Goal: Feedback & Contribution: Contribute content

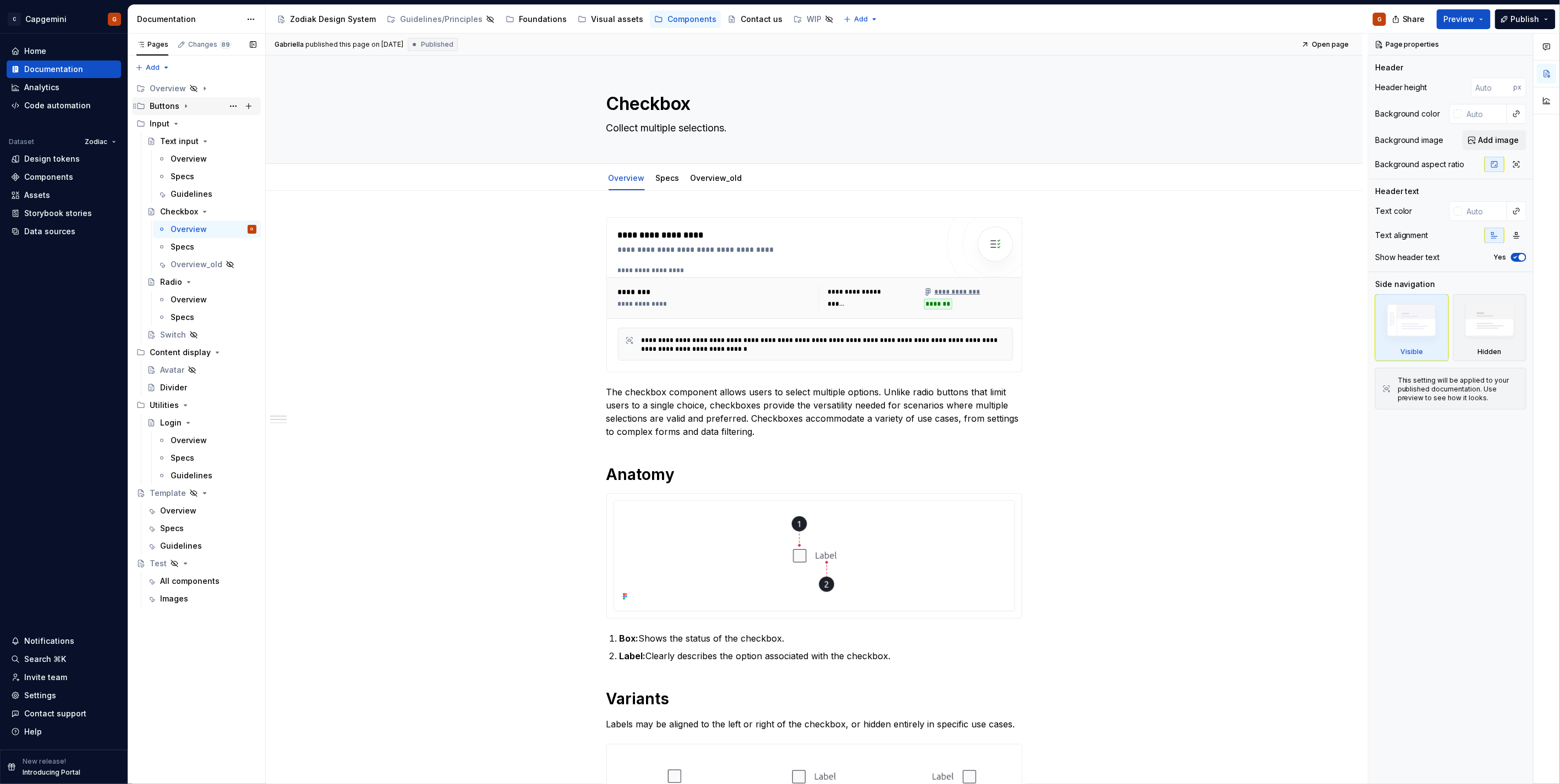
click at [184, 104] on icon "Page tree" at bounding box center [186, 106] width 9 height 9
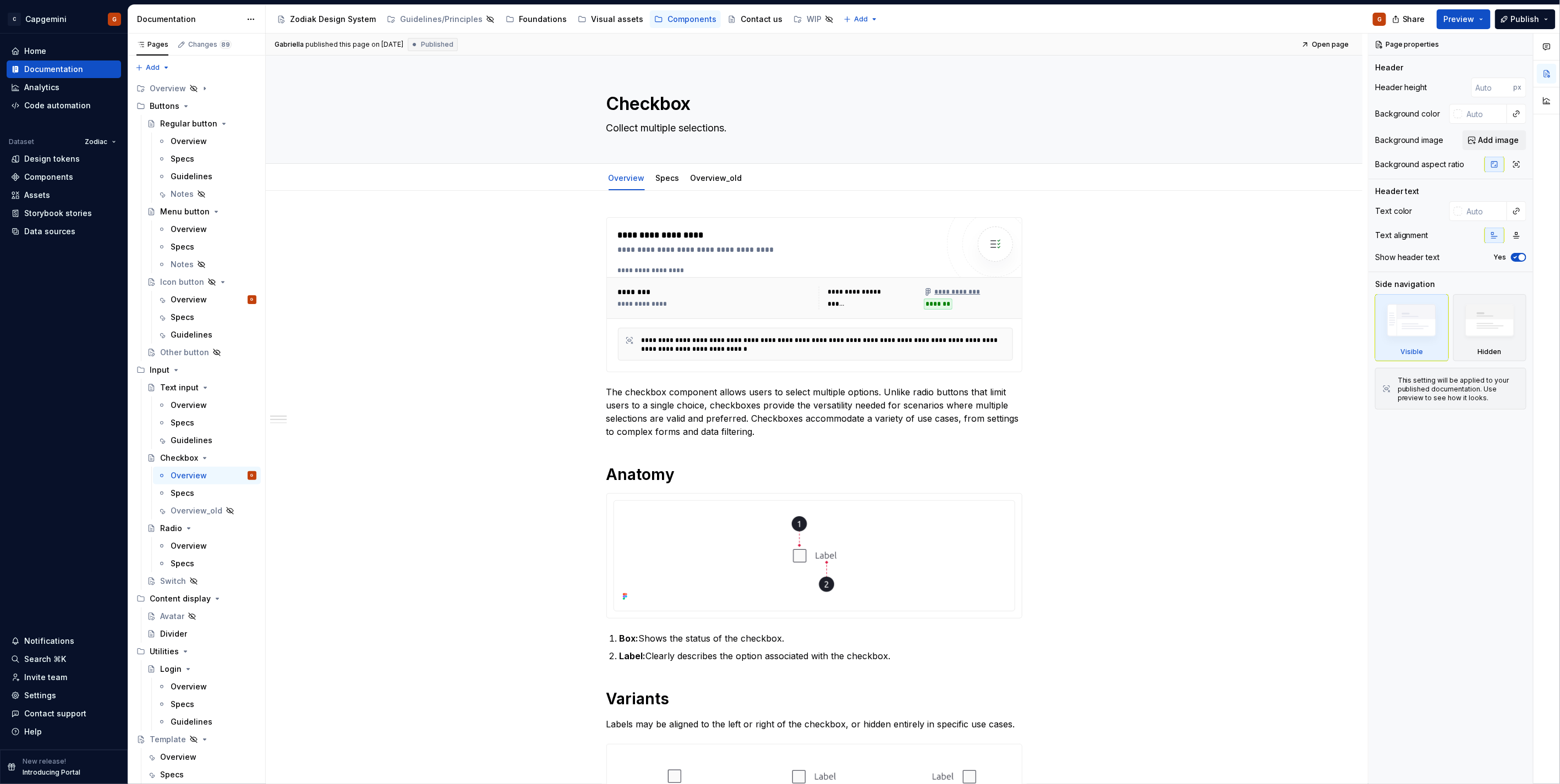
type textarea "*"
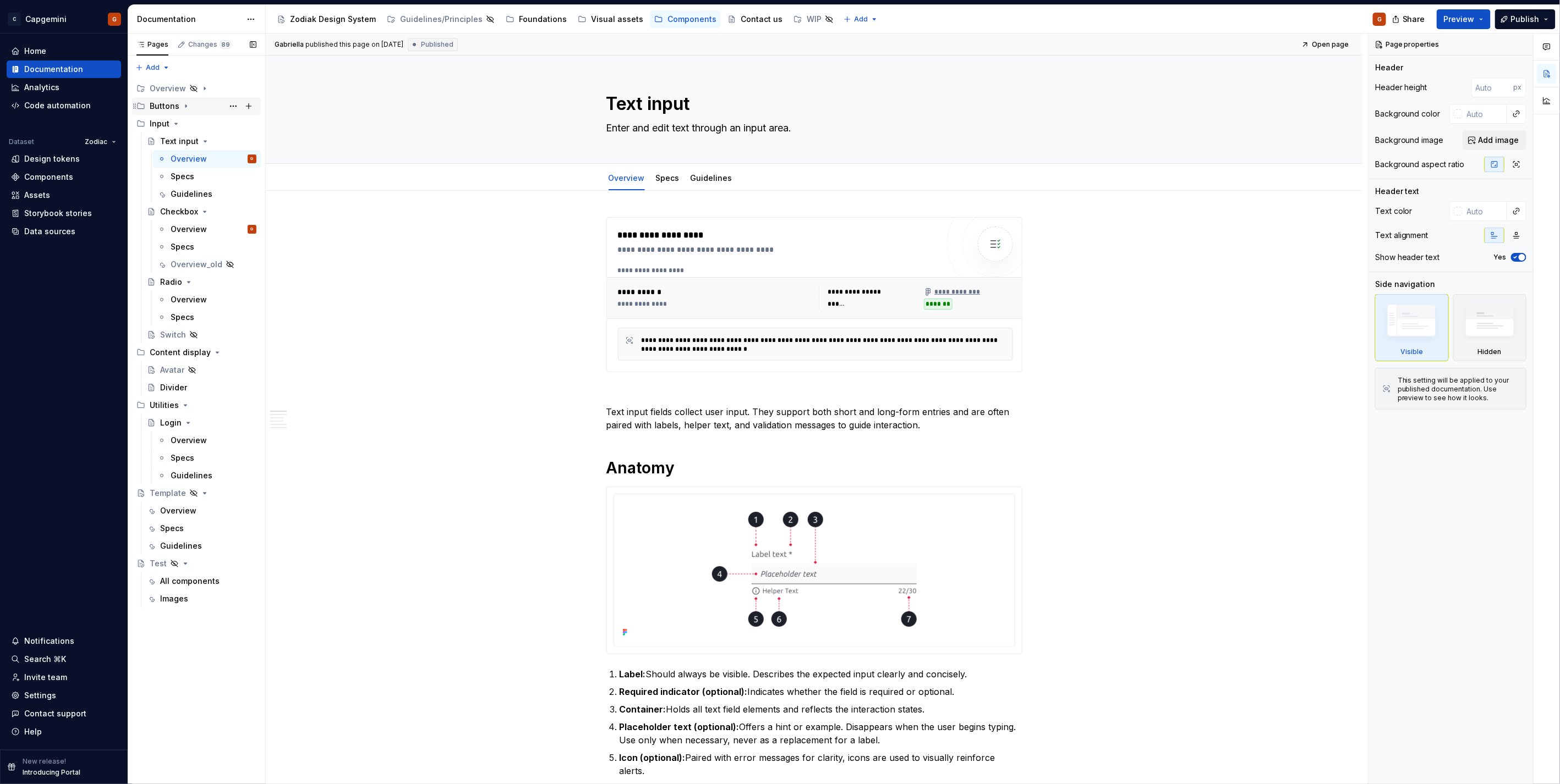
click at [184, 108] on icon "Page tree" at bounding box center [186, 106] width 9 height 9
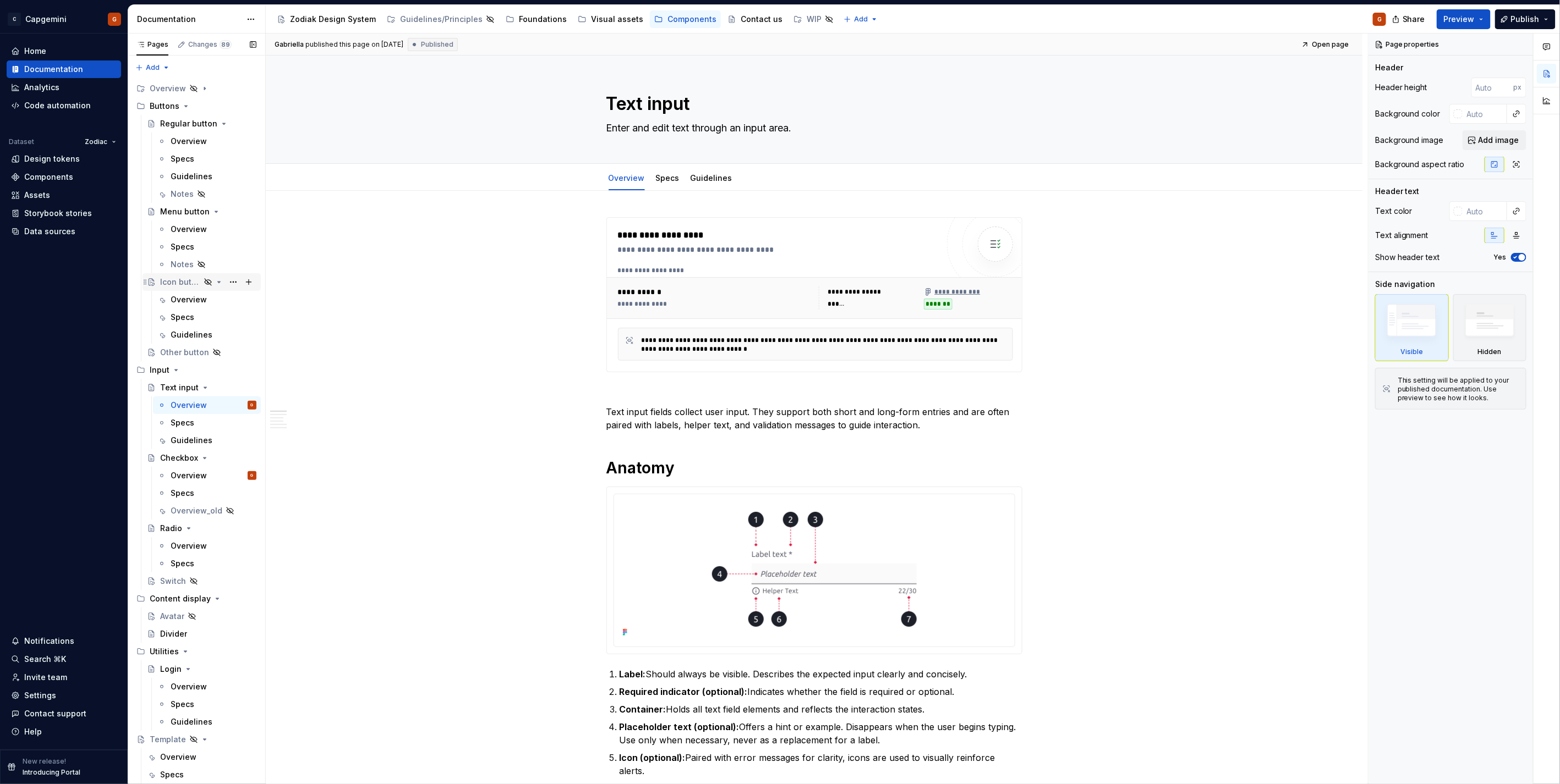
click at [191, 283] on div "Icon button" at bounding box center [180, 282] width 40 height 11
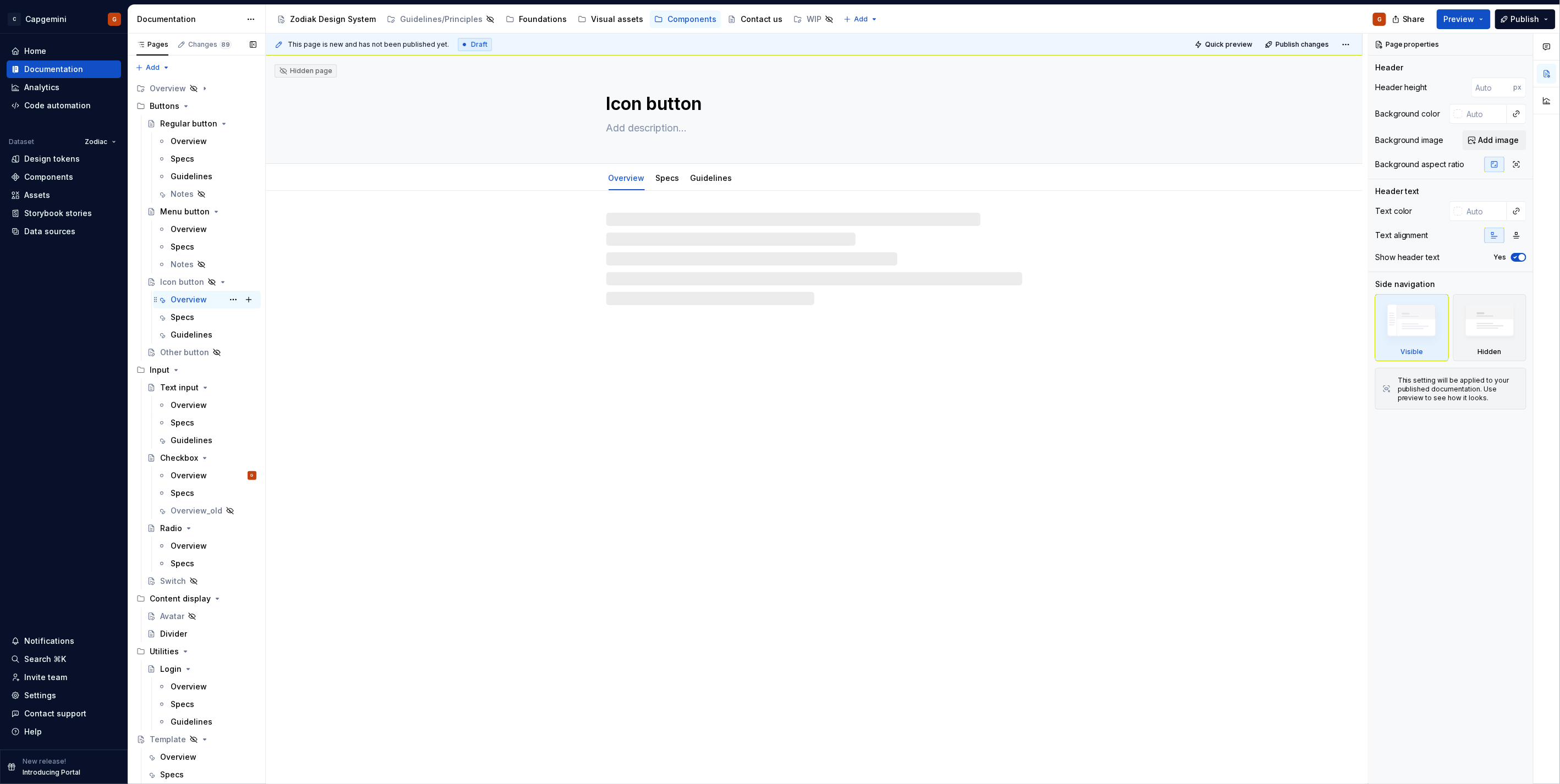
click at [191, 297] on div "Overview" at bounding box center [189, 300] width 37 height 11
click at [179, 371] on icon "Page tree" at bounding box center [176, 370] width 9 height 9
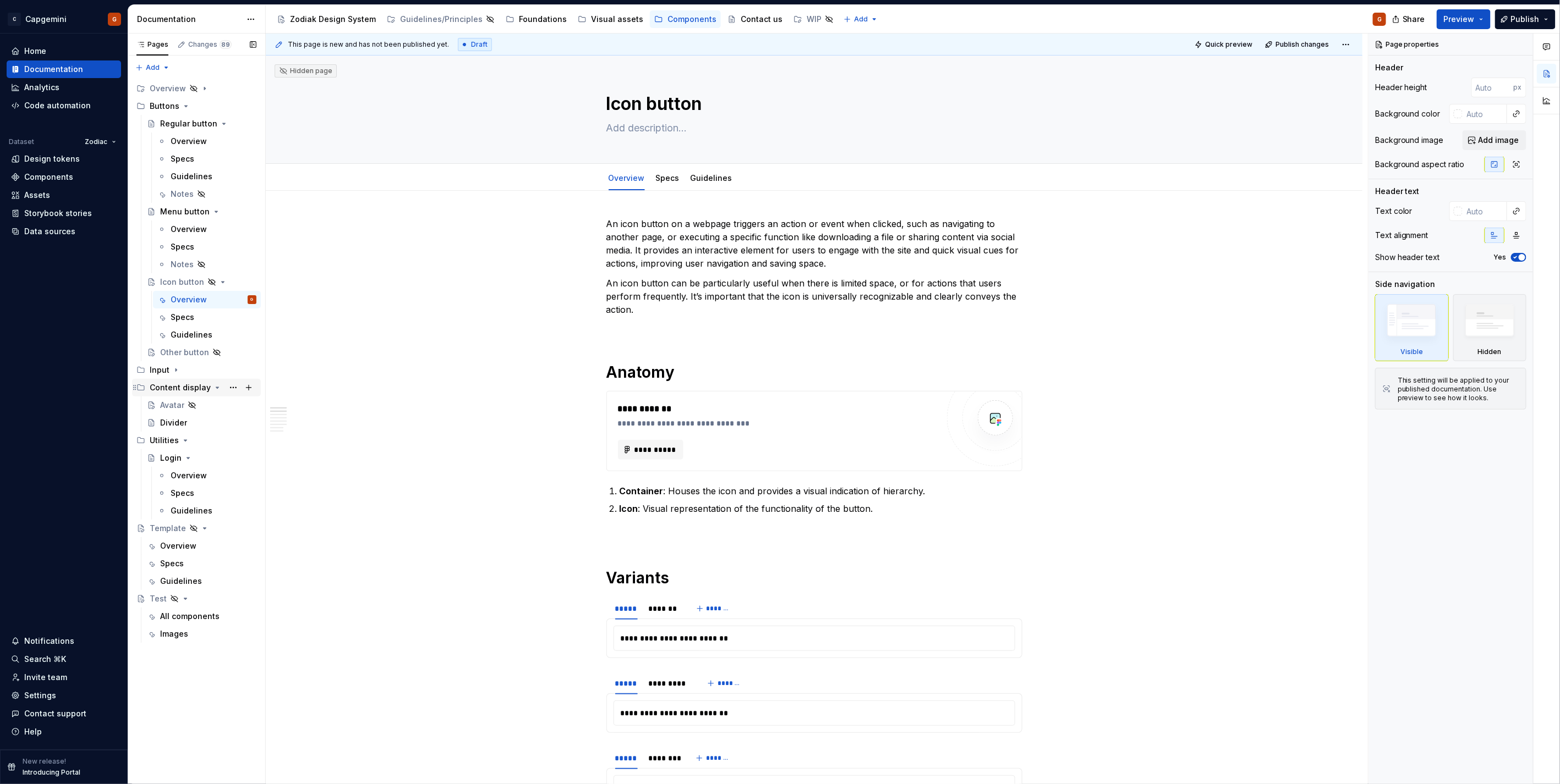
click at [216, 388] on icon "Page tree" at bounding box center [217, 388] width 2 height 1
click at [184, 407] on icon "Page tree" at bounding box center [186, 405] width 9 height 9
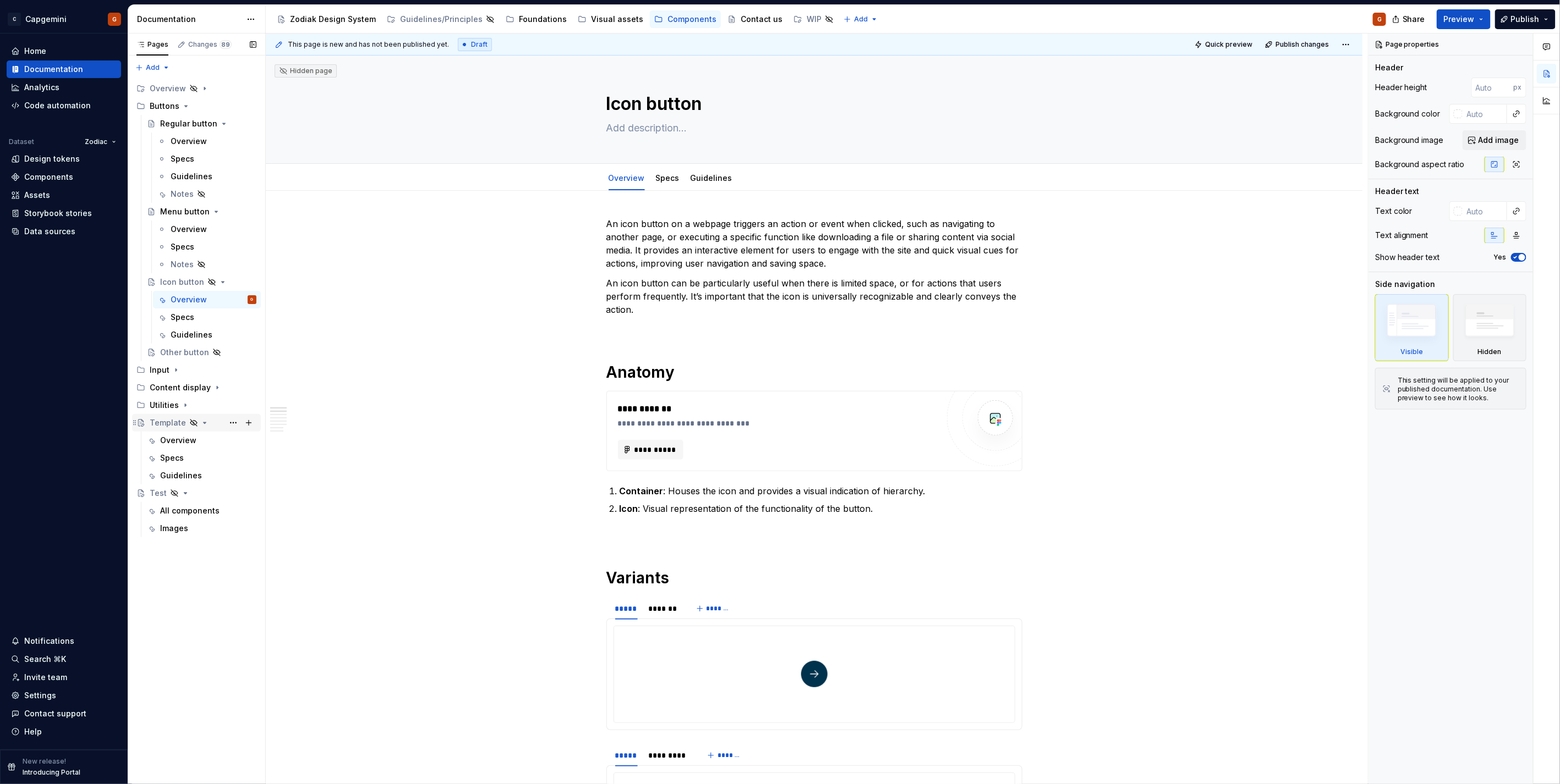
click at [204, 424] on icon "Page tree" at bounding box center [205, 423] width 2 height 1
click at [184, 437] on icon "Page tree" at bounding box center [186, 440] width 9 height 9
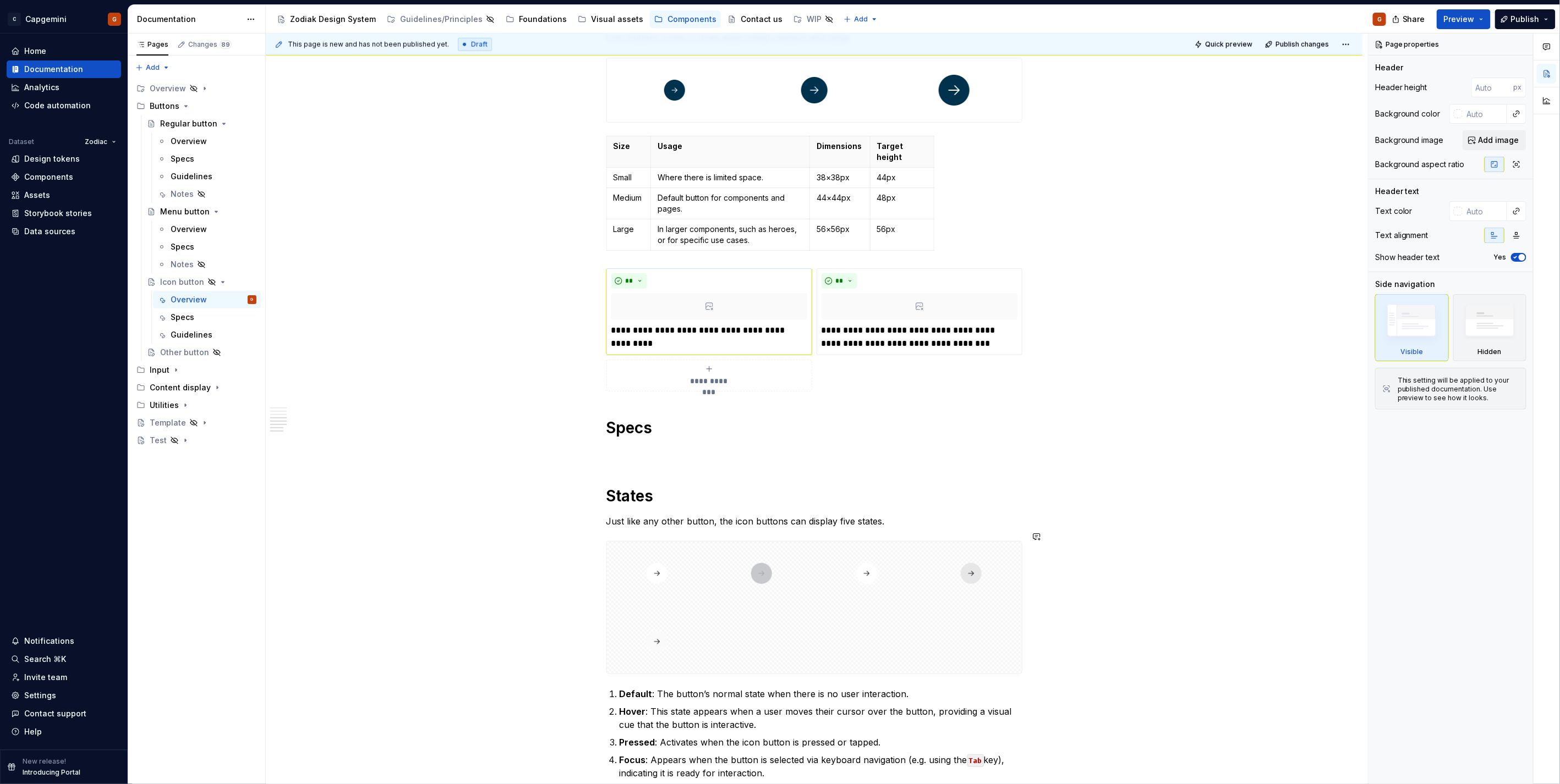
scroll to position [1038, 0]
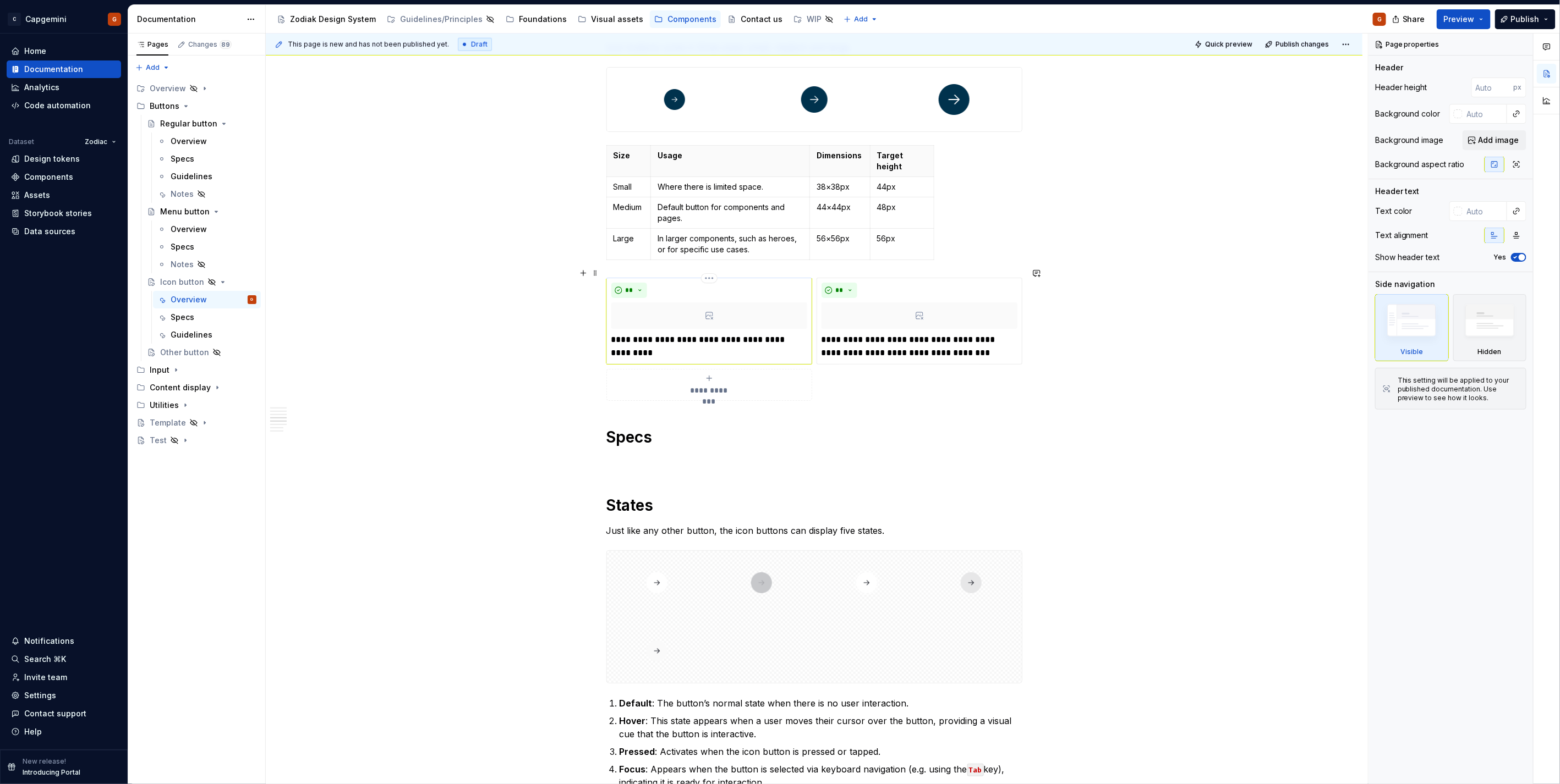
click at [713, 309] on div at bounding box center [709, 316] width 196 height 27
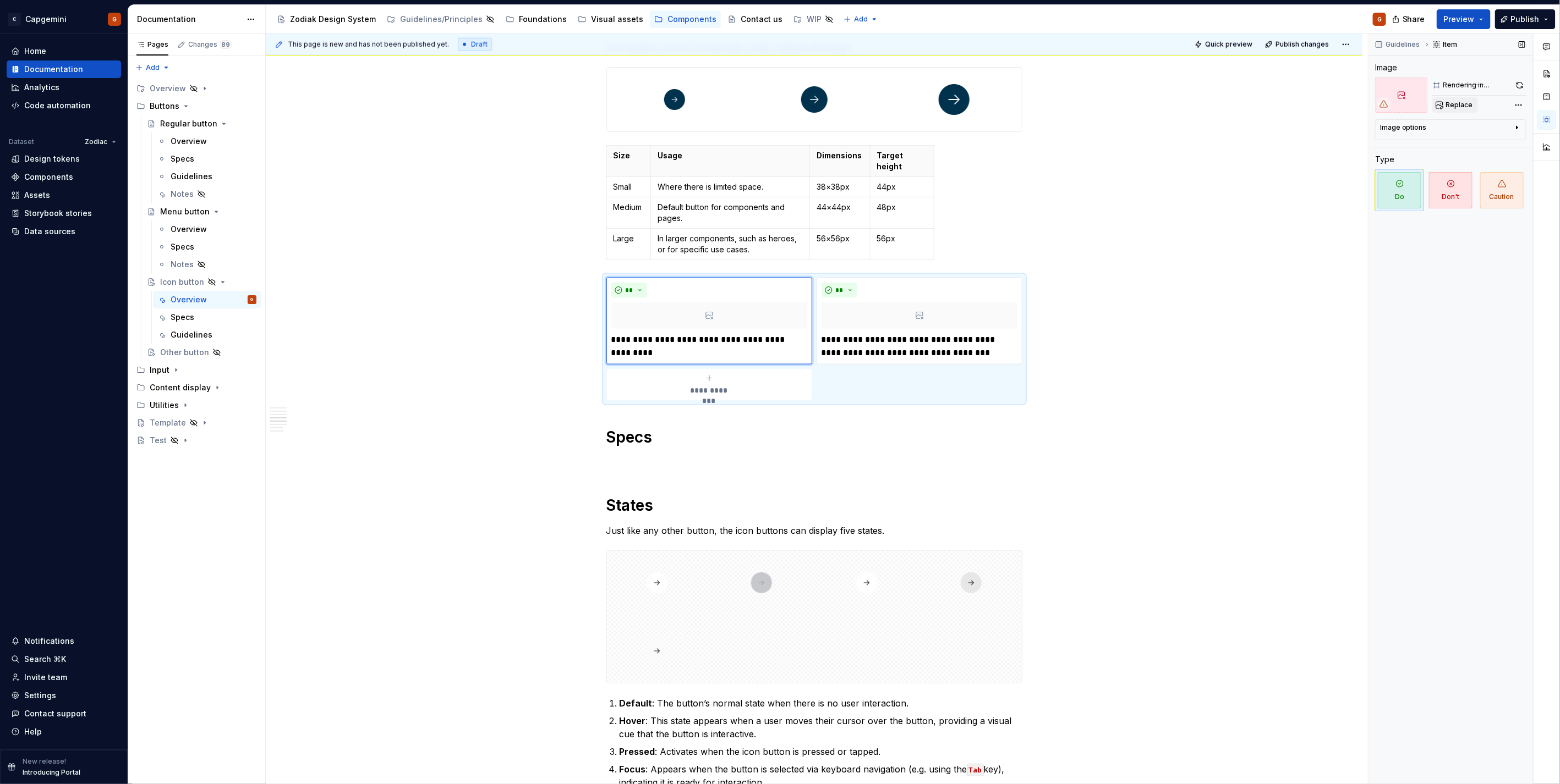
click at [1463, 100] on span "Replace" at bounding box center [1459, 105] width 27 height 9
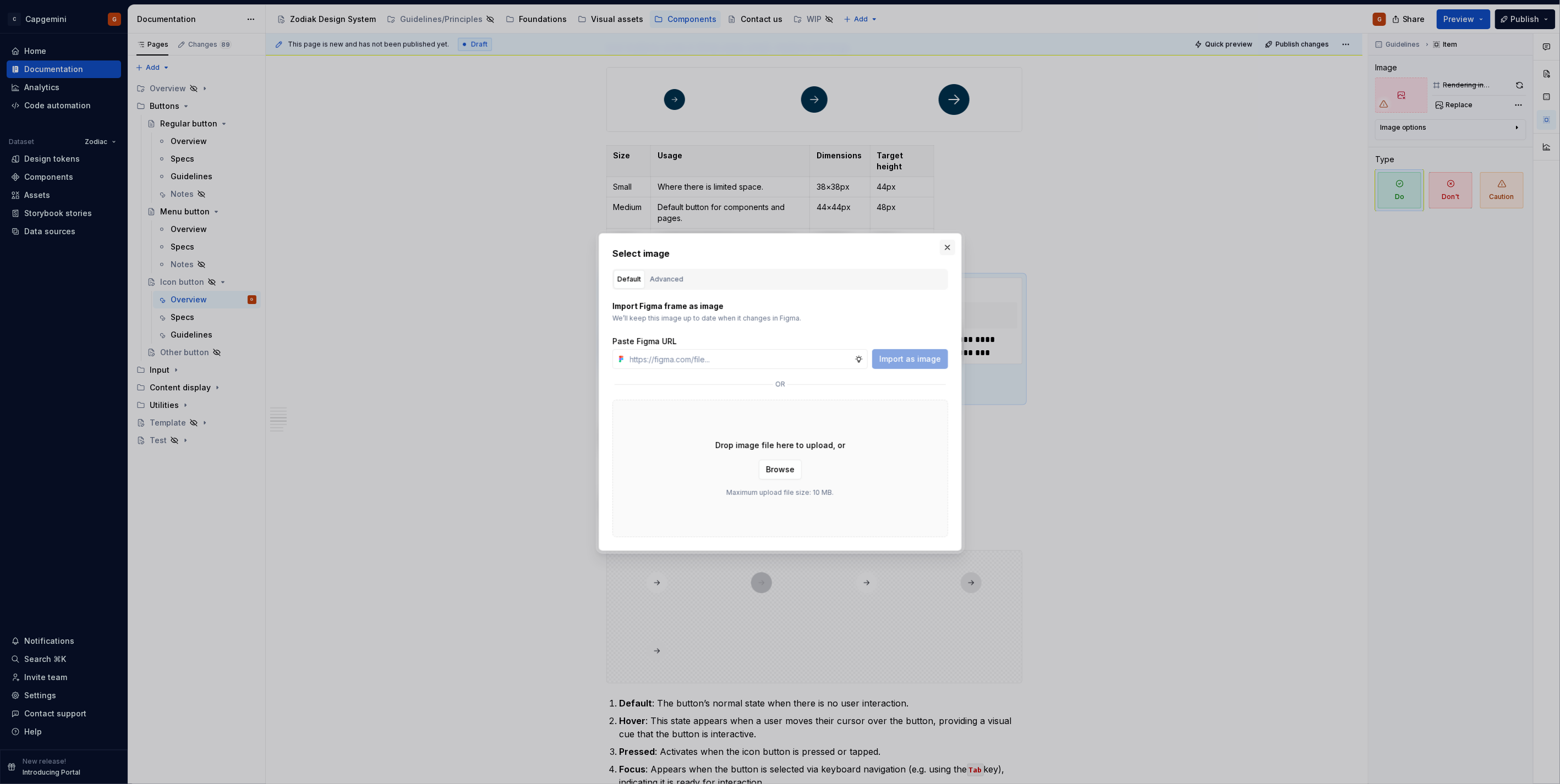
click at [946, 251] on button "button" at bounding box center [947, 247] width 16 height 16
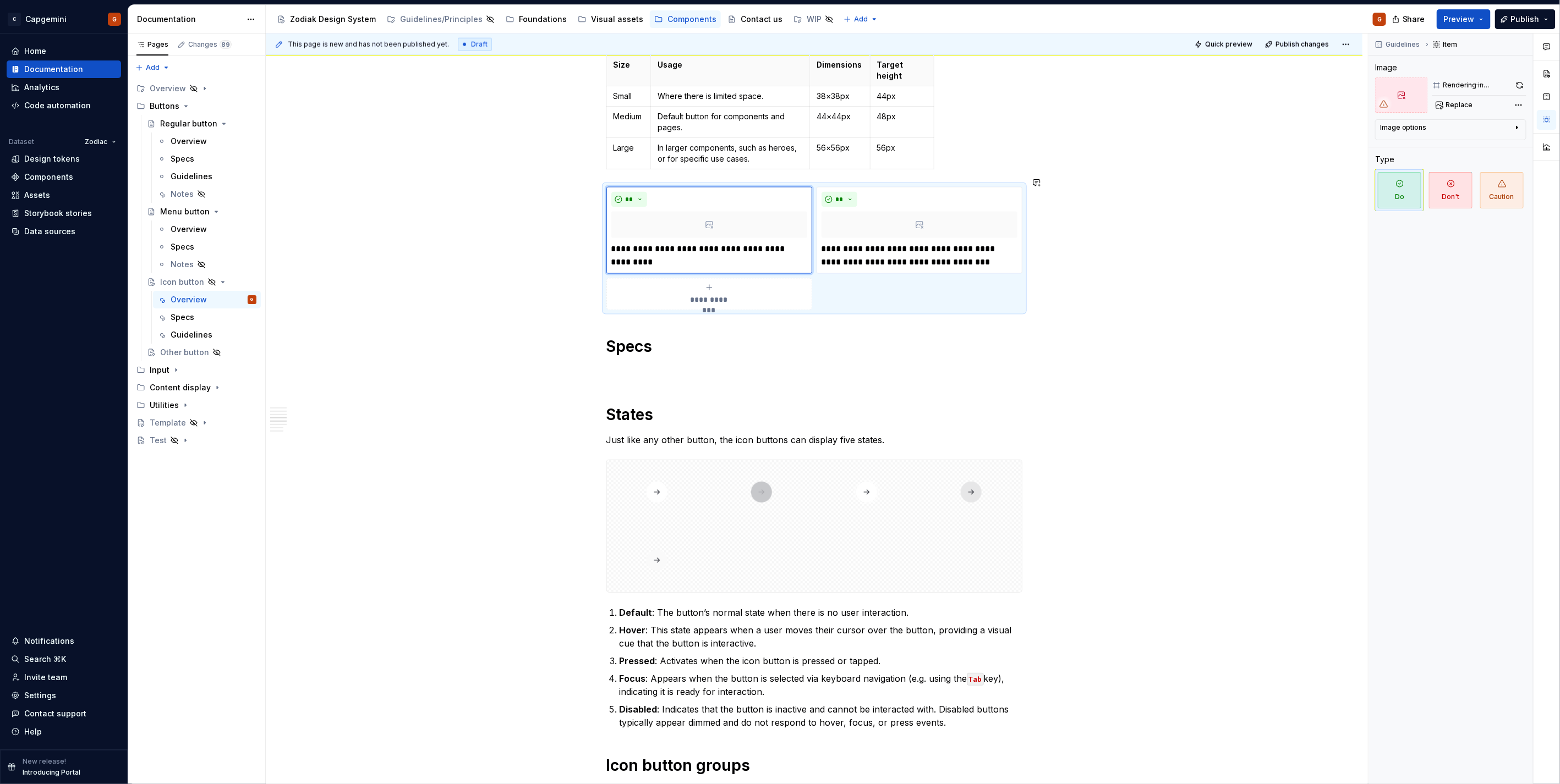
scroll to position [1283, 0]
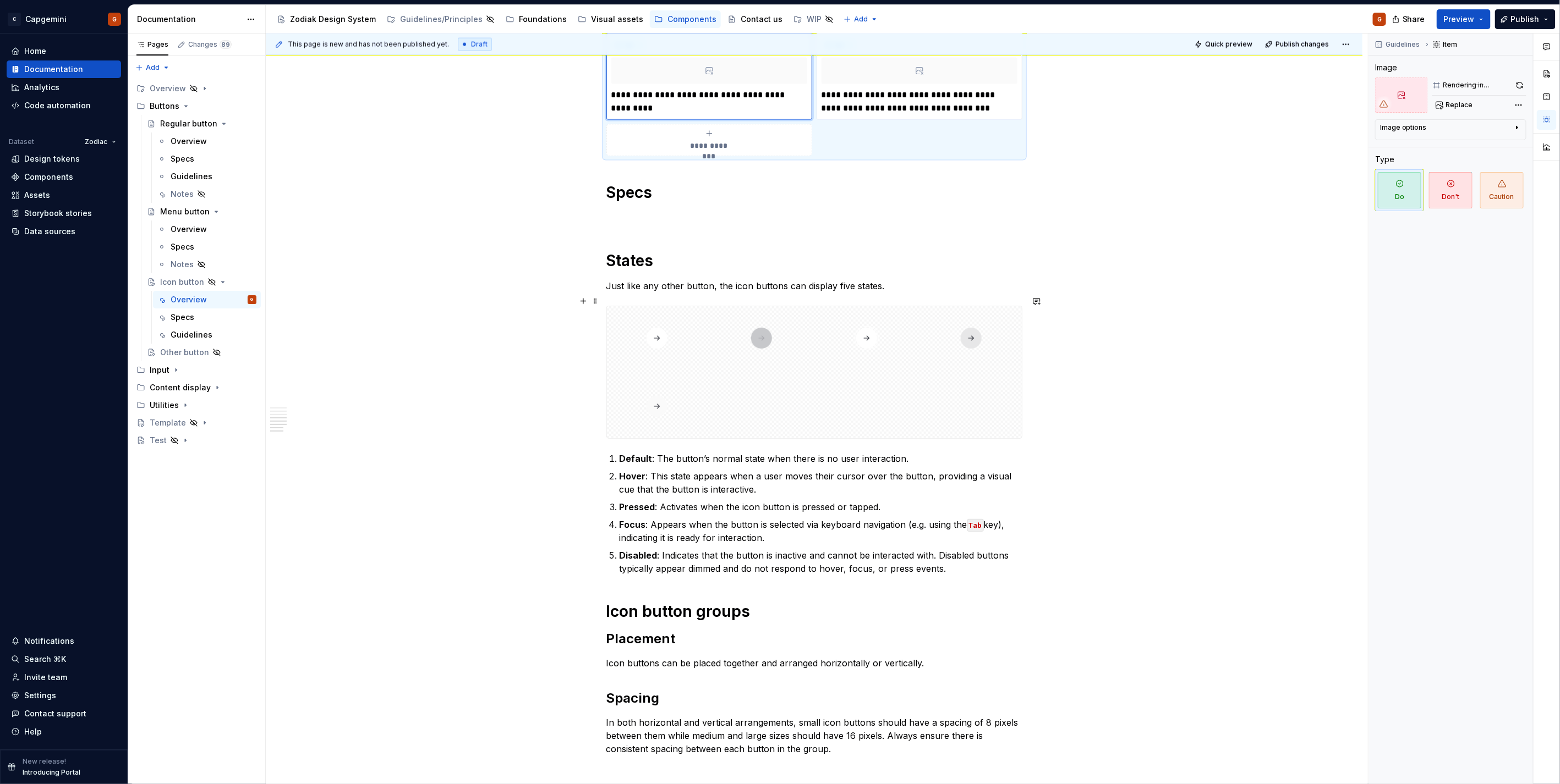
click at [857, 413] on div at bounding box center [814, 372] width 415 height 132
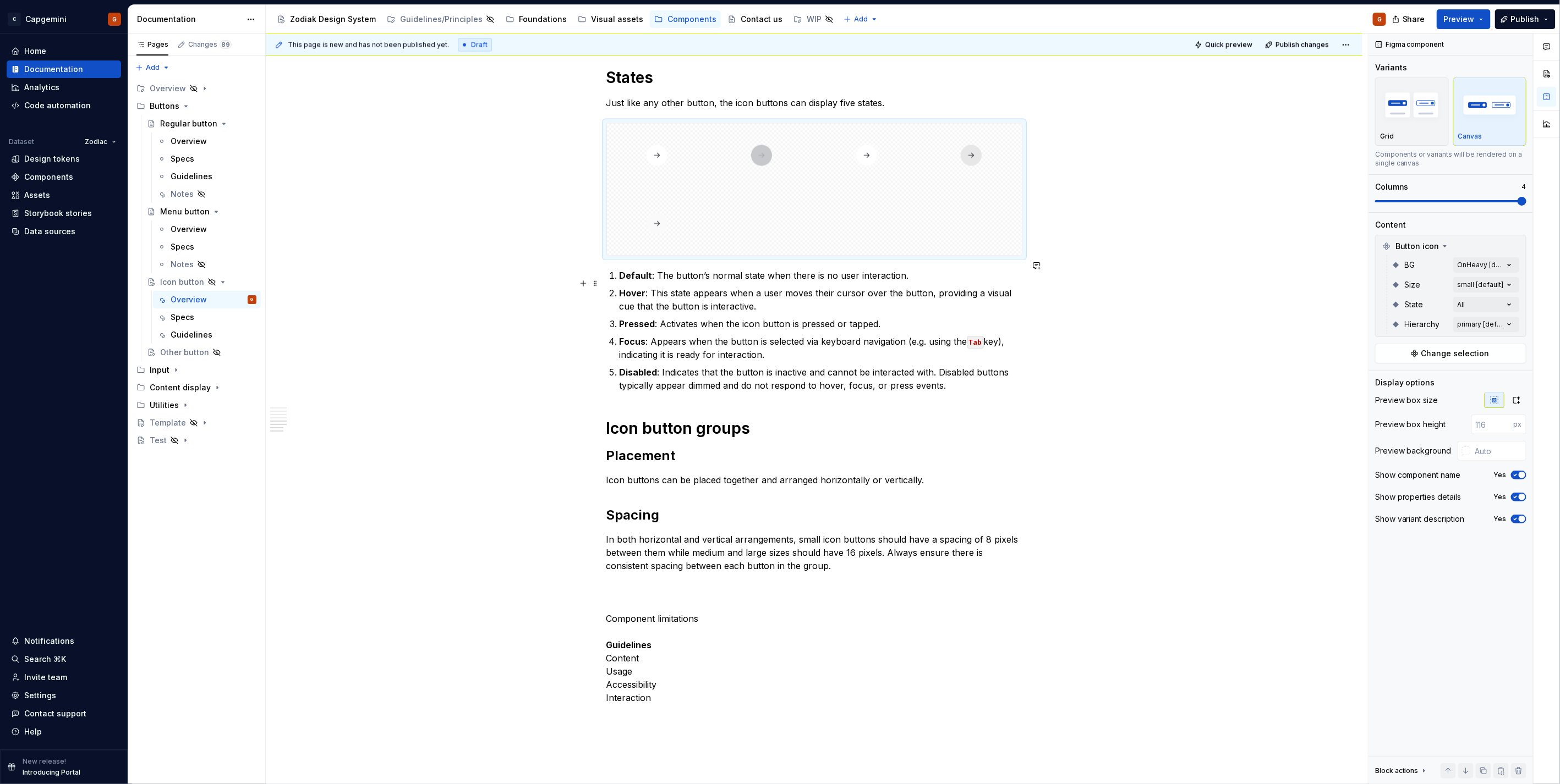
scroll to position [1527, 0]
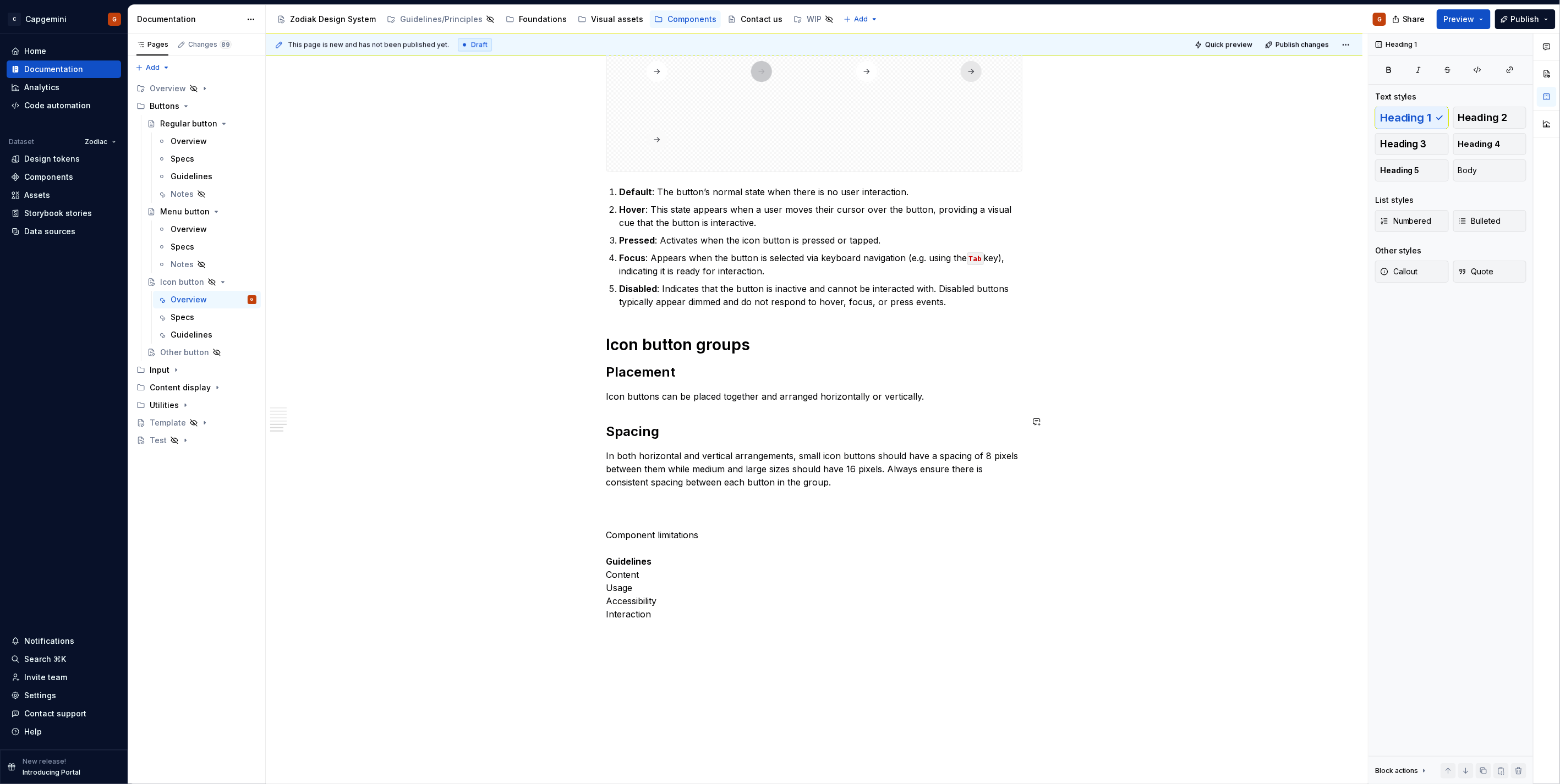
scroll to position [1588, 0]
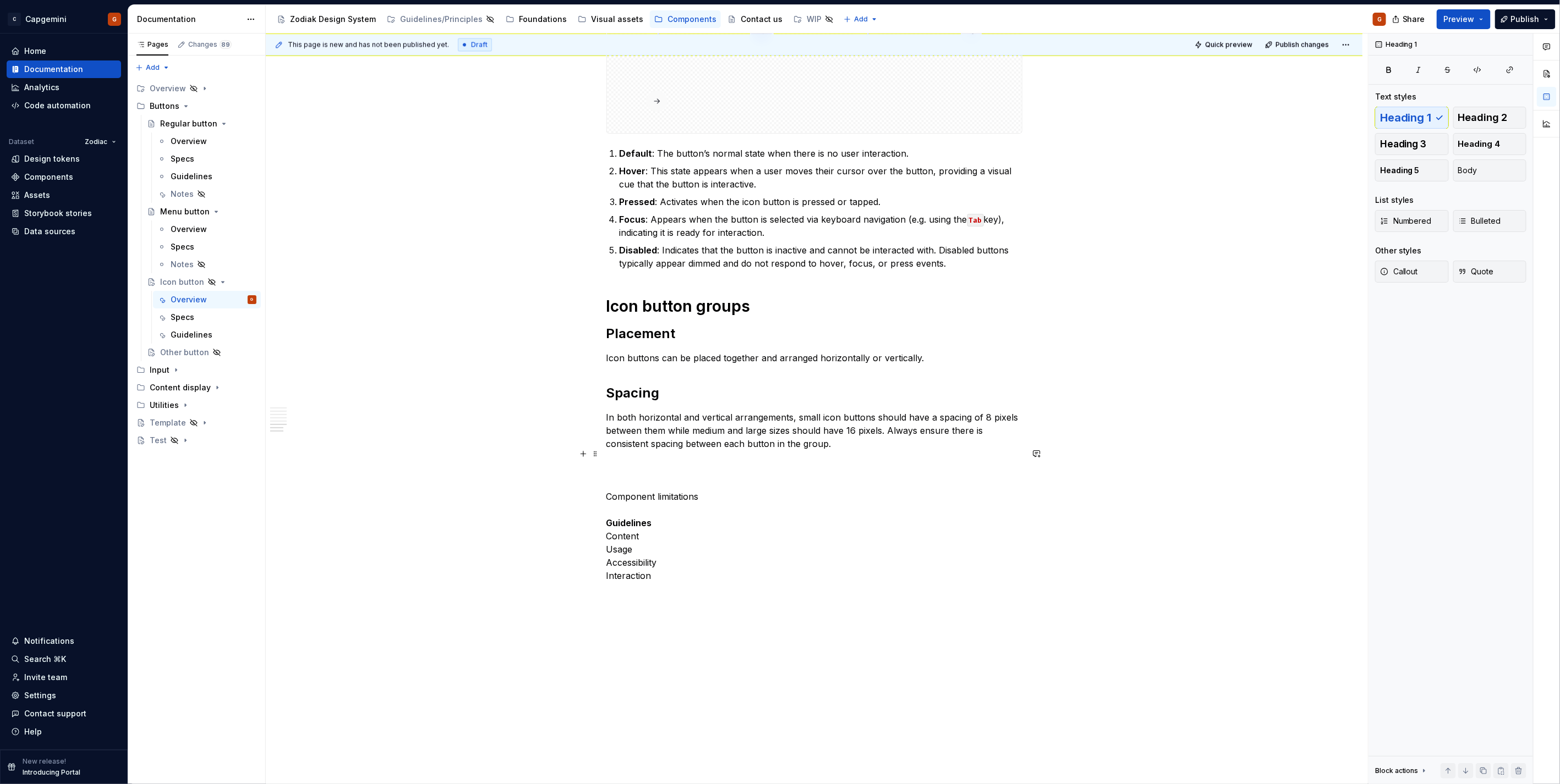
click at [847, 457] on p at bounding box center [814, 463] width 416 height 13
click at [218, 127] on icon "Page tree" at bounding box center [219, 123] width 9 height 9
click at [217, 142] on icon "Page tree" at bounding box center [216, 141] width 9 height 9
click at [238, 109] on button "Page tree" at bounding box center [233, 106] width 16 height 16
click at [207, 107] on div "Pages Changes 89 Add Accessibility guide for tree Page tree. Navigate the tree …" at bounding box center [197, 409] width 138 height 751
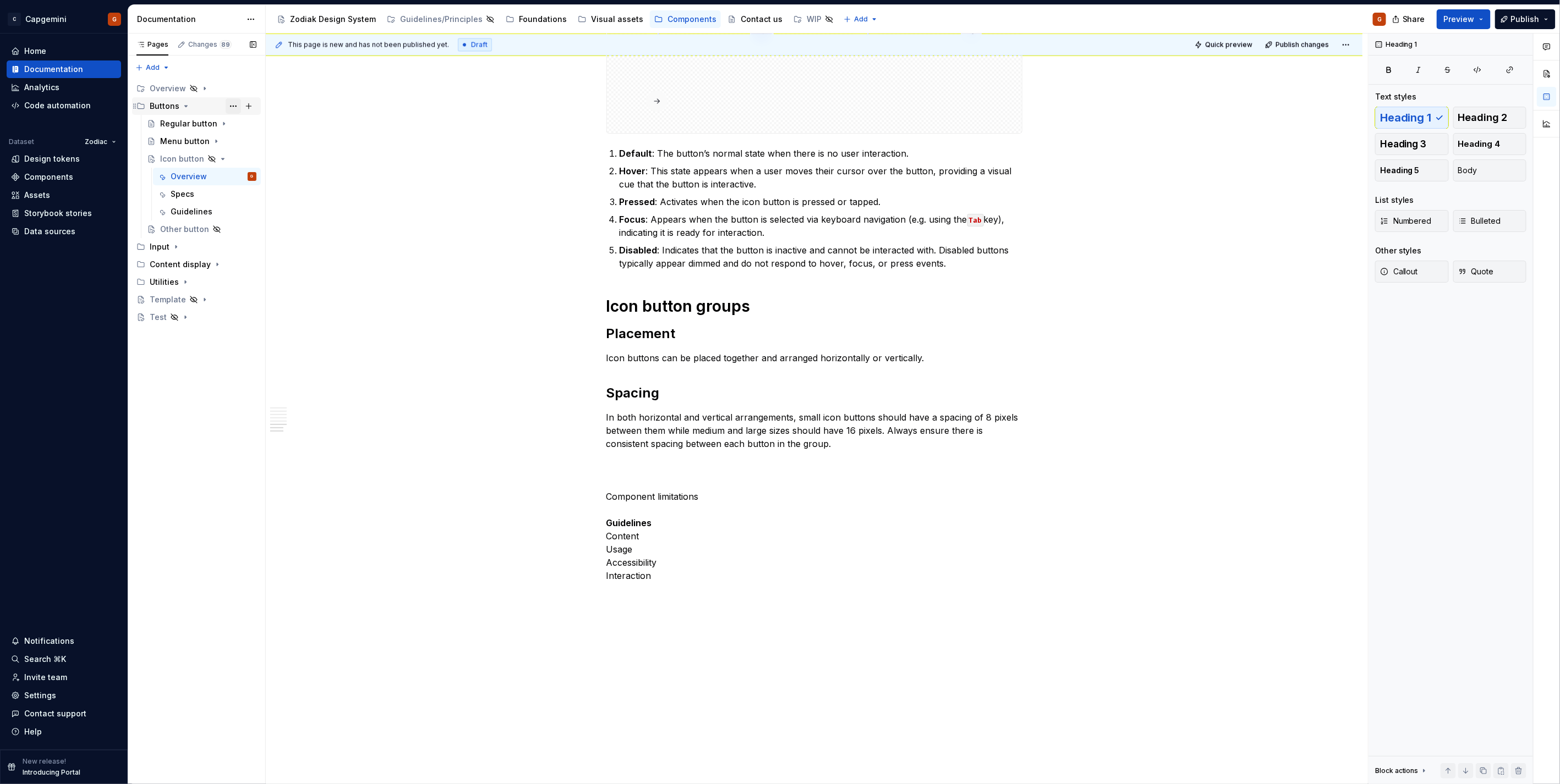
click at [231, 107] on button "Page tree" at bounding box center [233, 106] width 16 height 16
click at [669, 212] on html "C Capgemini G Home Documentation Analytics Code automation Dataset Zodiac Desig…" at bounding box center [780, 392] width 1560 height 784
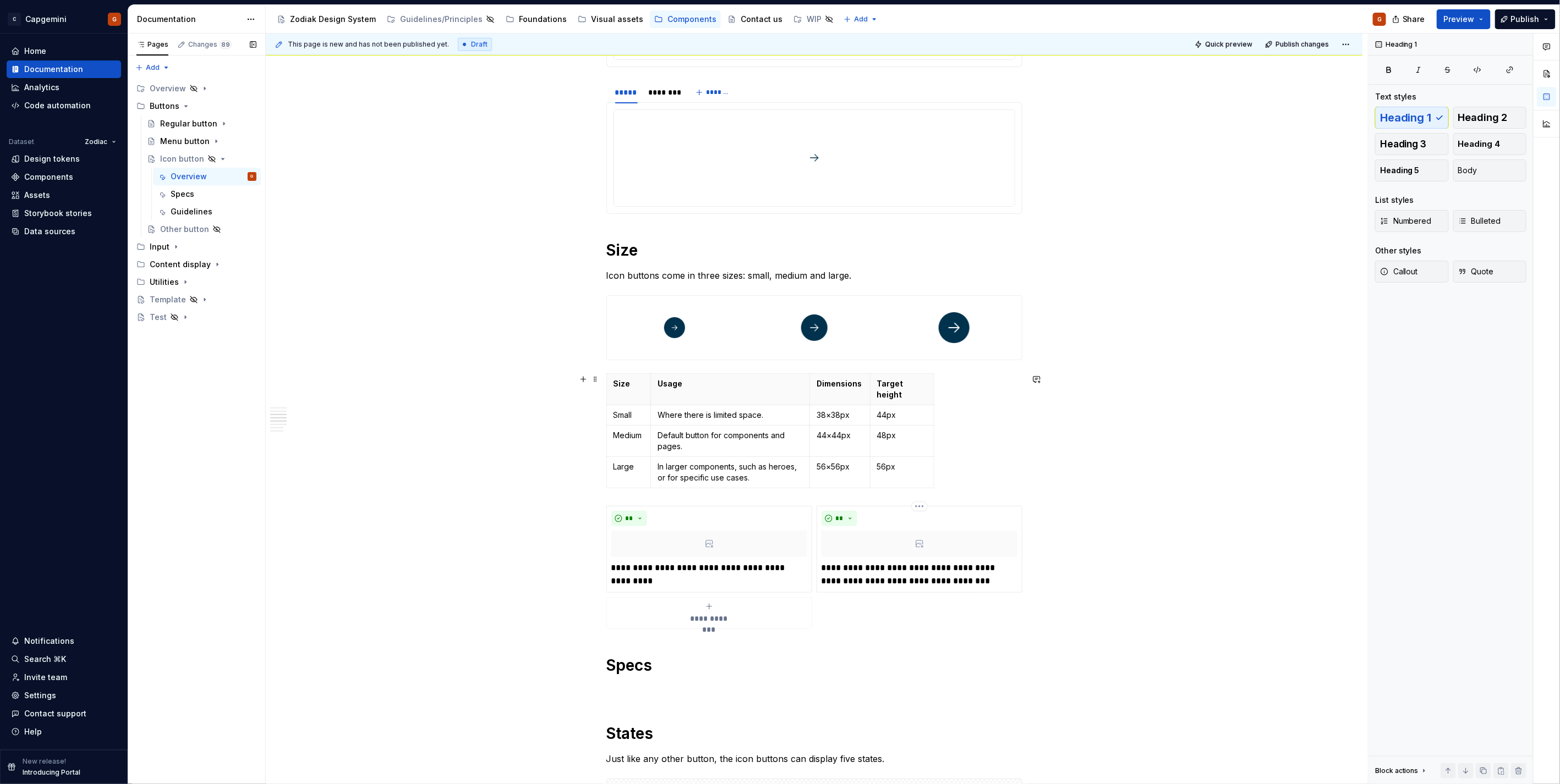
scroll to position [721, 0]
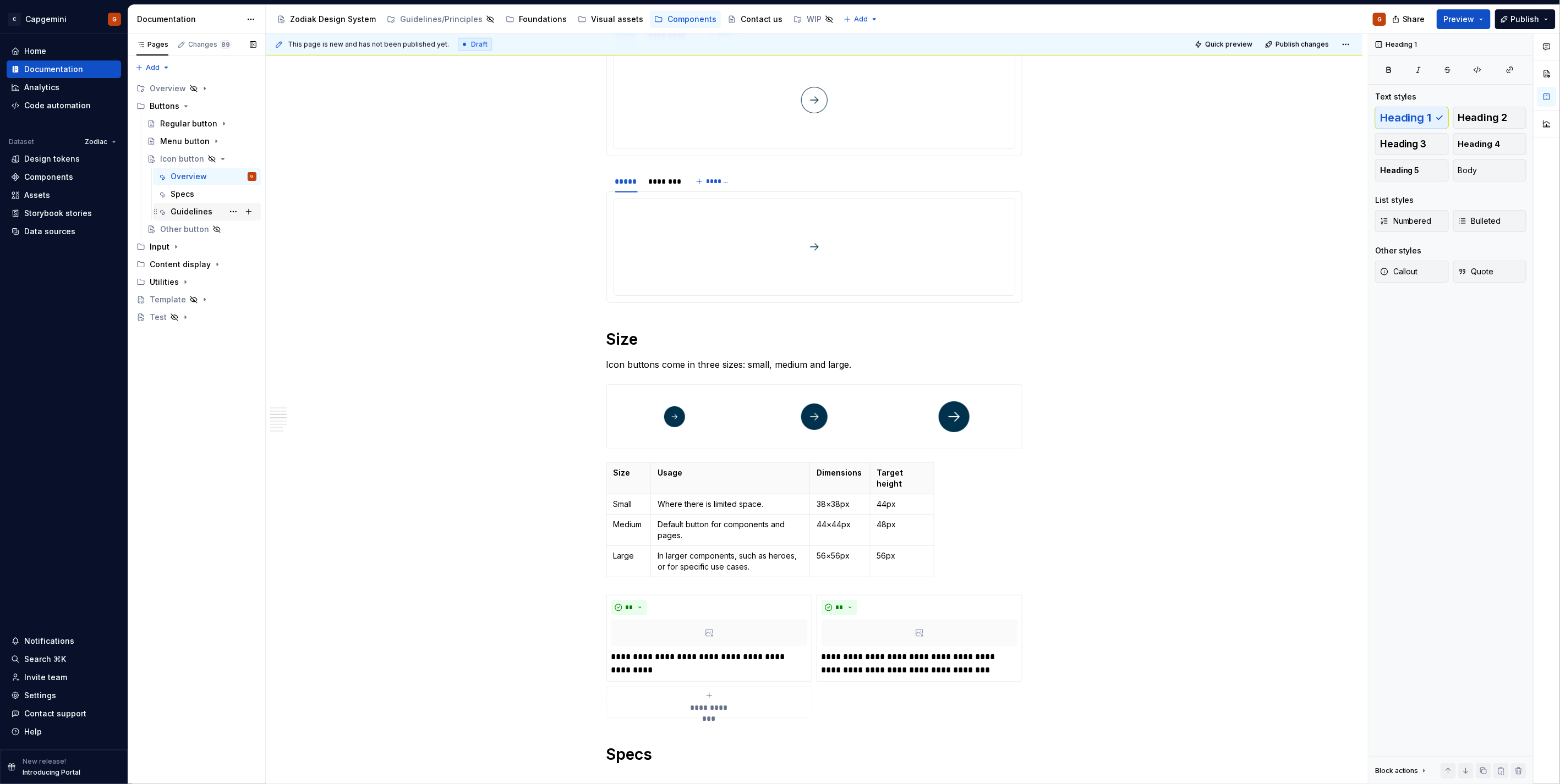
click at [199, 215] on div "Guidelines" at bounding box center [191, 212] width 42 height 11
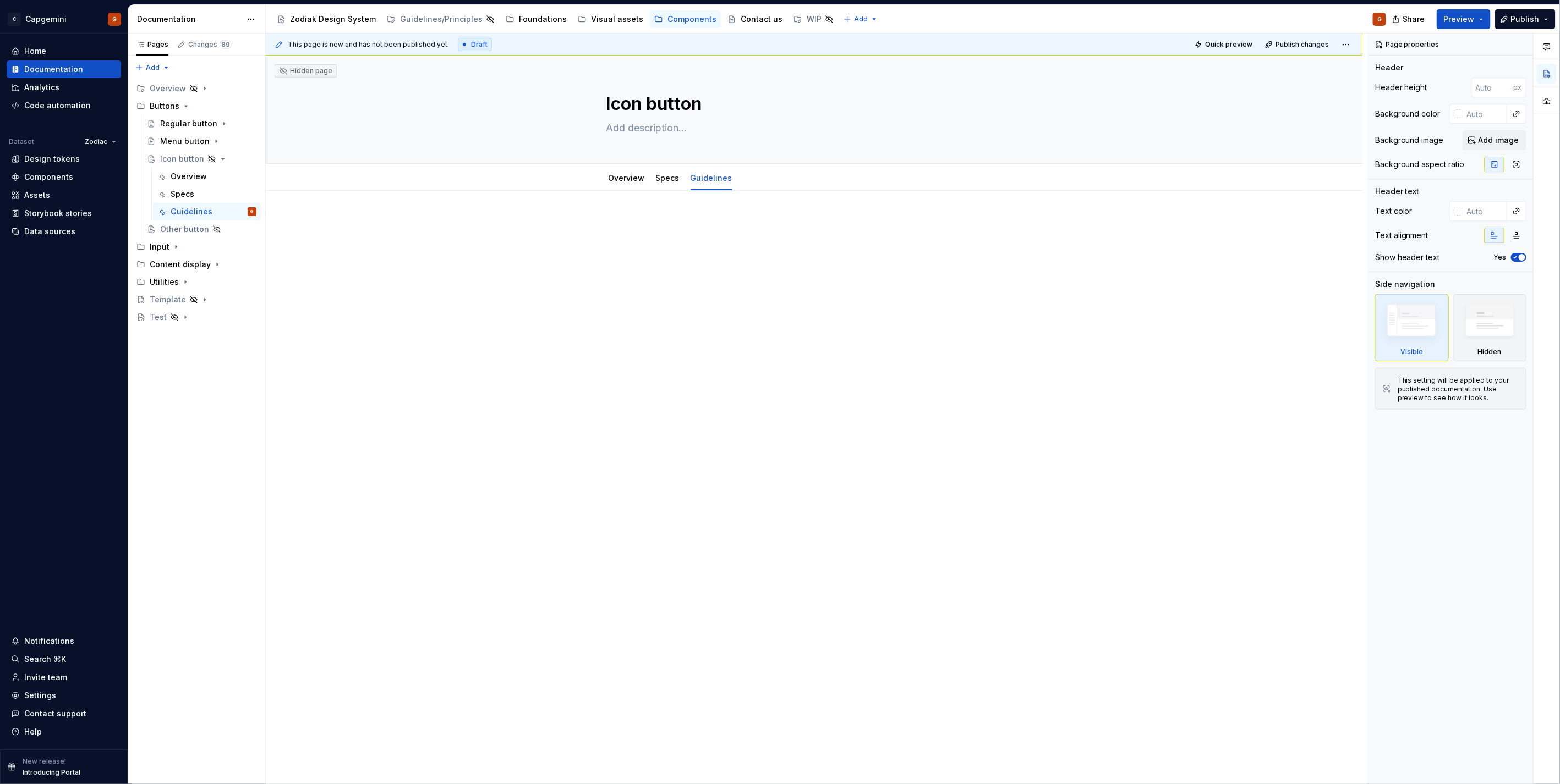
type textarea "*"
click at [711, 266] on div at bounding box center [814, 244] width 416 height 55
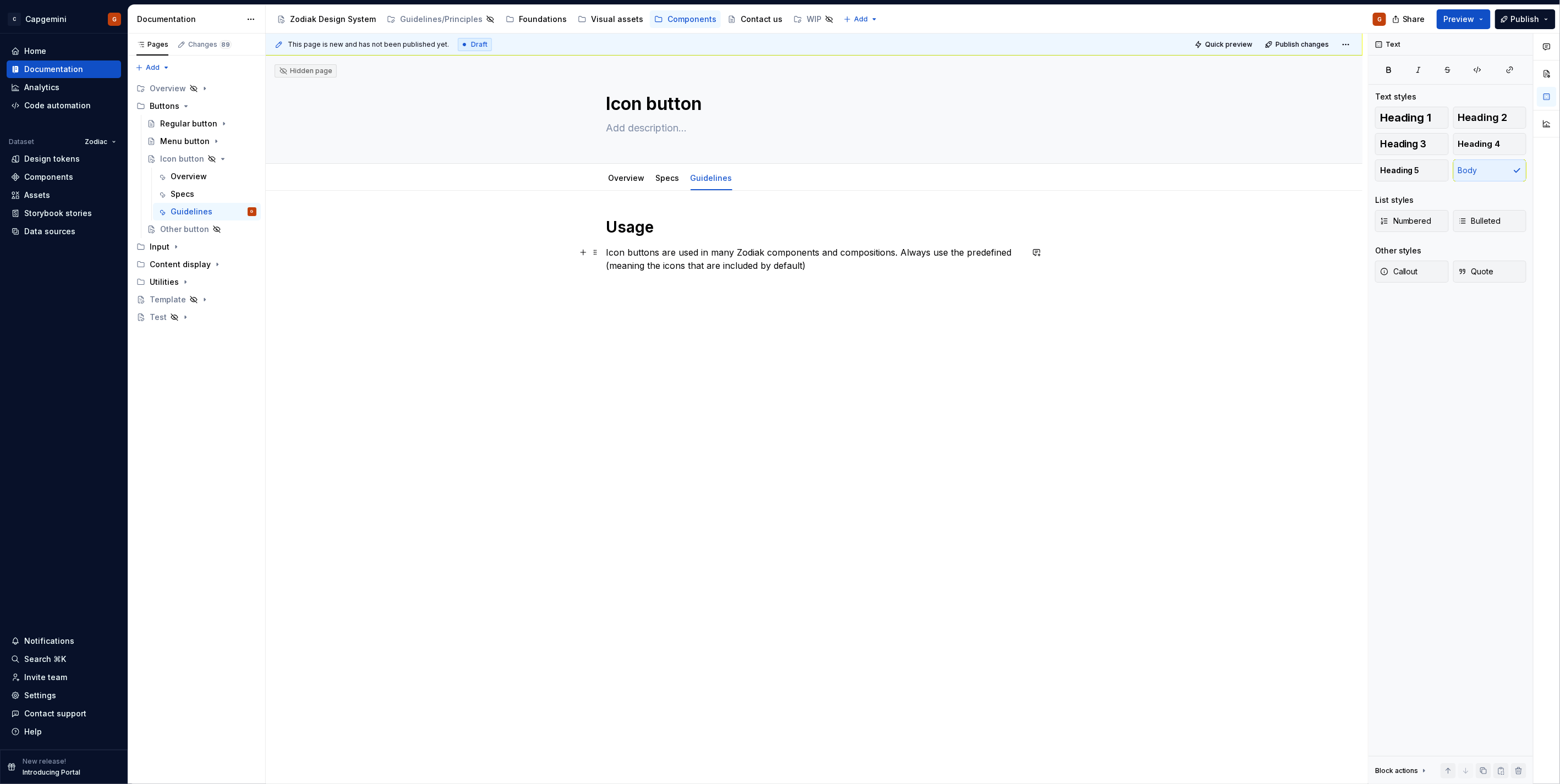
click at [854, 269] on p "Icon buttons are used in many Zodiak components and compositions. Always use th…" at bounding box center [814, 259] width 416 height 27
click at [652, 301] on div "Usage Icon buttons are used in many Zodiak components and compositions. Always …" at bounding box center [814, 356] width 1096 height 330
click at [723, 270] on p "Icon buttons are used in many Zodiak components and compositions. Always use th…" at bounding box center [814, 259] width 416 height 27
drag, startPoint x: 871, startPoint y: 268, endPoint x: 660, endPoint y: 269, distance: 211.0
click at [661, 270] on p "Icon buttons are used in many Zodiak components and compositions. Always use th…" at bounding box center [814, 259] width 416 height 27
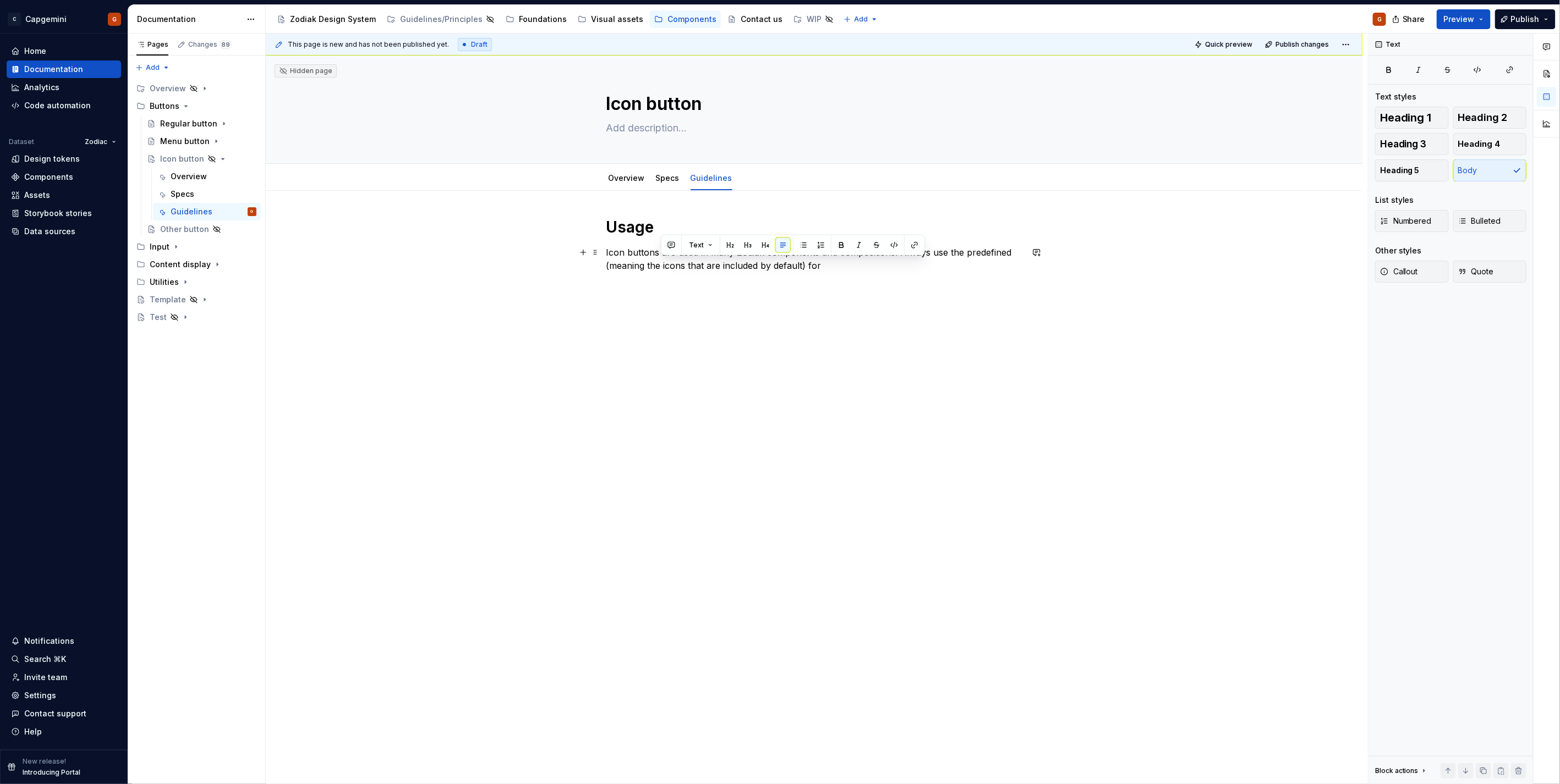
click at [660, 269] on p "Icon buttons are used in many Zodiak components and compositions. Always use th…" at bounding box center [814, 259] width 416 height 27
click at [734, 284] on p at bounding box center [814, 285] width 416 height 13
click at [630, 184] on div "Overview" at bounding box center [627, 178] width 37 height 13
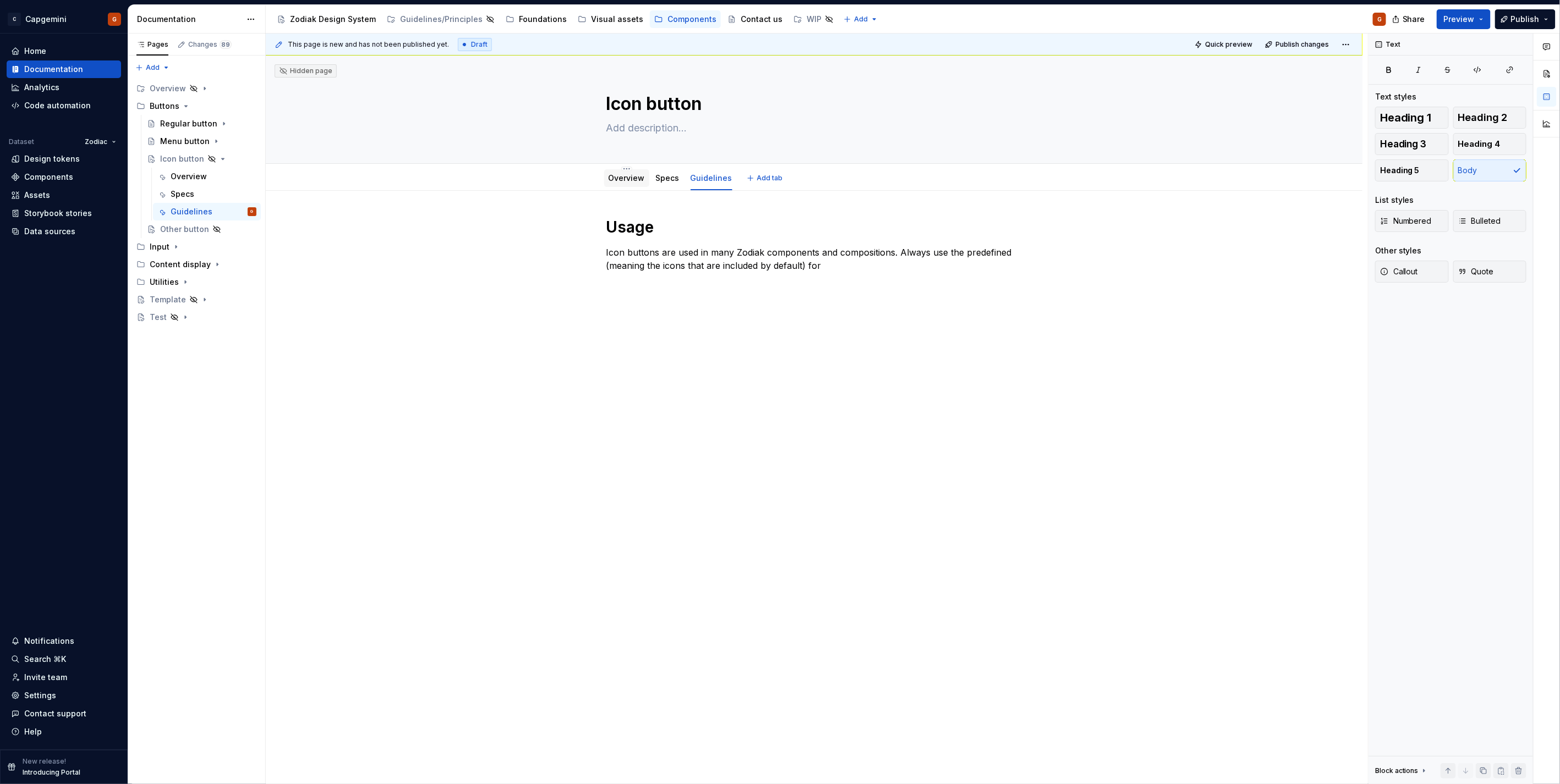
click at [629, 179] on link "Overview" at bounding box center [627, 177] width 37 height 9
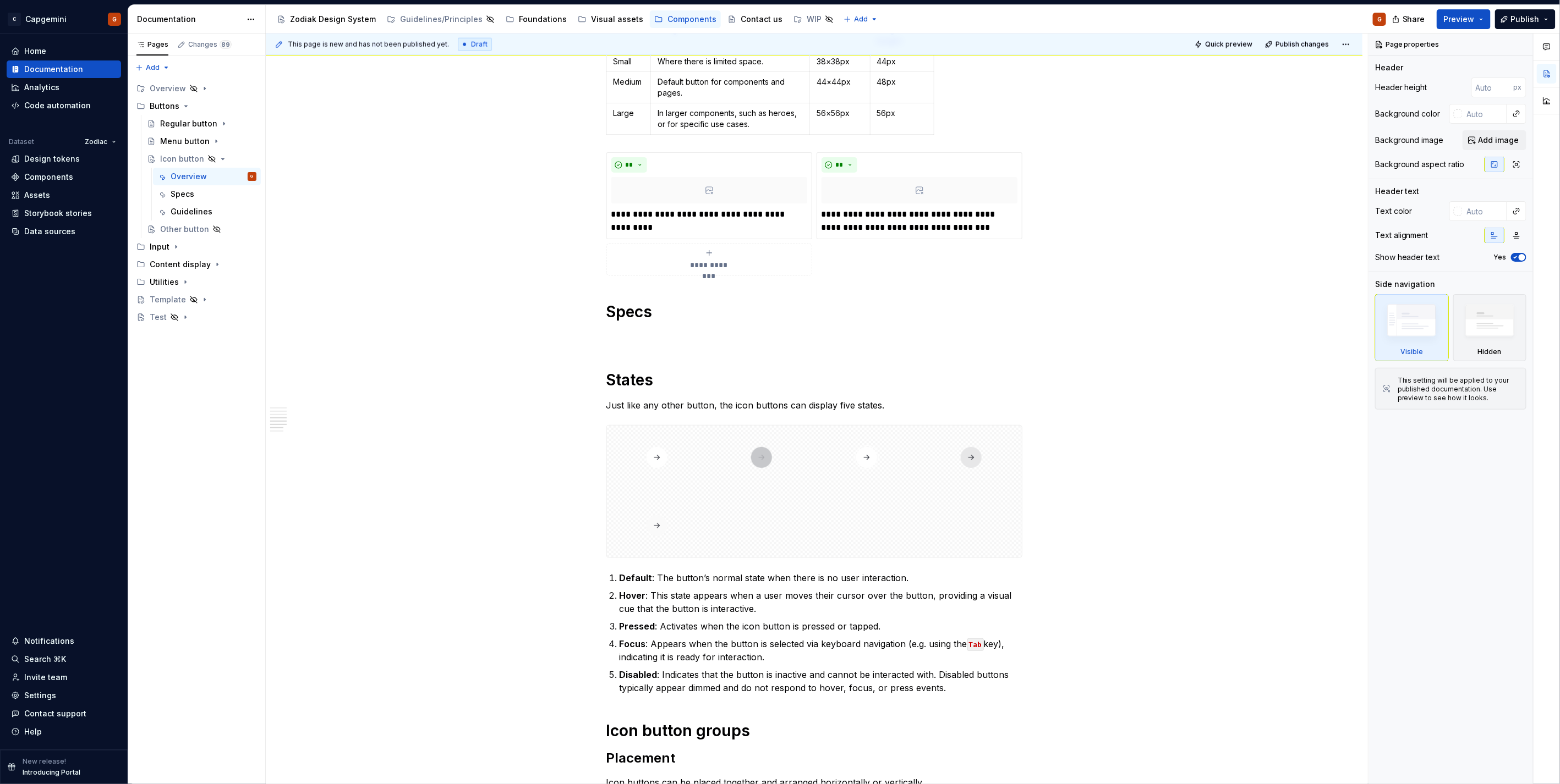
scroll to position [1164, 0]
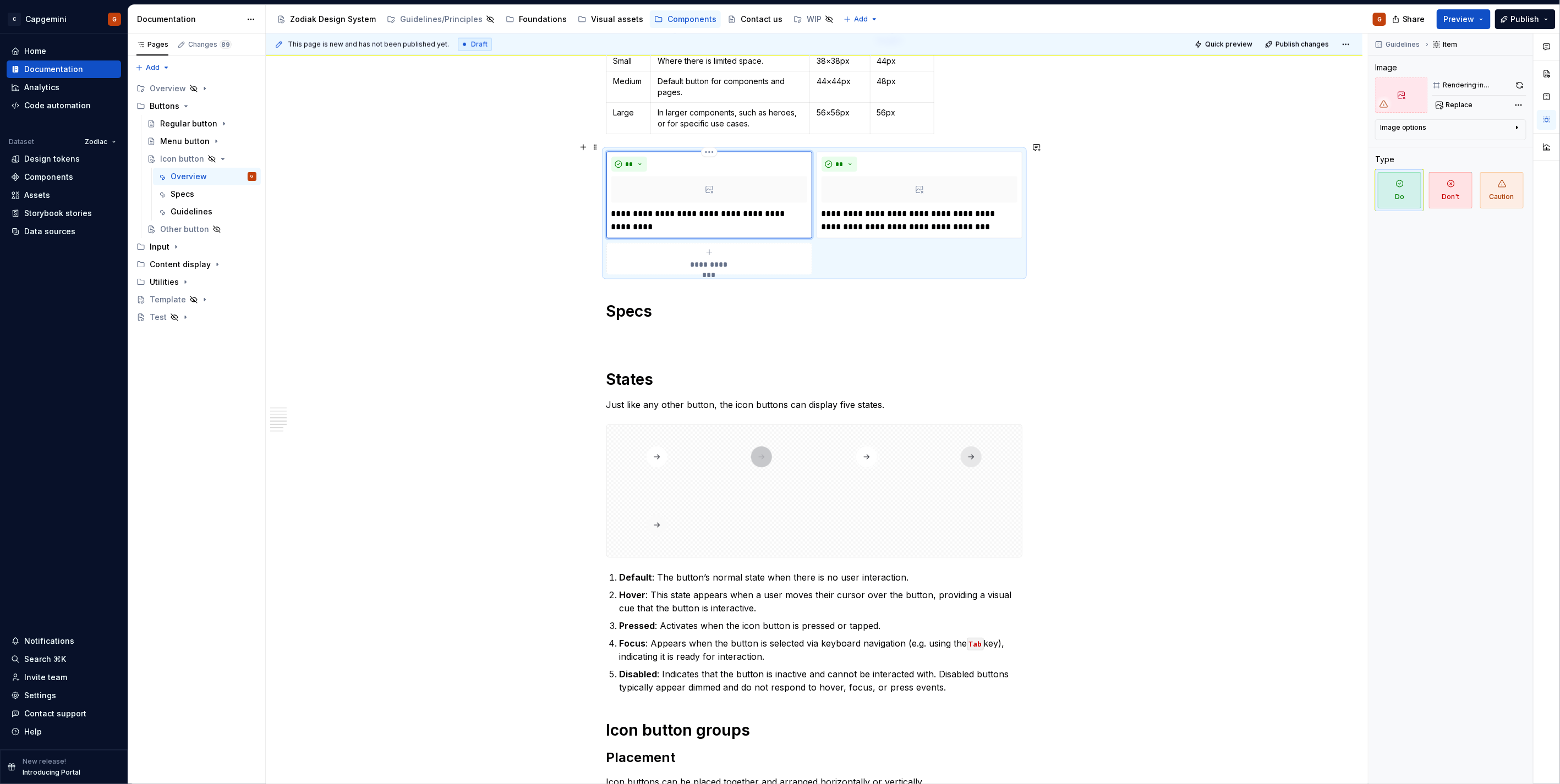
click at [697, 185] on div at bounding box center [709, 190] width 196 height 27
click at [1459, 105] on span "Replace" at bounding box center [1459, 105] width 27 height 9
type textarea "*"
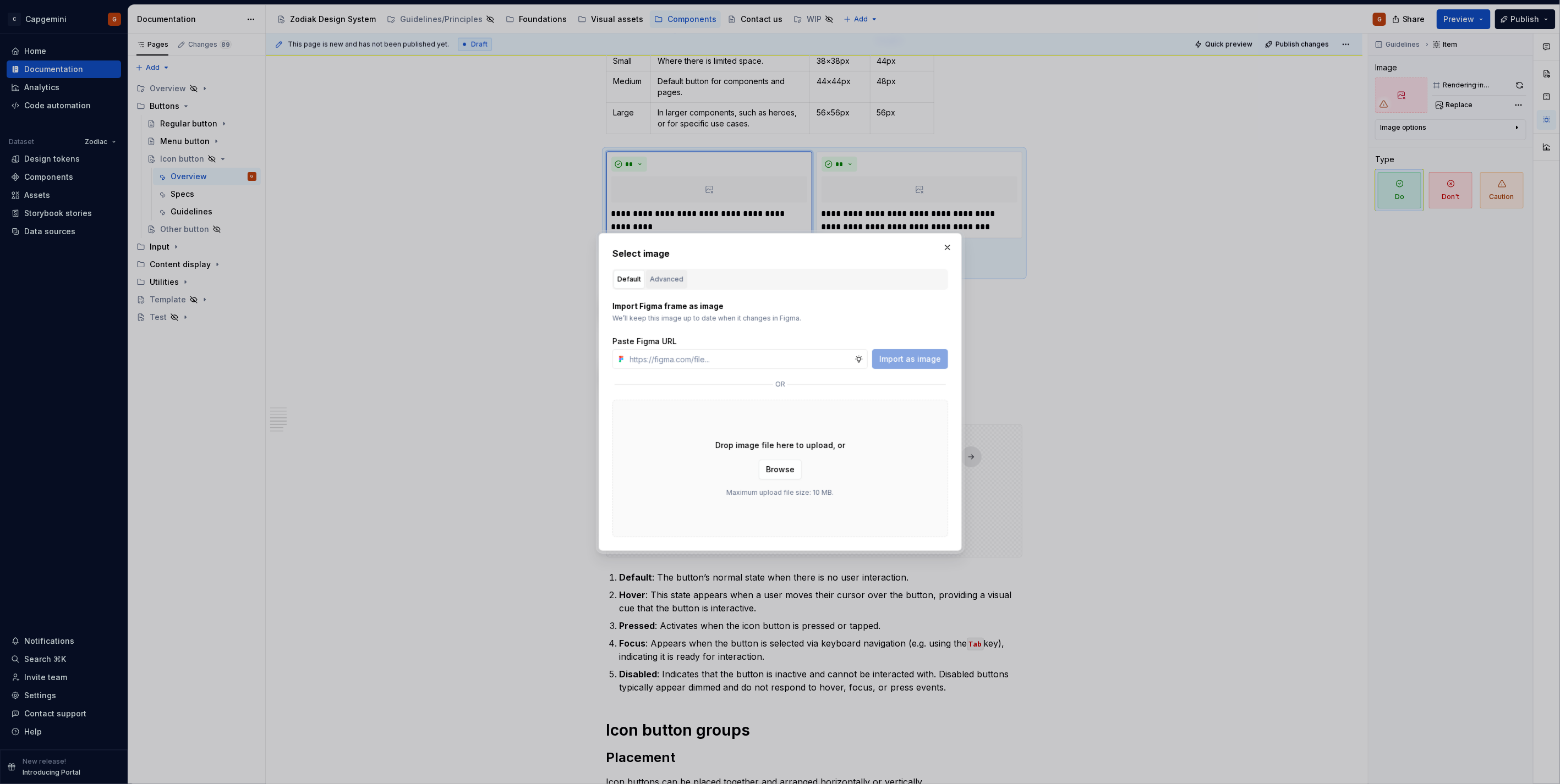
click at [663, 287] on button "Advanced" at bounding box center [666, 279] width 41 height 19
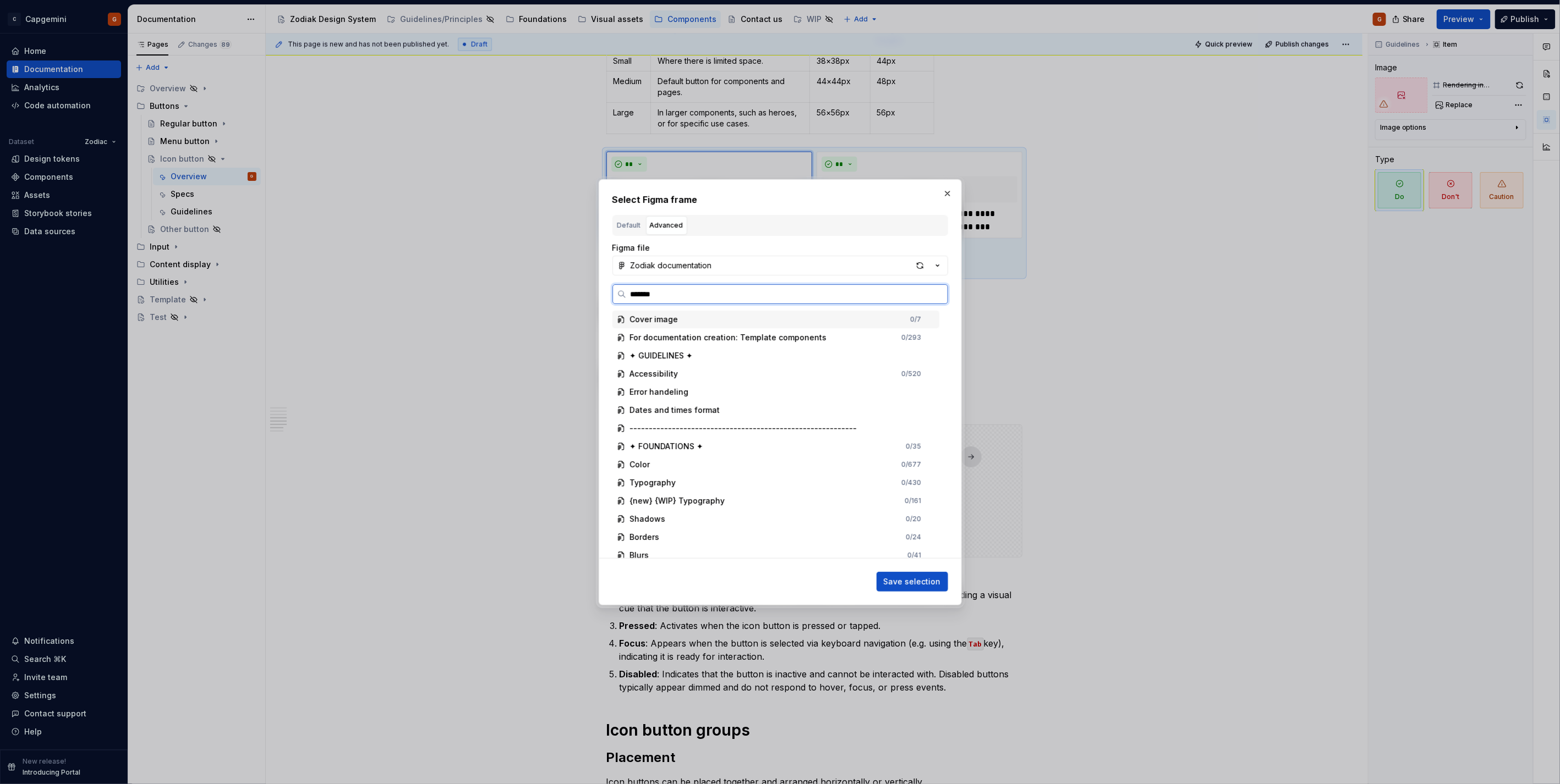
type input "********"
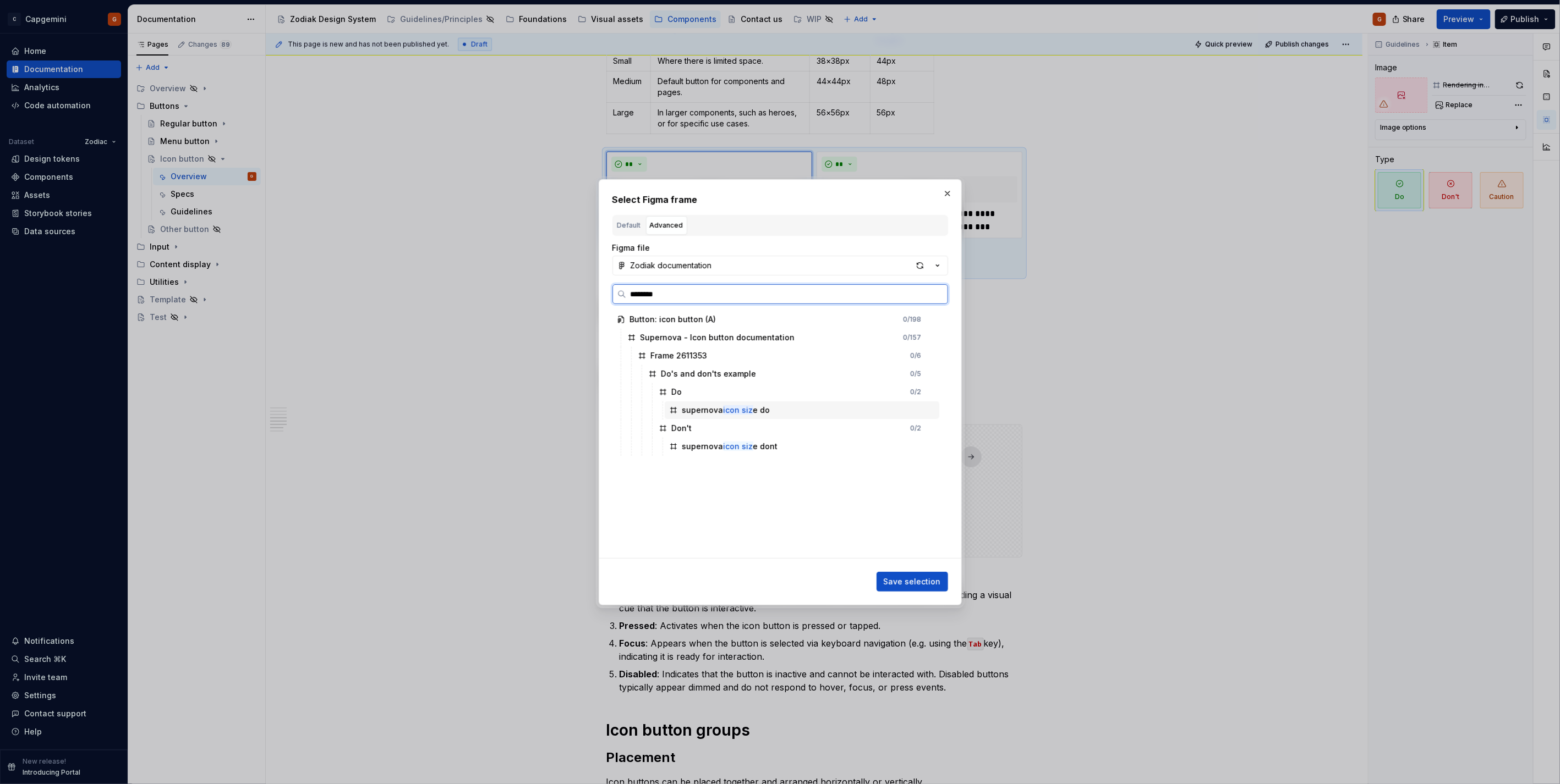
click at [774, 411] on div "supernova icon siz e do" at bounding box center [802, 410] width 274 height 17
click at [944, 569] on div "Save selection" at bounding box center [780, 579] width 336 height 24
click at [926, 577] on span "Save selection" at bounding box center [912, 582] width 57 height 11
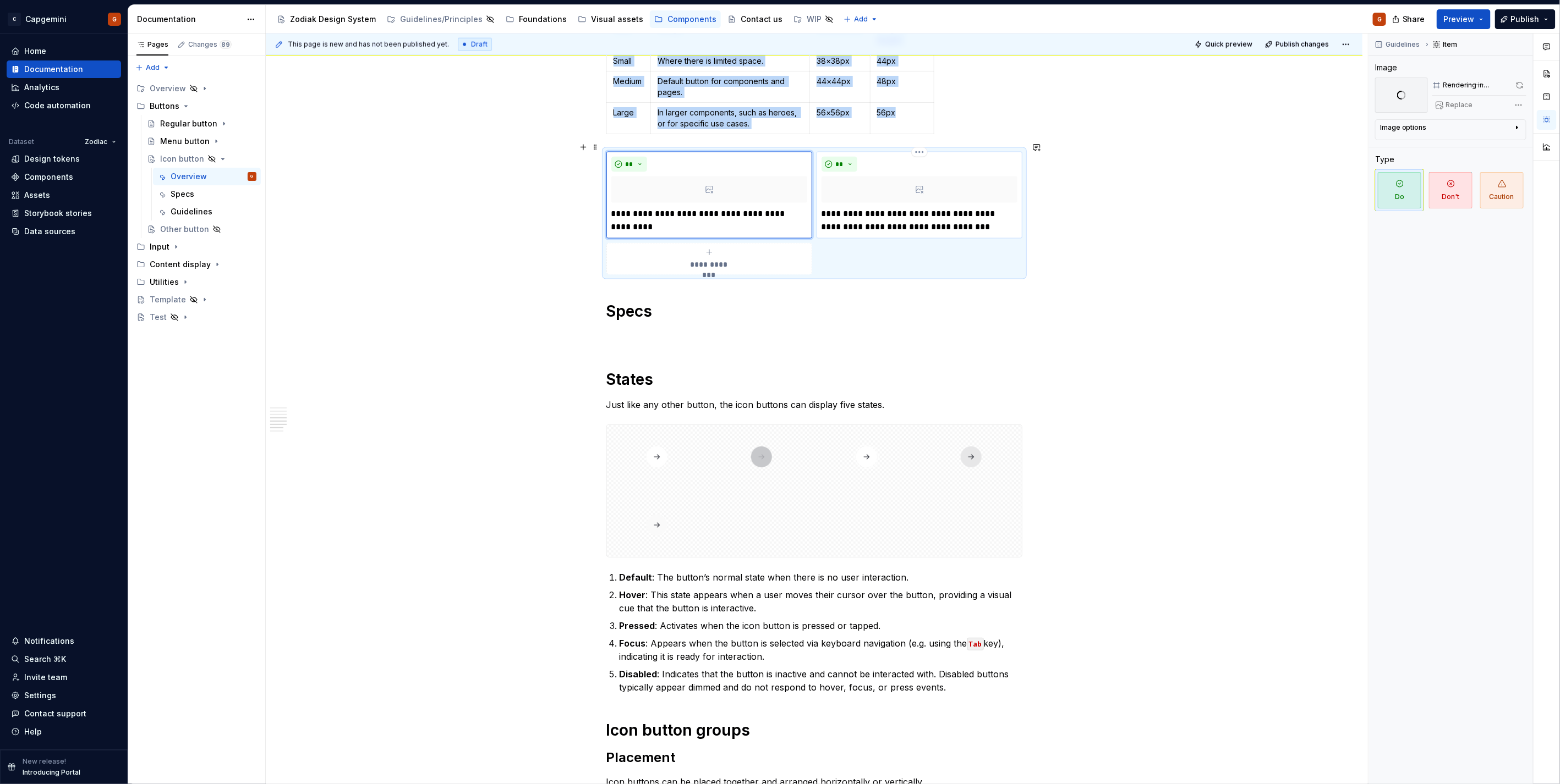
click at [926, 179] on div at bounding box center [920, 190] width 196 height 27
click at [922, 188] on div at bounding box center [920, 190] width 196 height 27
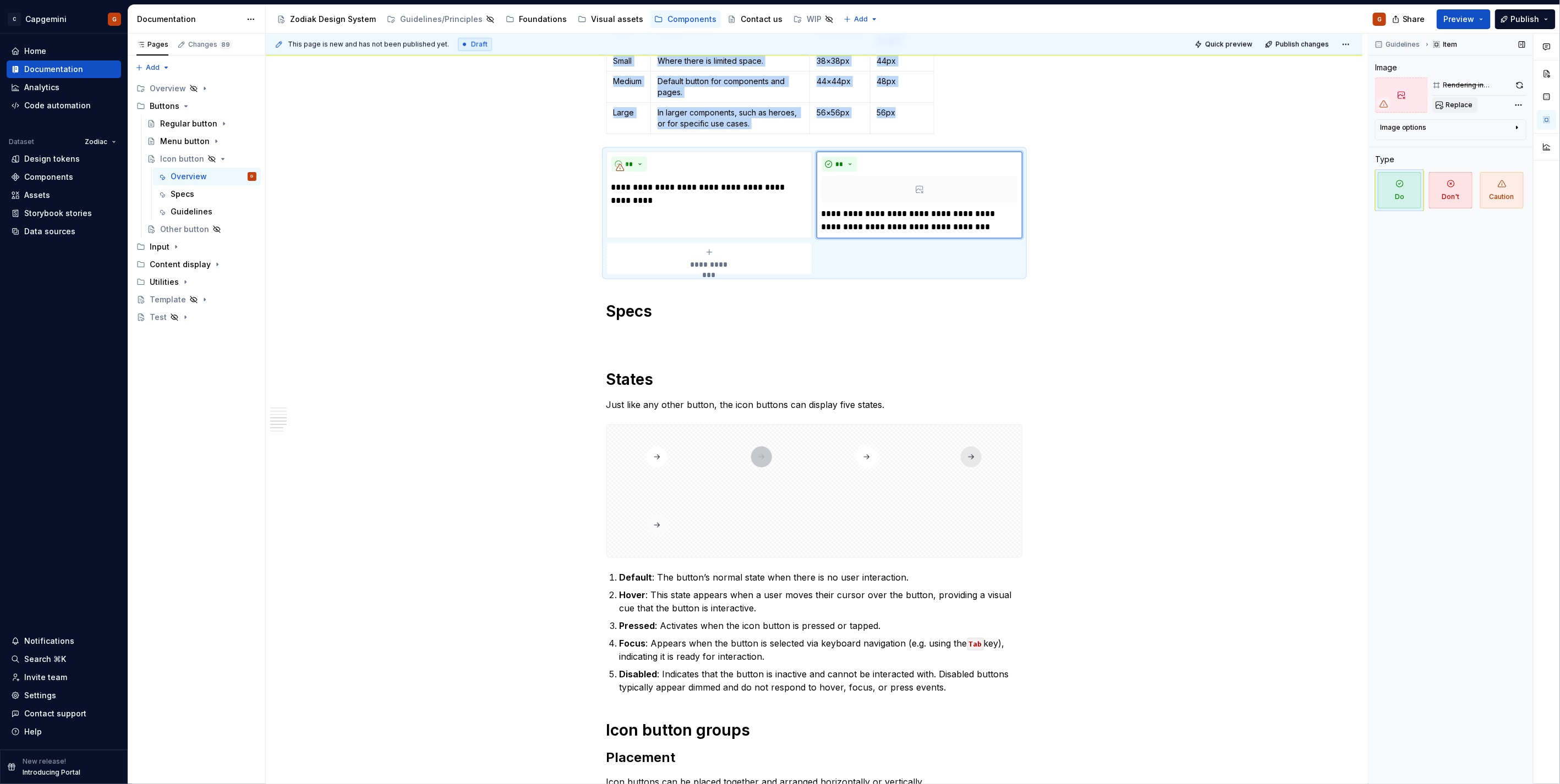
click at [1469, 105] on span "Replace" at bounding box center [1459, 105] width 27 height 9
type textarea "*"
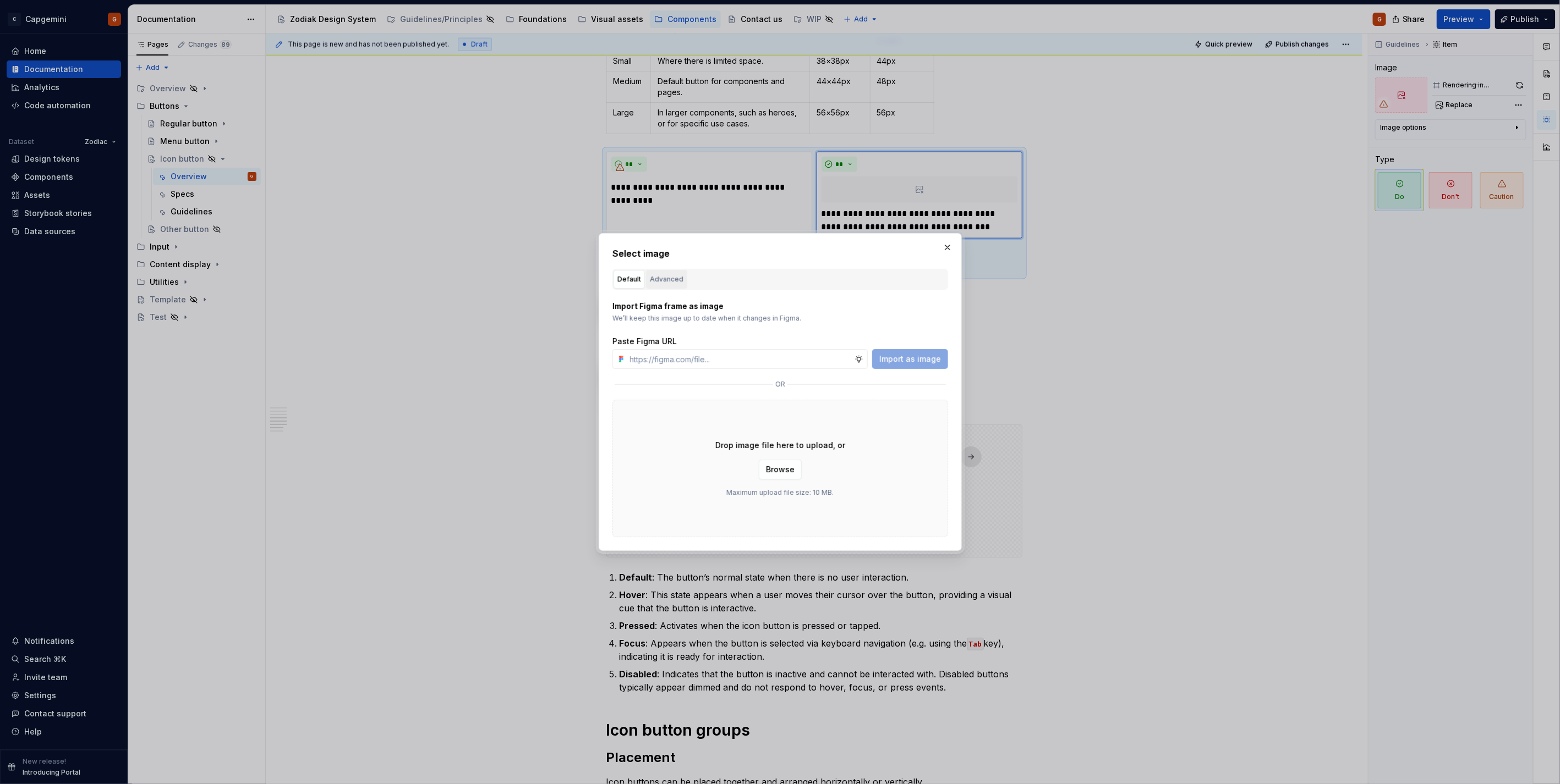
click at [675, 279] on div "Advanced" at bounding box center [666, 280] width 34 height 11
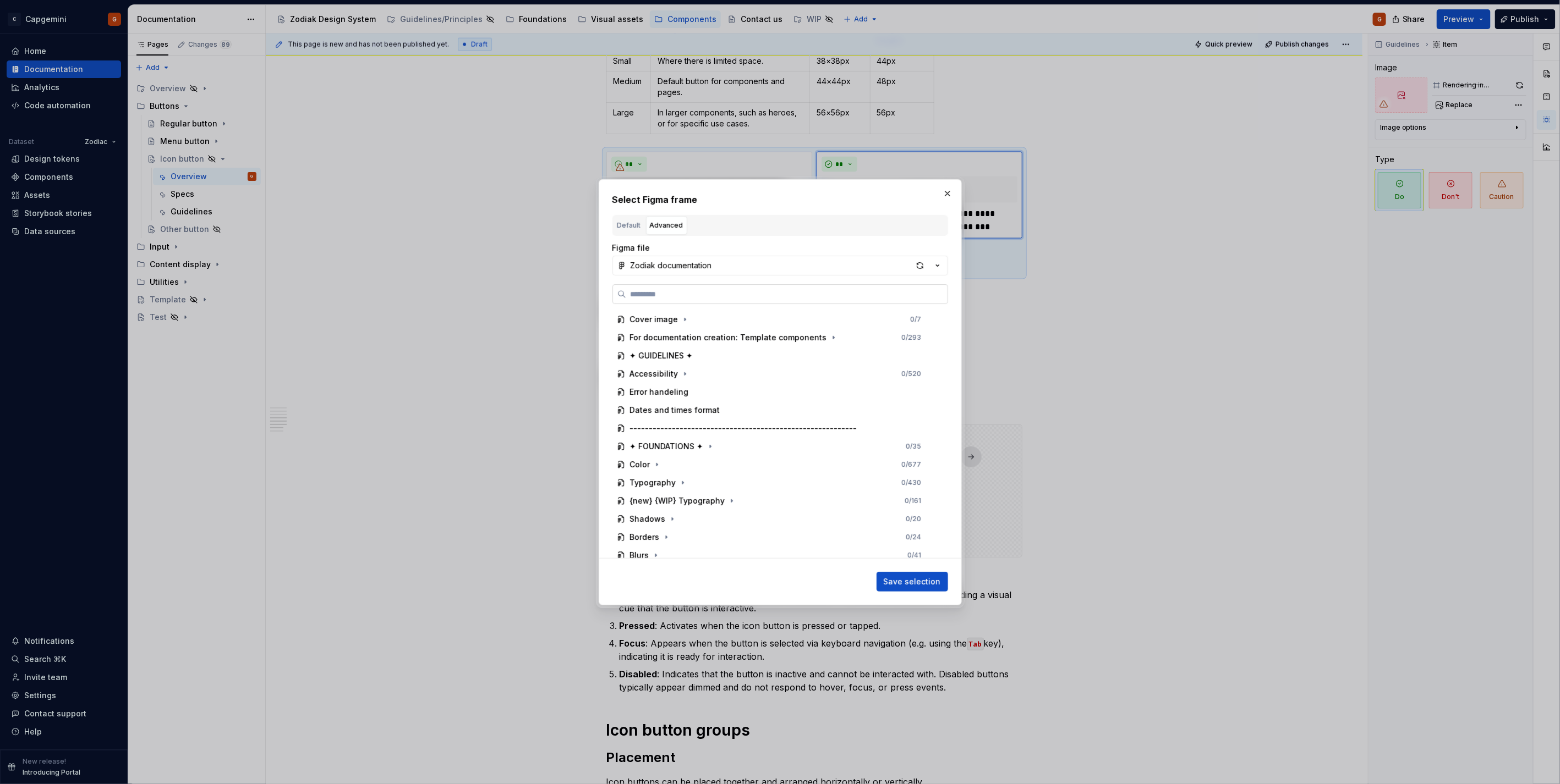
click at [712, 293] on input "search" at bounding box center [787, 294] width 321 height 11
type input "**********"
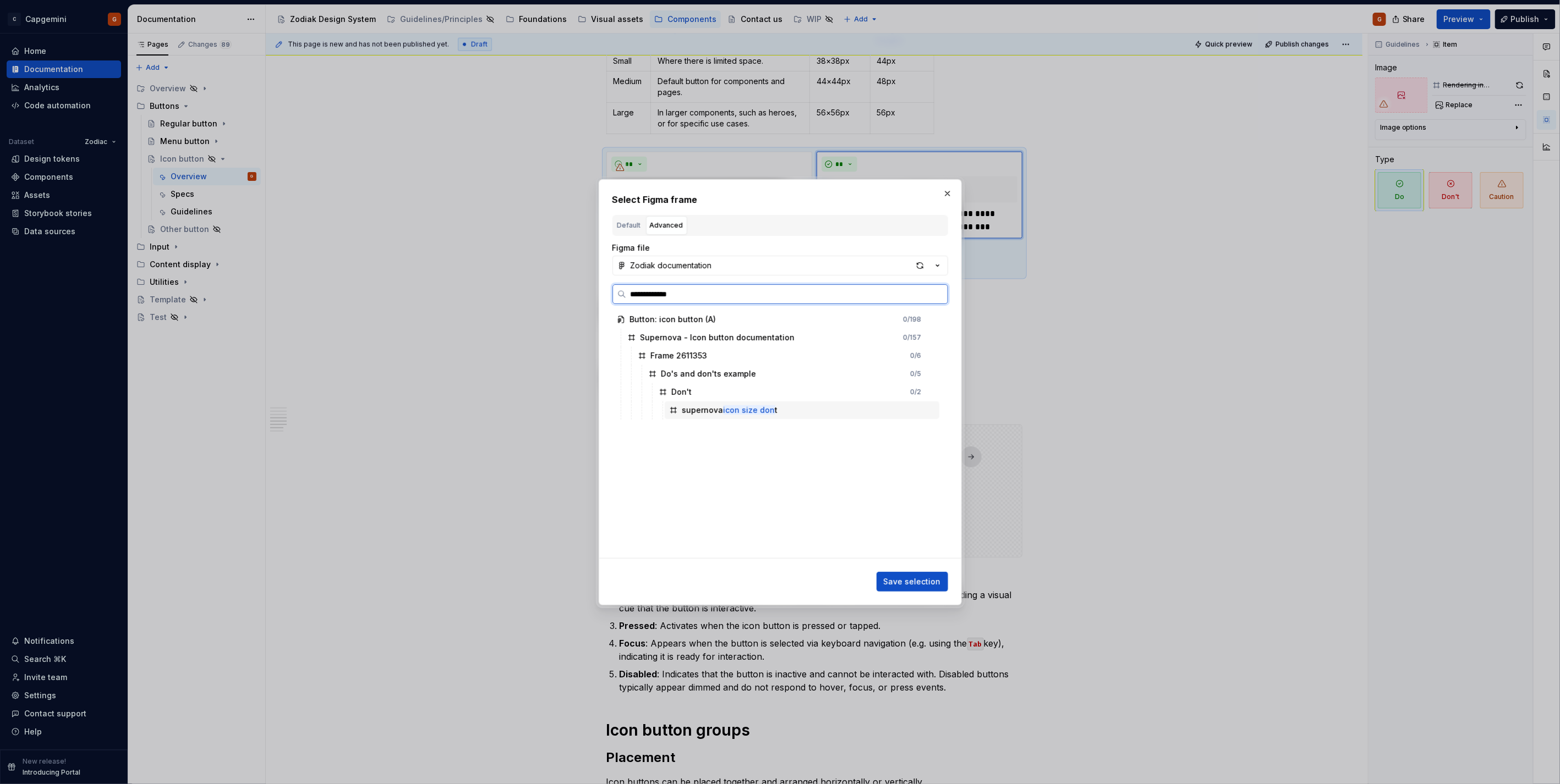
click at [781, 410] on div "supernova icon size don t" at bounding box center [802, 410] width 274 height 17
click at [943, 584] on button "Save selection" at bounding box center [912, 582] width 71 height 20
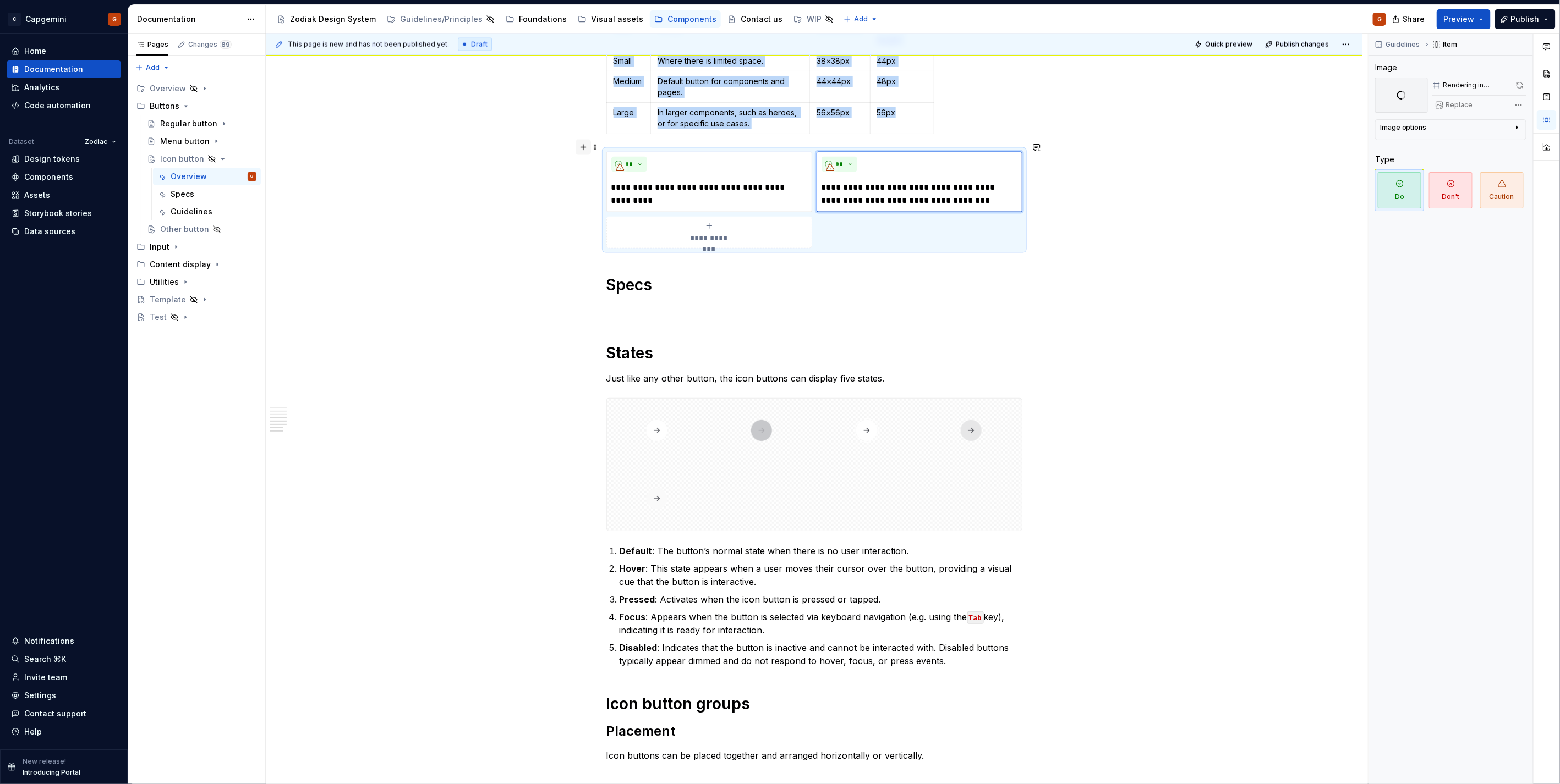
type textarea "*"
click at [579, 152] on button "button" at bounding box center [583, 147] width 16 height 16
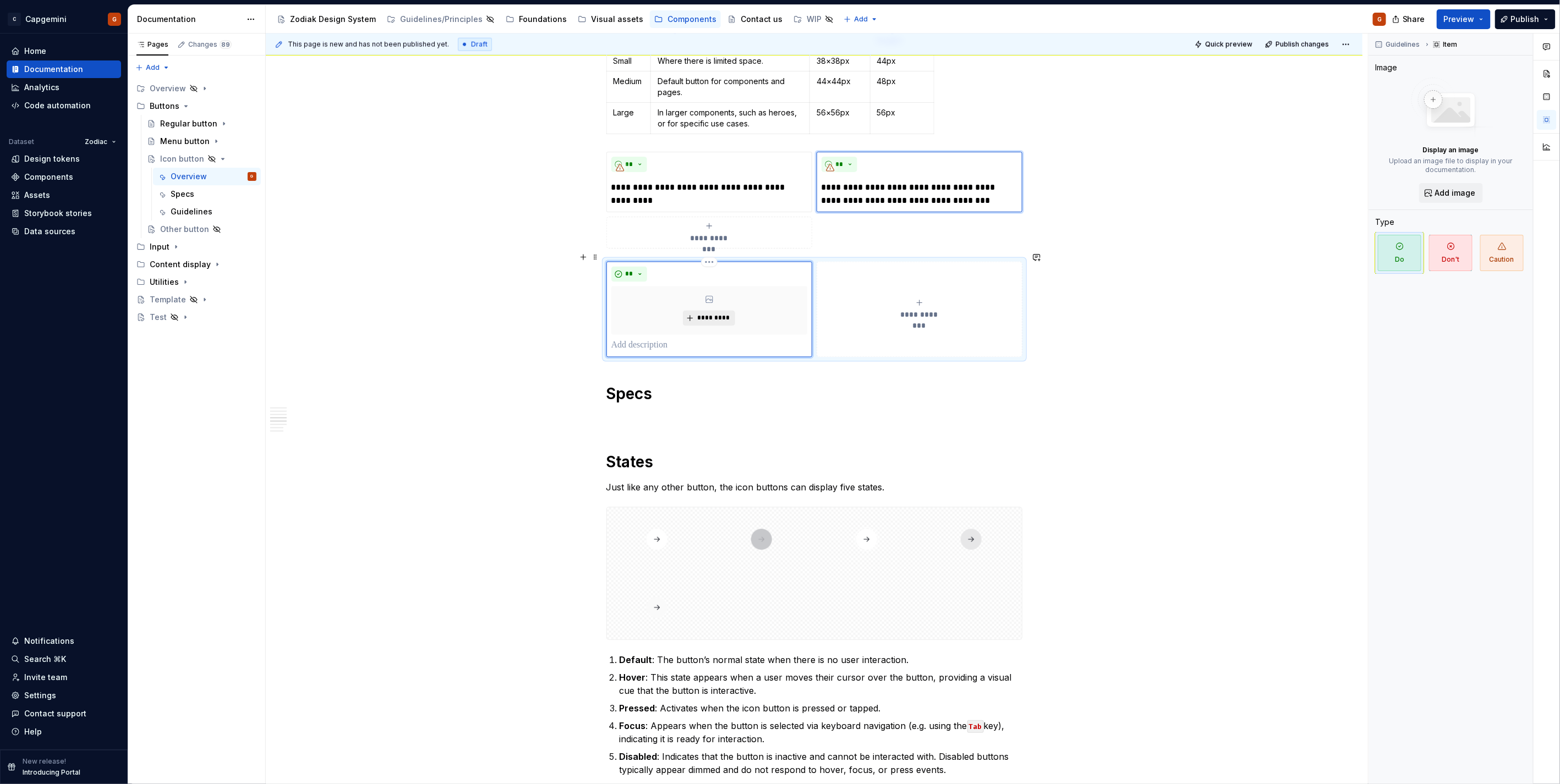
click at [713, 314] on span "*********" at bounding box center [713, 318] width 34 height 9
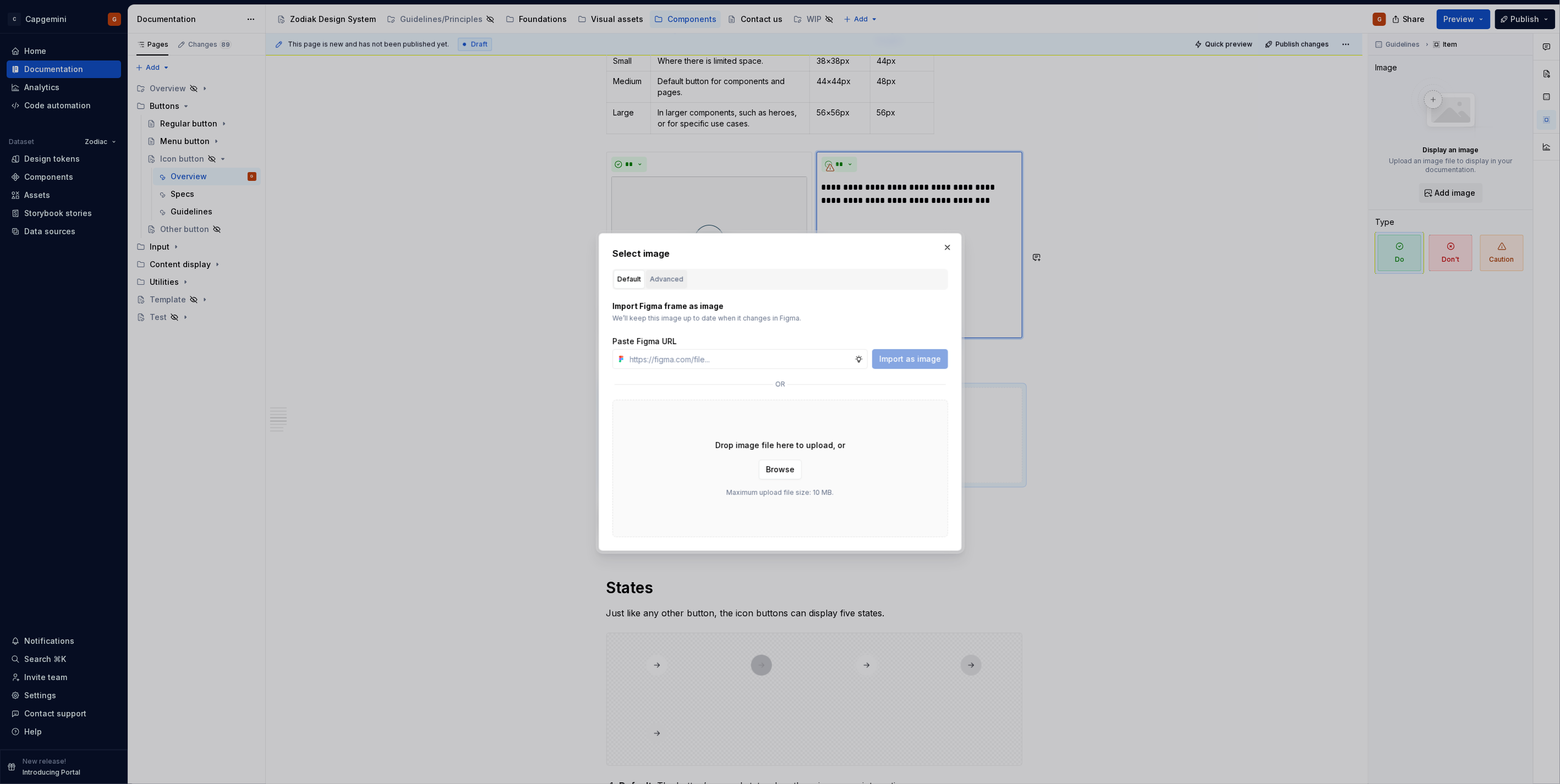
click at [666, 274] on div "Advanced" at bounding box center [666, 280] width 34 height 11
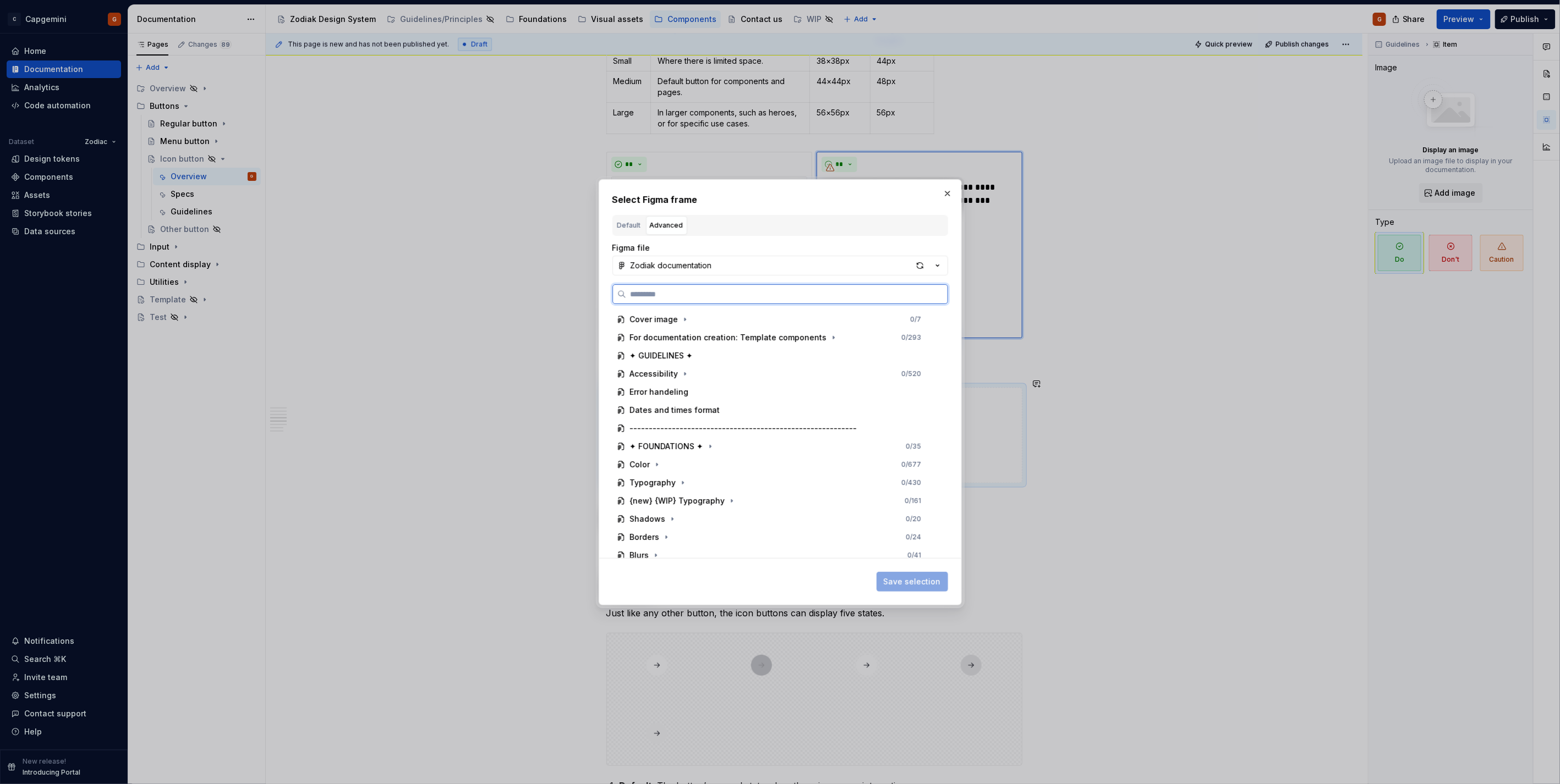
click at [725, 294] on input "search" at bounding box center [787, 294] width 321 height 11
type input "*******"
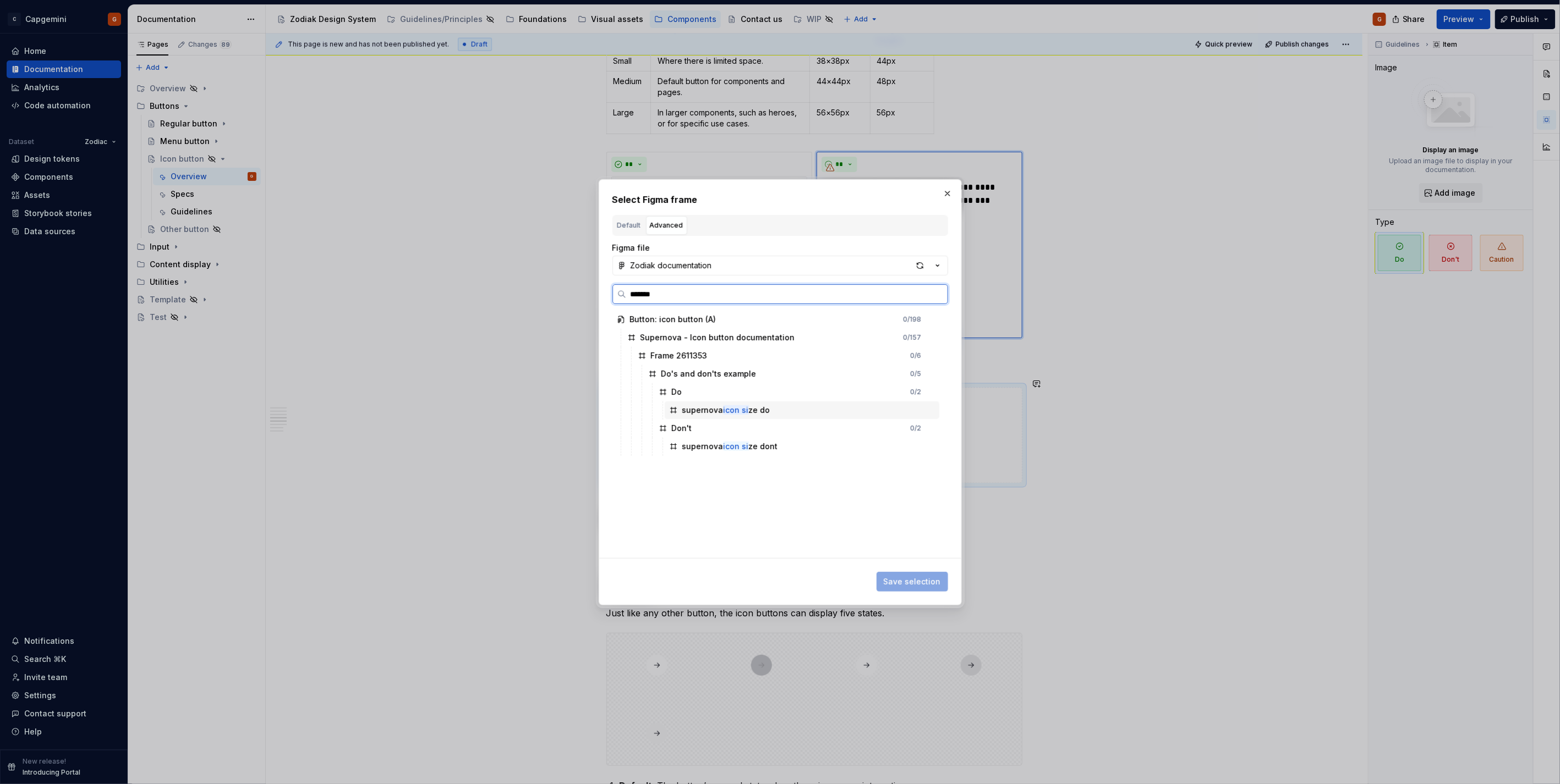
click at [785, 409] on div "supernova icon si ze do" at bounding box center [802, 410] width 274 height 17
click at [744, 386] on div "Do 1 / 2" at bounding box center [796, 392] width 285 height 17
click at [912, 582] on span "Save selection" at bounding box center [912, 582] width 57 height 11
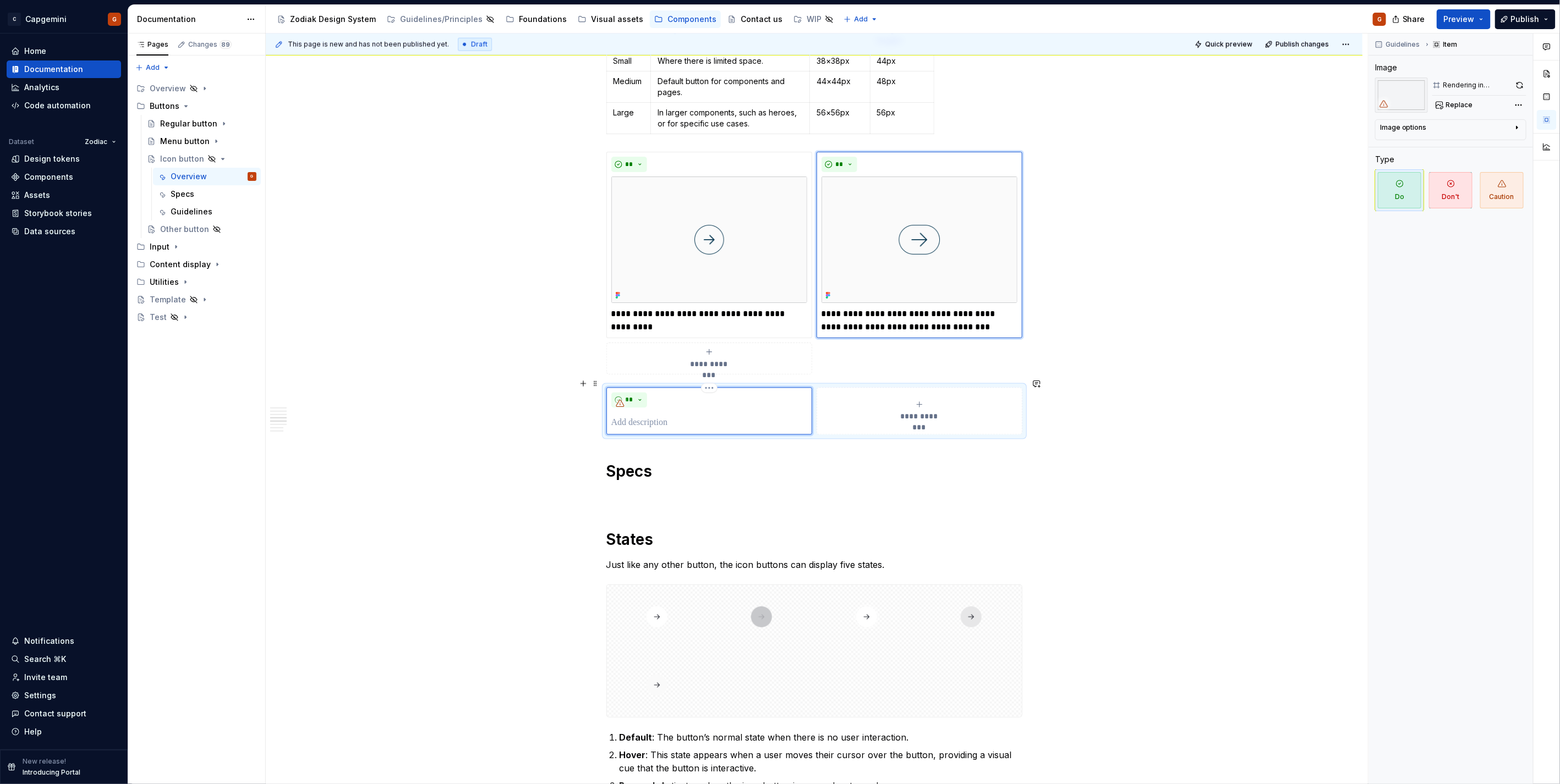
click at [813, 388] on div "**********" at bounding box center [814, 411] width 416 height 47
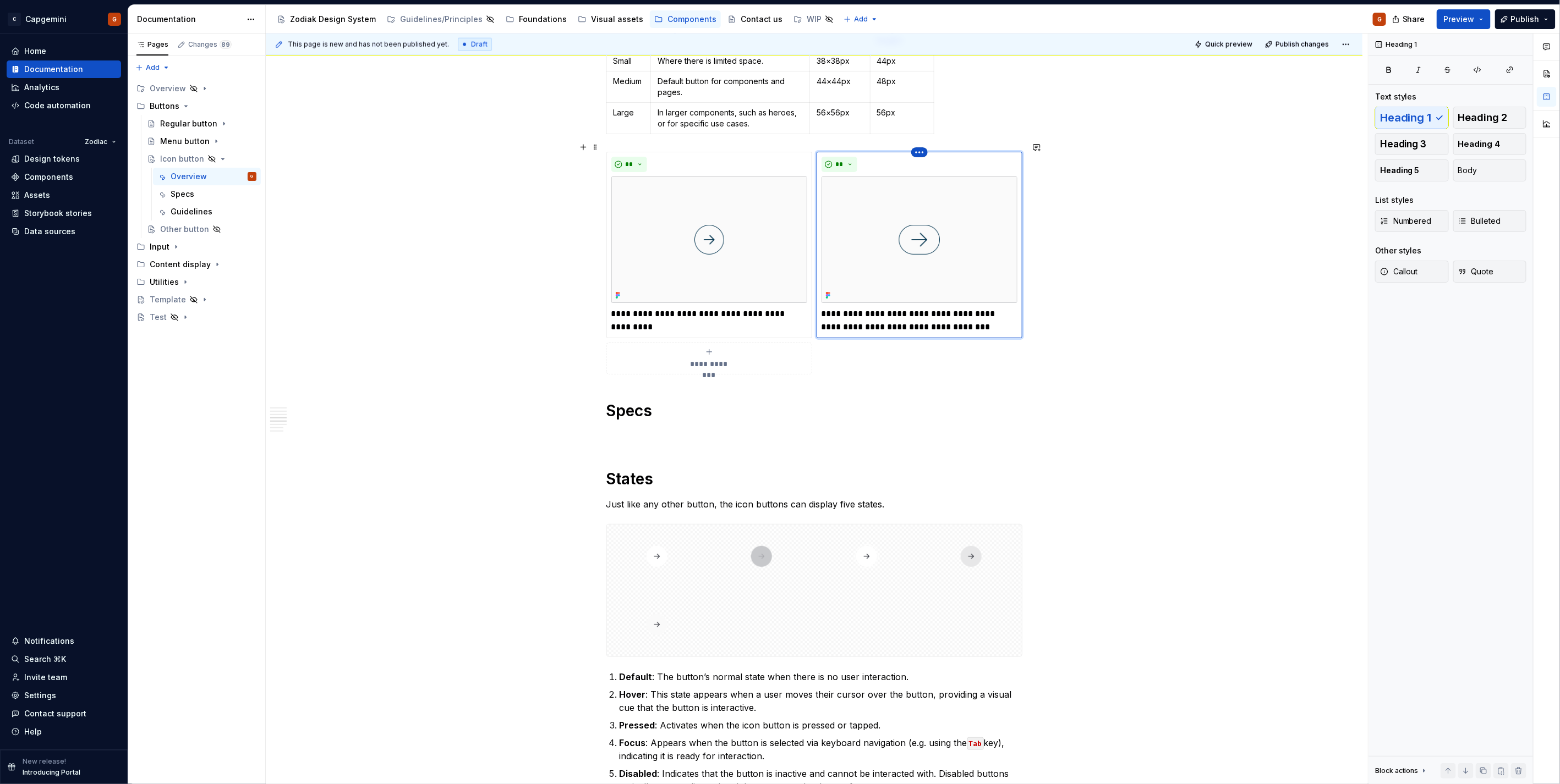
click at [923, 144] on html "C Capgemini G Home Documentation Analytics Code automation Dataset Zodiac Desig…" at bounding box center [780, 392] width 1560 height 784
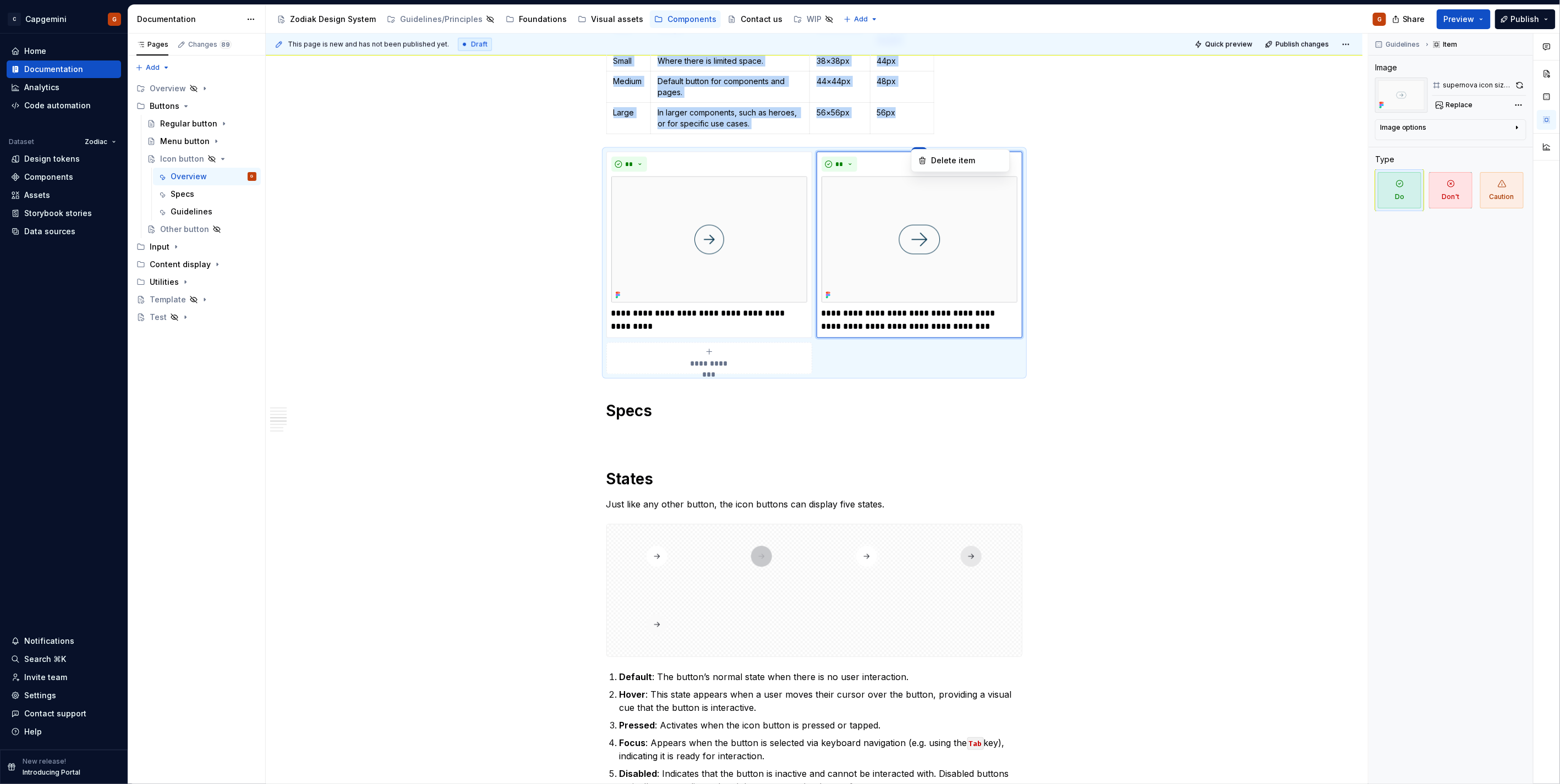
click at [1515, 90] on div "Comments Open comments No comments yet Select ‘Comment’ from the block context …" at bounding box center [1464, 409] width 192 height 751
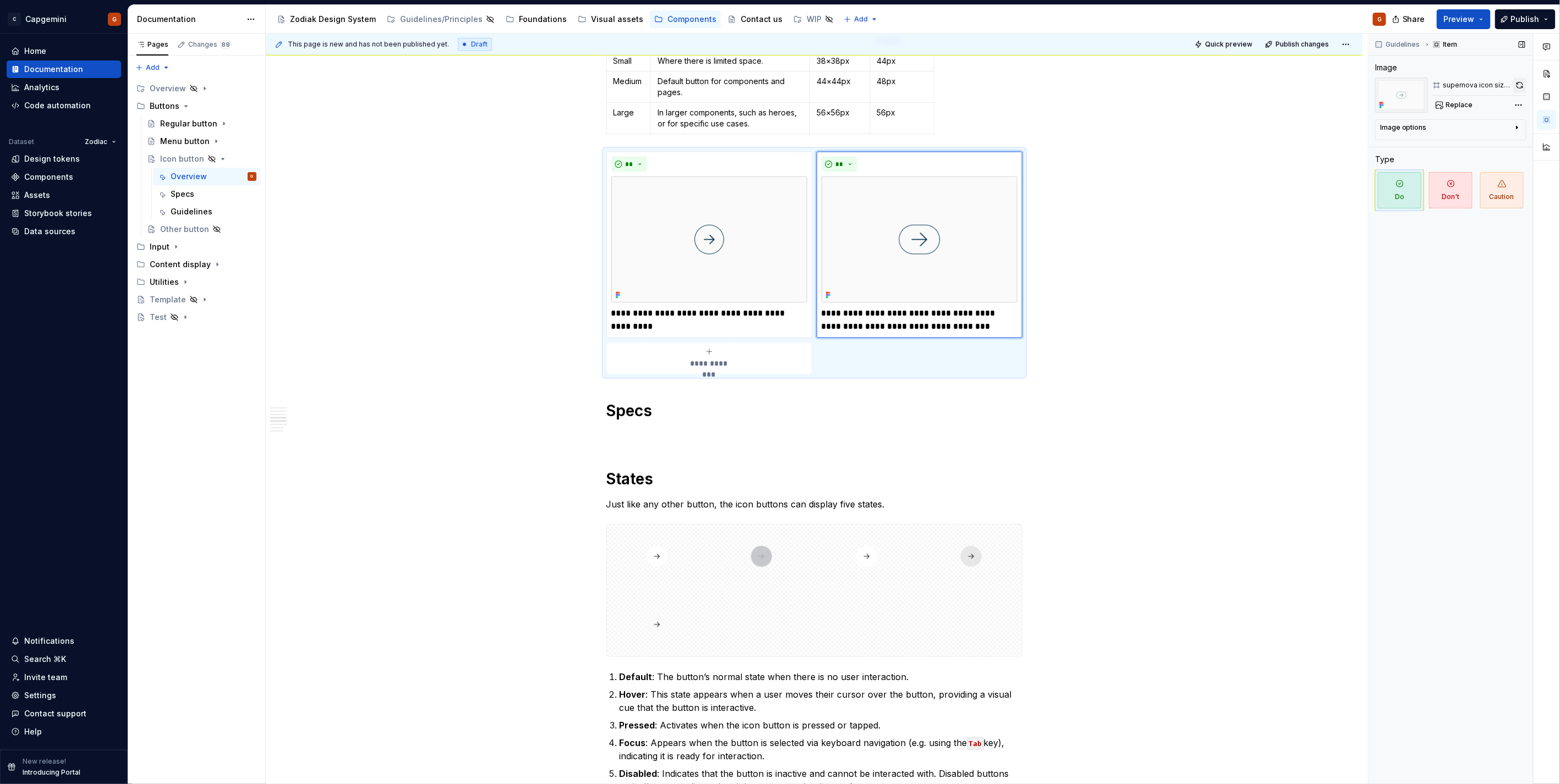
click at [1518, 89] on button "button" at bounding box center [1519, 85] width 13 height 16
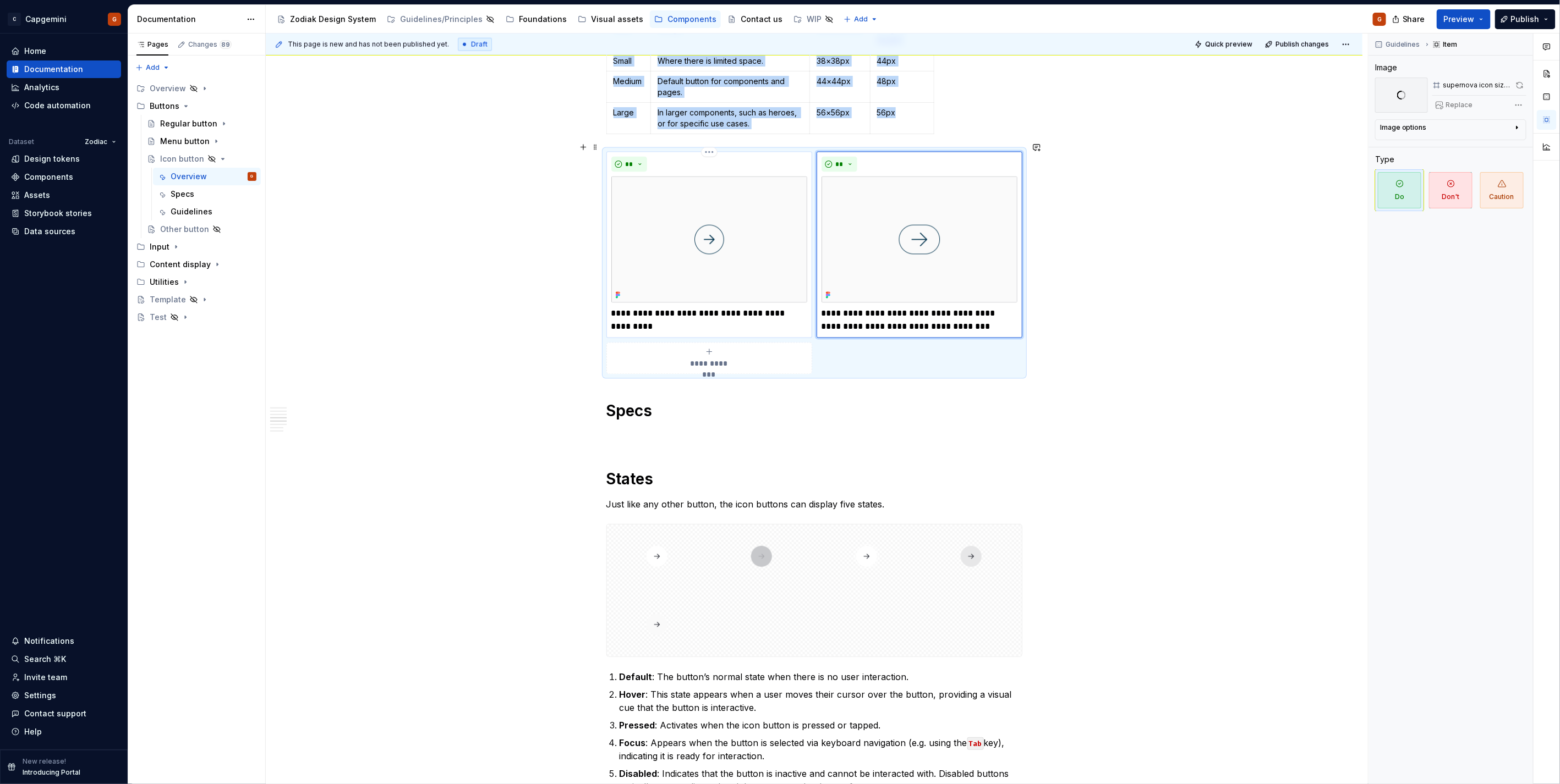
click at [803, 251] on img at bounding box center [709, 240] width 196 height 127
click at [1521, 86] on button "button" at bounding box center [1519, 85] width 14 height 16
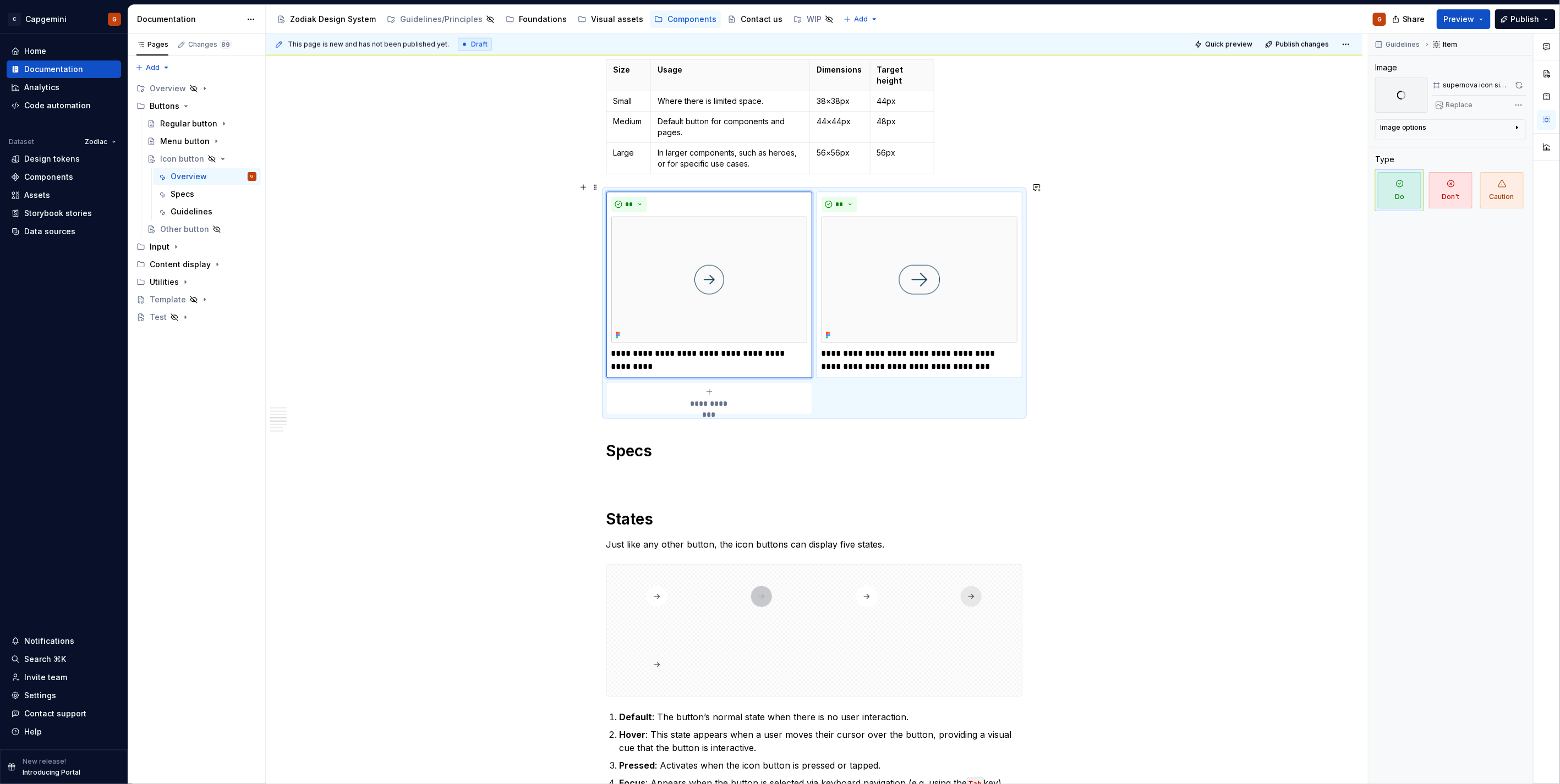
scroll to position [1103, 0]
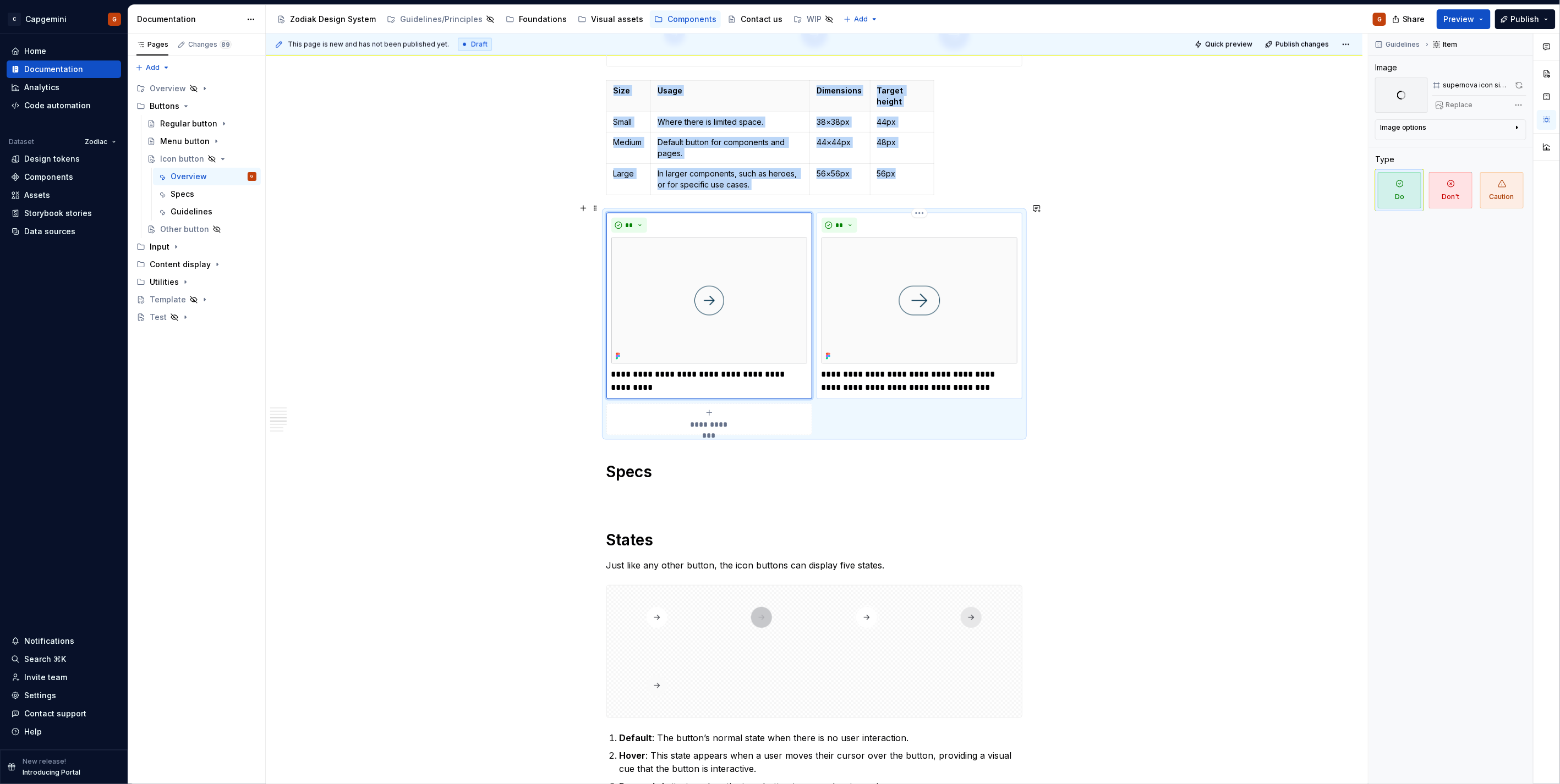
drag, startPoint x: 999, startPoint y: 327, endPoint x: 993, endPoint y: 309, distance: 19.0
click at [999, 327] on img at bounding box center [920, 301] width 196 height 127
click at [915, 207] on html "C Capgemini G Home Documentation Analytics Code automation Dataset Zodiac Desig…" at bounding box center [780, 392] width 1560 height 784
click at [755, 238] on html "C Capgemini G Home Documentation Analytics Code automation Dataset Zodiac Desig…" at bounding box center [780, 392] width 1560 height 784
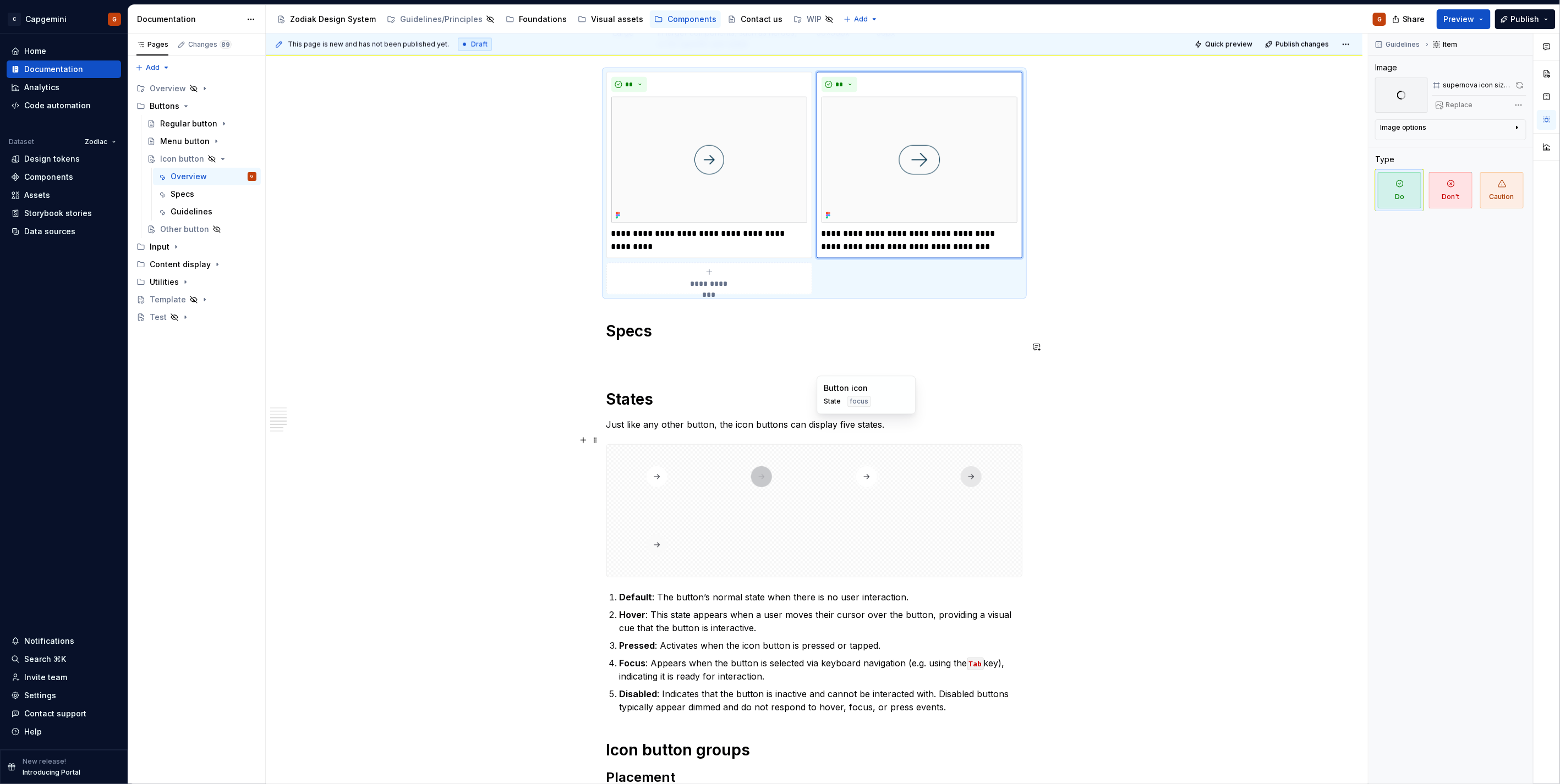
scroll to position [1348, 0]
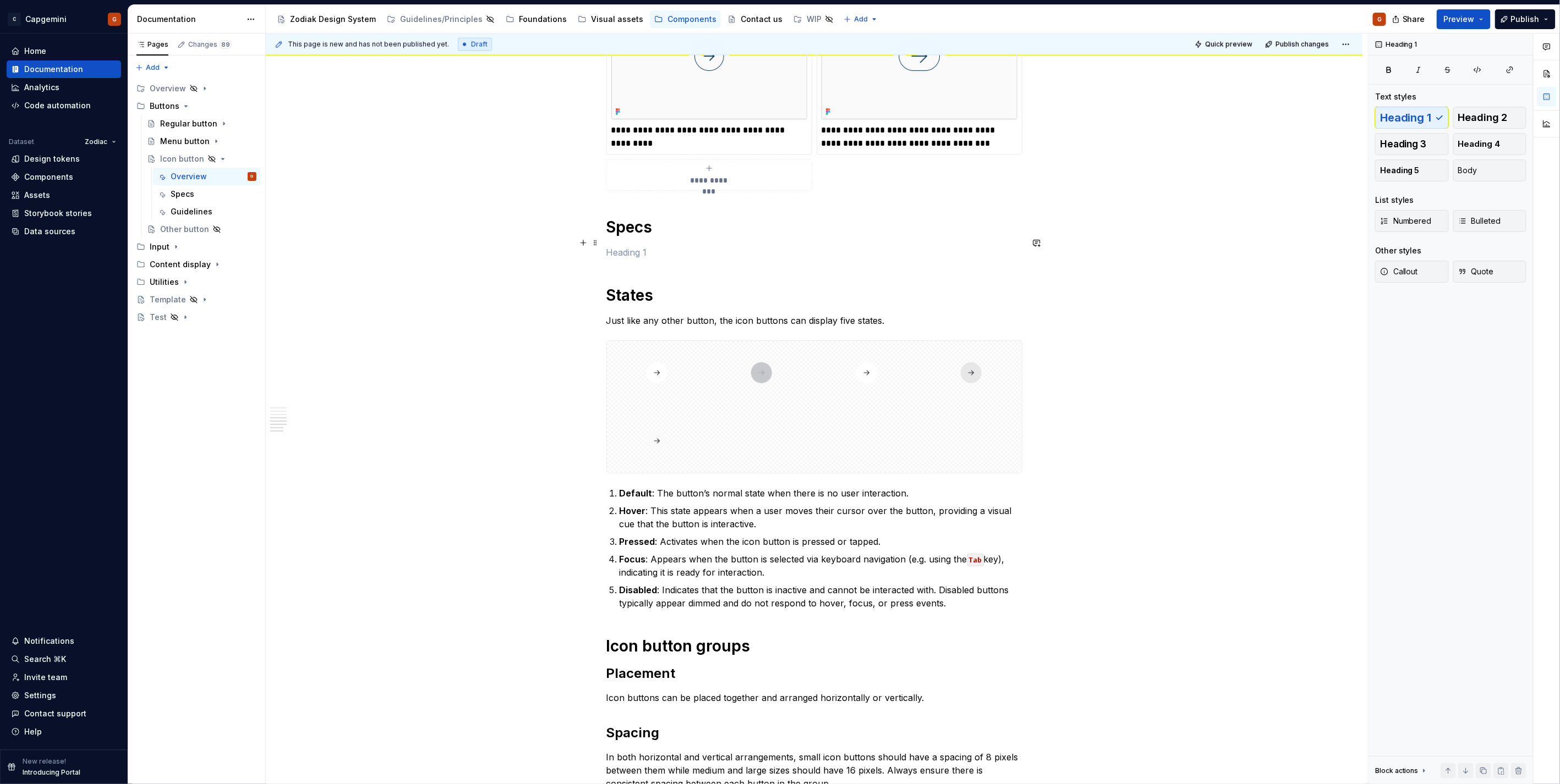
click at [662, 246] on p at bounding box center [814, 252] width 416 height 13
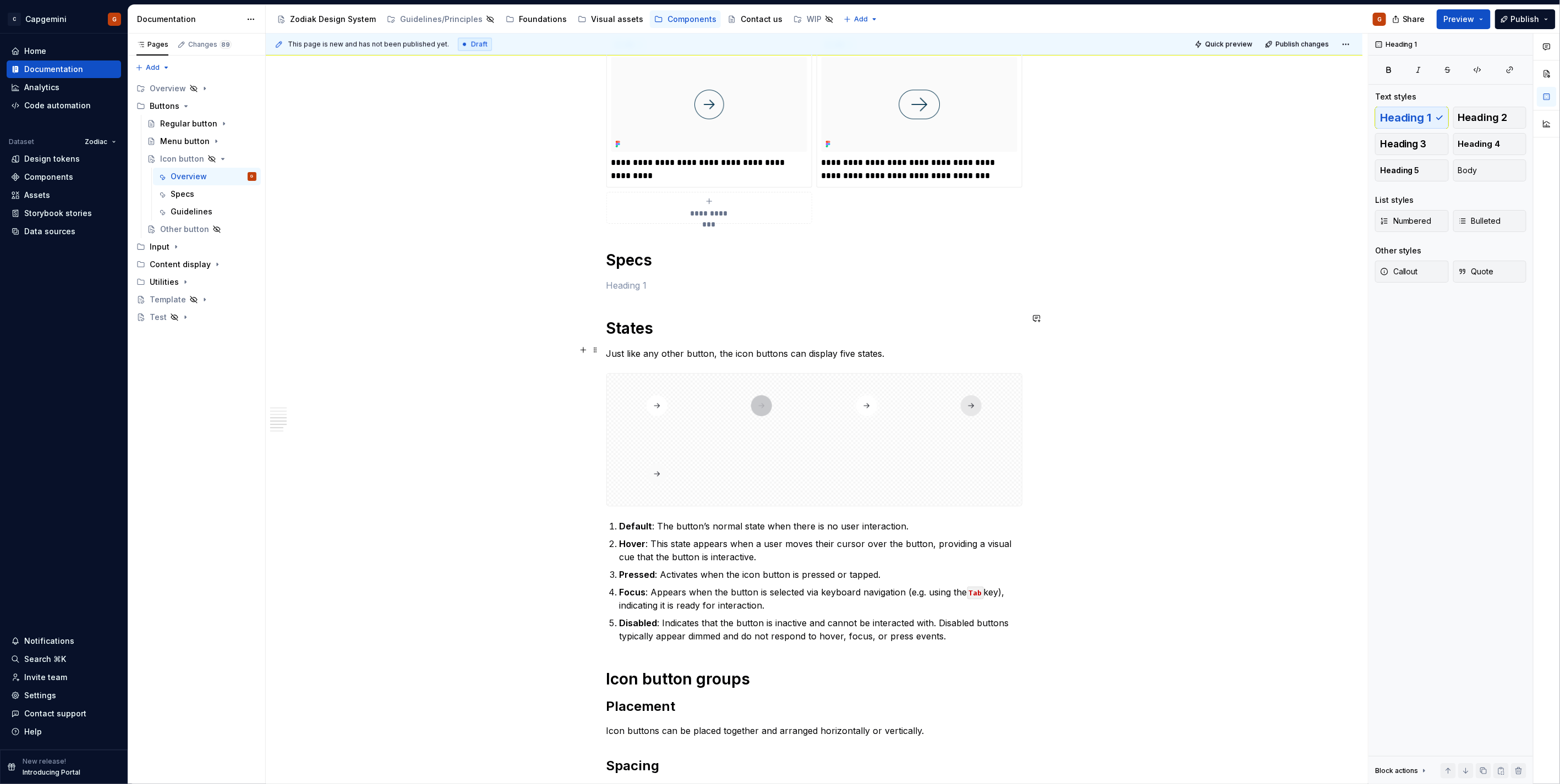
scroll to position [1225, 0]
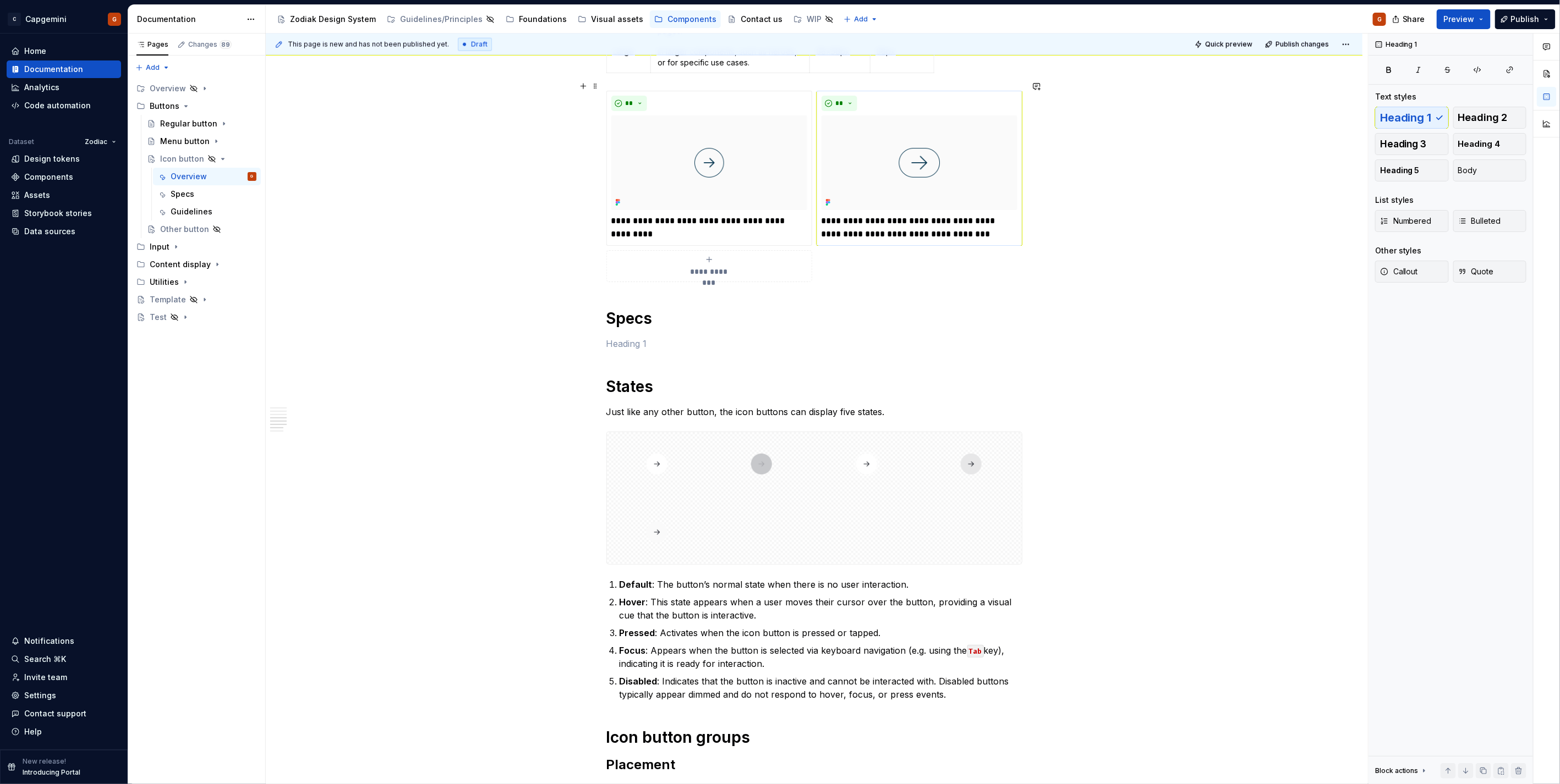
click at [918, 117] on img at bounding box center [920, 163] width 196 height 95
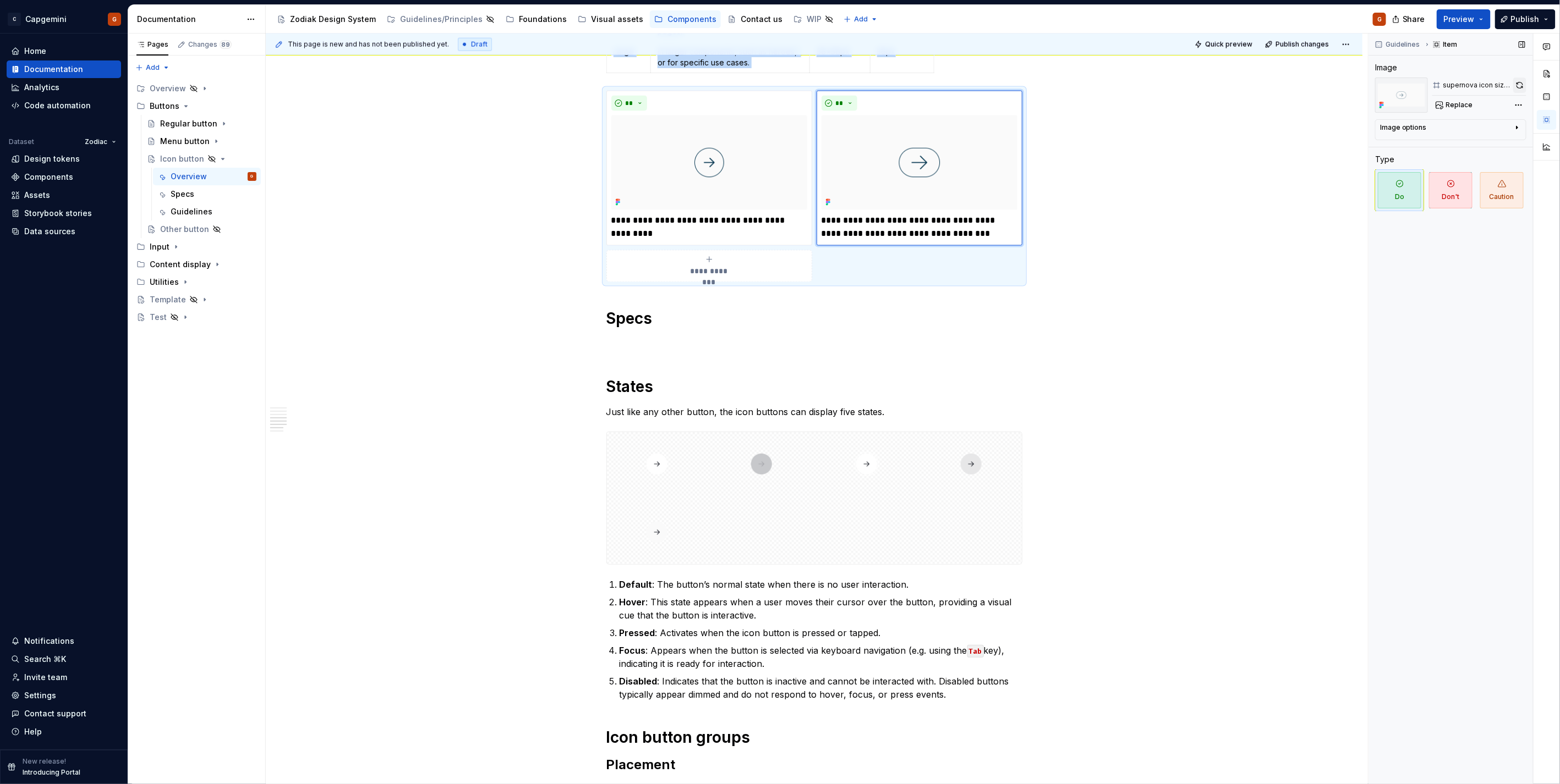
click at [1518, 86] on button "button" at bounding box center [1519, 85] width 13 height 16
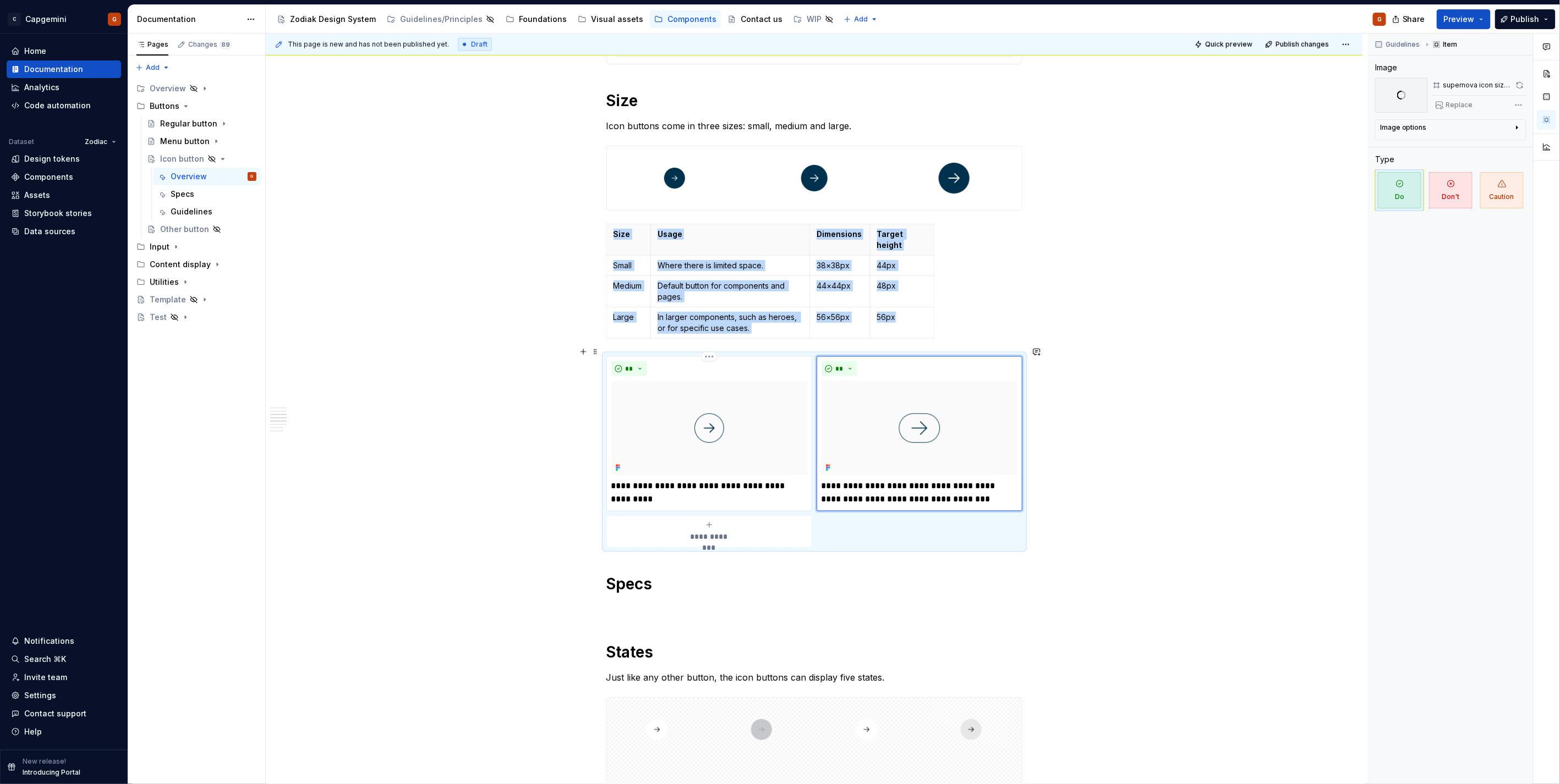
scroll to position [972, 0]
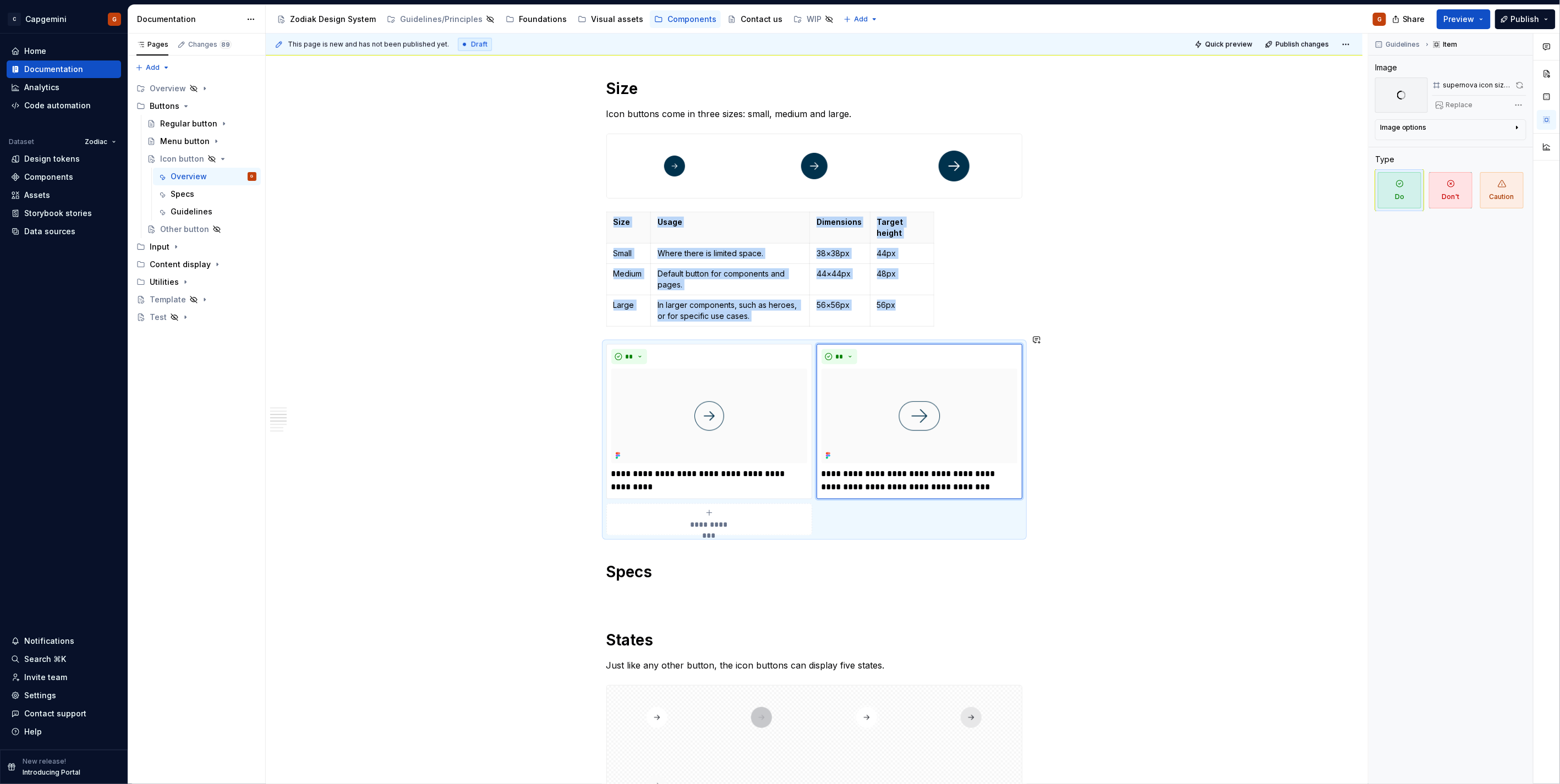
type textarea "*"
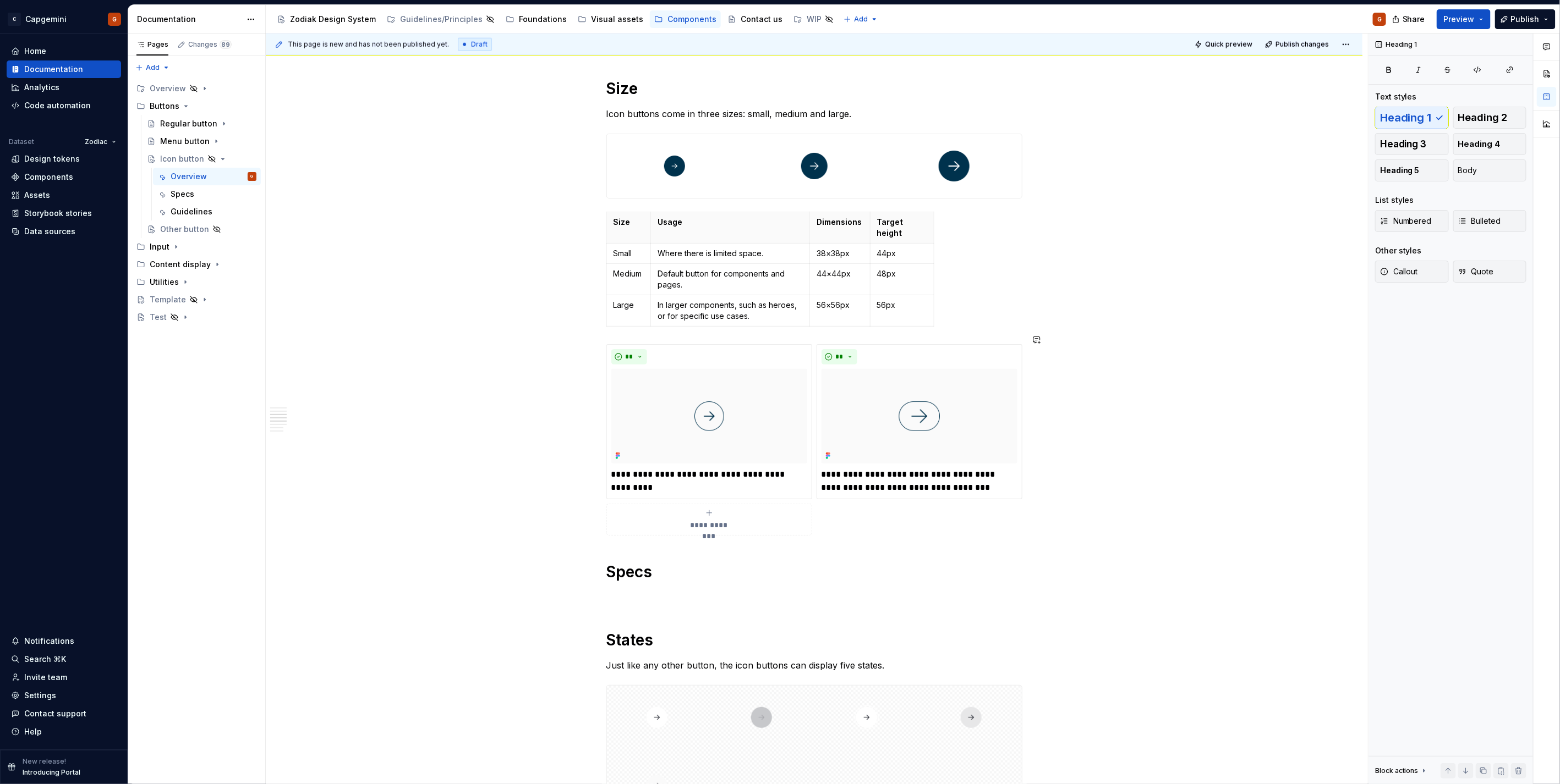
click at [744, 546] on div "**********" at bounding box center [814, 263] width 416 height 2035
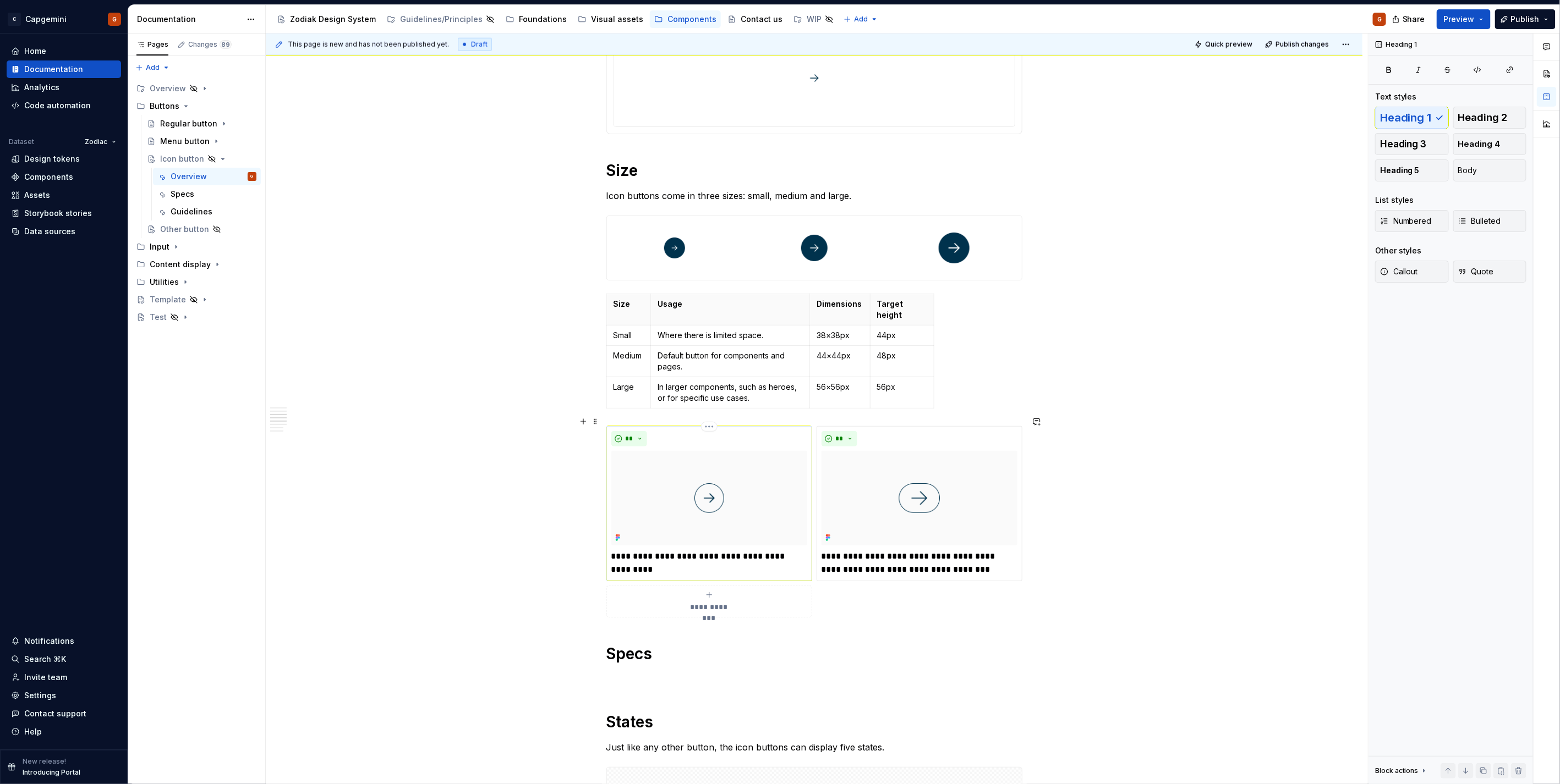
scroll to position [911, 0]
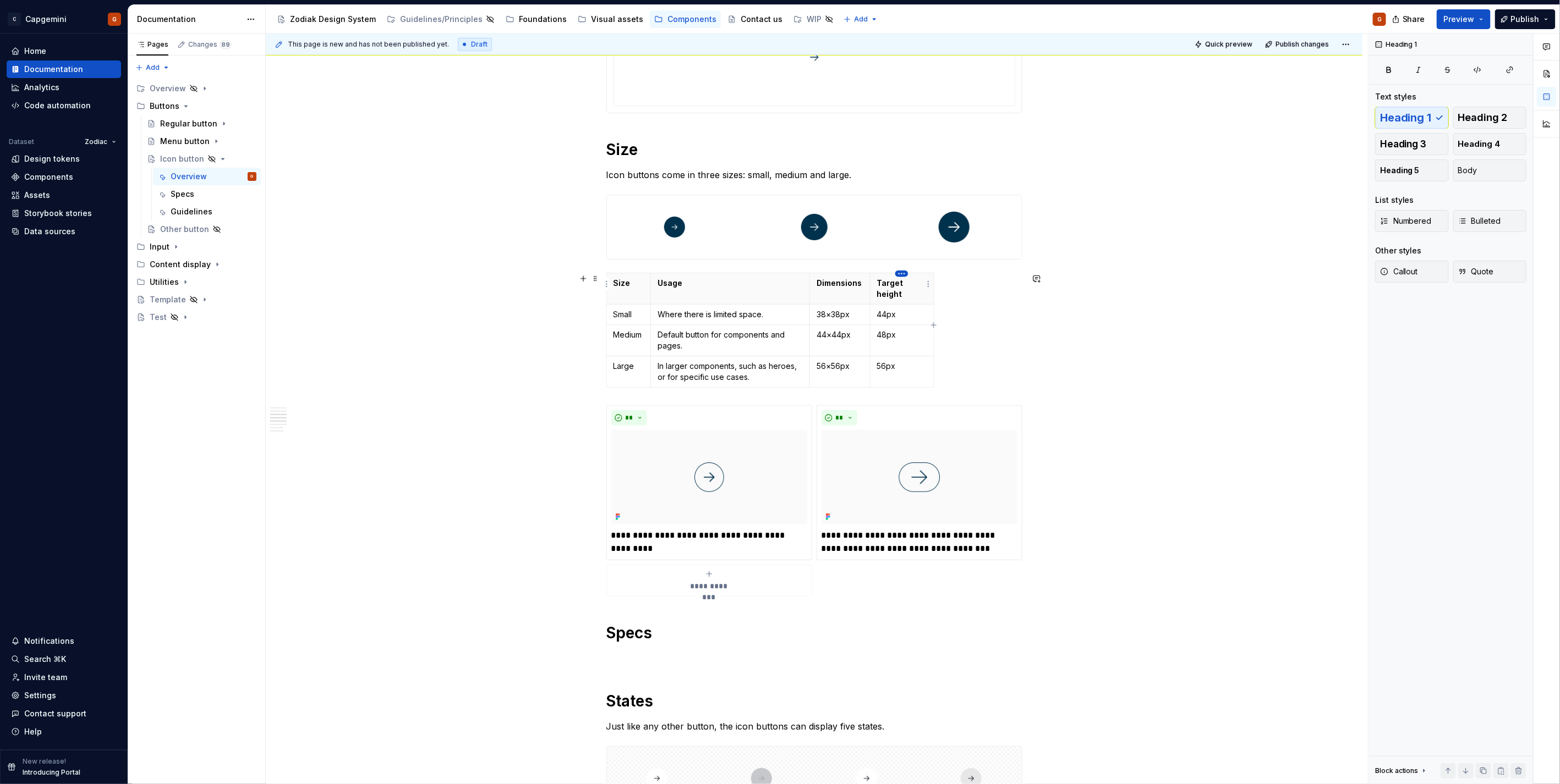
click at [905, 274] on html "C Capgemini G Home Documentation Analytics Code automation Dataset Zodiac Desig…" at bounding box center [780, 392] width 1560 height 784
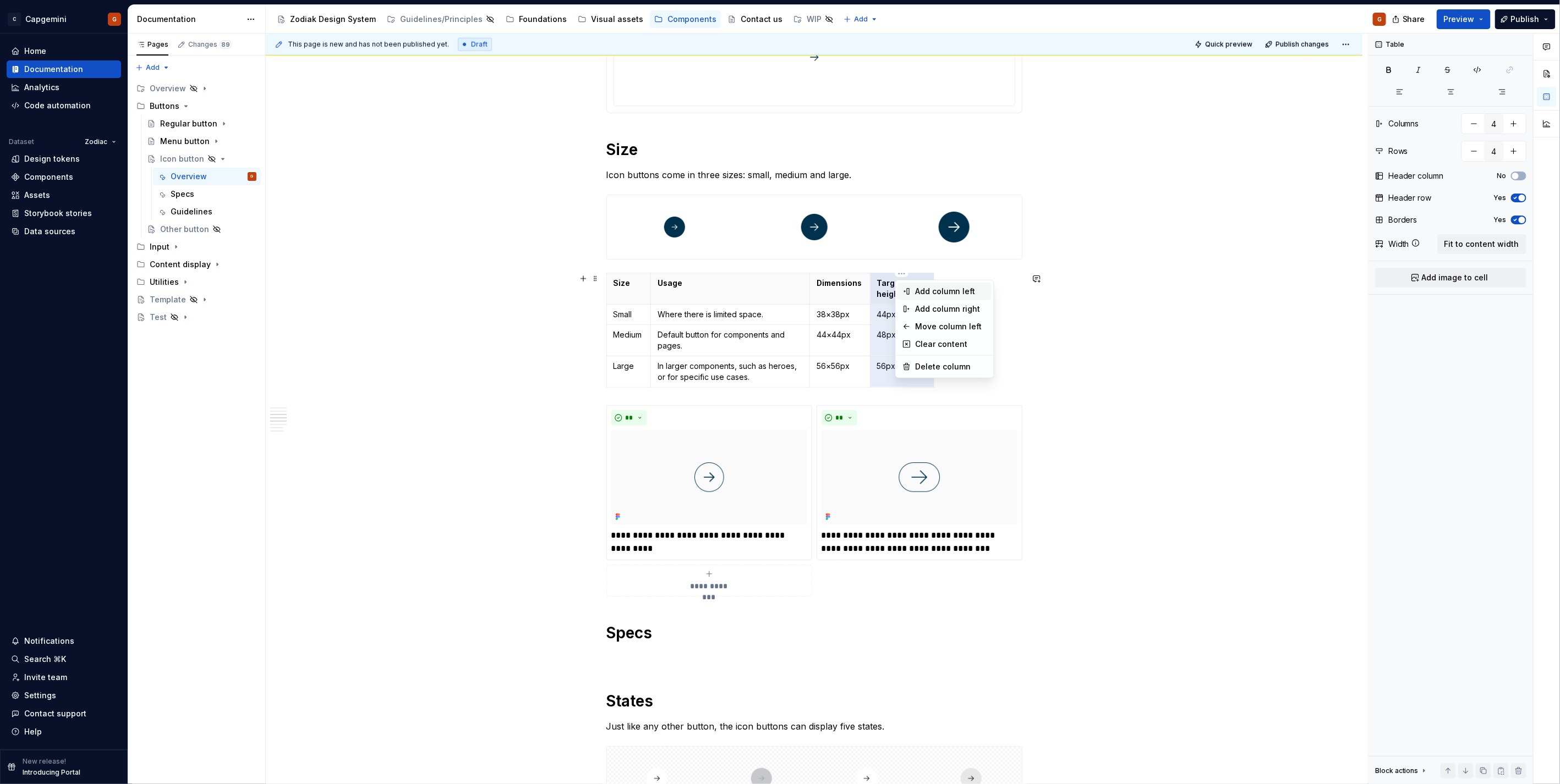
click at [926, 288] on div "Add column left" at bounding box center [951, 292] width 71 height 11
click at [900, 277] on html "C Capgemini G Home Documentation Analytics Code automation Dataset Zodiac Desig…" at bounding box center [780, 392] width 1560 height 784
click at [913, 305] on div "Add column right" at bounding box center [944, 309] width 94 height 17
type input "5"
click at [949, 301] on html "C Capgemini G Home Documentation Analytics Code automation Dataset Zodiac Desig…" at bounding box center [780, 392] width 1560 height 784
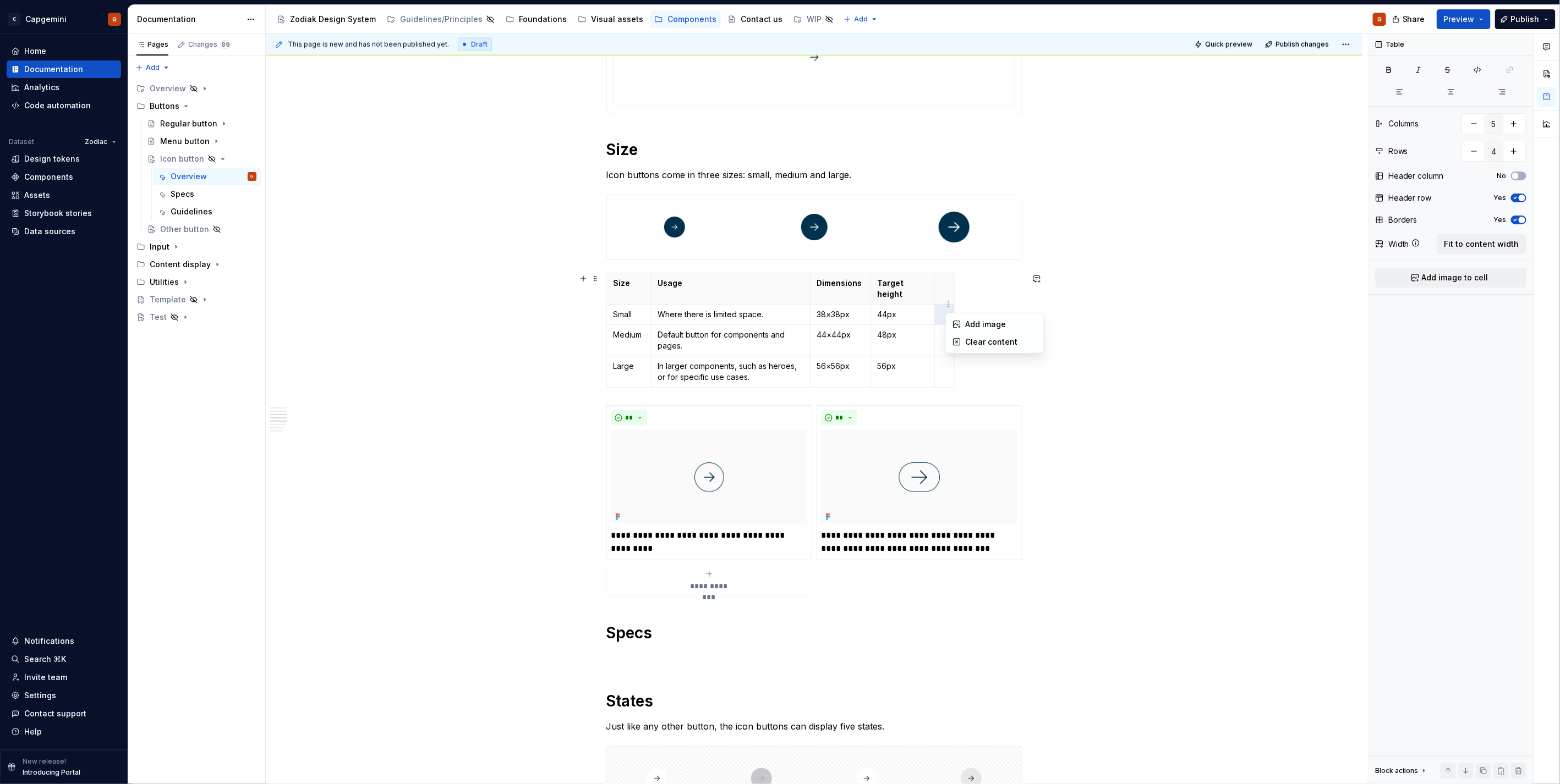
click at [941, 308] on html "C Capgemini G Home Documentation Analytics Code automation Dataset Zodiac Desig…" at bounding box center [780, 392] width 1560 height 784
click at [944, 275] on html "C Capgemini G Home Documentation Analytics Code automation Dataset Zodiac Desig…" at bounding box center [780, 392] width 1560 height 784
click at [663, 531] on html "C Capgemini G Home Documentation Analytics Code automation Dataset Zodiac Desig…" at bounding box center [780, 392] width 1560 height 784
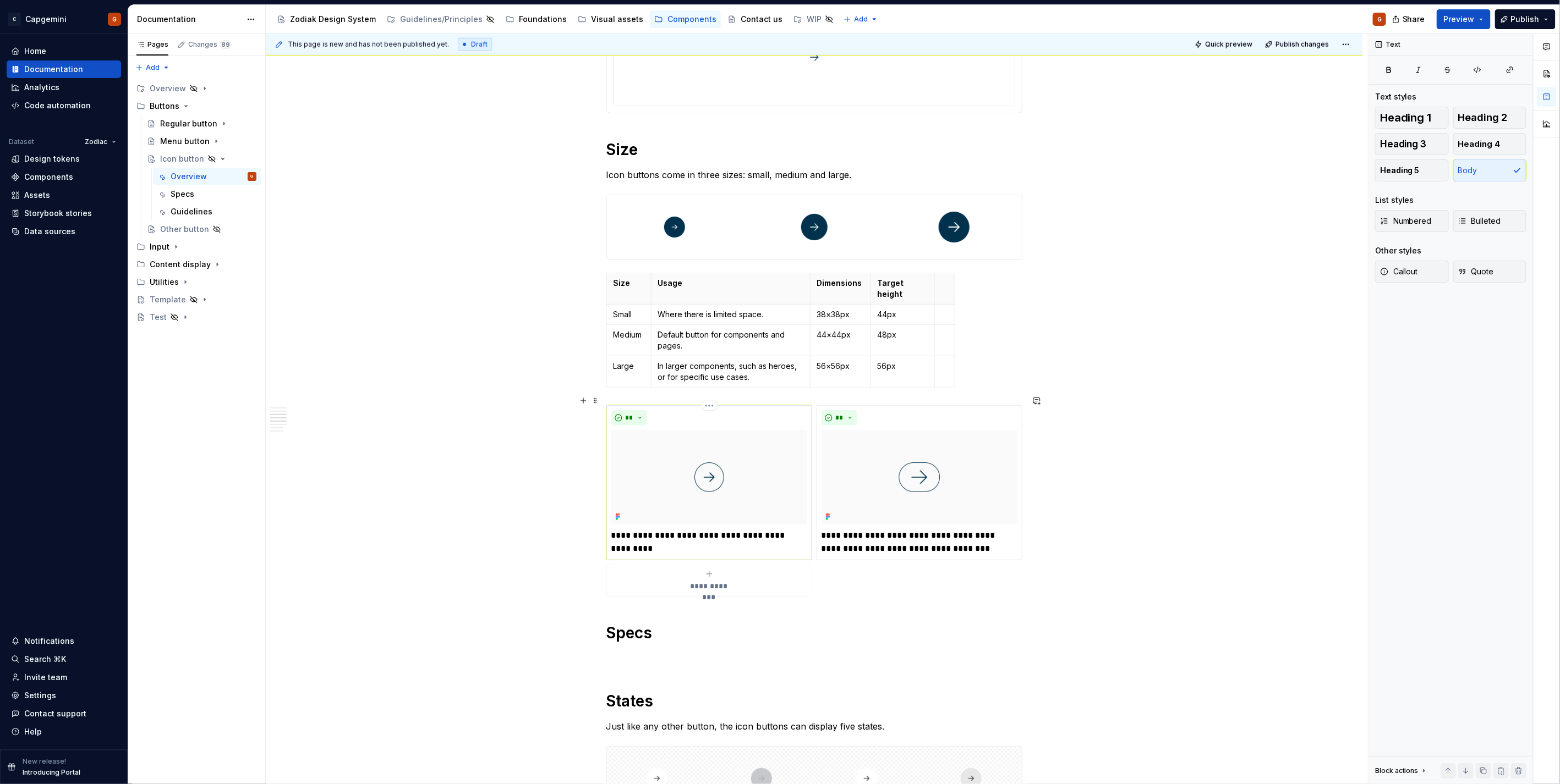
click at [634, 529] on p "**********" at bounding box center [709, 542] width 196 height 27
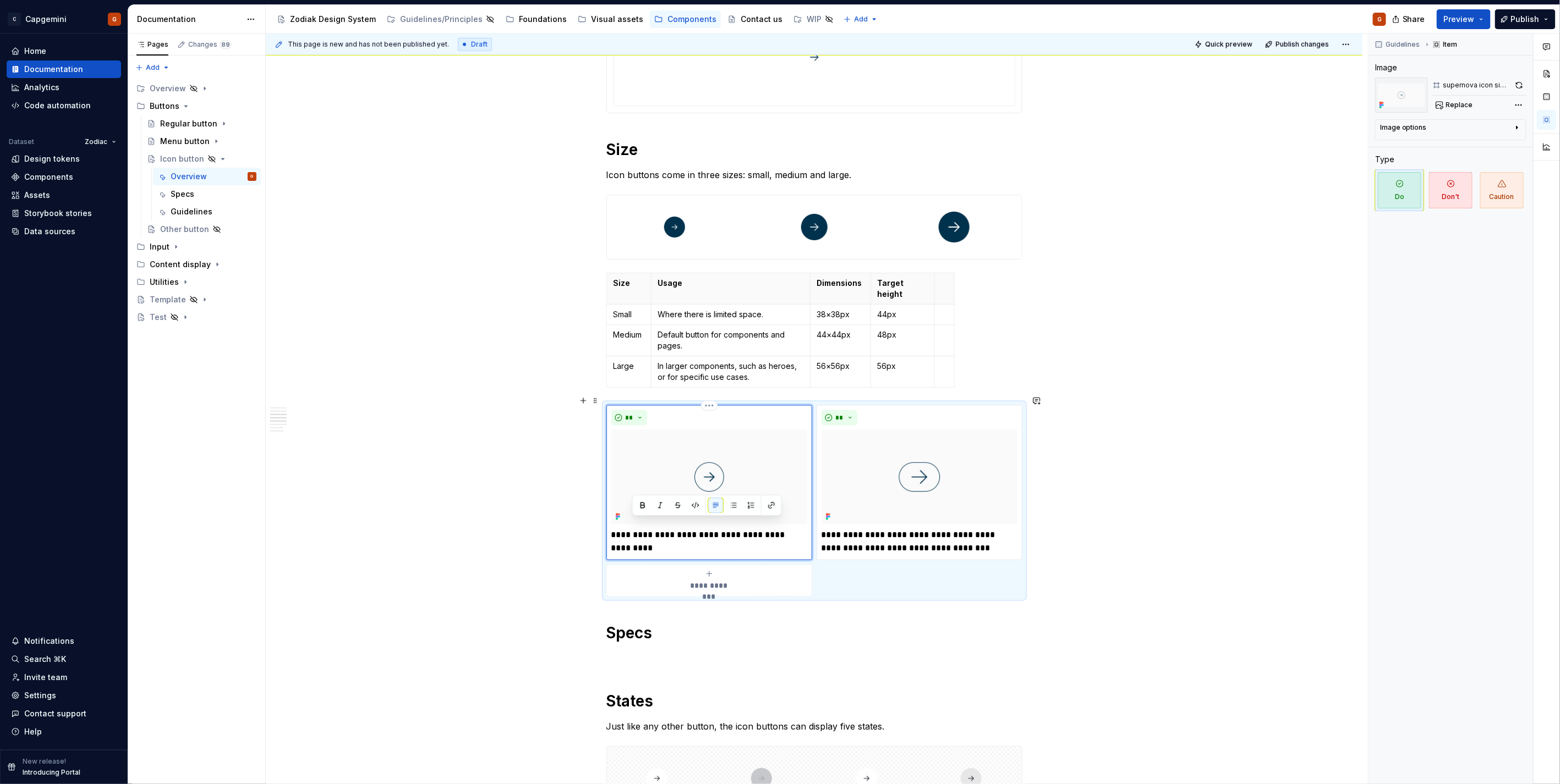
click at [624, 529] on p "**********" at bounding box center [709, 542] width 196 height 27
click at [894, 536] on p "**********" at bounding box center [920, 542] width 196 height 27
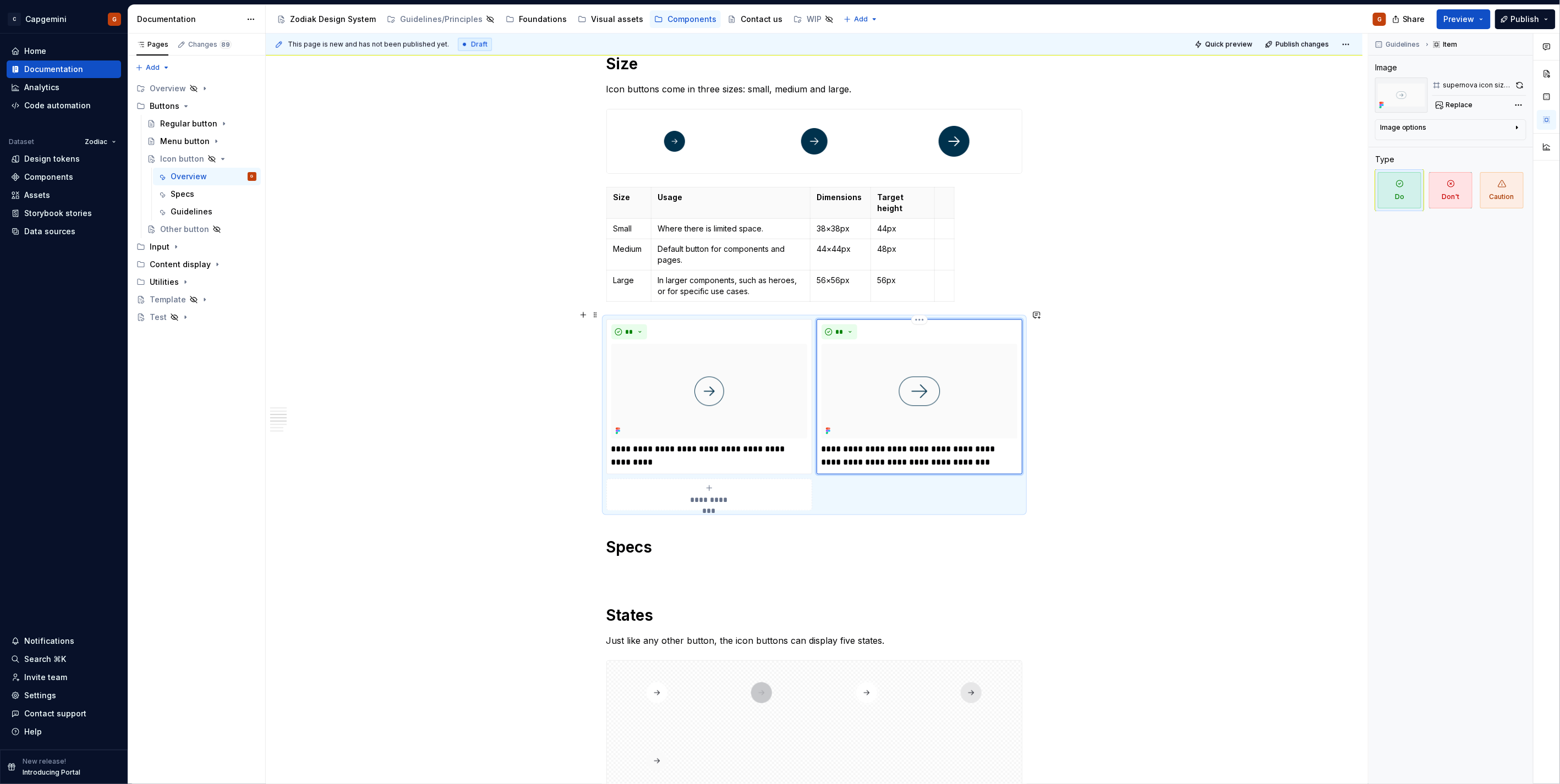
scroll to position [1094, 0]
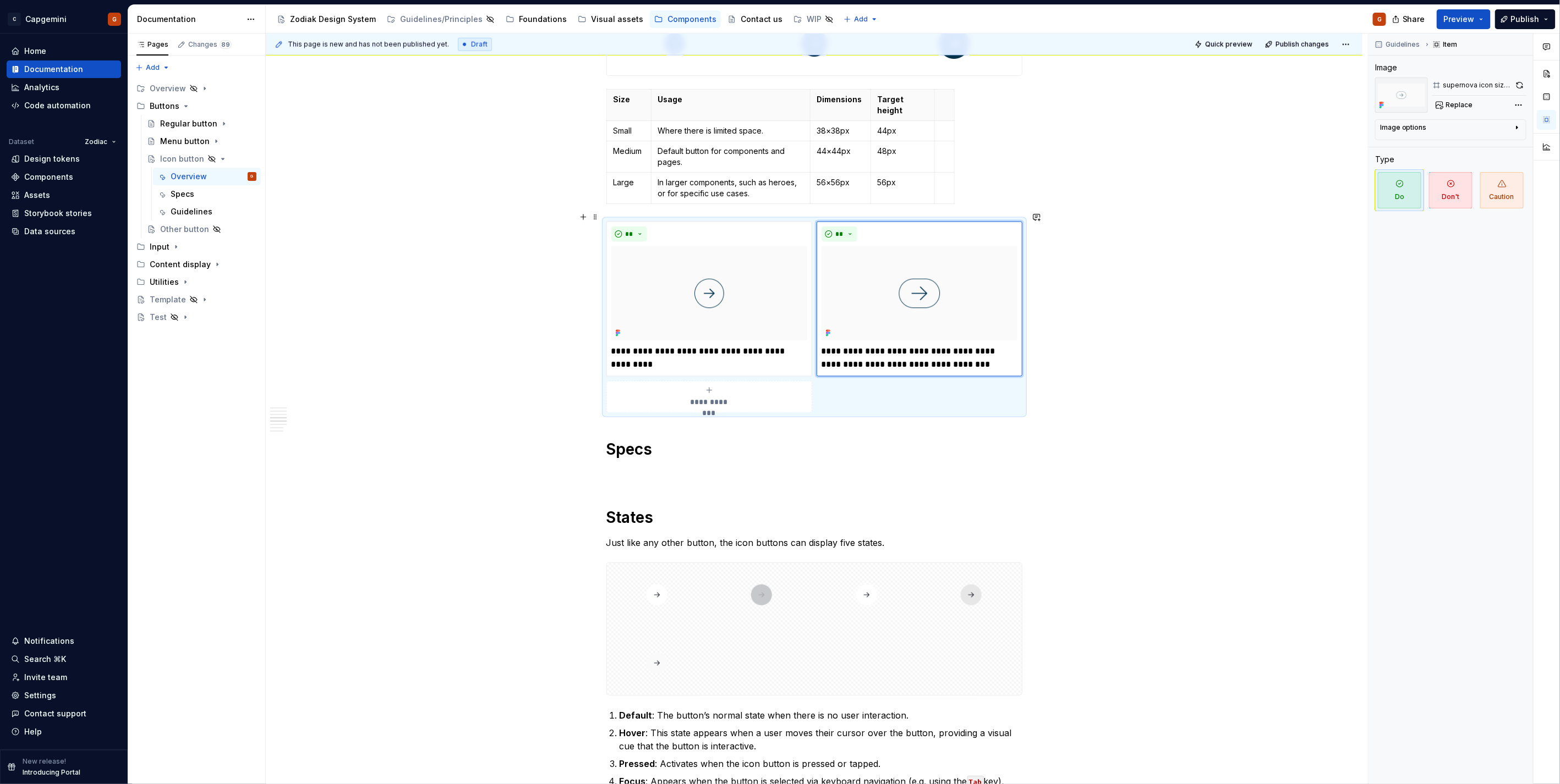
click at [774, 389] on div "**********" at bounding box center [709, 396] width 196 height 22
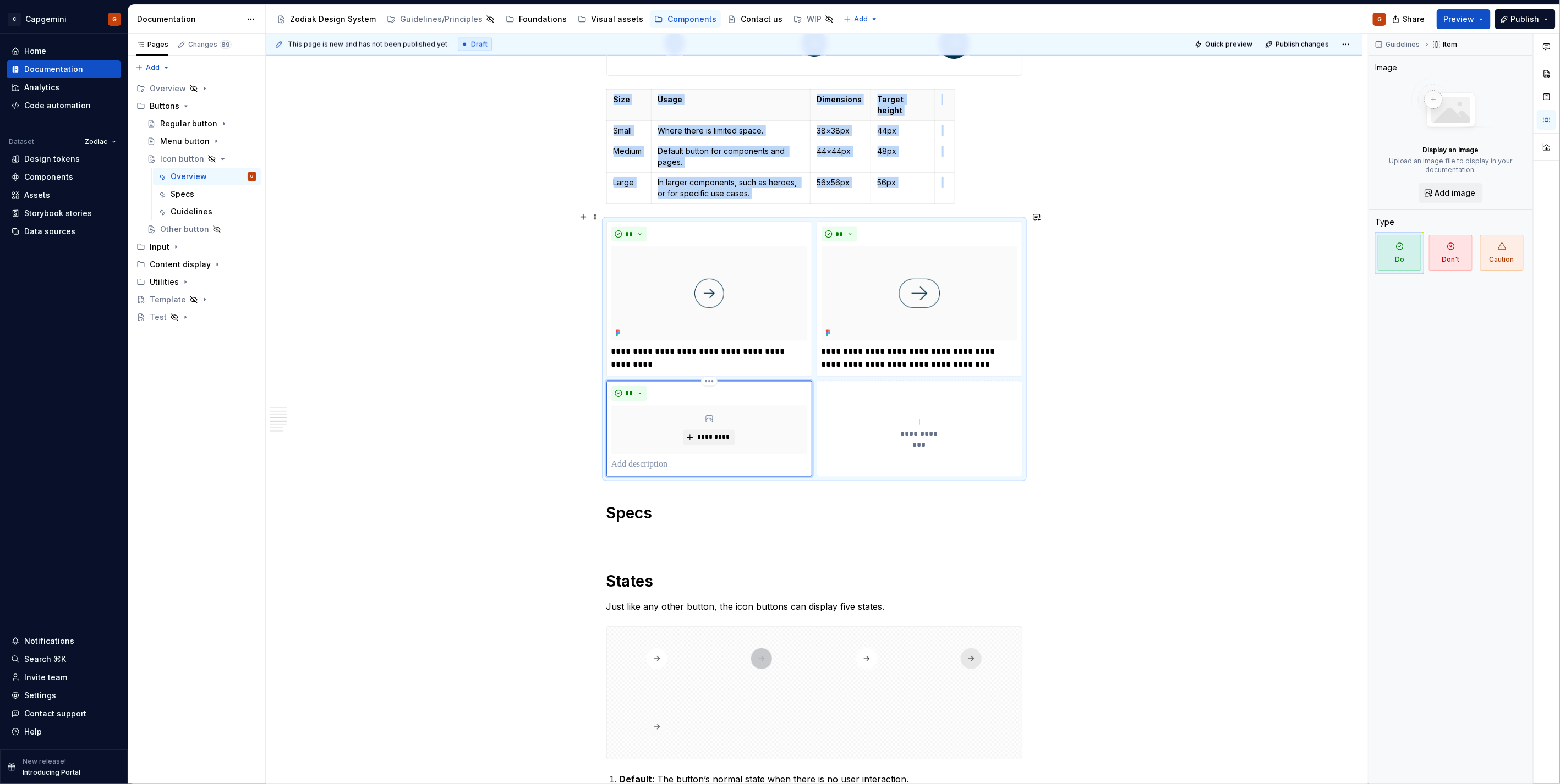
click at [709, 417] on div "*********" at bounding box center [709, 430] width 196 height 48
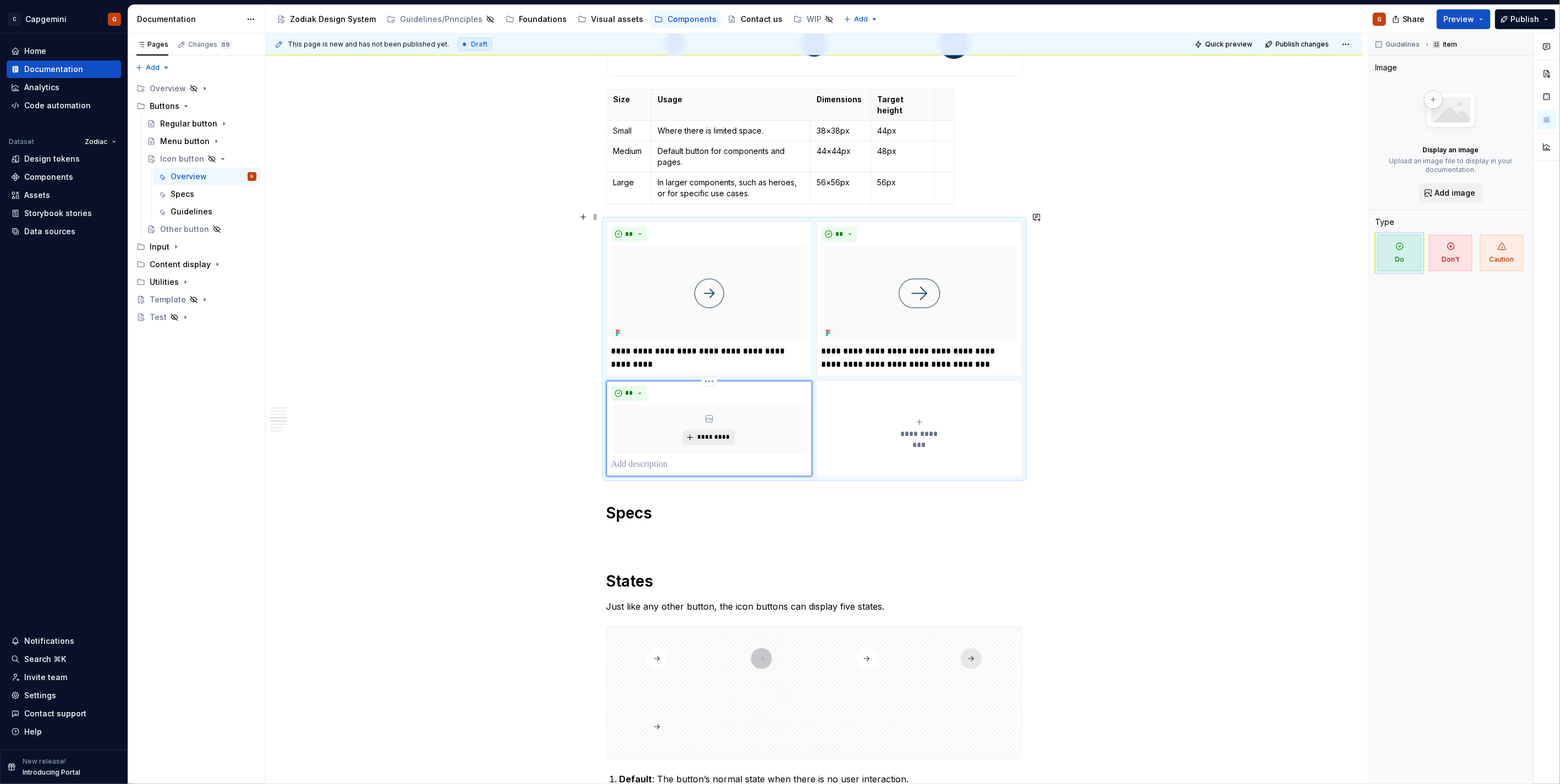
click at [703, 434] on span "*********" at bounding box center [713, 438] width 34 height 9
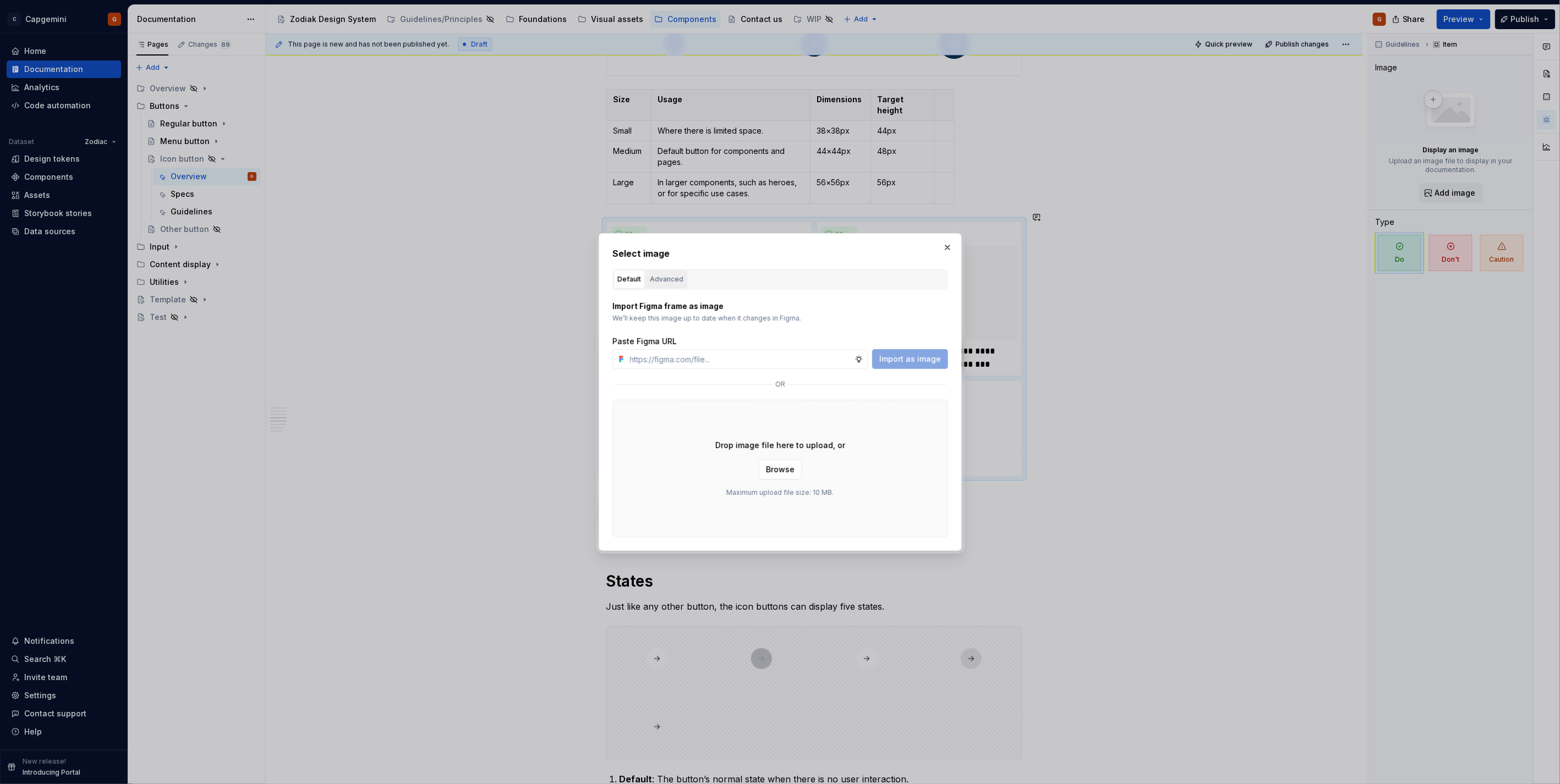
click at [679, 288] on button "Advanced" at bounding box center [666, 279] width 41 height 19
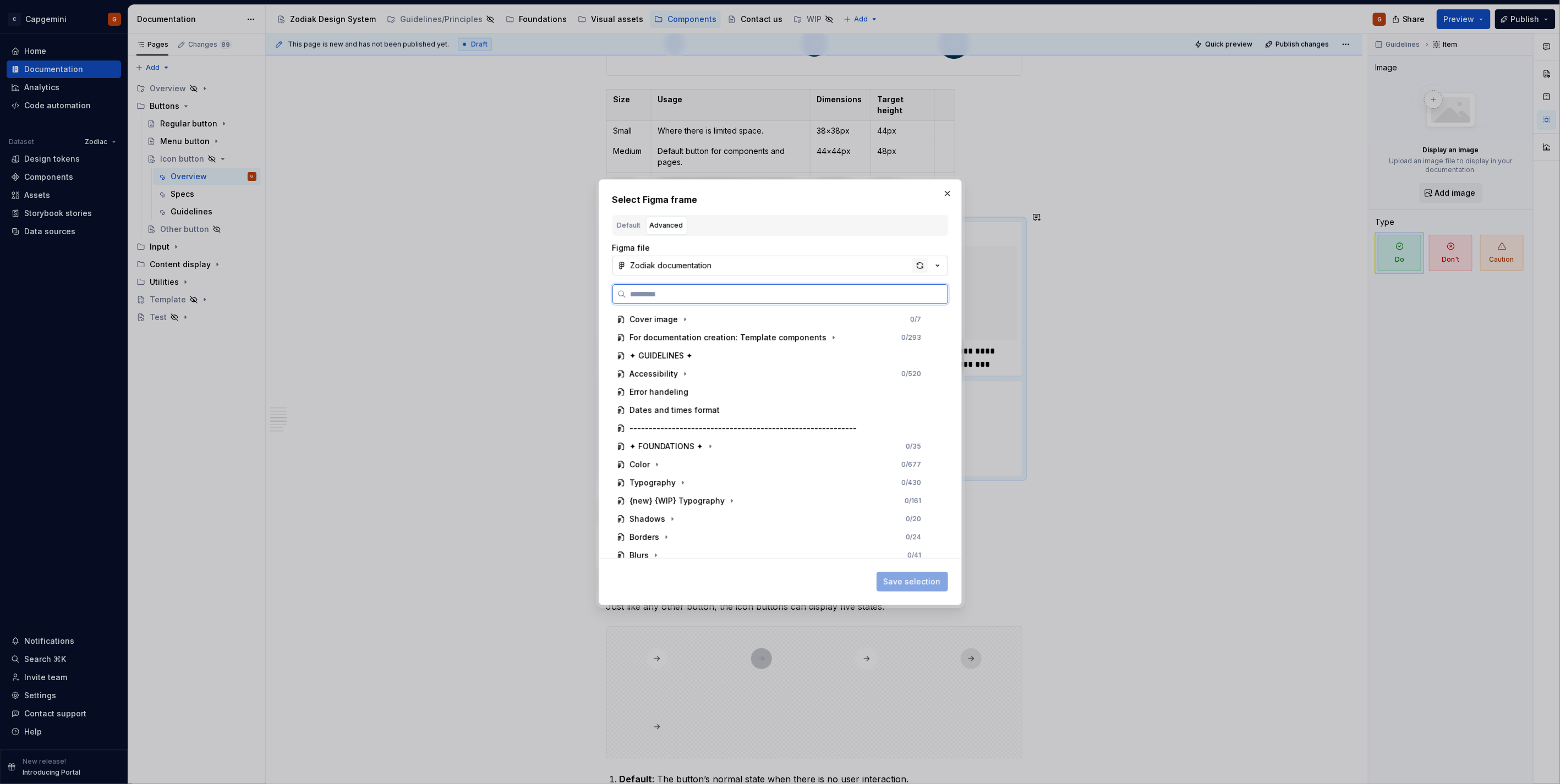
type textarea "*"
click at [921, 267] on div "button" at bounding box center [920, 265] width 16 height 16
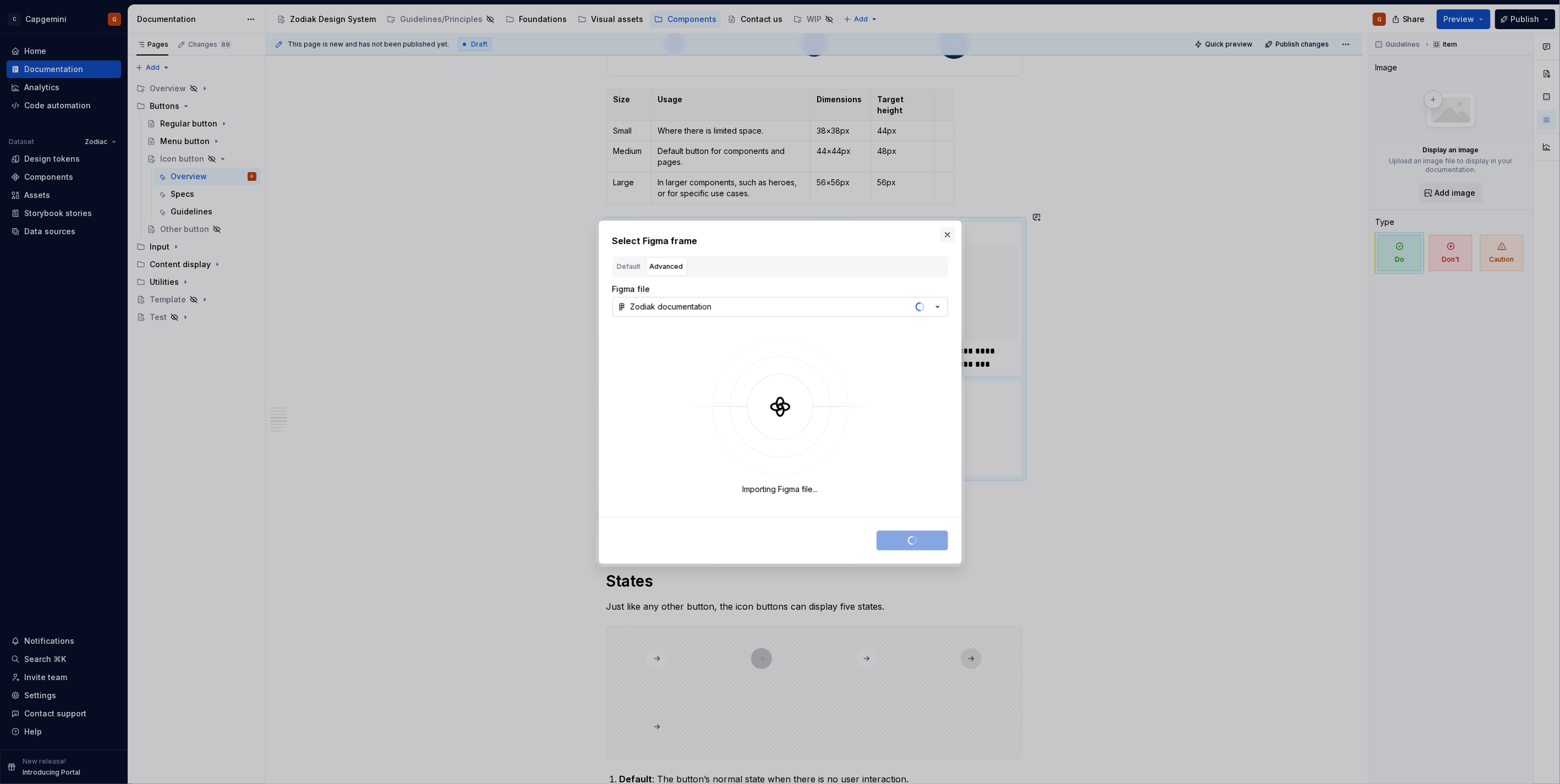
click at [945, 233] on button "button" at bounding box center [947, 234] width 16 height 16
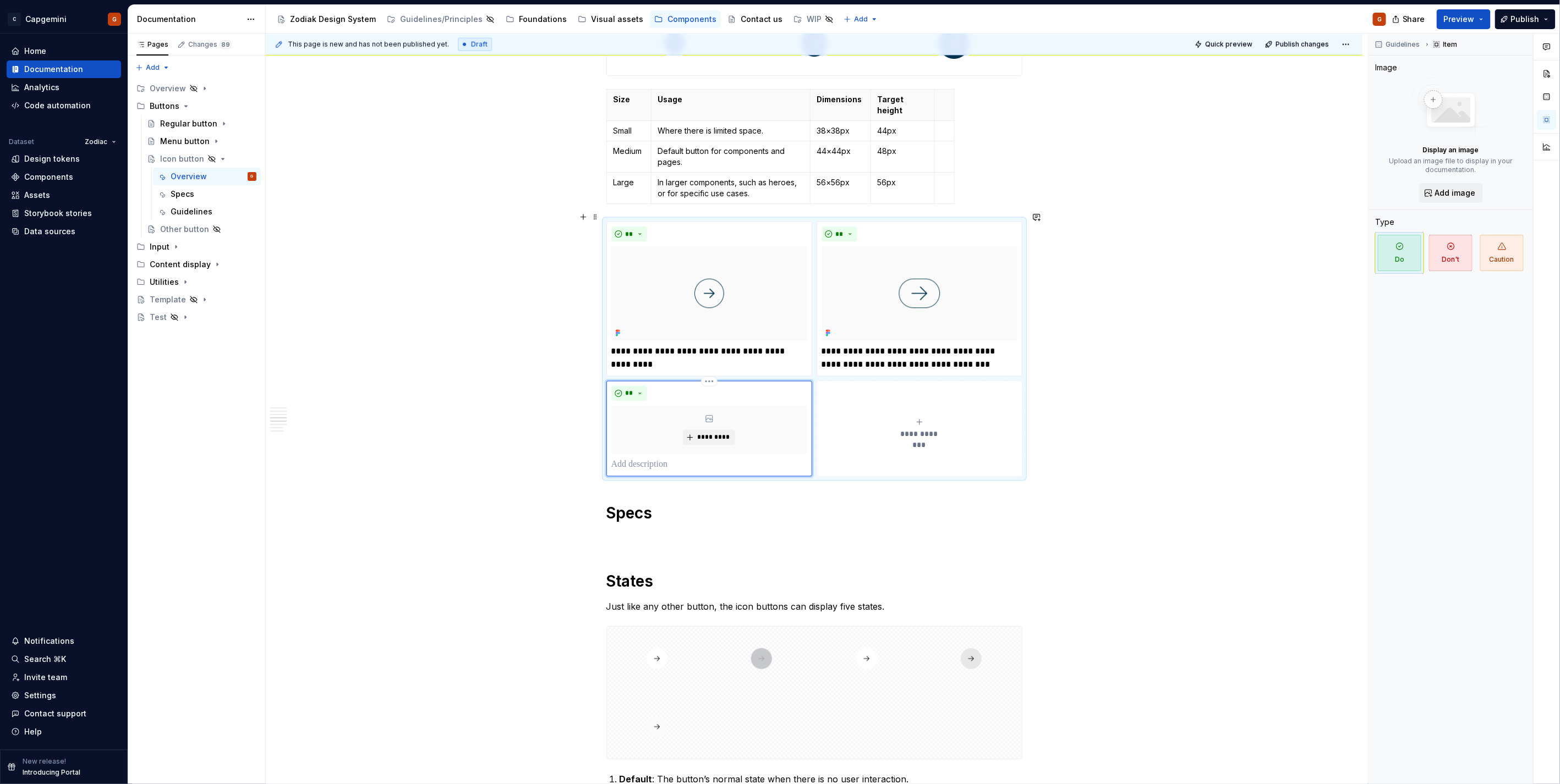
click at [1022, 419] on div "**********" at bounding box center [814, 349] width 416 height 255
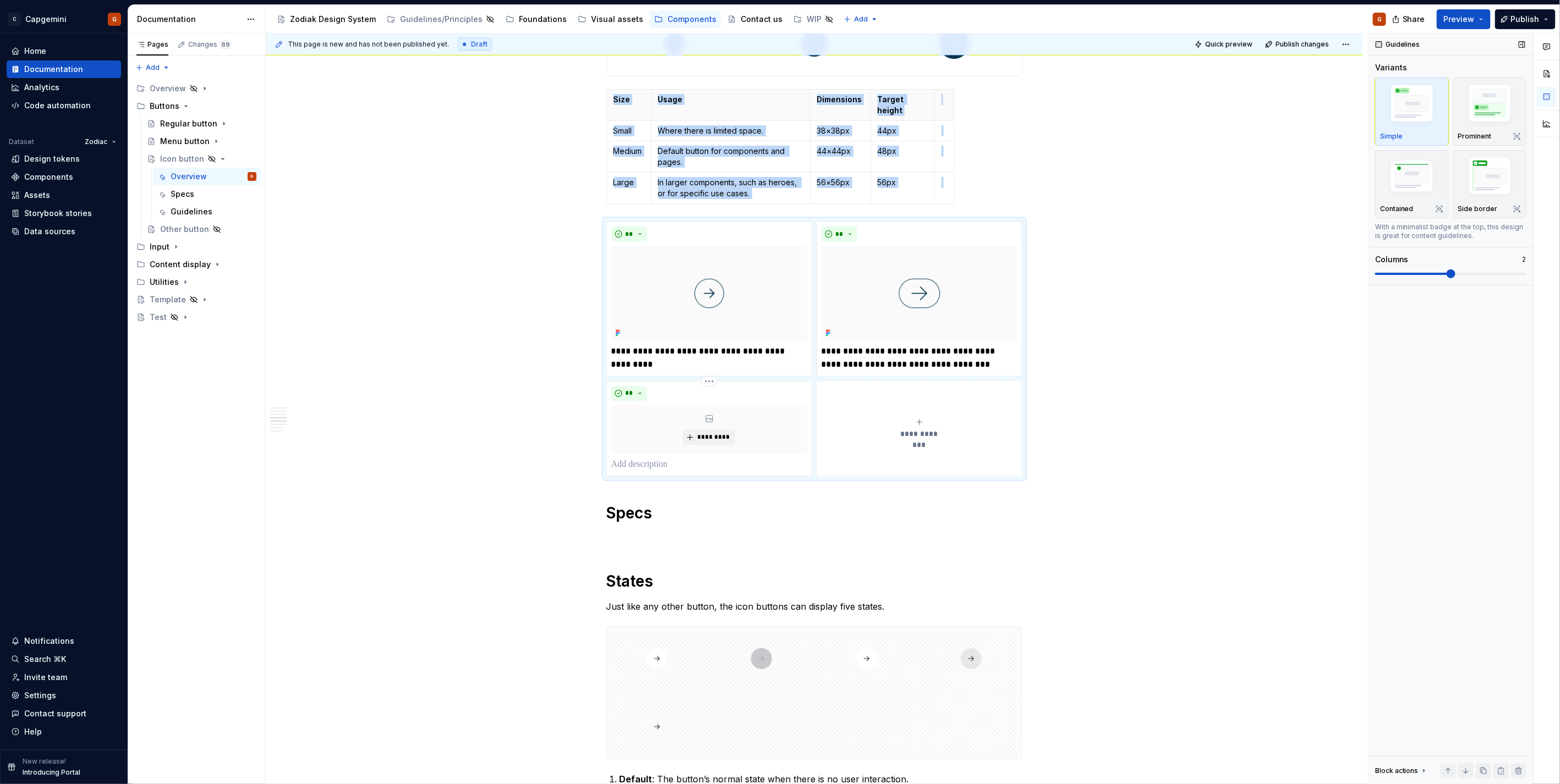
click at [1451, 275] on span at bounding box center [1451, 274] width 9 height 9
click at [1461, 275] on span at bounding box center [1451, 274] width 151 height 2
click at [1473, 275] on span at bounding box center [1451, 274] width 151 height 2
click at [1493, 273] on span at bounding box center [1451, 274] width 151 height 2
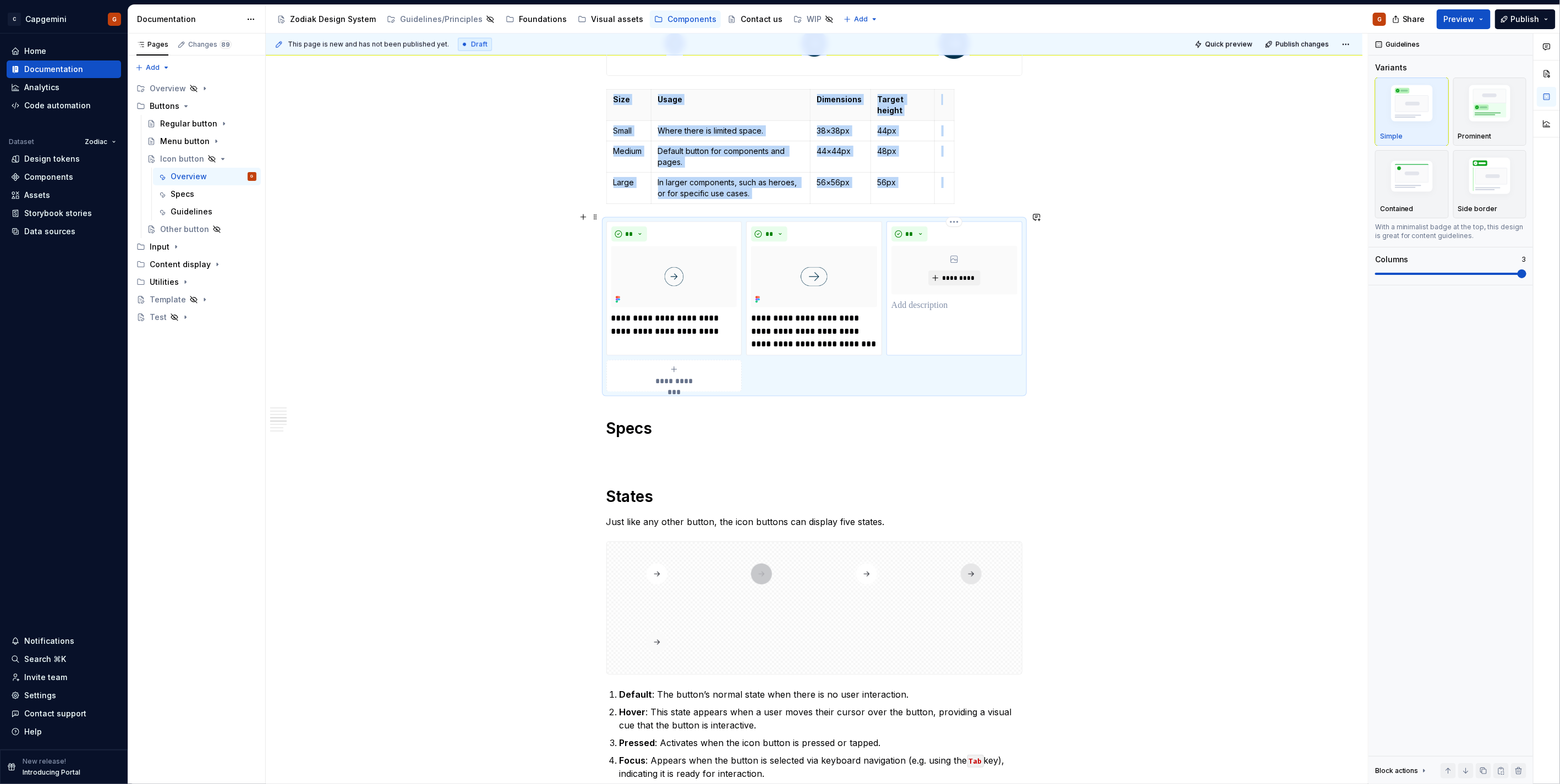
click at [925, 330] on div "** *********" at bounding box center [954, 288] width 136 height 135
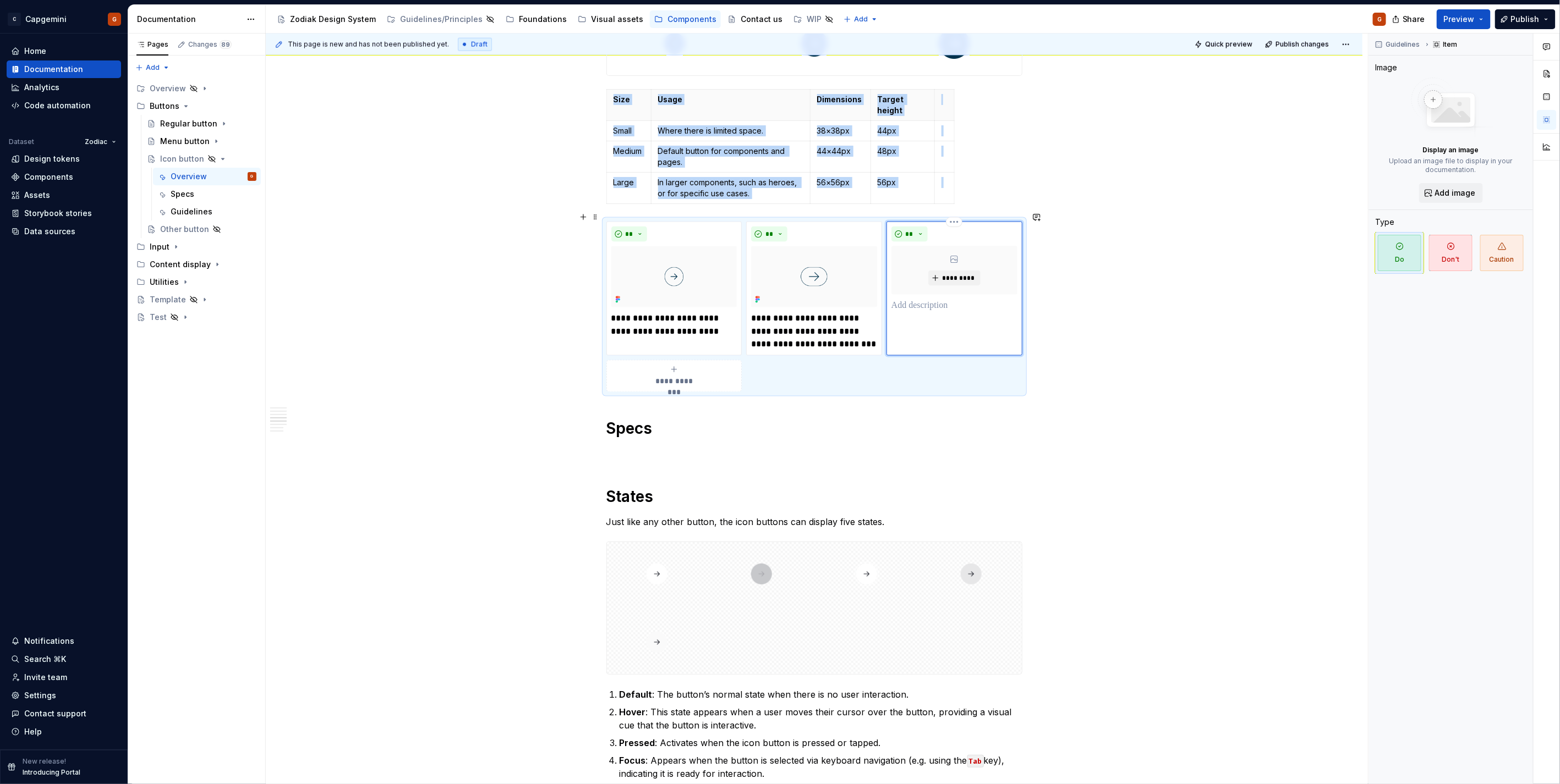
click at [925, 307] on div "** *********" at bounding box center [954, 288] width 136 height 135
click at [919, 226] on button "**" at bounding box center [909, 234] width 37 height 16
click at [912, 260] on div "Suggestions" at bounding box center [916, 264] width 9 height 9
click at [910, 299] on p at bounding box center [954, 305] width 126 height 13
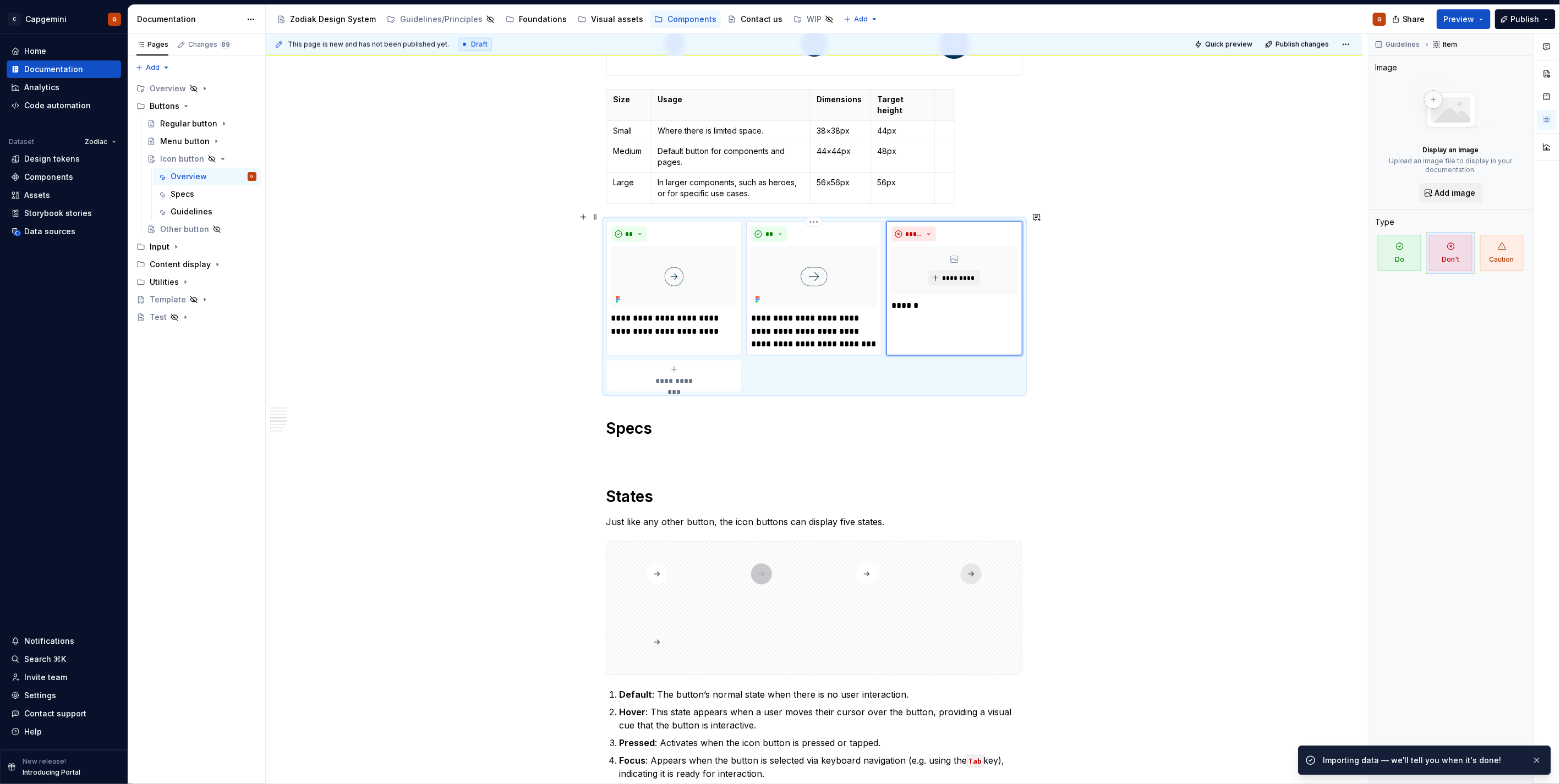
click at [771, 312] on p "**********" at bounding box center [814, 332] width 125 height 40
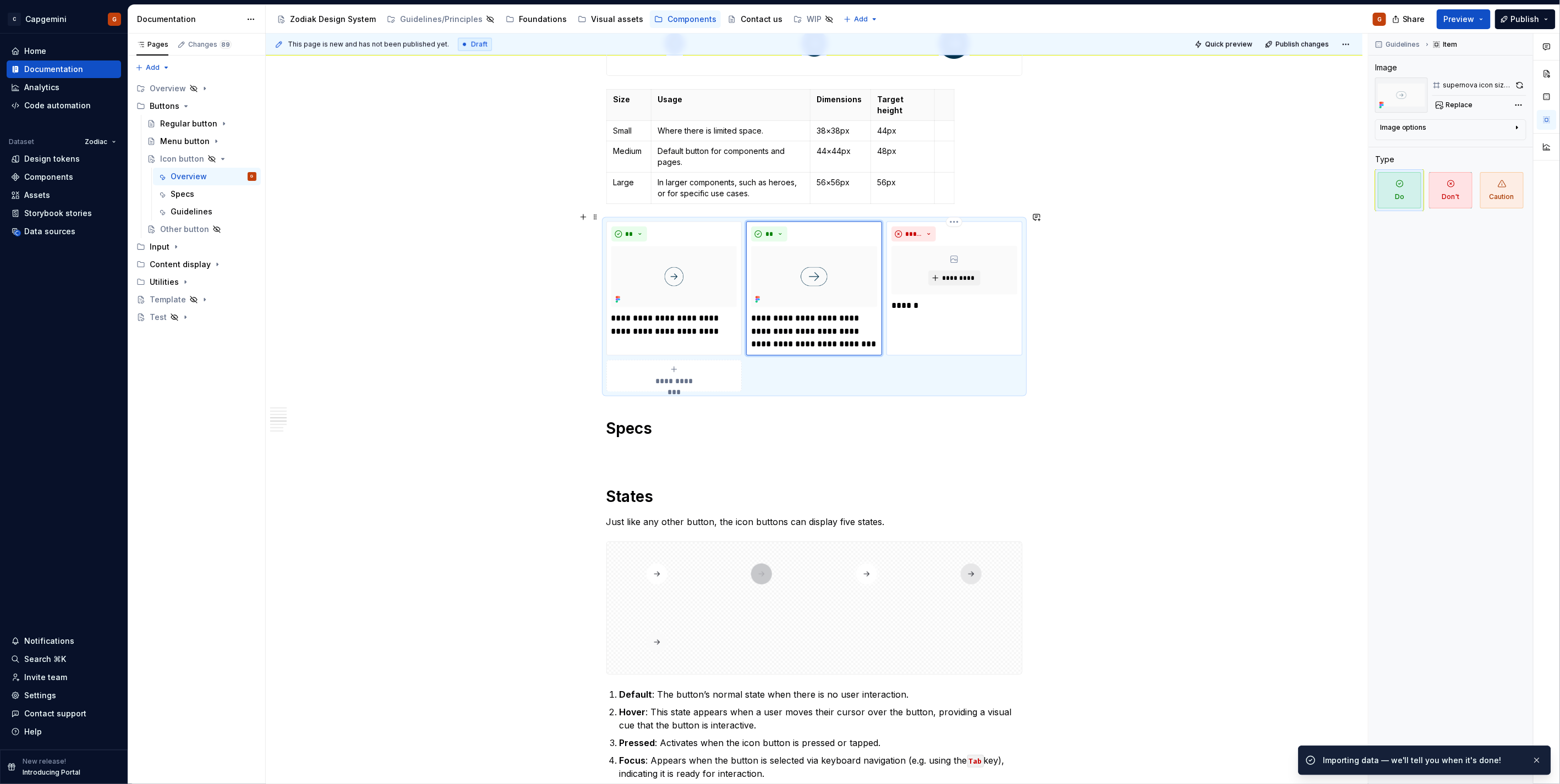
click at [917, 300] on p "******" at bounding box center [954, 305] width 125 height 13
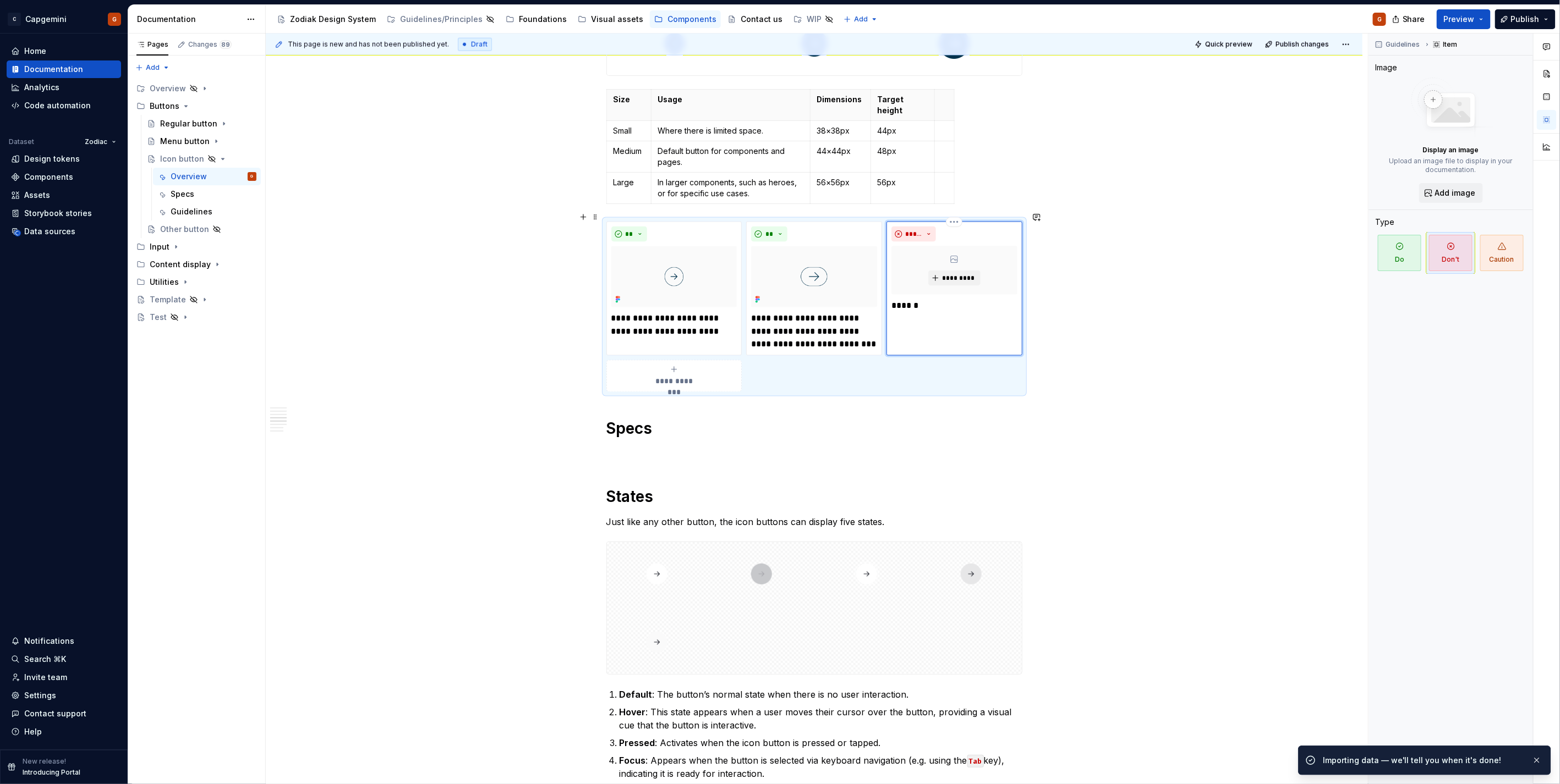
click at [936, 305] on div "***** ********* ******" at bounding box center [954, 288] width 136 height 135
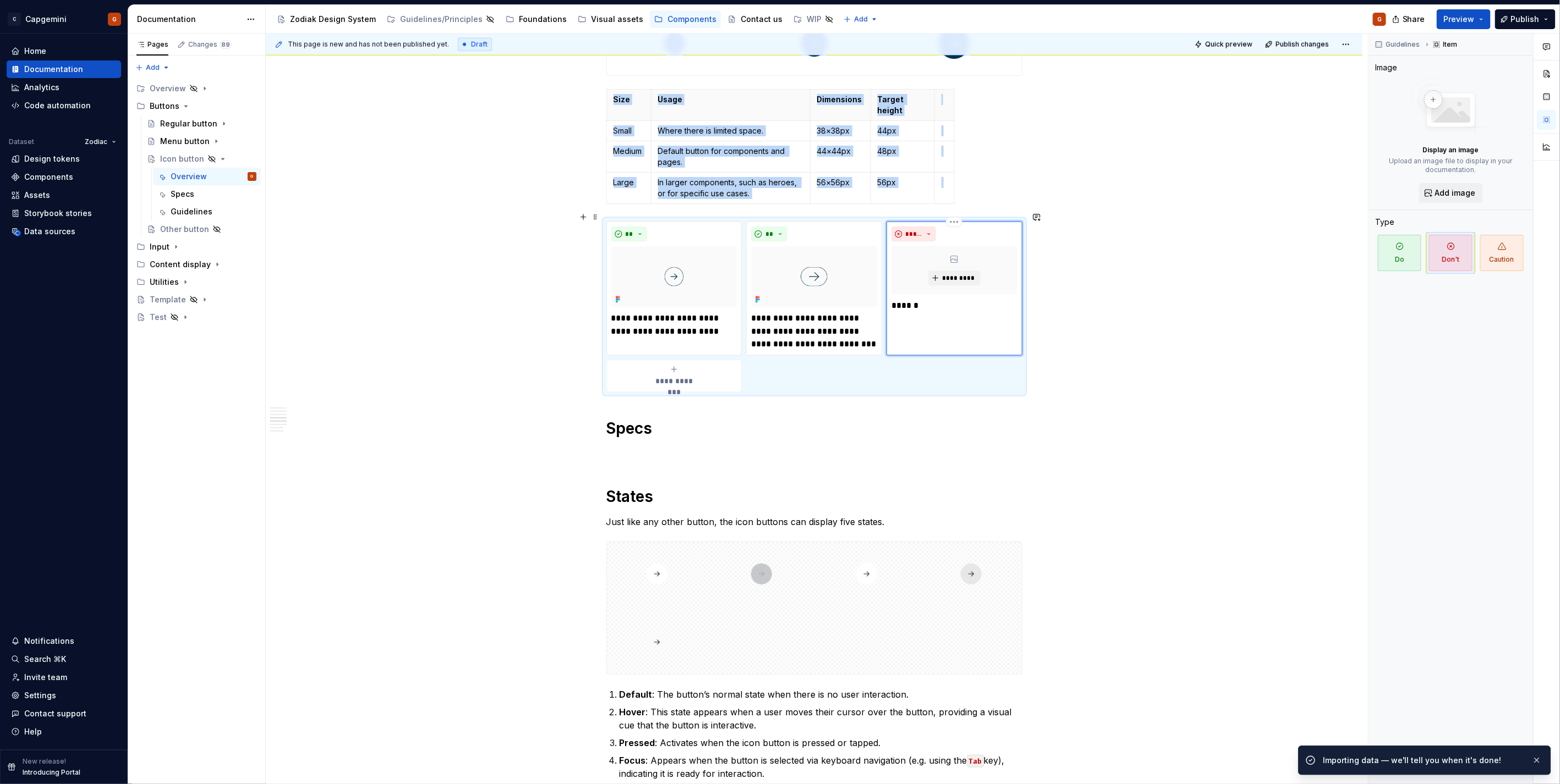
click at [932, 299] on p "******" at bounding box center [954, 305] width 125 height 13
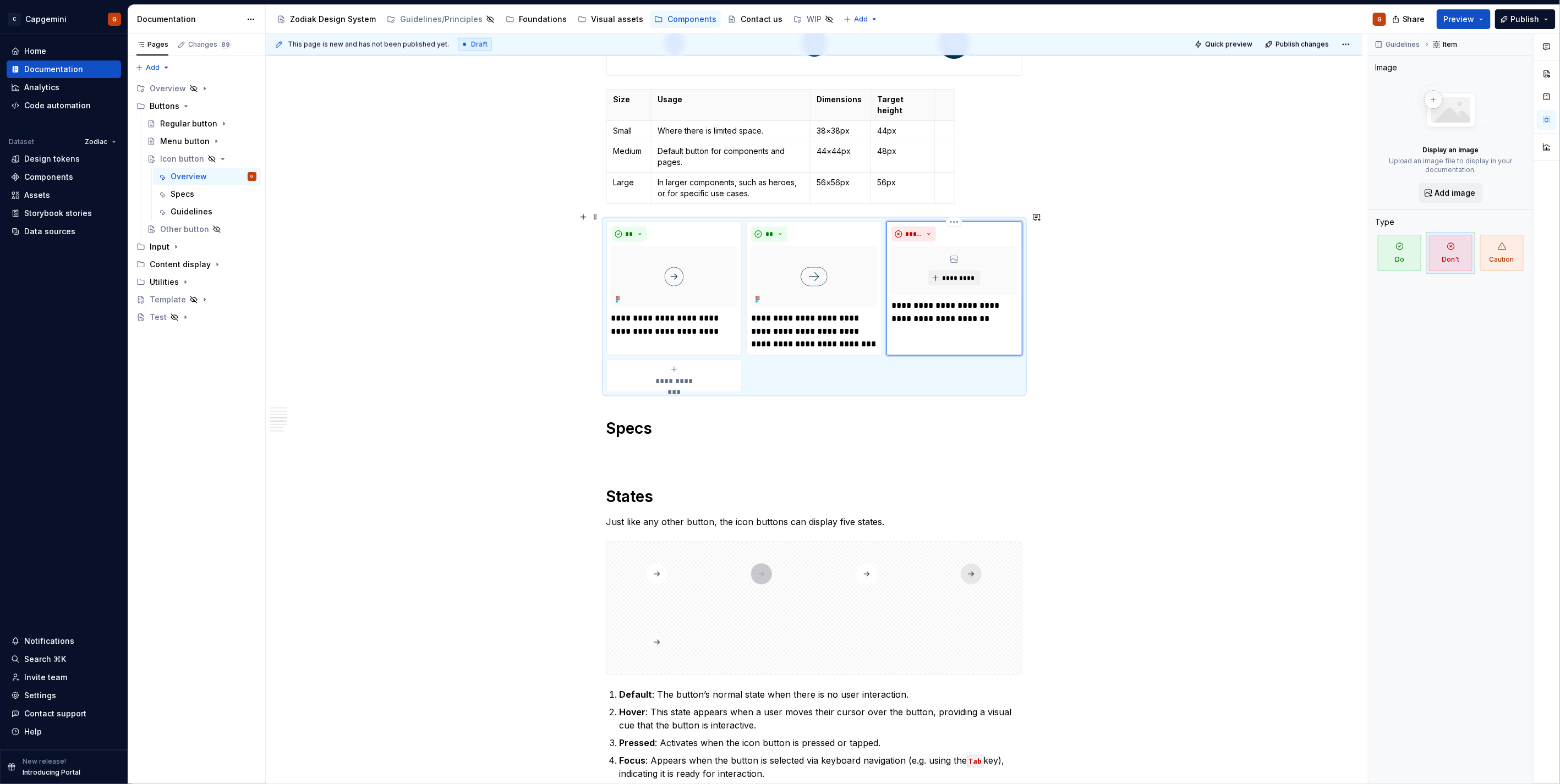
click at [926, 300] on p "**********" at bounding box center [954, 312] width 125 height 27
click at [931, 299] on p "**********" at bounding box center [954, 312] width 125 height 27
click at [932, 310] on p "**********" at bounding box center [954, 312] width 125 height 27
click at [912, 306] on p "**********" at bounding box center [954, 312] width 125 height 27
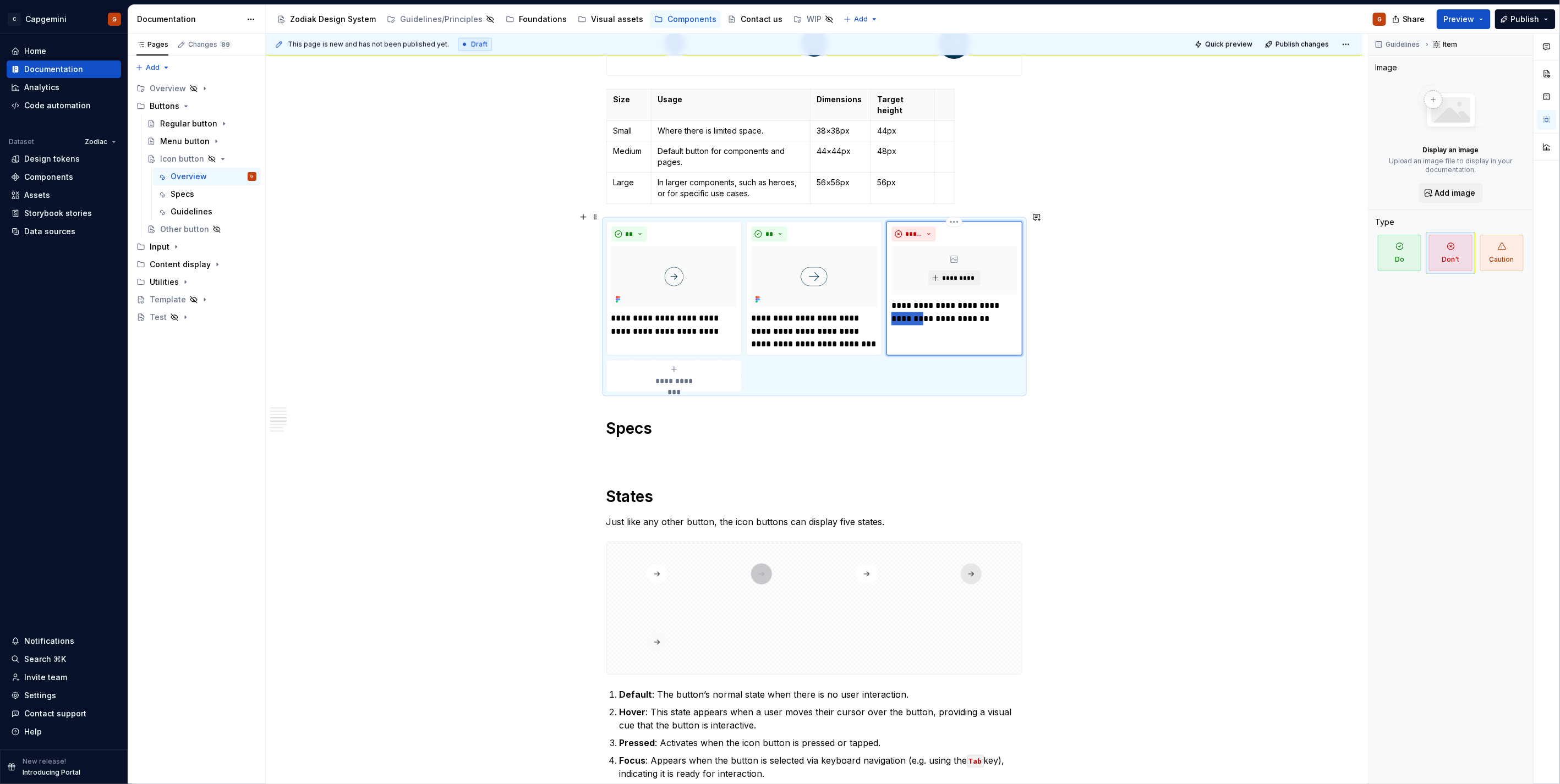
click at [912, 306] on p "**********" at bounding box center [954, 312] width 125 height 27
click at [925, 305] on p "**********" at bounding box center [954, 312] width 125 height 27
click at [910, 299] on p "**********" at bounding box center [954, 312] width 125 height 27
click at [916, 299] on p "**********" at bounding box center [954, 312] width 125 height 27
click at [987, 312] on p "**********" at bounding box center [954, 312] width 125 height 27
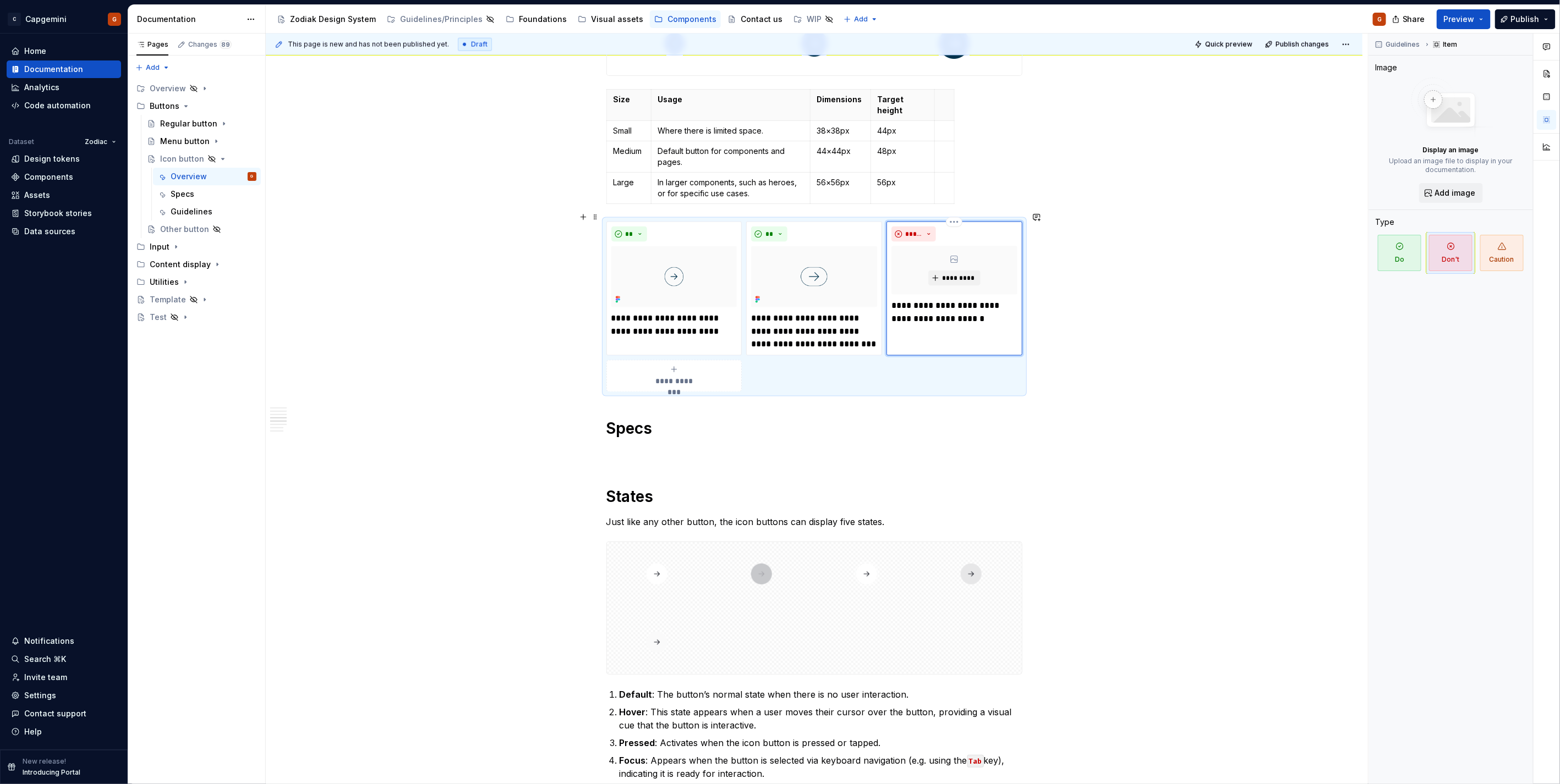
click at [949, 308] on p "**********" at bounding box center [954, 312] width 125 height 27
click at [1006, 308] on p "**********" at bounding box center [954, 312] width 125 height 27
click at [962, 274] on span "*********" at bounding box center [959, 278] width 34 height 9
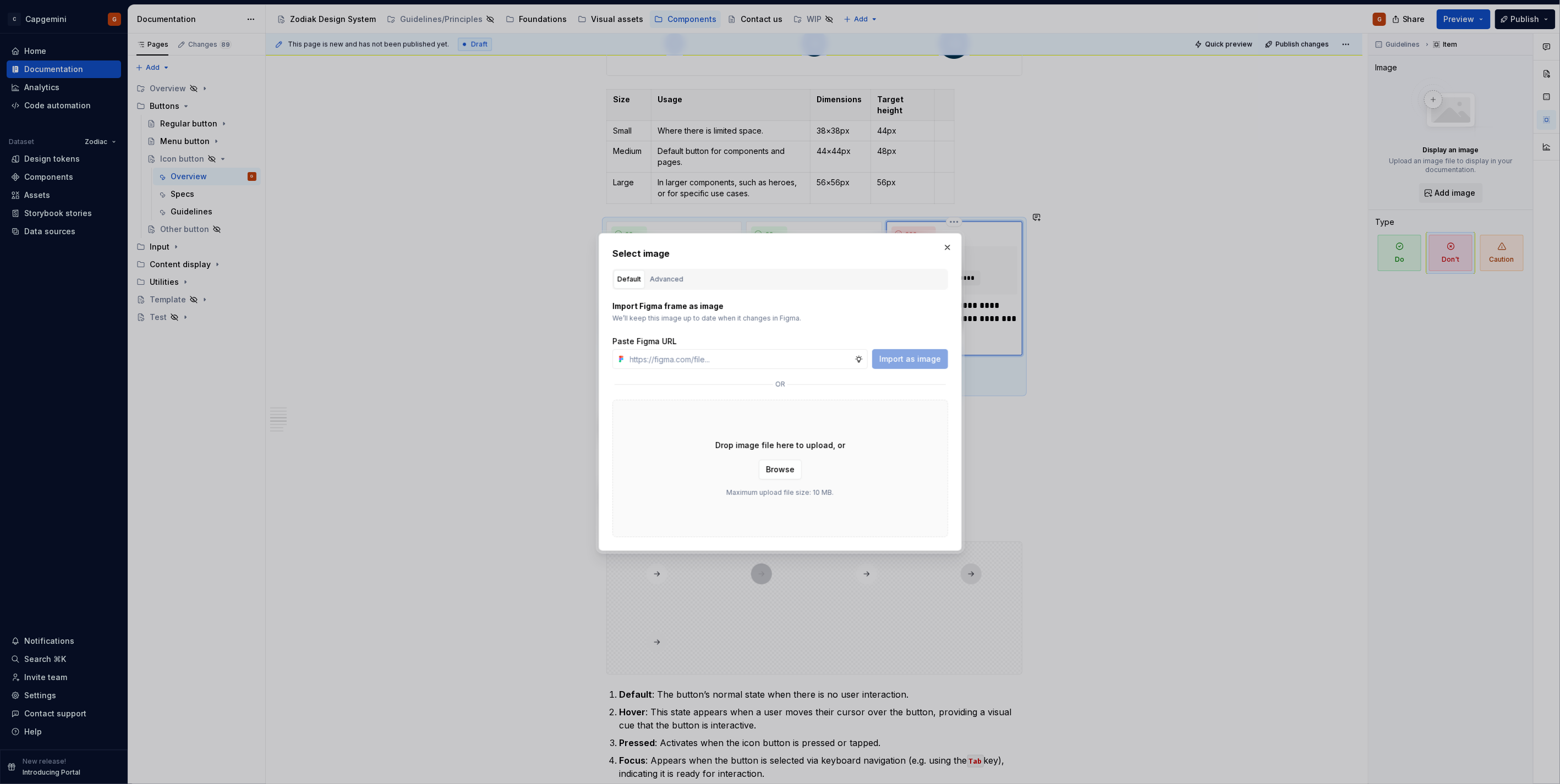
click at [658, 287] on button "Advanced" at bounding box center [666, 279] width 41 height 19
type textarea "*"
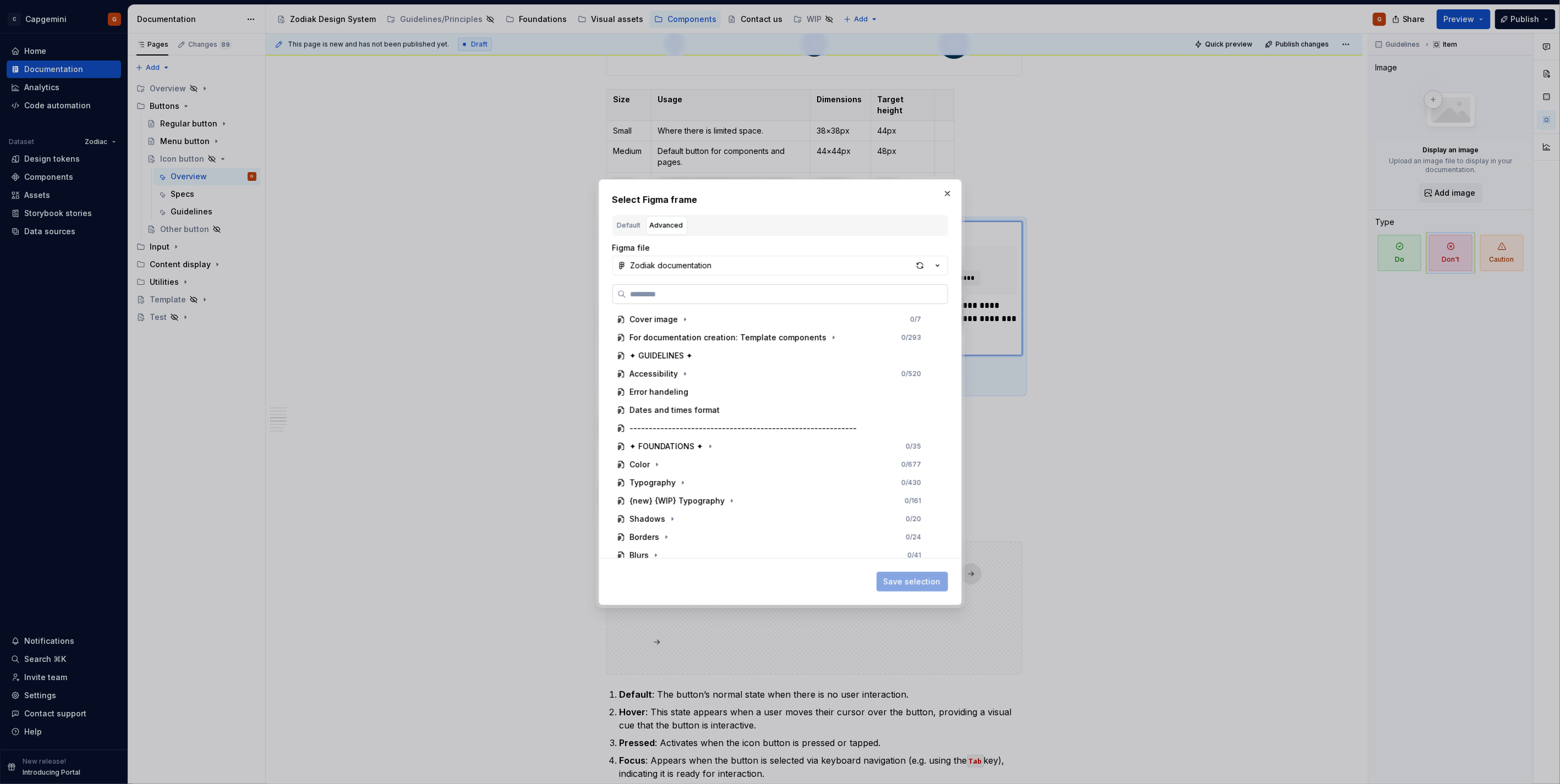
click at [688, 288] on label at bounding box center [780, 294] width 336 height 20
click at [688, 288] on input "search" at bounding box center [787, 294] width 321 height 11
type input "*******"
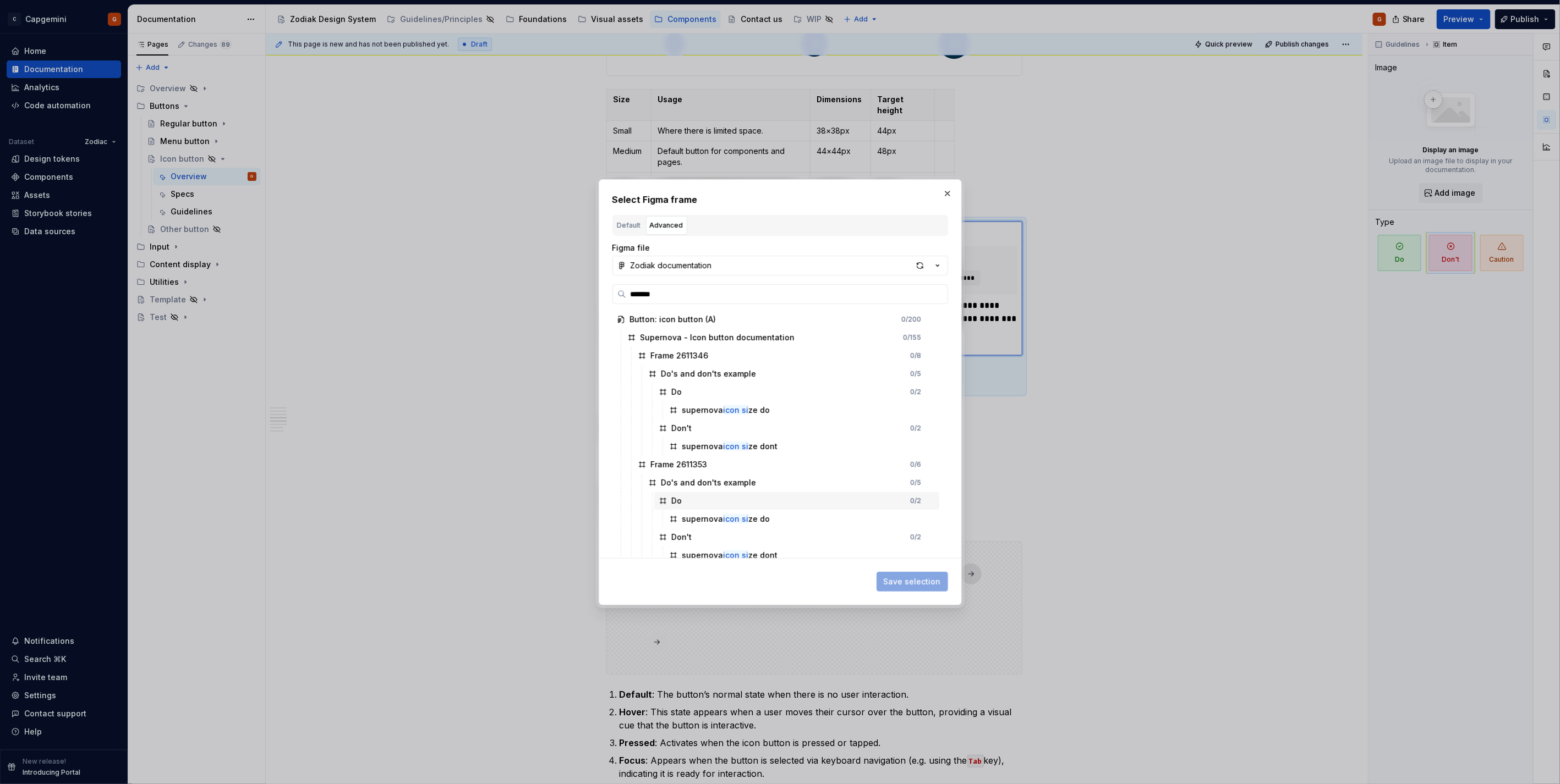
scroll to position [6, 0]
click at [808, 543] on div "supernova icon si ze dont" at bounding box center [802, 550] width 274 height 17
click at [915, 582] on span "Save selection" at bounding box center [912, 582] width 57 height 11
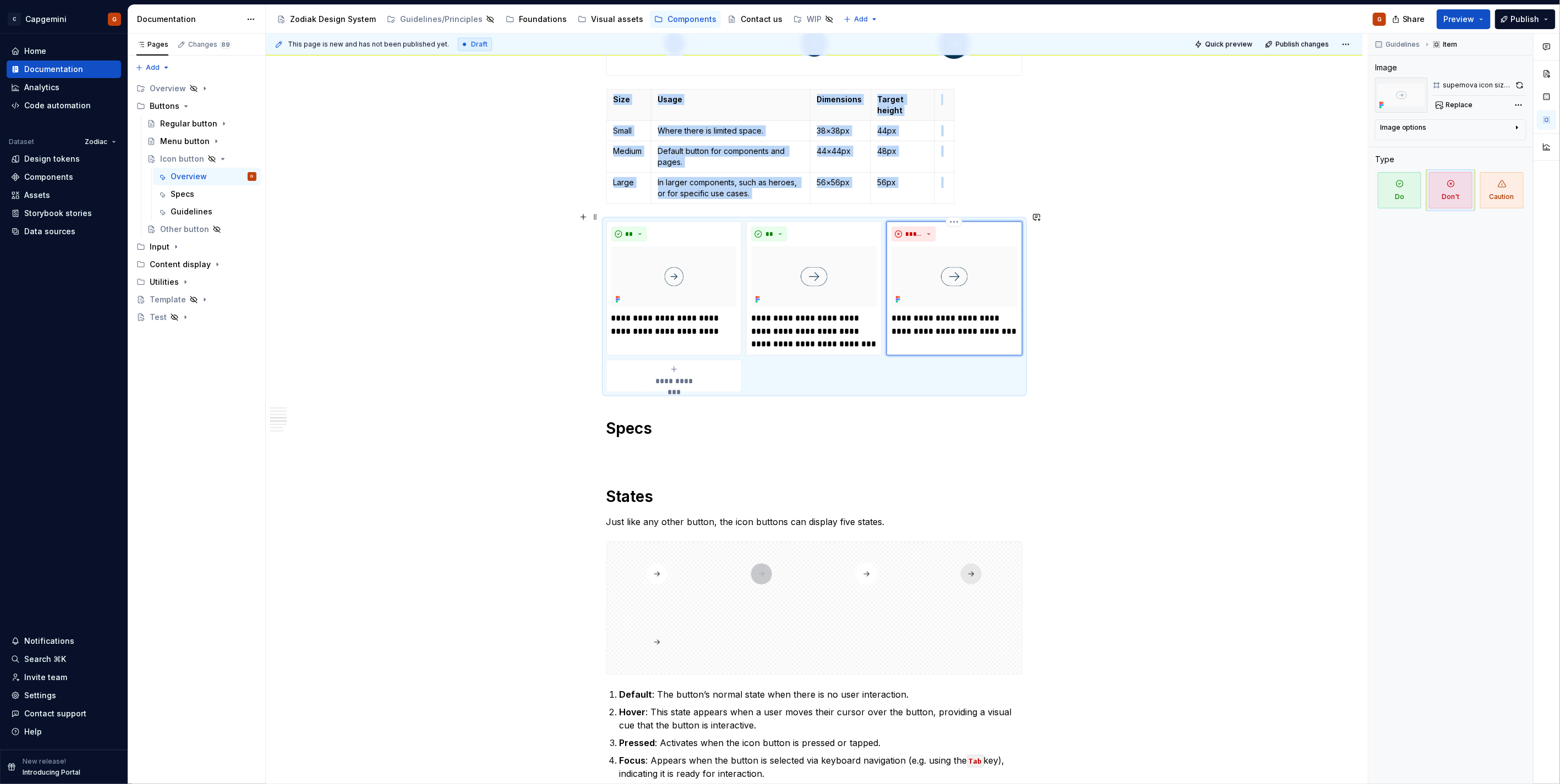
click at [985, 293] on img at bounding box center [954, 277] width 126 height 61
click at [1521, 85] on button "button" at bounding box center [1519, 85] width 13 height 16
click at [866, 271] on img at bounding box center [814, 277] width 126 height 61
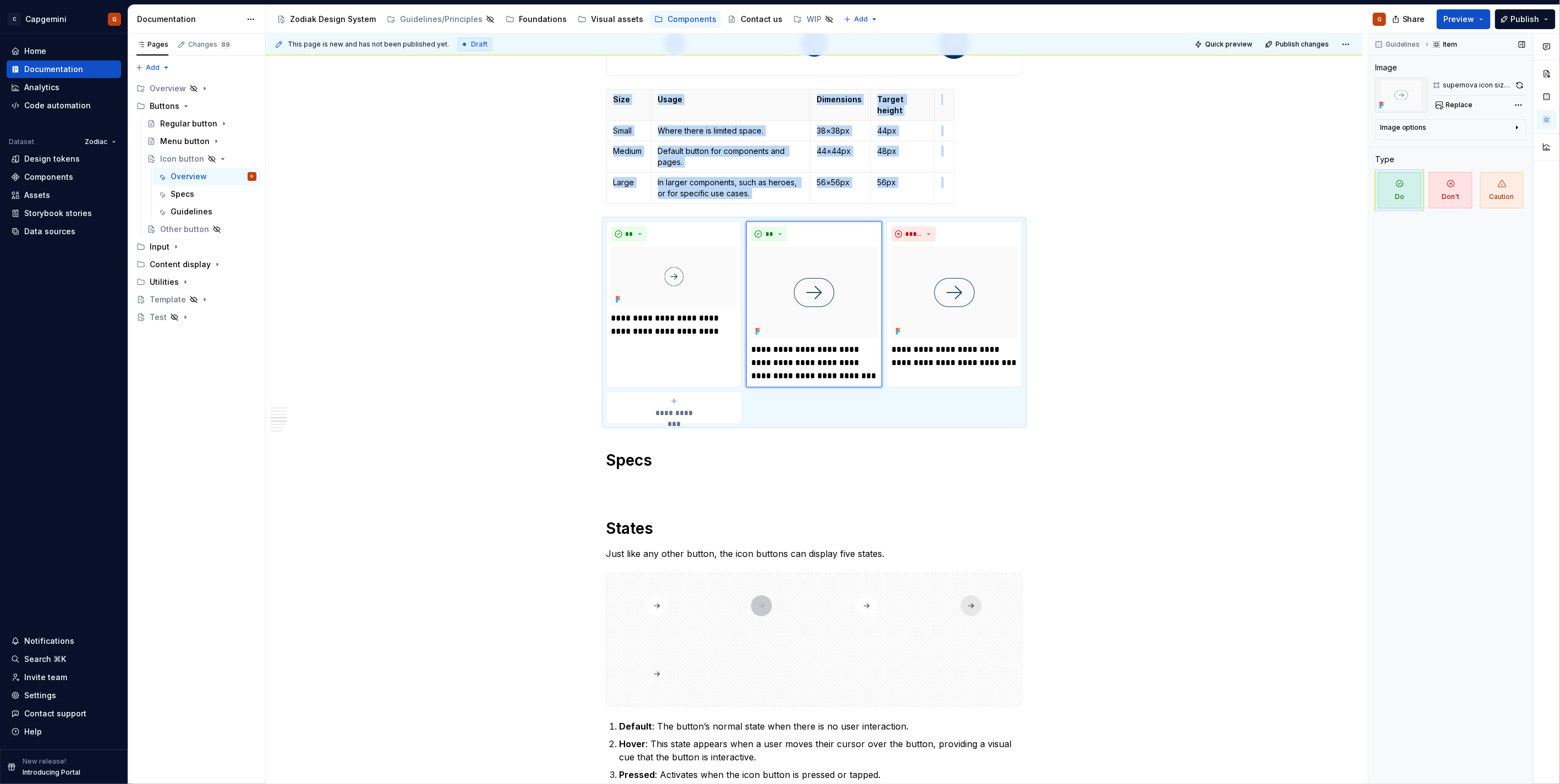
click at [1517, 84] on button "button" at bounding box center [1519, 85] width 13 height 16
click at [692, 271] on img at bounding box center [674, 277] width 126 height 61
click at [1517, 87] on button "button" at bounding box center [1519, 85] width 14 height 16
click at [961, 246] on img at bounding box center [954, 293] width 126 height 93
click at [636, 285] on img at bounding box center [674, 277] width 126 height 61
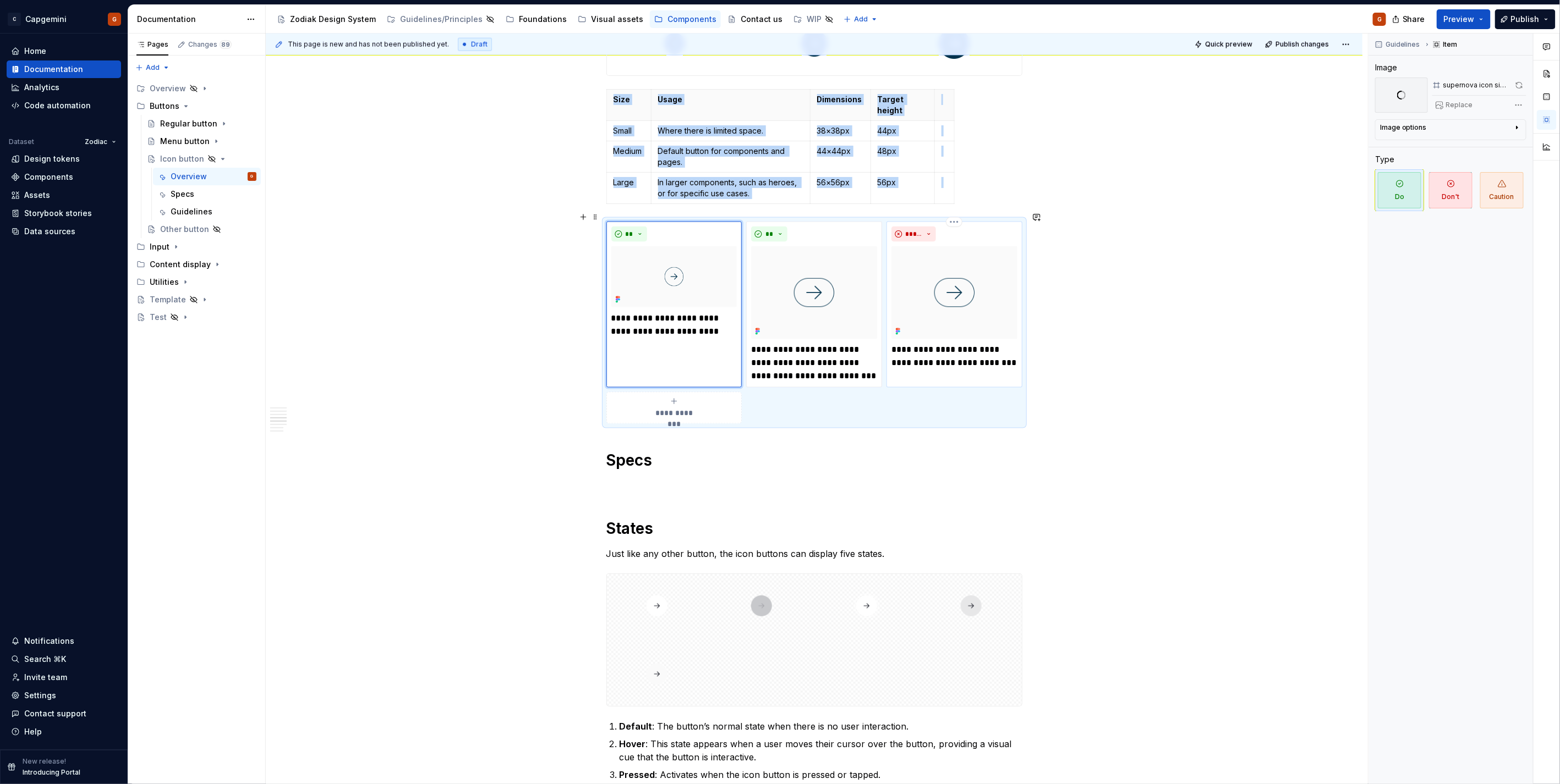
click at [983, 286] on img at bounding box center [954, 293] width 126 height 93
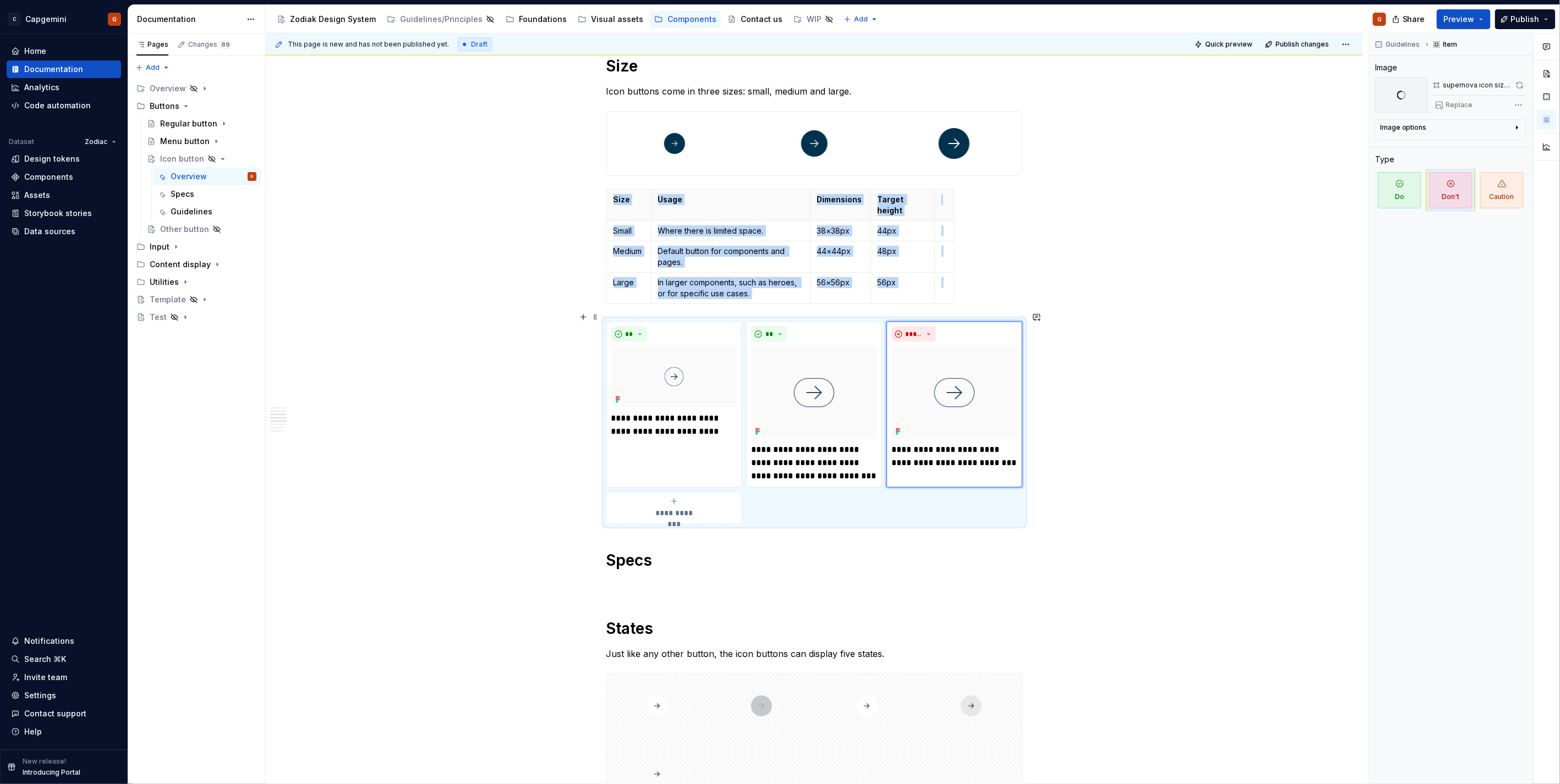
scroll to position [972, 0]
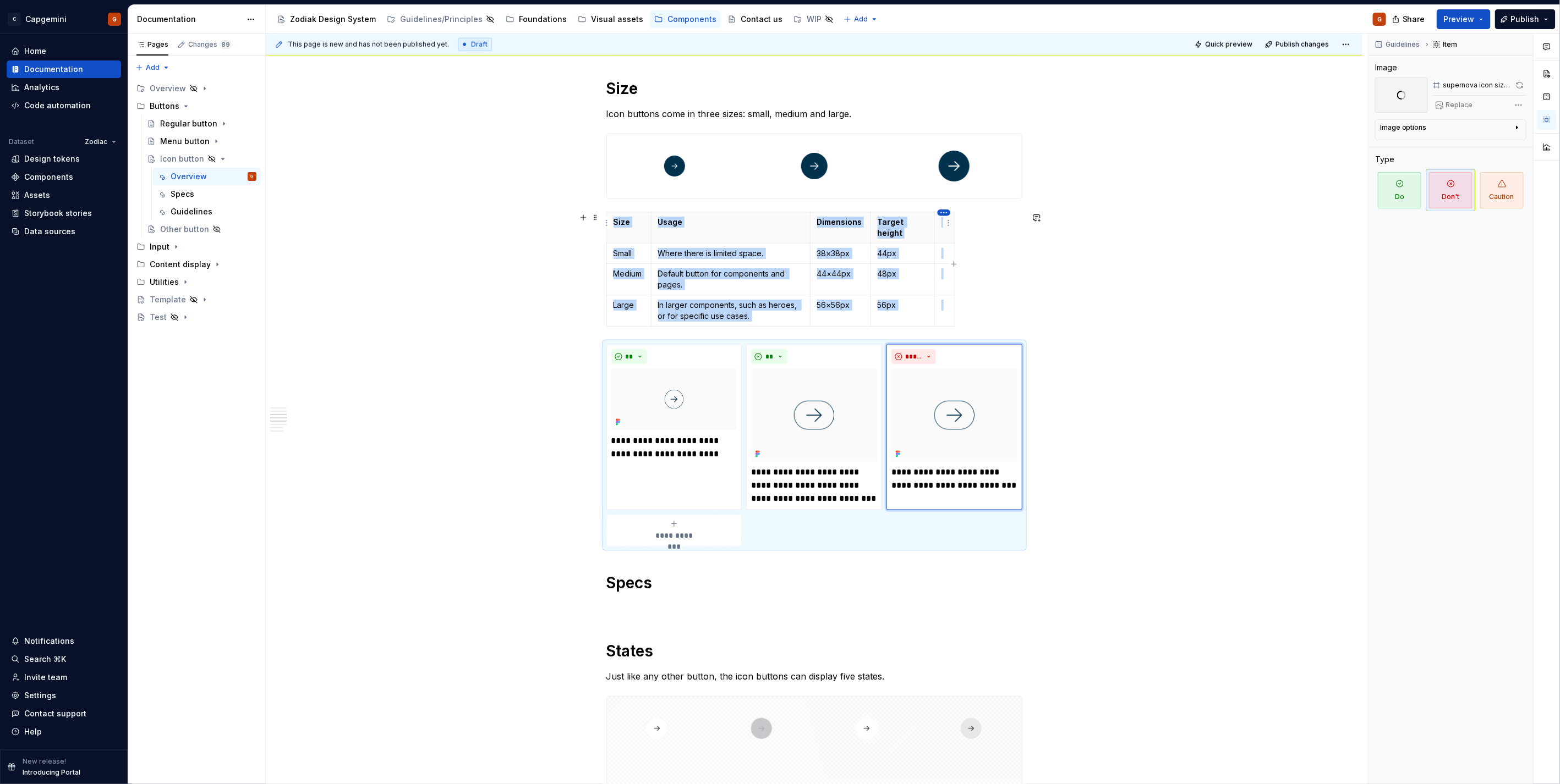
click at [944, 212] on html "C Capgemini G Home Documentation Analytics Code automation Dataset Zodiac Desig…" at bounding box center [780, 392] width 1560 height 784
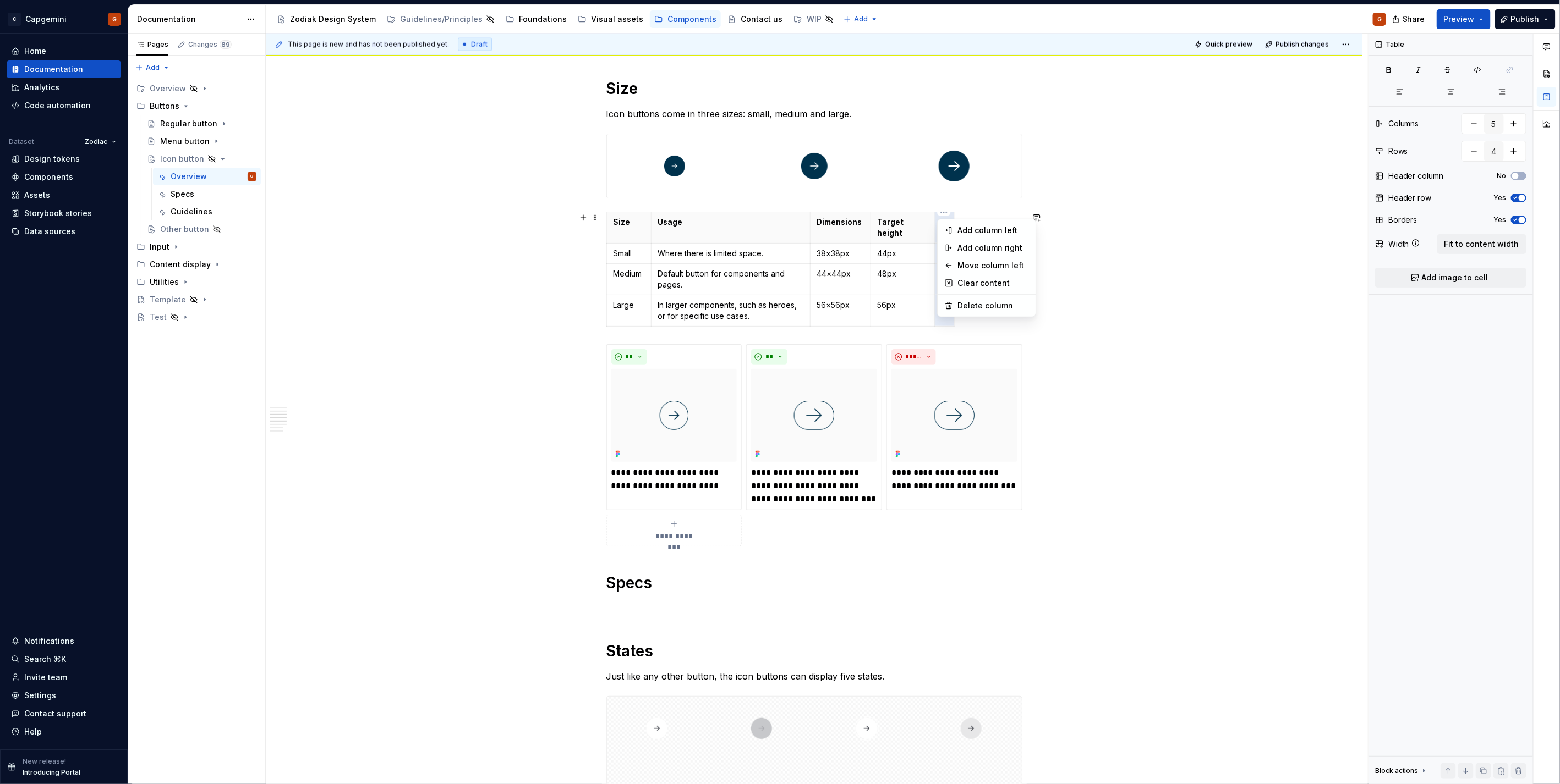
click at [894, 253] on html "C Capgemini G Home Documentation Analytics Code automation Dataset Zodiac Desig…" at bounding box center [780, 392] width 1560 height 784
click at [972, 354] on div "**********" at bounding box center [954, 421] width 126 height 143
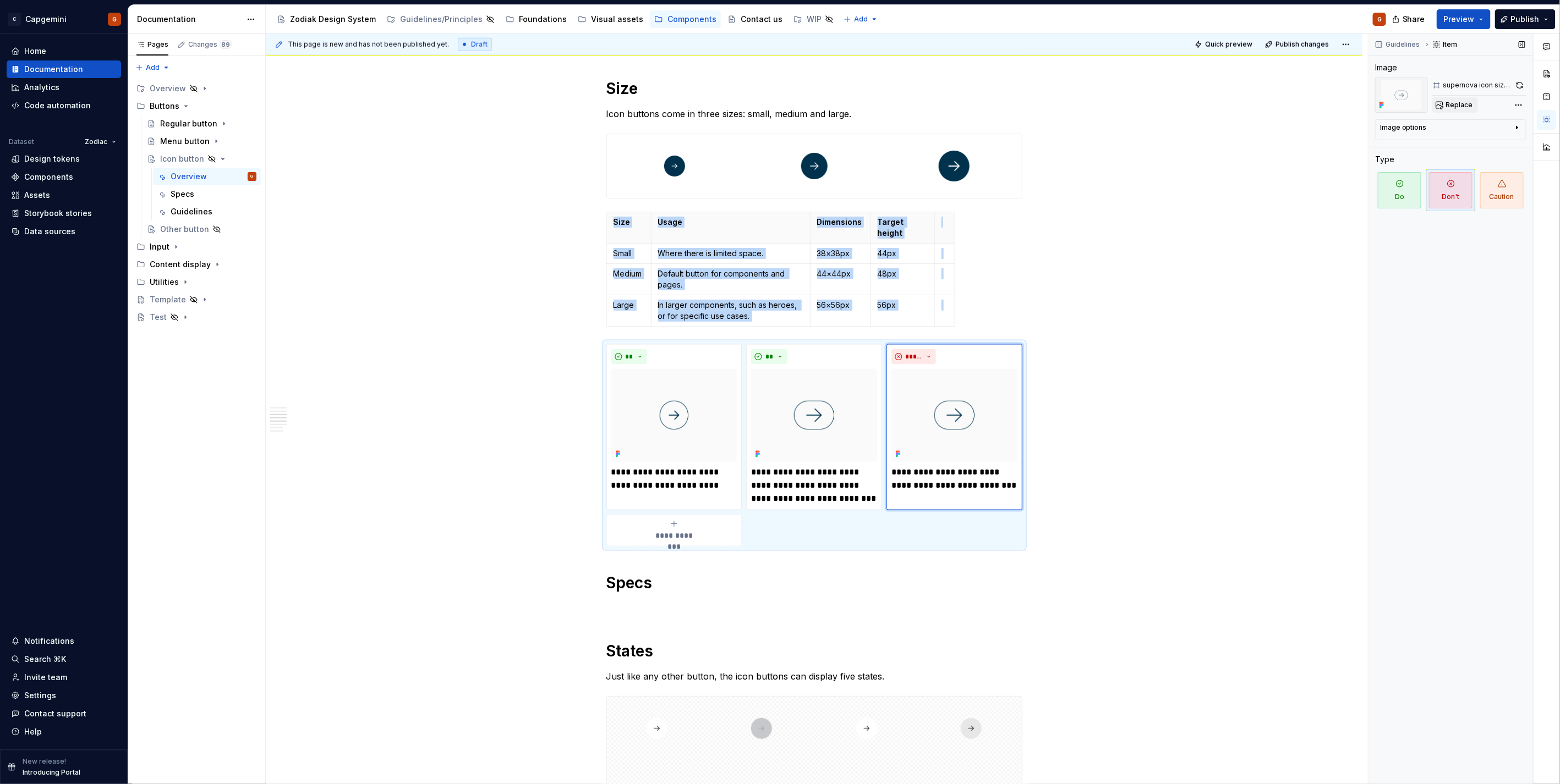
click at [1467, 109] on span "Replace" at bounding box center [1459, 105] width 27 height 9
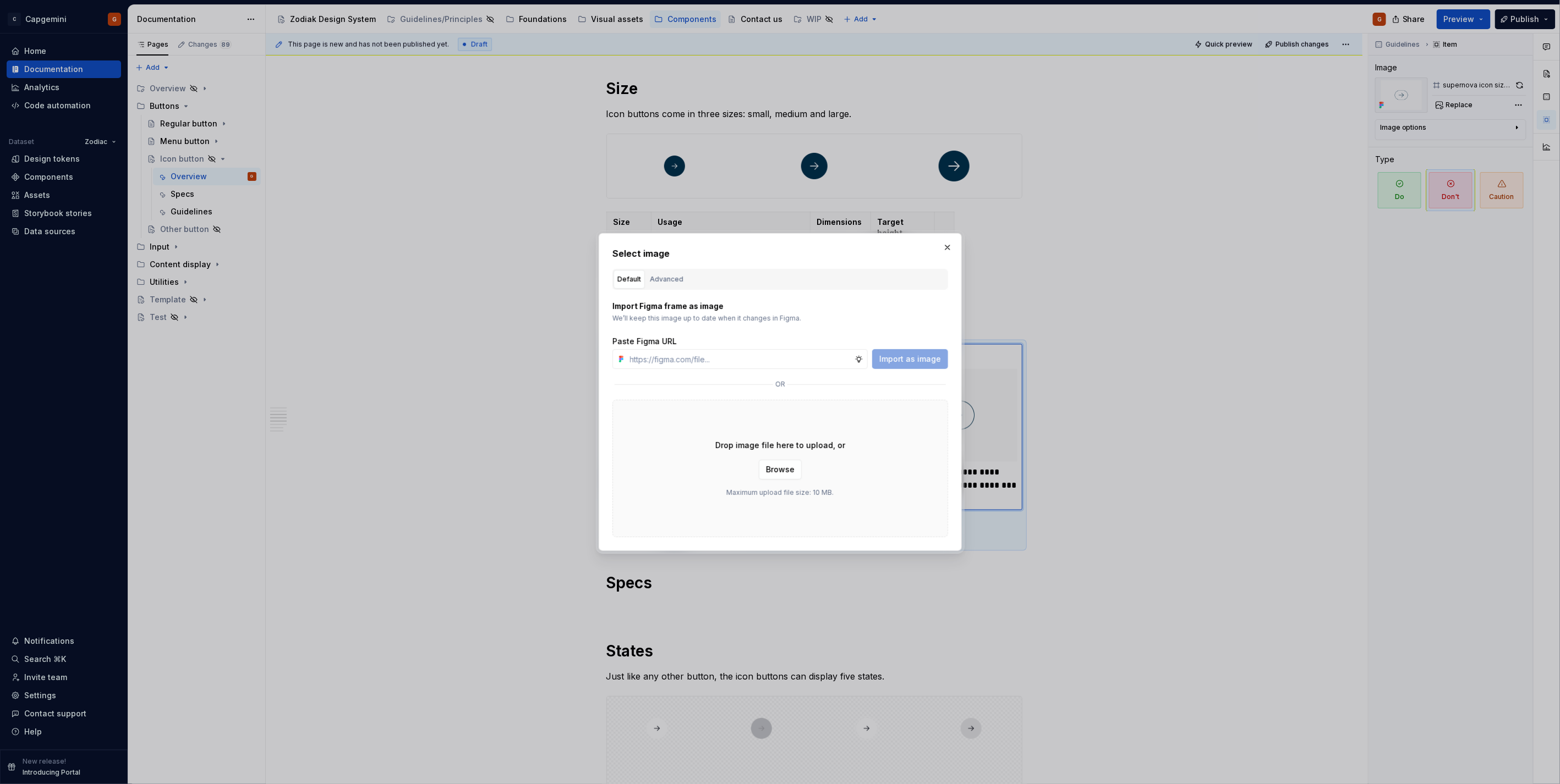
type textarea "*"
click at [668, 279] on div "Advanced" at bounding box center [666, 280] width 34 height 11
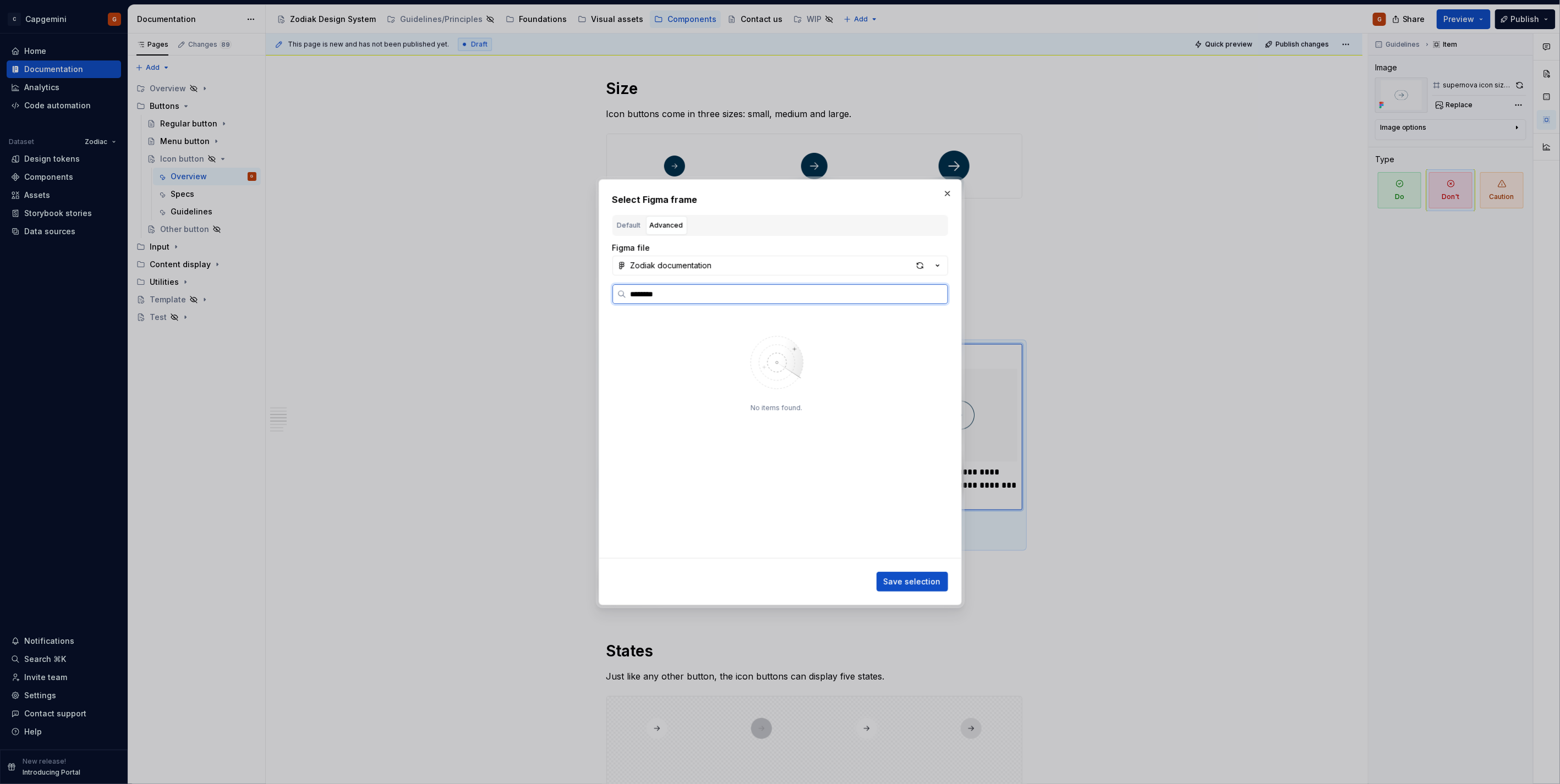
click at [663, 296] on input "********" at bounding box center [787, 294] width 321 height 11
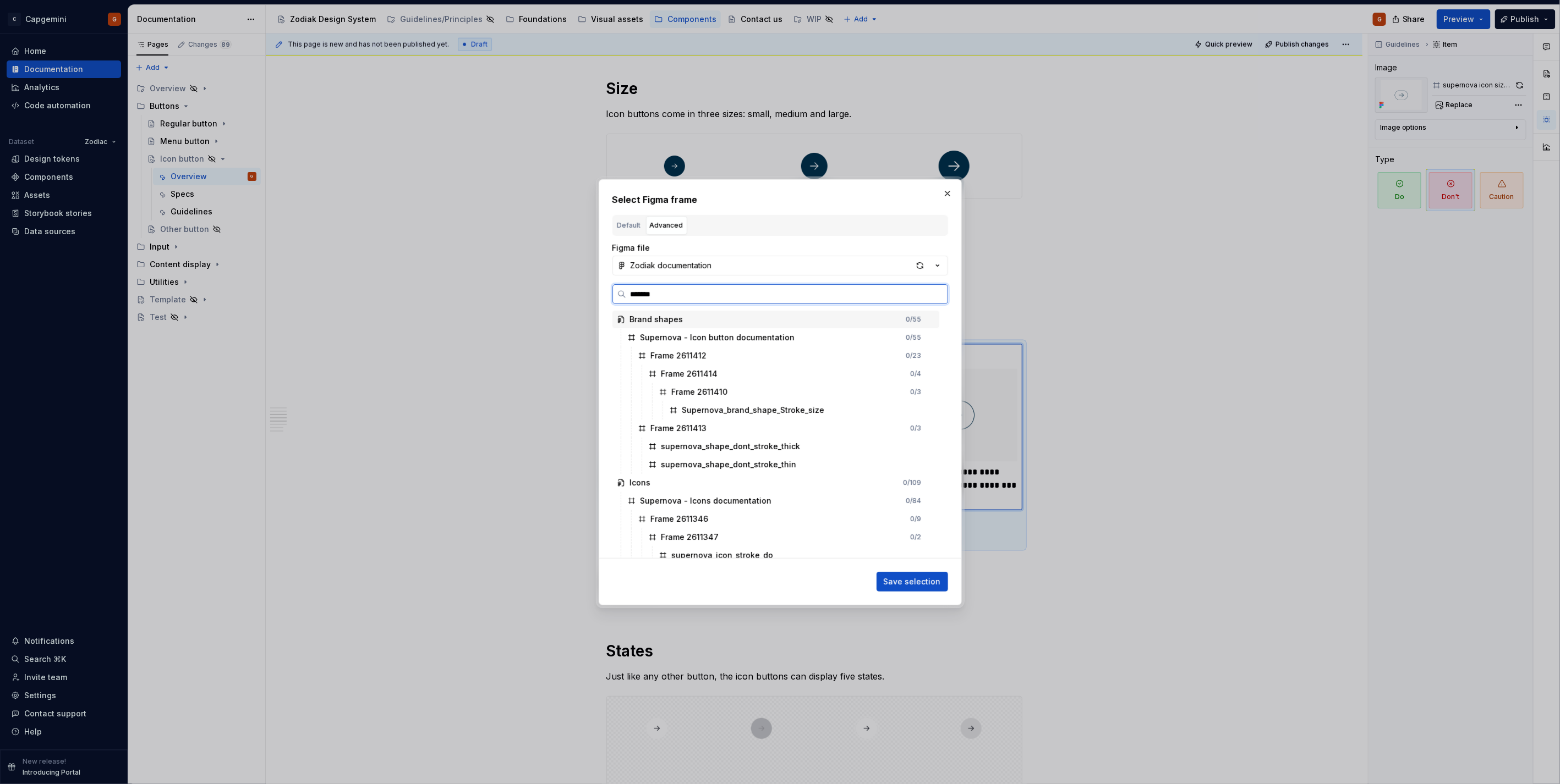
type input "********"
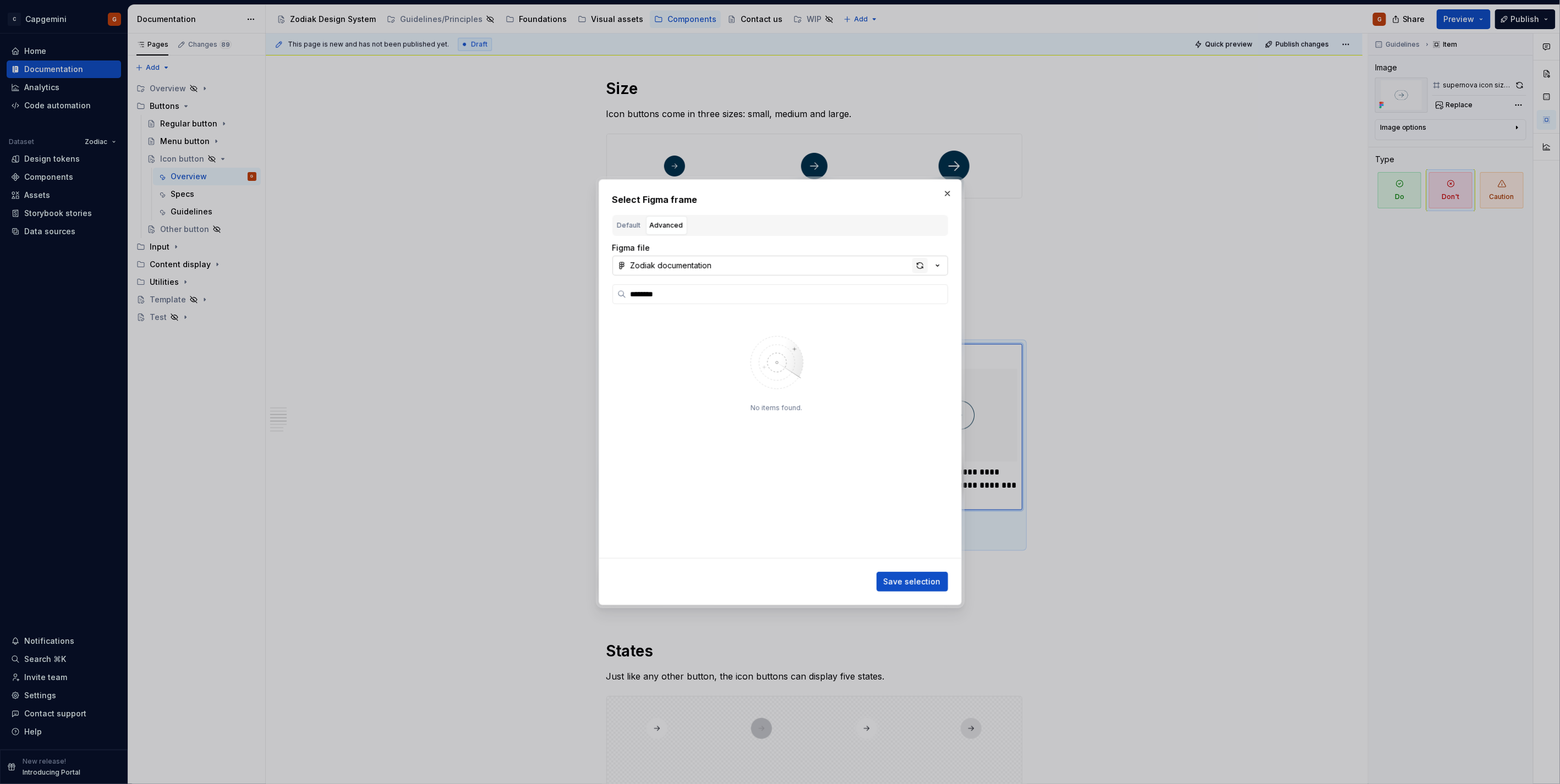
click at [915, 265] on div "button" at bounding box center [920, 265] width 16 height 16
type textarea "*"
click at [884, 295] on input "search" at bounding box center [787, 294] width 321 height 11
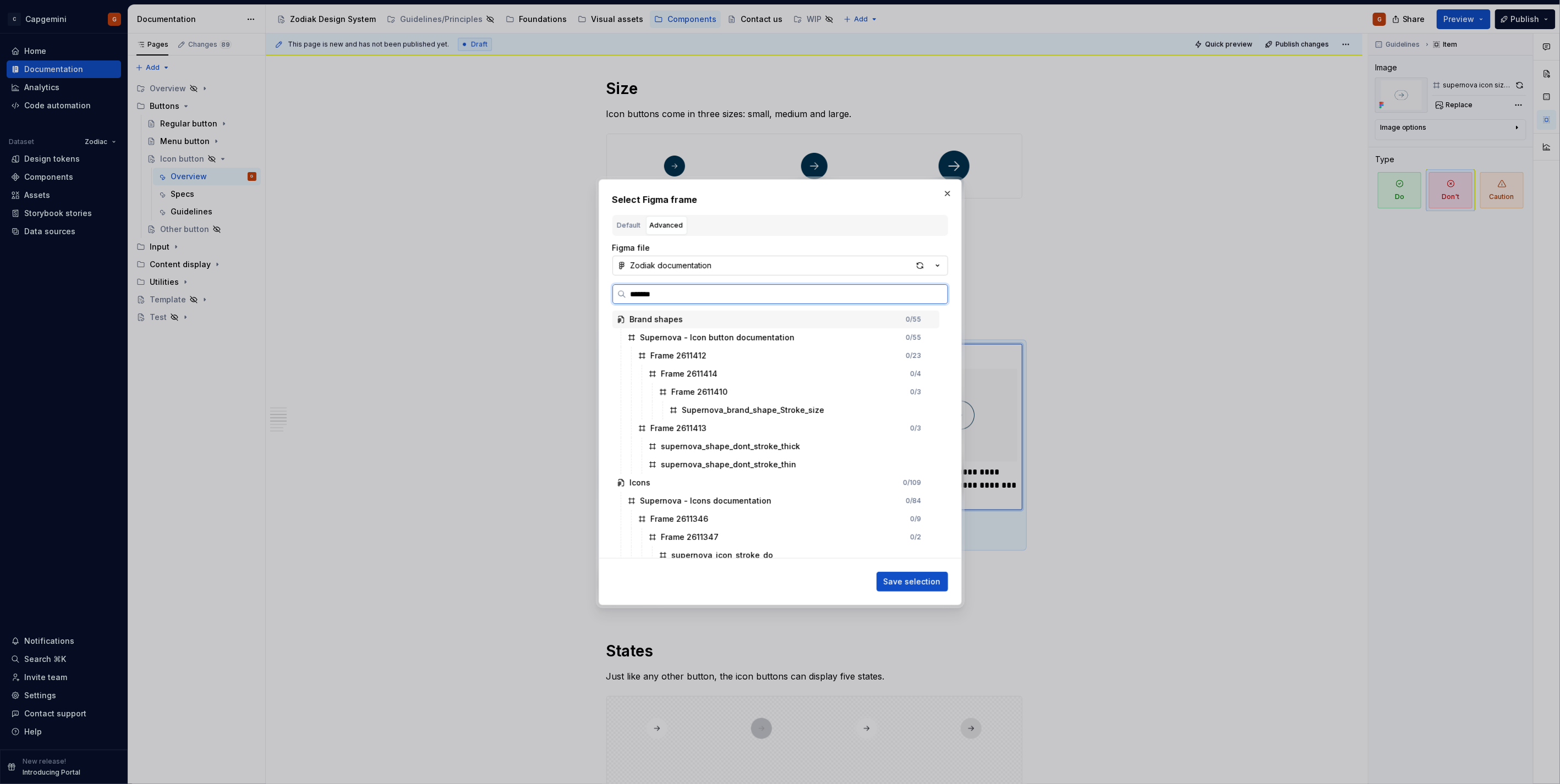
type input "********"
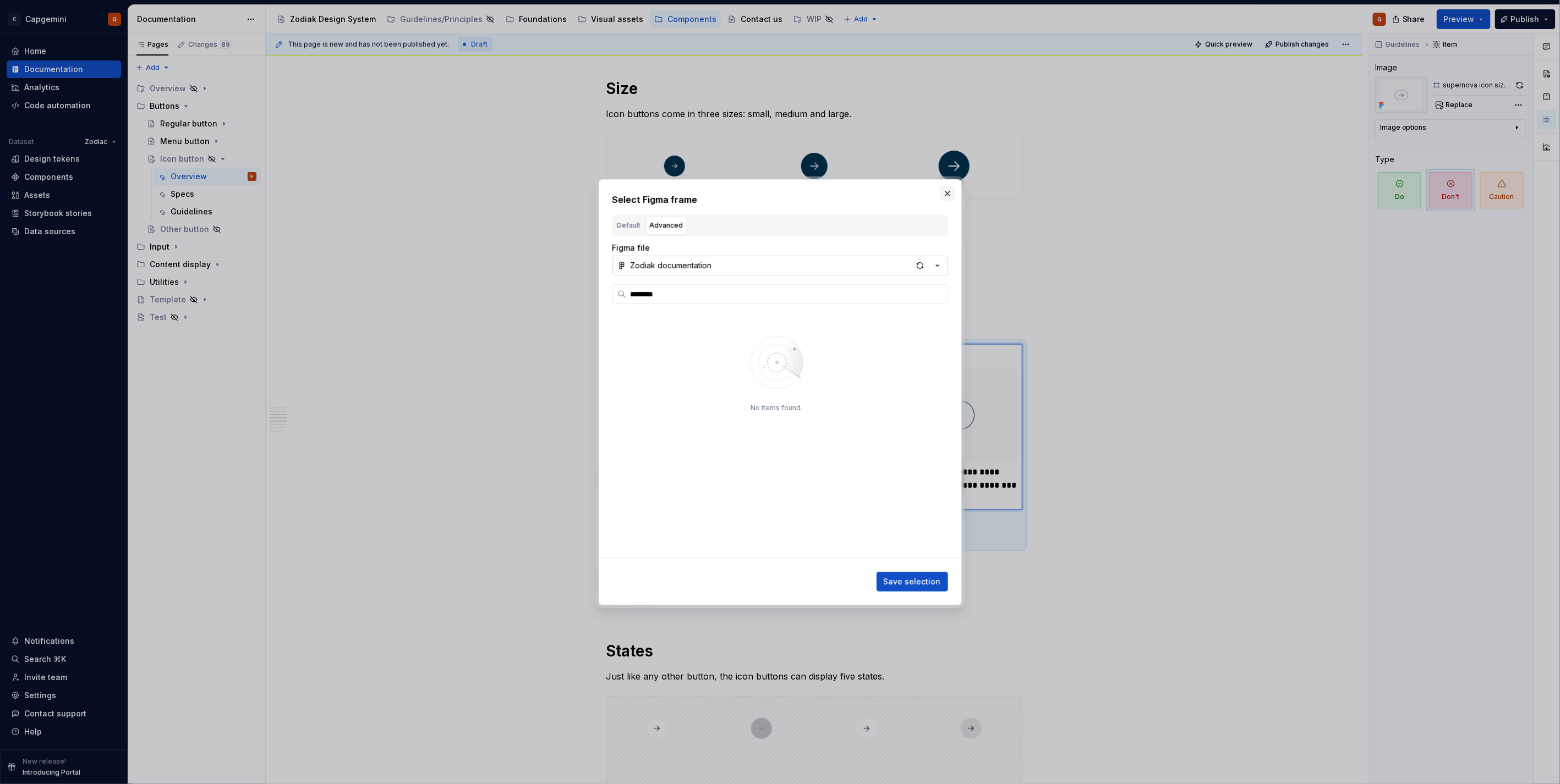
click at [949, 195] on button "button" at bounding box center [947, 194] width 16 height 16
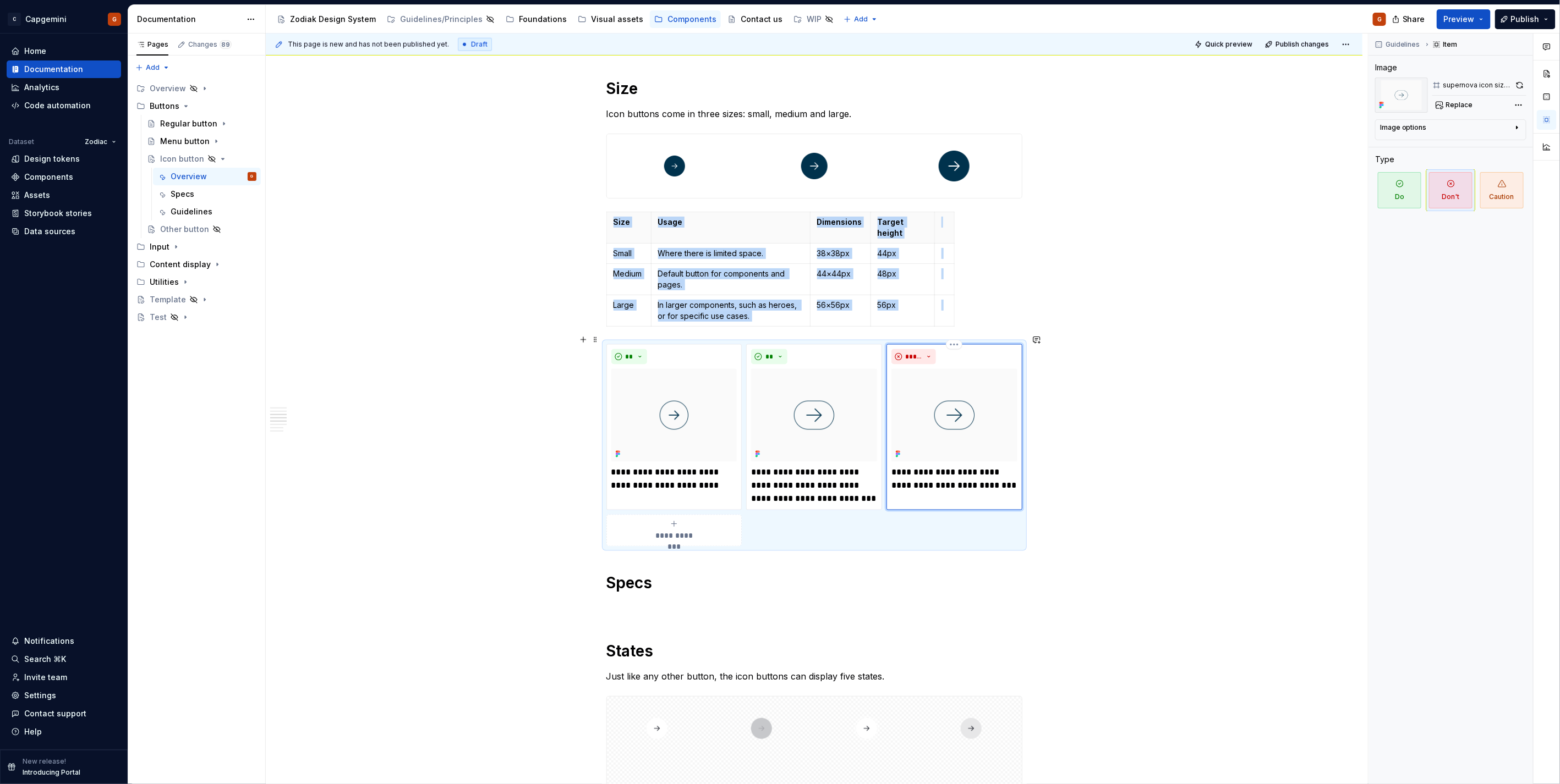
click at [957, 369] on img at bounding box center [954, 416] width 126 height 93
click at [962, 344] on div "**********" at bounding box center [954, 427] width 136 height 167
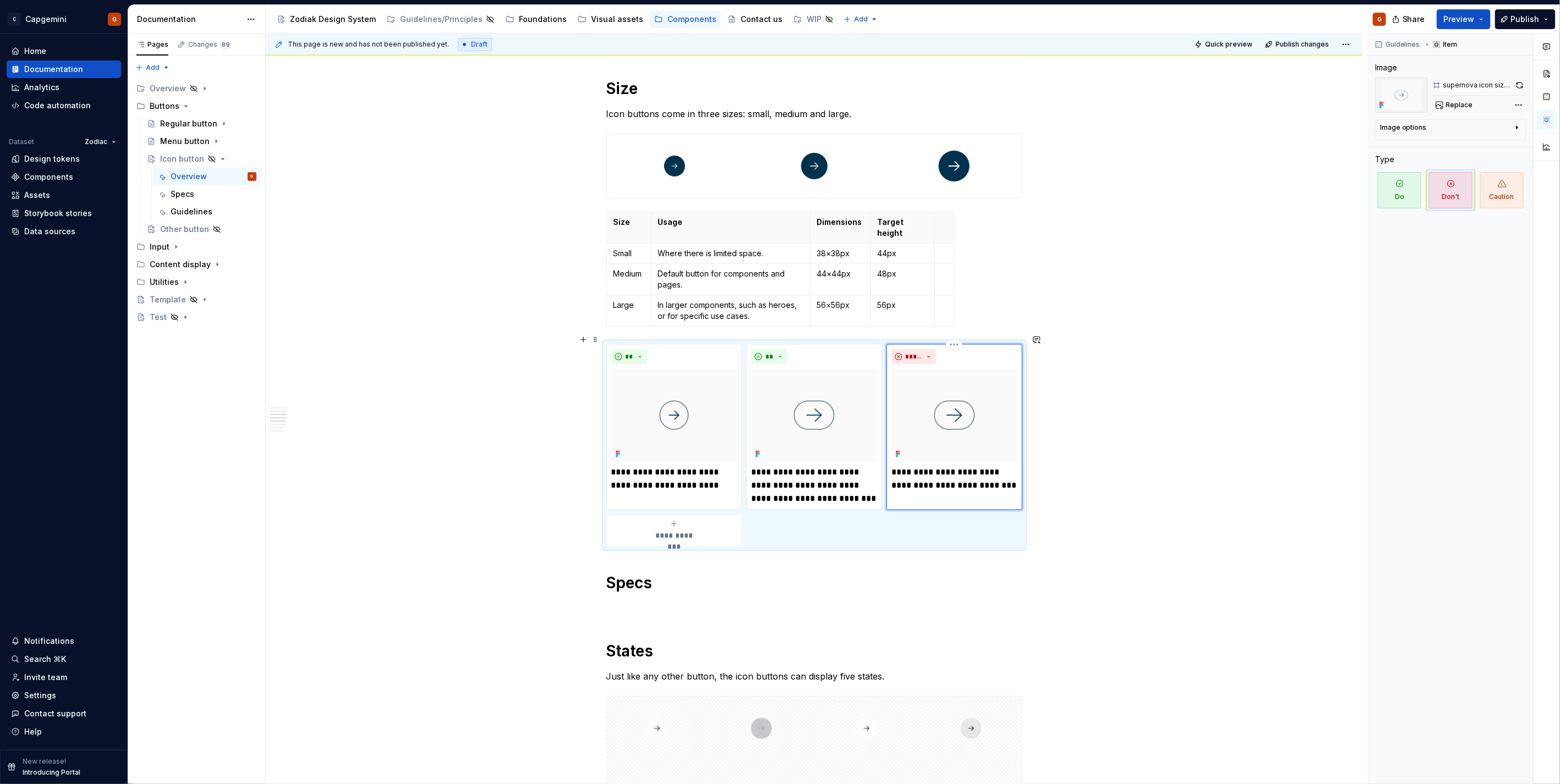
click at [957, 336] on html "C Capgemini G Home Documentation Analytics Code automation Dataset Zodiac Desig…" at bounding box center [780, 392] width 1560 height 784
click at [988, 417] on html "C Capgemini G Home Documentation Analytics Code automation Dataset Zodiac Desig…" at bounding box center [780, 392] width 1560 height 784
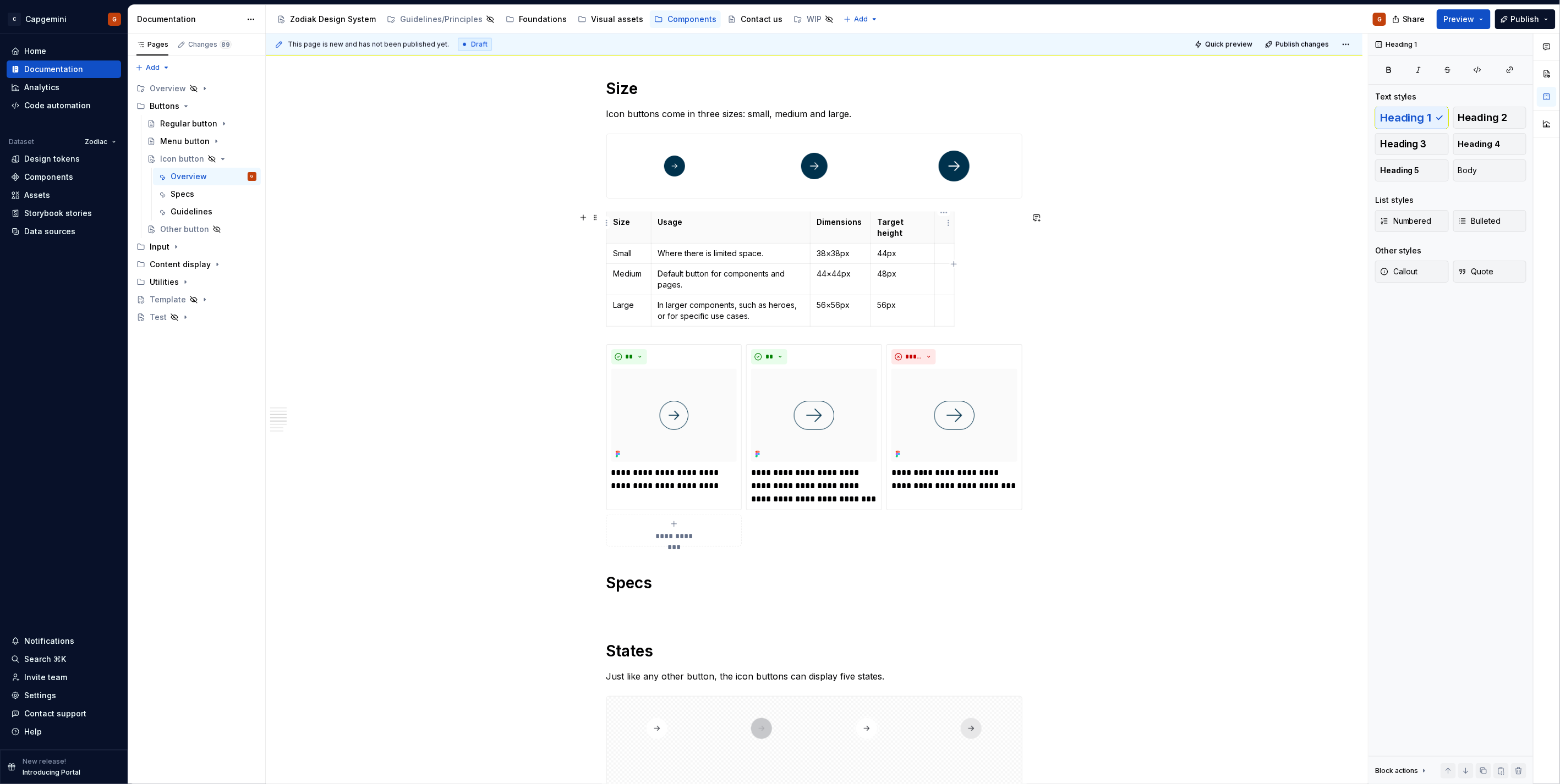
click at [941, 228] on th at bounding box center [944, 227] width 20 height 32
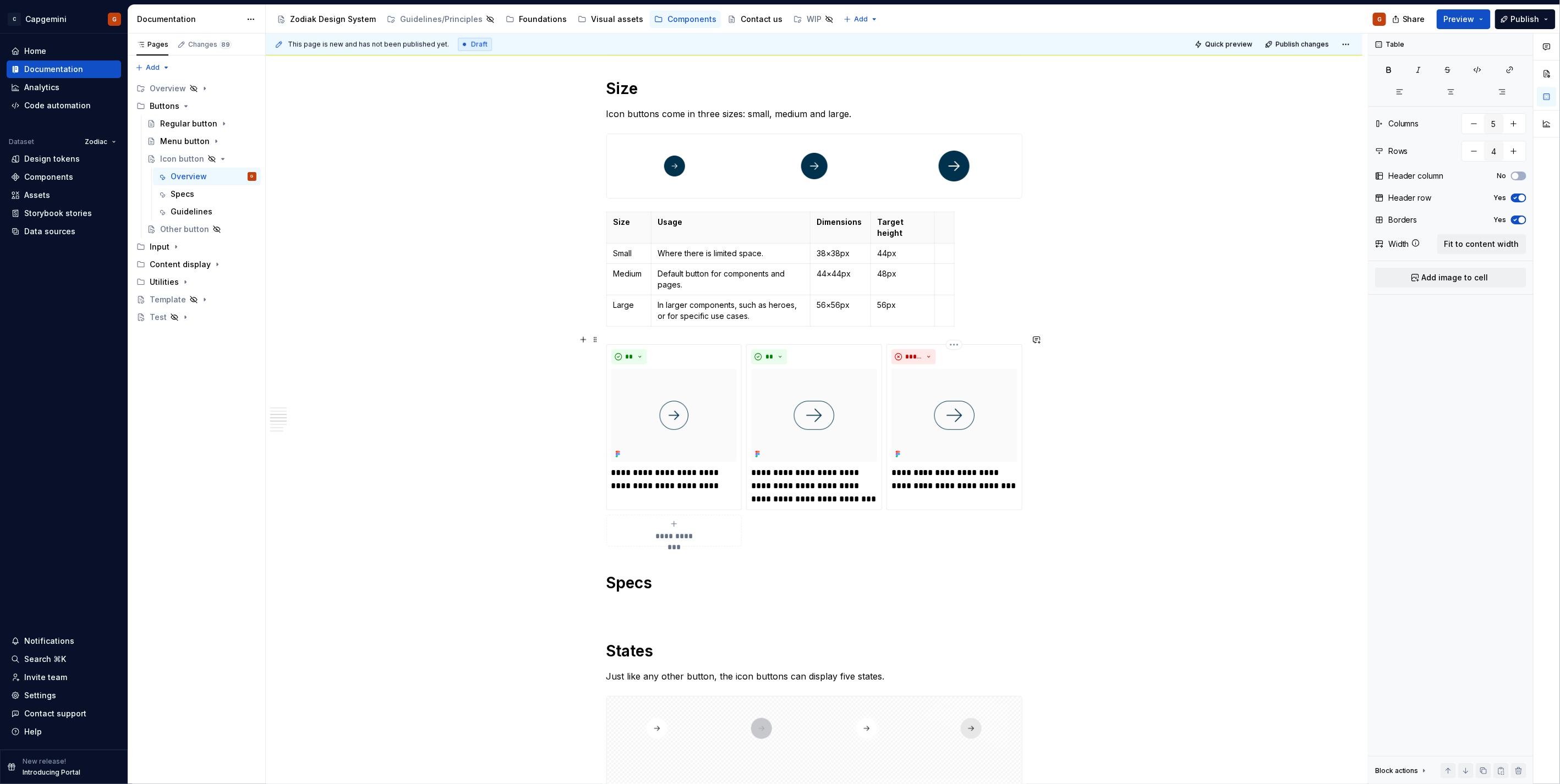
click at [961, 344] on div "**********" at bounding box center [814, 445] width 416 height 203
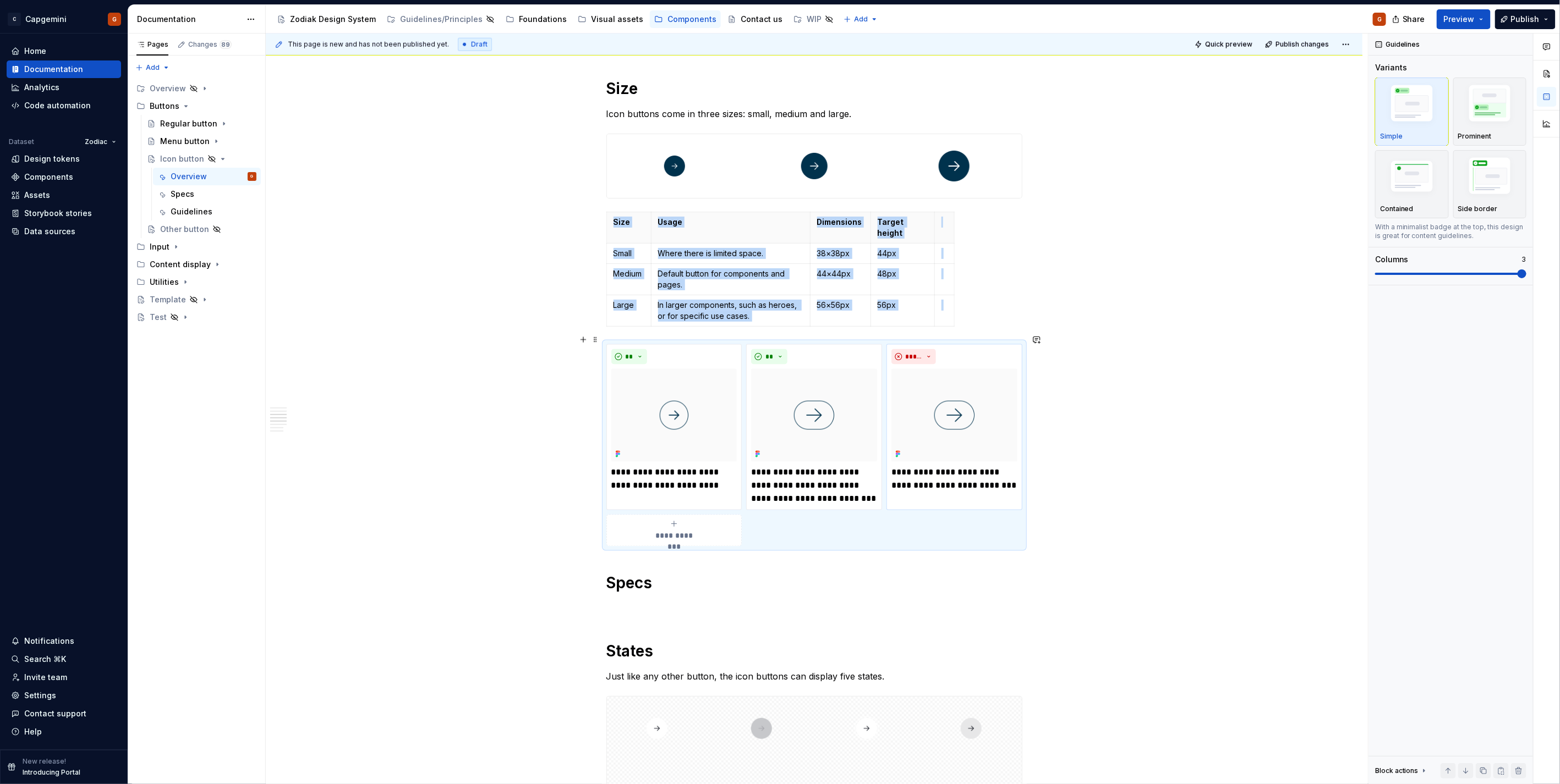
click at [955, 334] on html "C Capgemini G Home Documentation Analytics Code automation Dataset Zodiac Desig…" at bounding box center [780, 392] width 1560 height 784
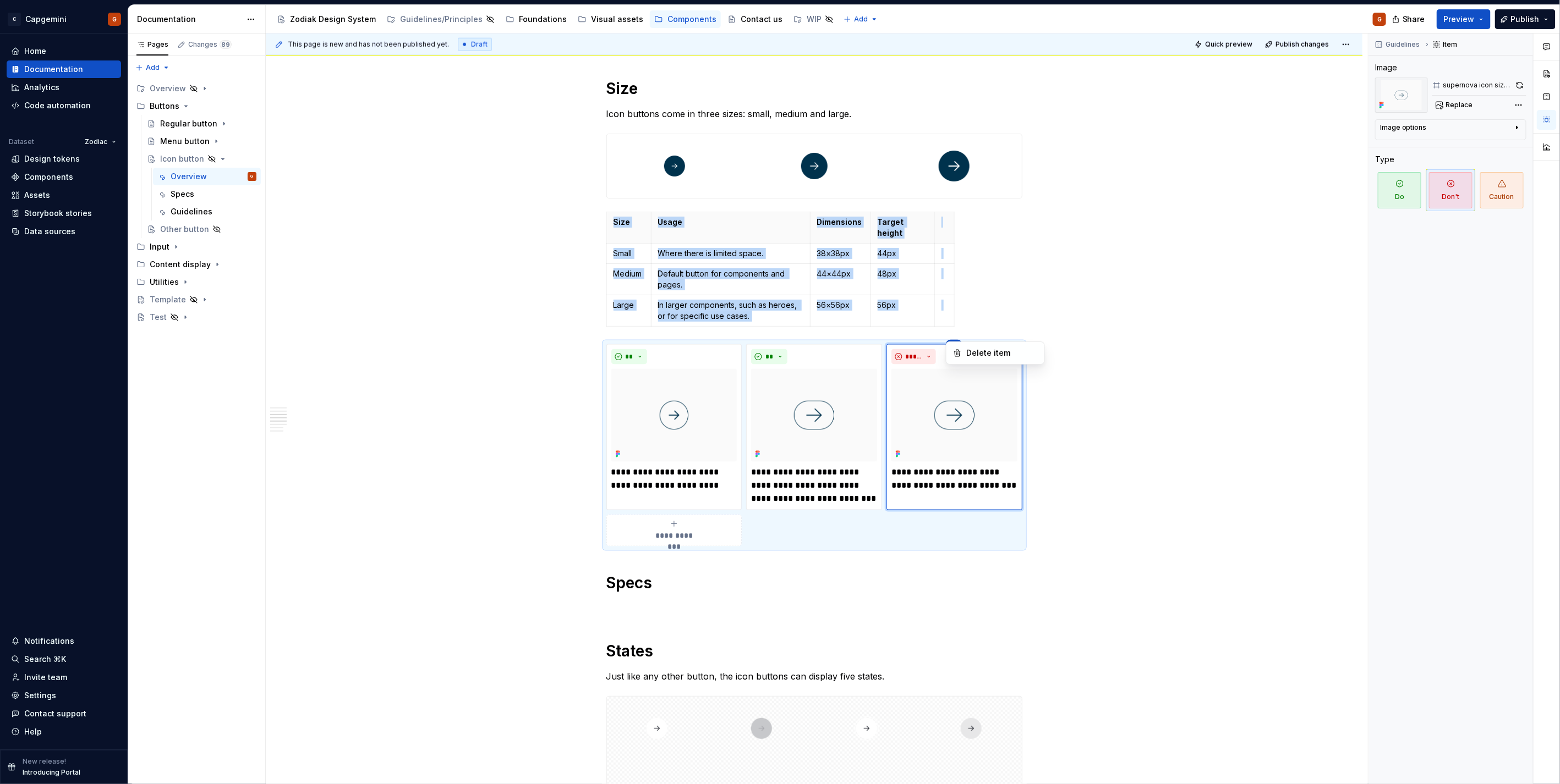
click at [1461, 106] on div "Comments Open comments No comments yet Select ‘Comment’ from the block context …" at bounding box center [1464, 409] width 192 height 751
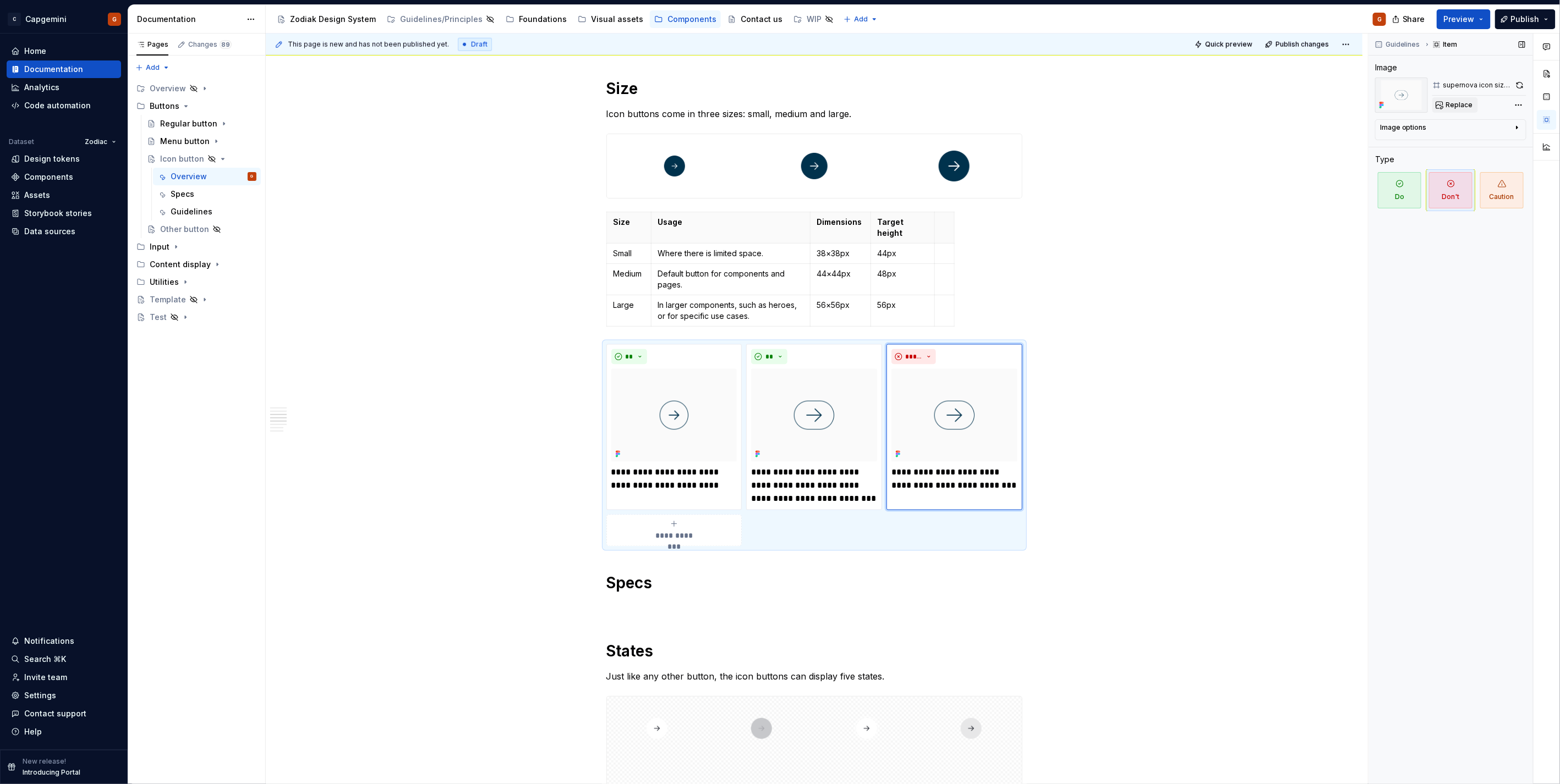
click at [1461, 106] on span "Replace" at bounding box center [1459, 105] width 27 height 9
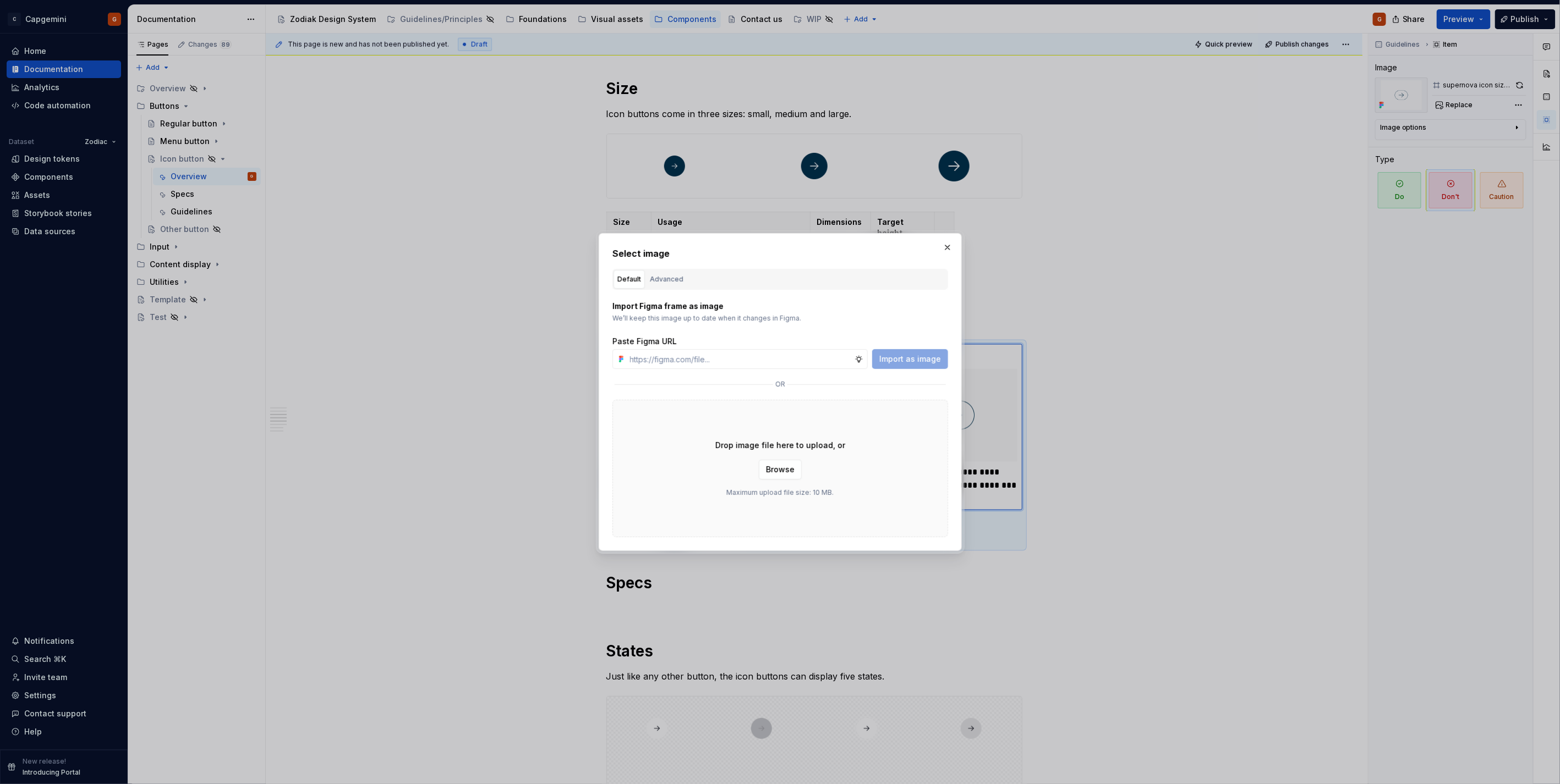
type textarea "*"
click at [676, 288] on button "Advanced" at bounding box center [666, 279] width 41 height 19
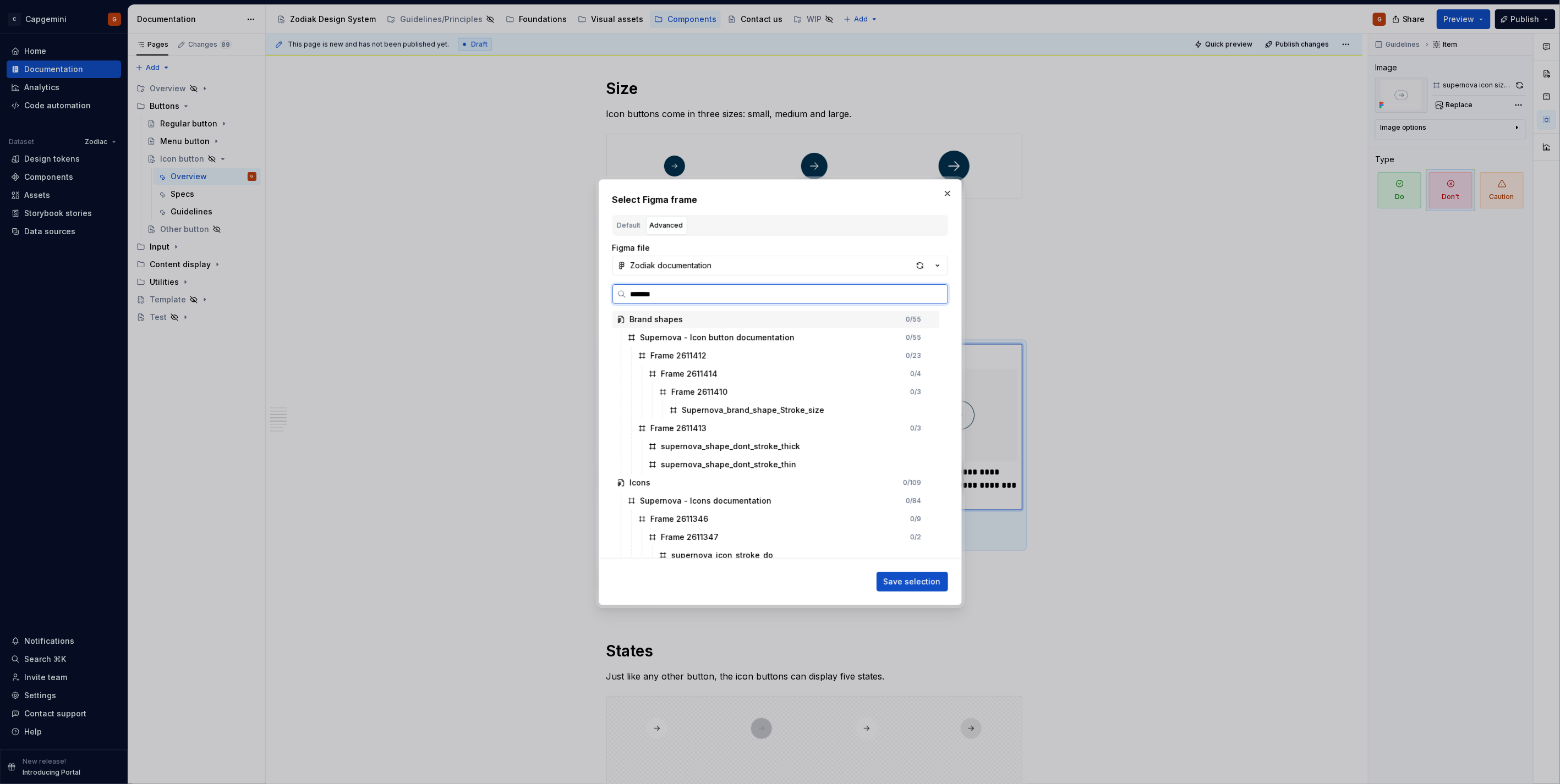
type input "********"
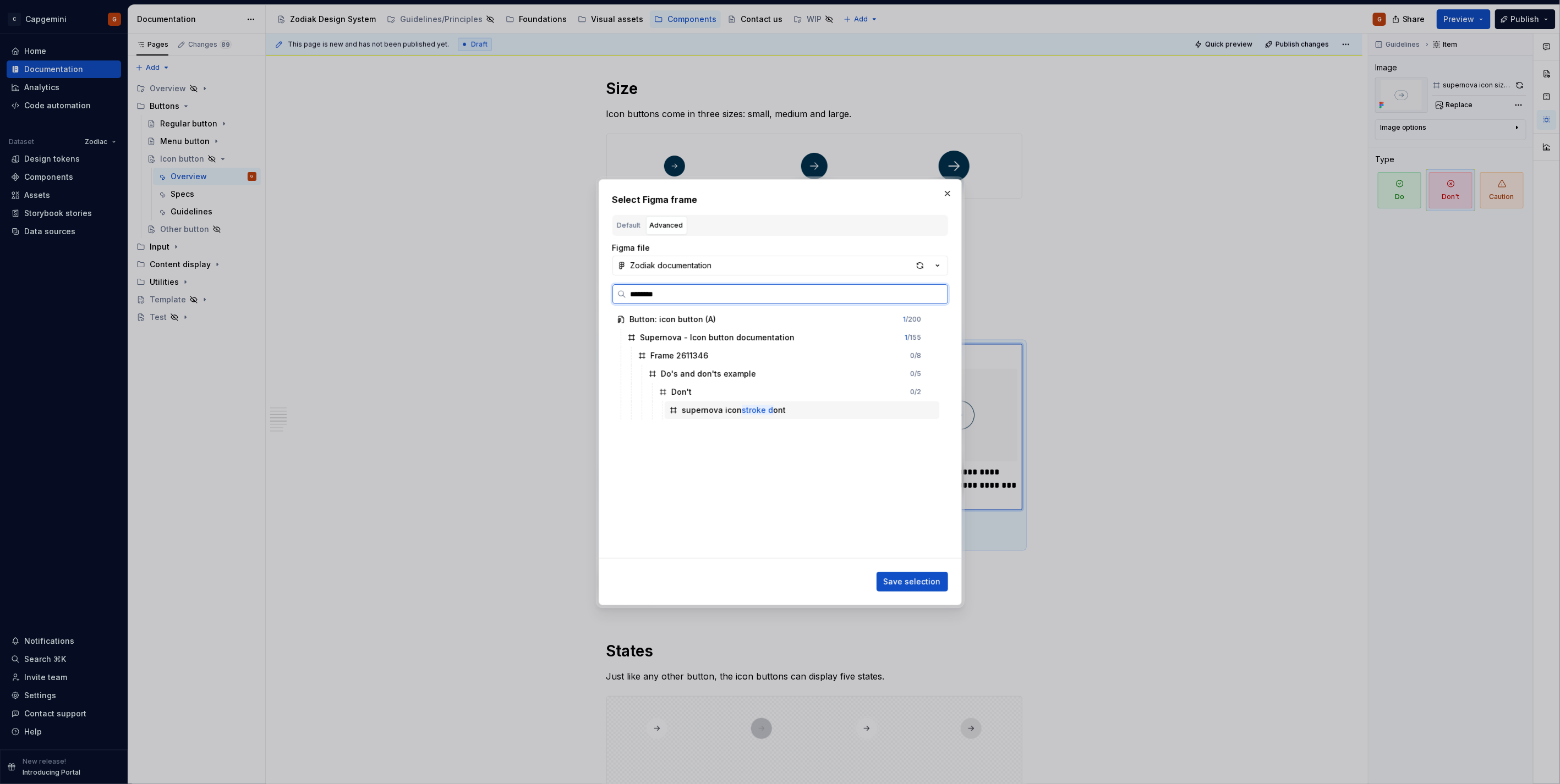
click at [753, 405] on mark "stroke d" at bounding box center [758, 409] width 32 height 9
click at [928, 583] on span "Save selection" at bounding box center [912, 582] width 57 height 11
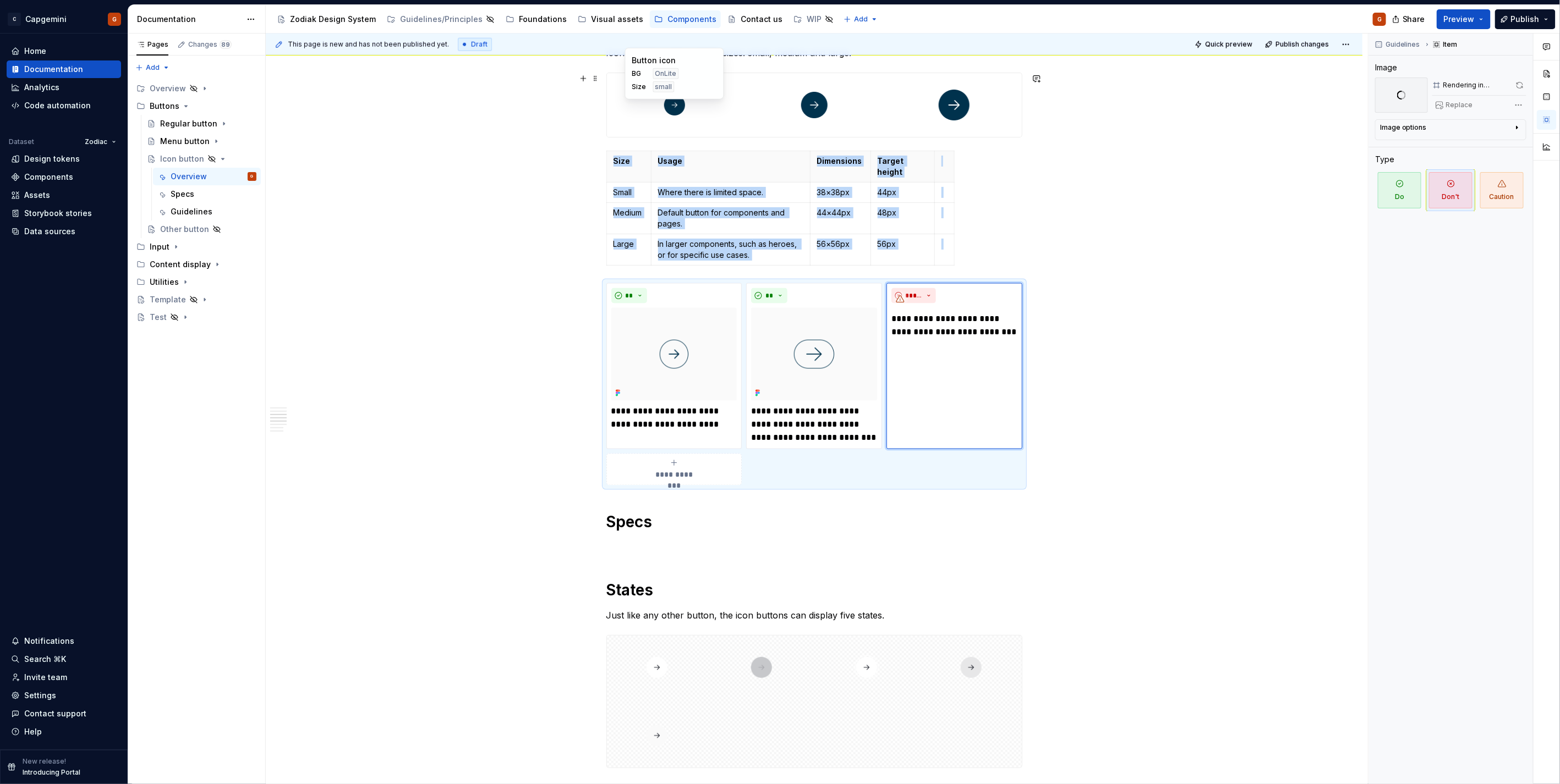
scroll to position [1018, 0]
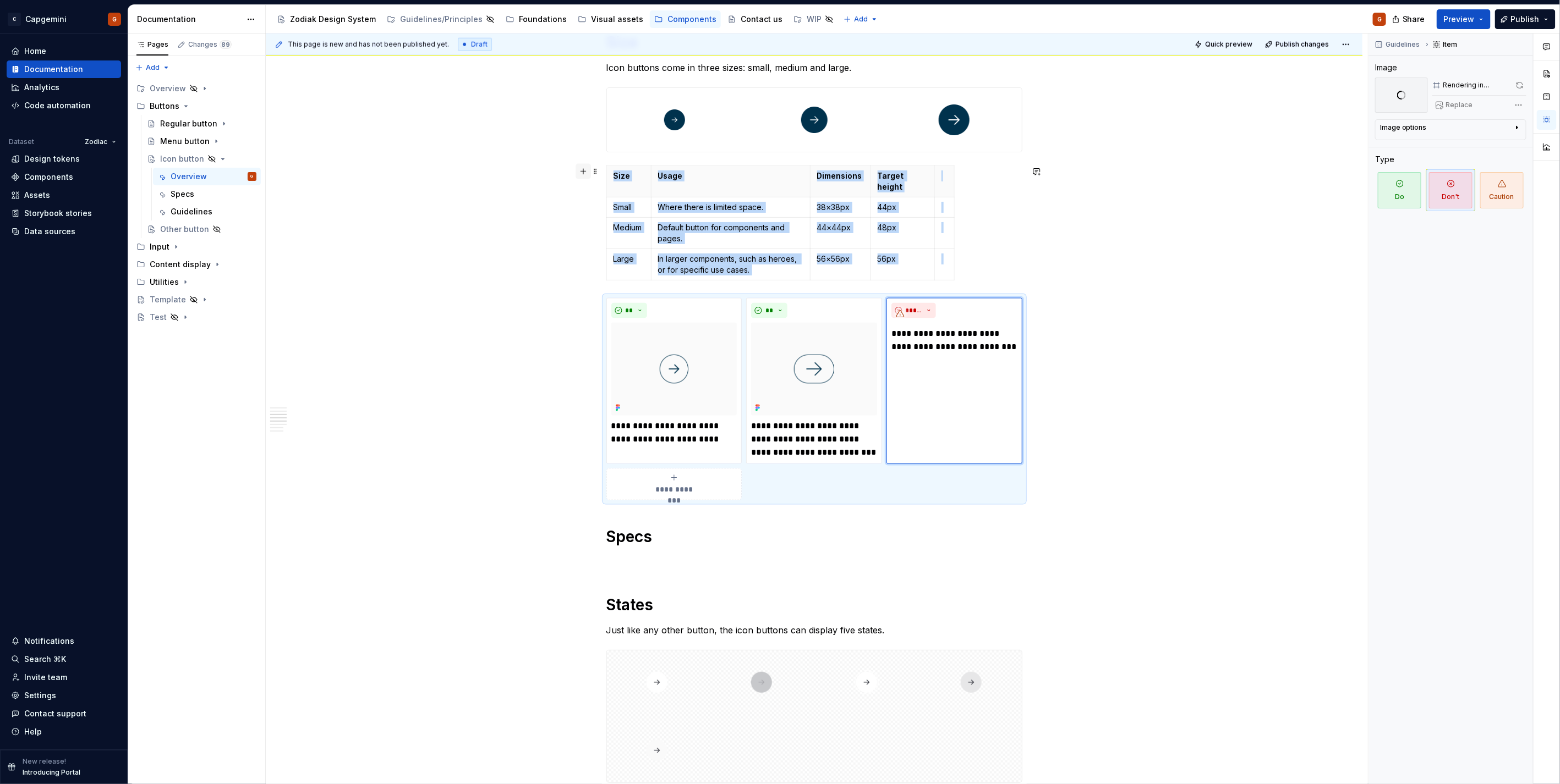
type textarea "*"
click at [583, 172] on button "button" at bounding box center [583, 171] width 16 height 16
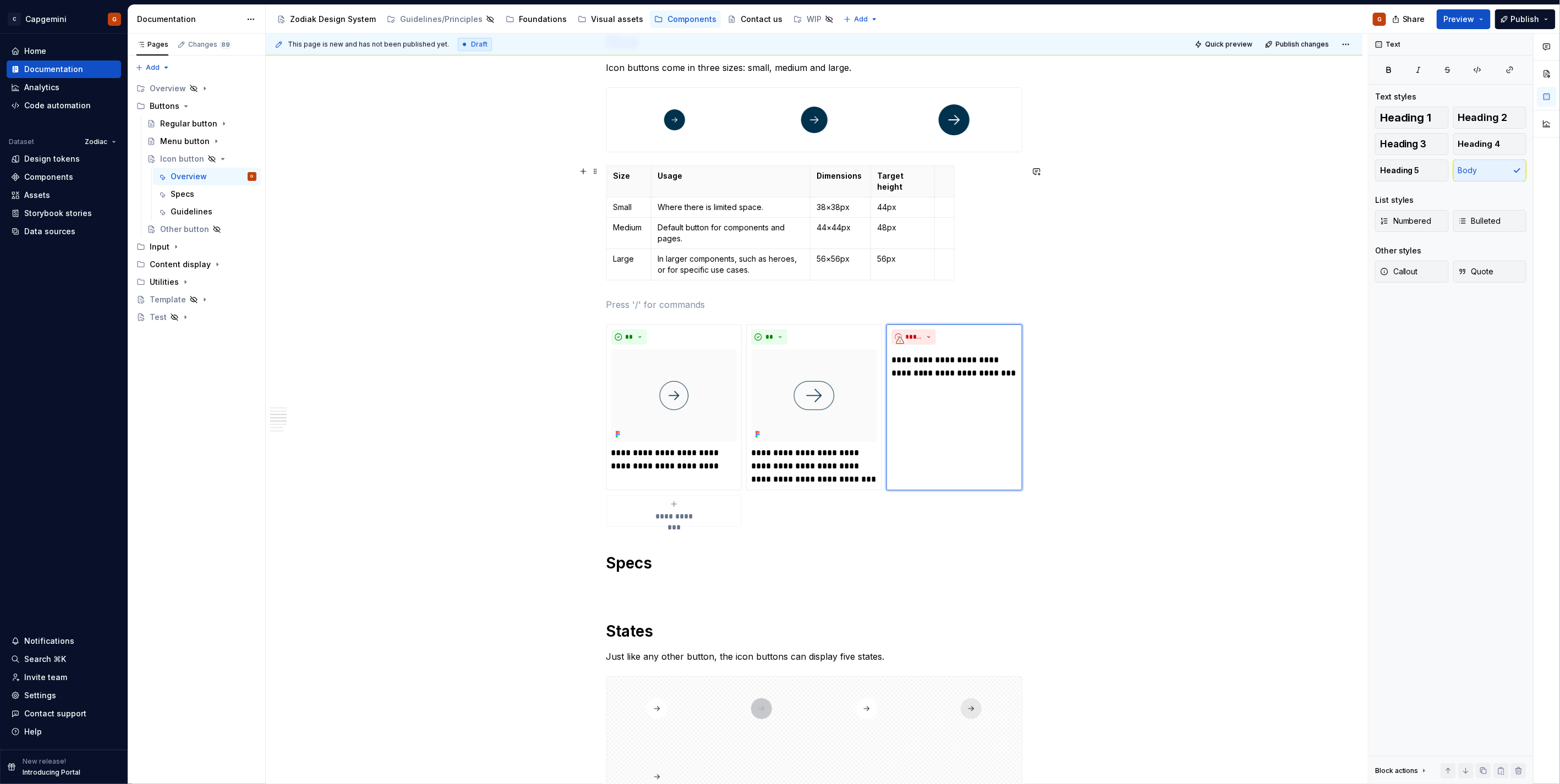
click at [946, 179] on p at bounding box center [944, 176] width 6 height 11
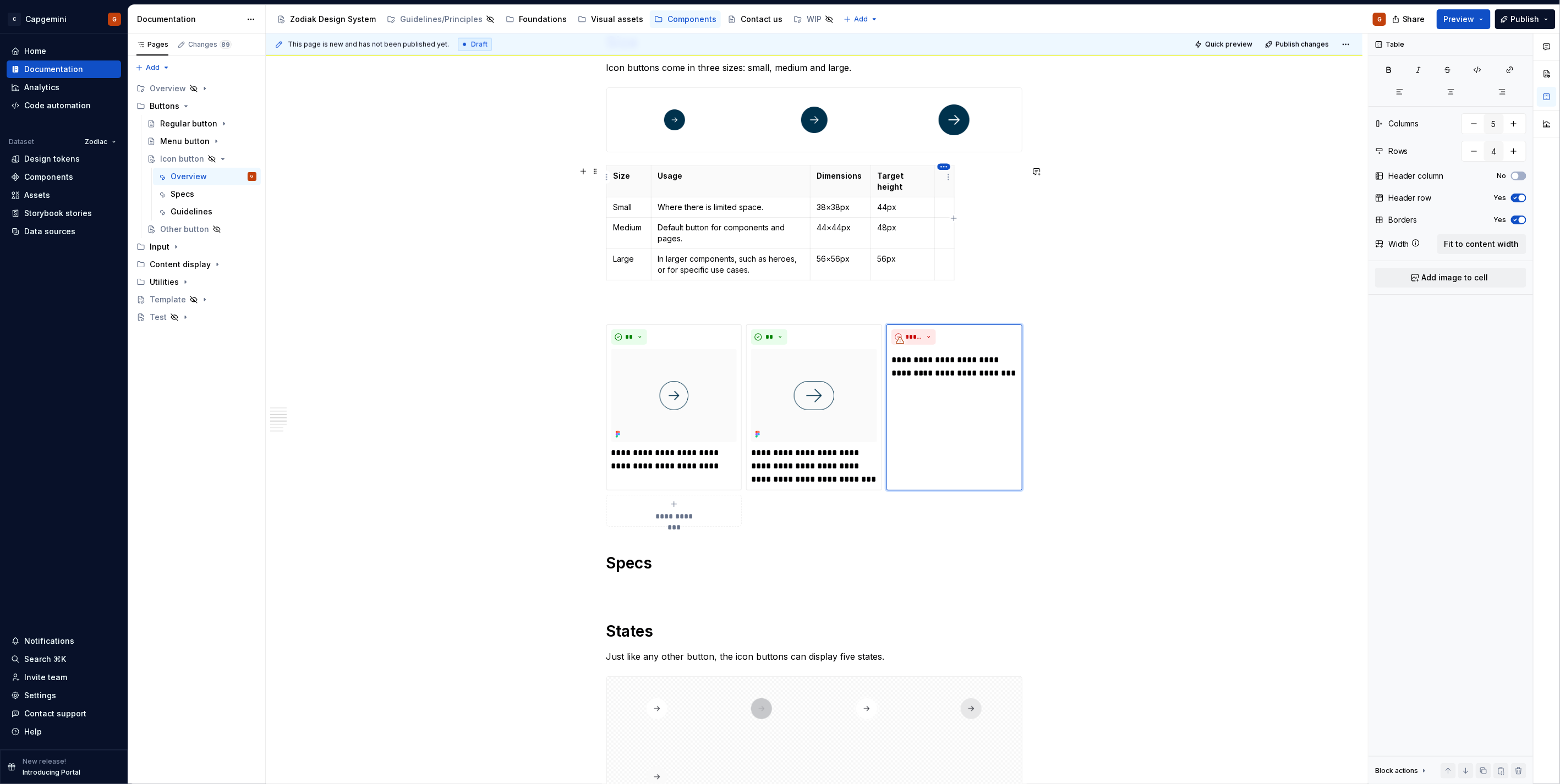
click at [939, 166] on html "C Capgemini G Home Documentation Analytics Code automation Dataset Zodiac Desig…" at bounding box center [780, 392] width 1560 height 784
click at [954, 259] on div "Delete column" at bounding box center [986, 259] width 94 height 17
type input "4"
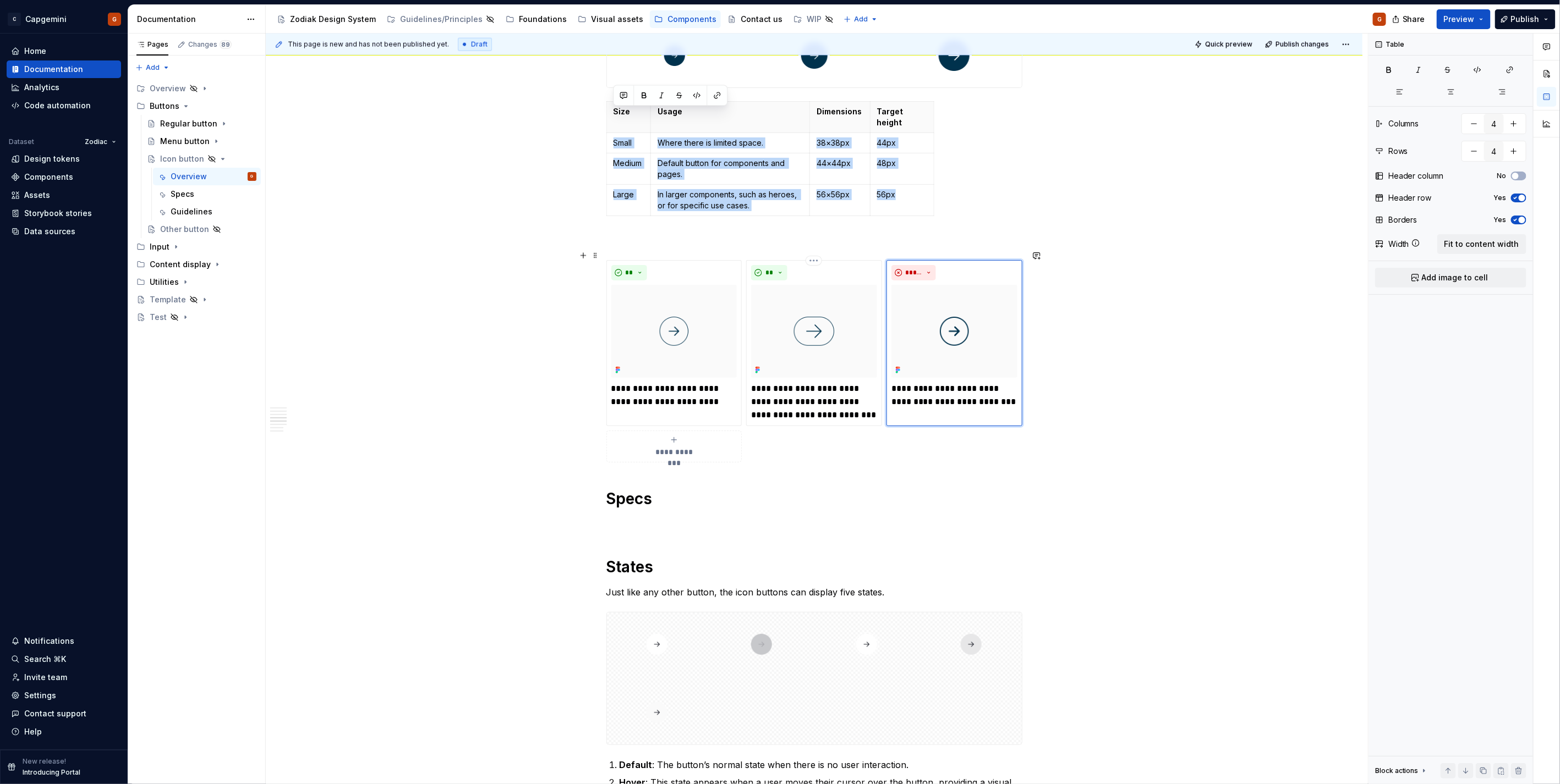
scroll to position [1140, 0]
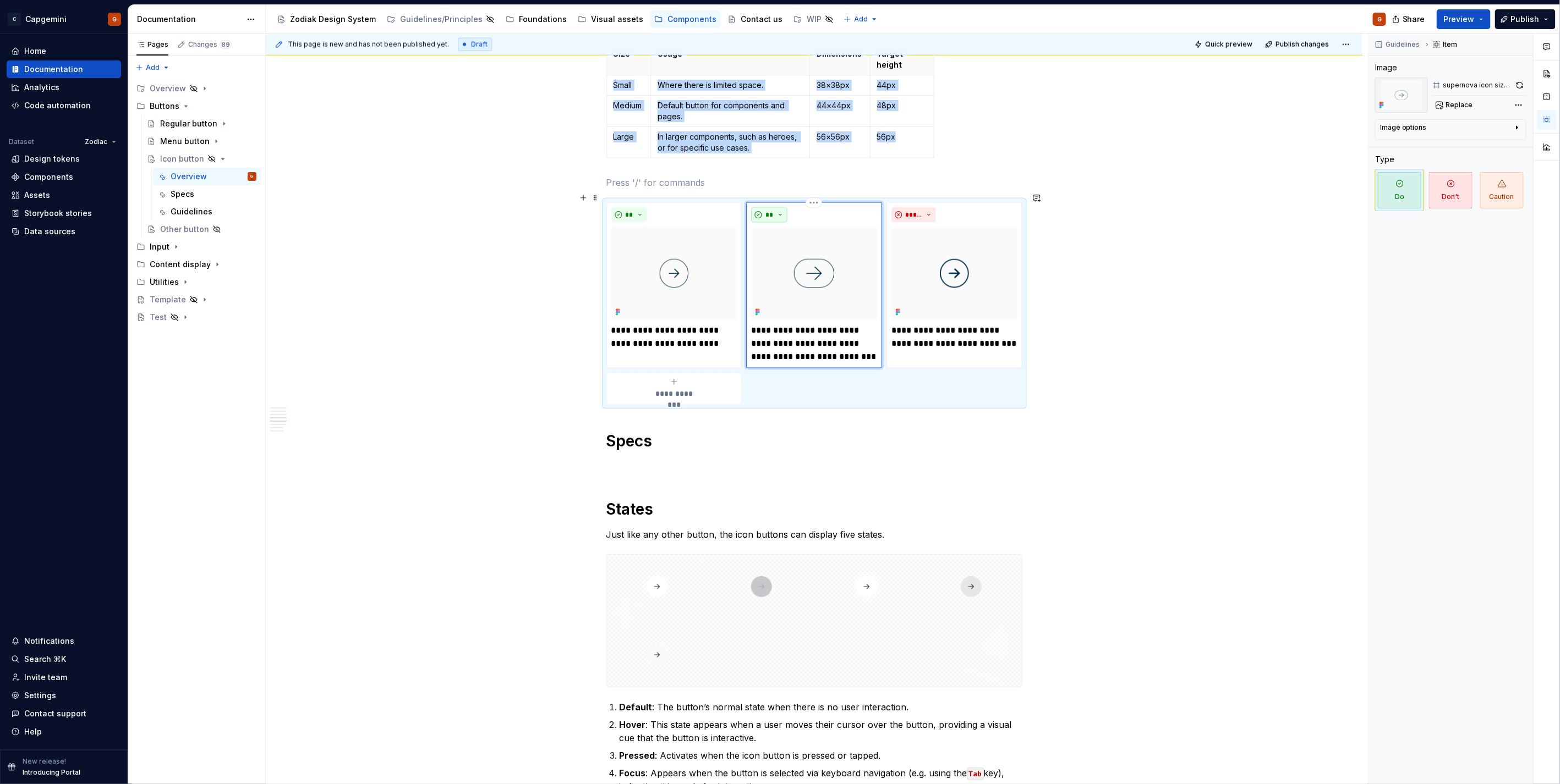
click at [781, 207] on button "**" at bounding box center [769, 215] width 37 height 16
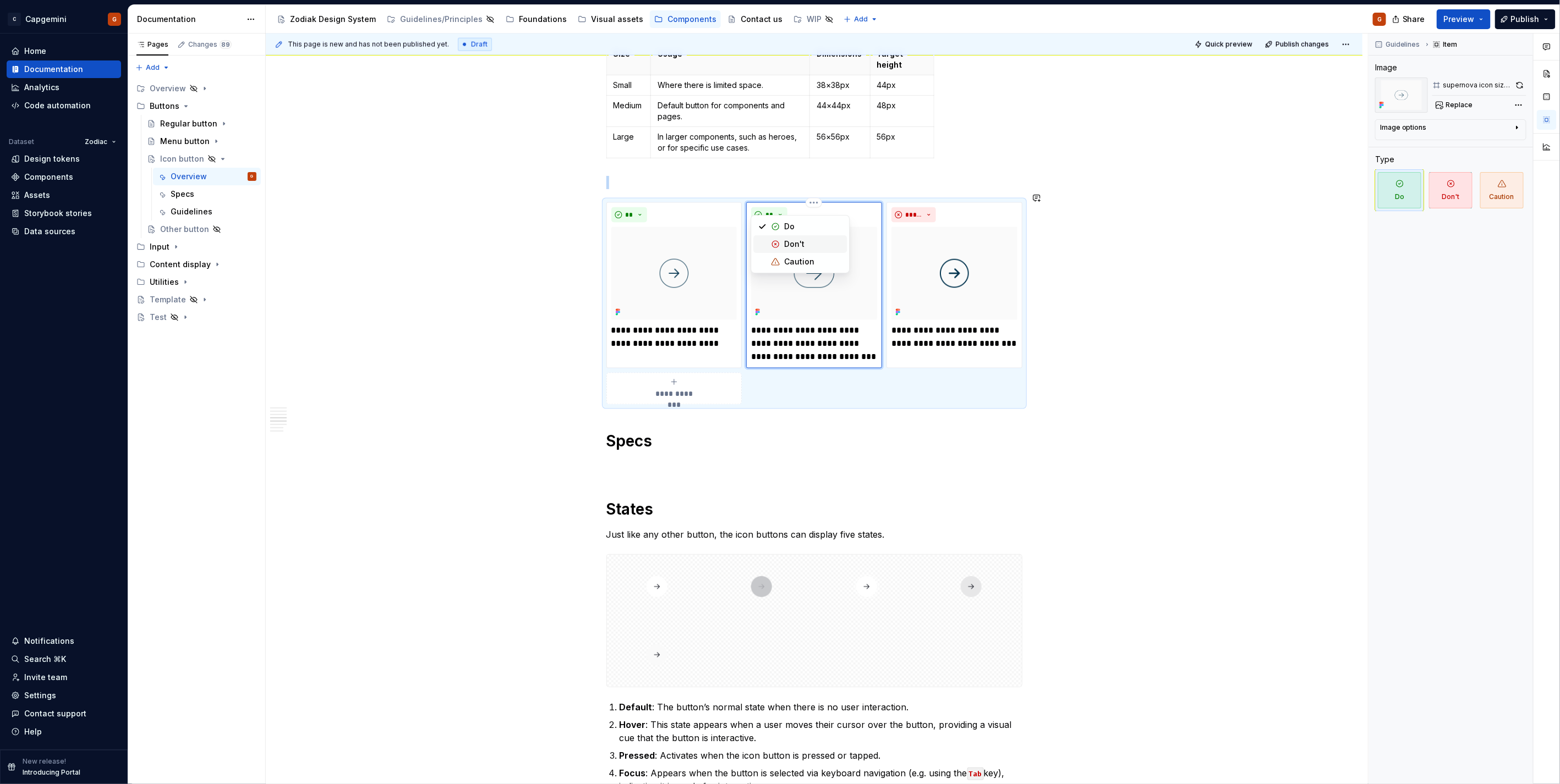
click at [789, 243] on div "Don't" at bounding box center [794, 244] width 20 height 11
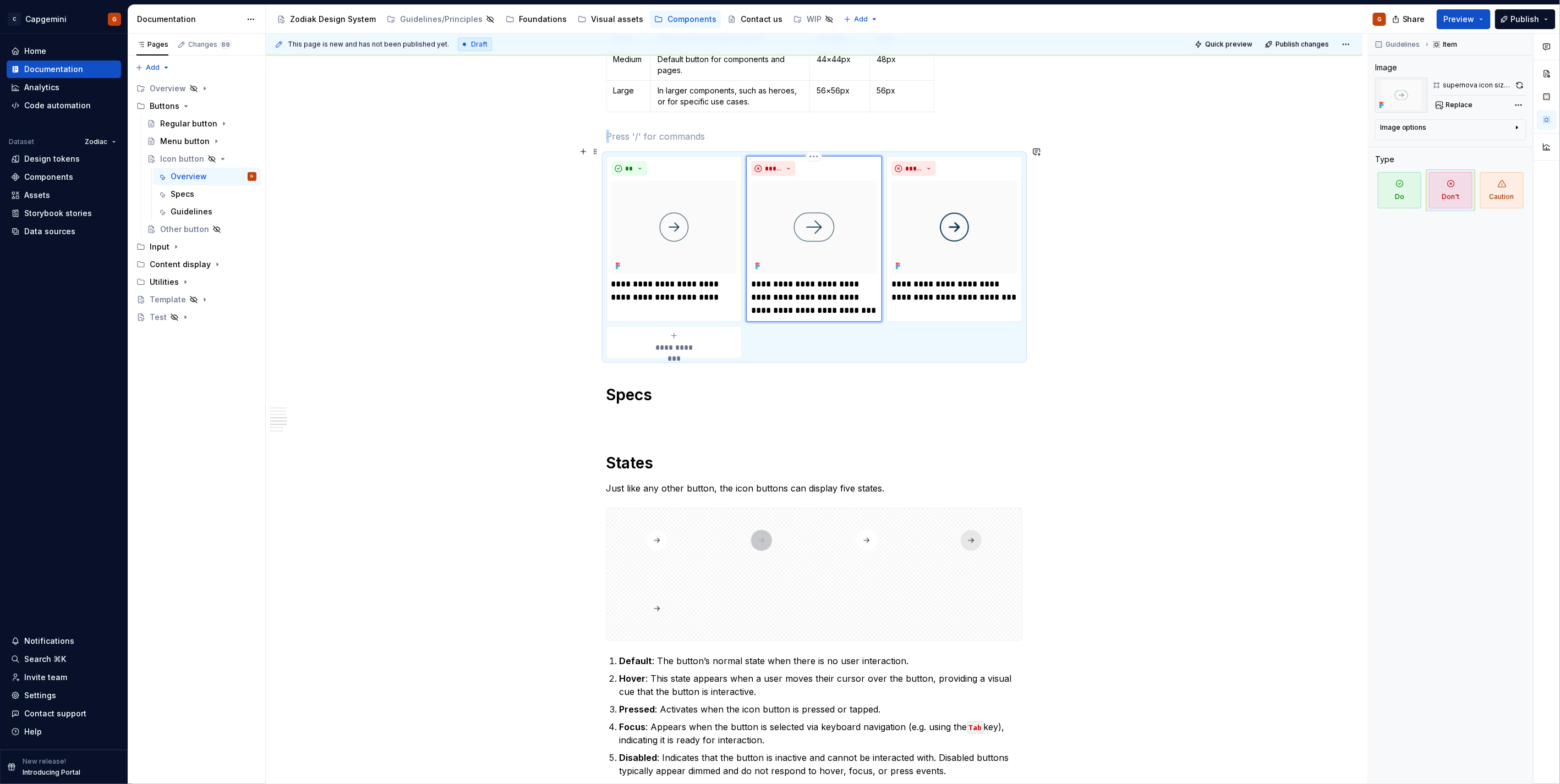
scroll to position [1201, 0]
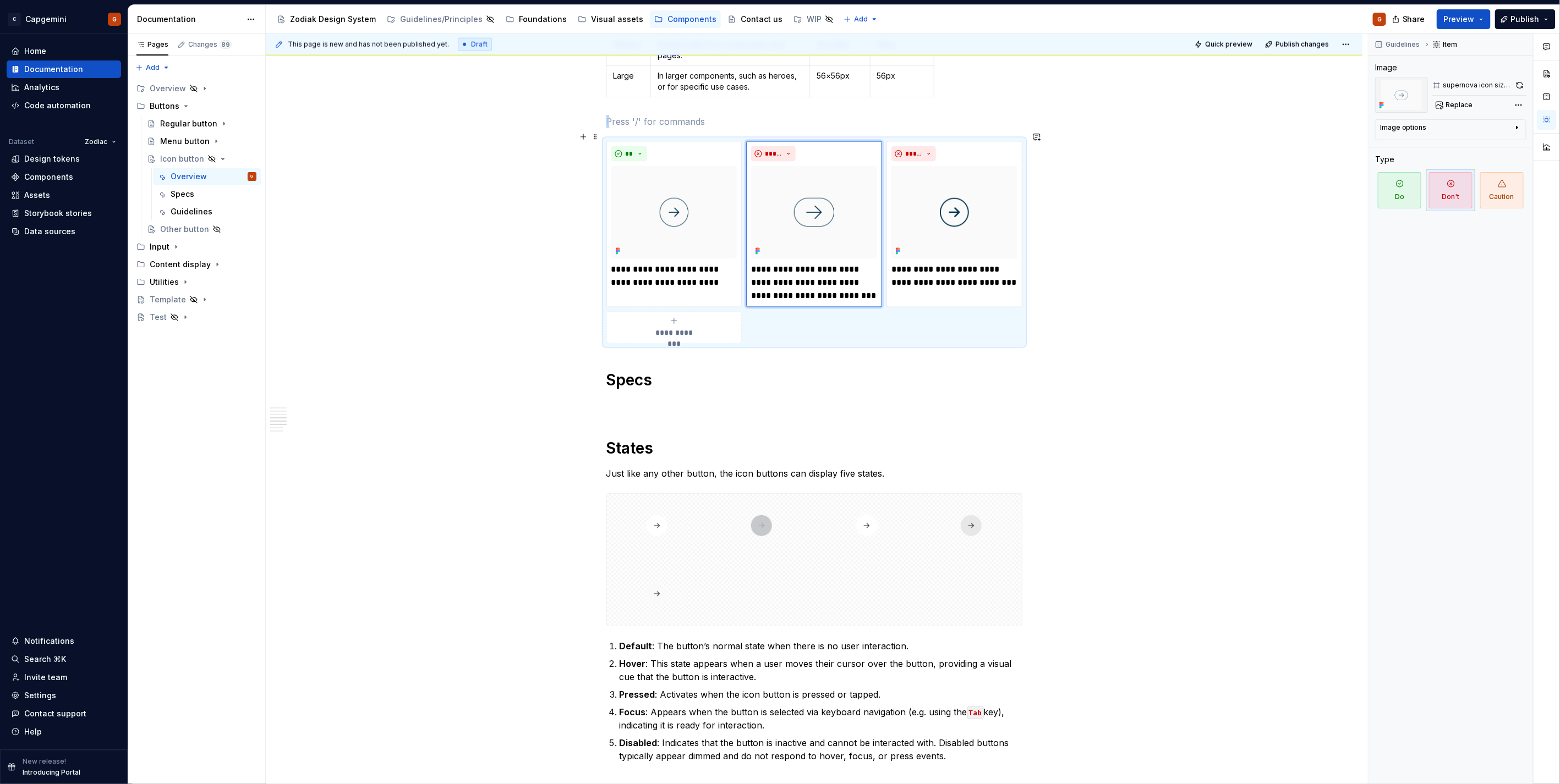
click at [892, 319] on div "**********" at bounding box center [814, 243] width 416 height 203
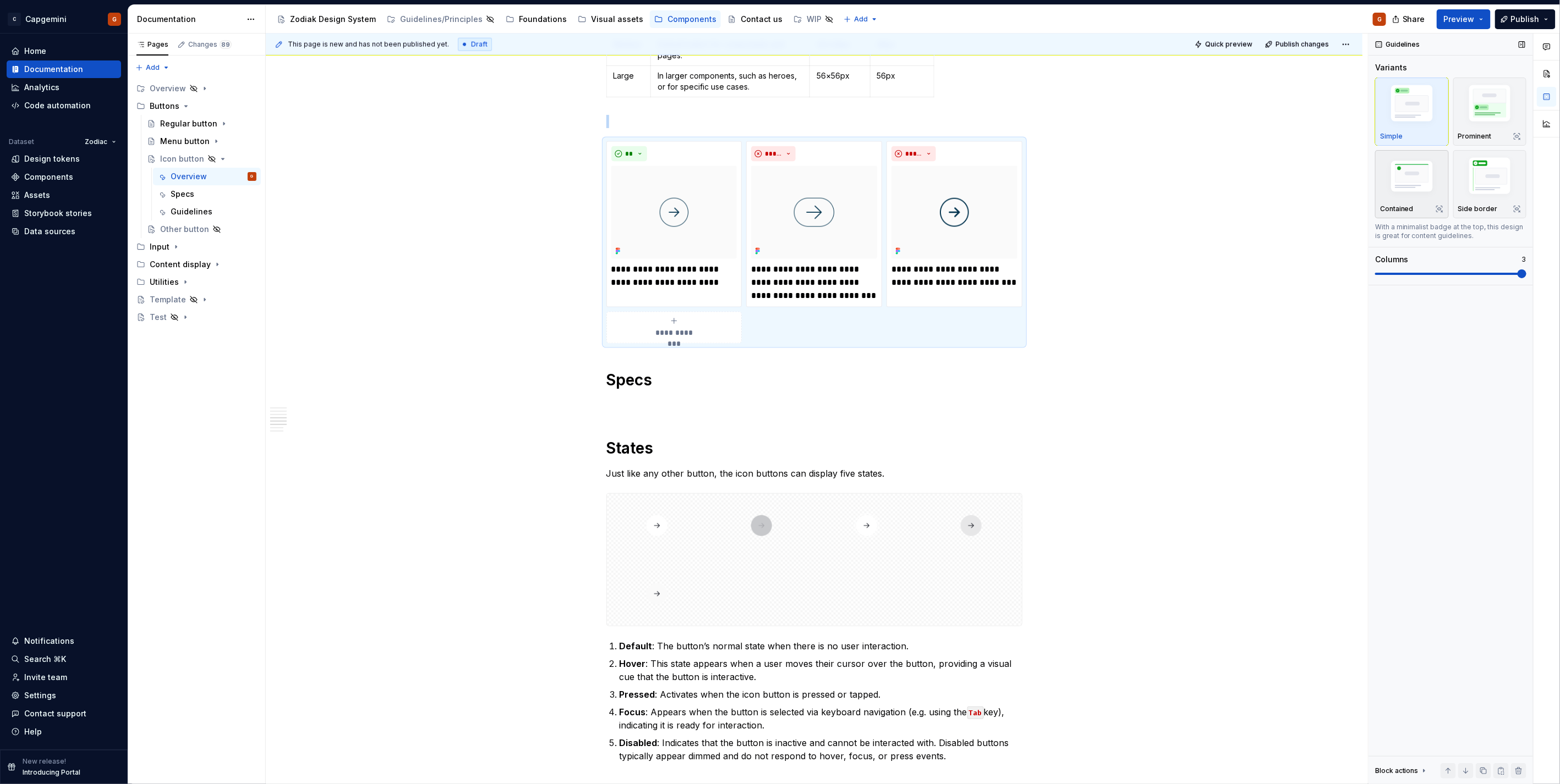
click at [1415, 197] on img "button" at bounding box center [1412, 177] width 64 height 43
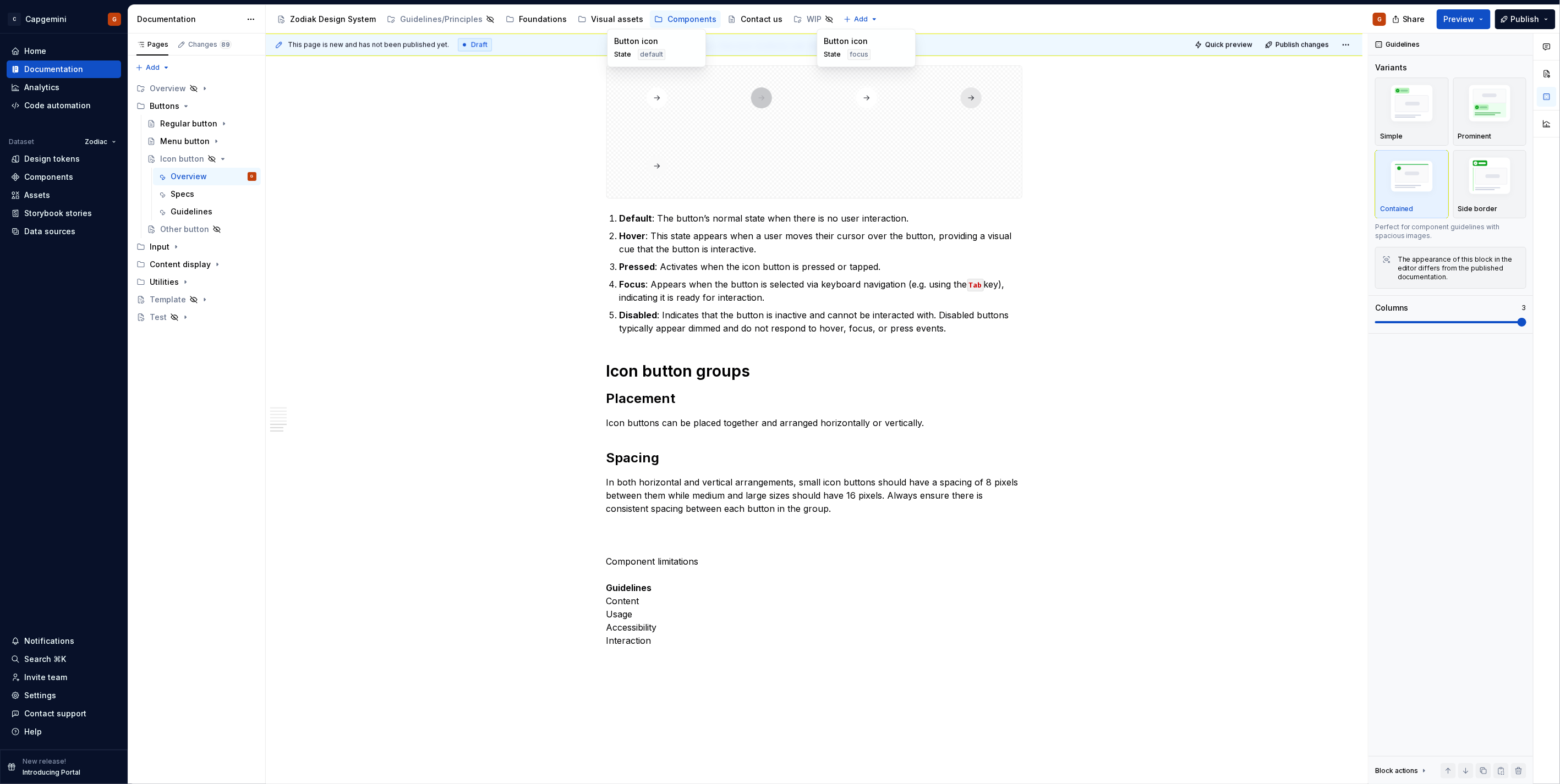
scroll to position [1597, 0]
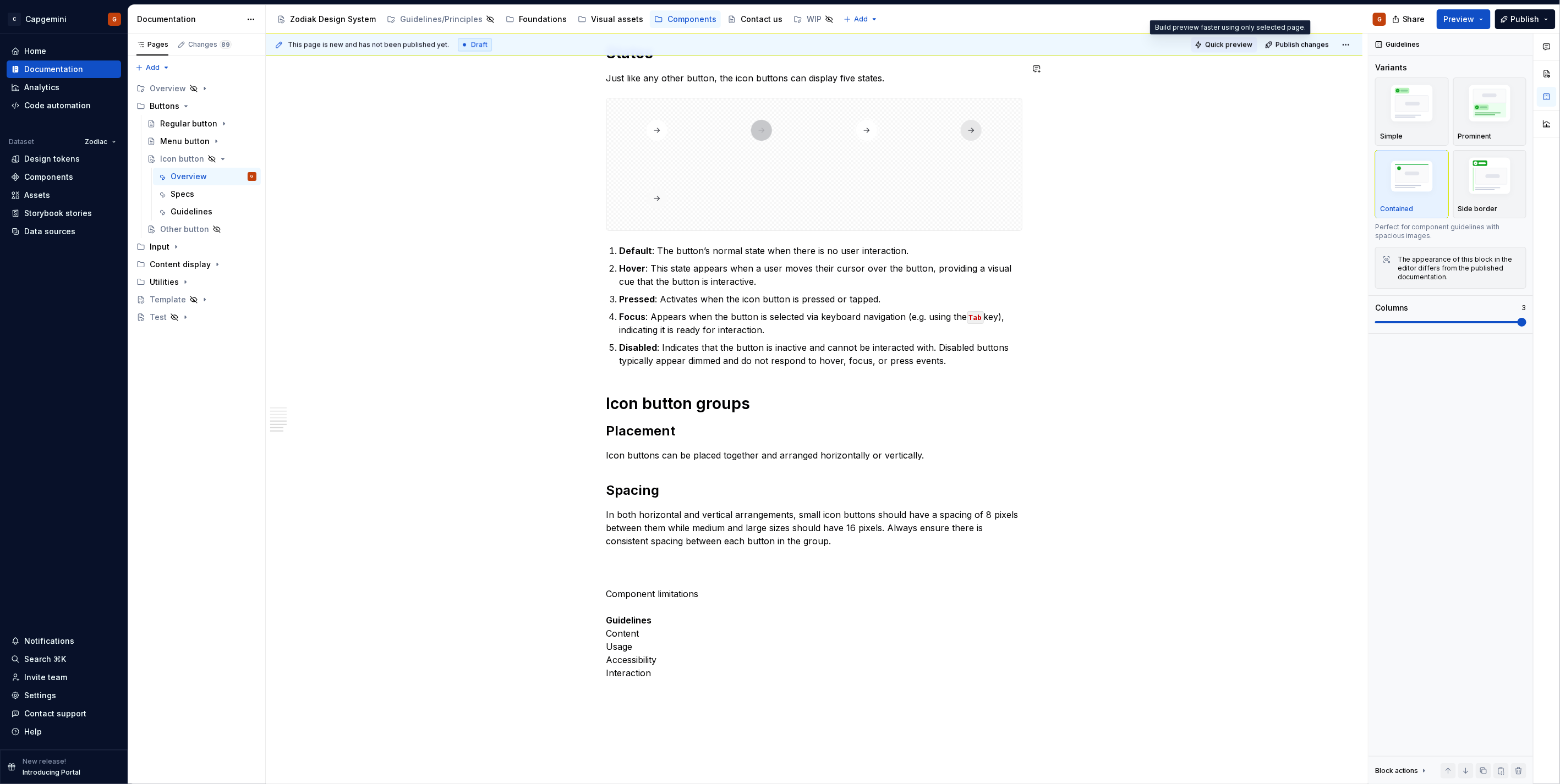
click at [1227, 45] on span "Quick preview" at bounding box center [1229, 45] width 47 height 9
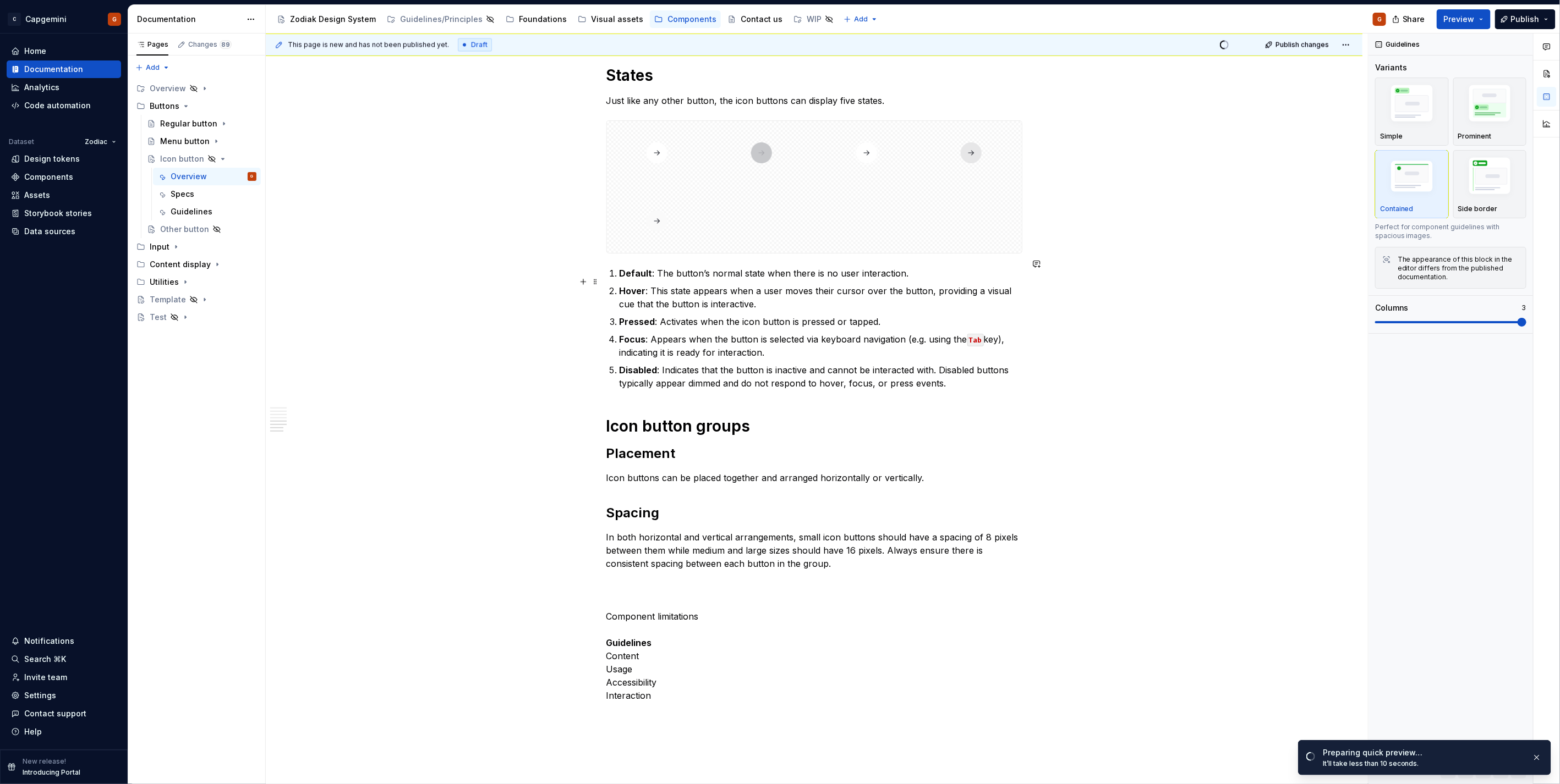
scroll to position [1438, 0]
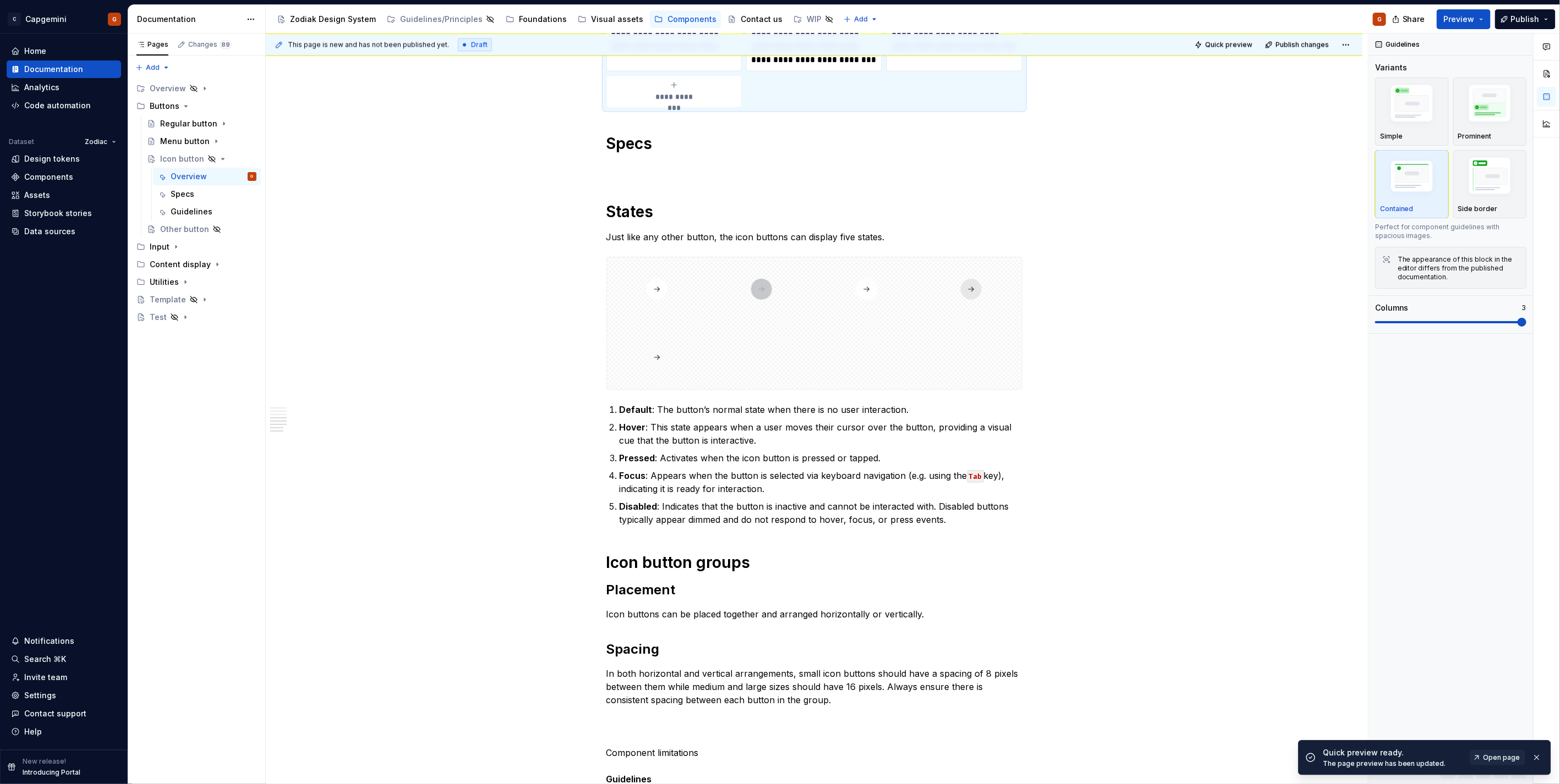
click at [1517, 759] on span "Open page" at bounding box center [1501, 758] width 37 height 9
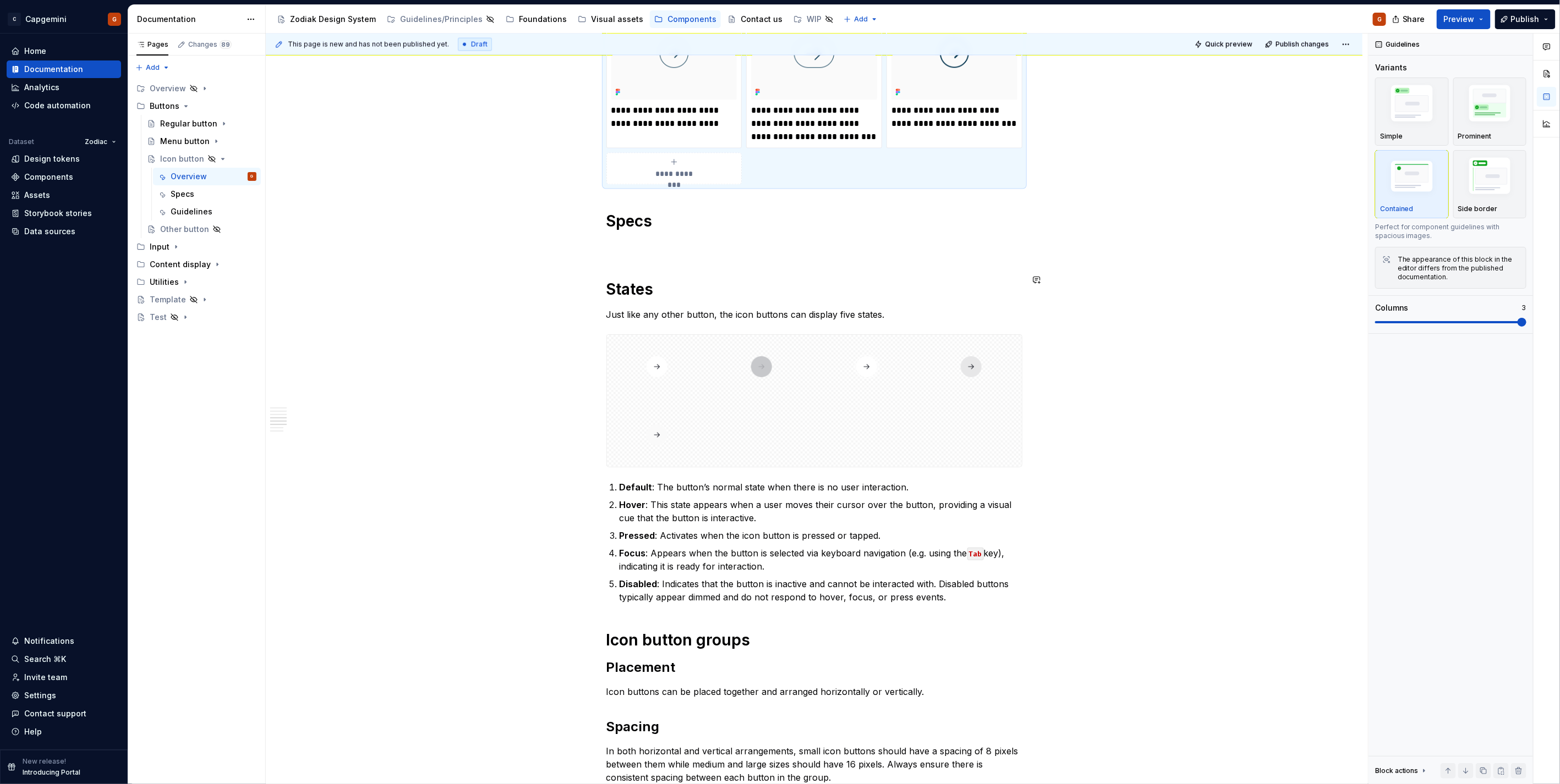
scroll to position [1193, 0]
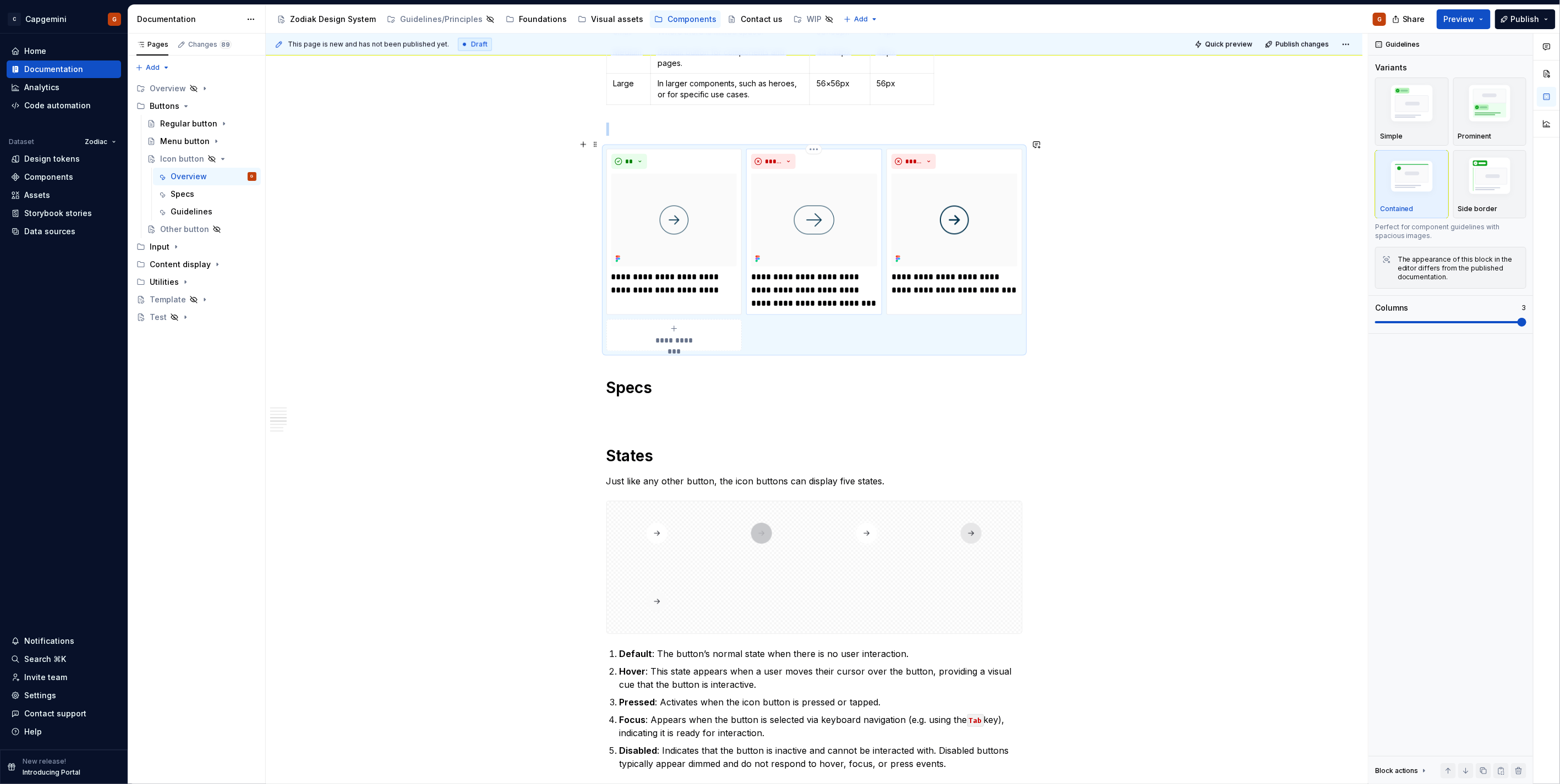
click at [792, 278] on p "**********" at bounding box center [814, 291] width 125 height 40
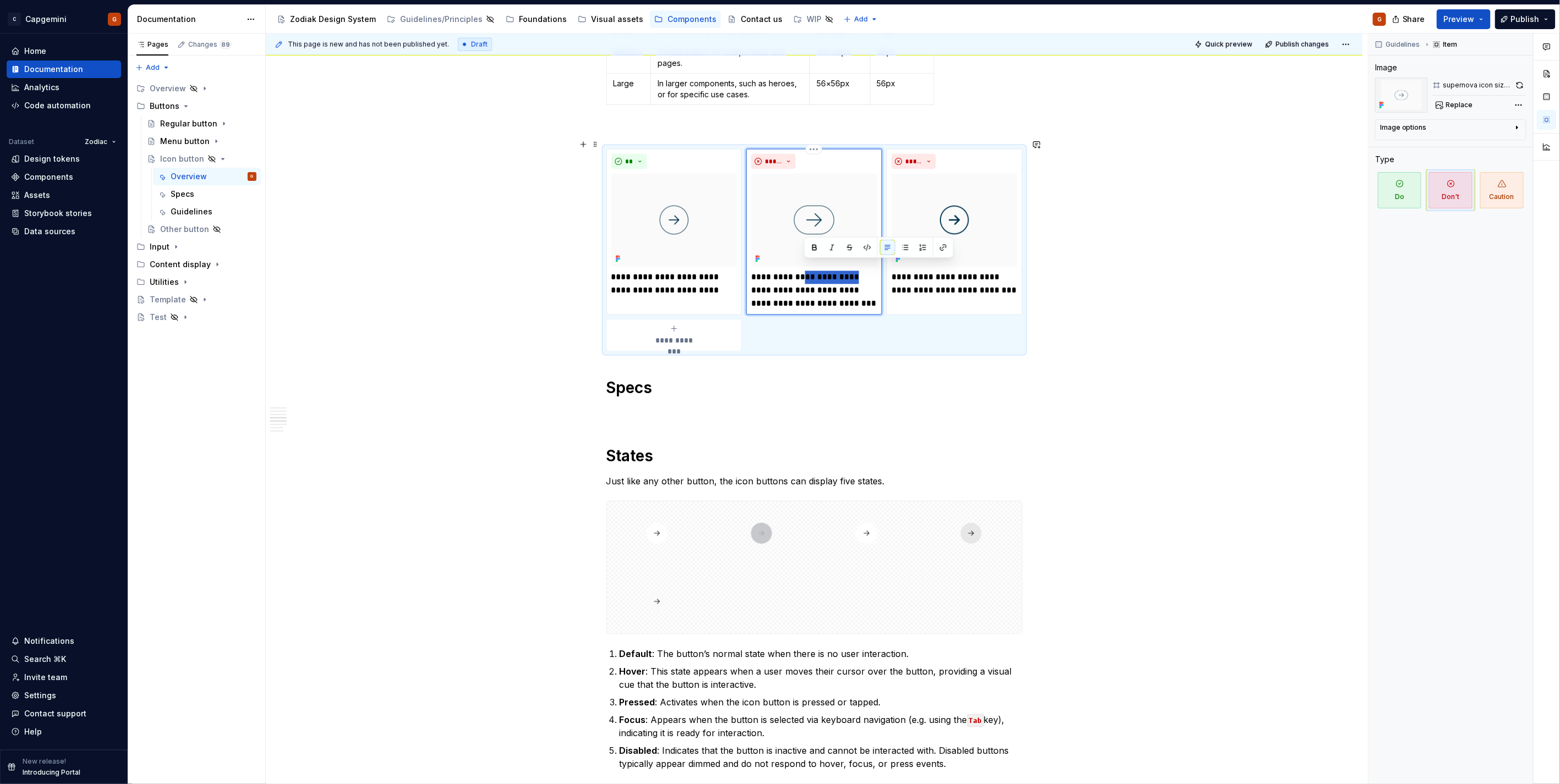
drag, startPoint x: 805, startPoint y: 266, endPoint x: 846, endPoint y: 263, distance: 41.1
click at [846, 271] on p "**********" at bounding box center [814, 291] width 125 height 40
type textarea "*"
click at [806, 278] on p "**********" at bounding box center [814, 291] width 125 height 40
click at [829, 281] on p "**********" at bounding box center [814, 291] width 125 height 40
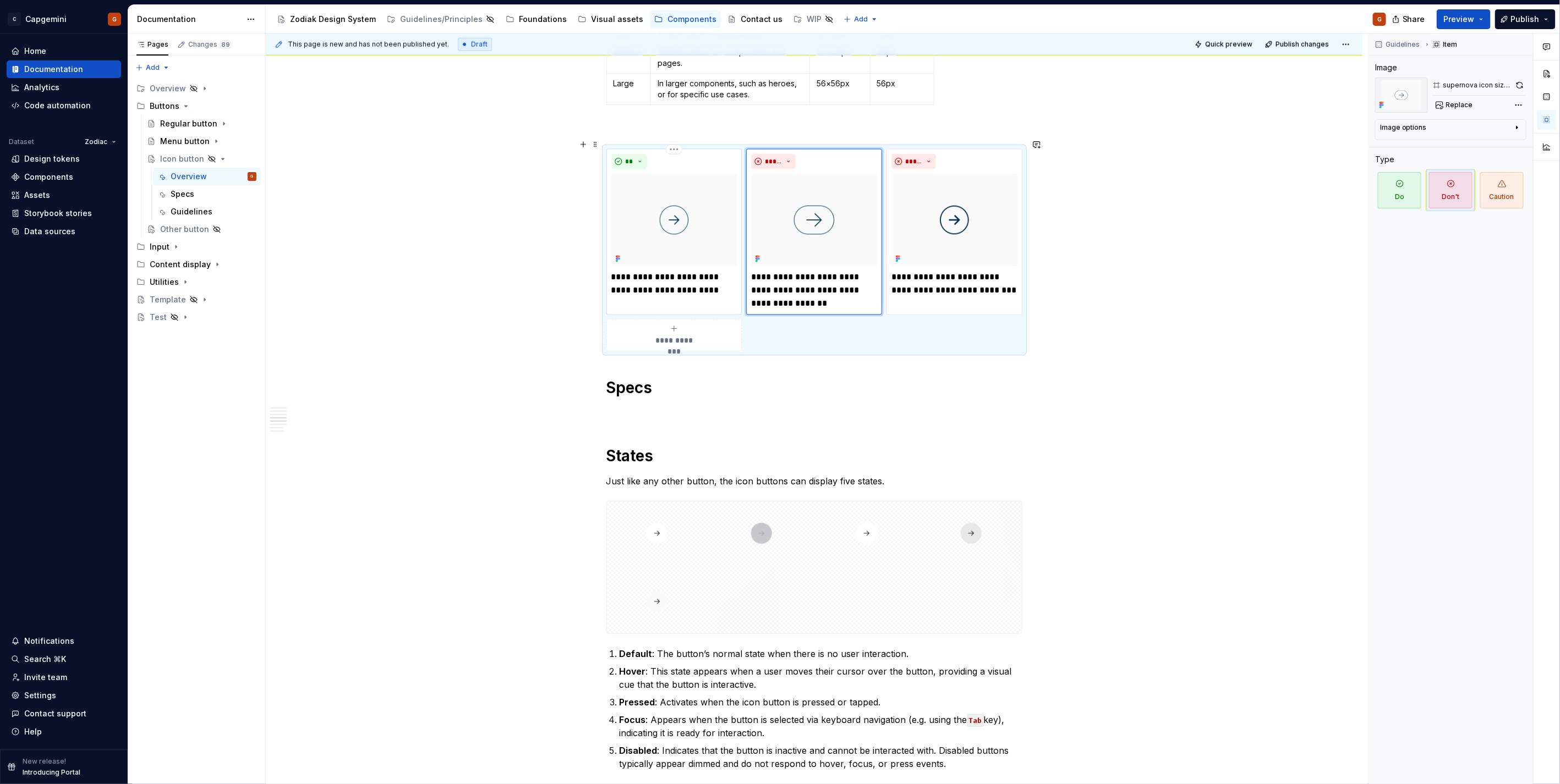
drag, startPoint x: 707, startPoint y: 287, endPoint x: 697, endPoint y: 251, distance: 37.4
click at [707, 287] on p "**********" at bounding box center [674, 284] width 125 height 27
click at [675, 138] on html "C Capgemini G Home Documentation Analytics Code automation Dataset Zodiac Desig…" at bounding box center [780, 392] width 1560 height 784
click at [733, 154] on div "Delete item" at bounding box center [722, 159] width 71 height 11
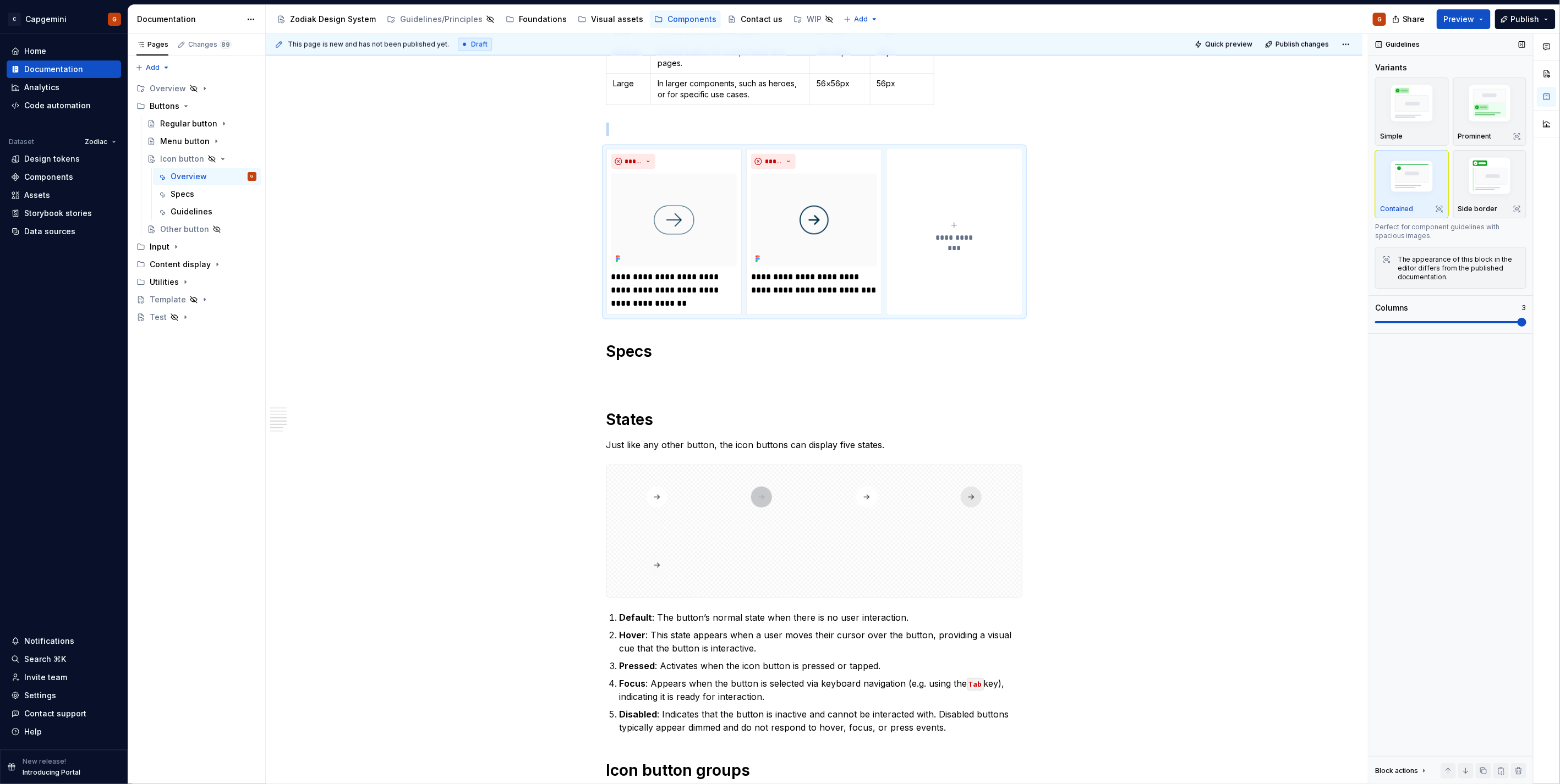
click at [1434, 321] on span at bounding box center [1451, 322] width 151 height 9
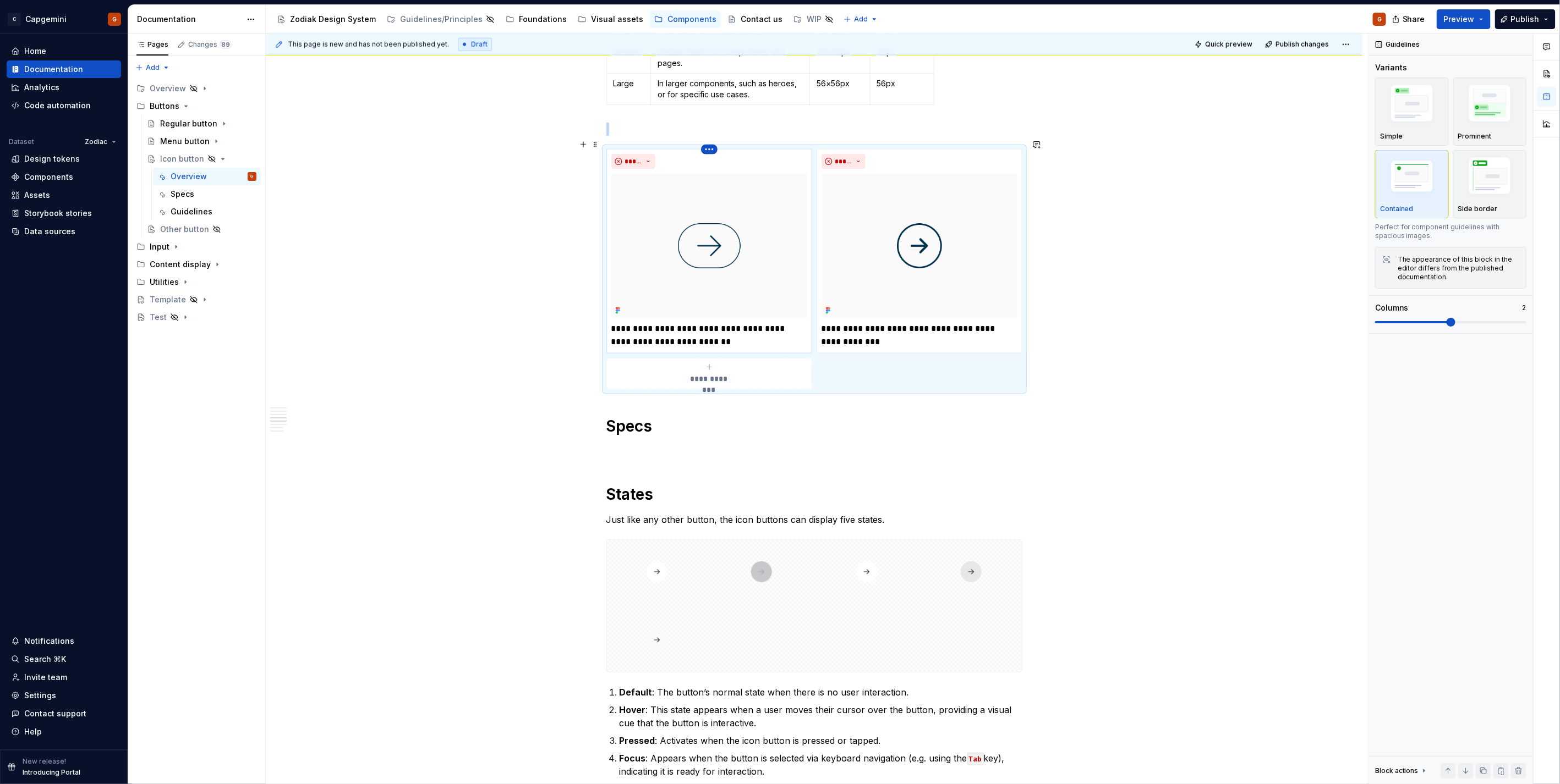
click at [714, 142] on html "C Capgemini G Home Documentation Analytics Code automation Dataset Zodiac Desig…" at bounding box center [780, 392] width 1560 height 784
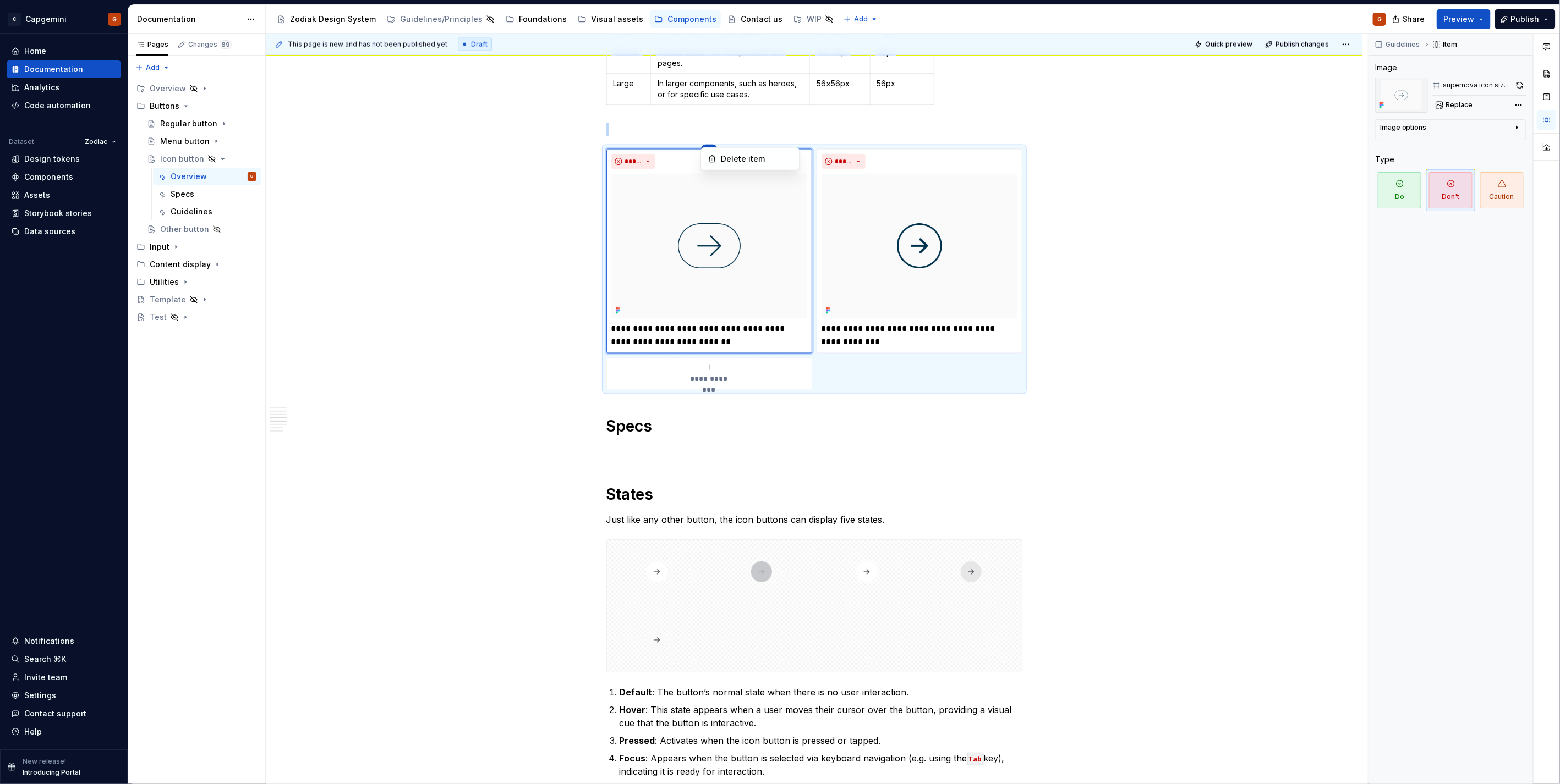
click at [1517, 85] on div "Comments Open comments No comments yet Select ‘Comment’ from the block context …" at bounding box center [1464, 409] width 192 height 751
click at [1517, 85] on button "button" at bounding box center [1519, 85] width 13 height 16
click at [941, 249] on img at bounding box center [920, 246] width 196 height 145
click at [1527, 78] on div "Guidelines Item Image supernova icon stroke dont Replace Image options Alignmen…" at bounding box center [1450, 409] width 164 height 751
click at [1523, 80] on button "button" at bounding box center [1520, 85] width 12 height 16
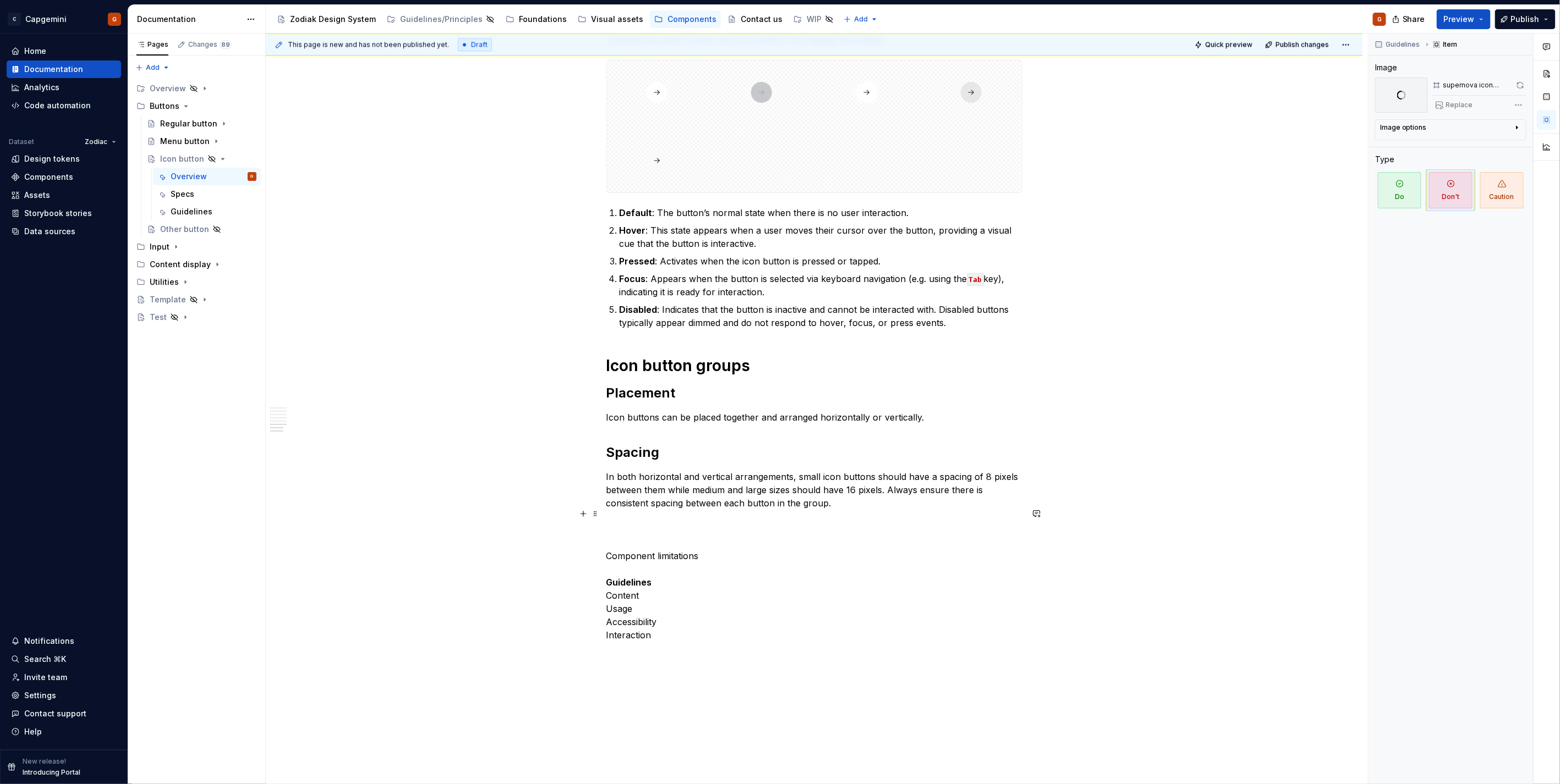
scroll to position [1782, 0]
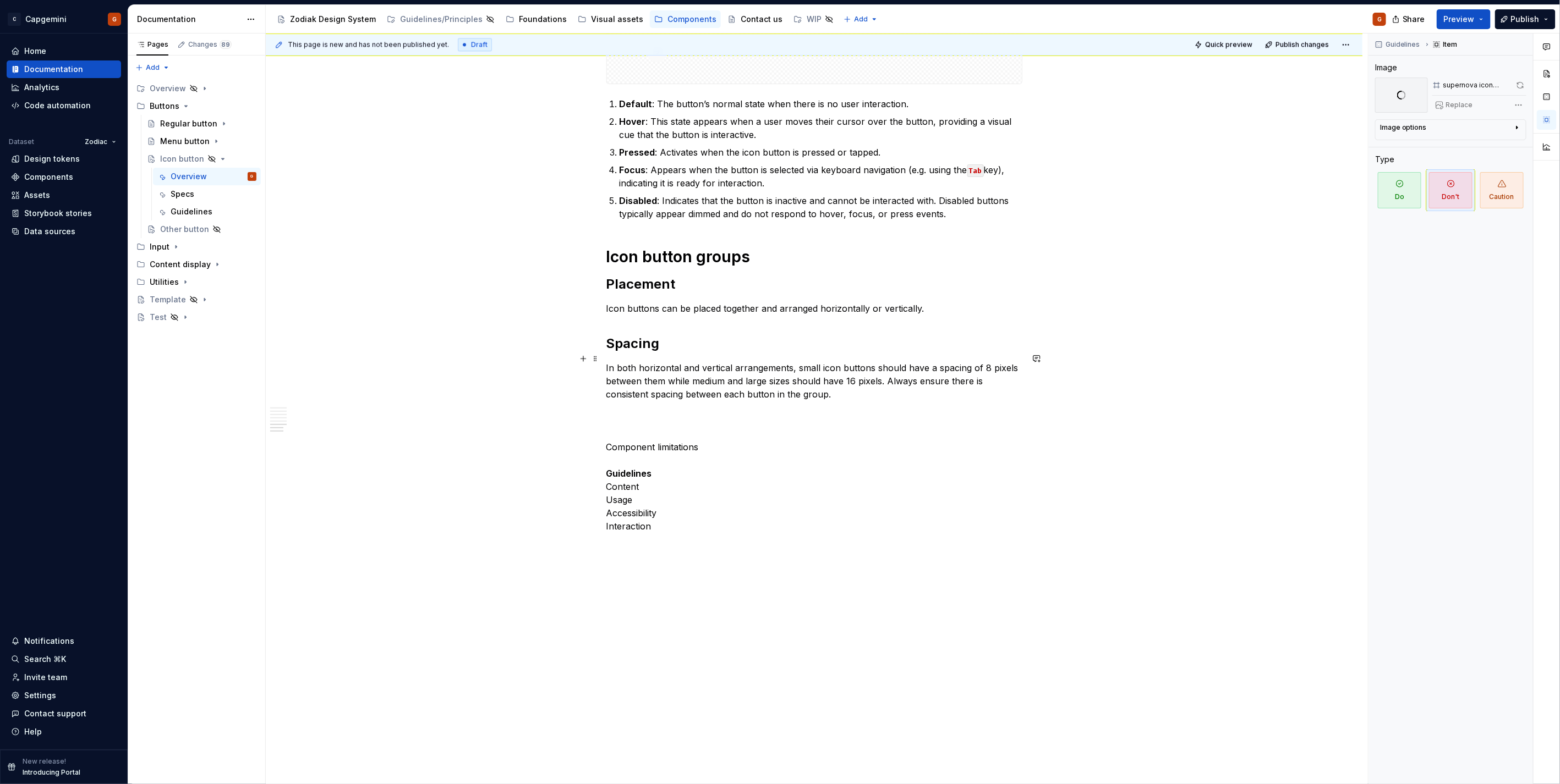
click at [679, 367] on p "In both horizontal and vertical arrangements, small icon buttons should have a …" at bounding box center [814, 381] width 416 height 40
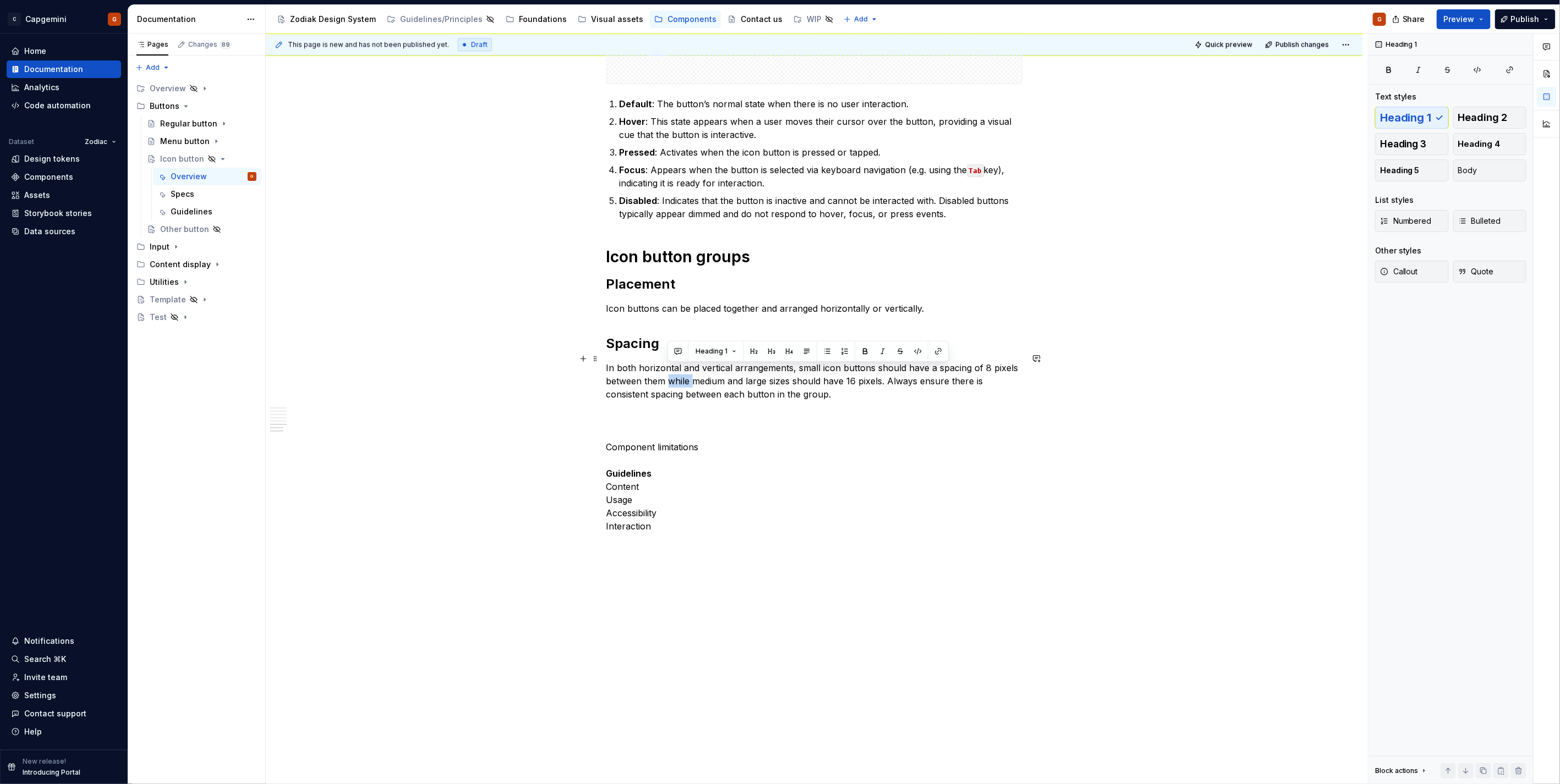
click at [679, 367] on p "In both horizontal and vertical arrangements, small icon buttons should have a …" at bounding box center [814, 381] width 416 height 40
click at [1473, 163] on button "Body" at bounding box center [1490, 170] width 74 height 22
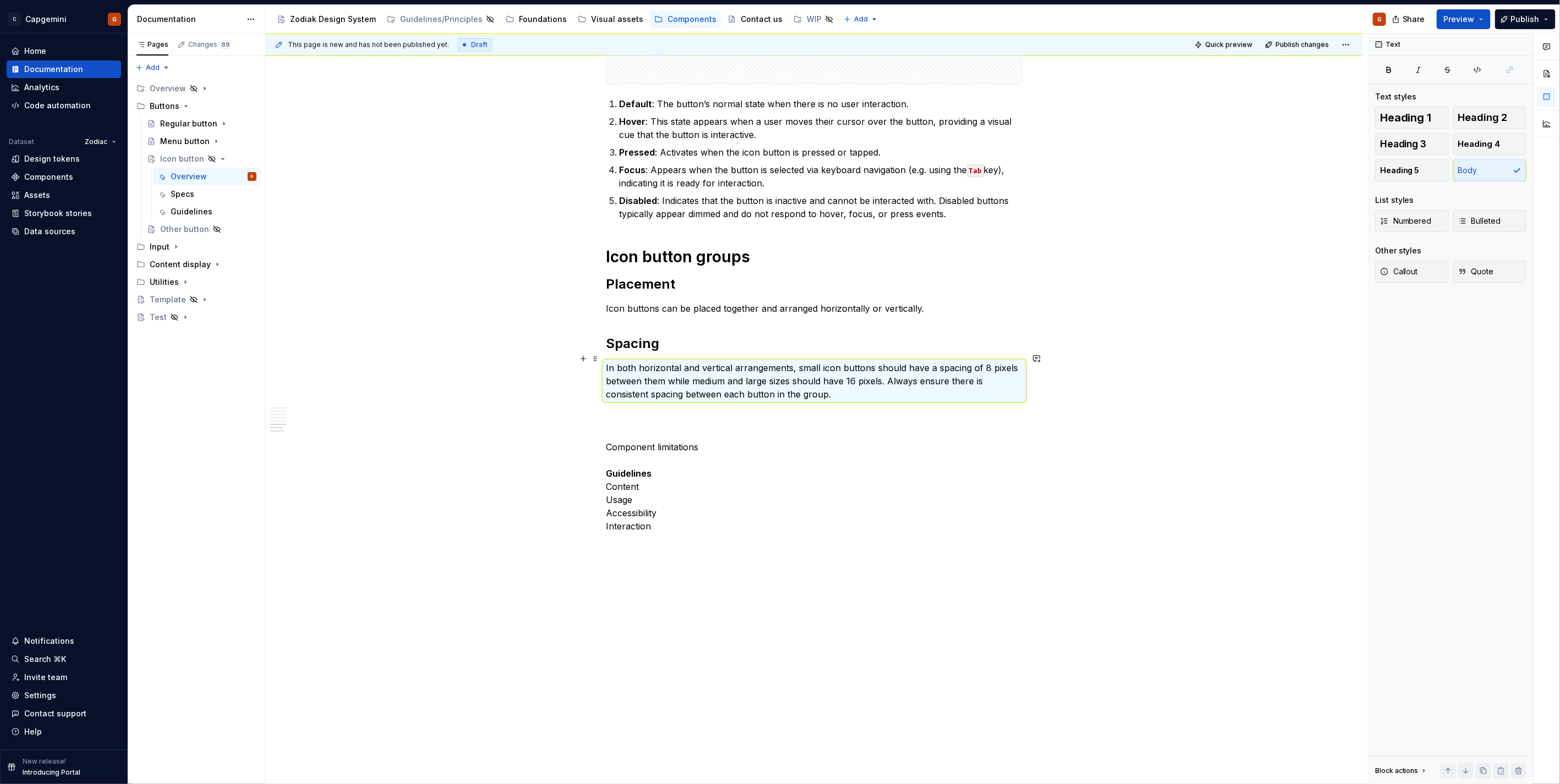
click at [785, 383] on p "In both horizontal and vertical arrangements, small icon buttons should have a …" at bounding box center [814, 381] width 416 height 40
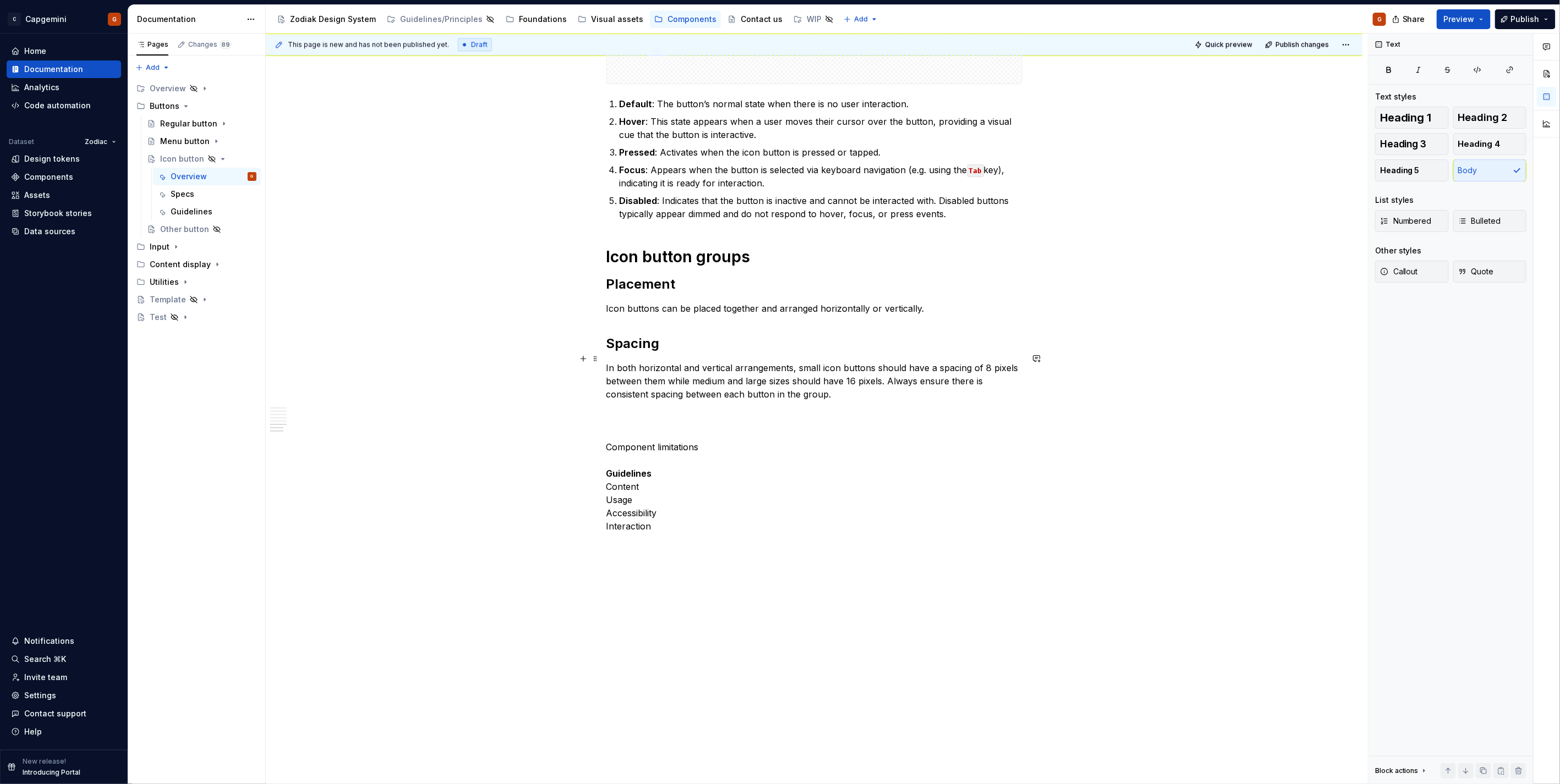
click at [866, 385] on p "In both horizontal and vertical arrangements, small icon buttons should have a …" at bounding box center [814, 381] width 416 height 40
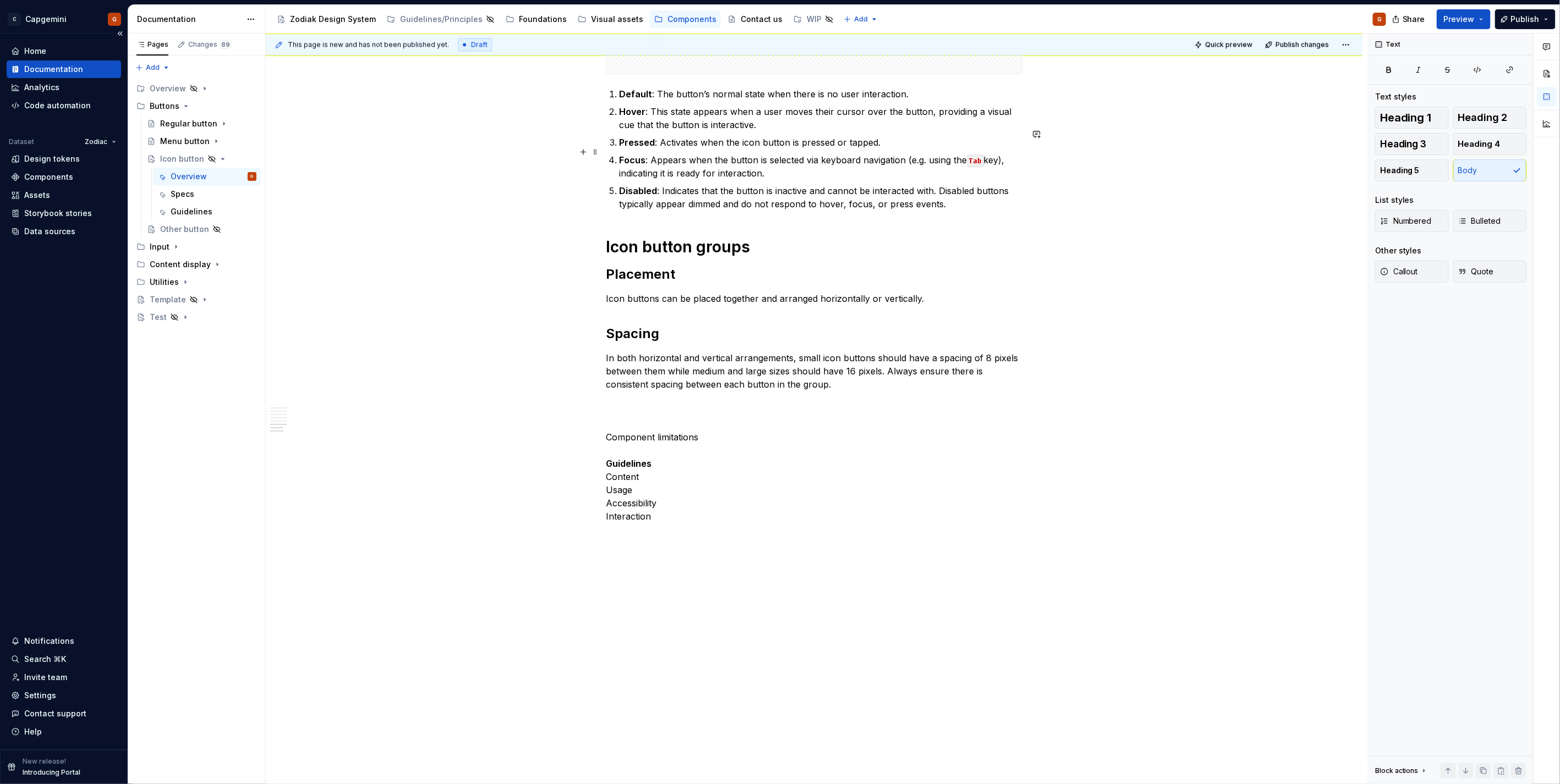
scroll to position [1732, 0]
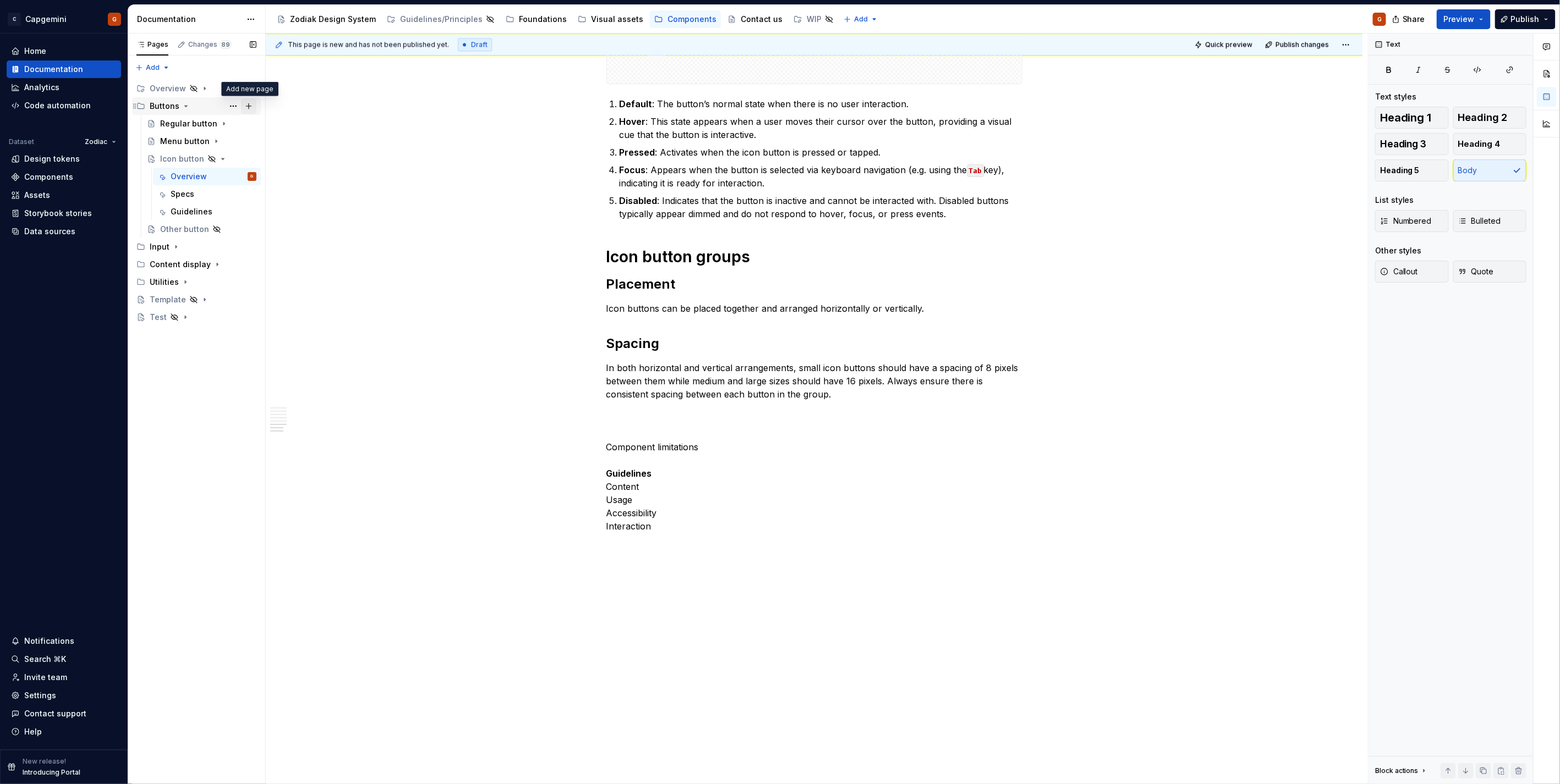
click at [249, 102] on button "Page tree" at bounding box center [248, 106] width 16 height 16
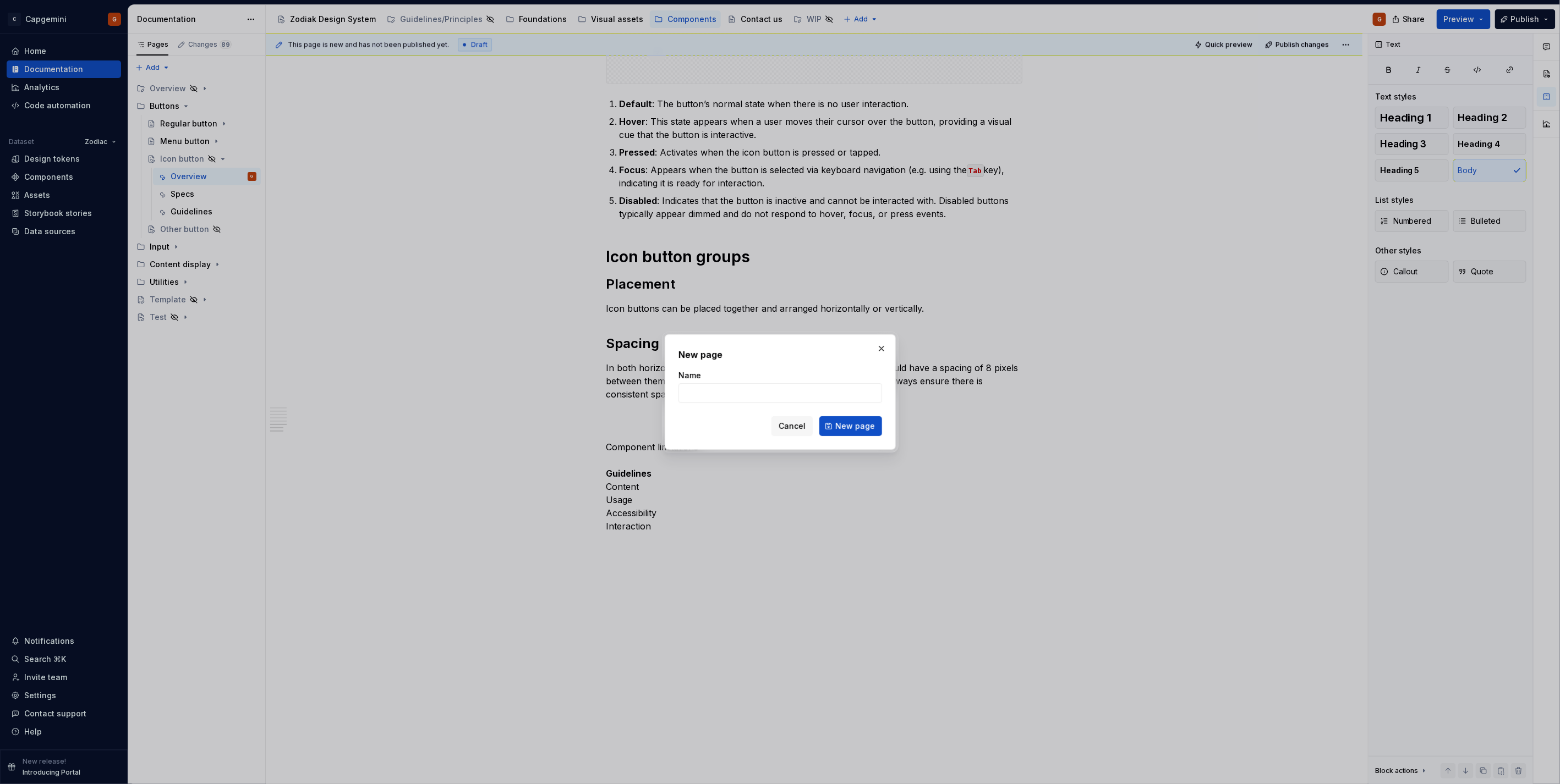
type textarea "*"
click at [843, 385] on input "Name" at bounding box center [780, 393] width 204 height 20
click at [840, 398] on input "Name" at bounding box center [780, 393] width 204 height 20
click at [827, 391] on input "Name" at bounding box center [780, 393] width 204 height 20
click at [753, 391] on input "Name" at bounding box center [780, 393] width 204 height 20
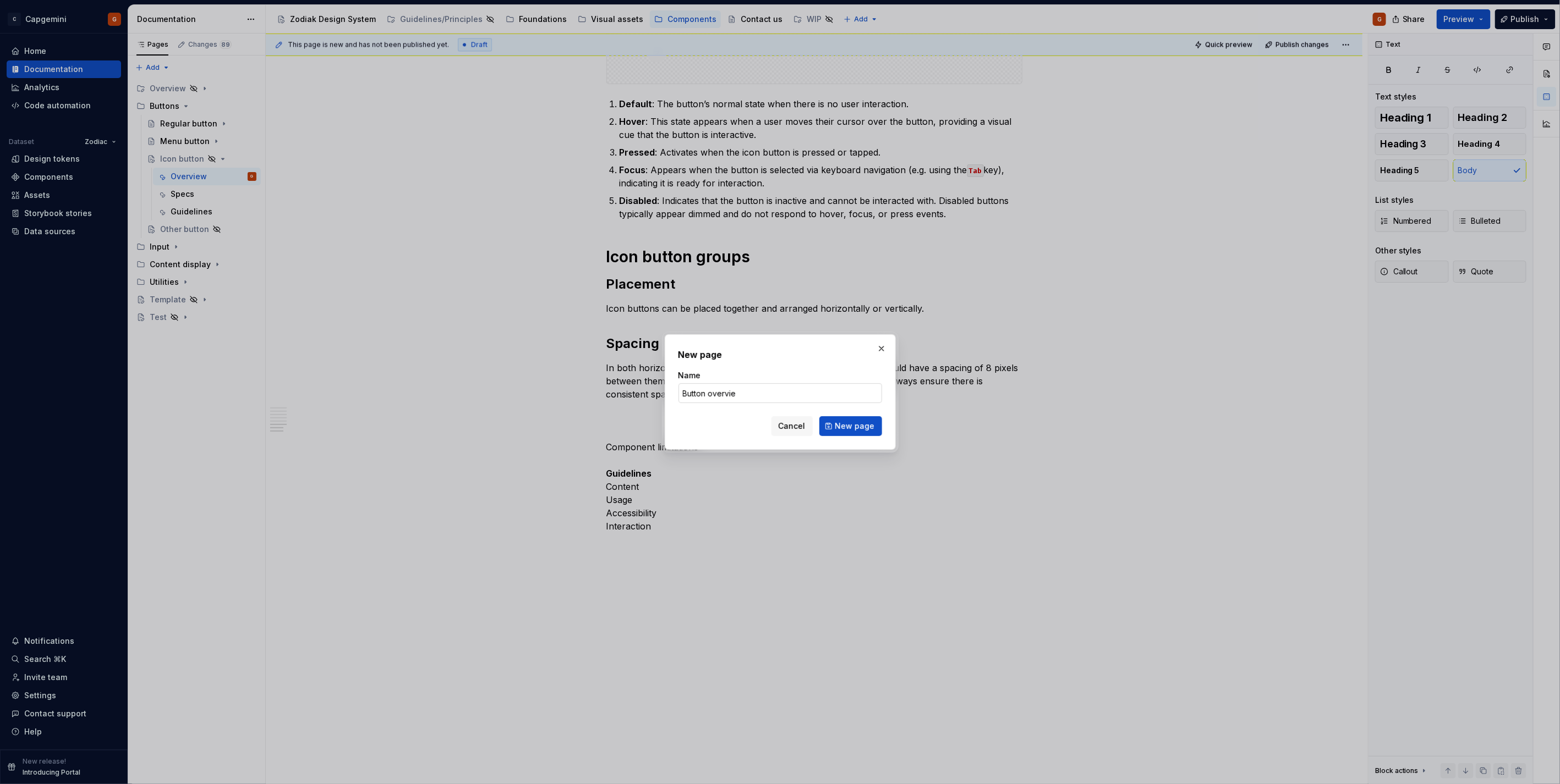
type input "Button overview"
click button "New page" at bounding box center [850, 426] width 63 height 20
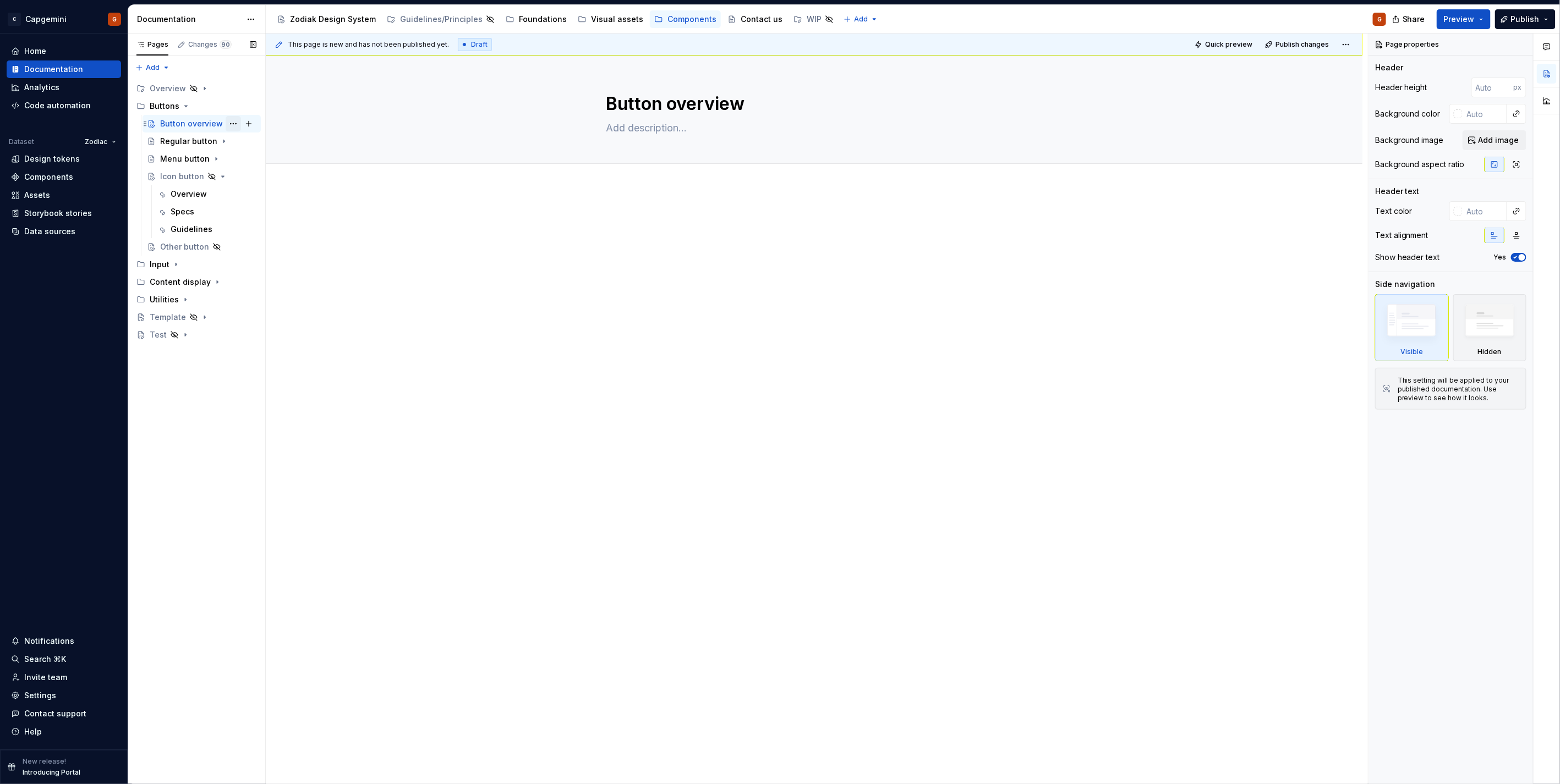
click at [235, 118] on button "Page tree" at bounding box center [233, 123] width 16 height 16
click at [274, 198] on div "Hide page" at bounding box center [300, 201] width 108 height 11
type textarea "*"
click at [560, 200] on div at bounding box center [814, 346] width 1096 height 317
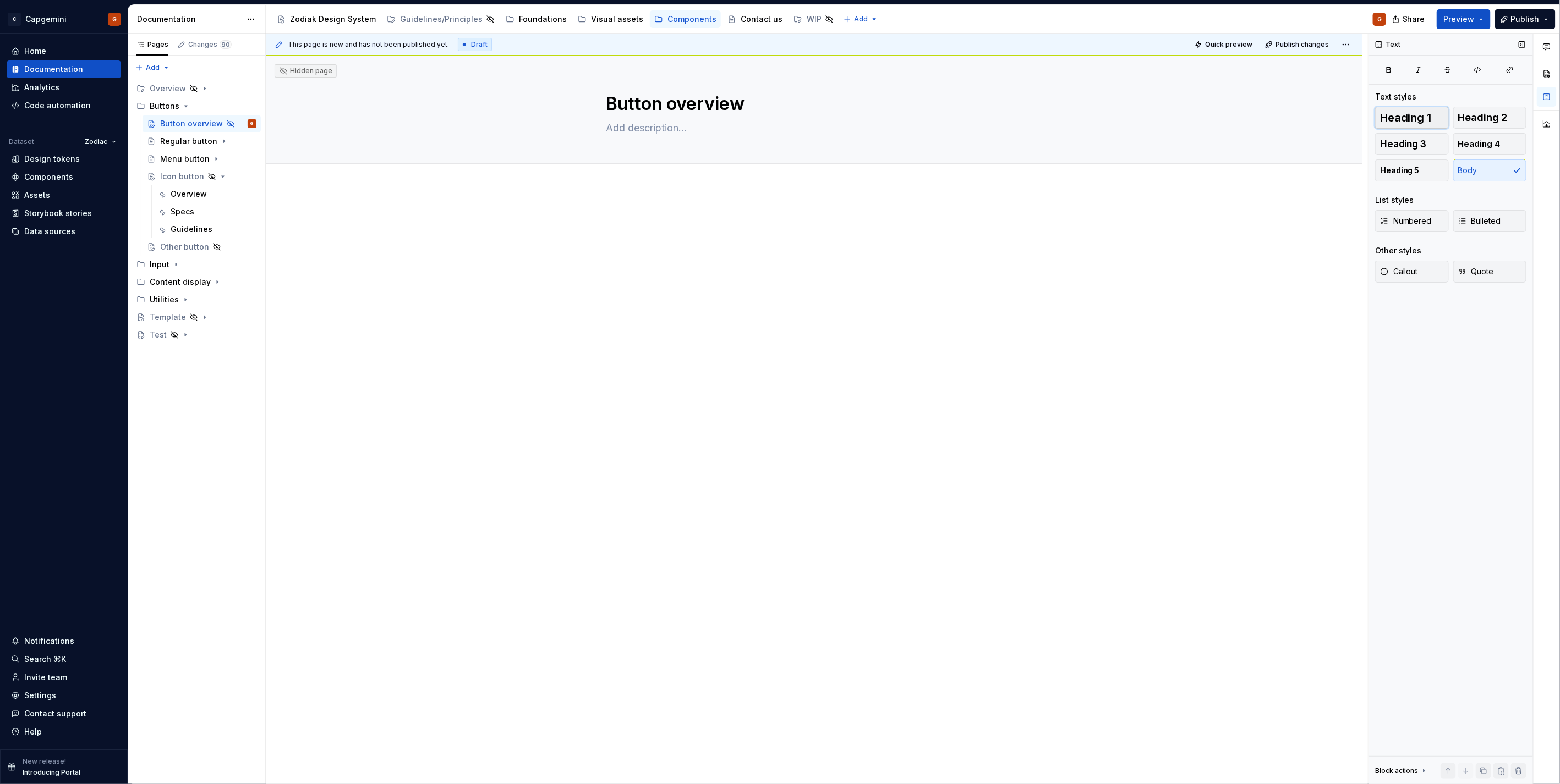
click at [1400, 120] on span "Heading 1" at bounding box center [1405, 118] width 52 height 11
click at [791, 231] on h1 at bounding box center [814, 225] width 416 height 20
click at [1434, 123] on button "Heading 1" at bounding box center [1412, 117] width 74 height 22
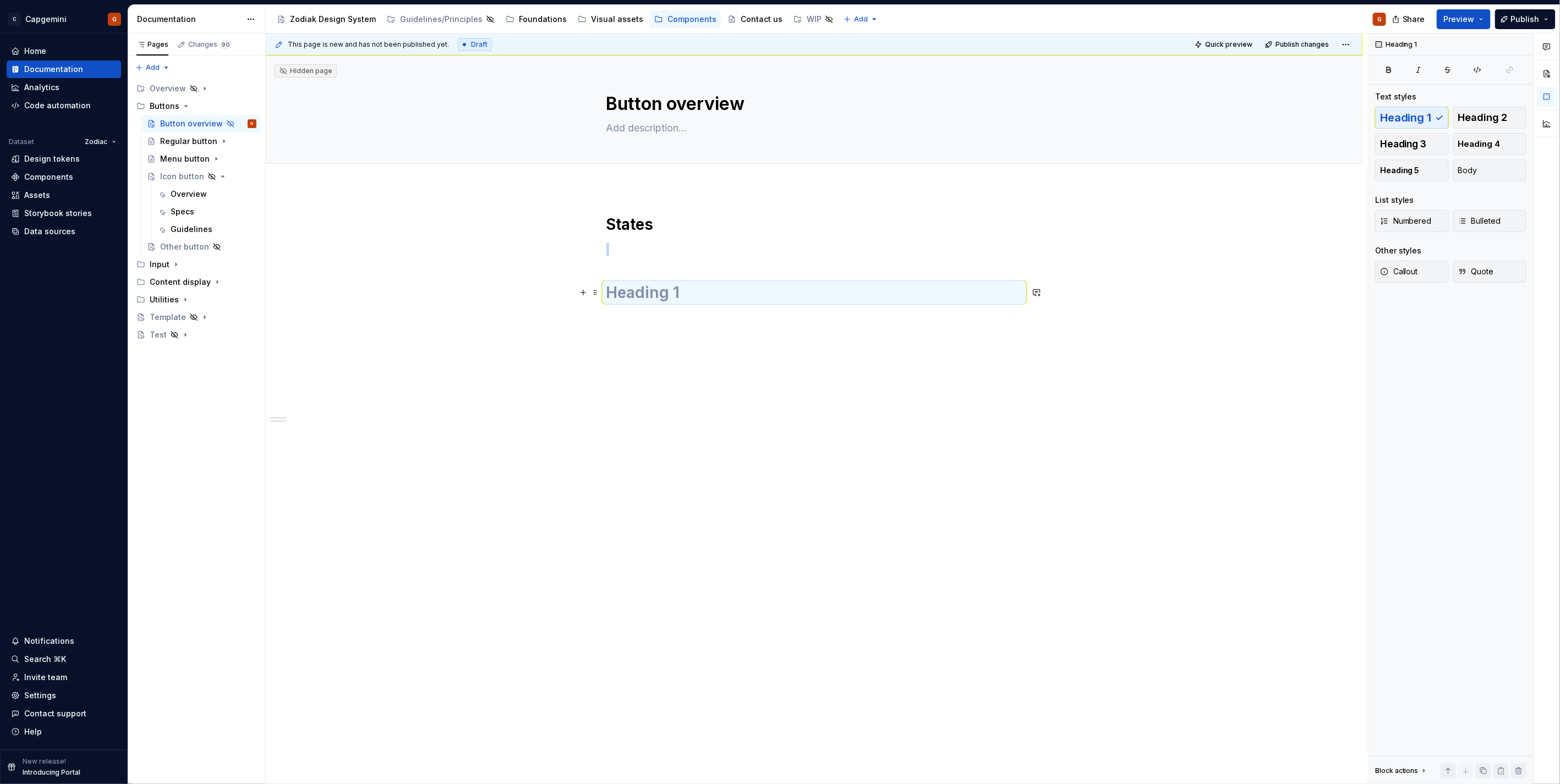
click at [876, 300] on h1 at bounding box center [814, 293] width 416 height 20
click at [1481, 114] on span "Heading 2" at bounding box center [1483, 118] width 50 height 11
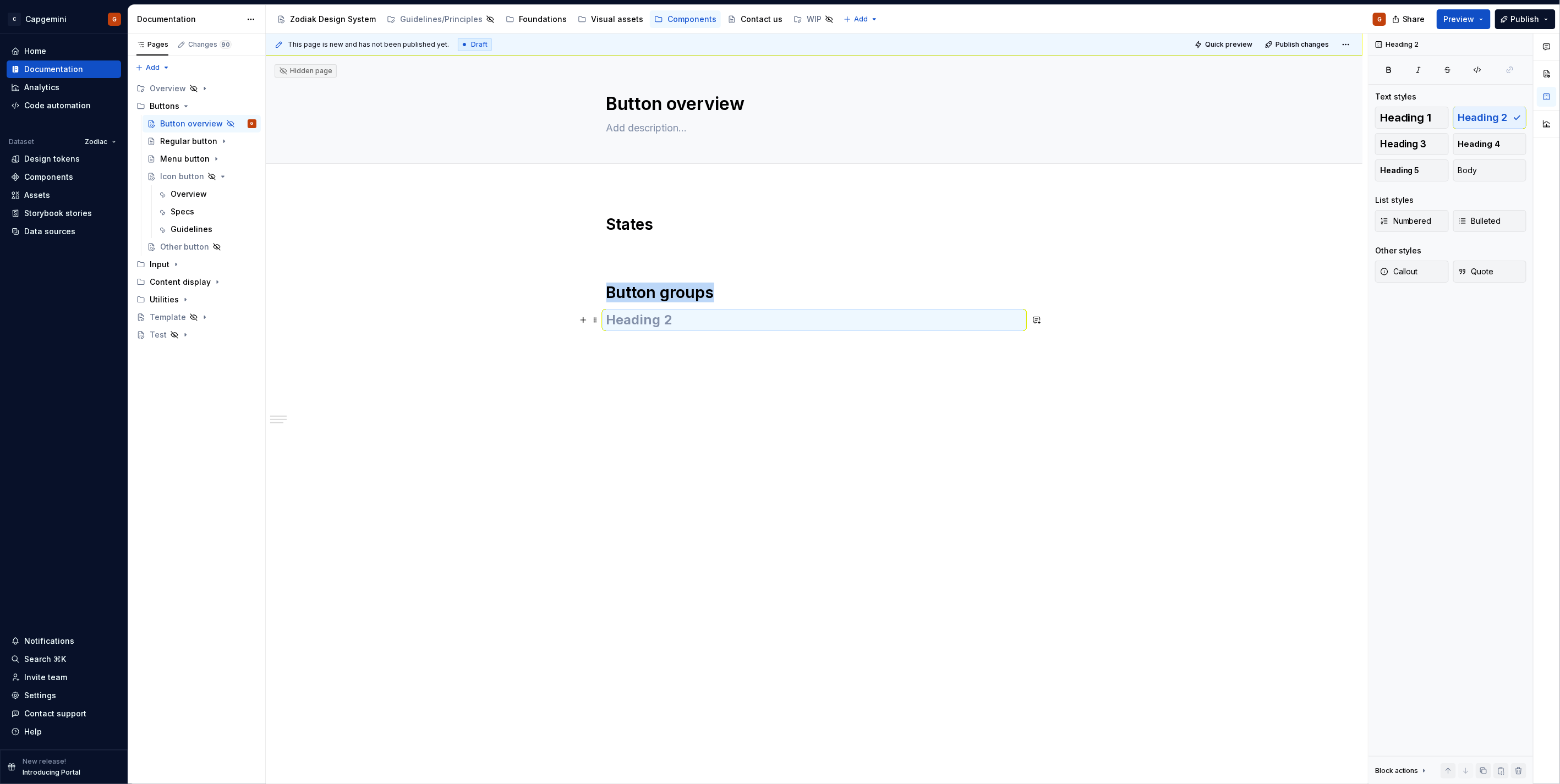
click at [783, 323] on h2 at bounding box center [814, 320] width 416 height 17
click at [1504, 118] on span "Heading 2" at bounding box center [1483, 118] width 50 height 11
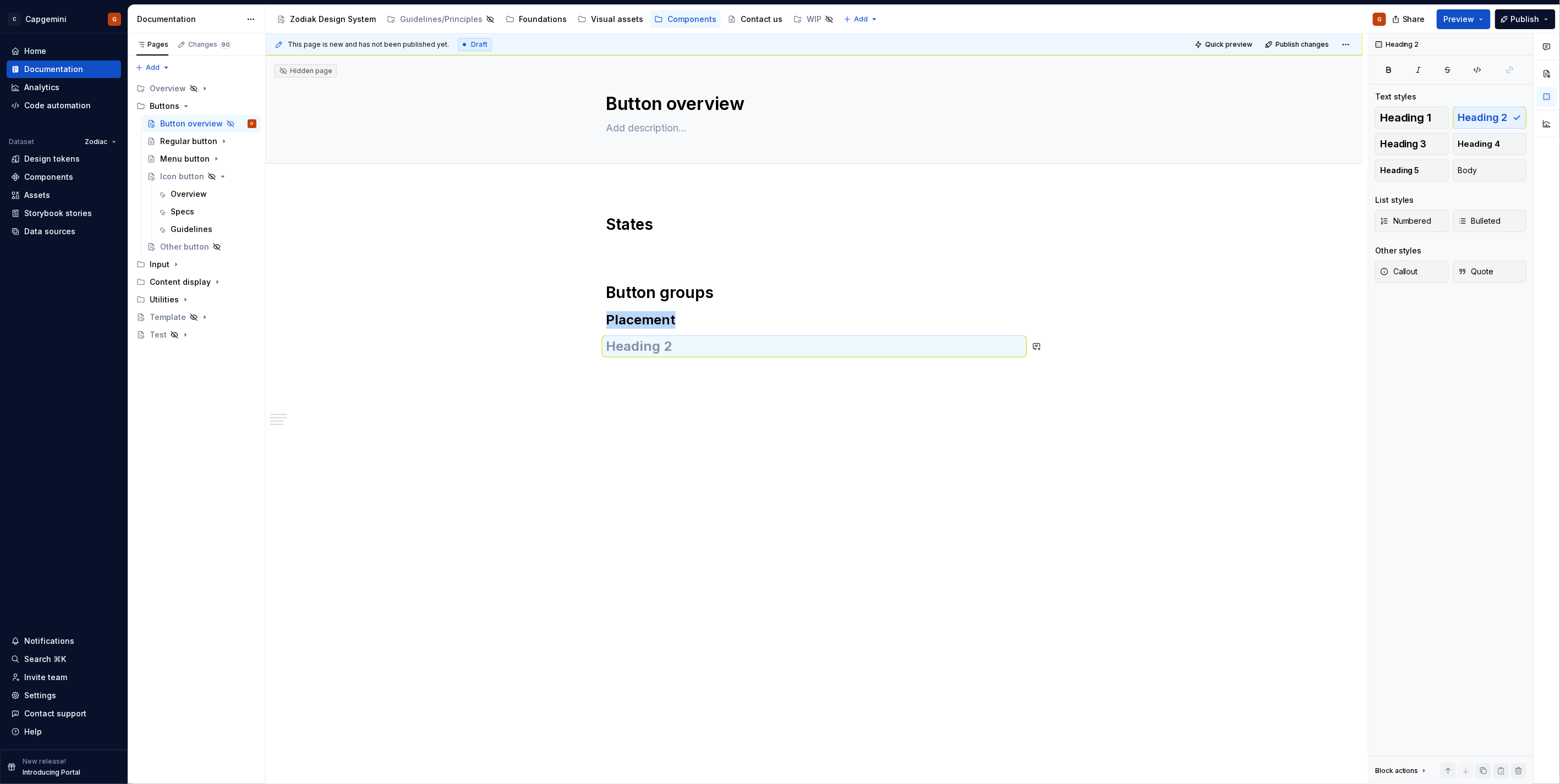
click at [658, 357] on div "States Button groups Placement" at bounding box center [814, 292] width 416 height 154
click at [656, 352] on h2 at bounding box center [814, 346] width 416 height 17
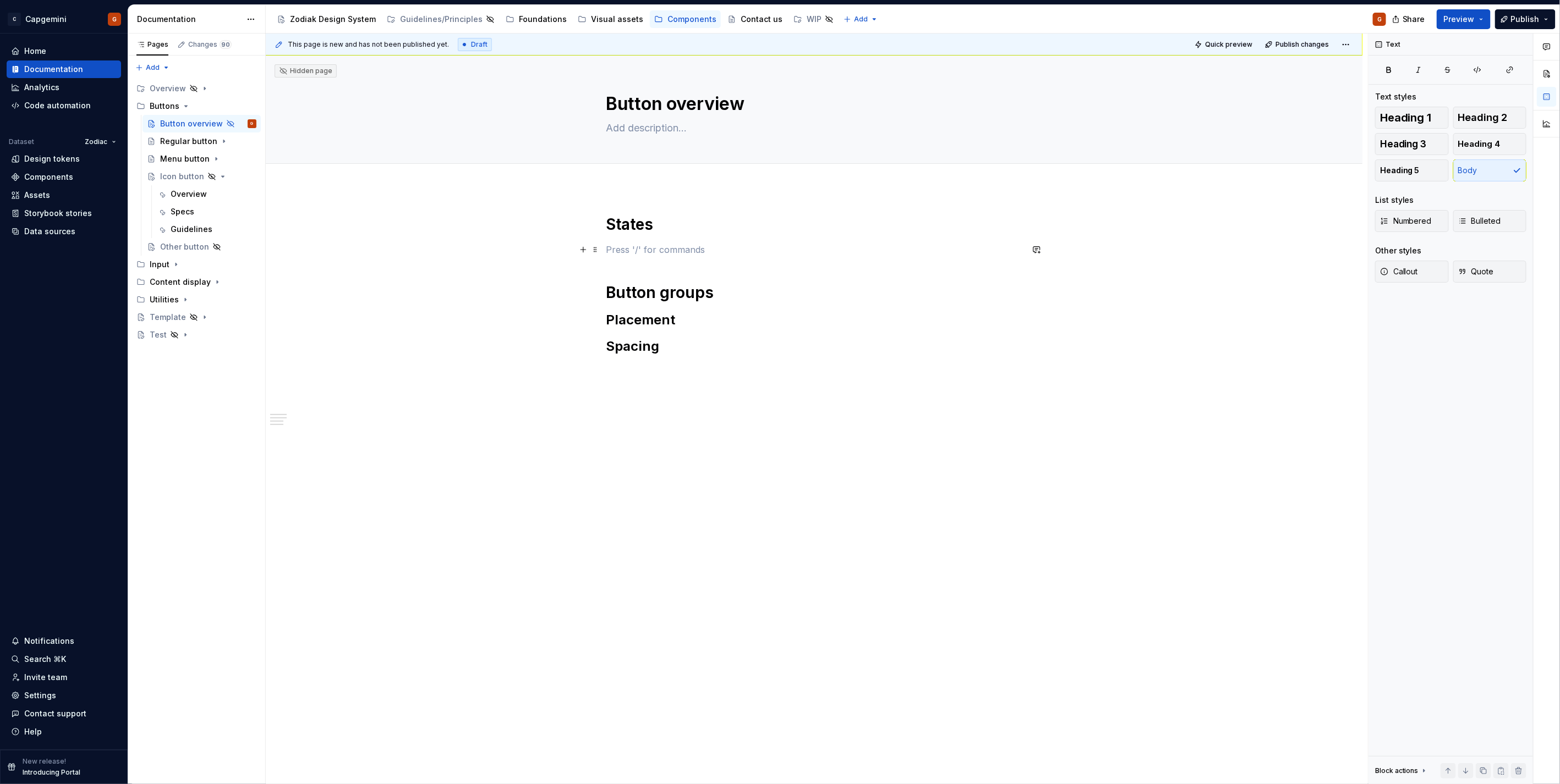
click at [639, 254] on p at bounding box center [814, 249] width 416 height 13
click at [616, 271] on p "Color" at bounding box center [814, 269] width 416 height 13
click at [1410, 114] on span "Heading 1" at bounding box center [1405, 118] width 52 height 11
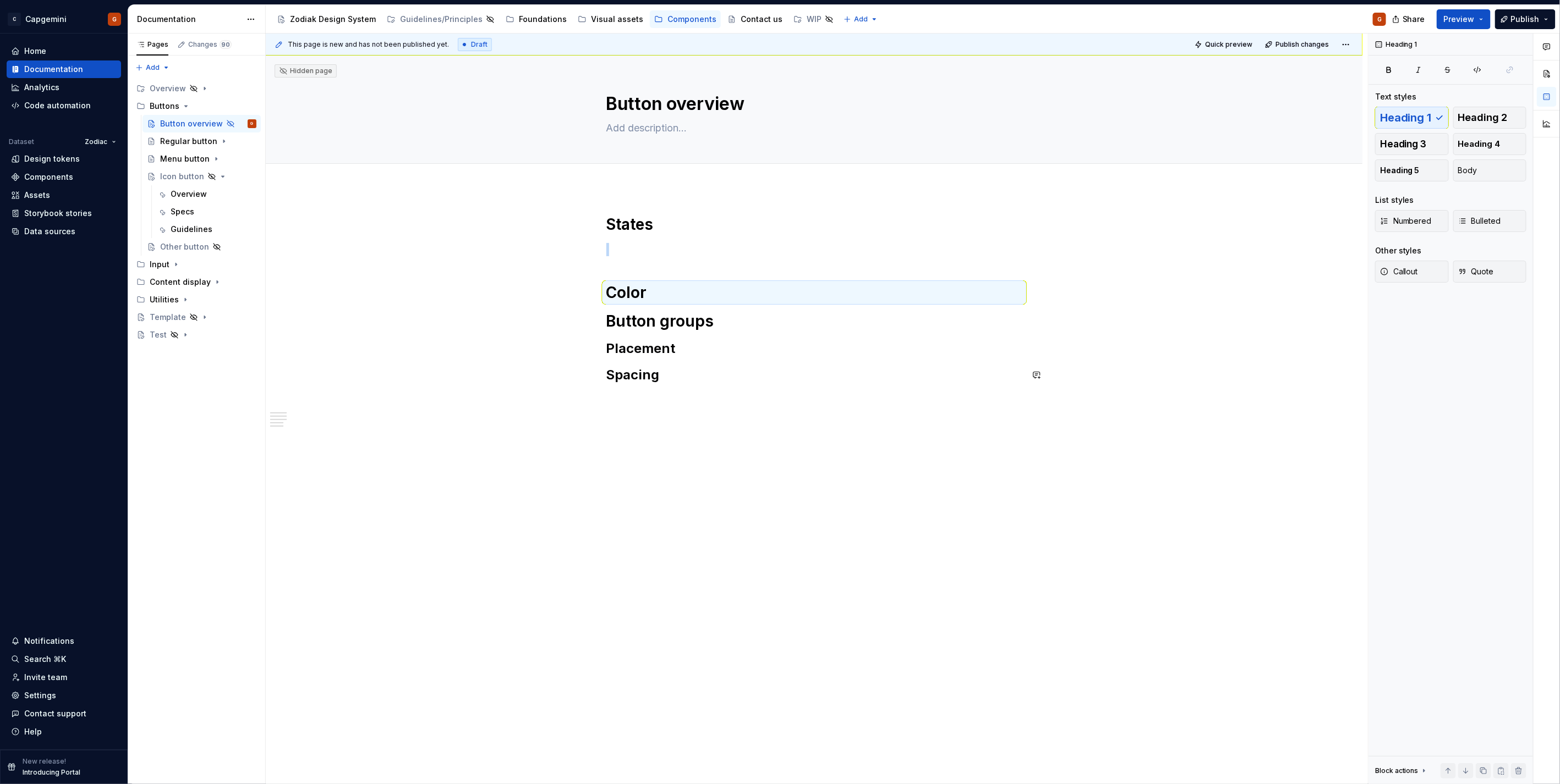
click at [727, 427] on div "States Color Button groups Placement Spacing" at bounding box center [814, 410] width 1096 height 444
click at [703, 377] on h2 "Spacing" at bounding box center [814, 375] width 416 height 17
click at [706, 398] on p at bounding box center [814, 399] width 416 height 13
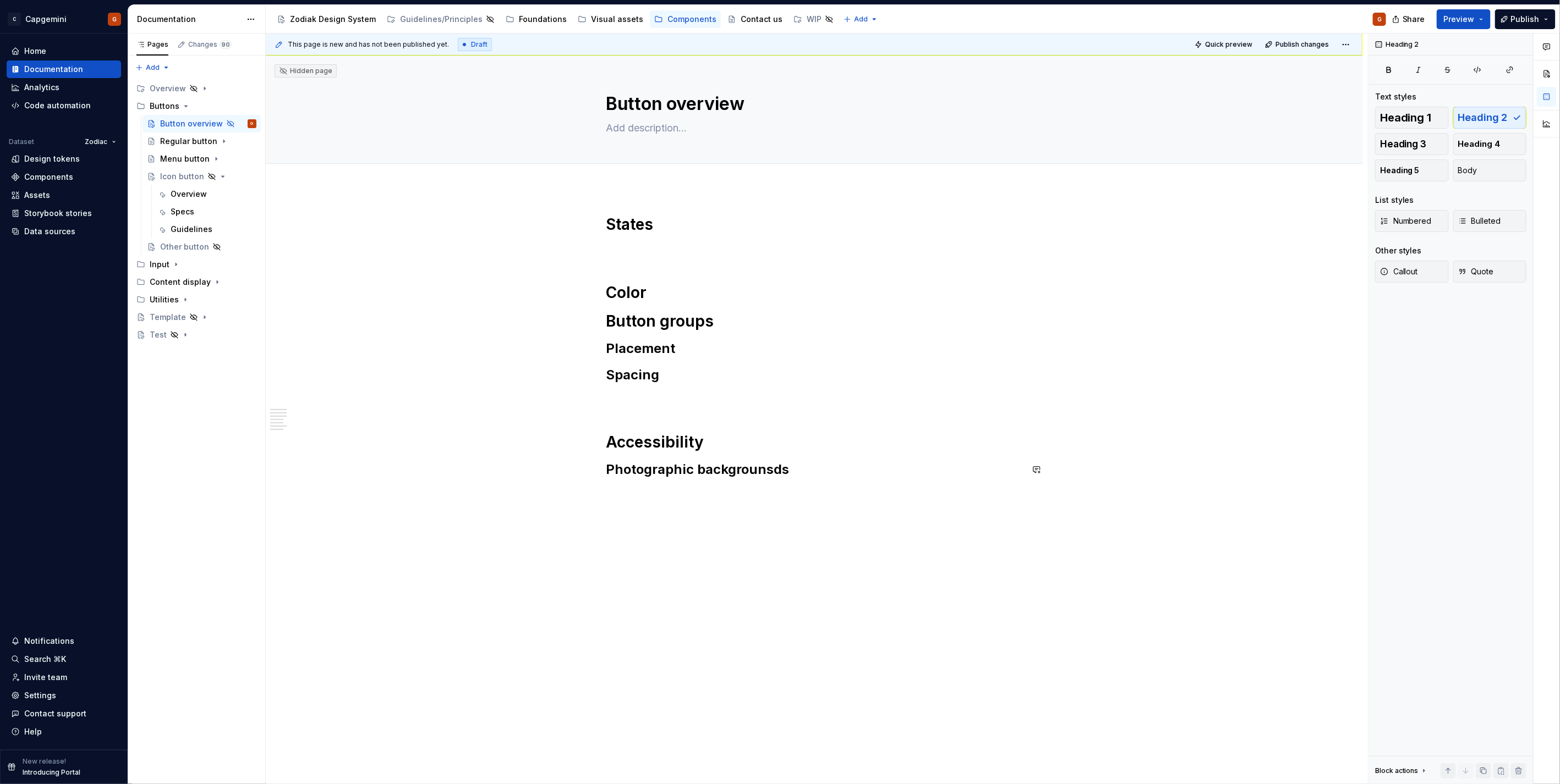
click at [799, 481] on div "States Color Button groups Placement Spacing Accessibility Photographic backgro…" at bounding box center [814, 353] width 416 height 277
click at [809, 470] on h2 "Photographic backgrounsds" at bounding box center [814, 470] width 416 height 17
click at [675, 286] on h1 "Color" at bounding box center [814, 293] width 416 height 20
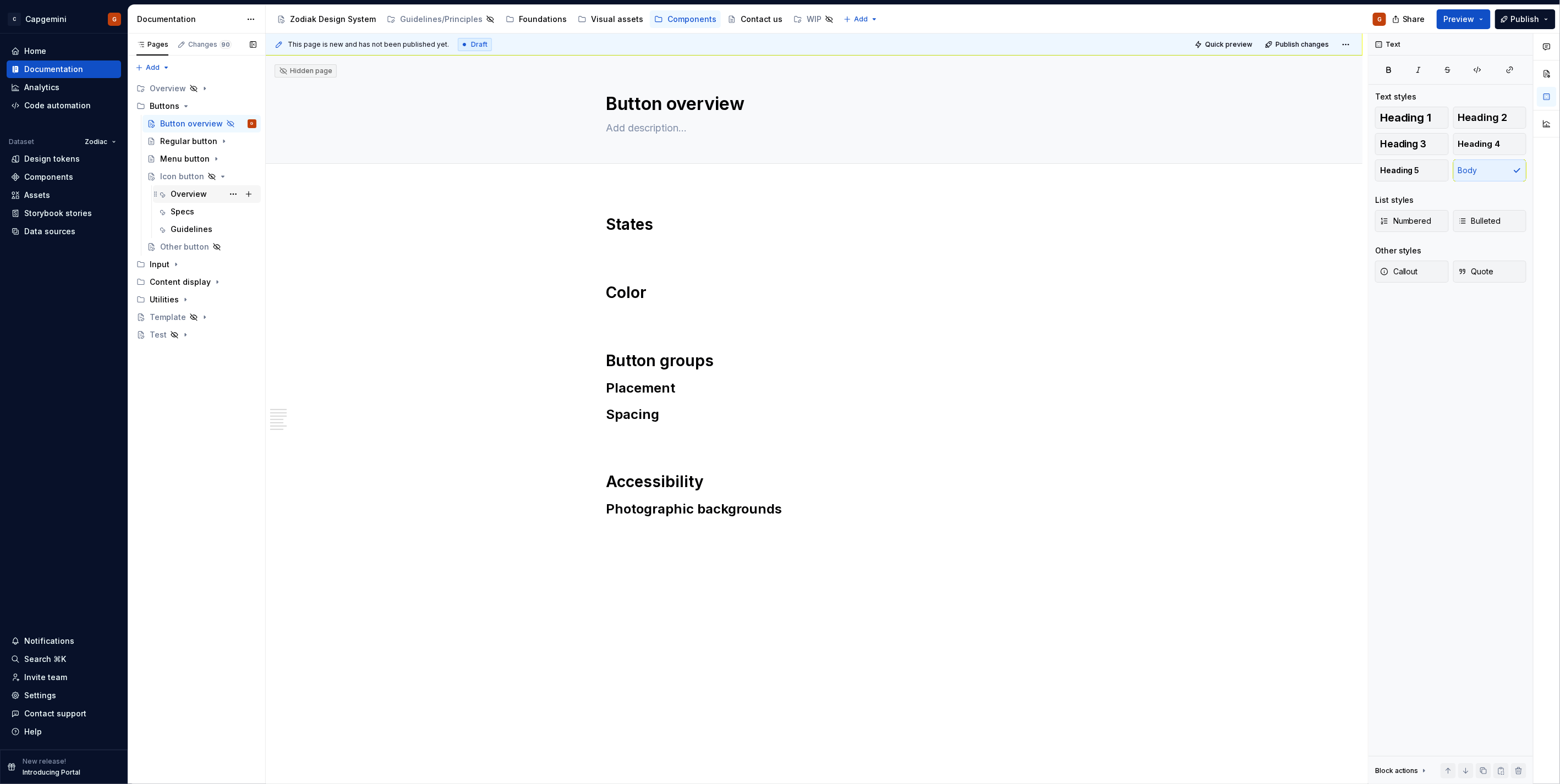
click at [183, 196] on div "Overview" at bounding box center [189, 194] width 37 height 11
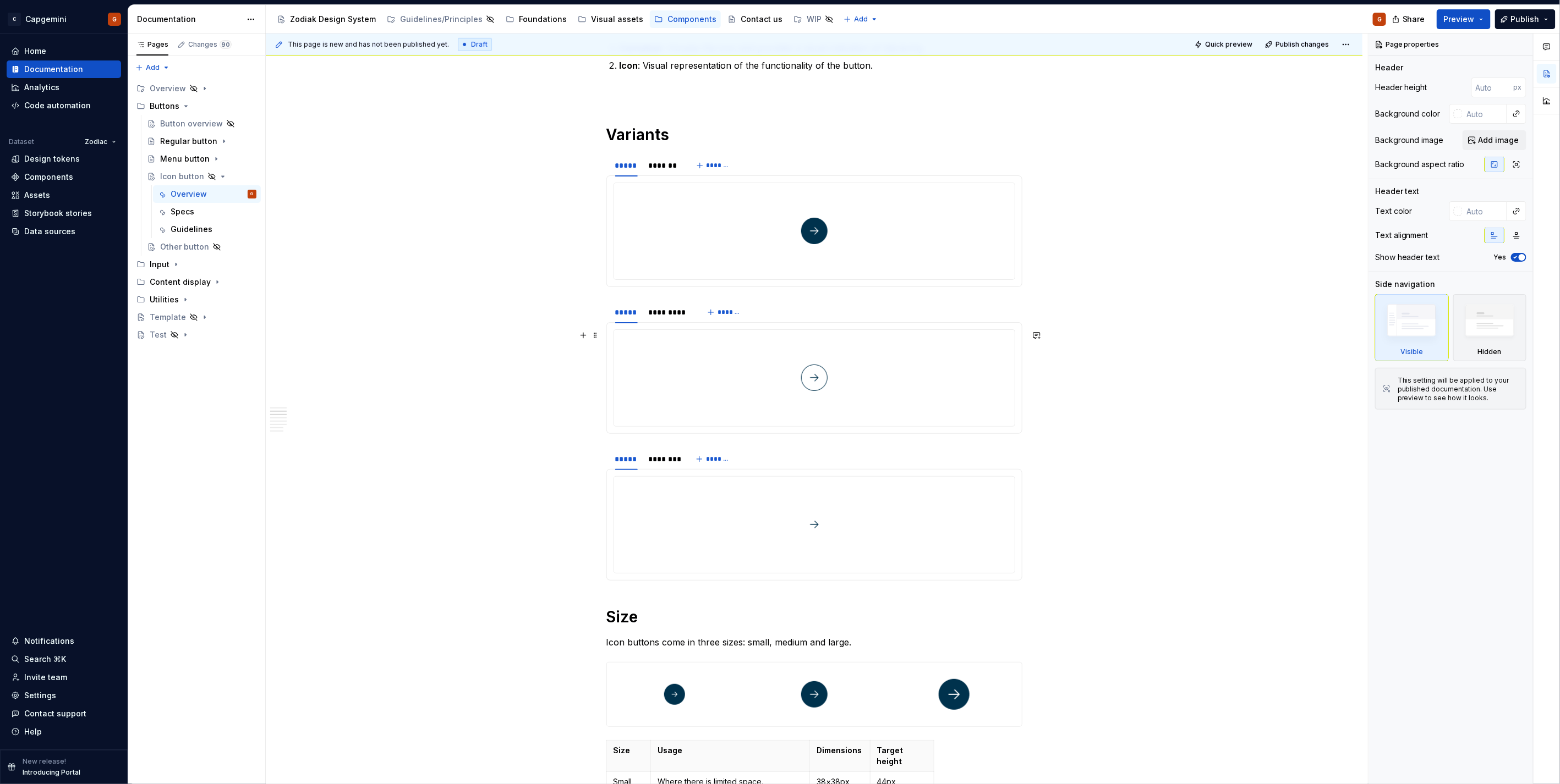
scroll to position [427, 0]
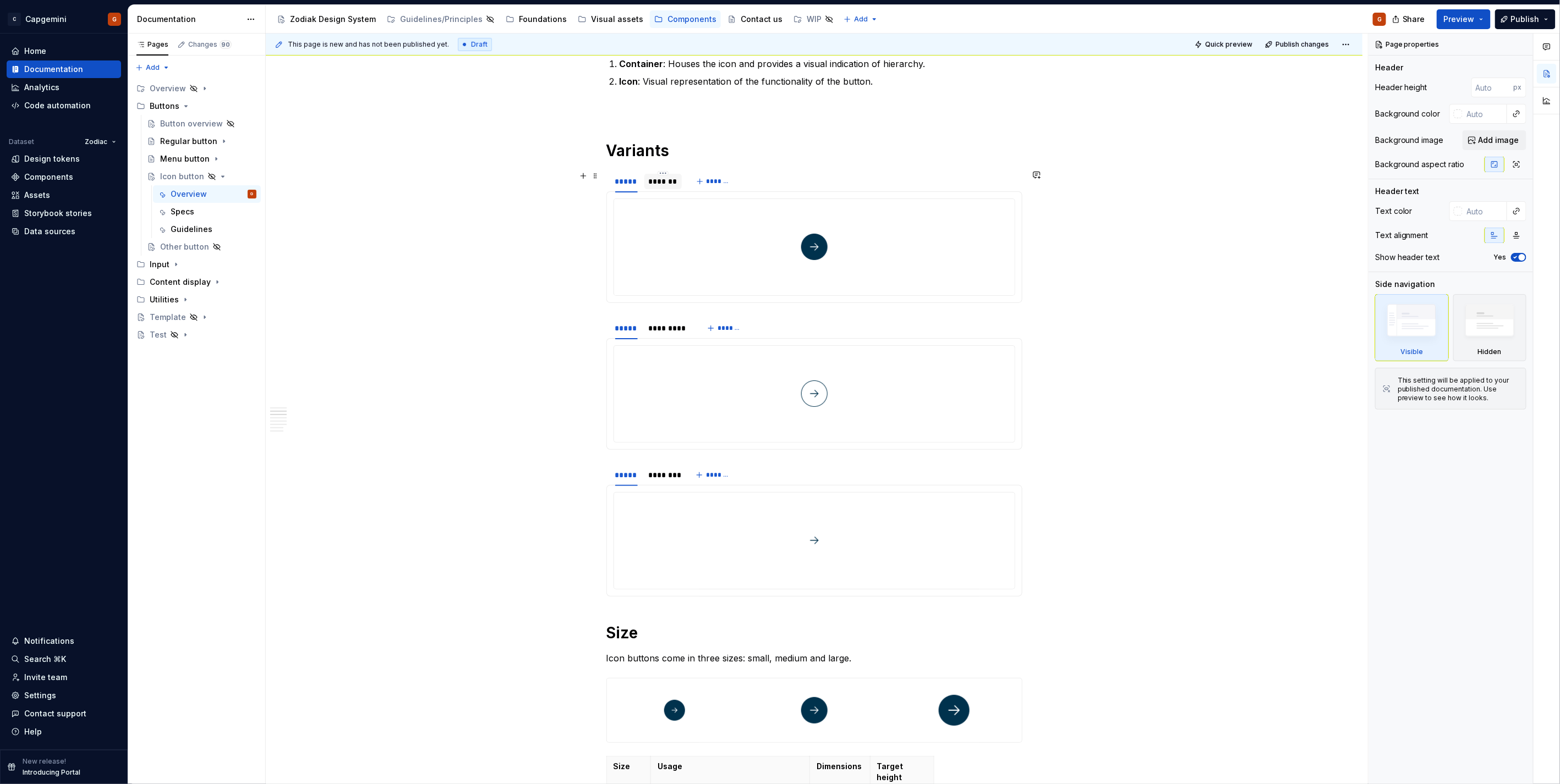
click at [657, 182] on div "*******" at bounding box center [663, 182] width 29 height 11
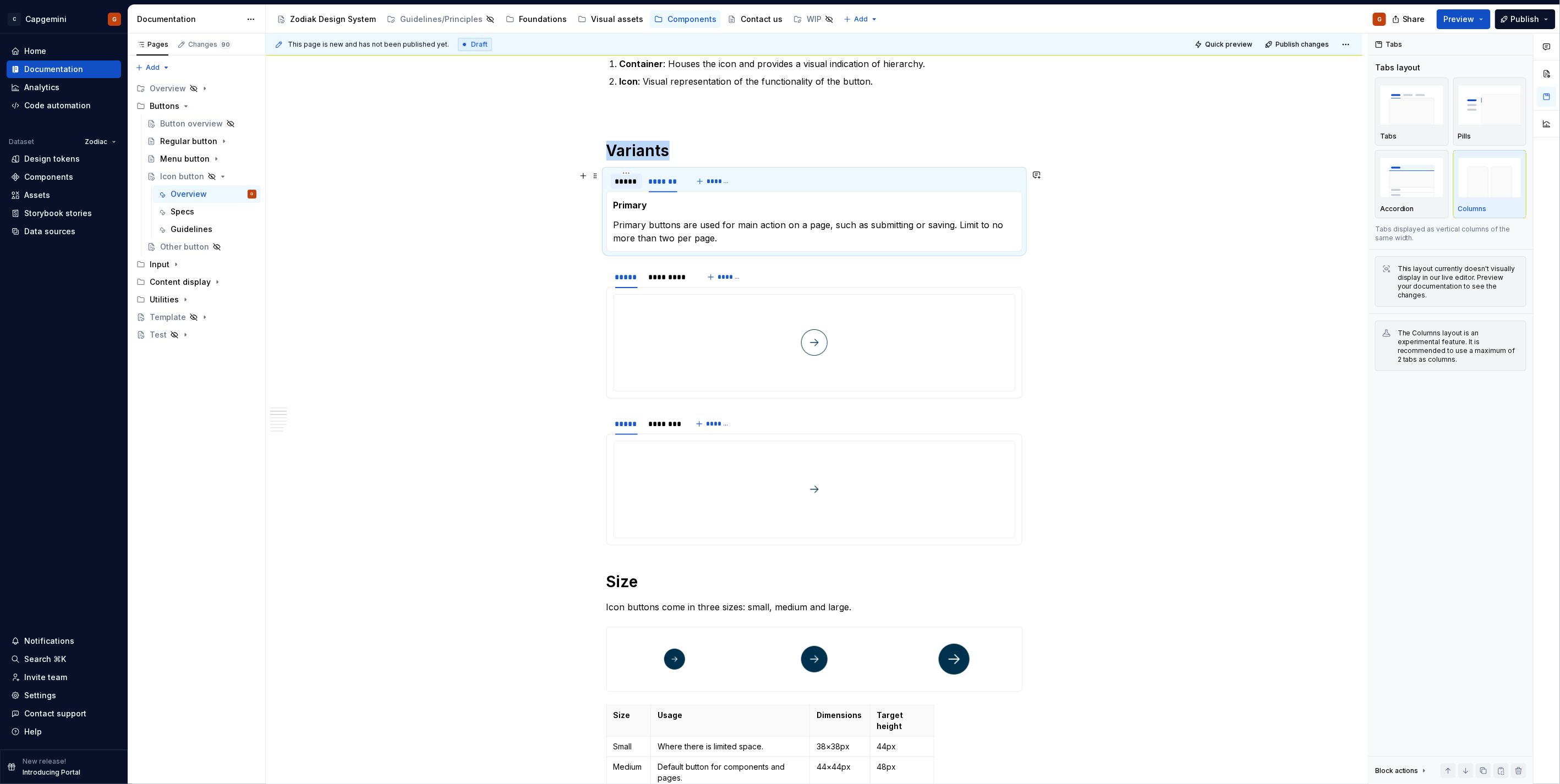
click at [628, 186] on div "*****" at bounding box center [626, 182] width 22 height 11
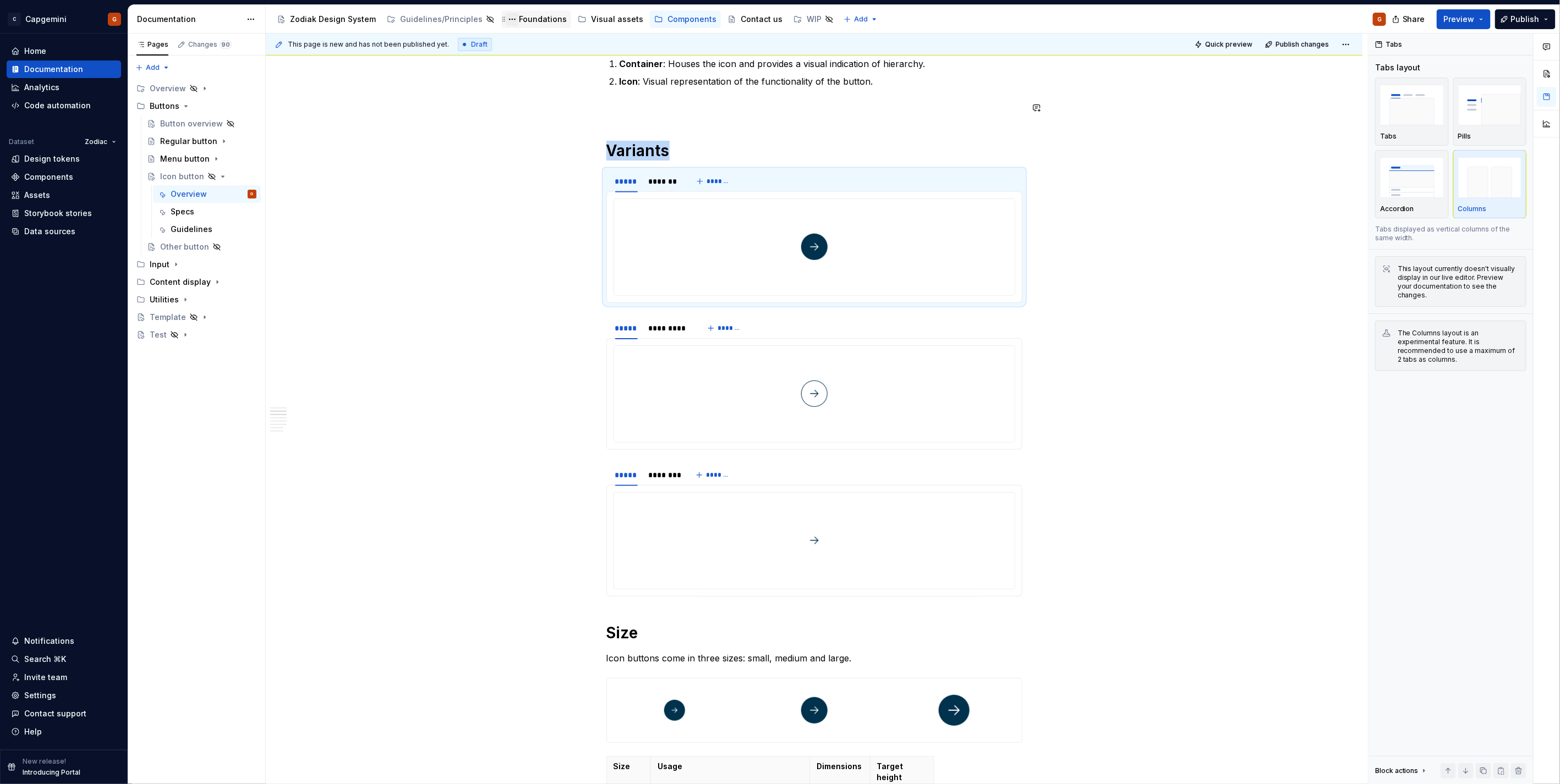
type textarea "*"
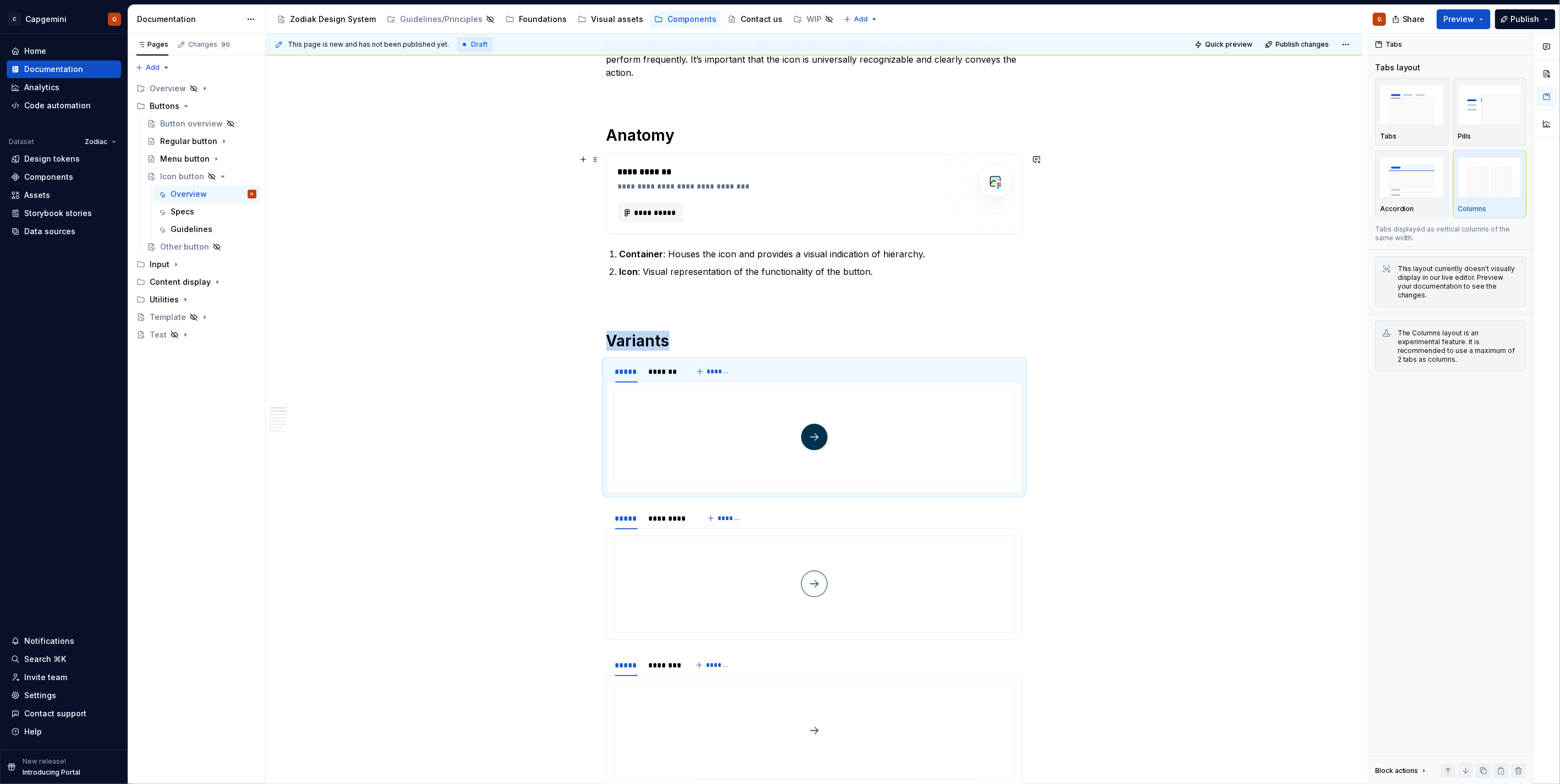
scroll to position [183, 0]
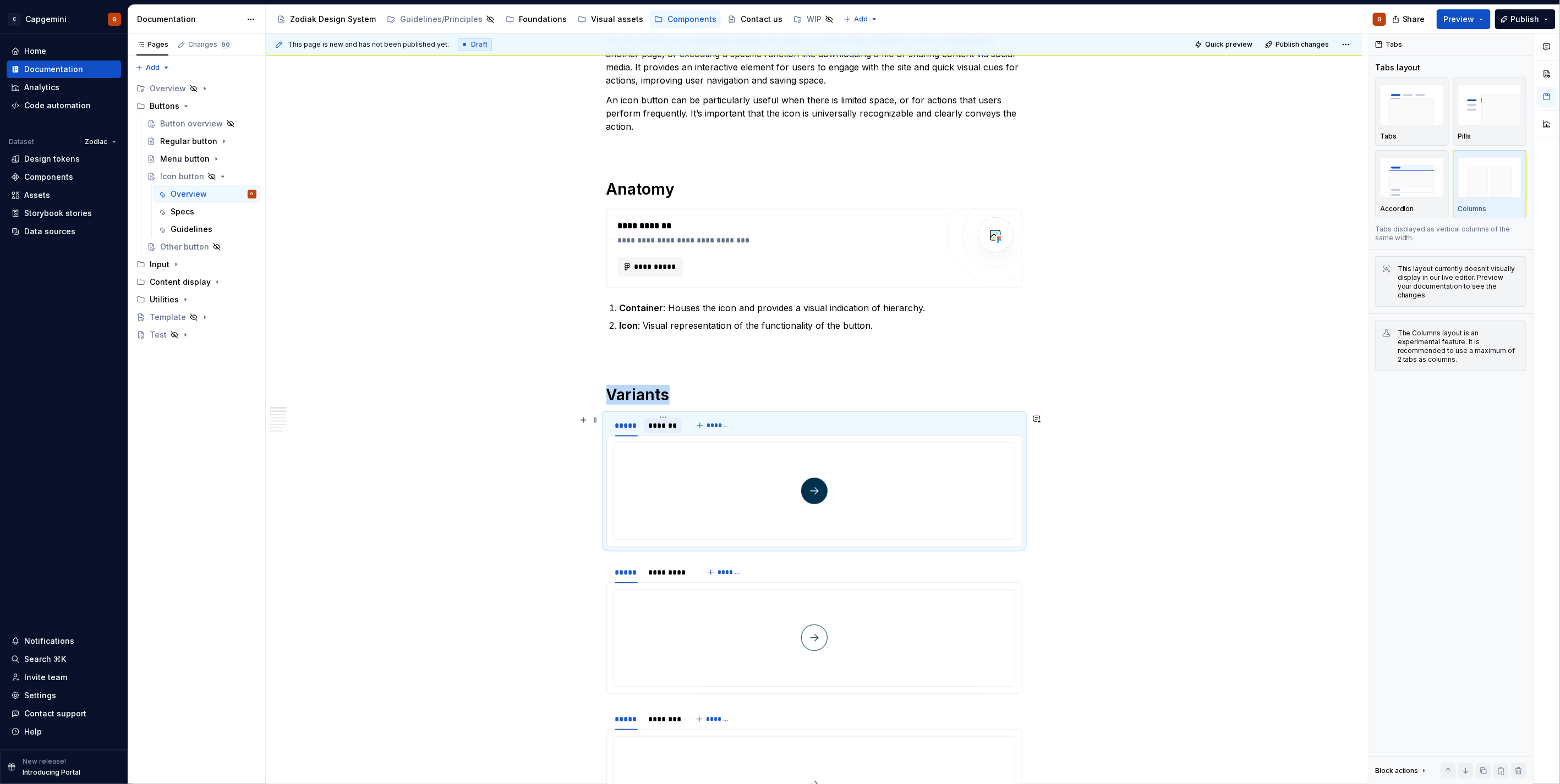
click at [677, 428] on div "*******" at bounding box center [663, 425] width 29 height 11
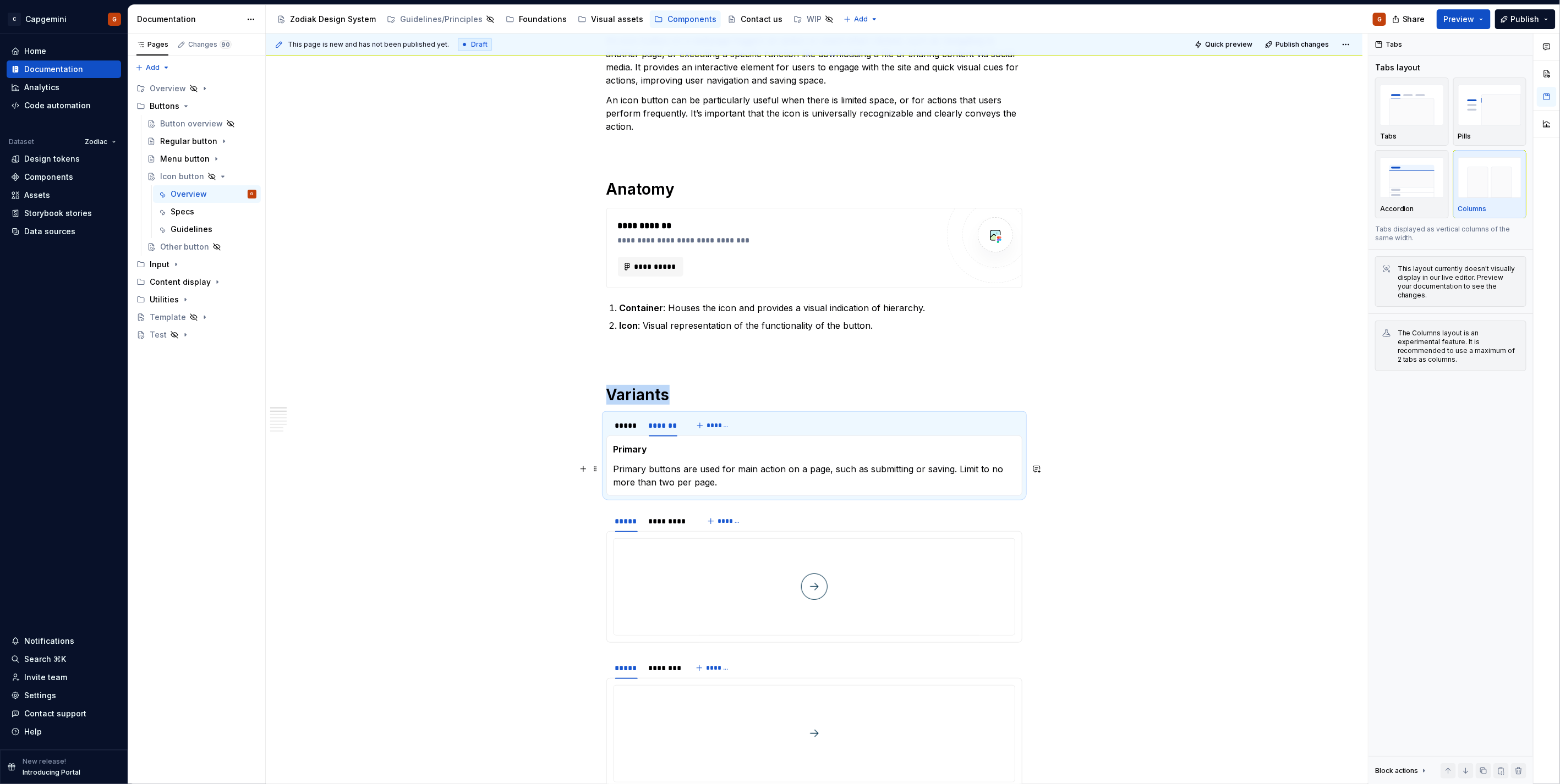
click at [764, 480] on p "Primary buttons are used for main action on a page, such as submitting or savin…" at bounding box center [814, 476] width 401 height 27
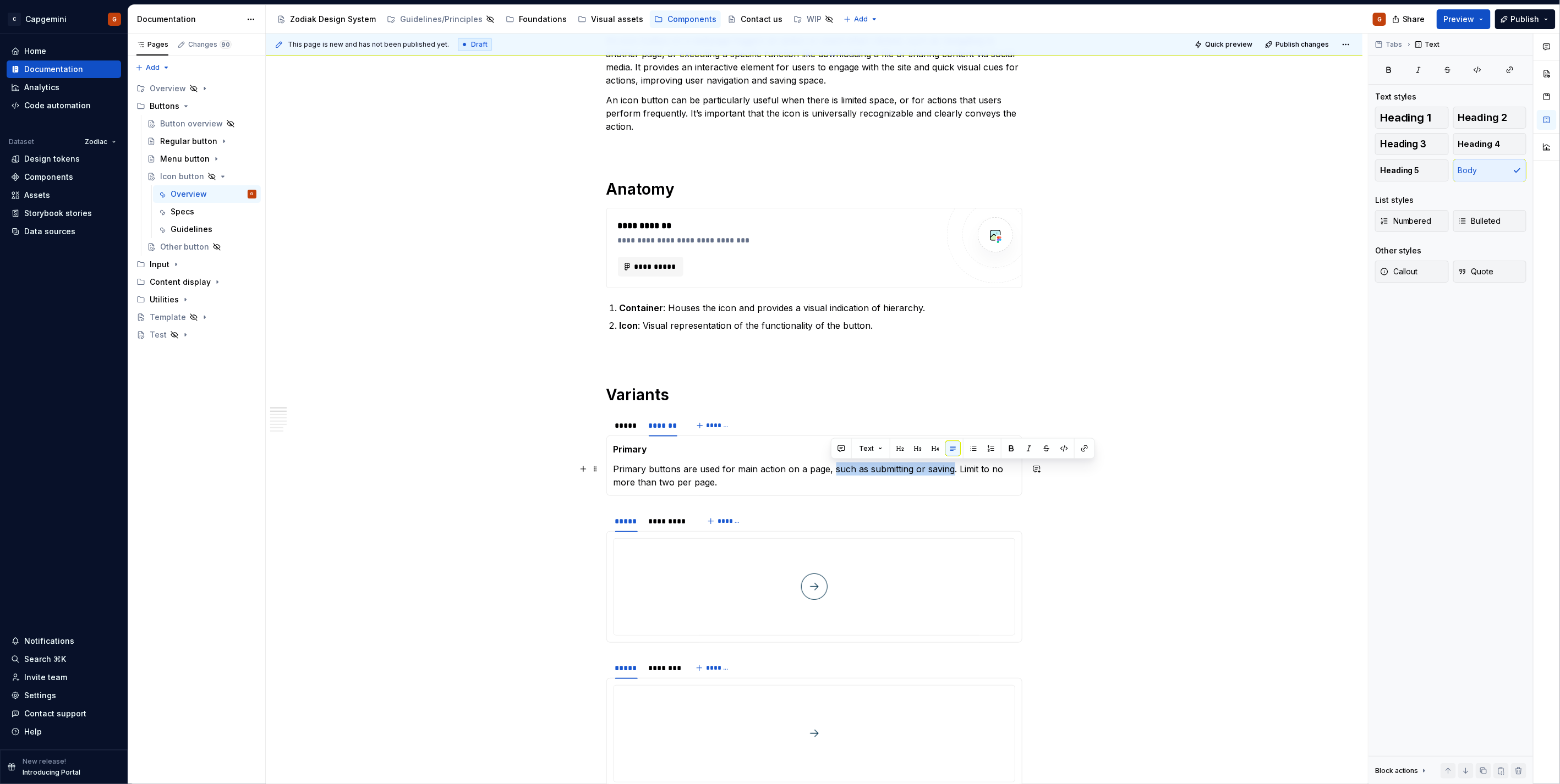
drag, startPoint x: 832, startPoint y: 471, endPoint x: 950, endPoint y: 473, distance: 118.0
click at [950, 473] on p "Primary buttons are used for main action on a page, such as submitting or savin…" at bounding box center [814, 476] width 401 height 27
click at [666, 509] on div "*********" at bounding box center [668, 508] width 40 height 11
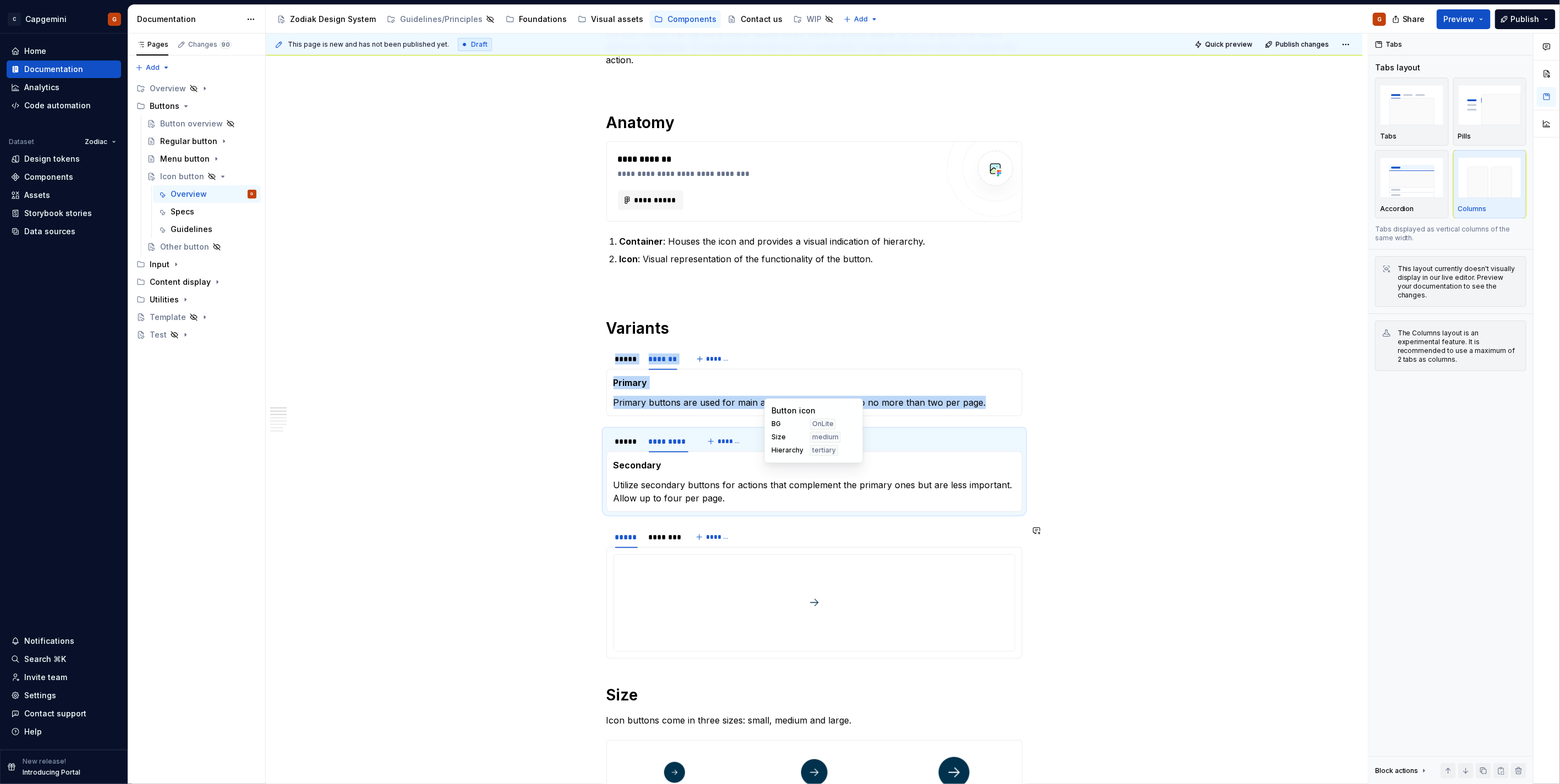
scroll to position [367, 0]
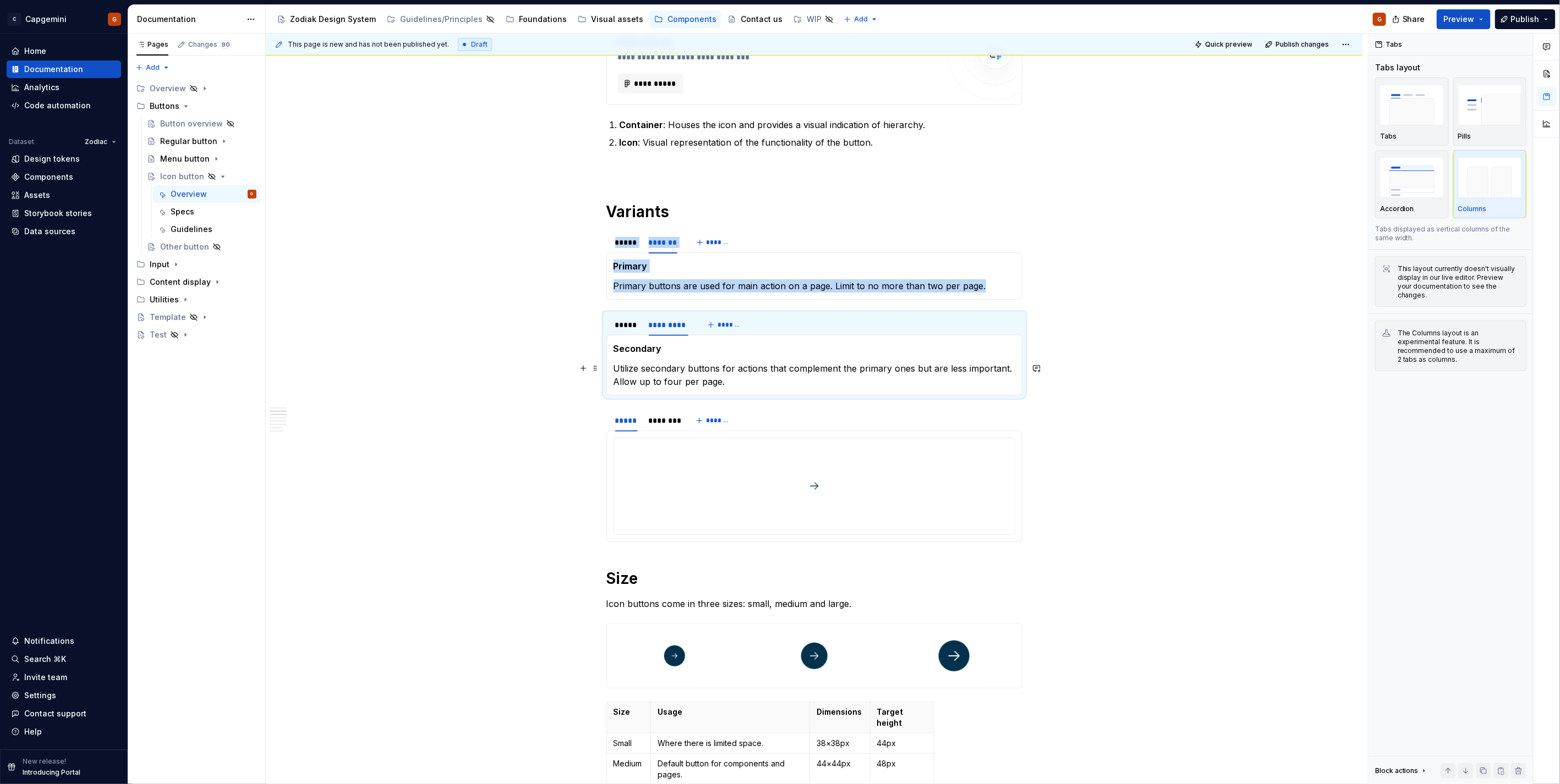
click at [832, 386] on p "Utilize secondary buttons for actions that complement the primary ones but are …" at bounding box center [814, 375] width 401 height 27
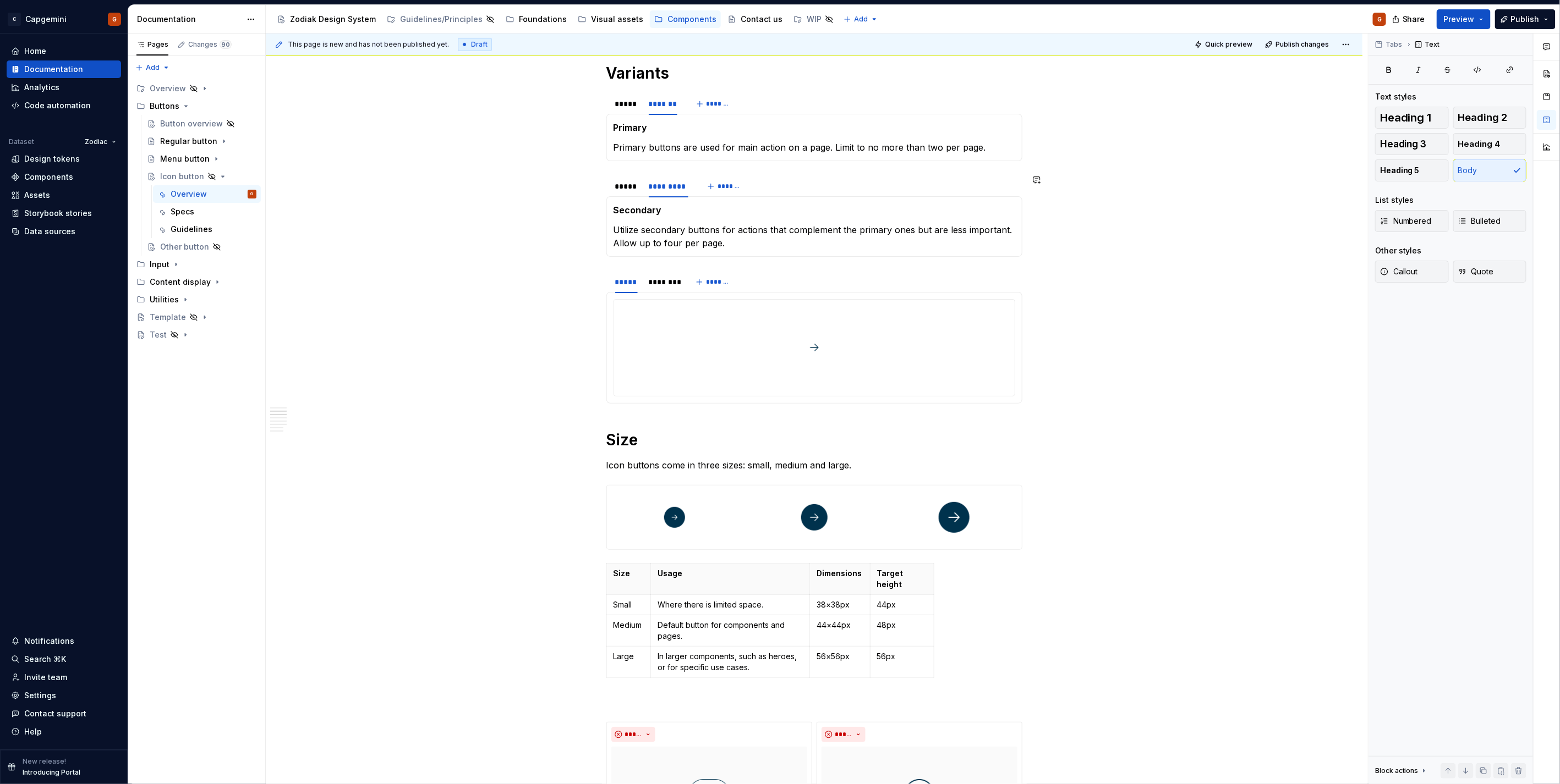
scroll to position [550, 0]
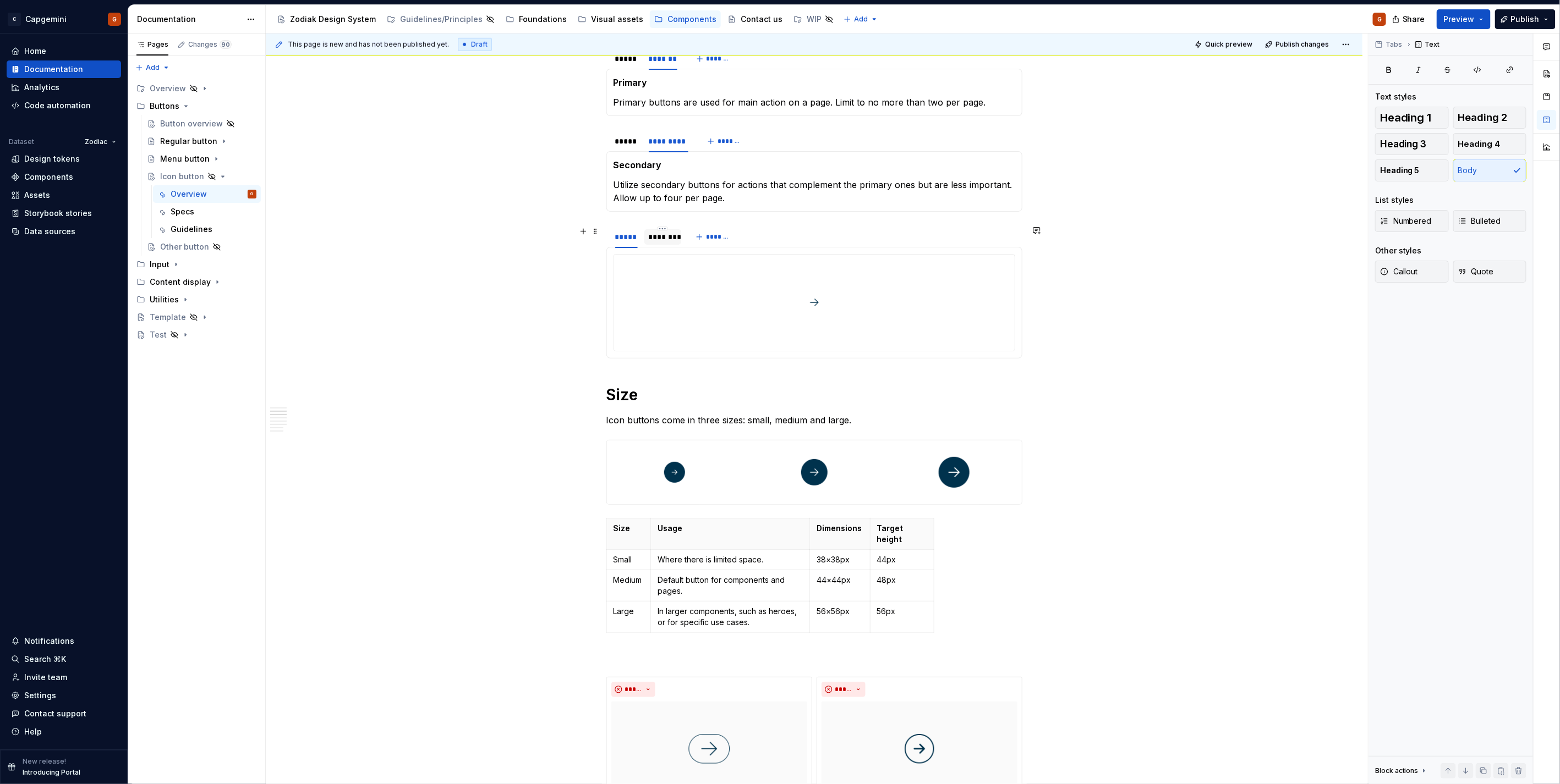
click at [668, 241] on div "********" at bounding box center [663, 237] width 29 height 11
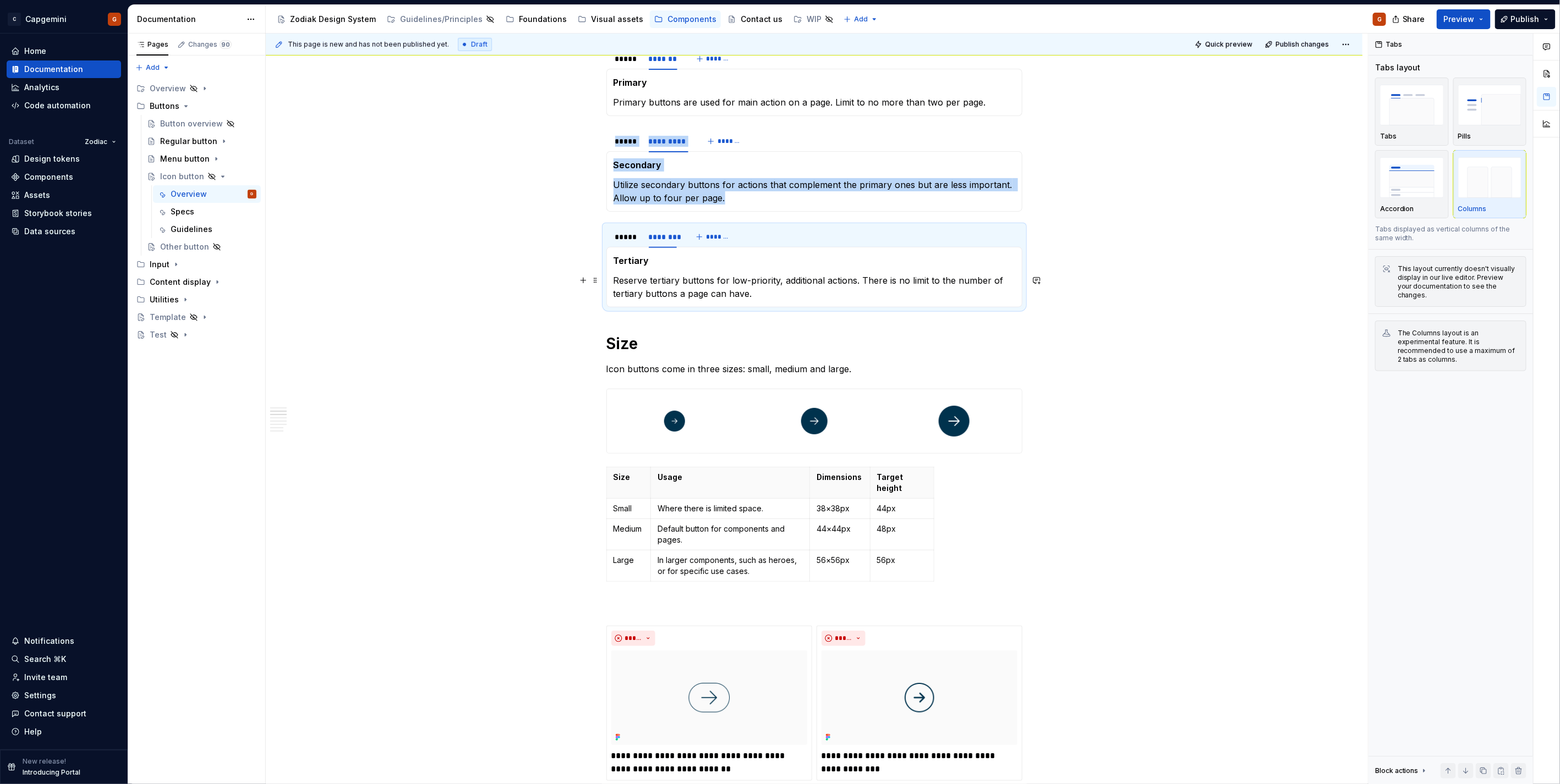
click at [774, 288] on p "Reserve tertiary buttons for low-priority, additional actions. There is no limi…" at bounding box center [814, 287] width 401 height 27
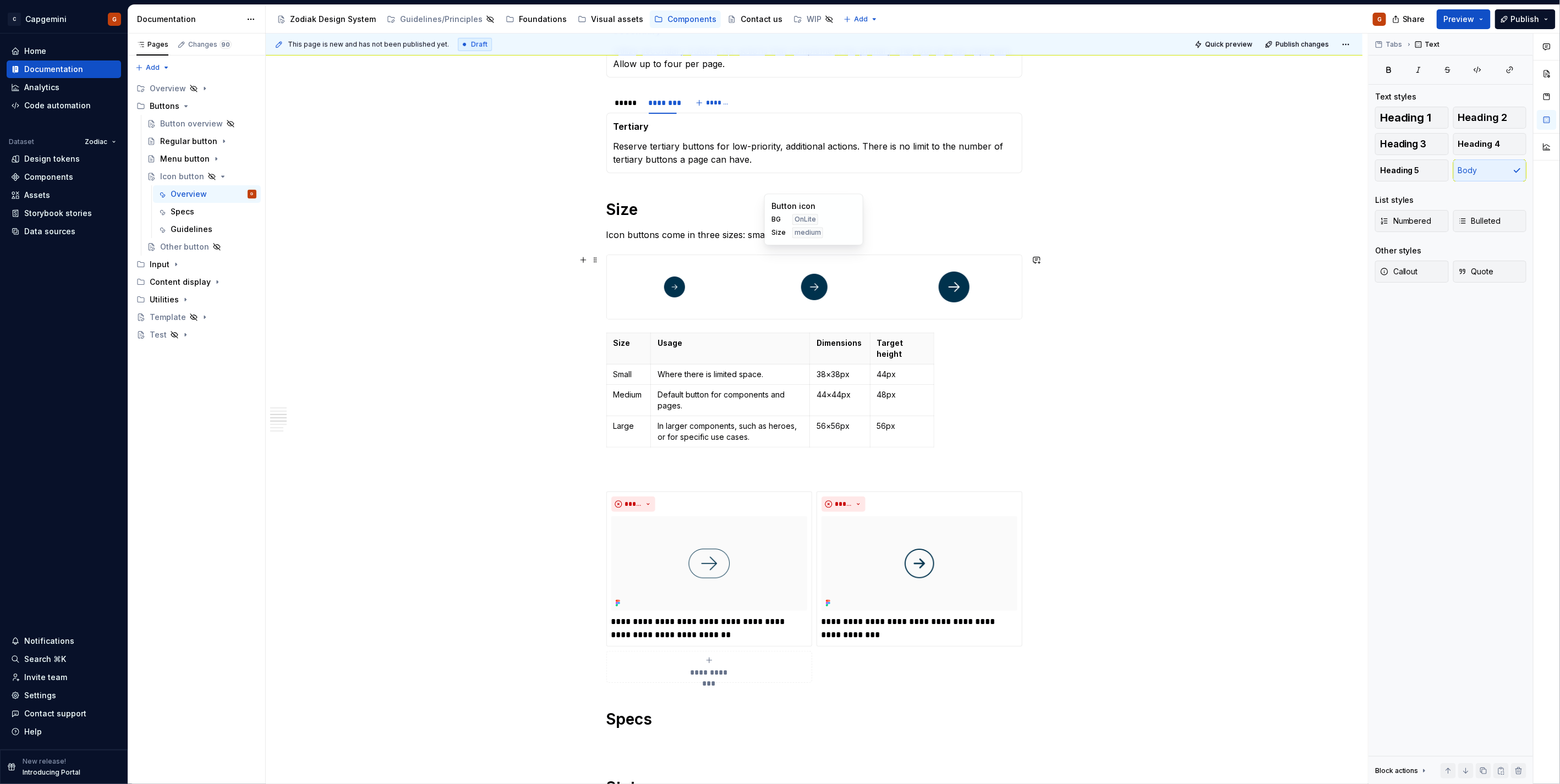
scroll to position [733, 0]
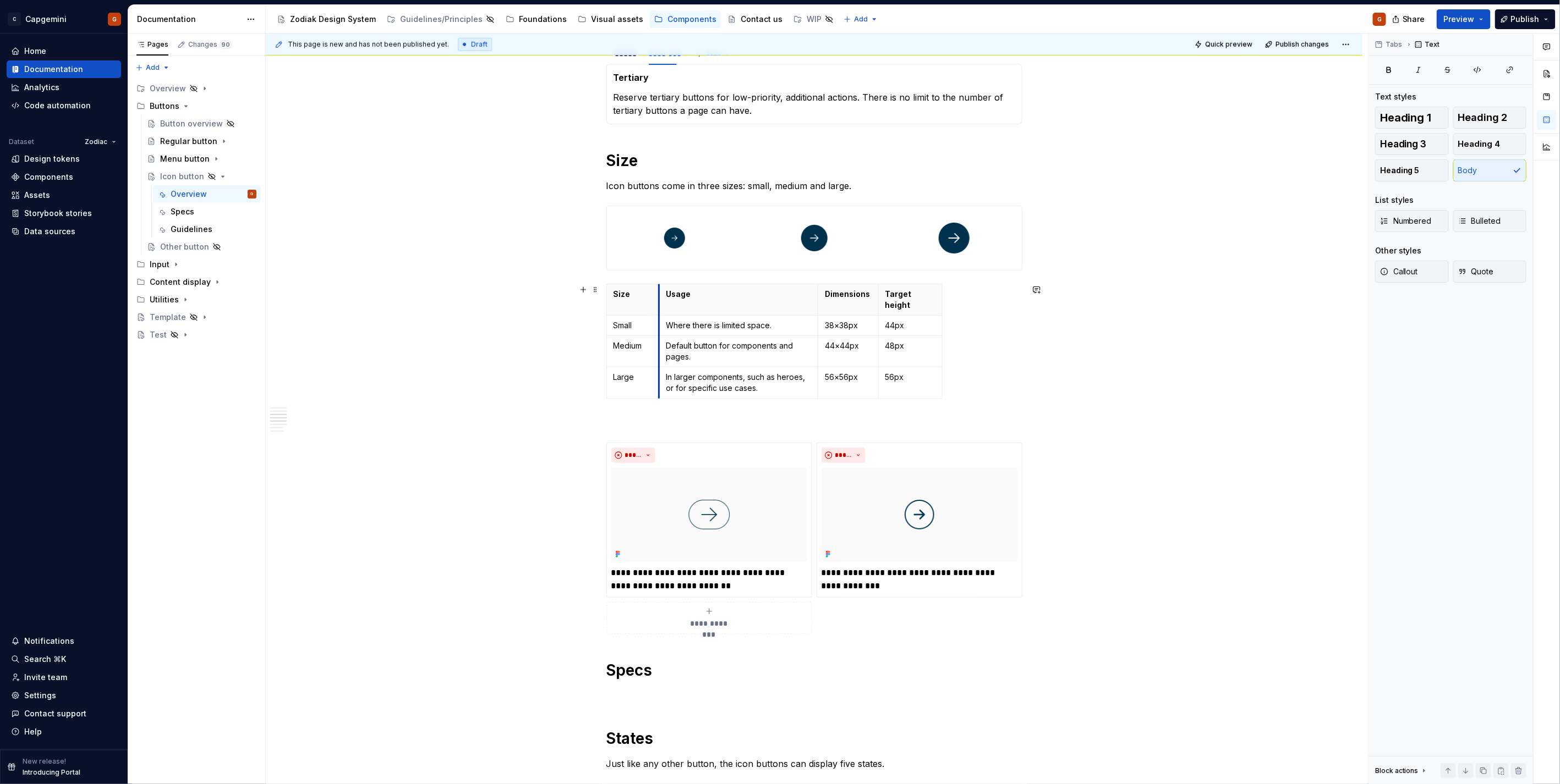
drag, startPoint x: 650, startPoint y: 293, endPoint x: 658, endPoint y: 294, distance: 8.1
click at [659, 294] on th "Usage" at bounding box center [738, 300] width 158 height 32
drag, startPoint x: 817, startPoint y: 295, endPoint x: 824, endPoint y: 297, distance: 7.3
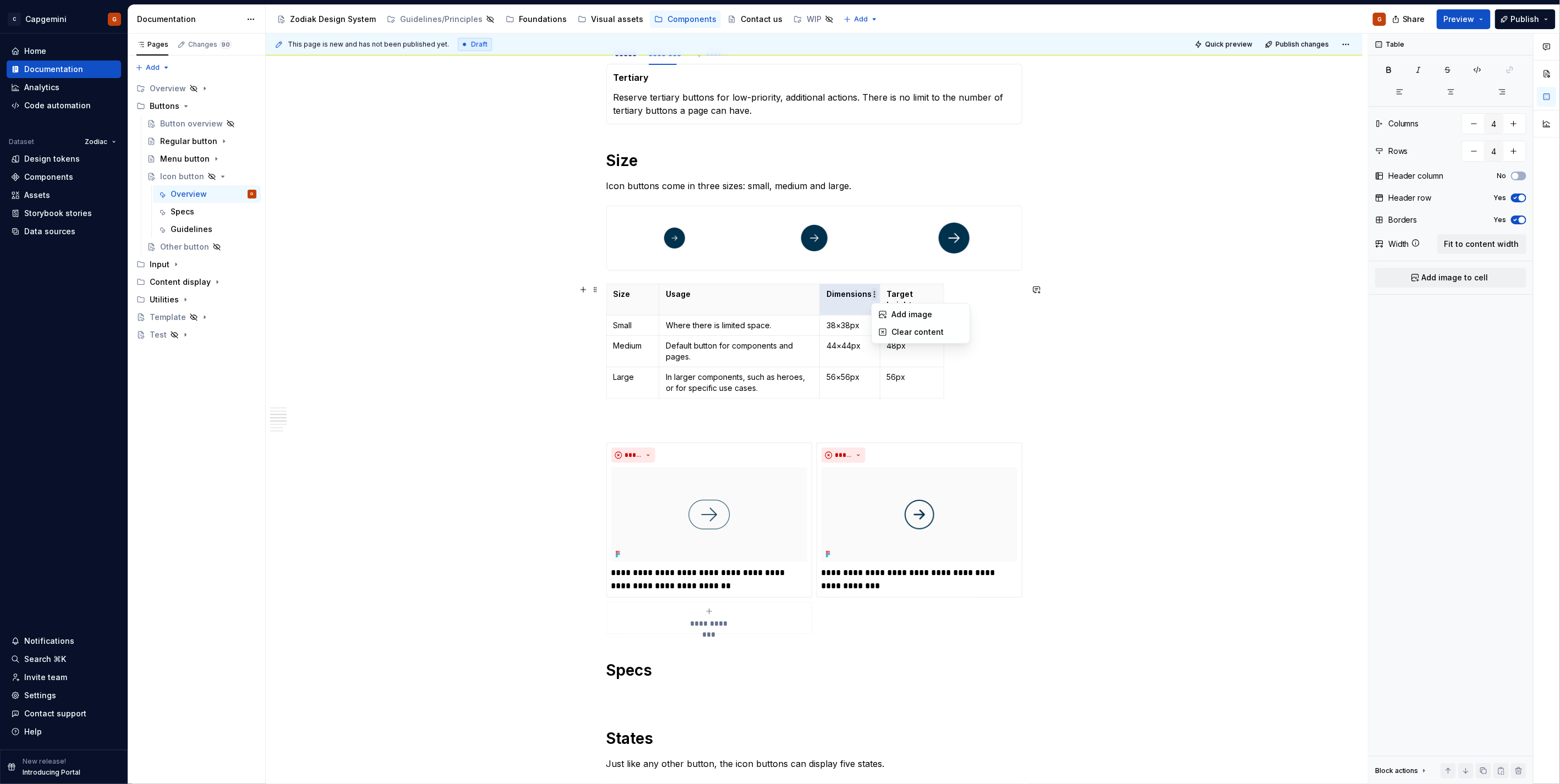
click at [877, 295] on html "C Capgemini G Home Documentation Analytics Code automation Dataset Zodiac Desig…" at bounding box center [780, 392] width 1560 height 784
click at [881, 295] on html "C Capgemini G Home Documentation Analytics Code automation Dataset Zodiac Desig…" at bounding box center [780, 392] width 1560 height 784
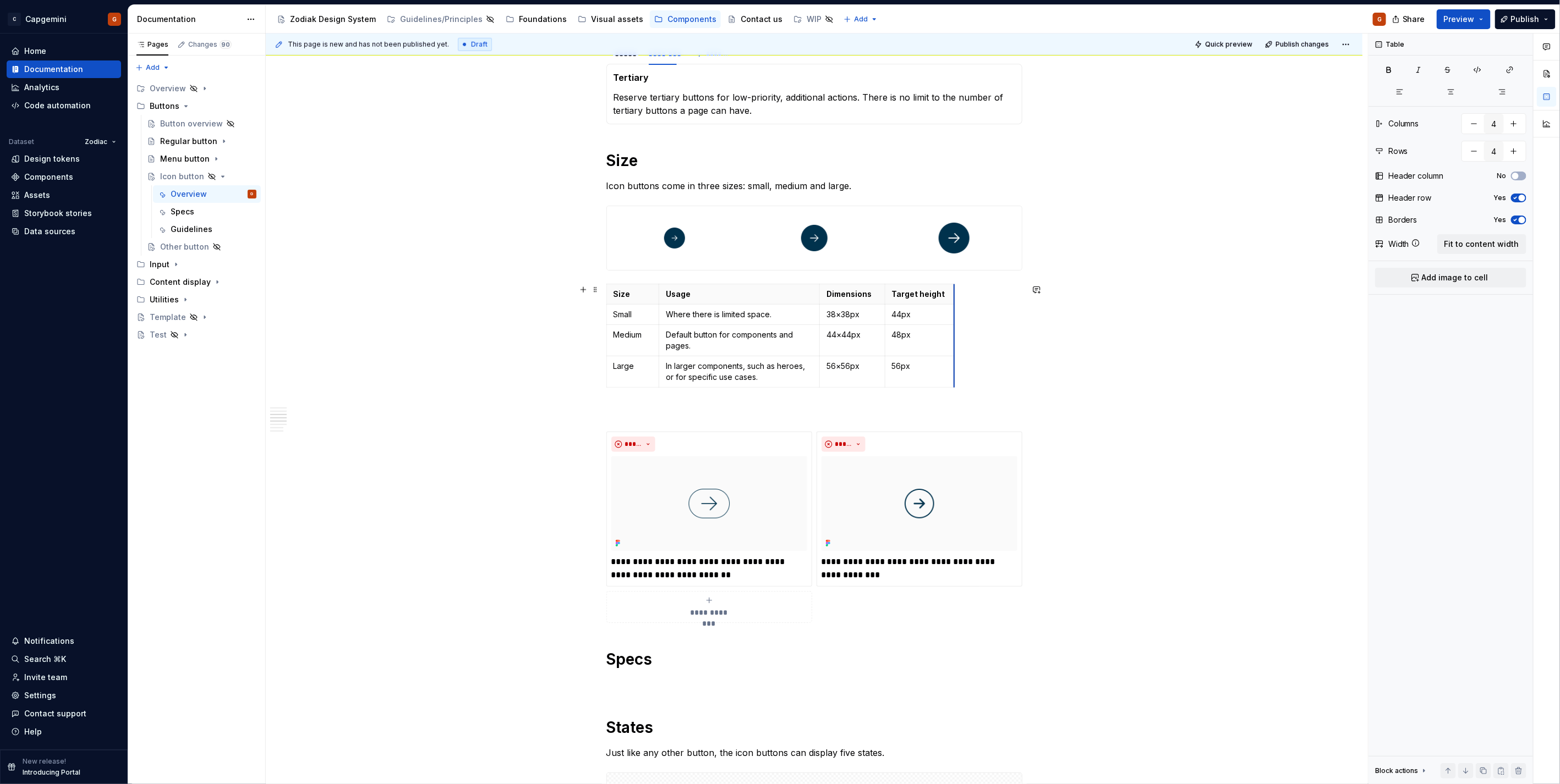
drag, startPoint x: 948, startPoint y: 293, endPoint x: 953, endPoint y: 294, distance: 5.1
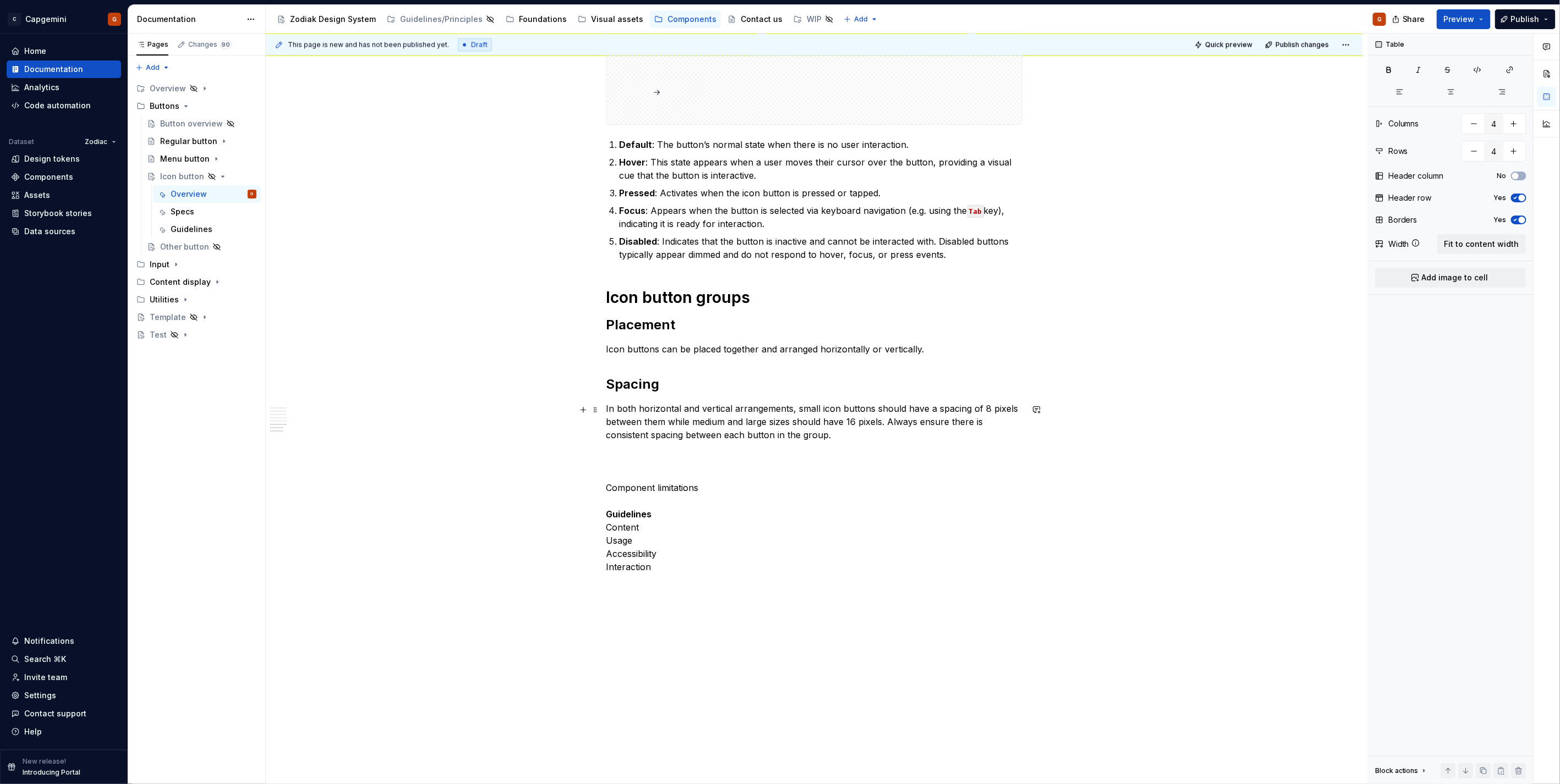
scroll to position [1527, 0]
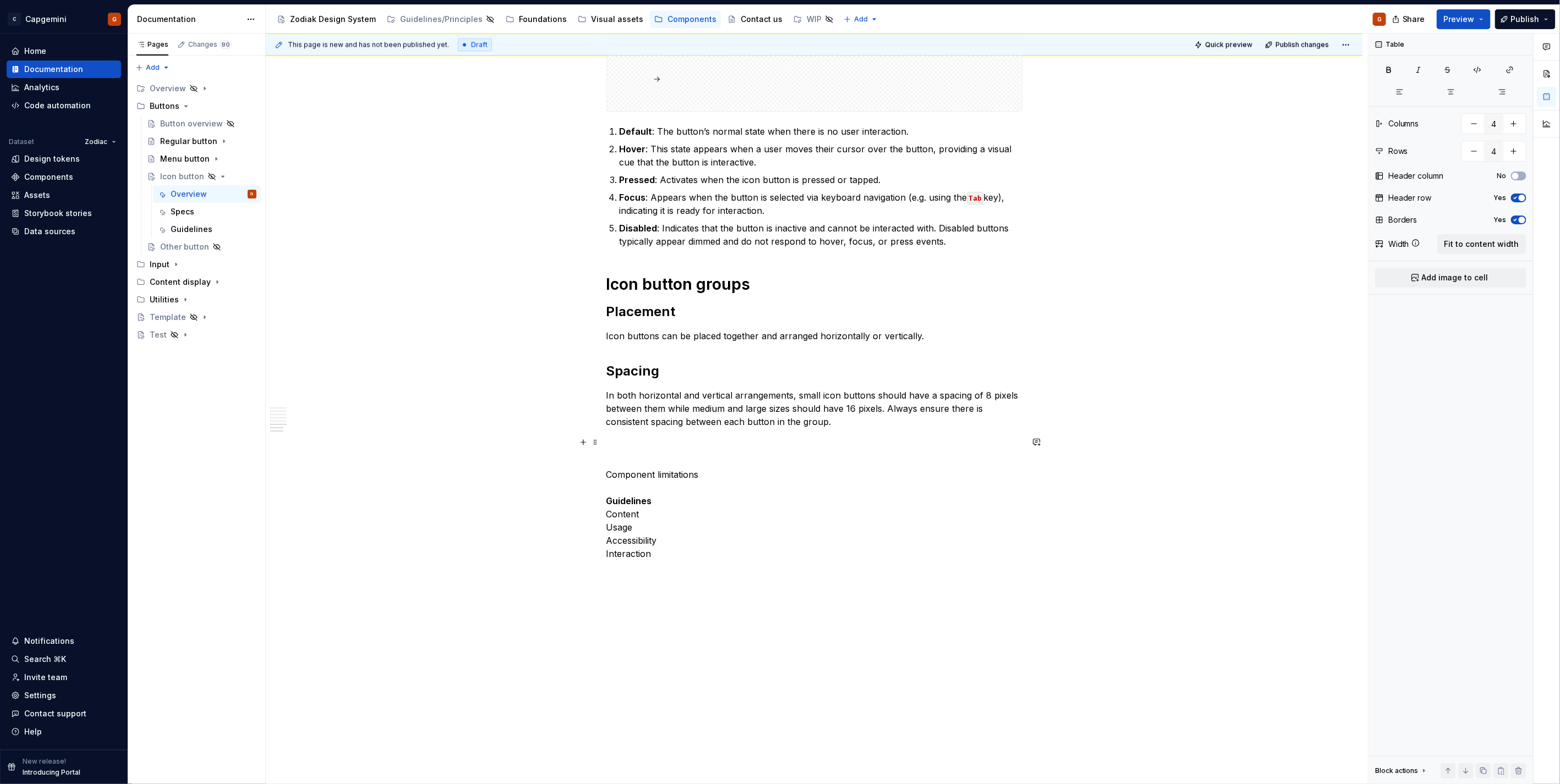
click at [704, 447] on p at bounding box center [814, 441] width 416 height 13
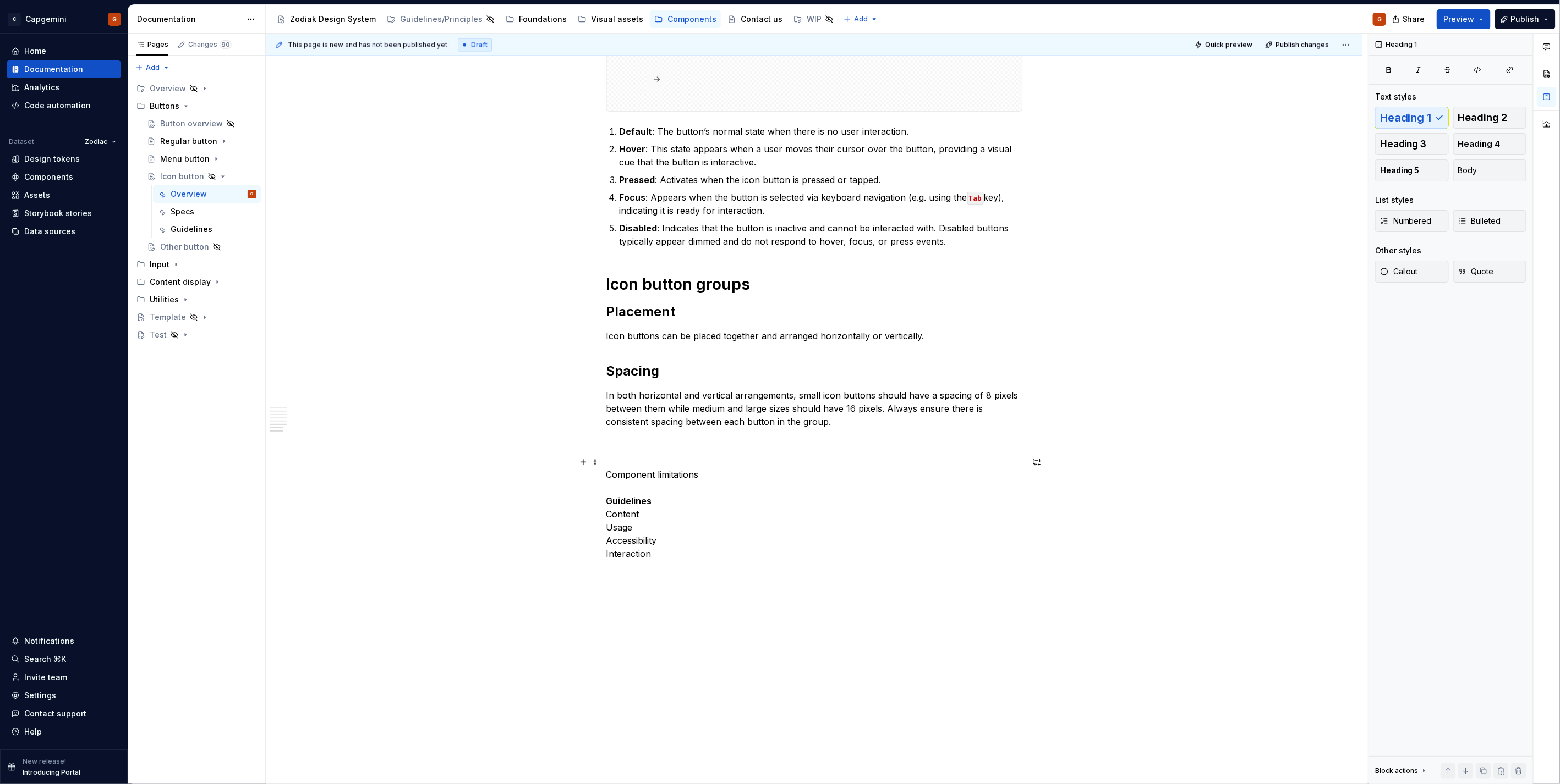
click at [667, 538] on p "Component limitations Guidelines Content Usage Accessibility Interaction" at bounding box center [814, 514] width 416 height 119
click at [664, 469] on p "Component limitations Guidelines Content Usage Accessibility Interaction" at bounding box center [814, 514] width 416 height 119
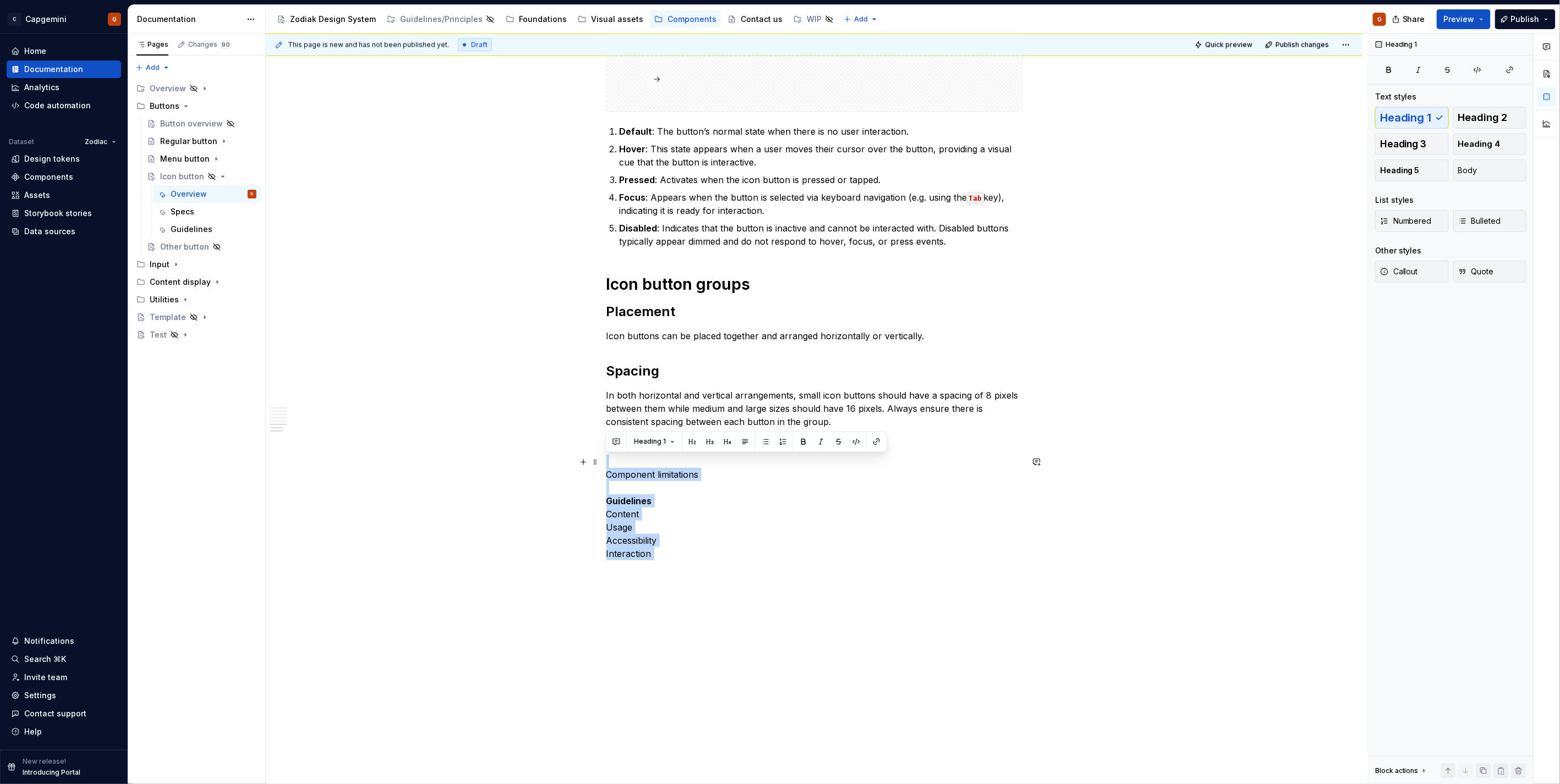
click at [667, 526] on p "Component limitations Guidelines Content Usage Accessibility Interaction" at bounding box center [814, 514] width 416 height 119
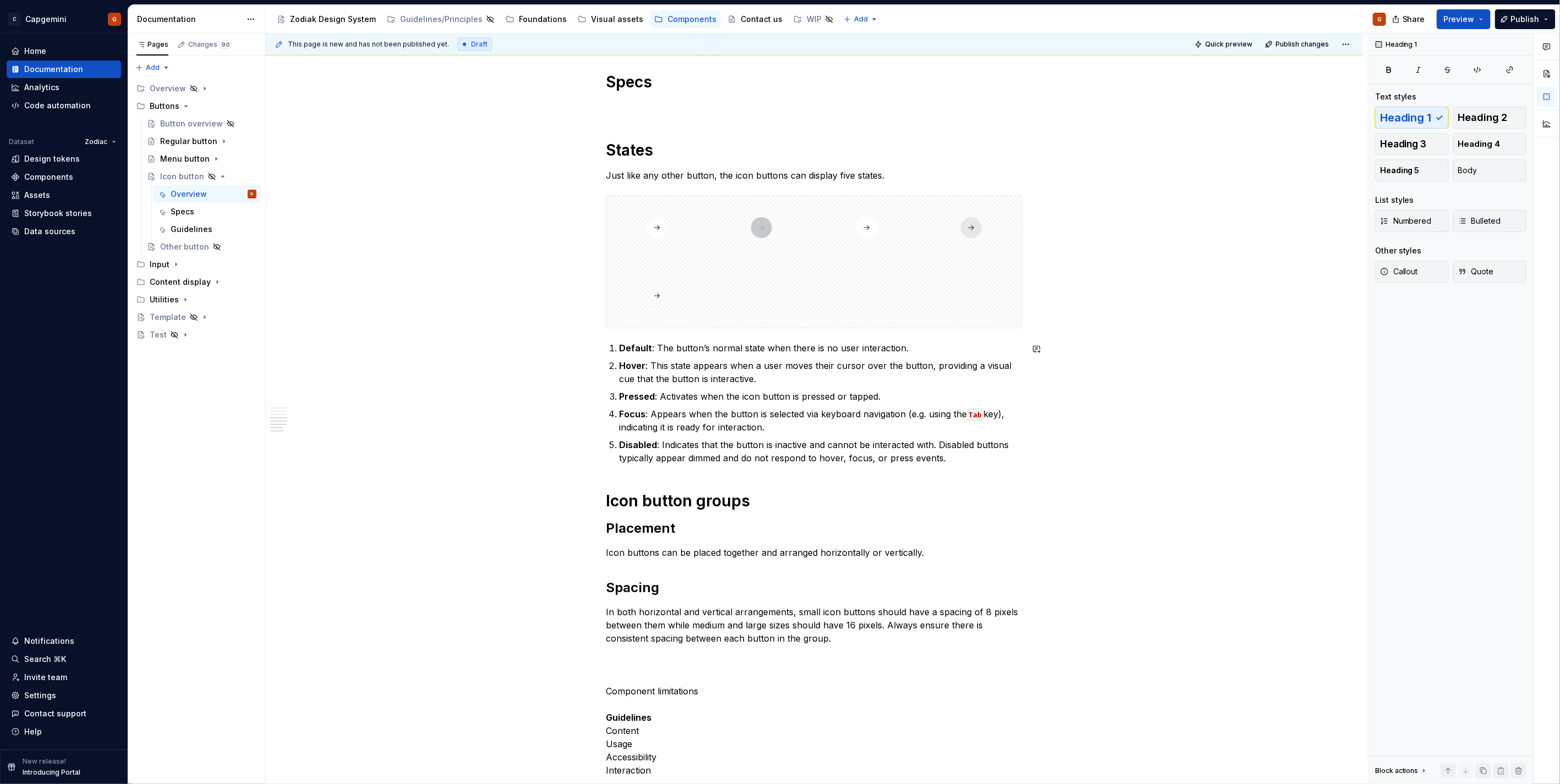
scroll to position [1466, 0]
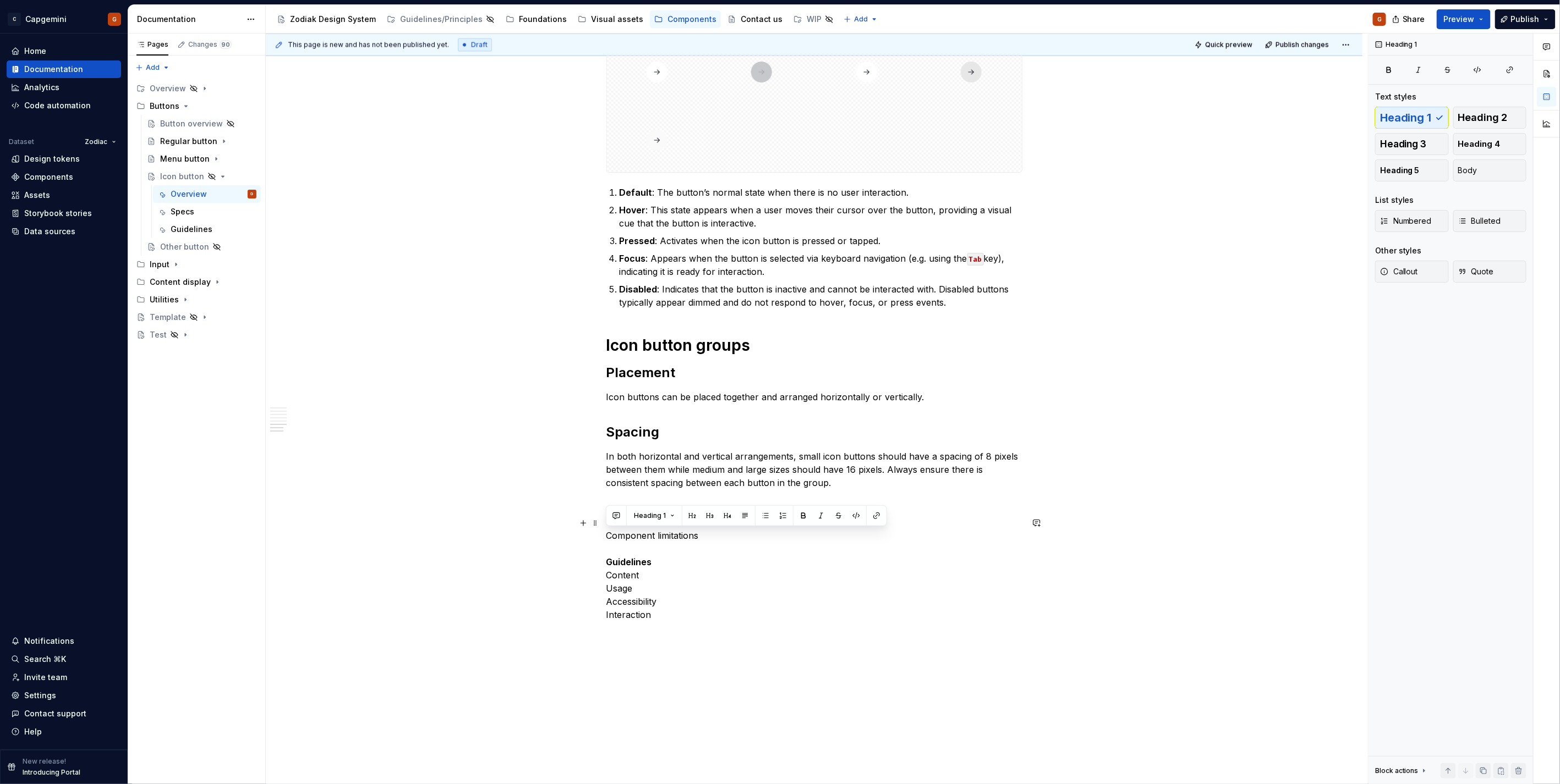
drag, startPoint x: 686, startPoint y: 612, endPoint x: 604, endPoint y: 536, distance: 111.8
click at [634, 563] on strong "Guidelines" at bounding box center [629, 562] width 46 height 11
drag, startPoint x: 686, startPoint y: 622, endPoint x: 593, endPoint y: 556, distance: 114.0
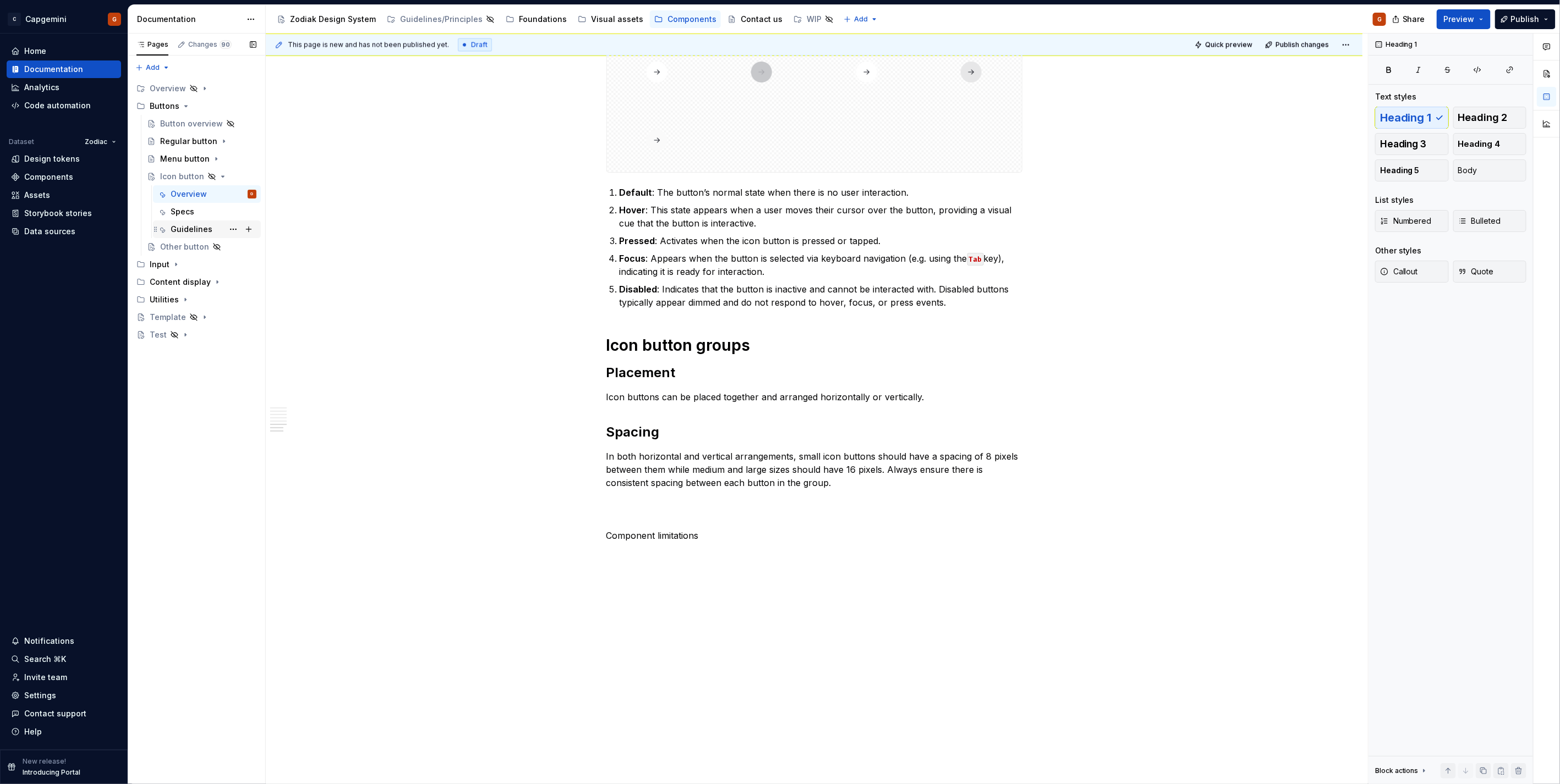
click at [174, 226] on div "Guidelines" at bounding box center [191, 229] width 42 height 11
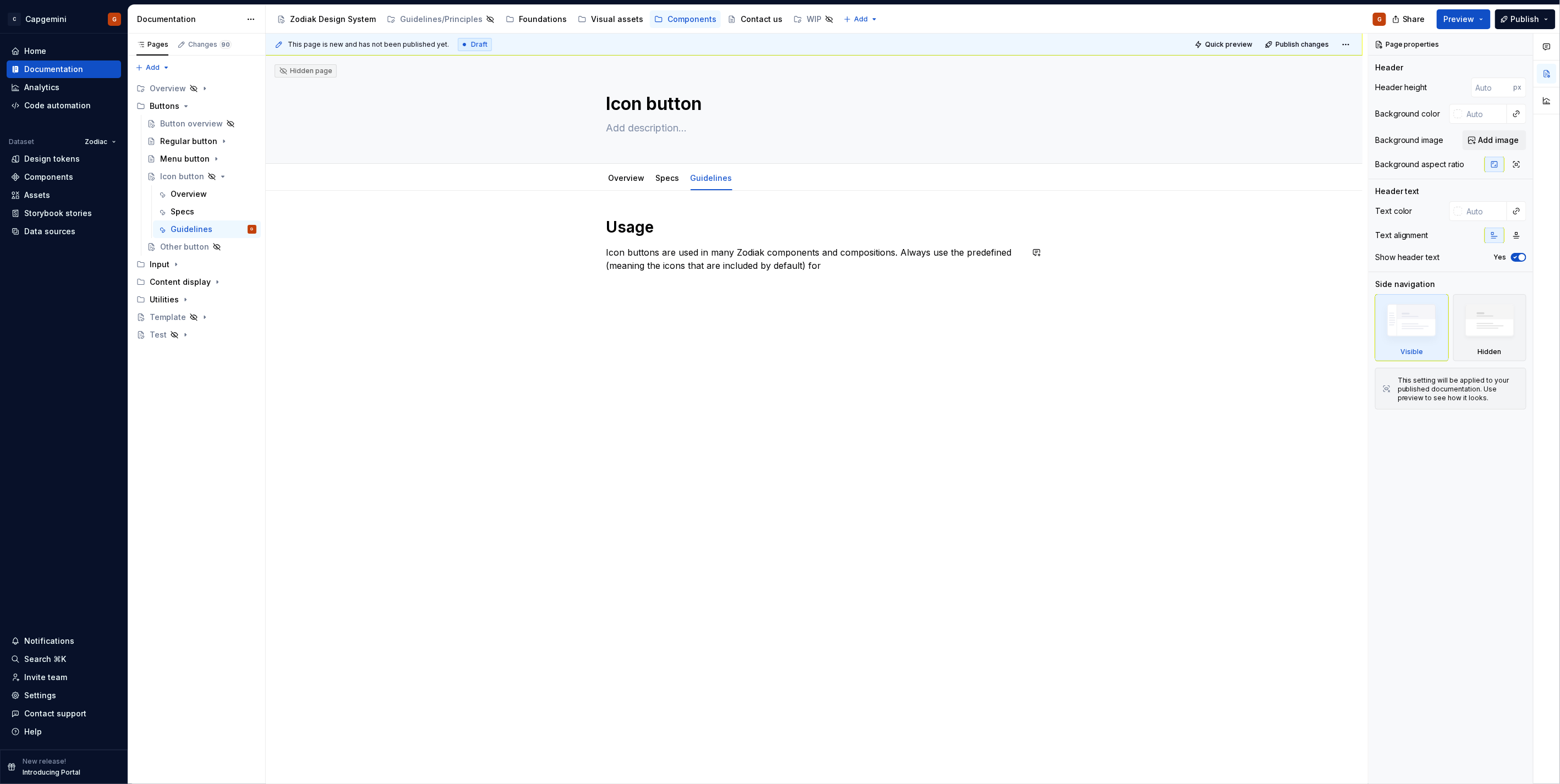
click at [670, 277] on div "Usage Icon buttons are used in many Zodiak components and compositions. Always …" at bounding box center [814, 254] width 416 height 75
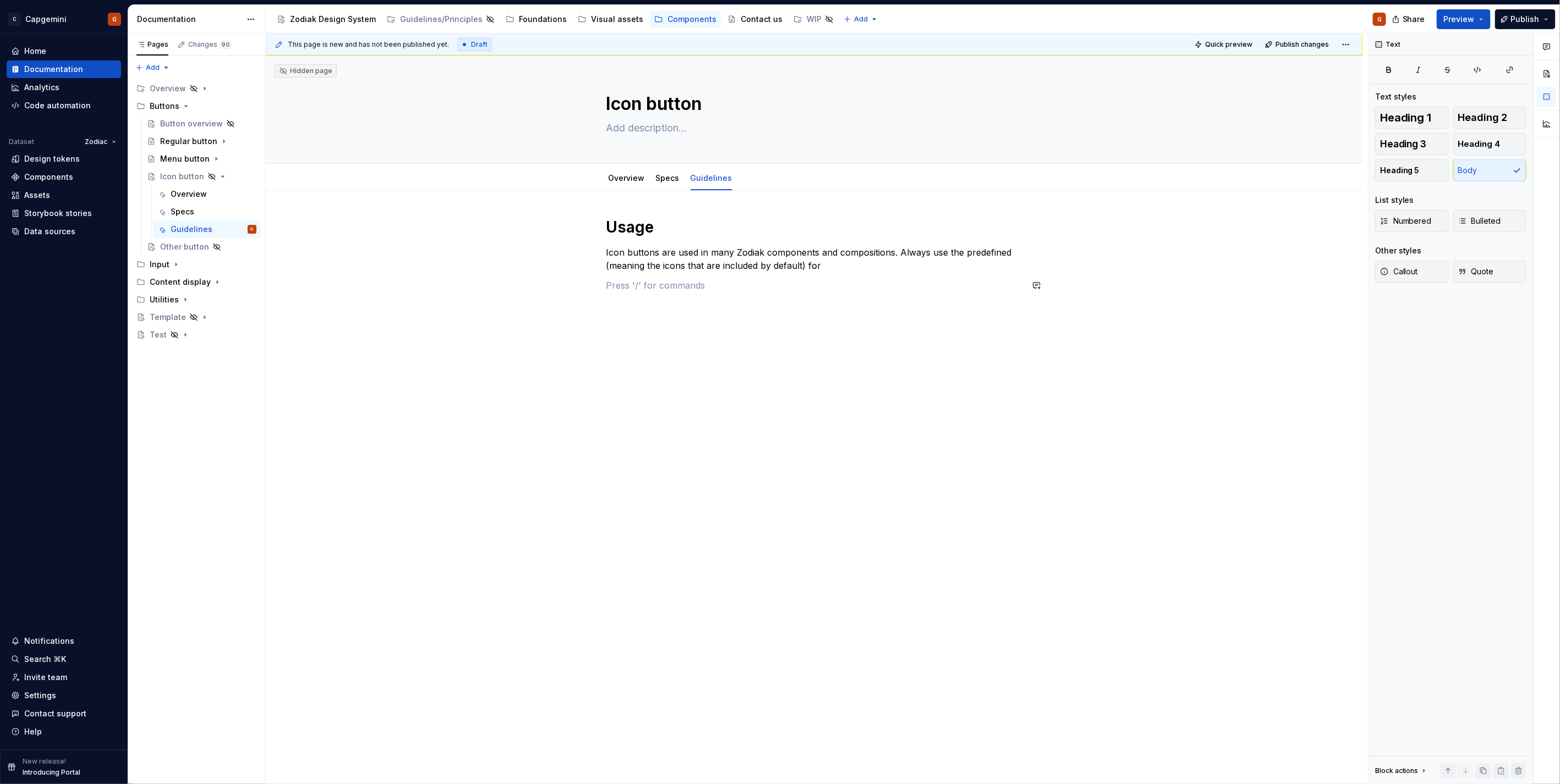
click at [692, 310] on div "Usage Icon buttons are used in many Zodiak components and compositions. Always …" at bounding box center [814, 366] width 1096 height 350
click at [673, 316] on div "This page is new and has not been published yet. Draft Quick preview Publish ch…" at bounding box center [817, 409] width 1102 height 751
click at [655, 292] on p at bounding box center [814, 285] width 416 height 13
click at [663, 191] on div "Usage Icon buttons are used in many Zodiak components and compositions. Always …" at bounding box center [814, 406] width 1096 height 429
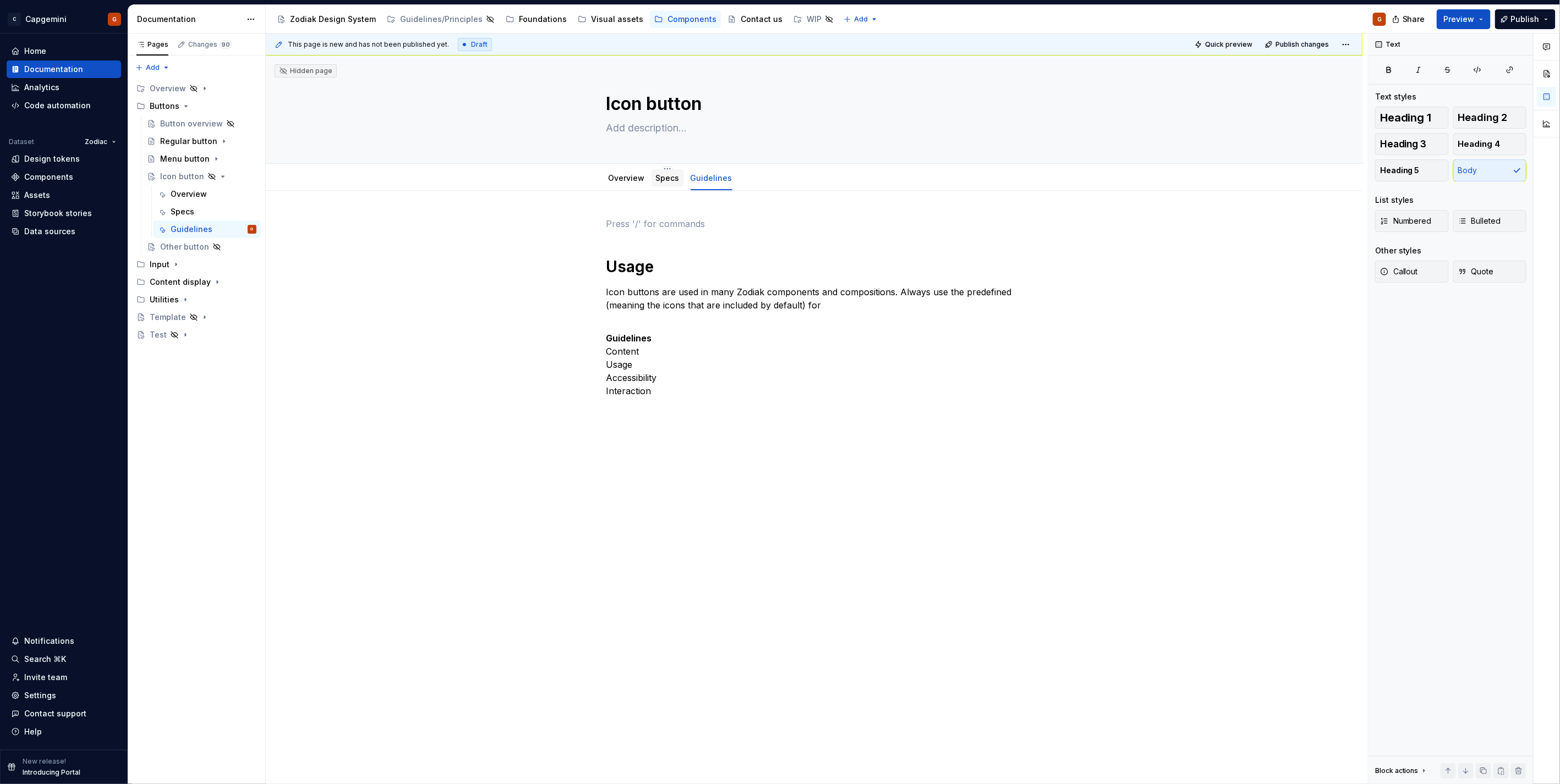
click at [664, 183] on div "Specs" at bounding box center [668, 178] width 24 height 11
click at [666, 182] on link "Specs" at bounding box center [668, 177] width 24 height 9
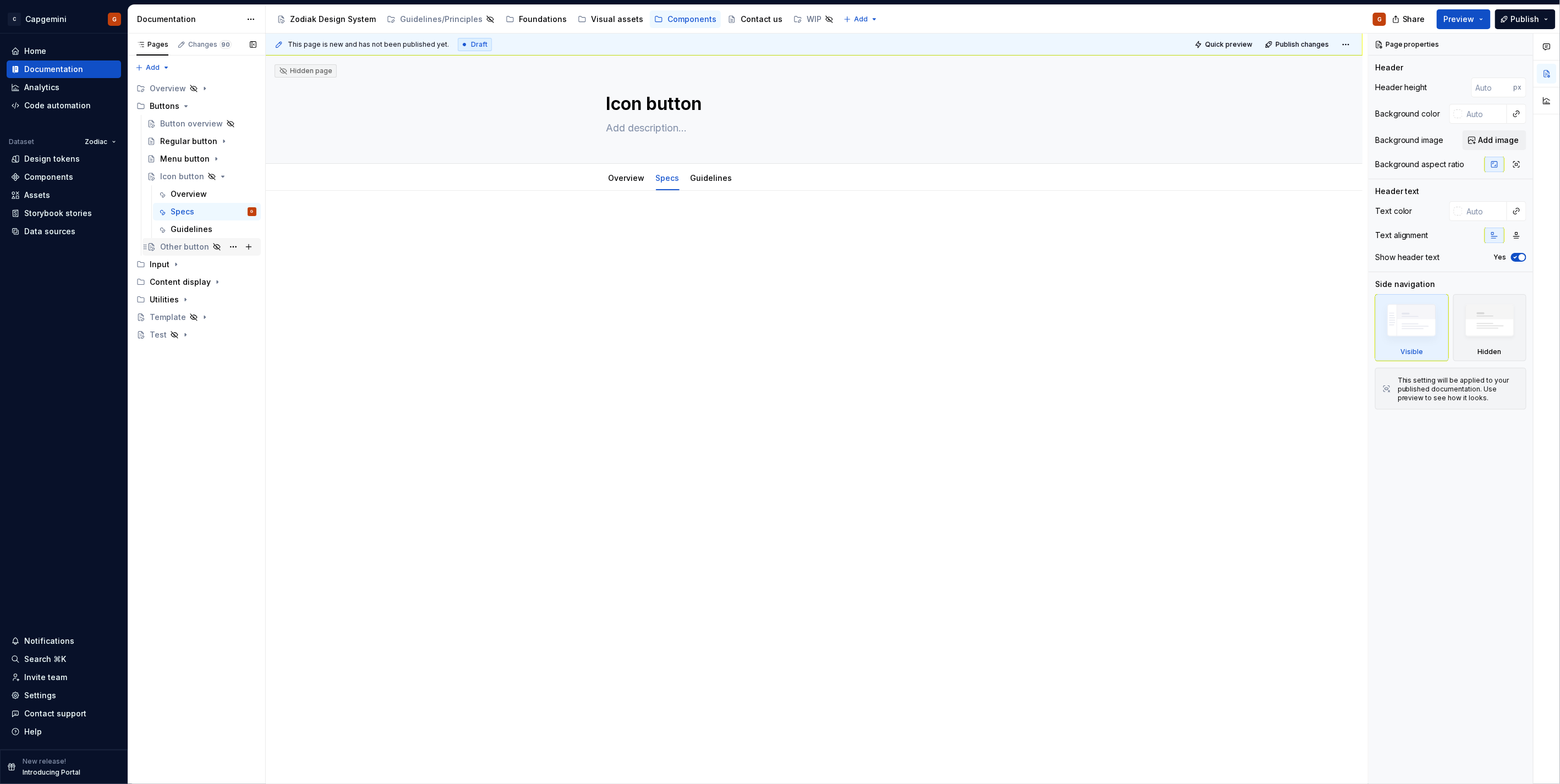
click at [179, 245] on div "Other button" at bounding box center [184, 247] width 49 height 11
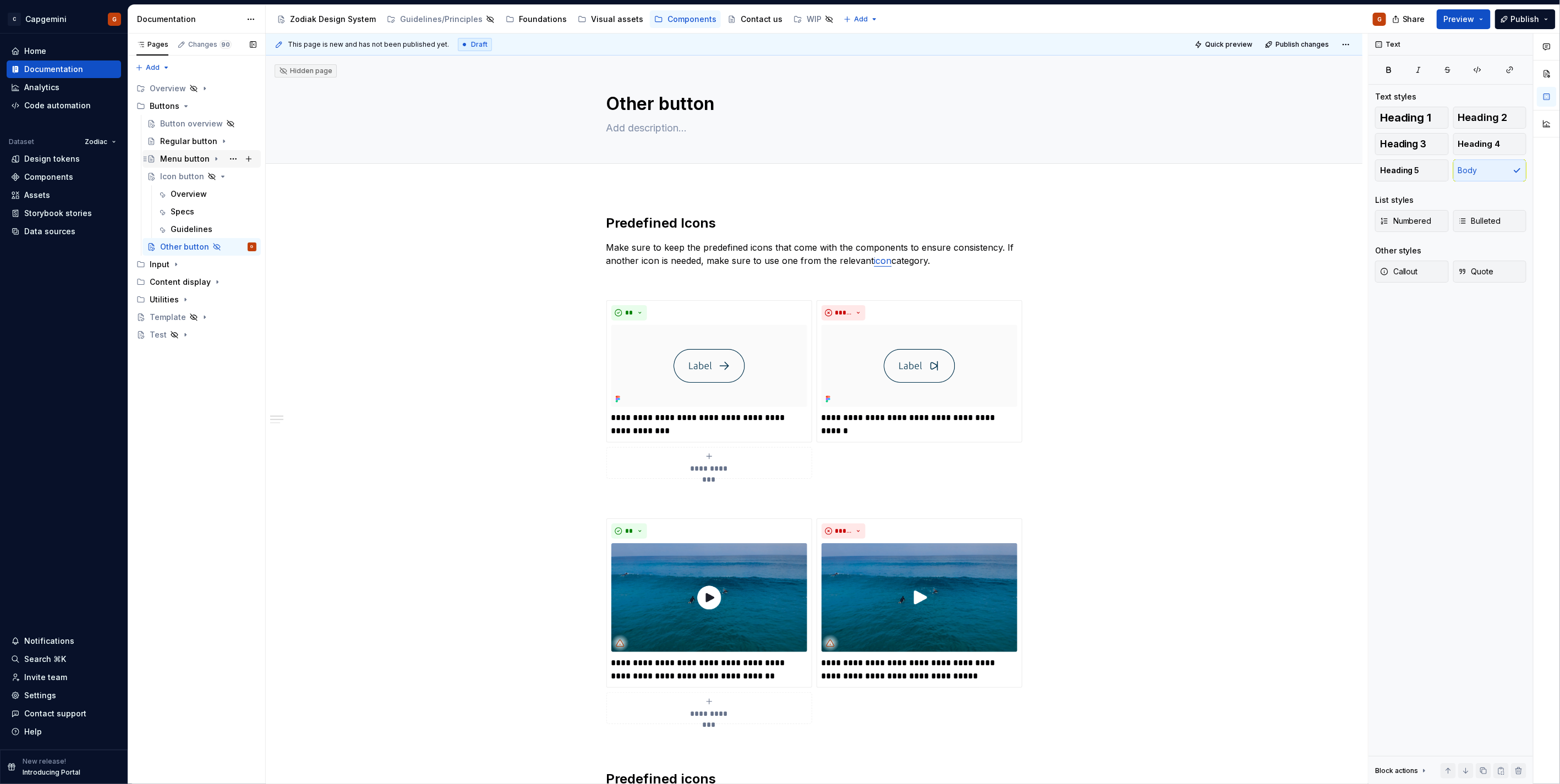
click at [187, 158] on div "Menu button" at bounding box center [185, 159] width 50 height 11
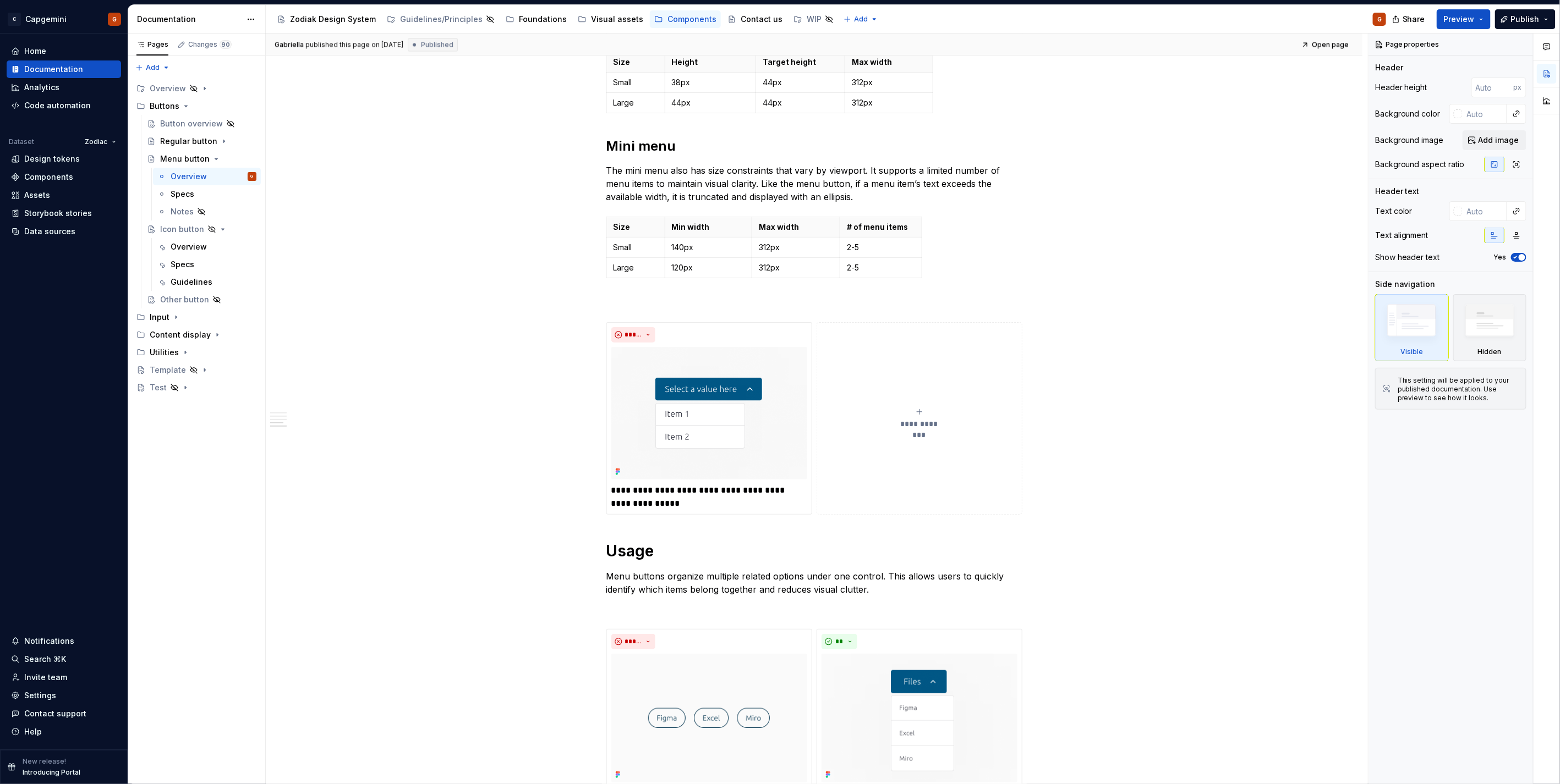
scroll to position [1799, 0]
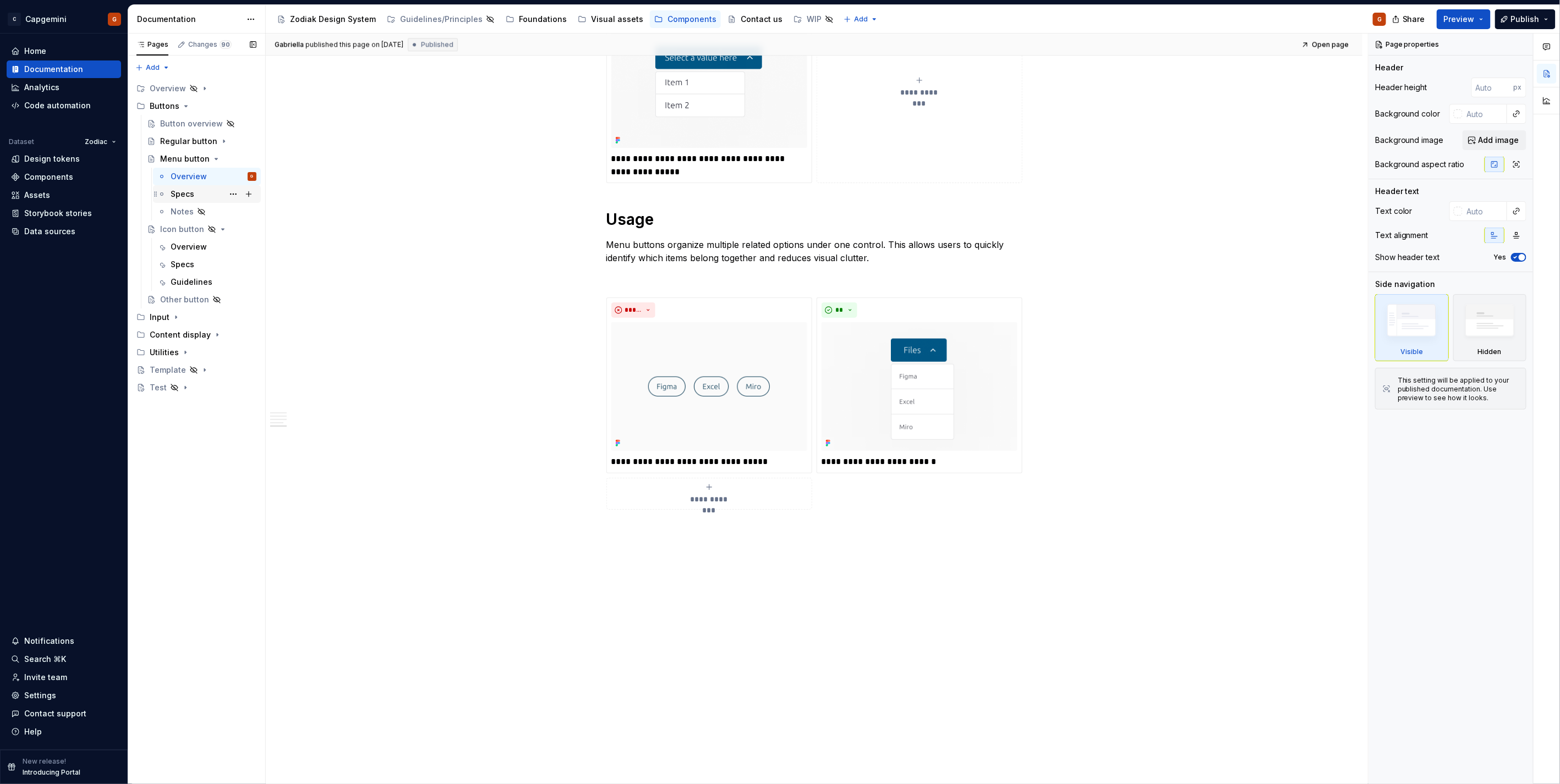
click at [185, 192] on div "Specs" at bounding box center [182, 194] width 24 height 11
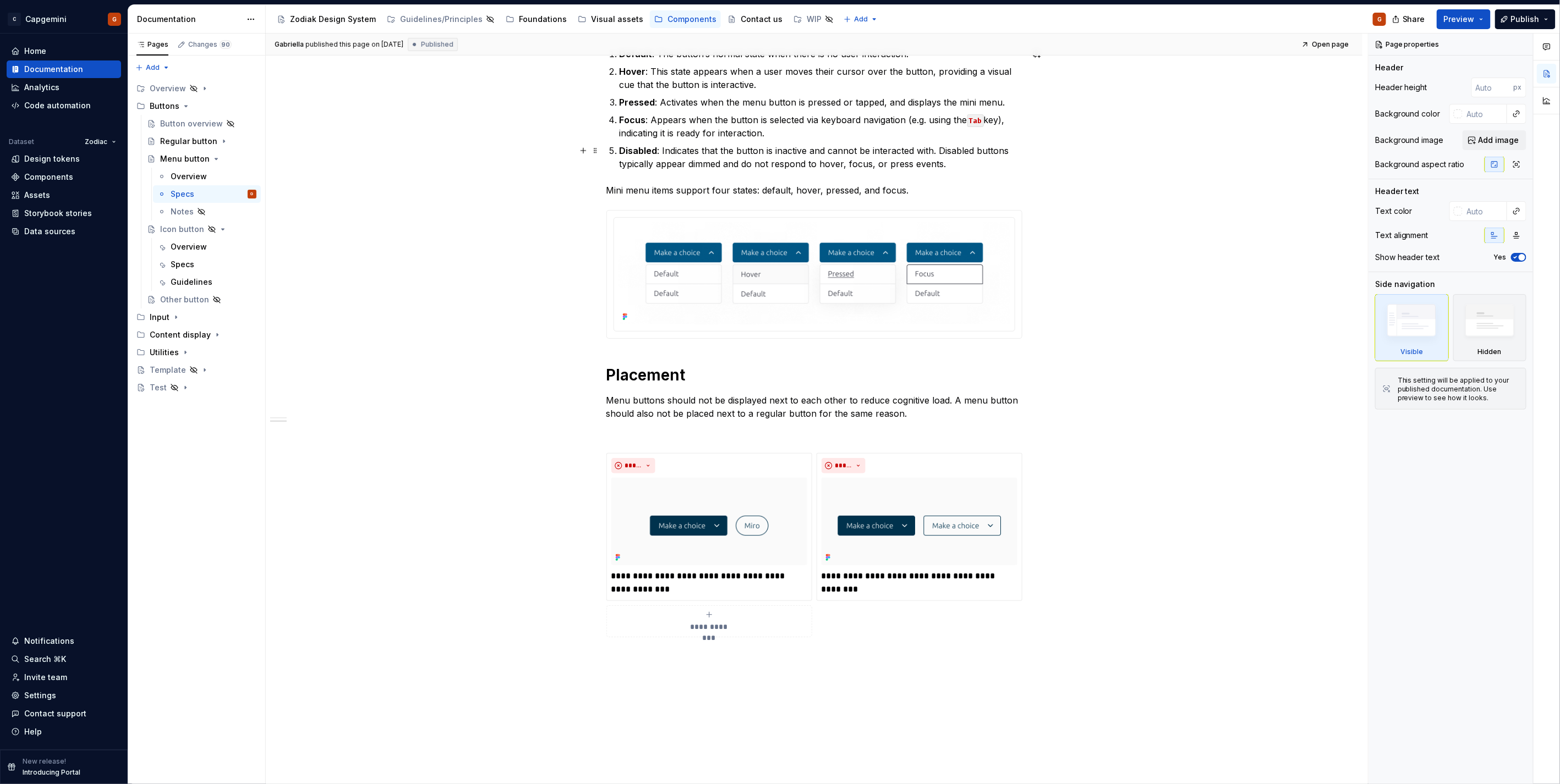
scroll to position [607, 0]
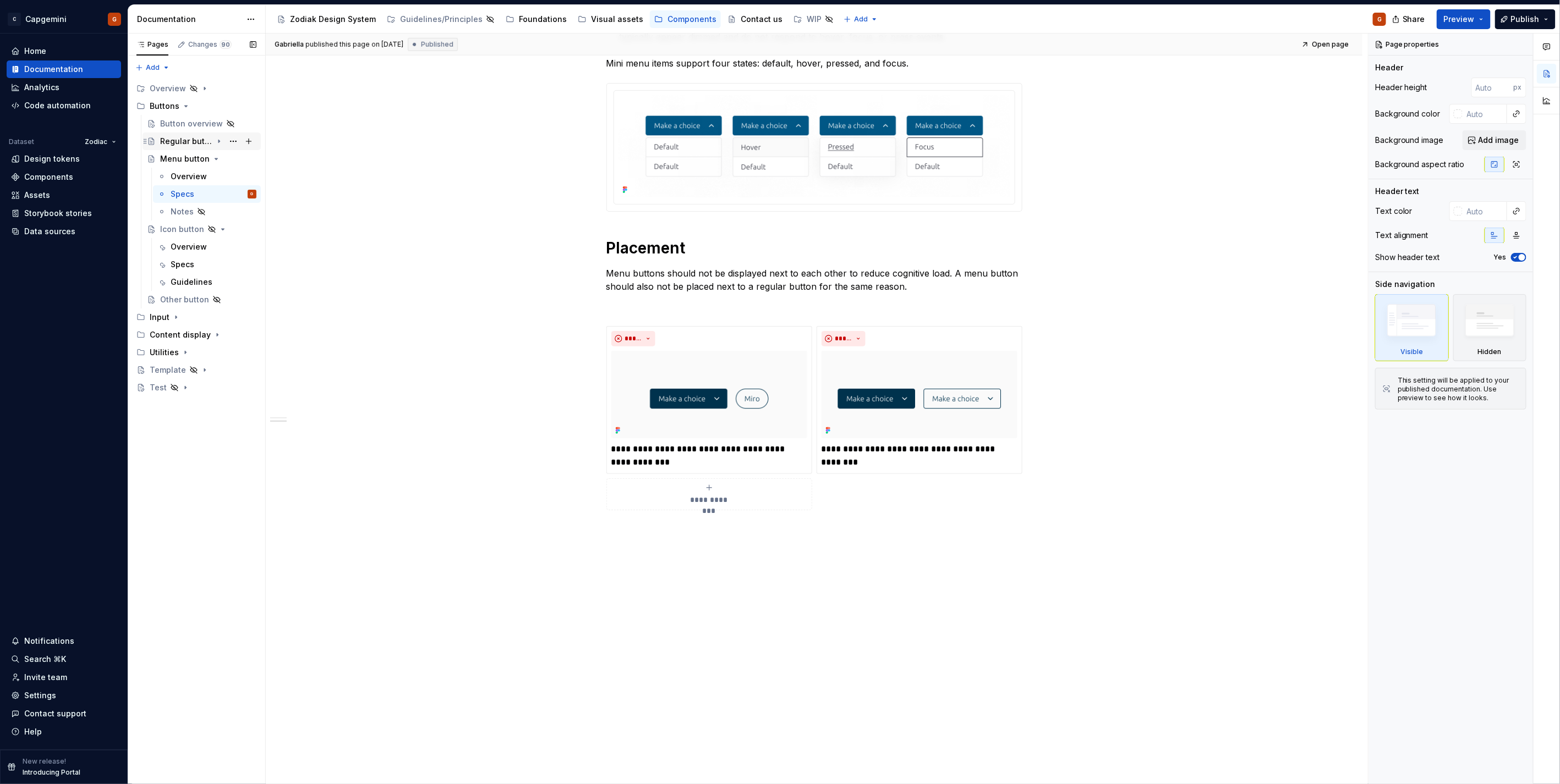
click at [196, 145] on div "Regular button" at bounding box center [186, 141] width 52 height 11
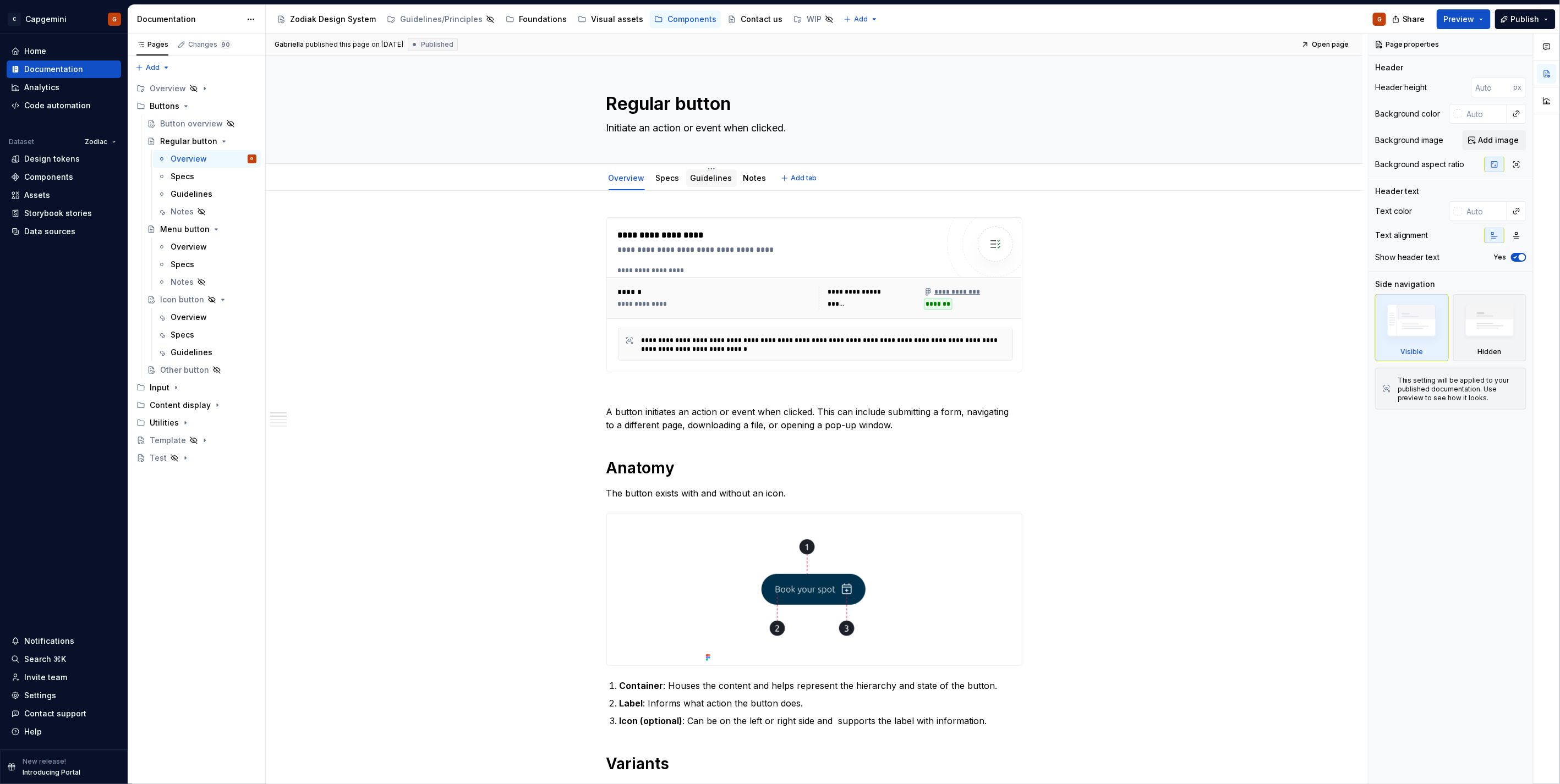
click at [714, 185] on div "Guidelines" at bounding box center [712, 178] width 51 height 17
click at [696, 177] on link "Guidelines" at bounding box center [711, 177] width 42 height 9
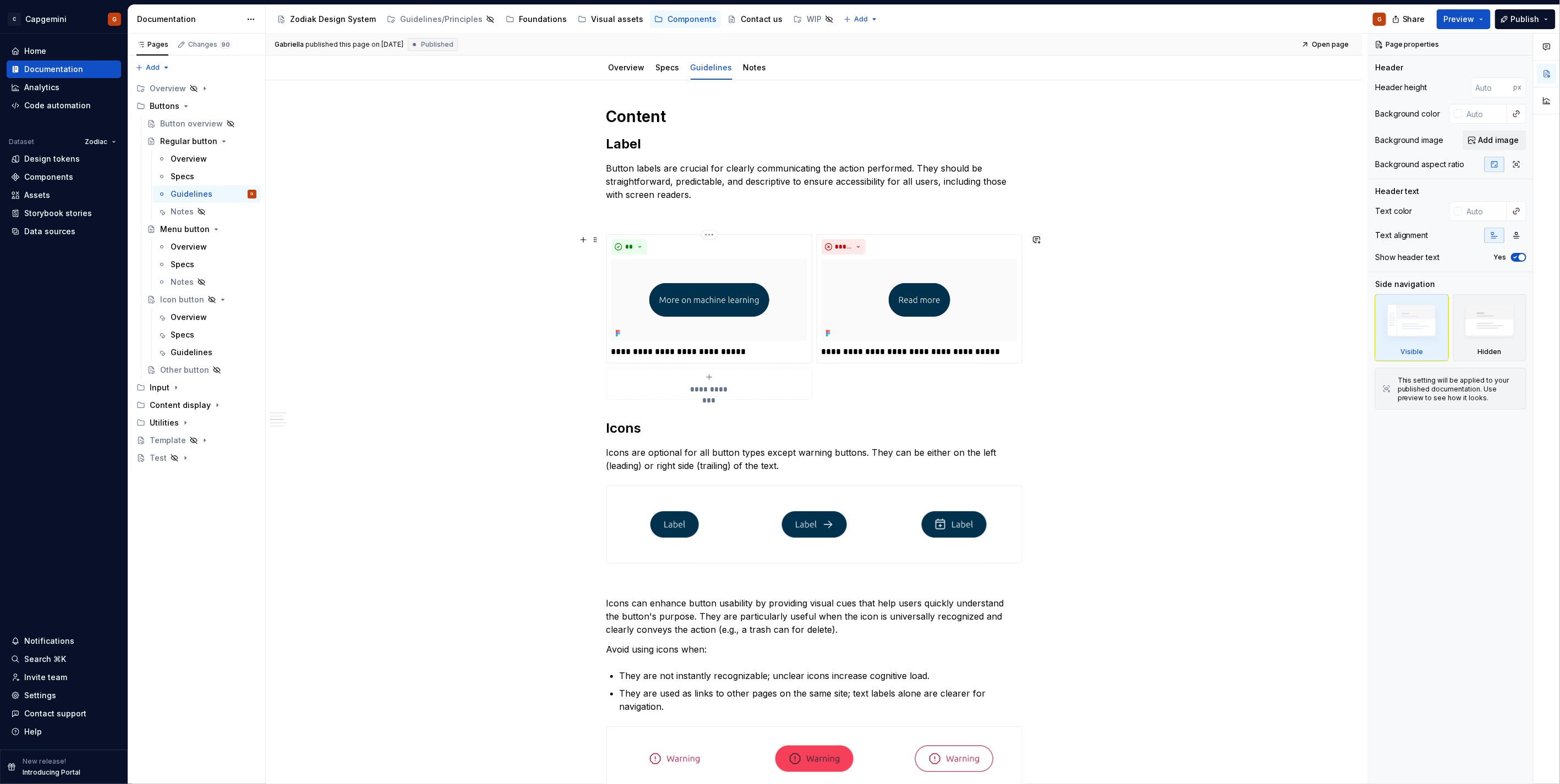
scroll to position [305, 0]
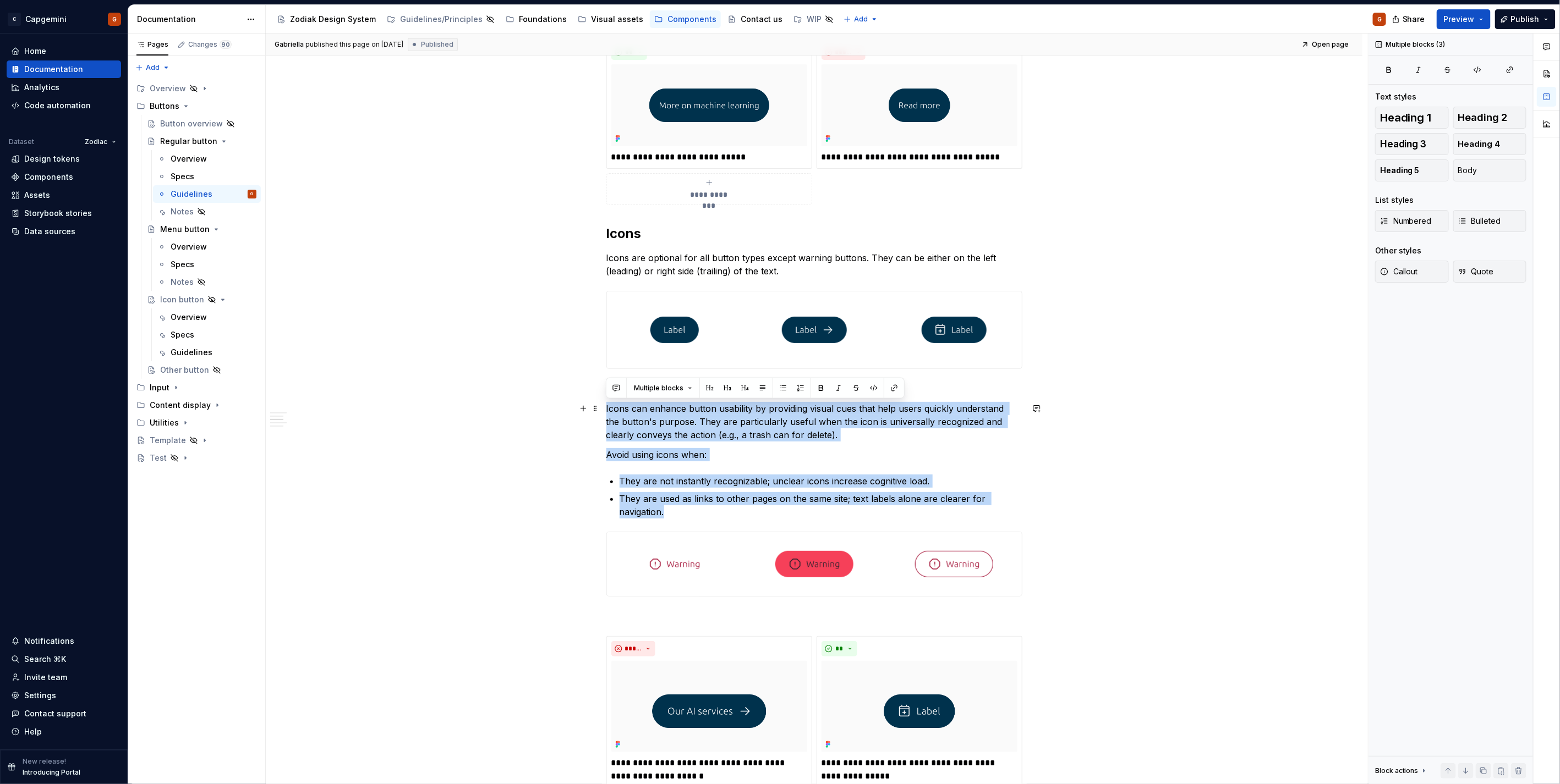
drag, startPoint x: 670, startPoint y: 512, endPoint x: 606, endPoint y: 404, distance: 125.5
click at [606, 404] on div "**********" at bounding box center [814, 563] width 416 height 1303
click at [683, 427] on p "Icons can enhance button usability by providing visual cues that help users qui…" at bounding box center [814, 422] width 416 height 40
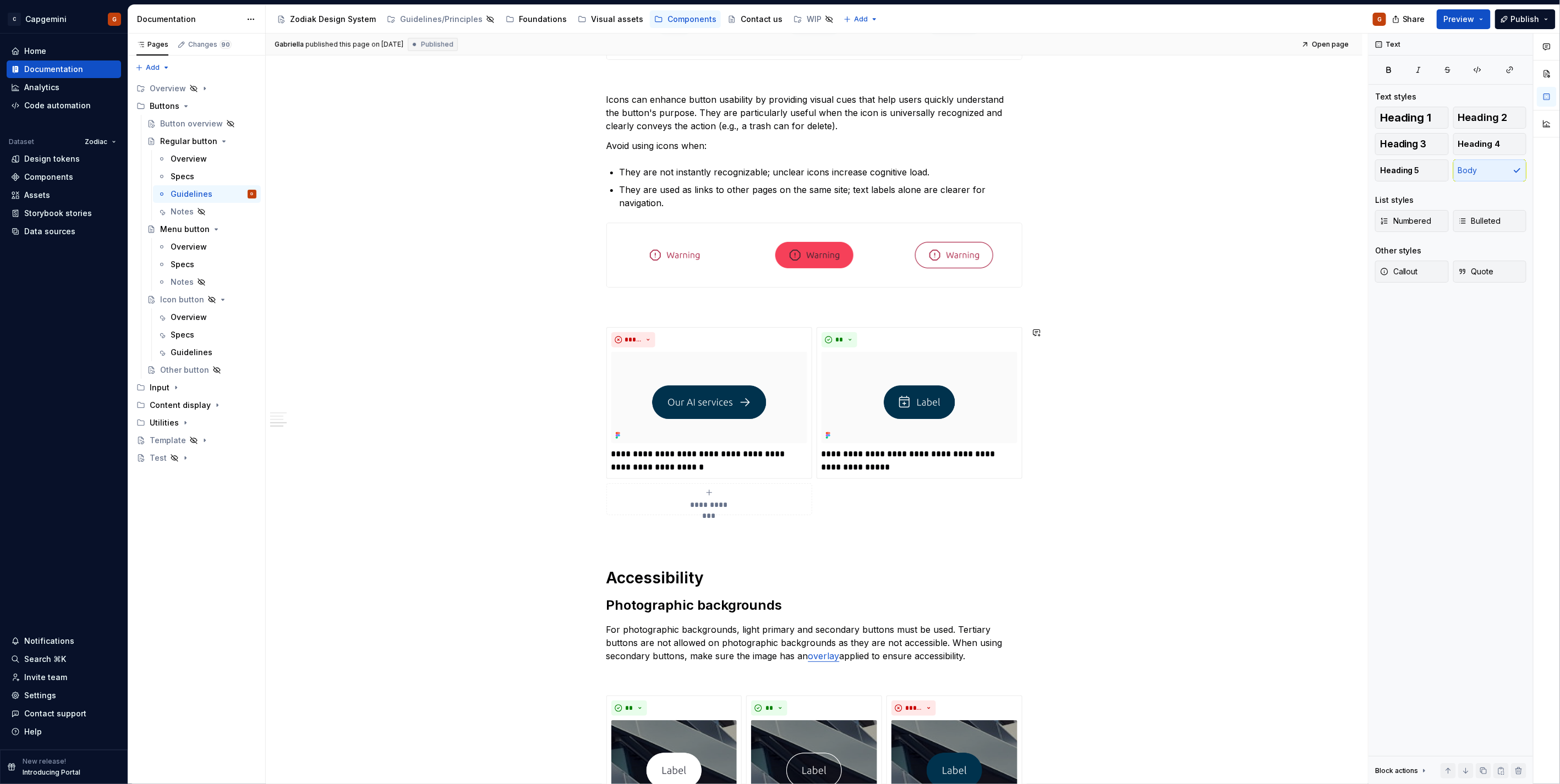
scroll to position [550, 0]
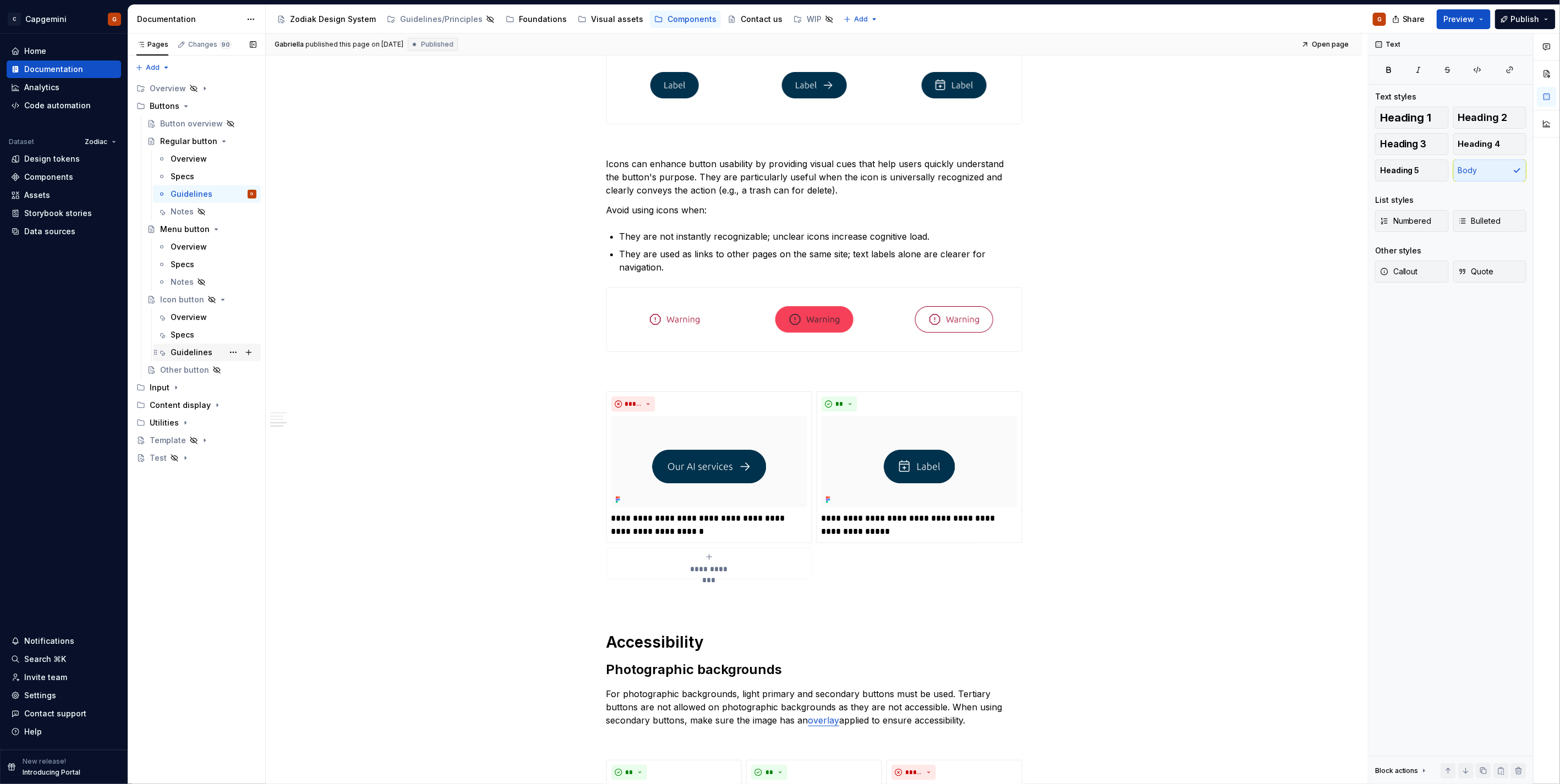
click at [193, 350] on div "Guidelines" at bounding box center [191, 352] width 42 height 11
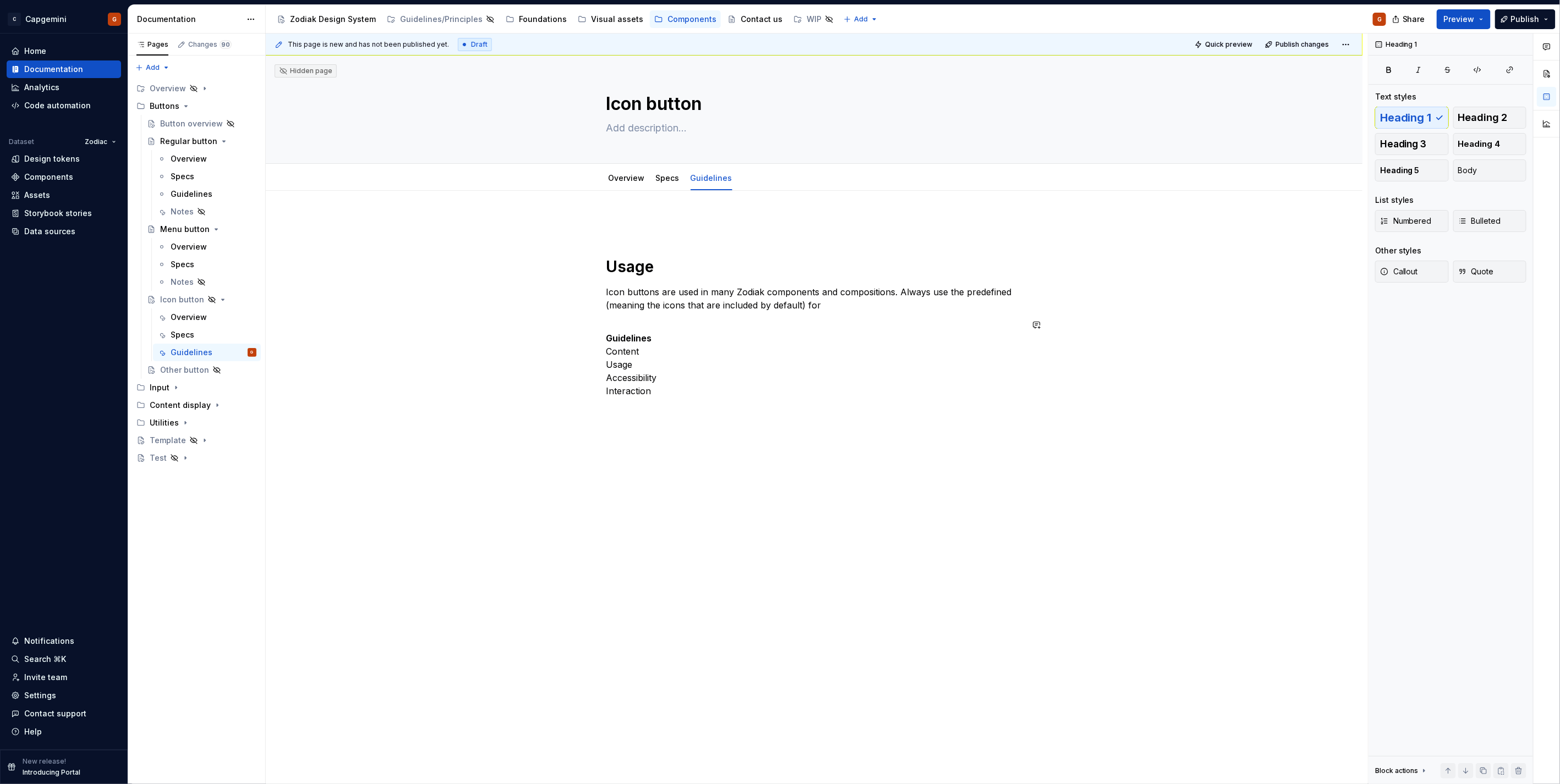
click at [721, 234] on div "Usage Icon buttons are used in many Zodiak components and compositions. Always …" at bounding box center [814, 314] width 416 height 194
click at [668, 233] on div "Usage Icon buttons are used in many Zodiak components and compositions. Always …" at bounding box center [814, 314] width 416 height 194
click at [631, 229] on p at bounding box center [814, 223] width 416 height 13
click at [640, 177] on link "Overview" at bounding box center [627, 177] width 37 height 9
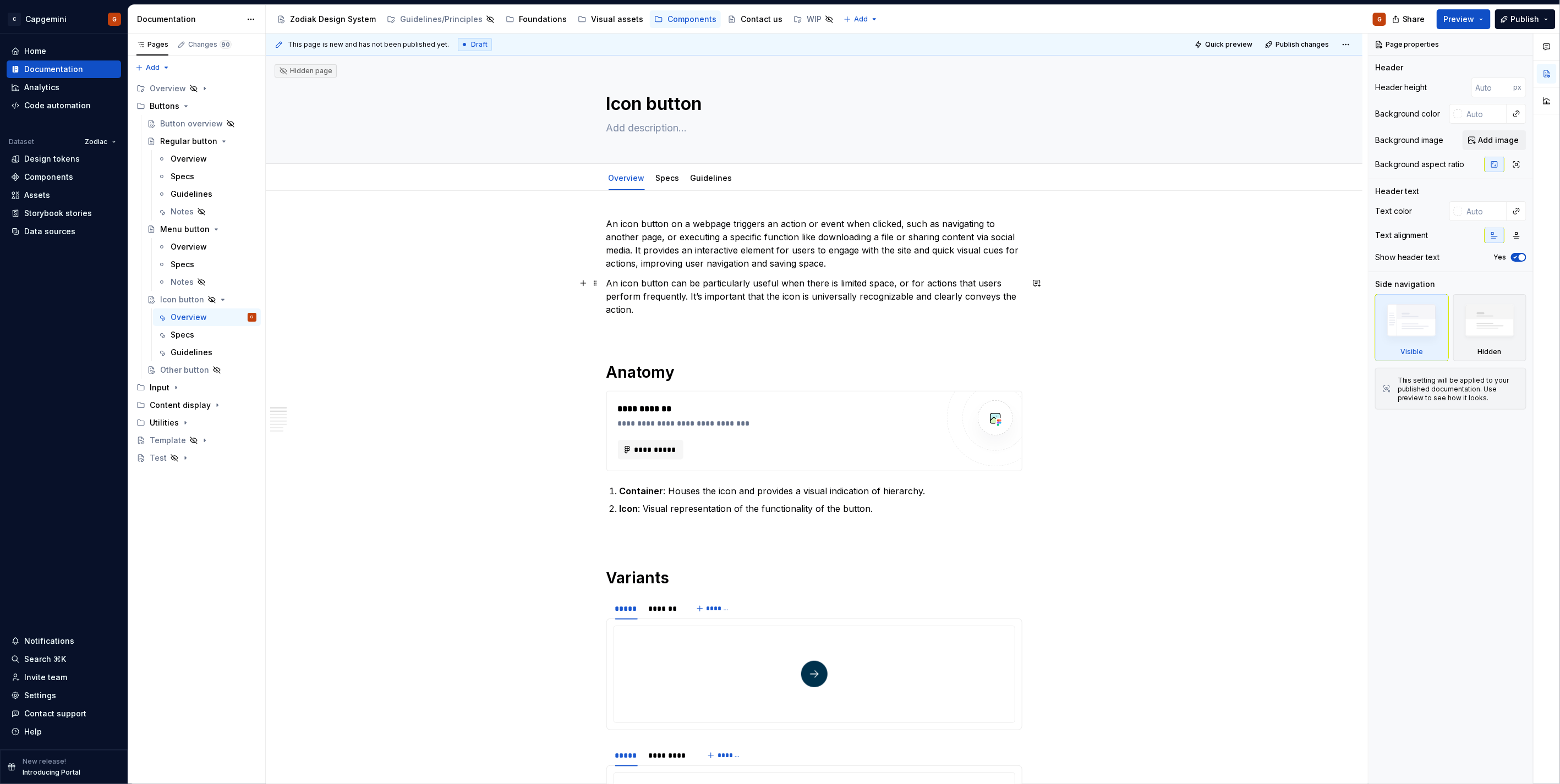
click at [658, 306] on p "An icon button can be particularly useful when there is limited space, or for a…" at bounding box center [814, 296] width 416 height 40
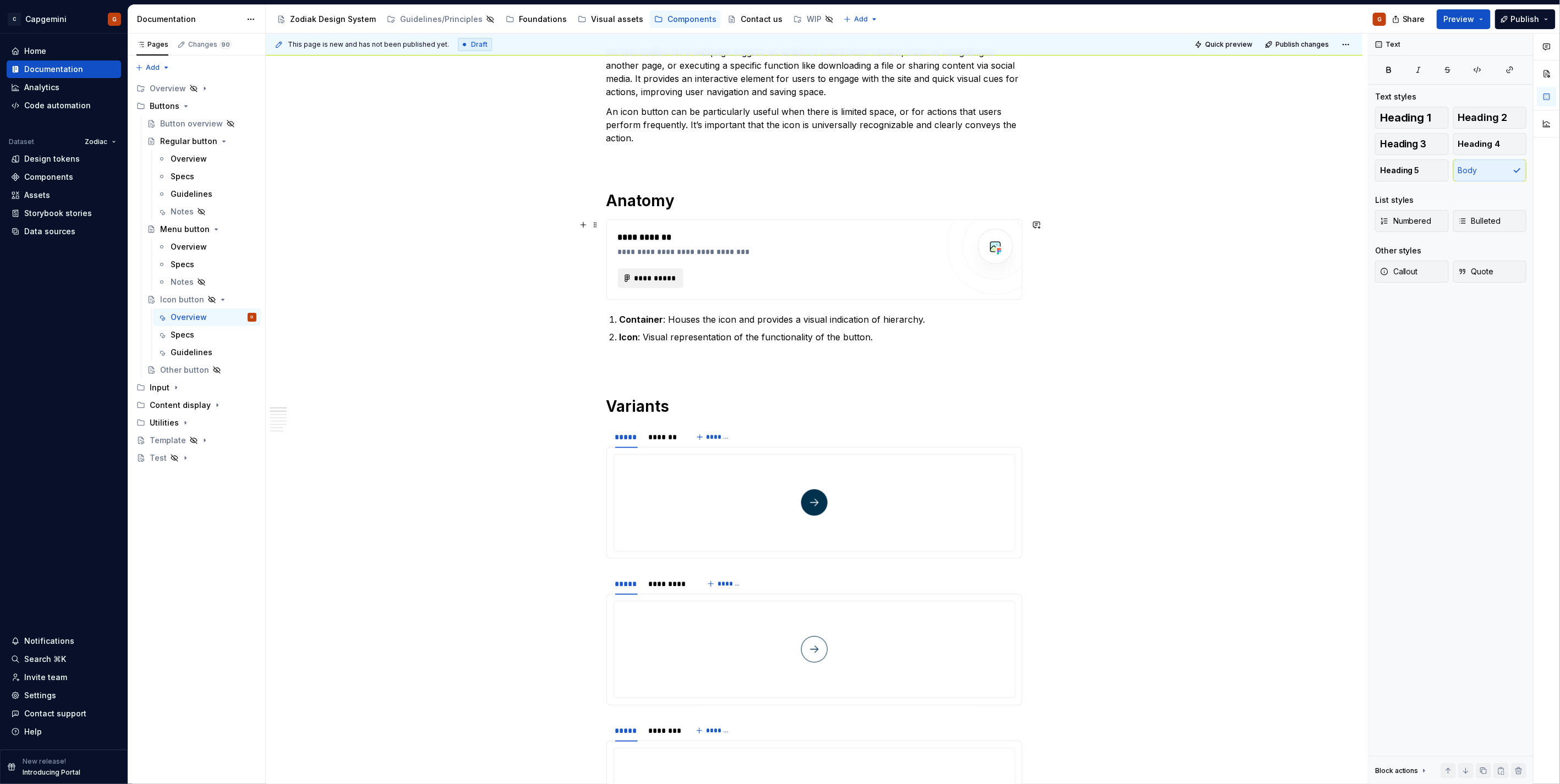
scroll to position [50, 0]
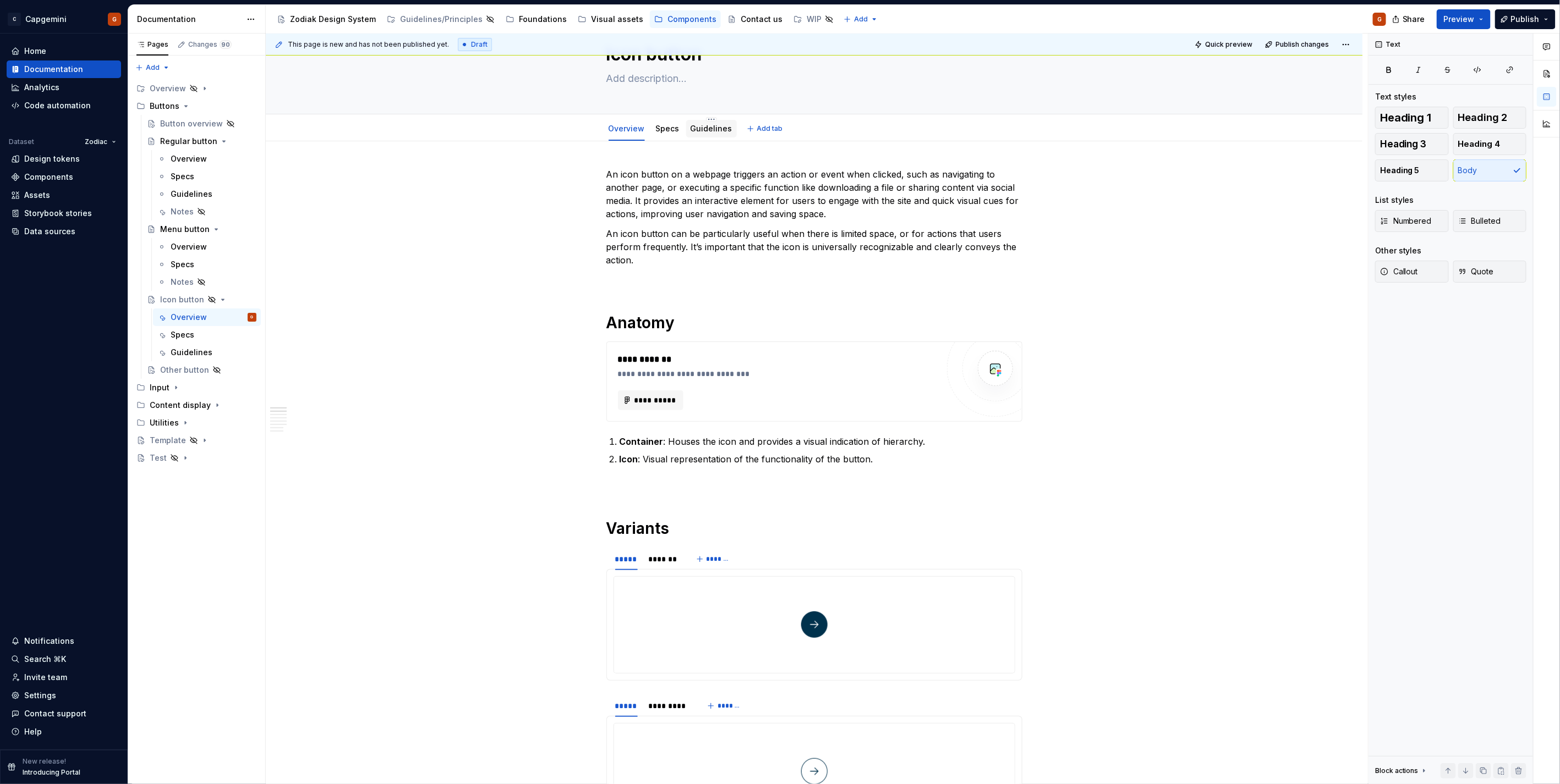
click at [708, 135] on div "Guidelines" at bounding box center [712, 128] width 51 height 17
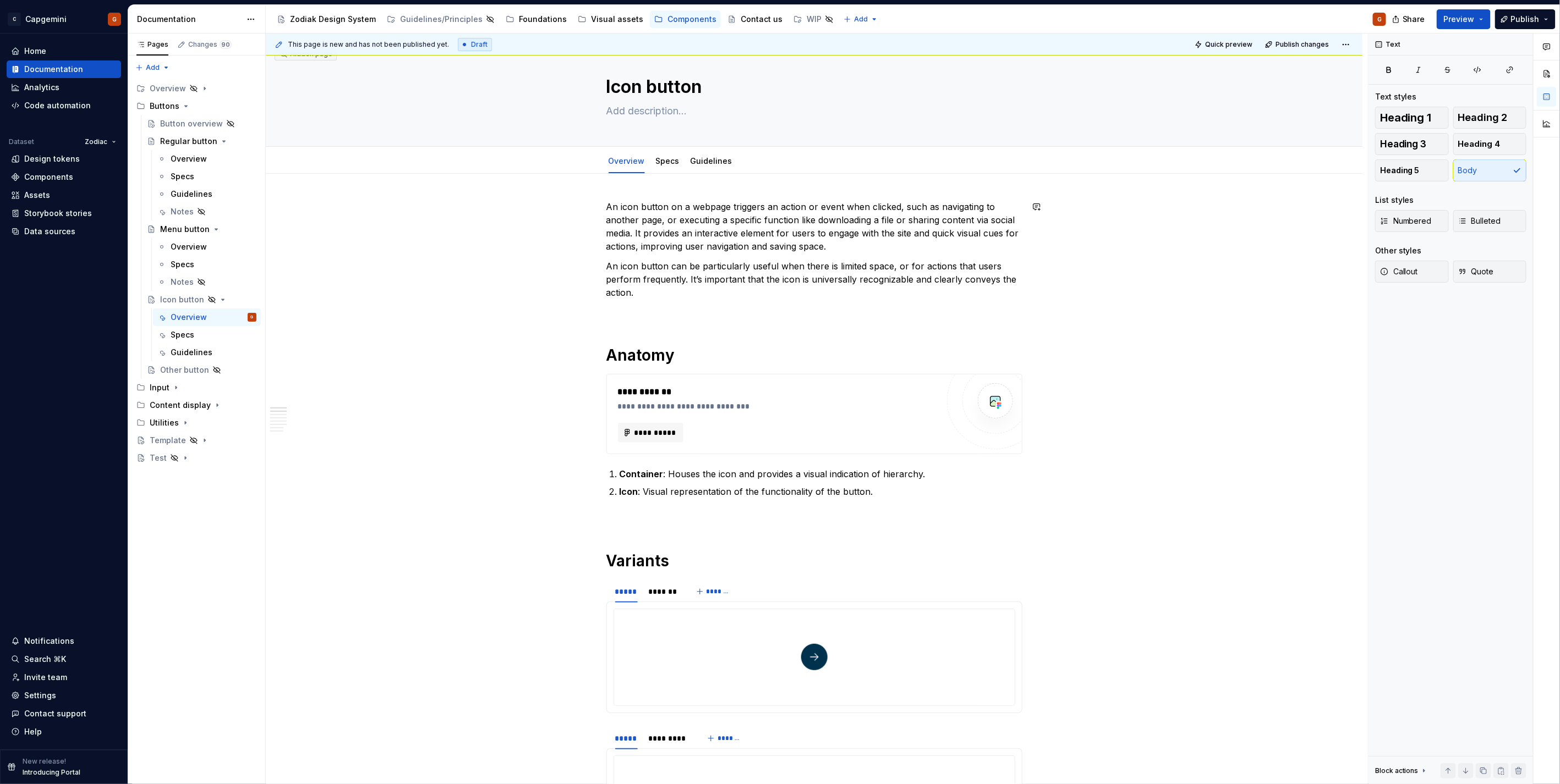
scroll to position [0, 0]
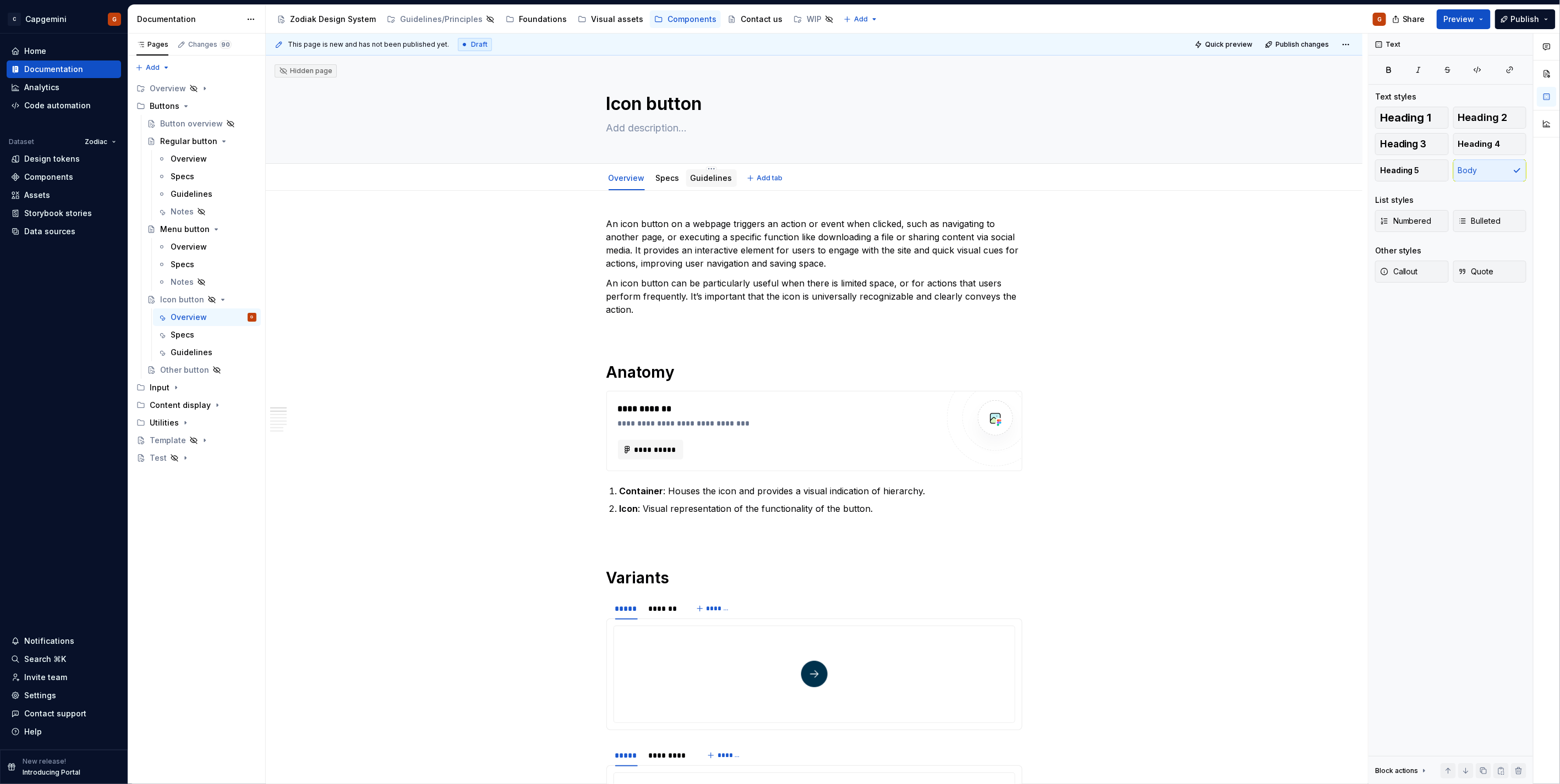
click at [705, 184] on div "Guidelines" at bounding box center [711, 178] width 42 height 13
click at [701, 180] on link "Guidelines" at bounding box center [711, 177] width 42 height 9
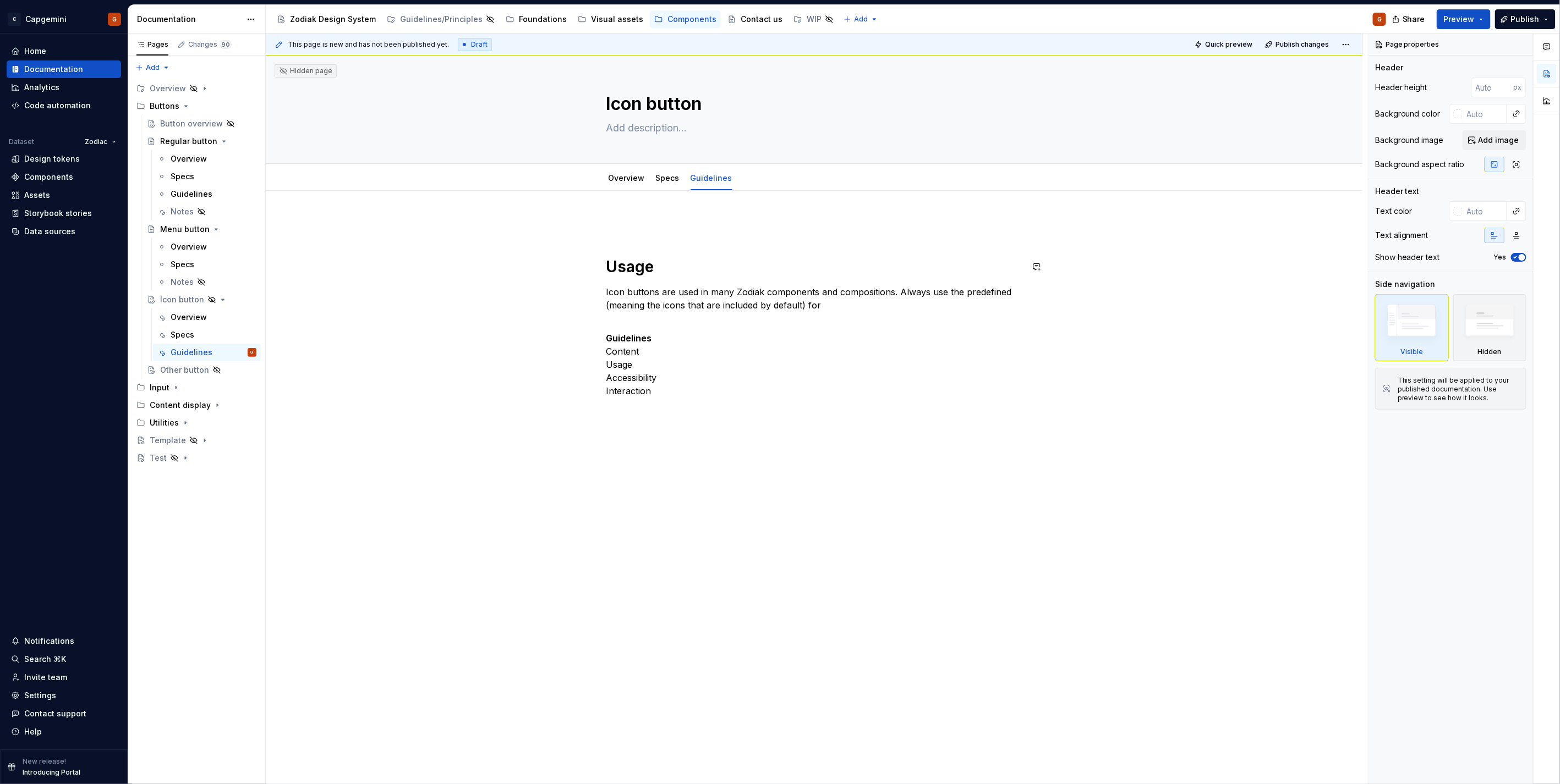
click at [673, 235] on div "Usage Icon buttons are used in many Zodiak components and compositions. Always …" at bounding box center [814, 314] width 416 height 194
type textarea "*"
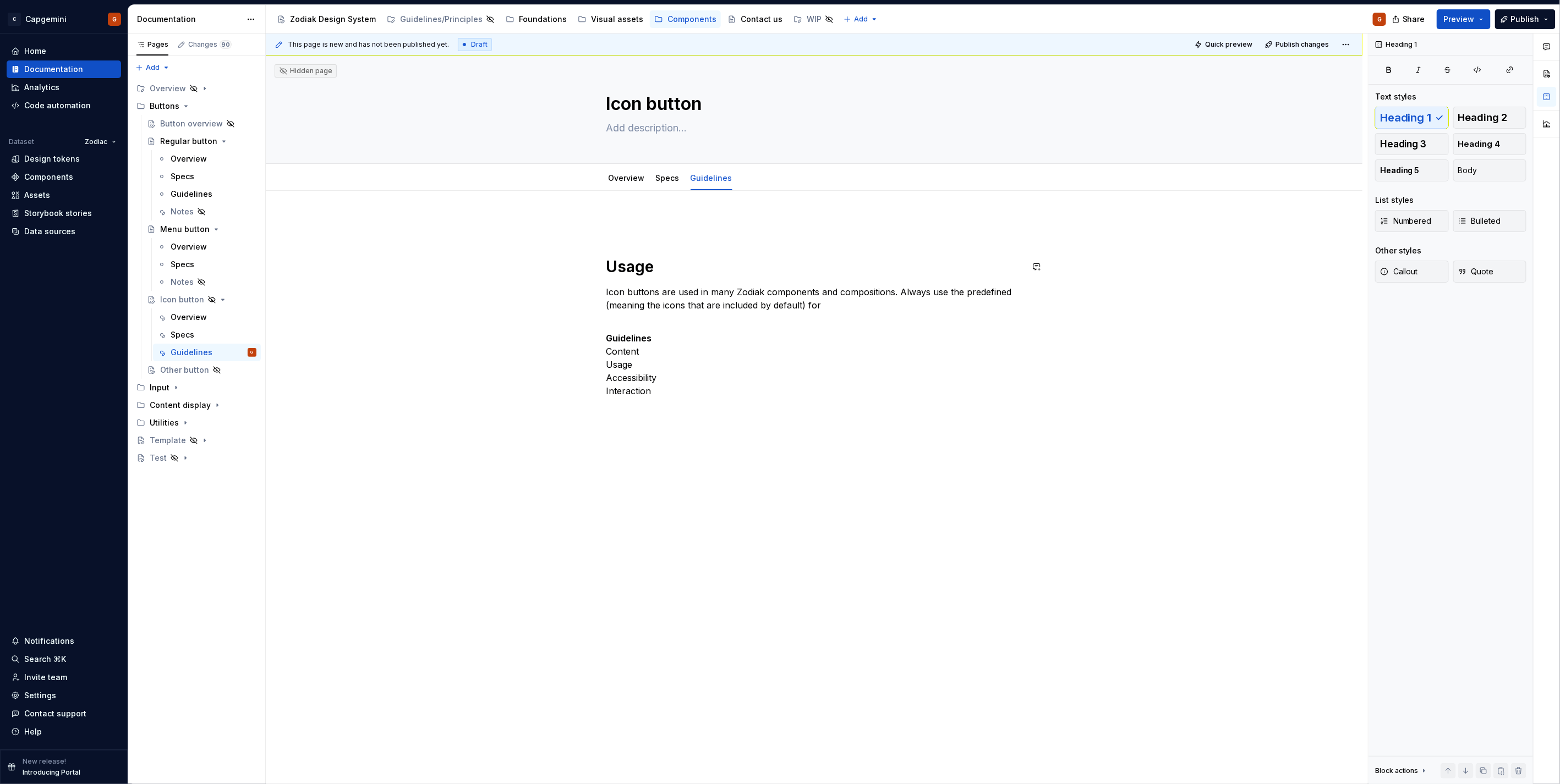
click at [670, 221] on p at bounding box center [814, 223] width 416 height 13
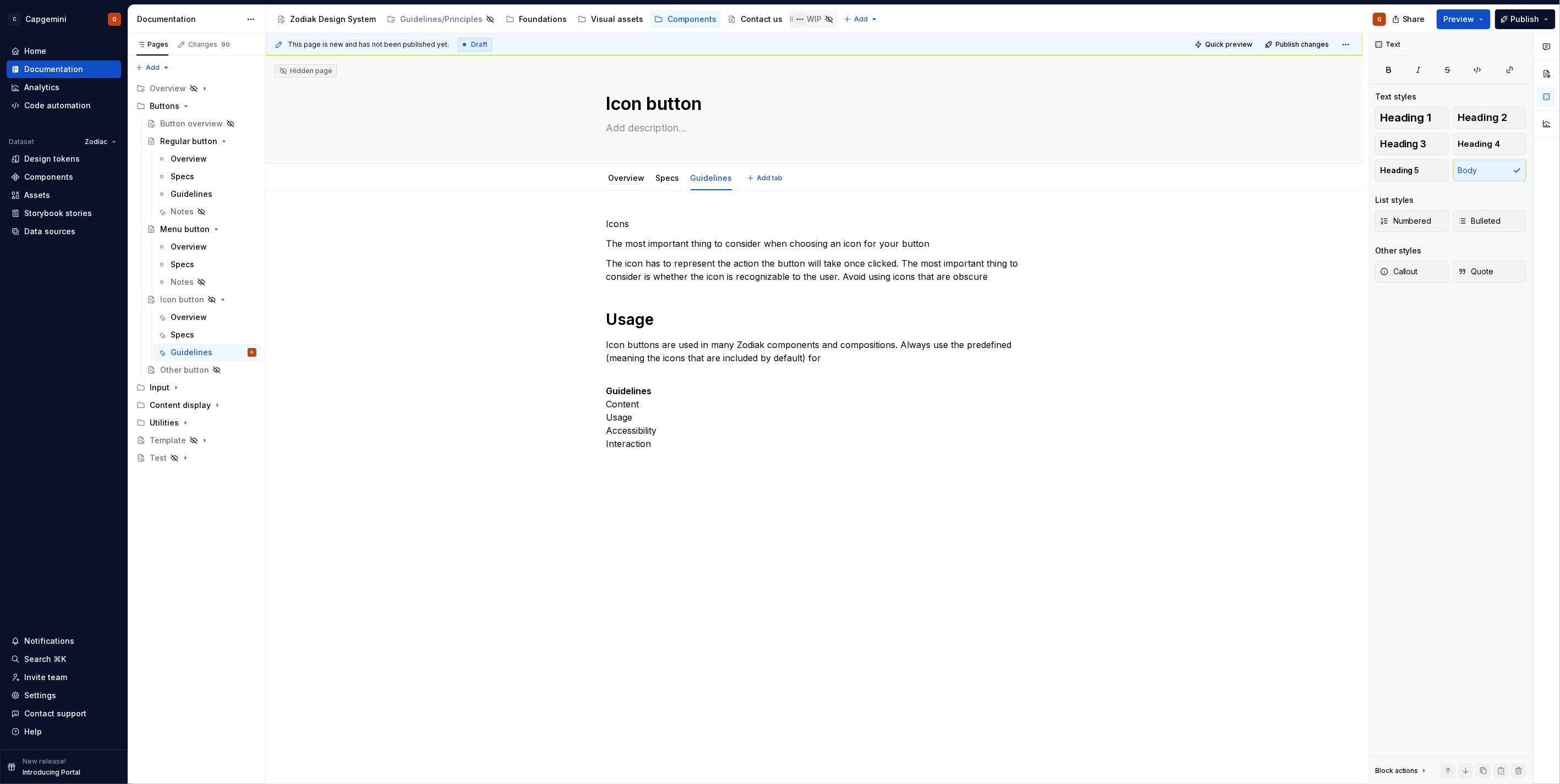
type textarea "*"
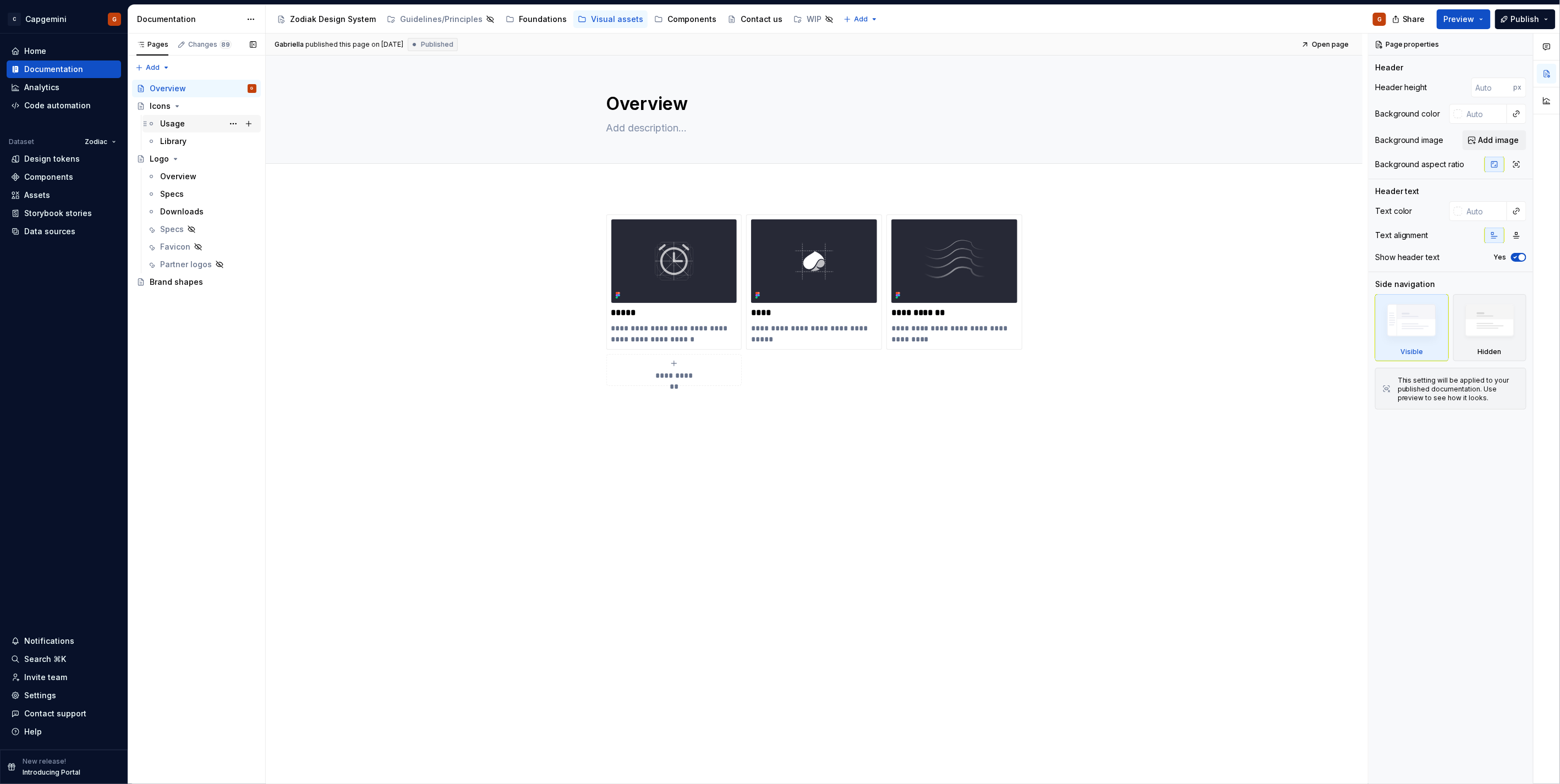
click at [177, 125] on div "Usage" at bounding box center [173, 124] width 25 height 11
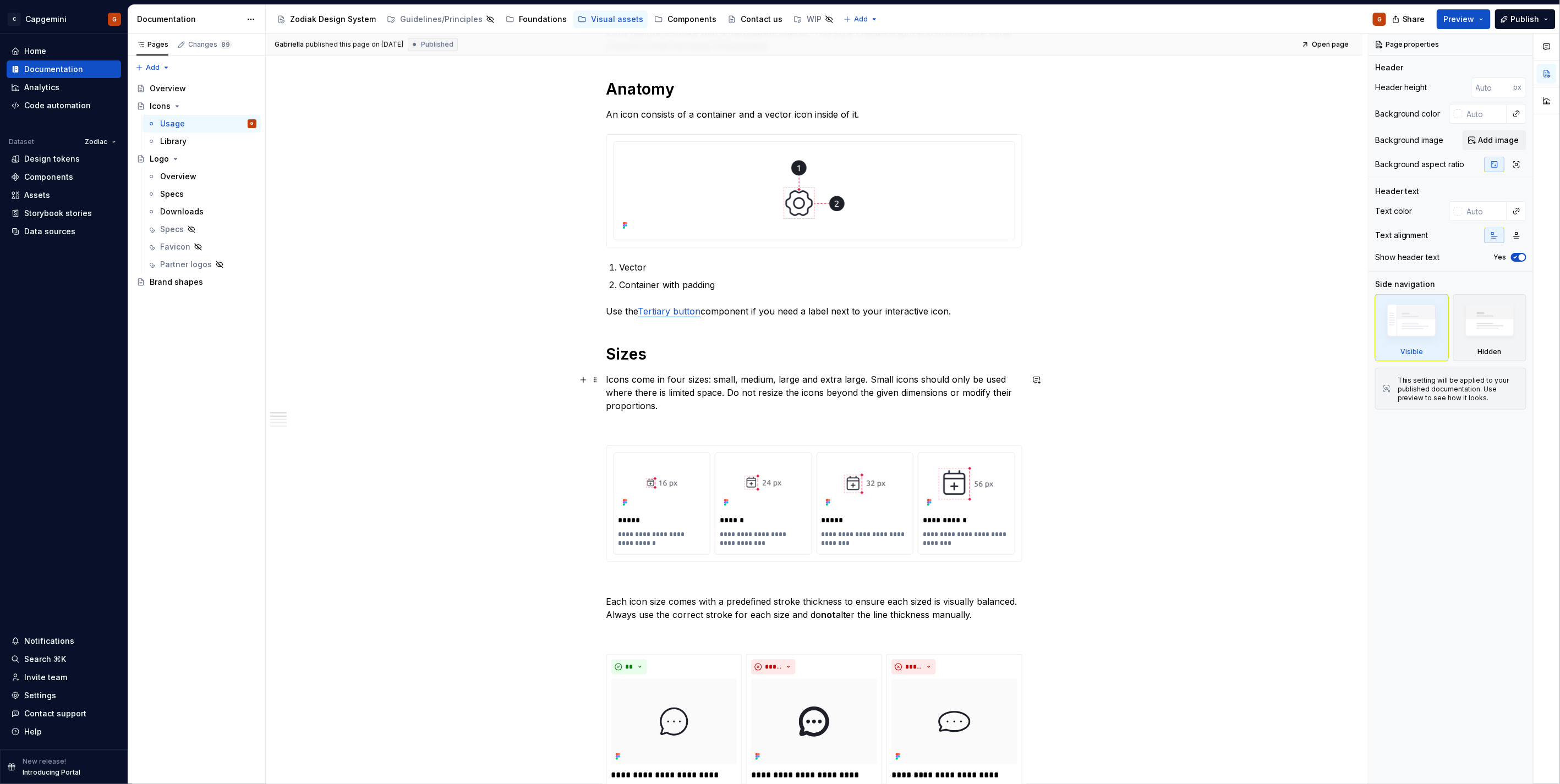
scroll to position [550, 0]
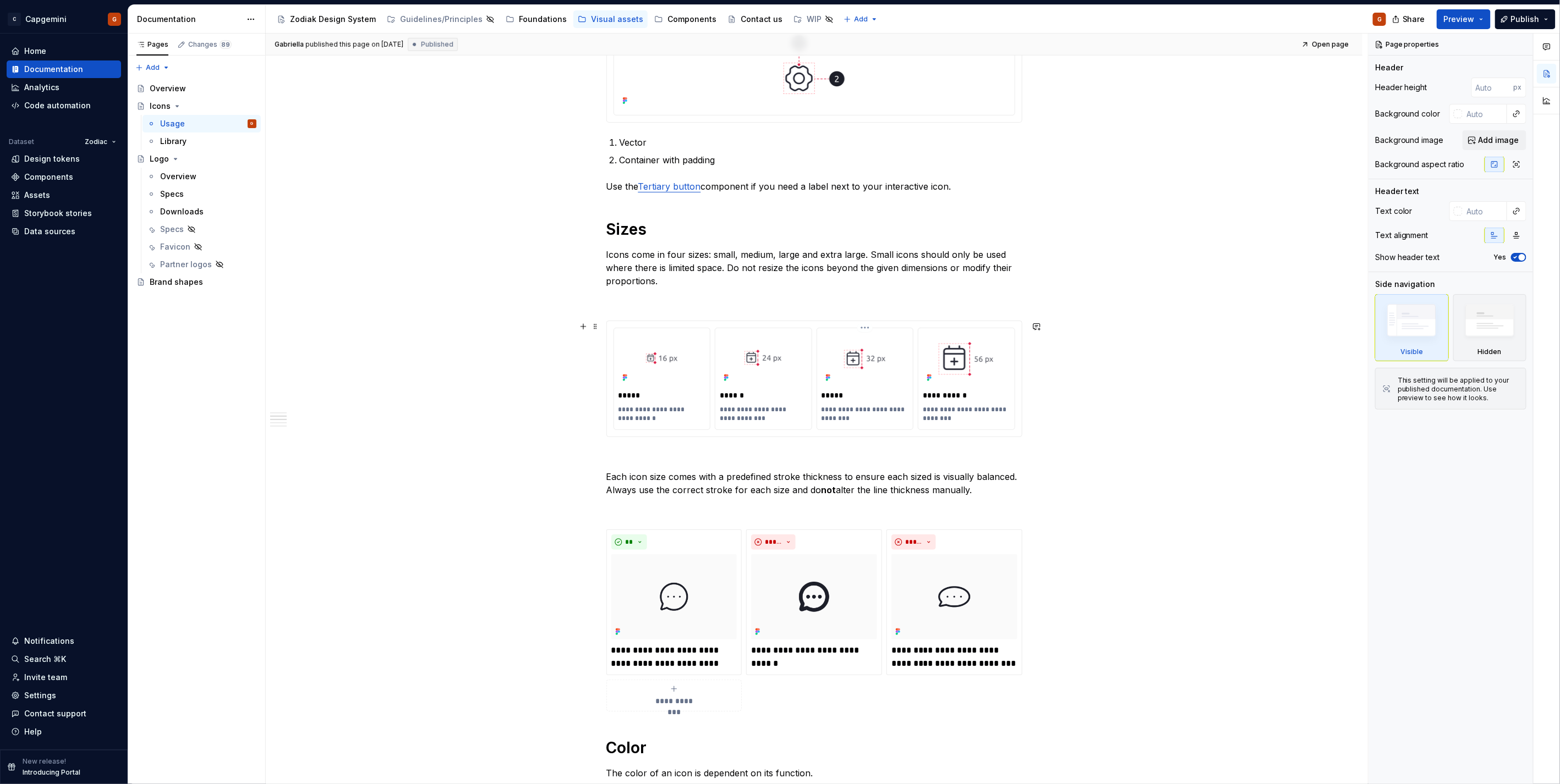
type textarea "*"
click at [890, 407] on p "**********" at bounding box center [865, 414] width 87 height 17
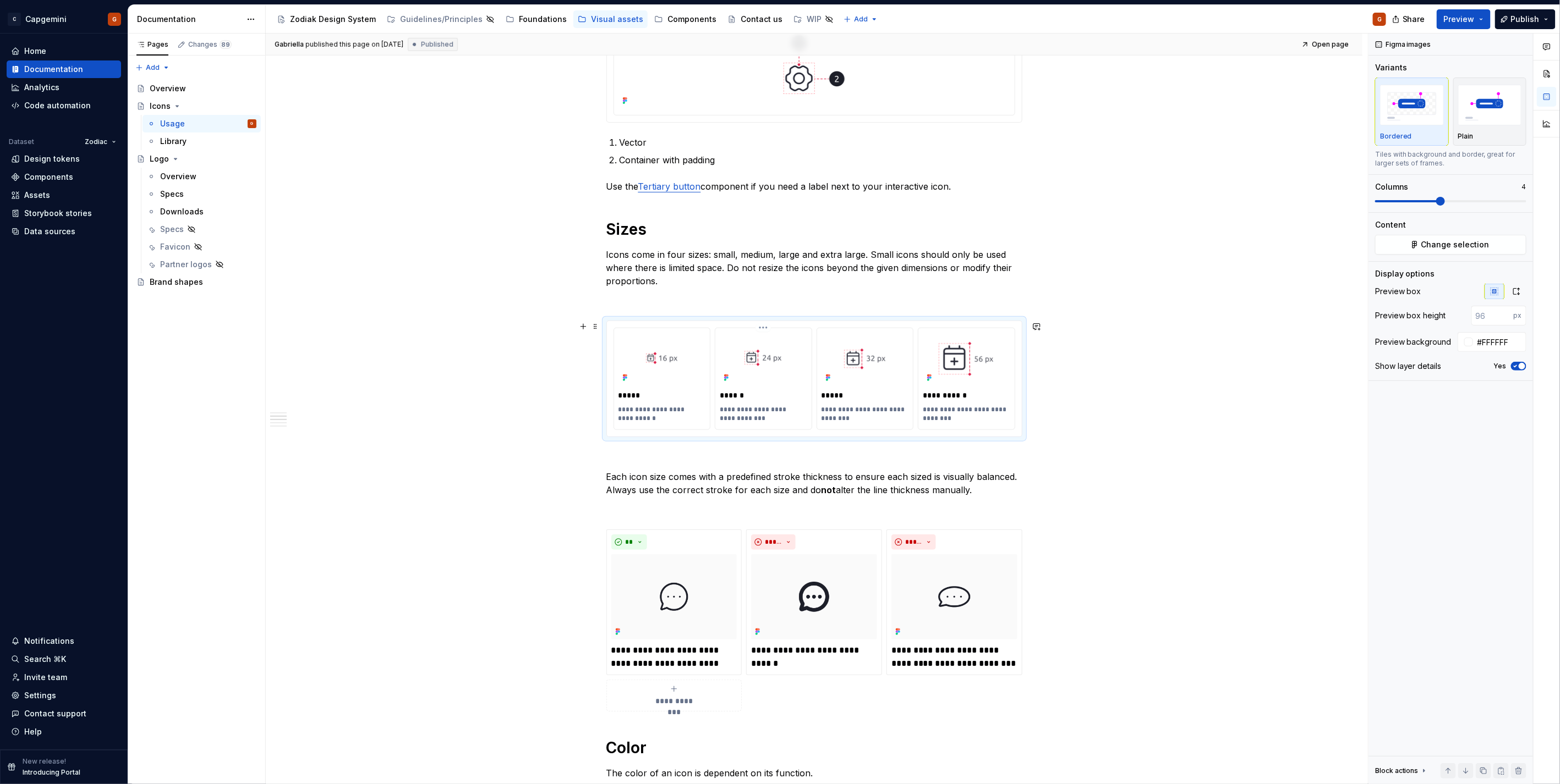
click at [799, 408] on p "**********" at bounding box center [763, 414] width 87 height 17
click at [897, 409] on p "**********" at bounding box center [865, 414] width 87 height 17
click at [800, 412] on p "**********" at bounding box center [763, 414] width 87 height 17
click at [898, 414] on p "**********" at bounding box center [865, 414] width 87 height 17
click at [997, 409] on p "**********" at bounding box center [966, 414] width 87 height 17
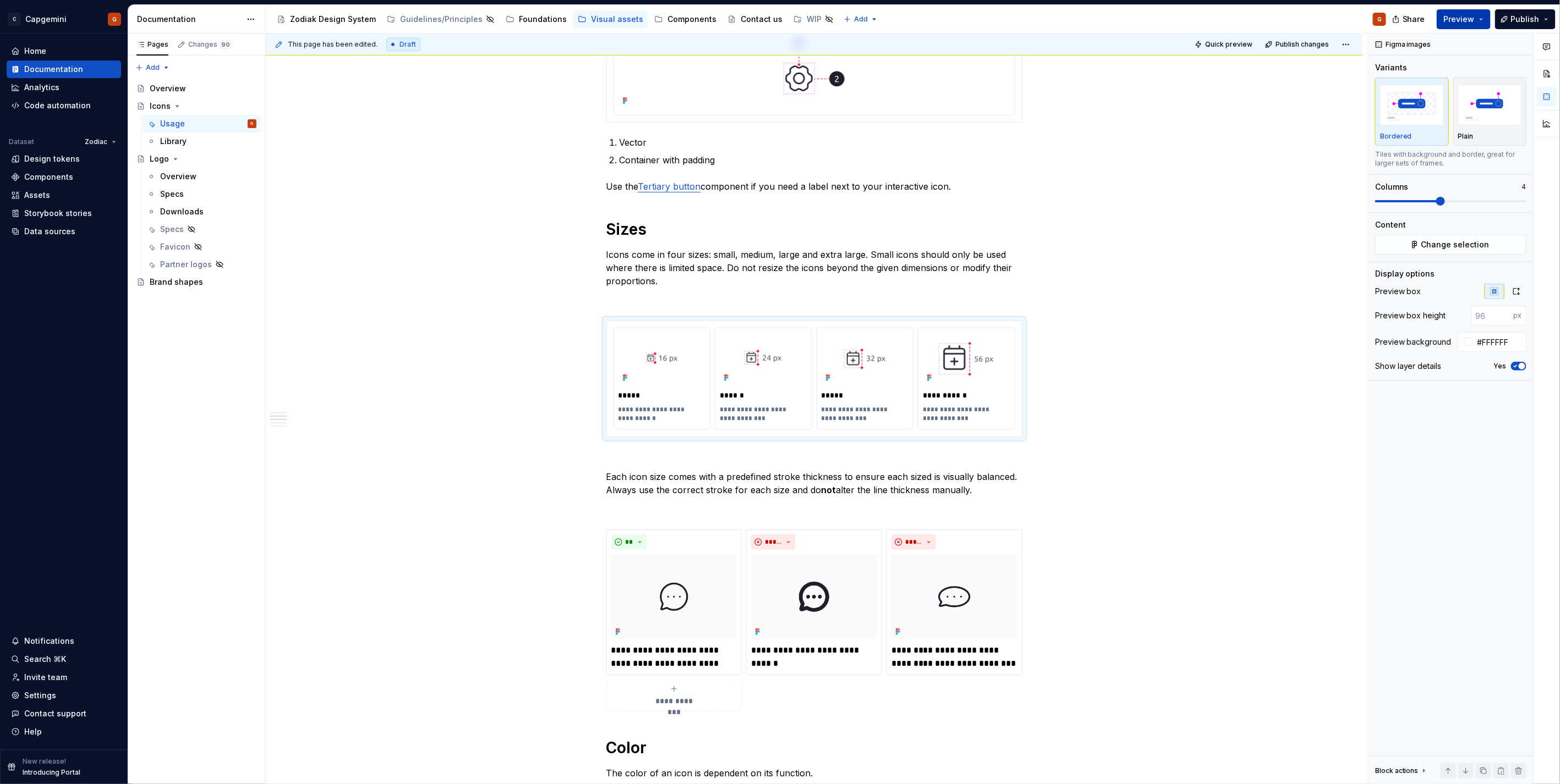
click at [1469, 10] on button "Preview" at bounding box center [1463, 19] width 54 height 20
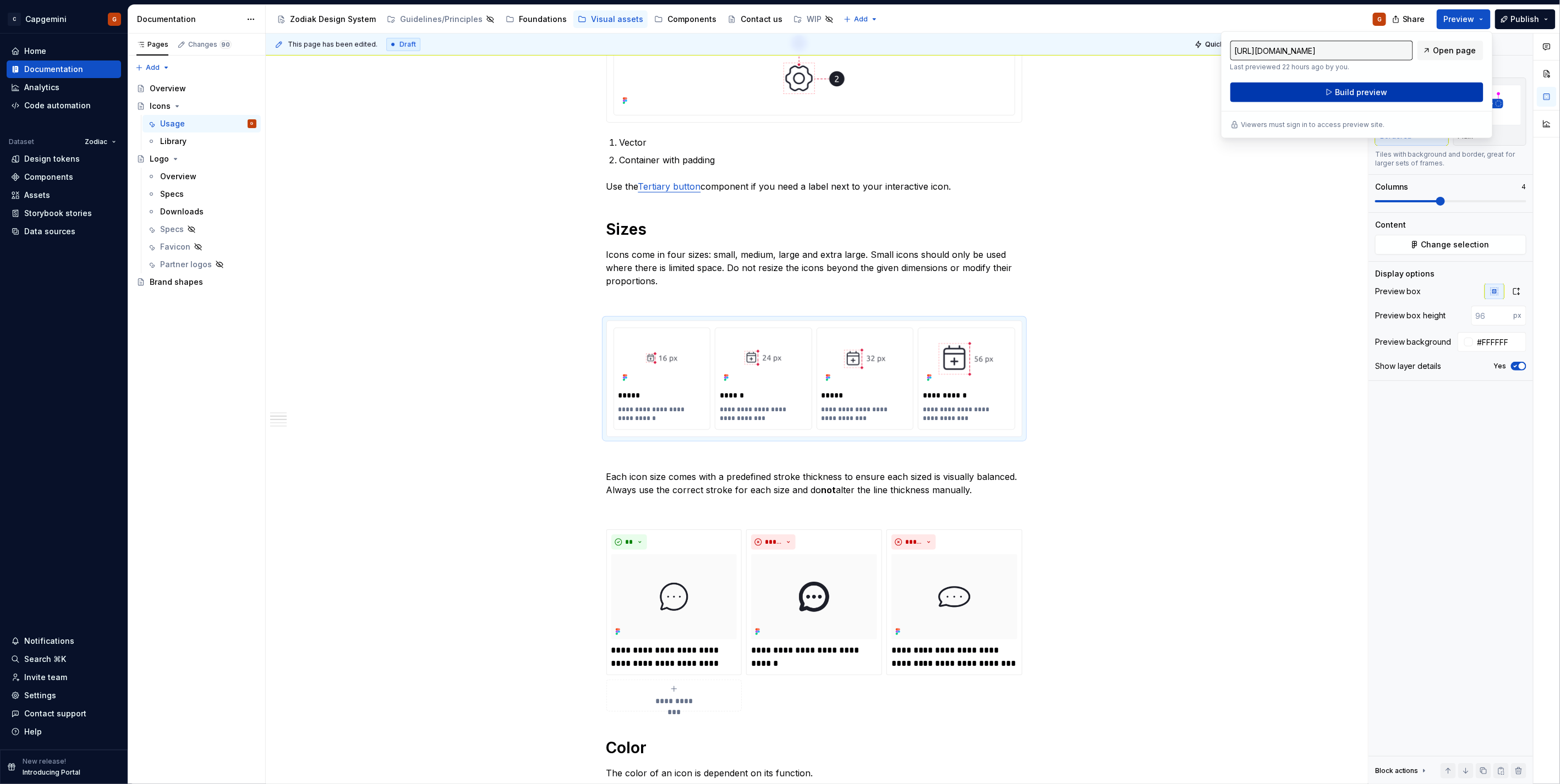
click at [1365, 90] on span "Build preview" at bounding box center [1361, 92] width 52 height 11
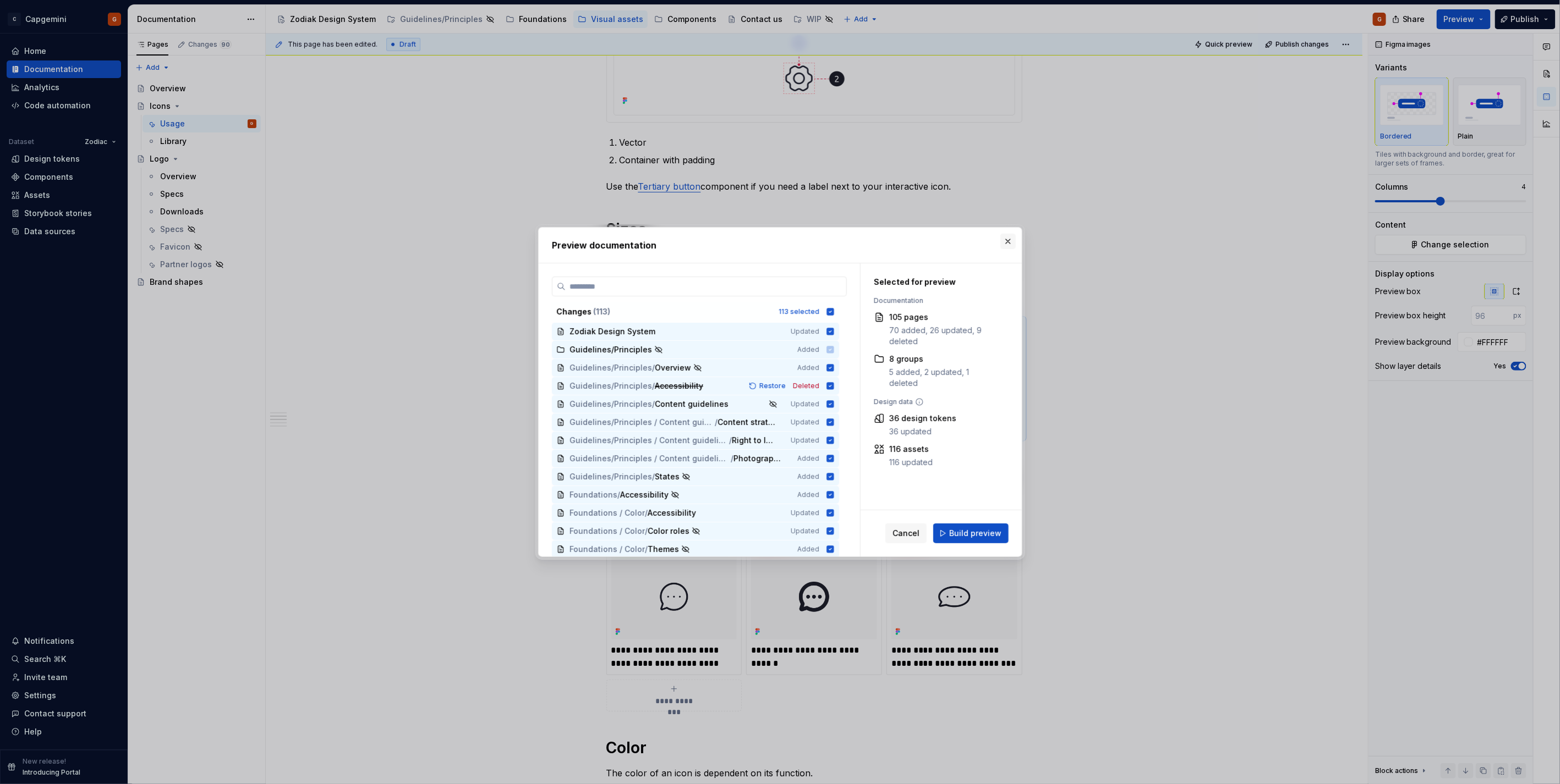
click at [1005, 242] on button "button" at bounding box center [1008, 241] width 16 height 16
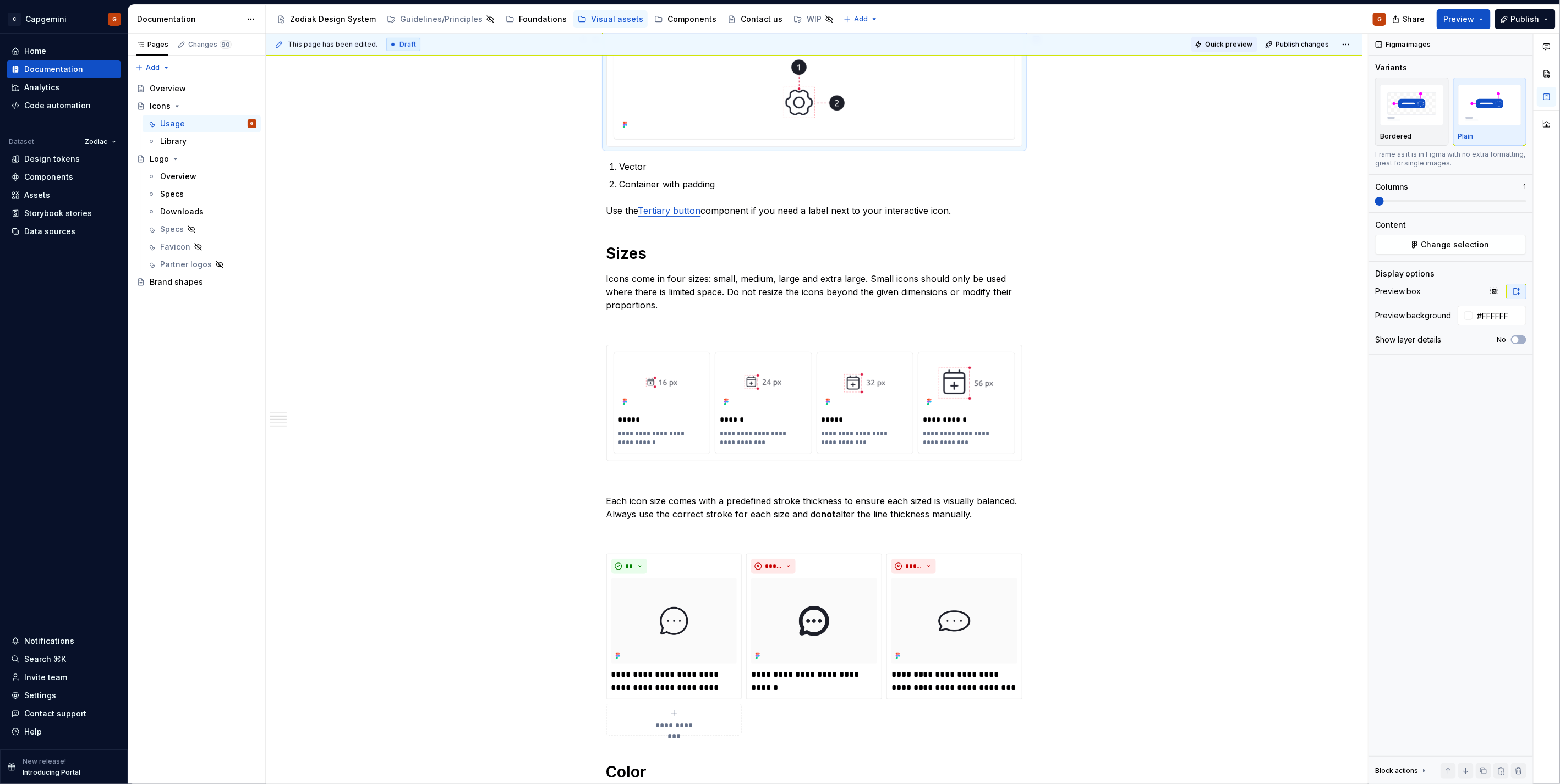
click at [1218, 48] on span "Quick preview" at bounding box center [1229, 45] width 47 height 9
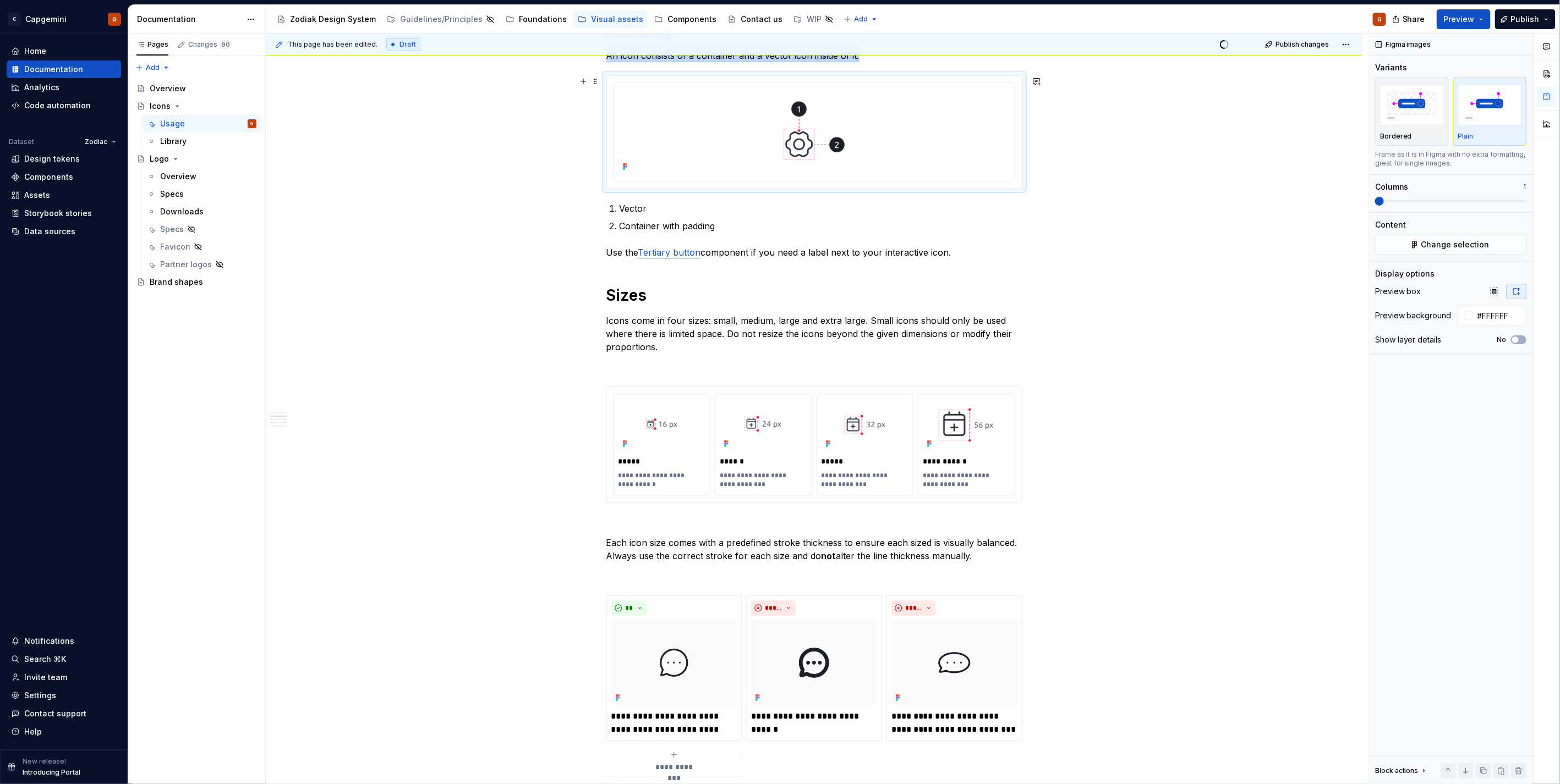
scroll to position [465, 0]
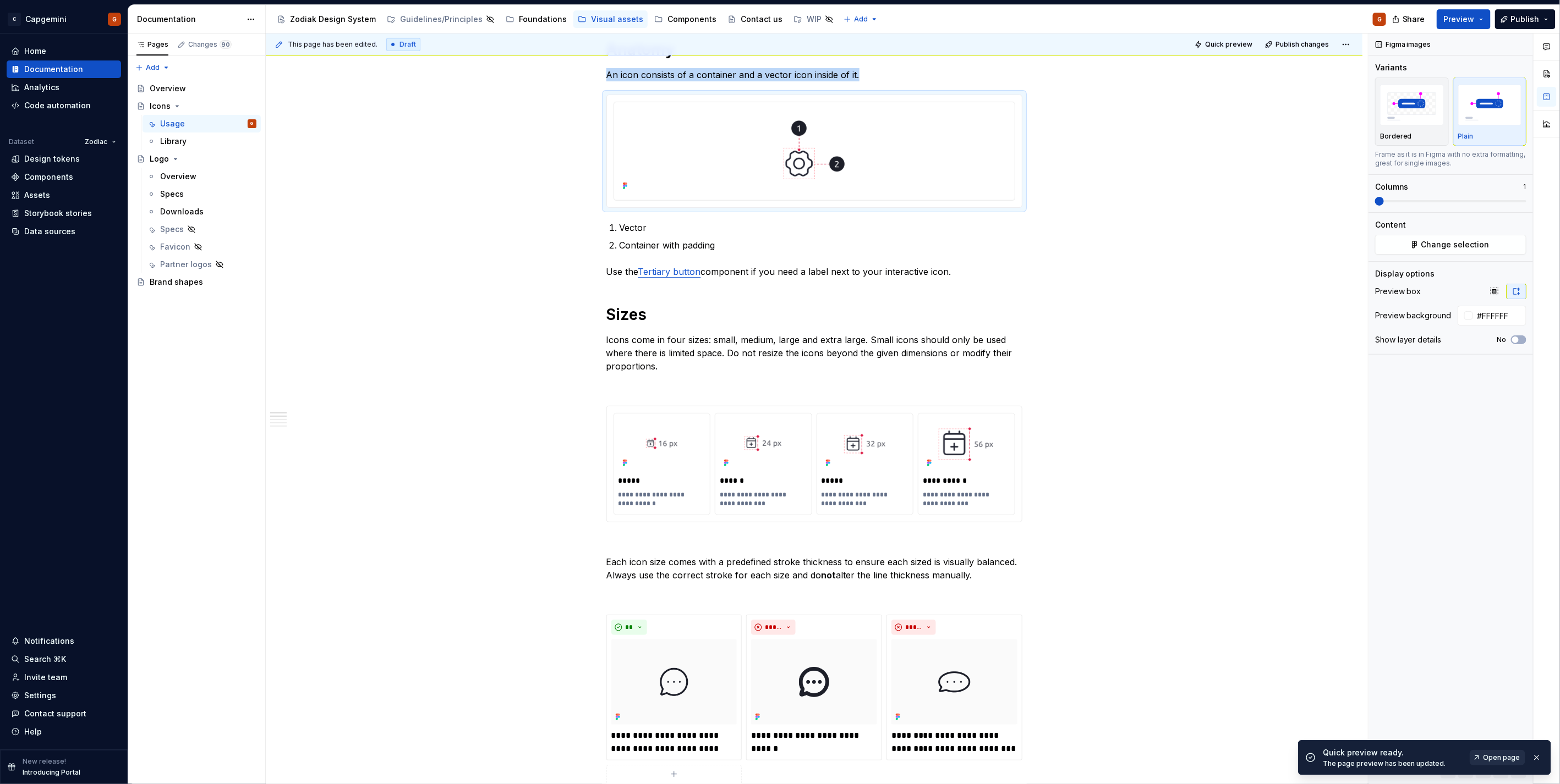
click at [1500, 760] on span "Open page" at bounding box center [1501, 758] width 37 height 9
click at [1533, 14] on span "Publish" at bounding box center [1525, 19] width 29 height 11
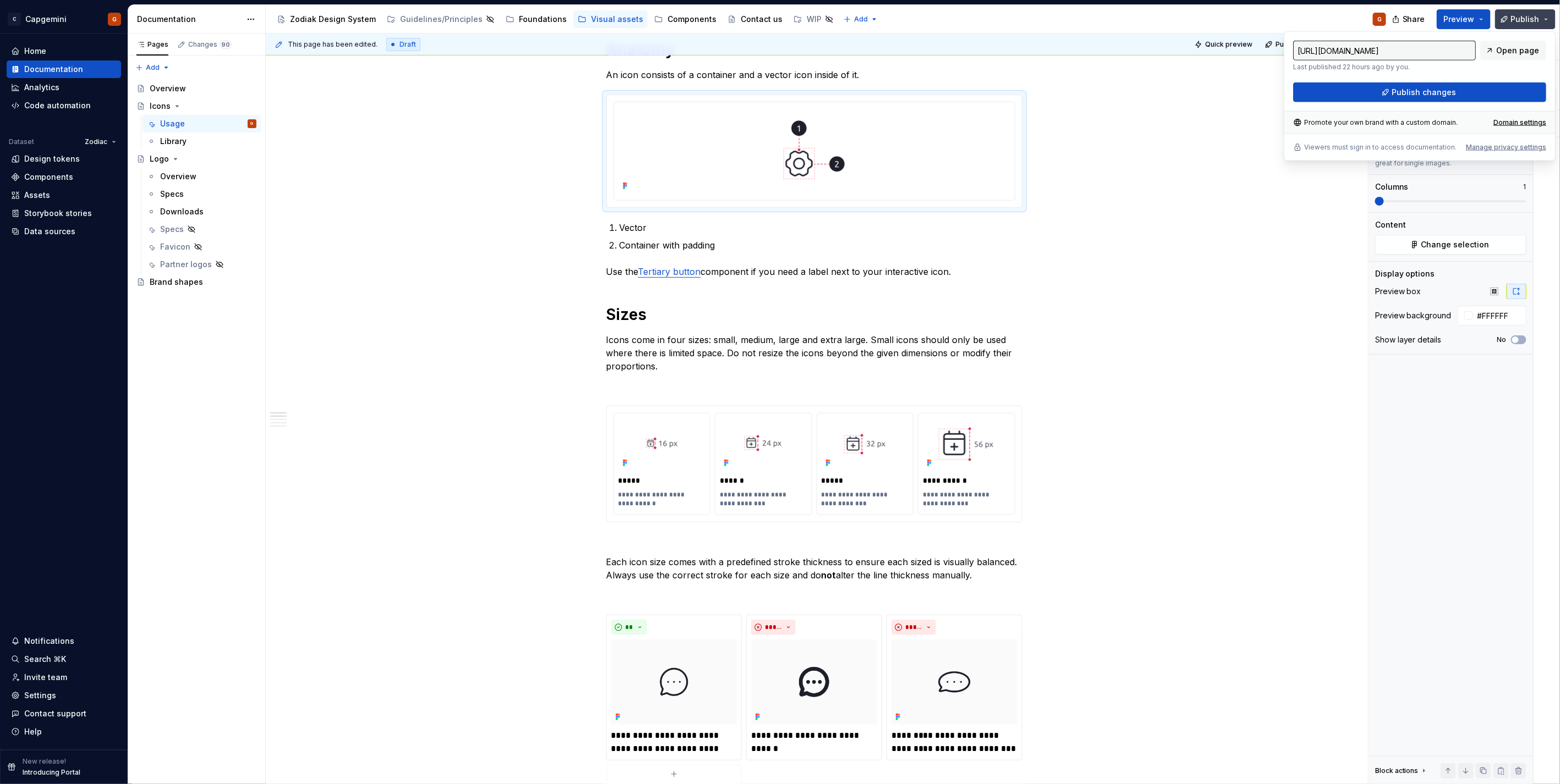
type textarea "*"
drag, startPoint x: 1533, startPoint y: 14, endPoint x: 1434, endPoint y: 99, distance: 130.5
click at [1434, 99] on button "Publish changes" at bounding box center [1420, 92] width 253 height 20
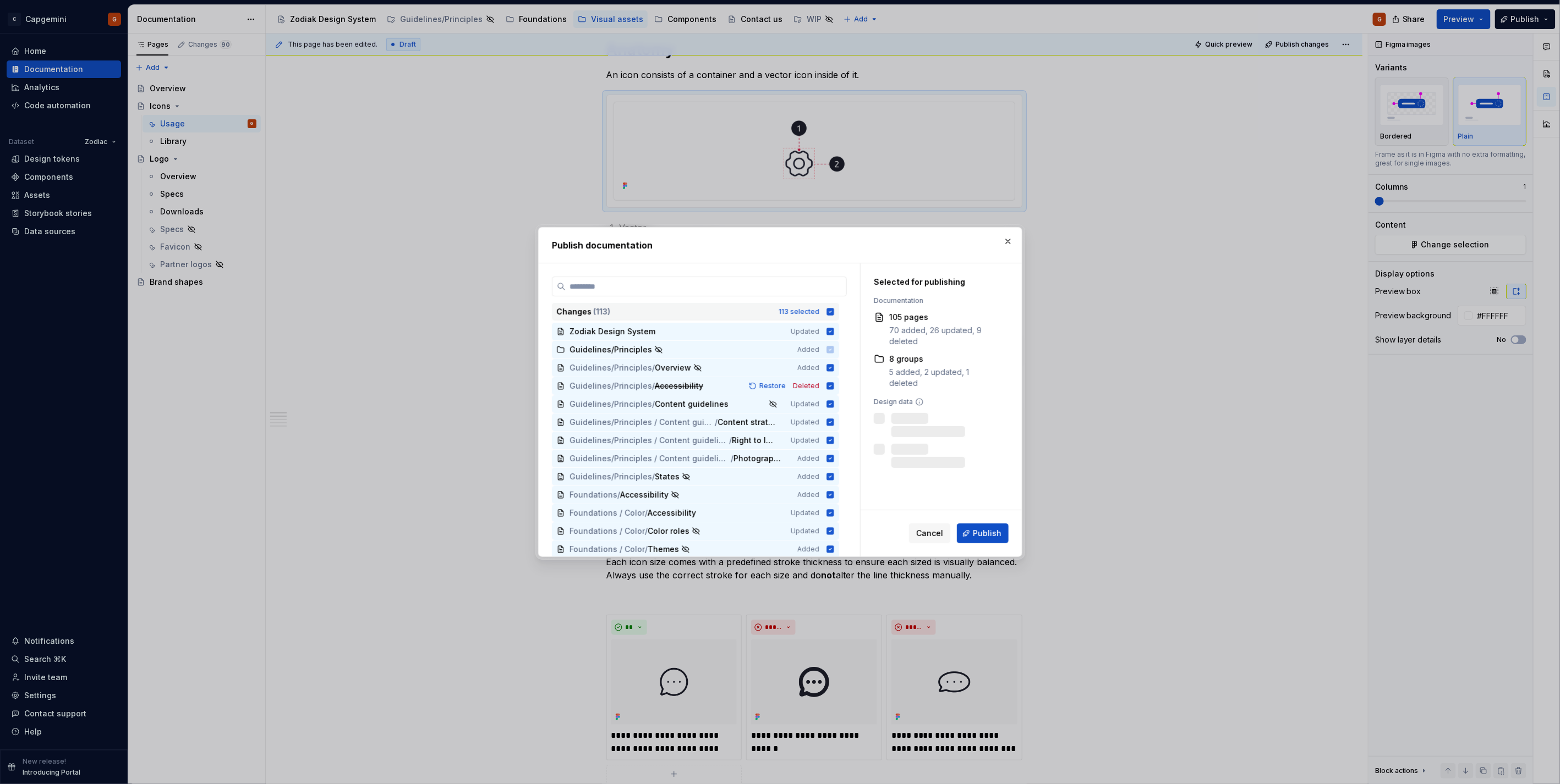
click at [830, 308] on icon at bounding box center [830, 312] width 9 height 9
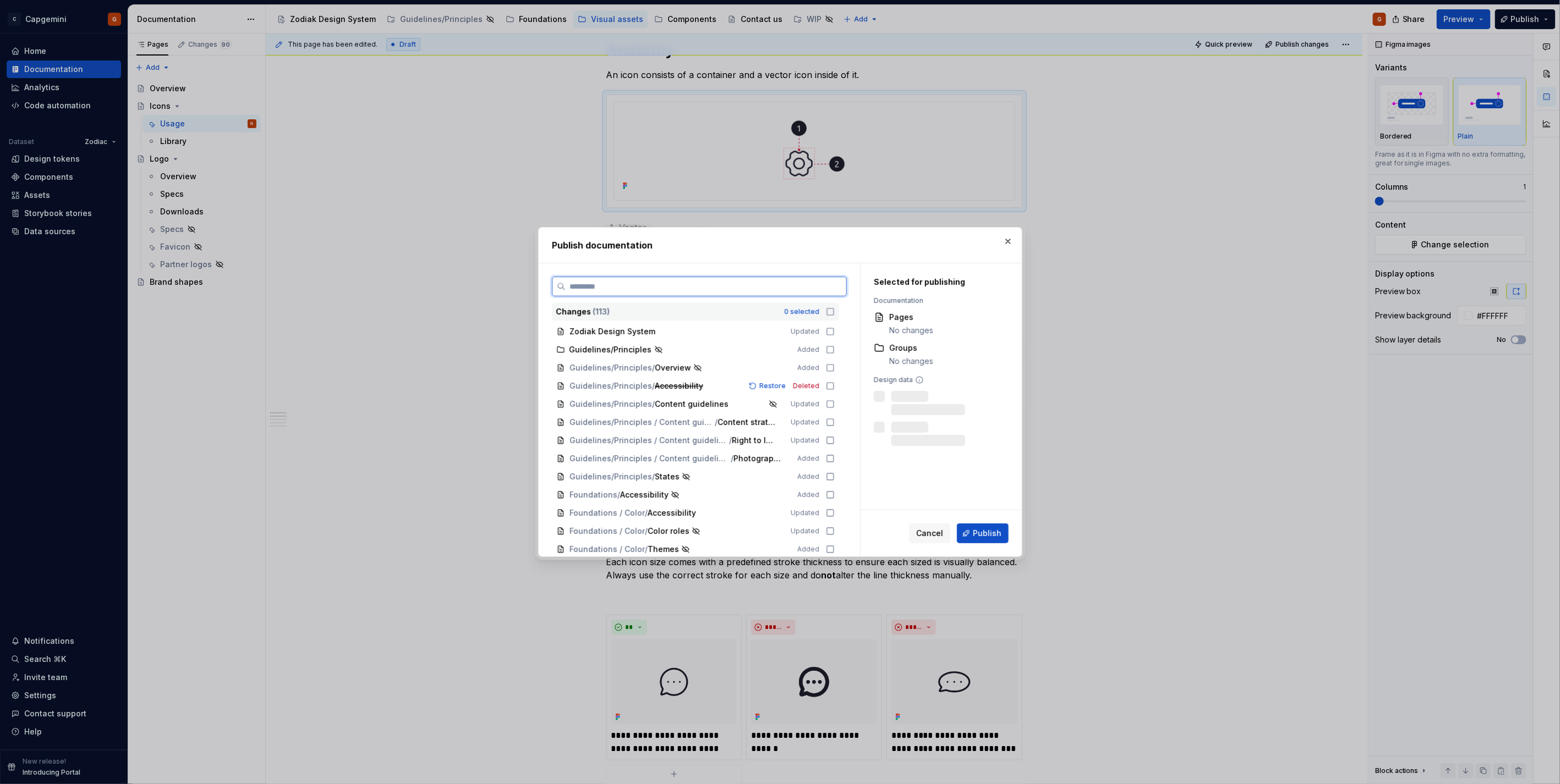
click at [827, 285] on input "search" at bounding box center [706, 287] width 280 height 11
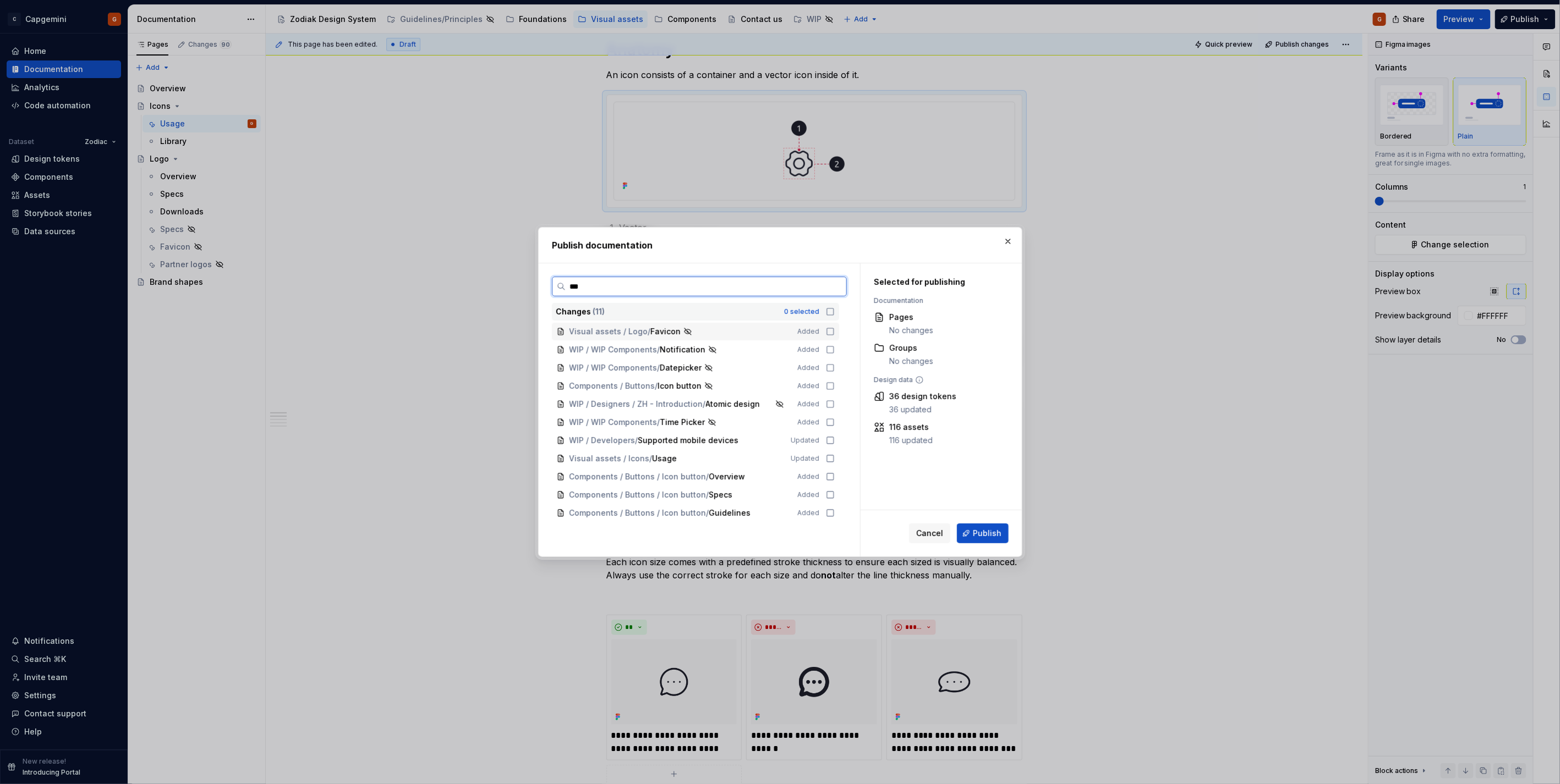
scroll to position [0, 0]
type input "****"
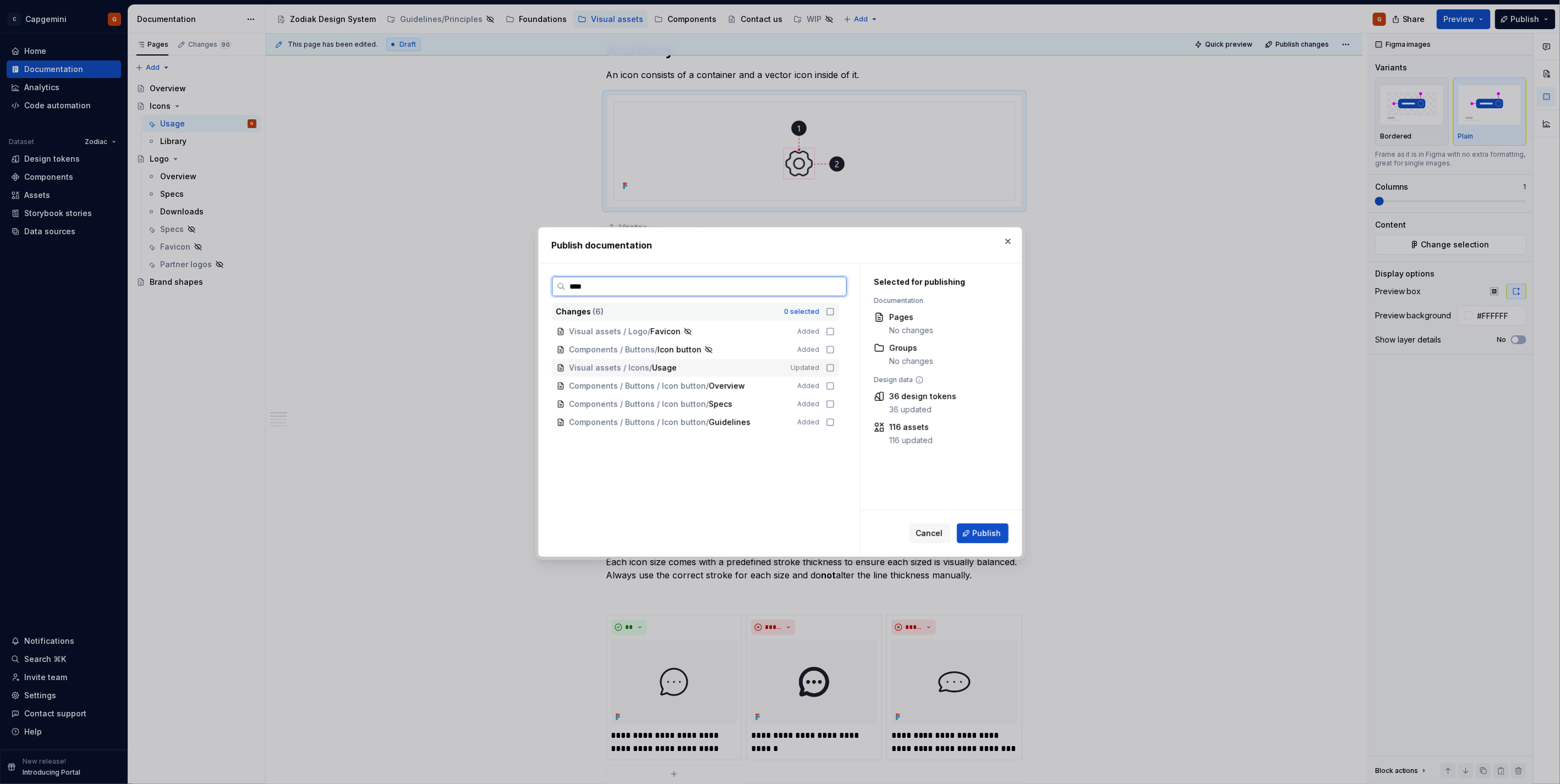
click at [828, 364] on icon at bounding box center [830, 368] width 9 height 9
click at [993, 528] on span "Publish" at bounding box center [987, 533] width 29 height 11
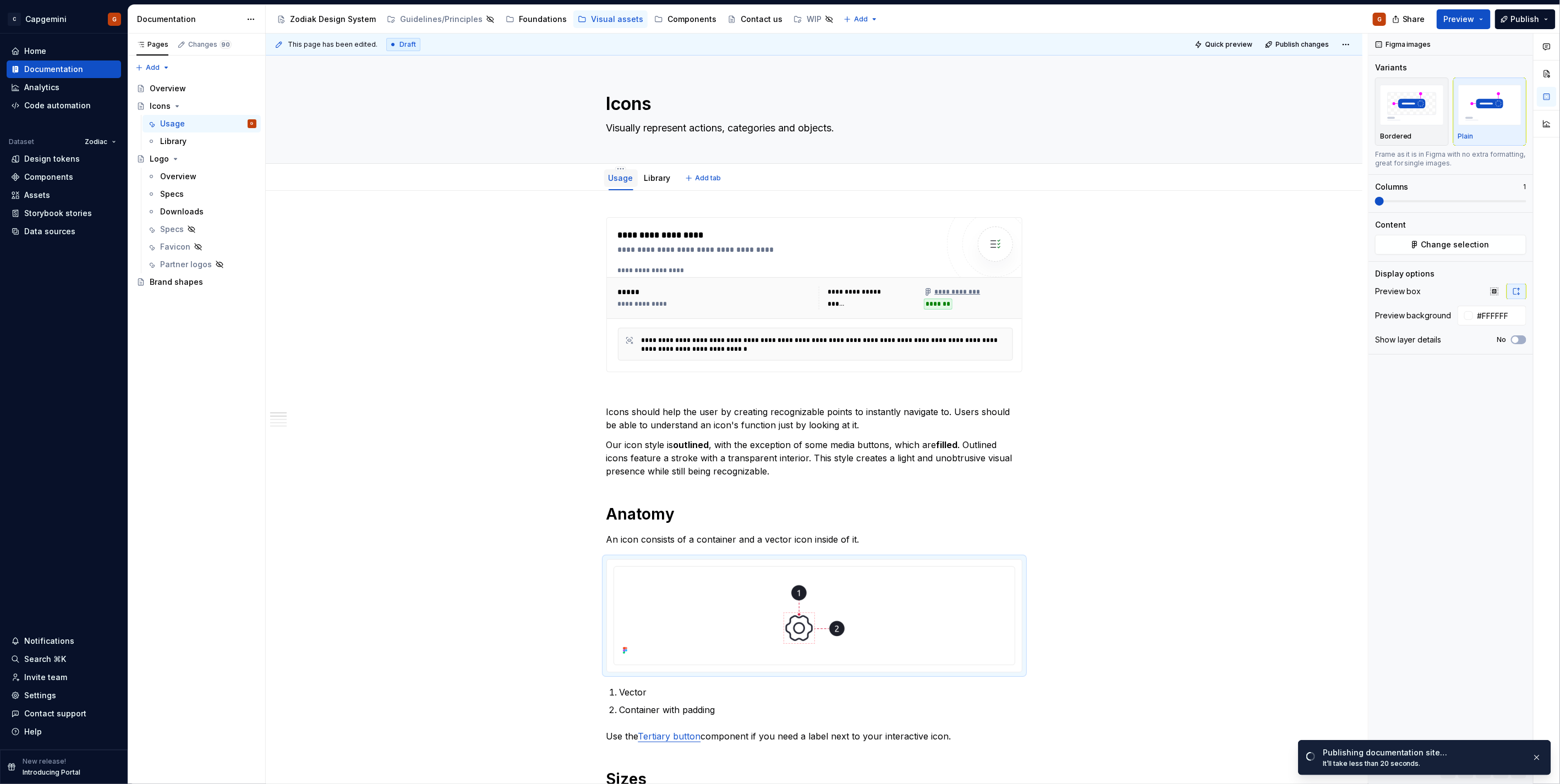
click at [622, 172] on div "Usage" at bounding box center [621, 178] width 25 height 13
click at [624, 167] on html "C Capgemini G Home Documentation Analytics Code automation Dataset Zodiac Desig…" at bounding box center [780, 392] width 1560 height 784
type textarea "*"
click at [631, 183] on div "Rename tab" at bounding box center [680, 185] width 125 height 17
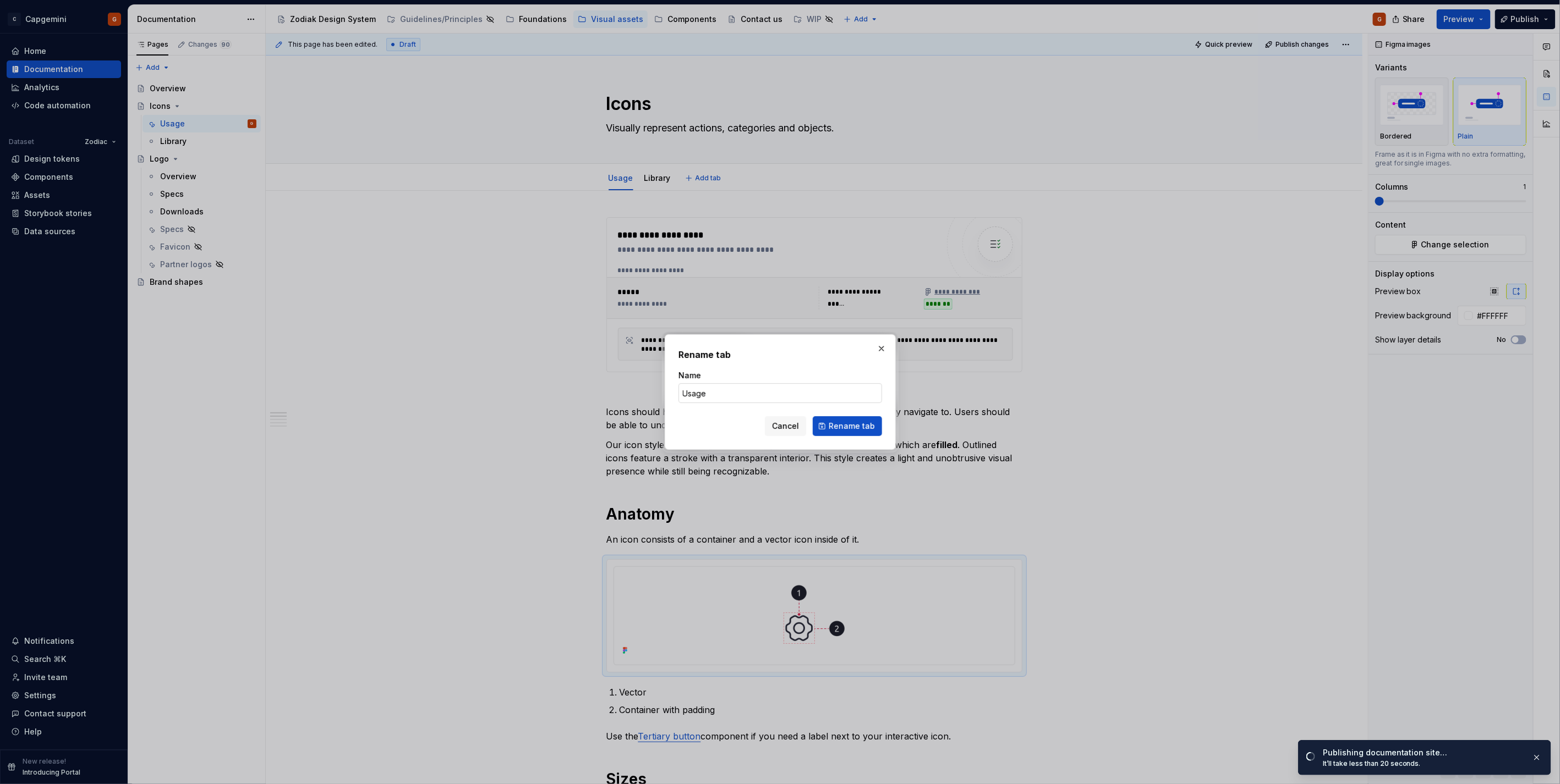
click at [706, 399] on input "Usage" at bounding box center [780, 393] width 204 height 20
type input "Overview"
click button "Rename tab" at bounding box center [848, 426] width 69 height 20
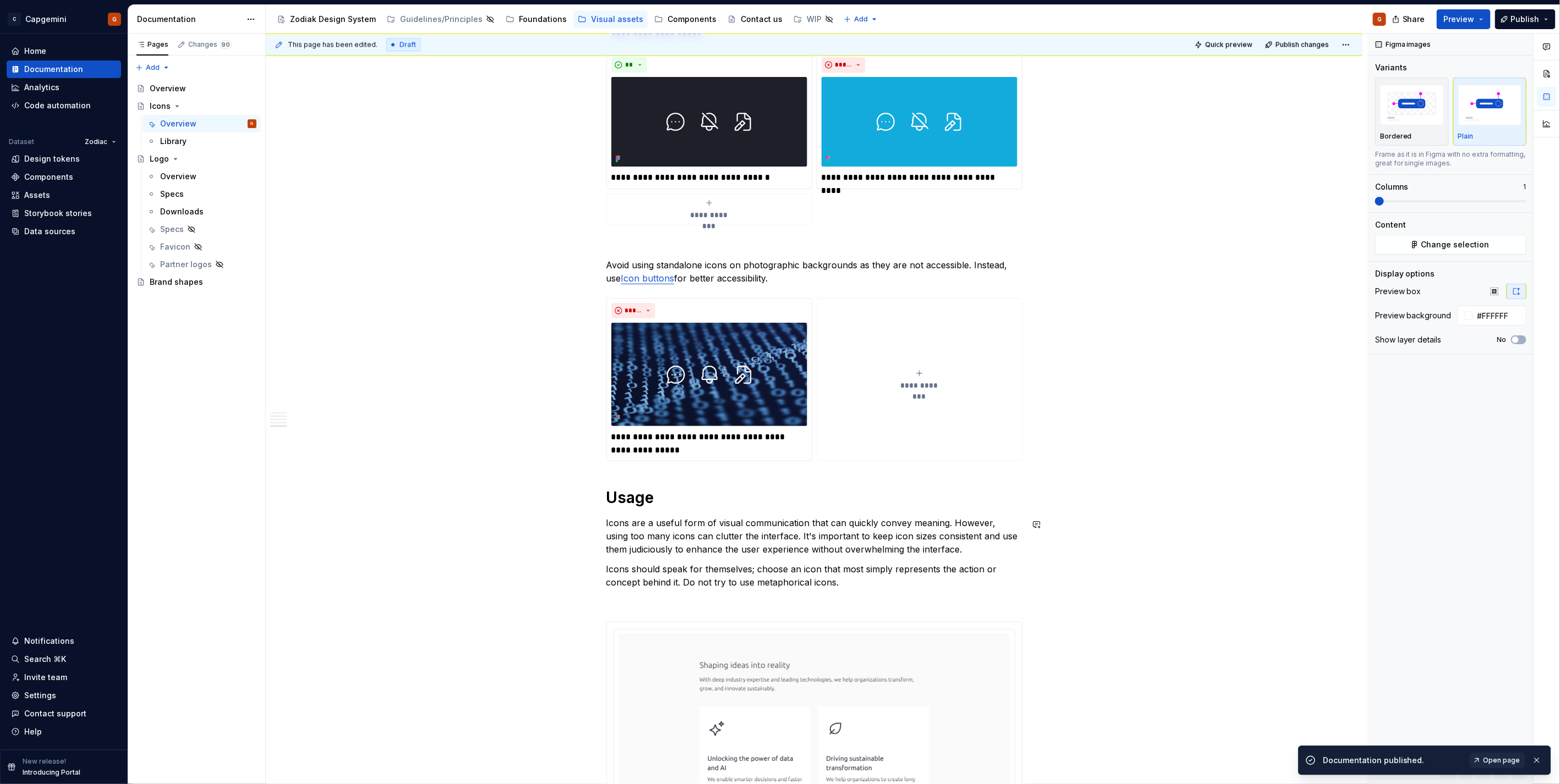
scroll to position [1833, 0]
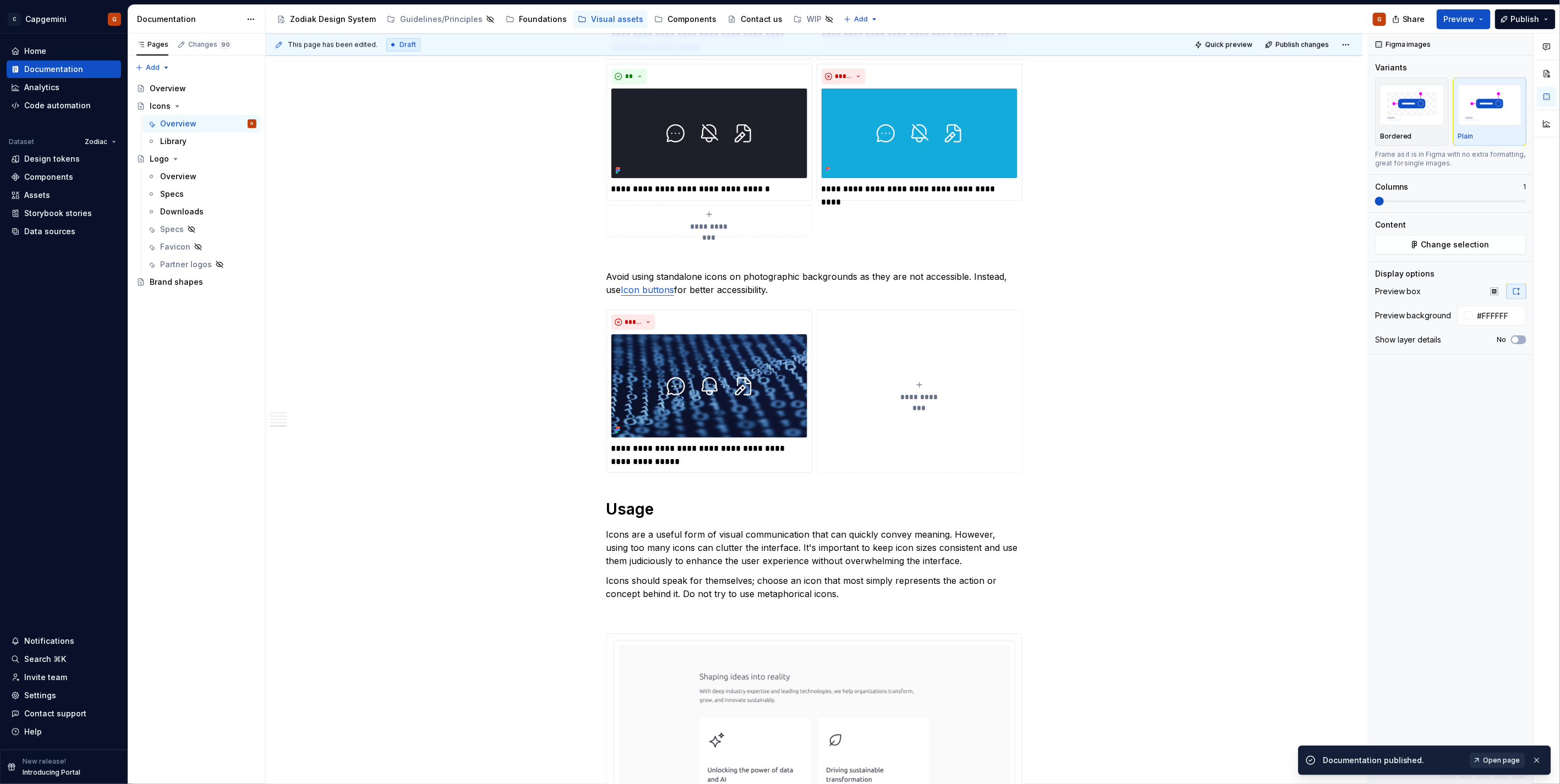
click at [1484, 757] on link "Open page" at bounding box center [1497, 760] width 56 height 16
type textarea "*"
click at [1532, 22] on span "Publish" at bounding box center [1525, 19] width 29 height 11
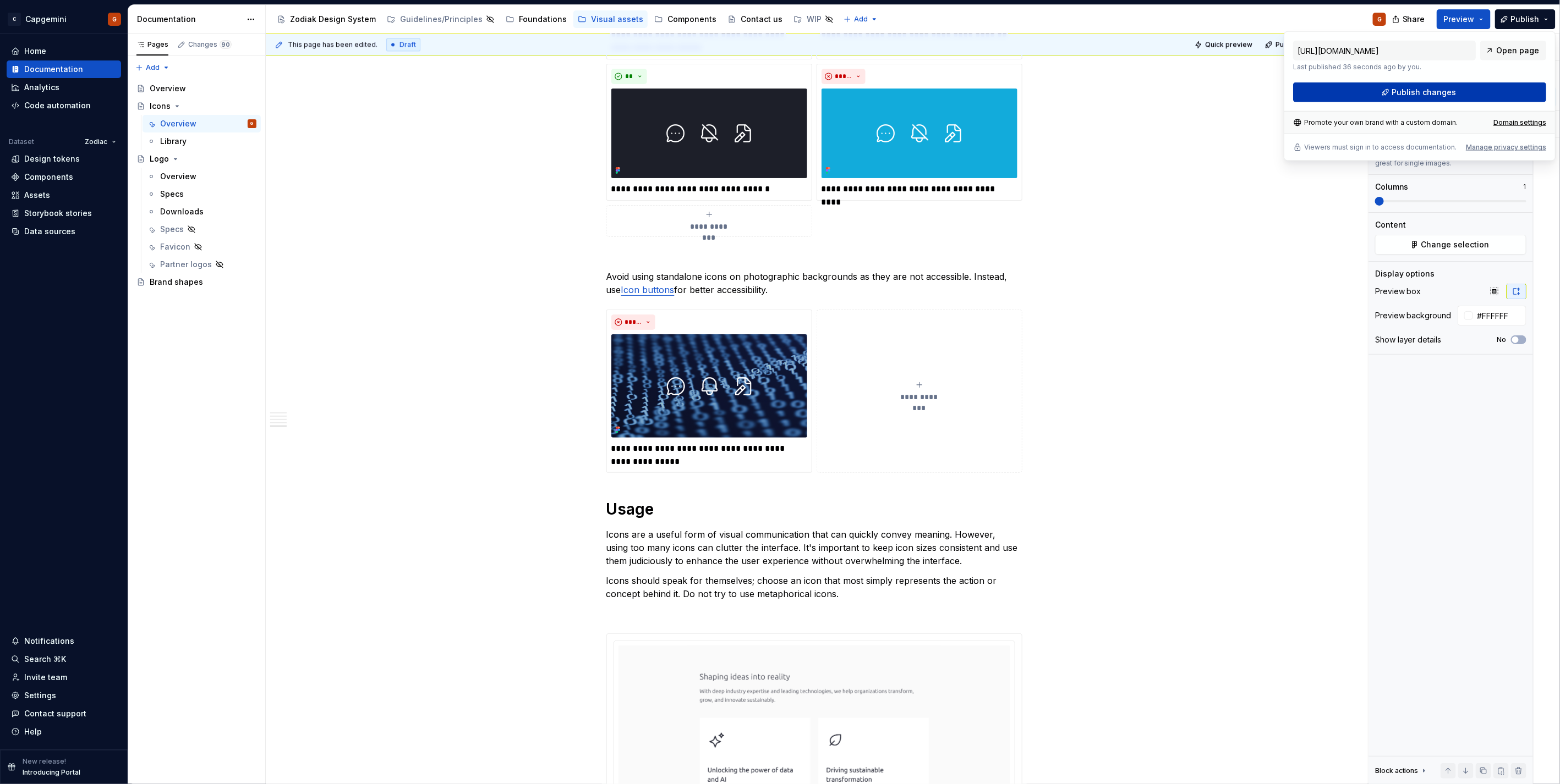
click at [1371, 95] on button "Publish changes" at bounding box center [1420, 92] width 253 height 20
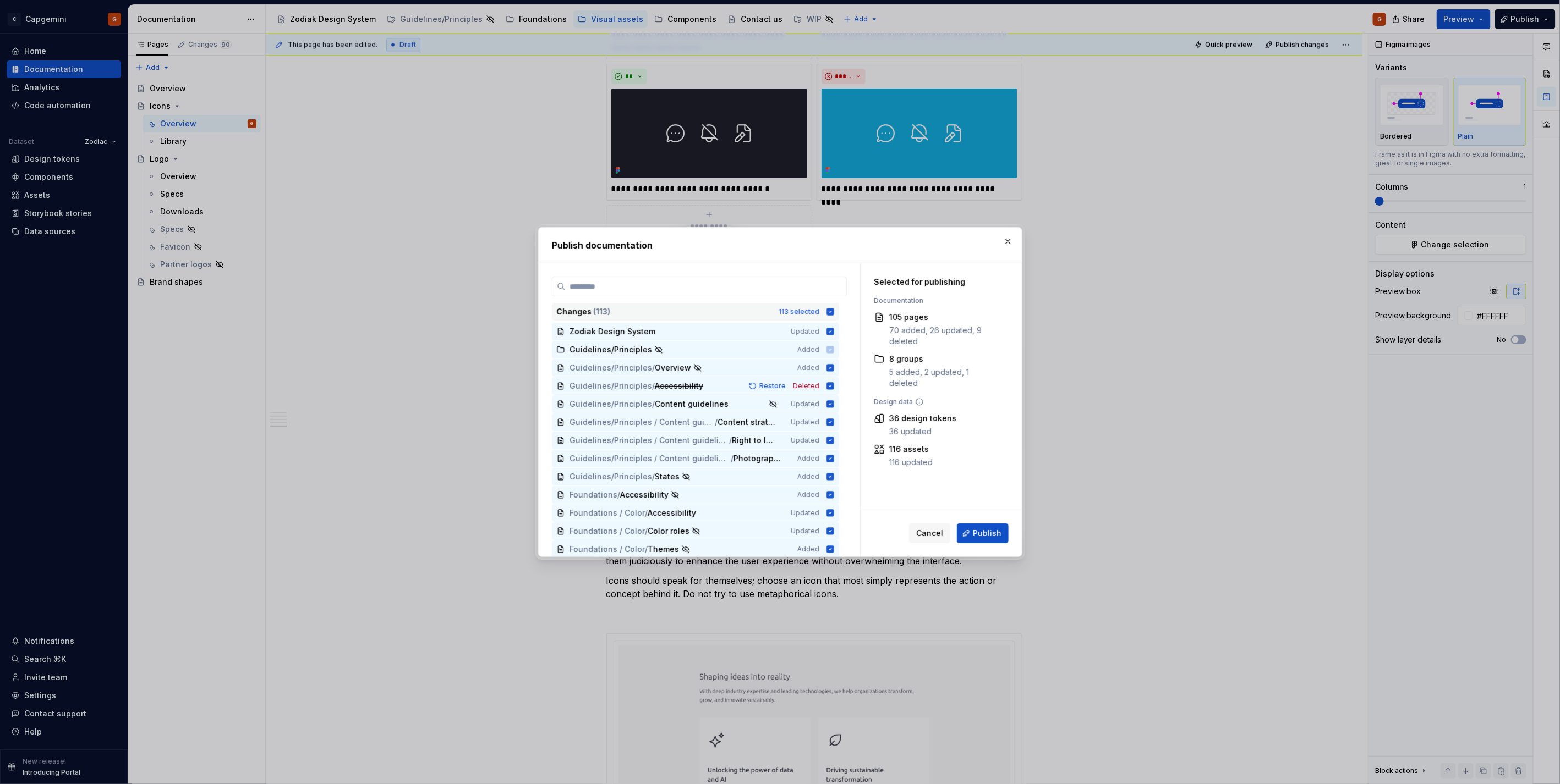
click at [823, 310] on div "Changes ( 113 ) 113 selected" at bounding box center [695, 312] width 287 height 17
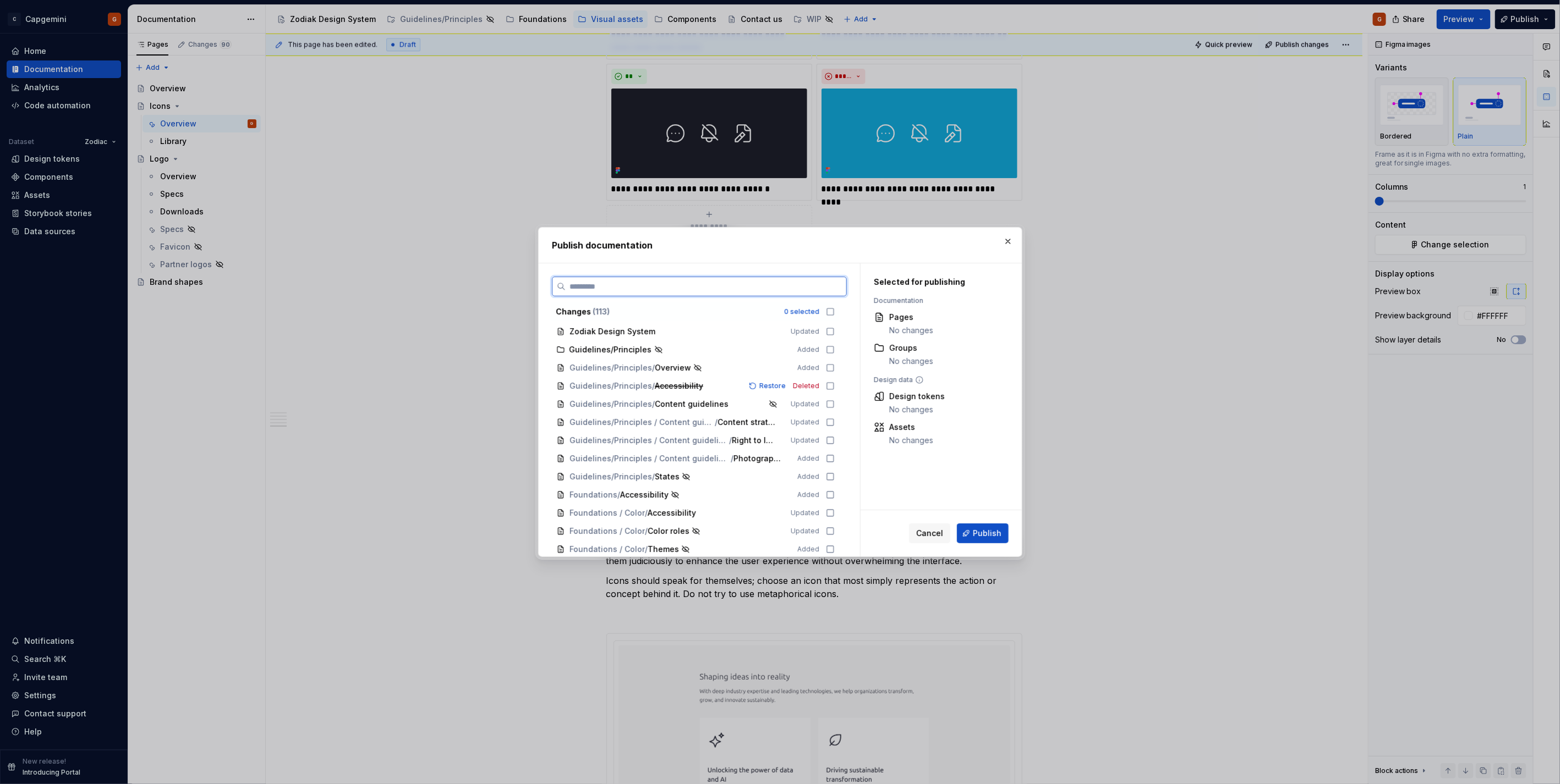
click at [792, 289] on input "search" at bounding box center [706, 287] width 280 height 11
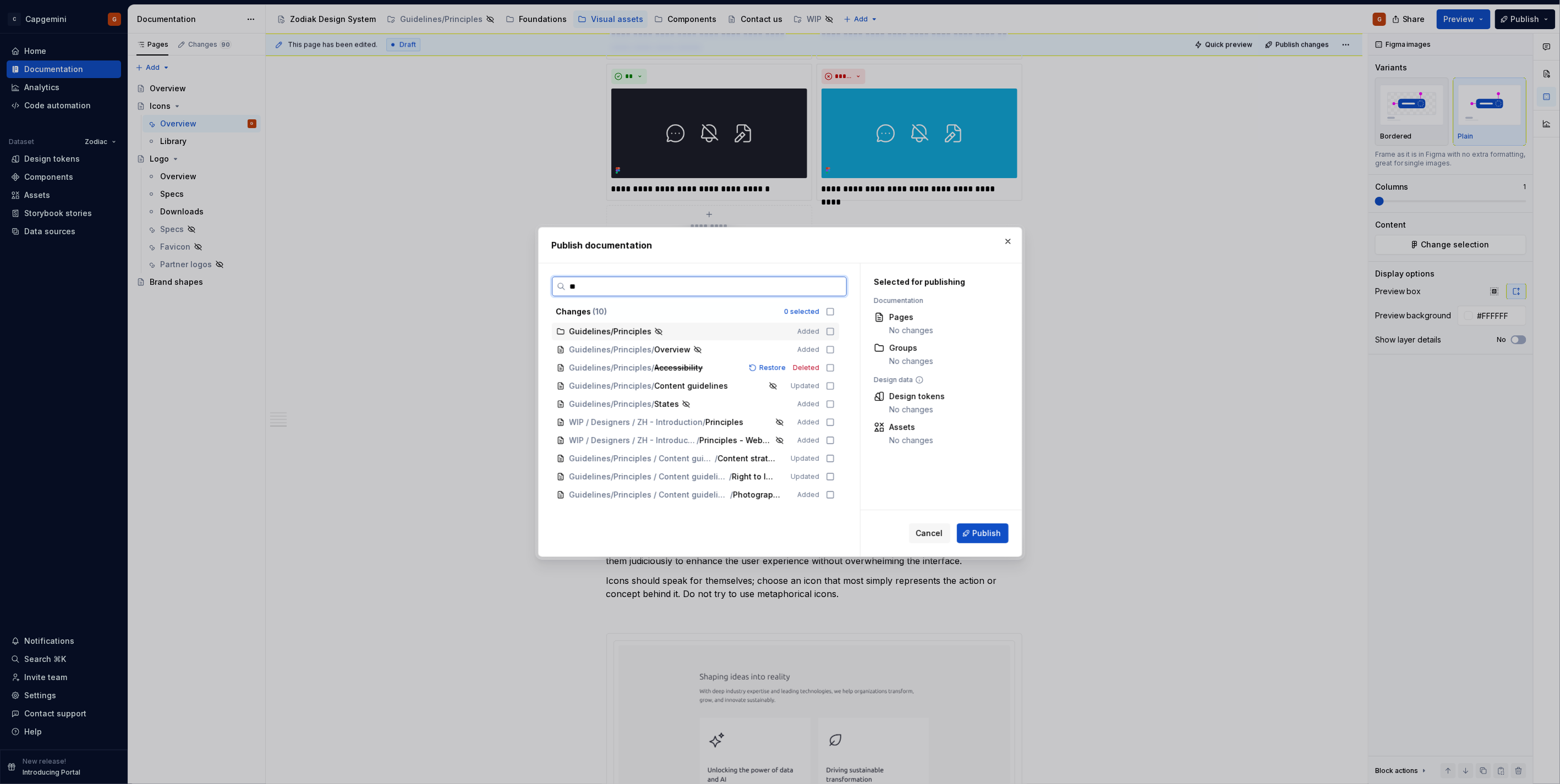
type input "*"
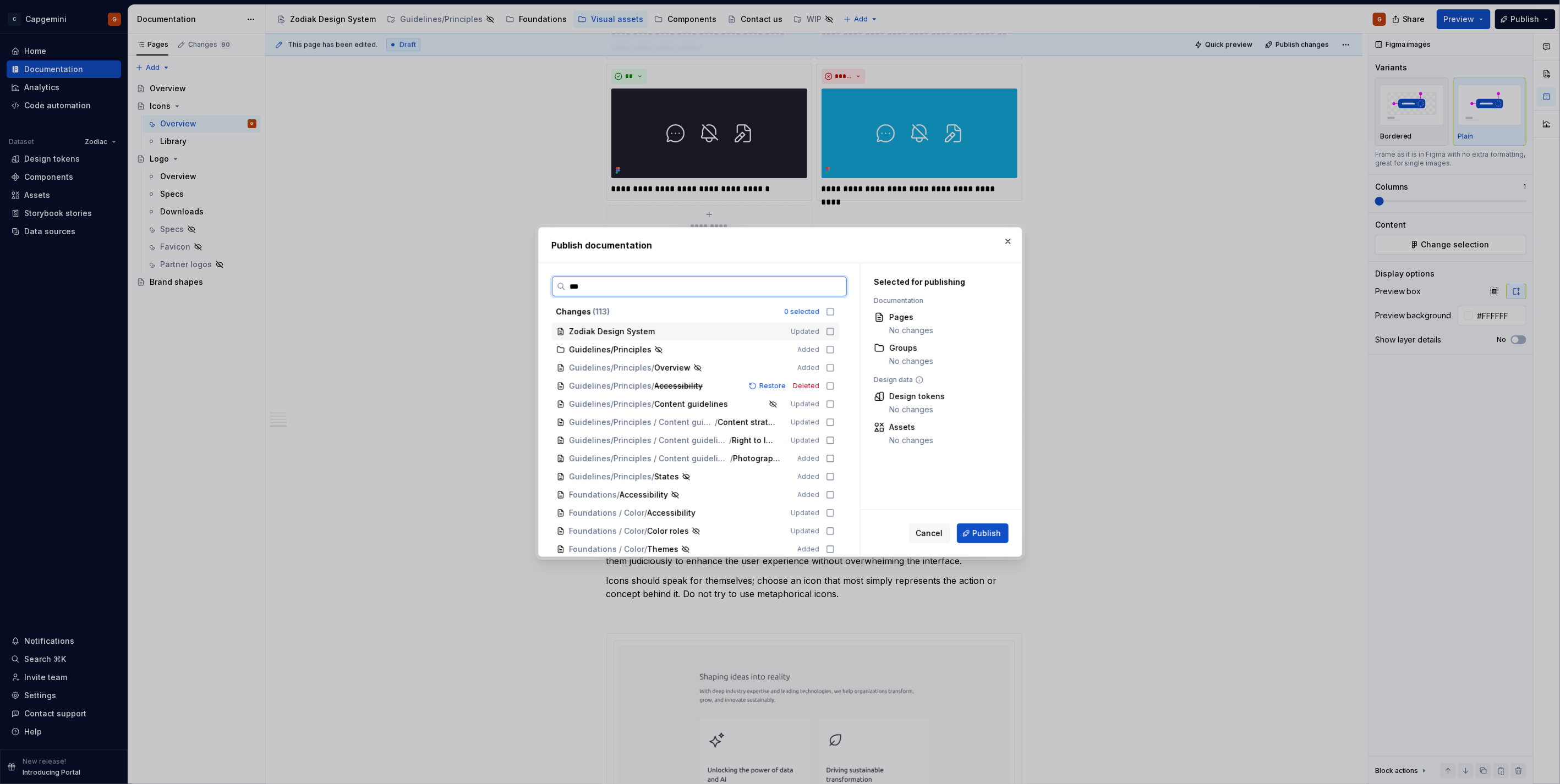
scroll to position [0, 0]
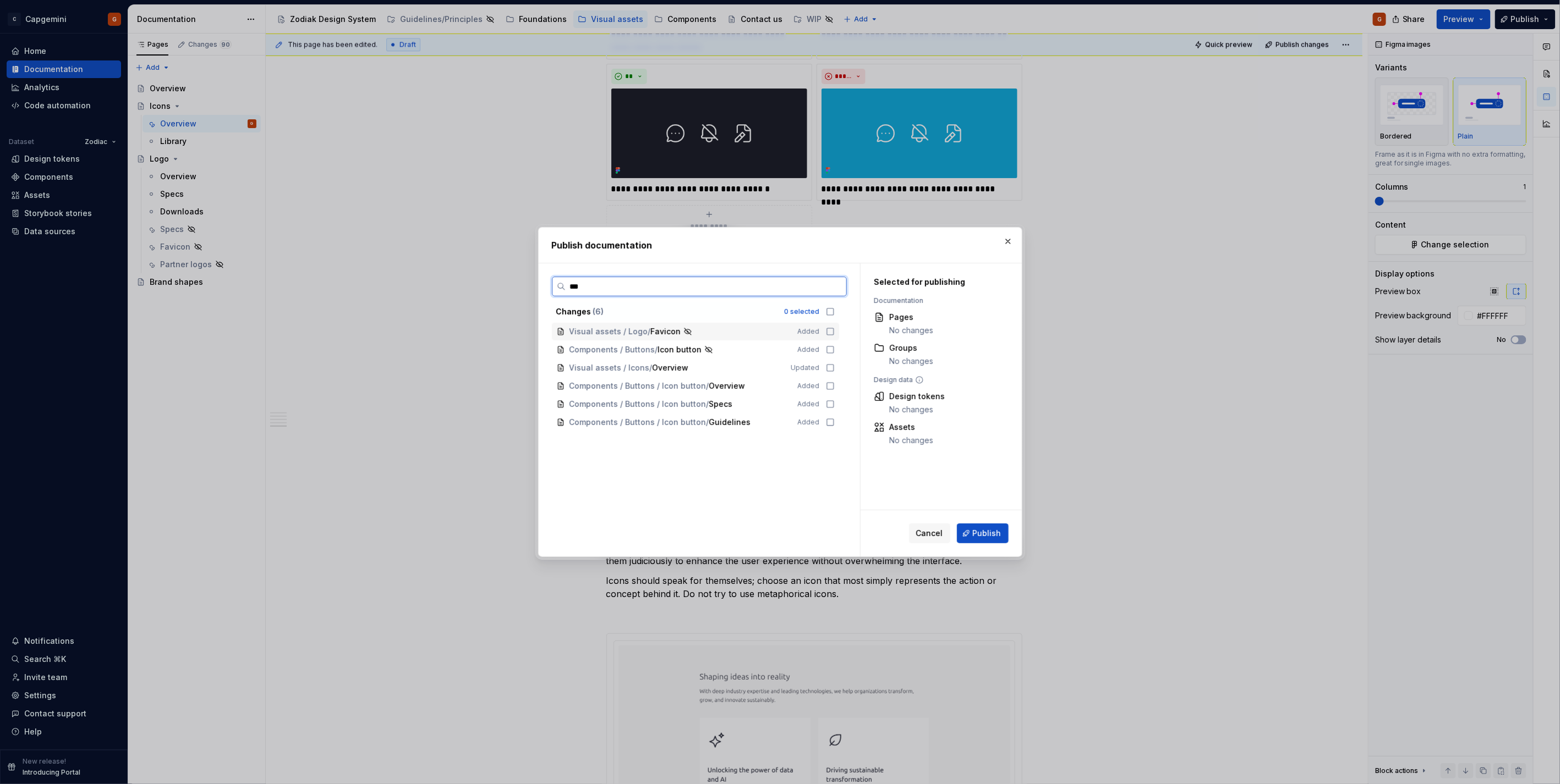
type input "****"
click at [825, 360] on div "Visual assets / Icons / Overview Updated" at bounding box center [695, 368] width 287 height 17
click at [982, 532] on span "Publish" at bounding box center [987, 533] width 29 height 11
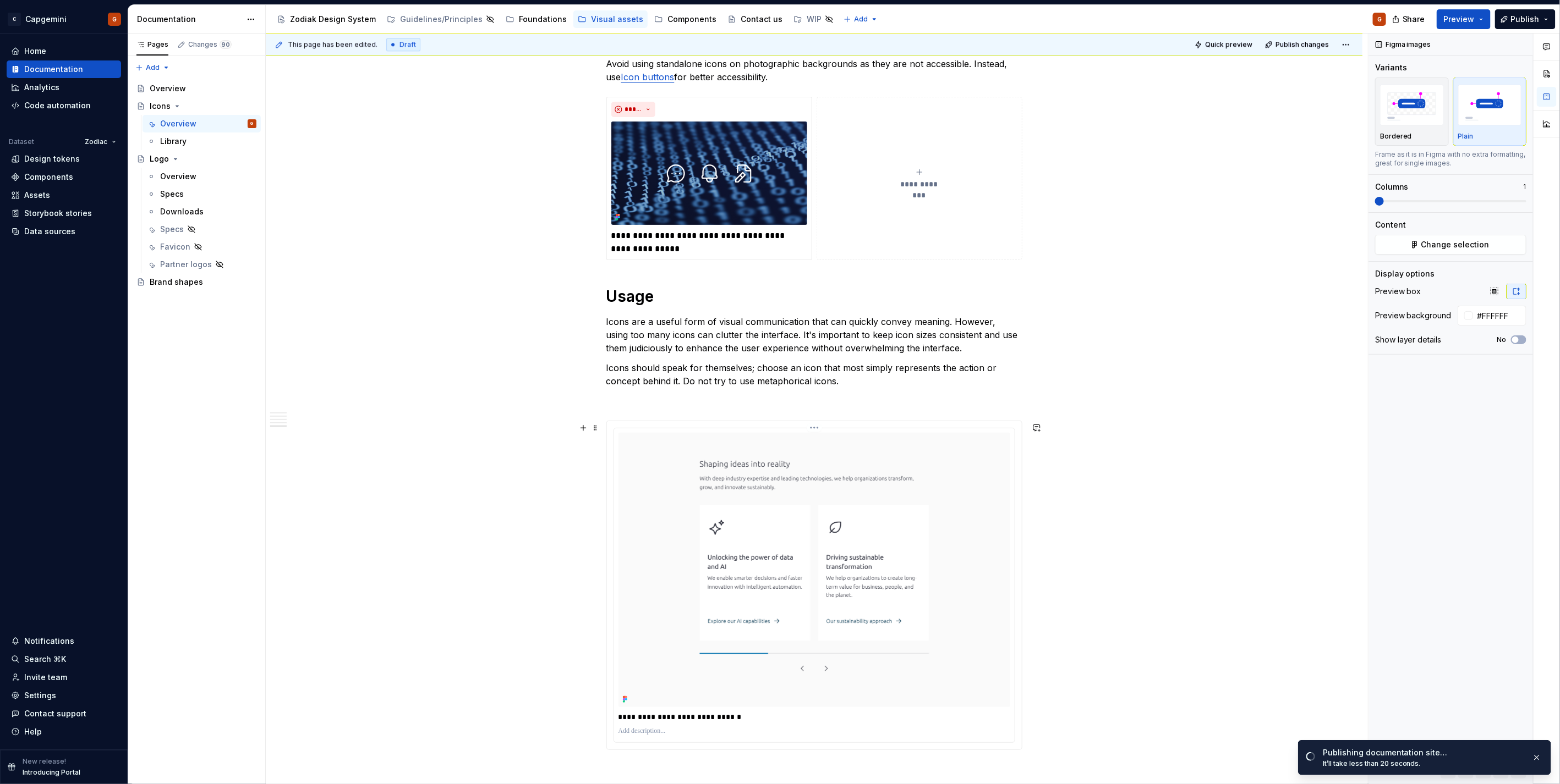
scroll to position [2200, 0]
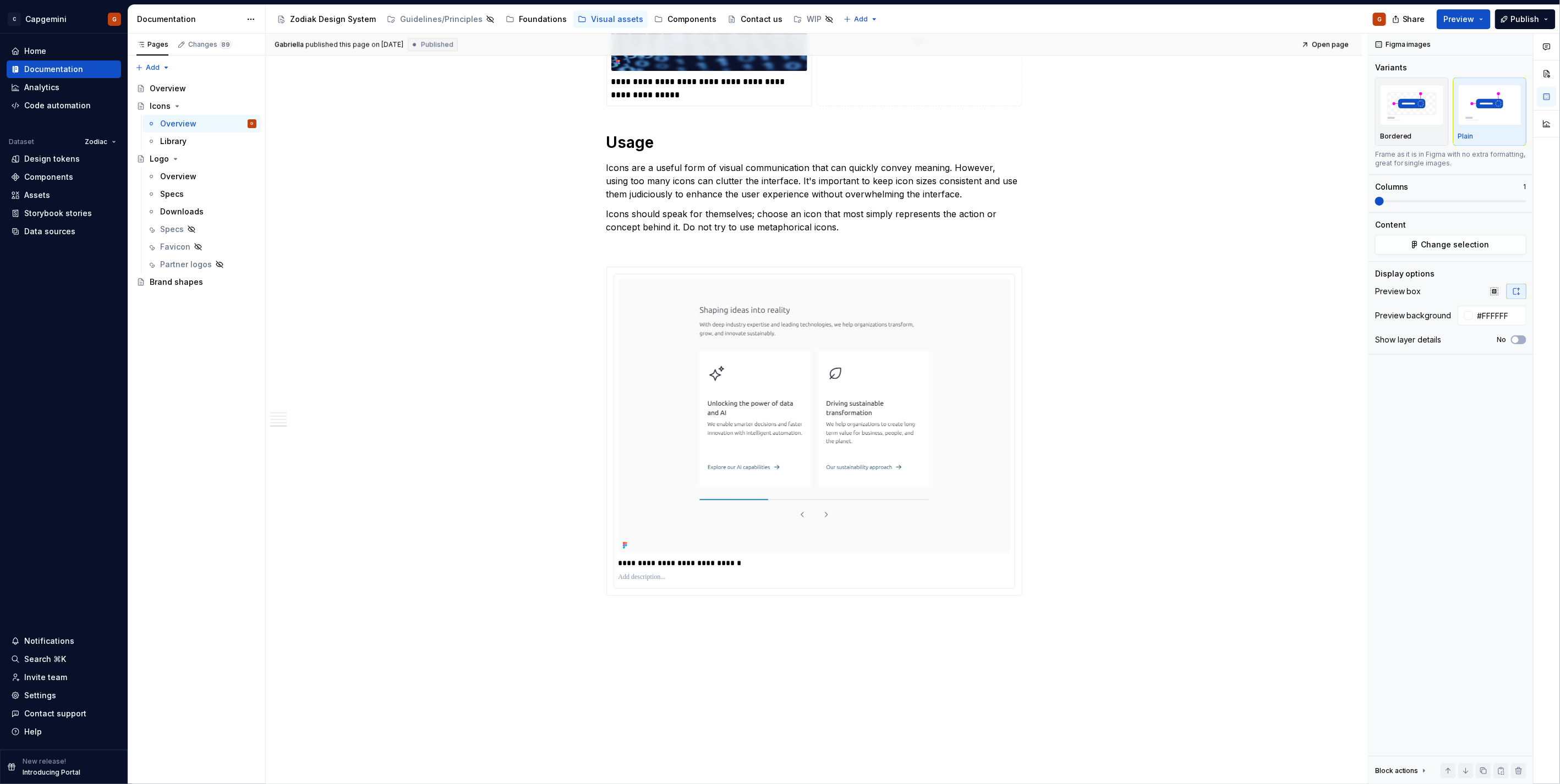
type textarea "*"
click at [713, 561] on p "**********" at bounding box center [814, 563] width 392 height 11
type input "#FAFAFAFA"
click at [713, 561] on p "**********" at bounding box center [814, 563] width 392 height 11
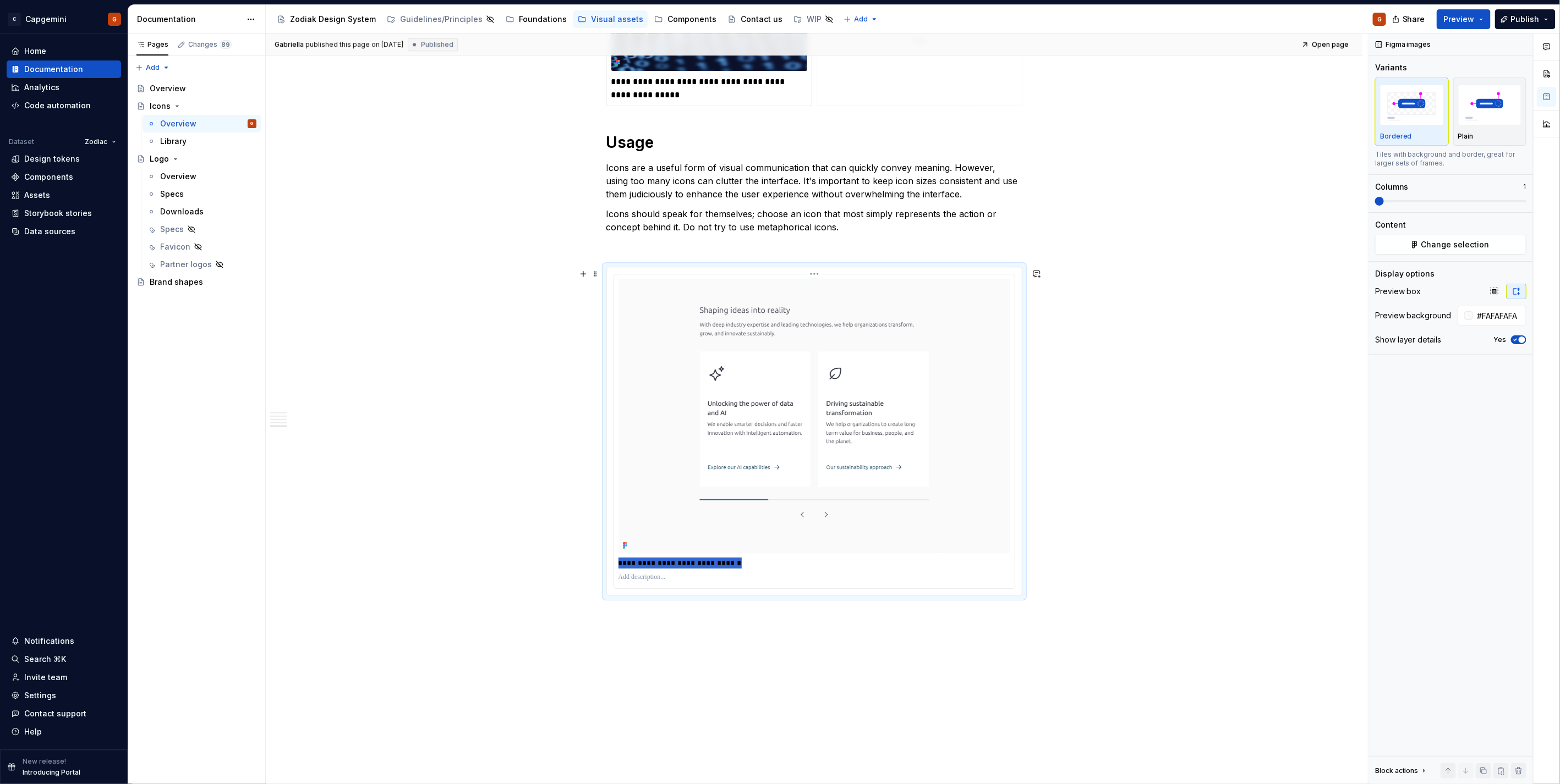
click at [810, 275] on html "C Capgemini G Home Documentation Analytics Code automation Dataset Zodiac Desig…" at bounding box center [780, 392] width 1560 height 784
click at [992, 313] on html "C Capgemini G Home Documentation Analytics Code automation Dataset Zodiac Desig…" at bounding box center [780, 392] width 1560 height 784
click at [1402, 253] on button "Change selection" at bounding box center [1451, 245] width 151 height 20
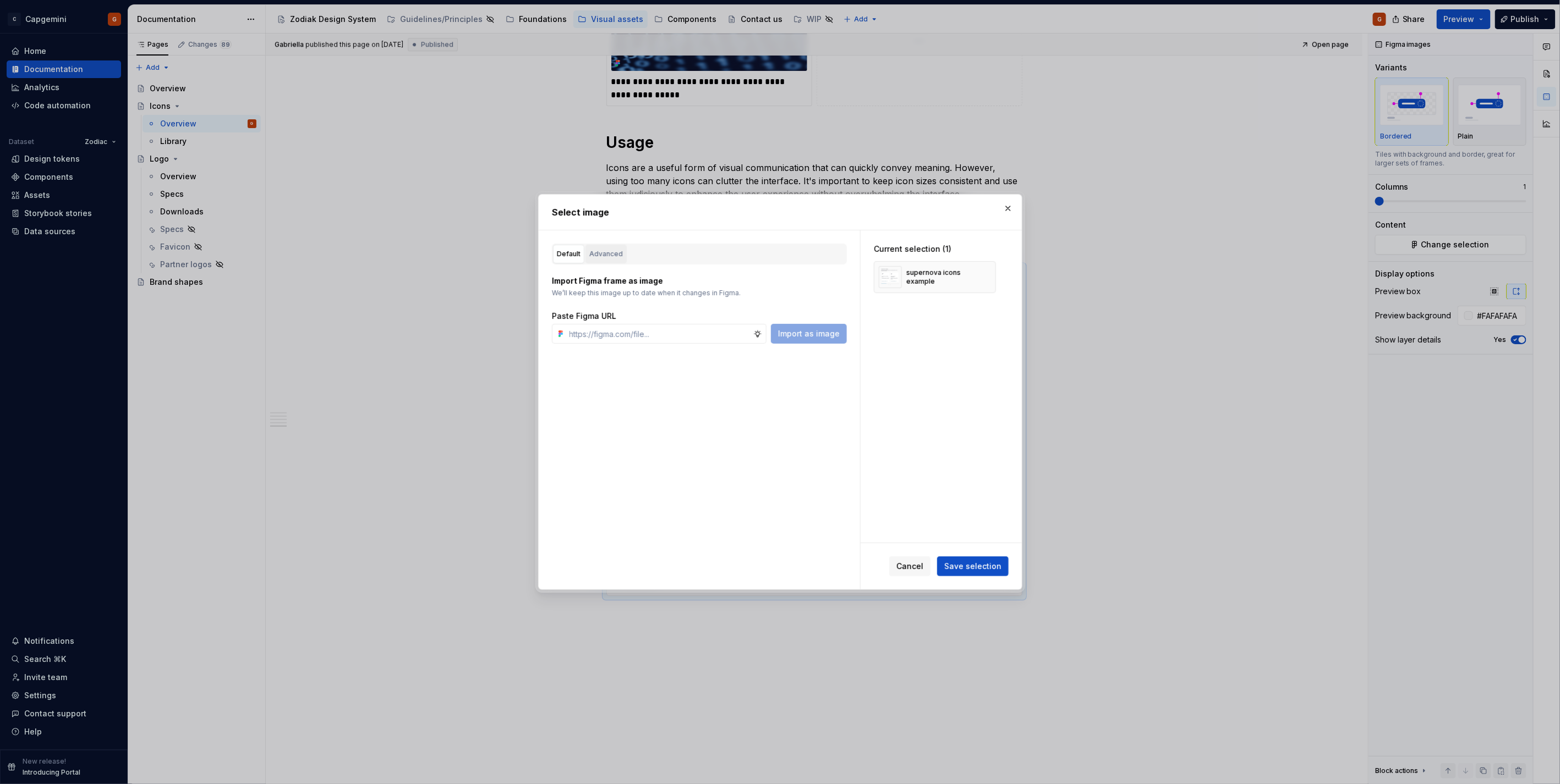
click at [614, 257] on div "Advanced" at bounding box center [606, 254] width 34 height 11
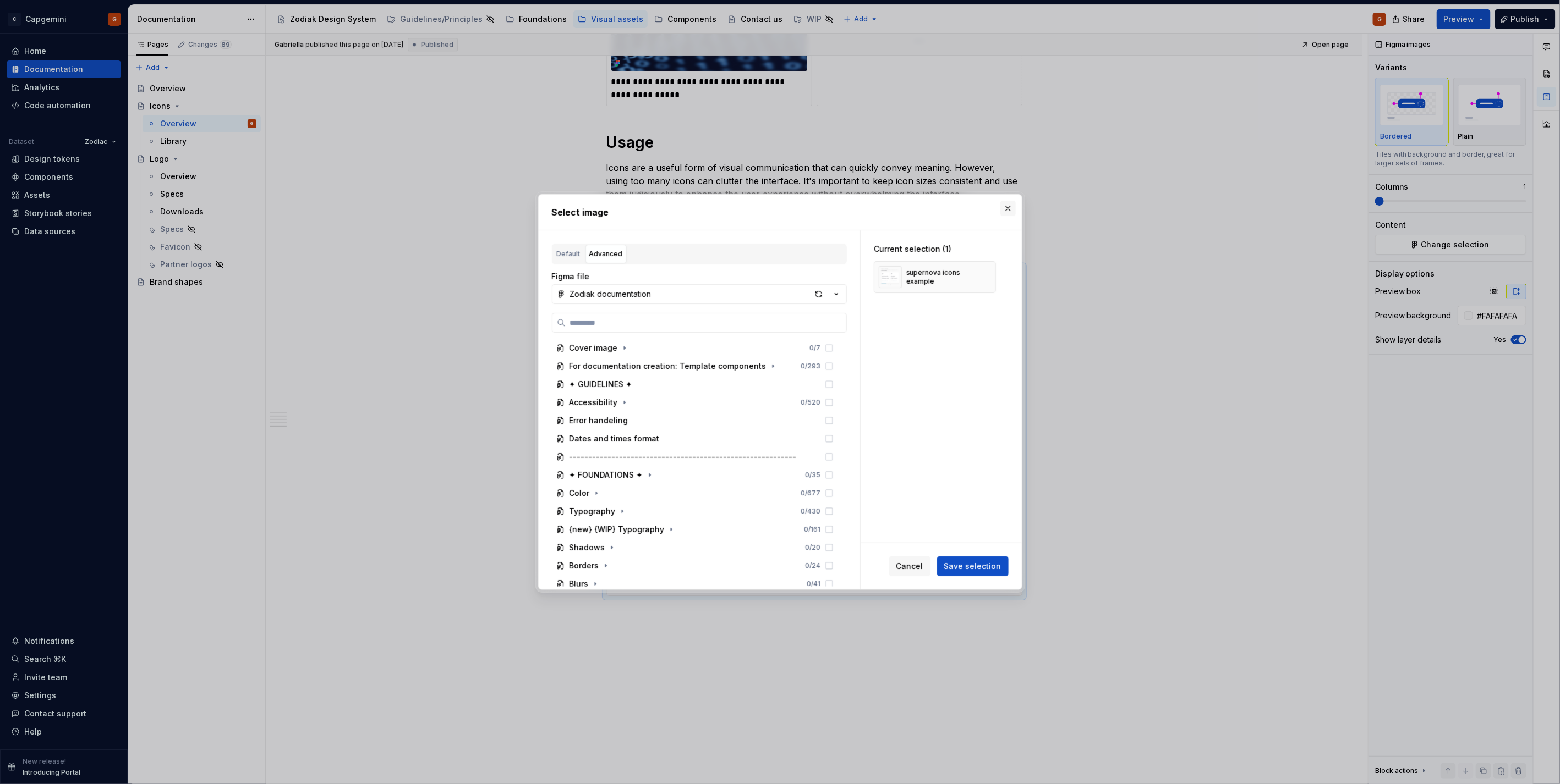
click at [1010, 210] on button "button" at bounding box center [1008, 208] width 16 height 16
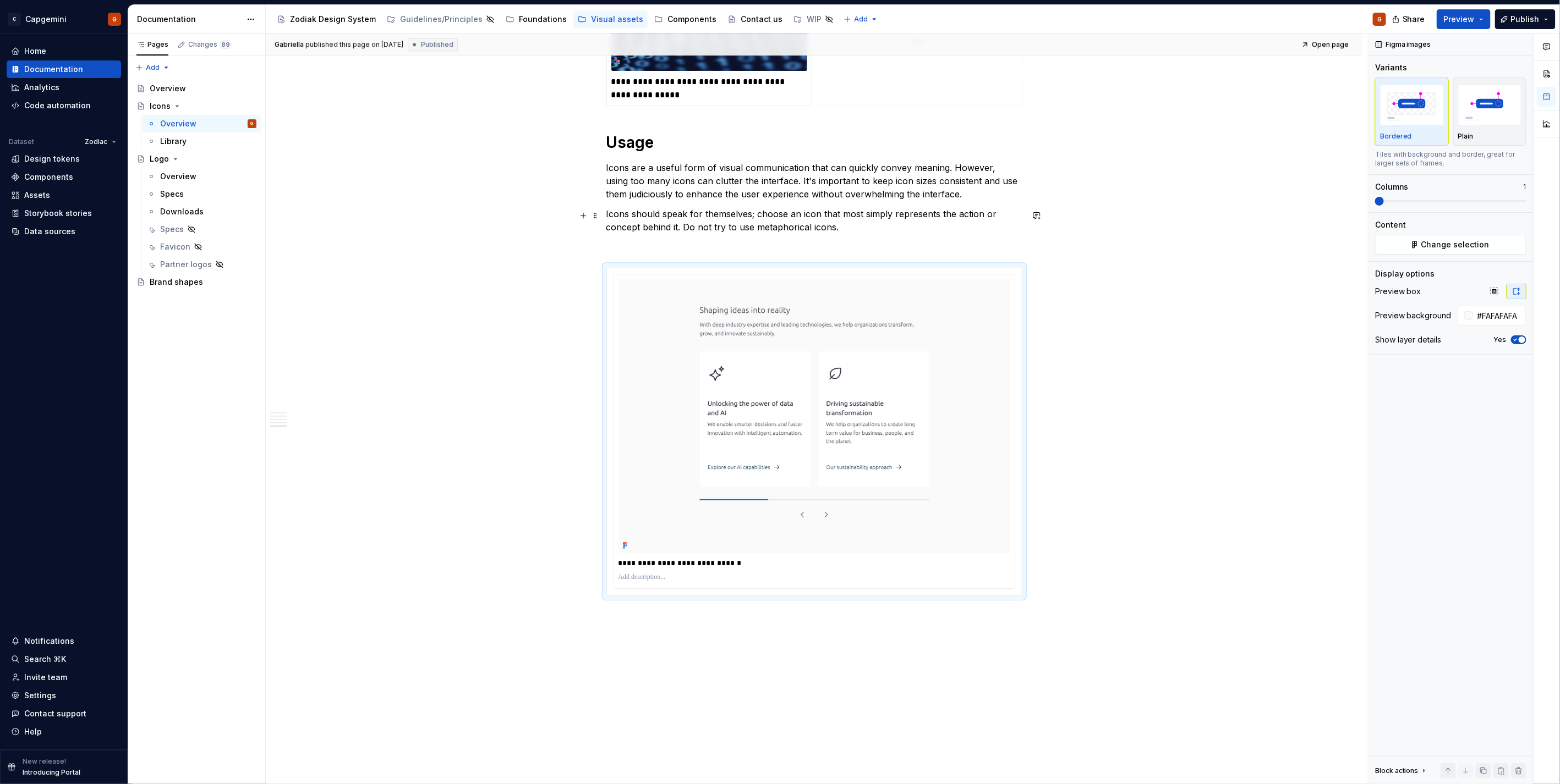
type textarea "*"
click at [706, 562] on p "**********" at bounding box center [814, 563] width 392 height 11
click at [711, 563] on p "**********" at bounding box center [814, 563] width 392 height 11
click at [705, 562] on p "**********" at bounding box center [814, 563] width 392 height 11
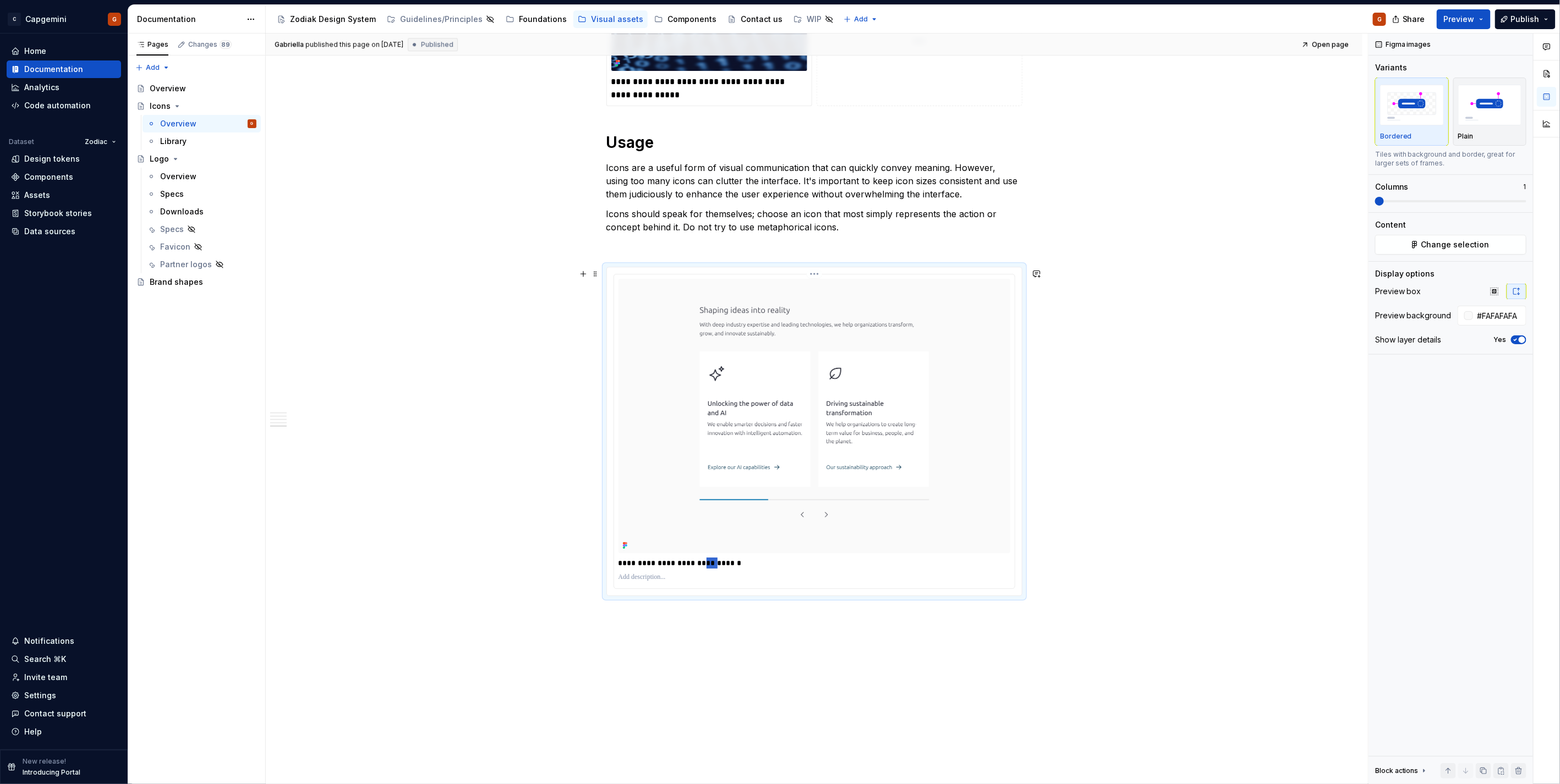
click at [712, 566] on p "**********" at bounding box center [814, 563] width 392 height 11
click at [707, 566] on p "**********" at bounding box center [814, 563] width 392 height 11
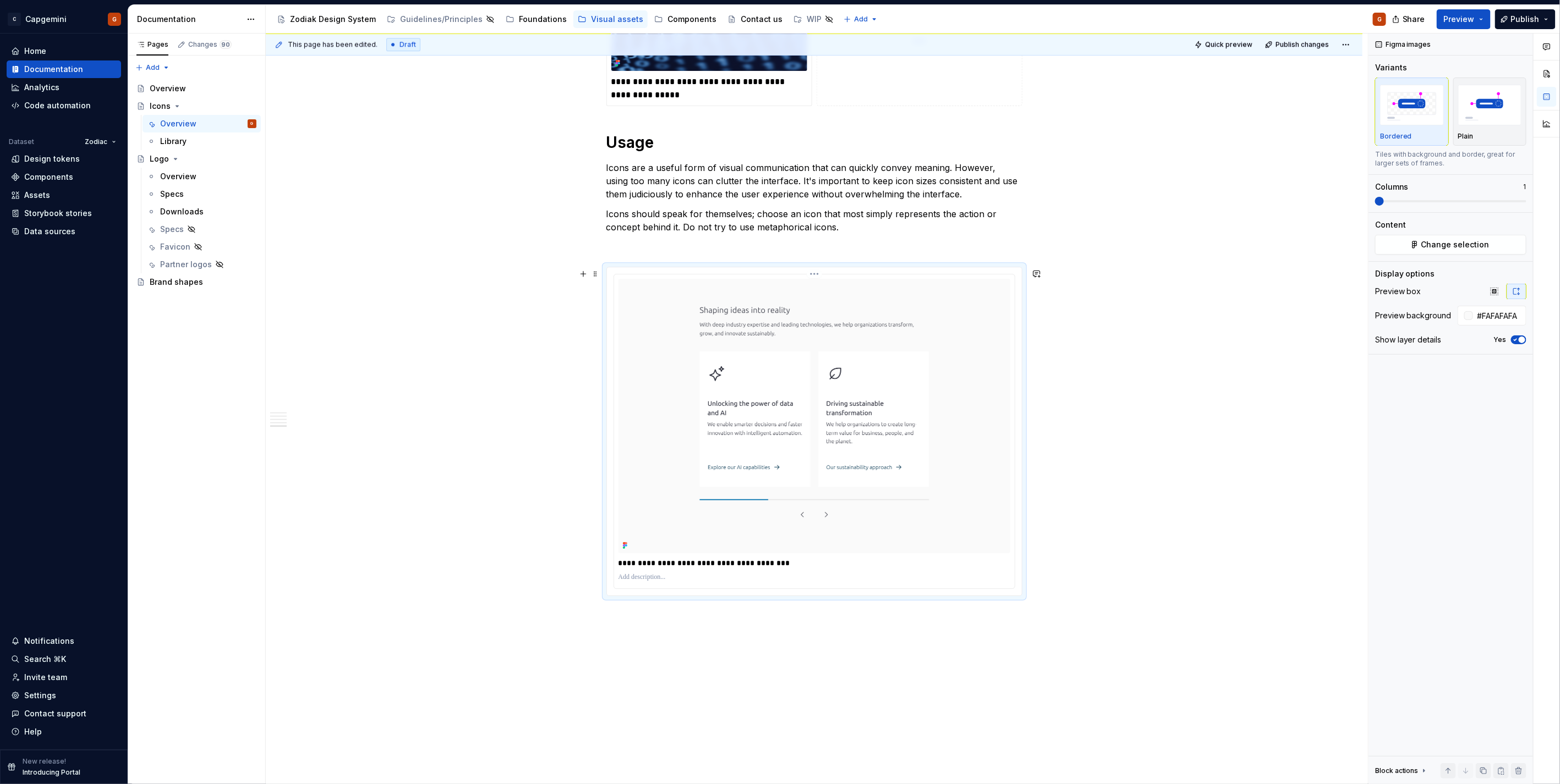
click at [706, 566] on p "**********" at bounding box center [814, 563] width 392 height 11
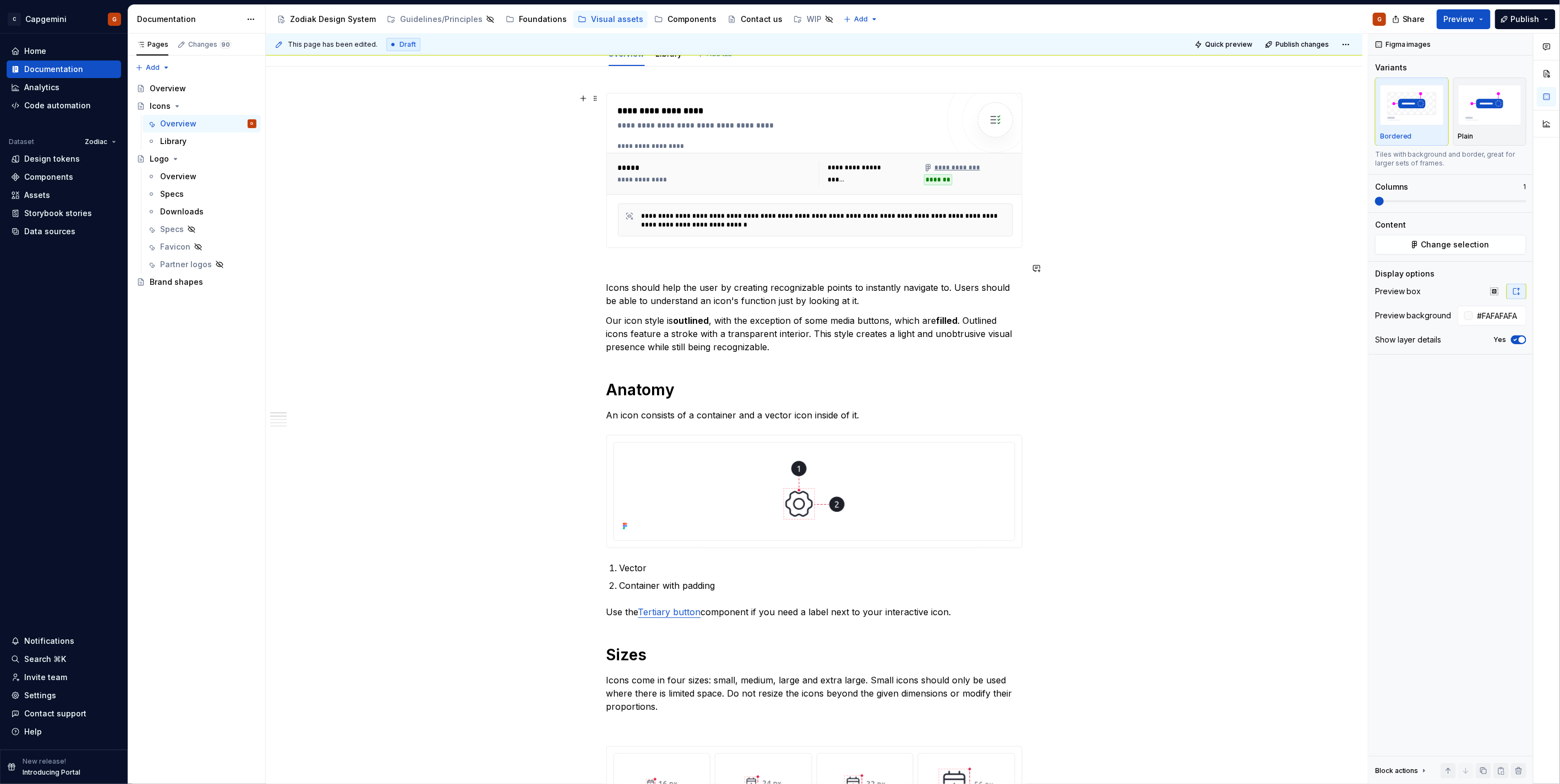
scroll to position [122, 0]
click at [1526, 19] on span "Publish" at bounding box center [1525, 19] width 29 height 11
type textarea "*"
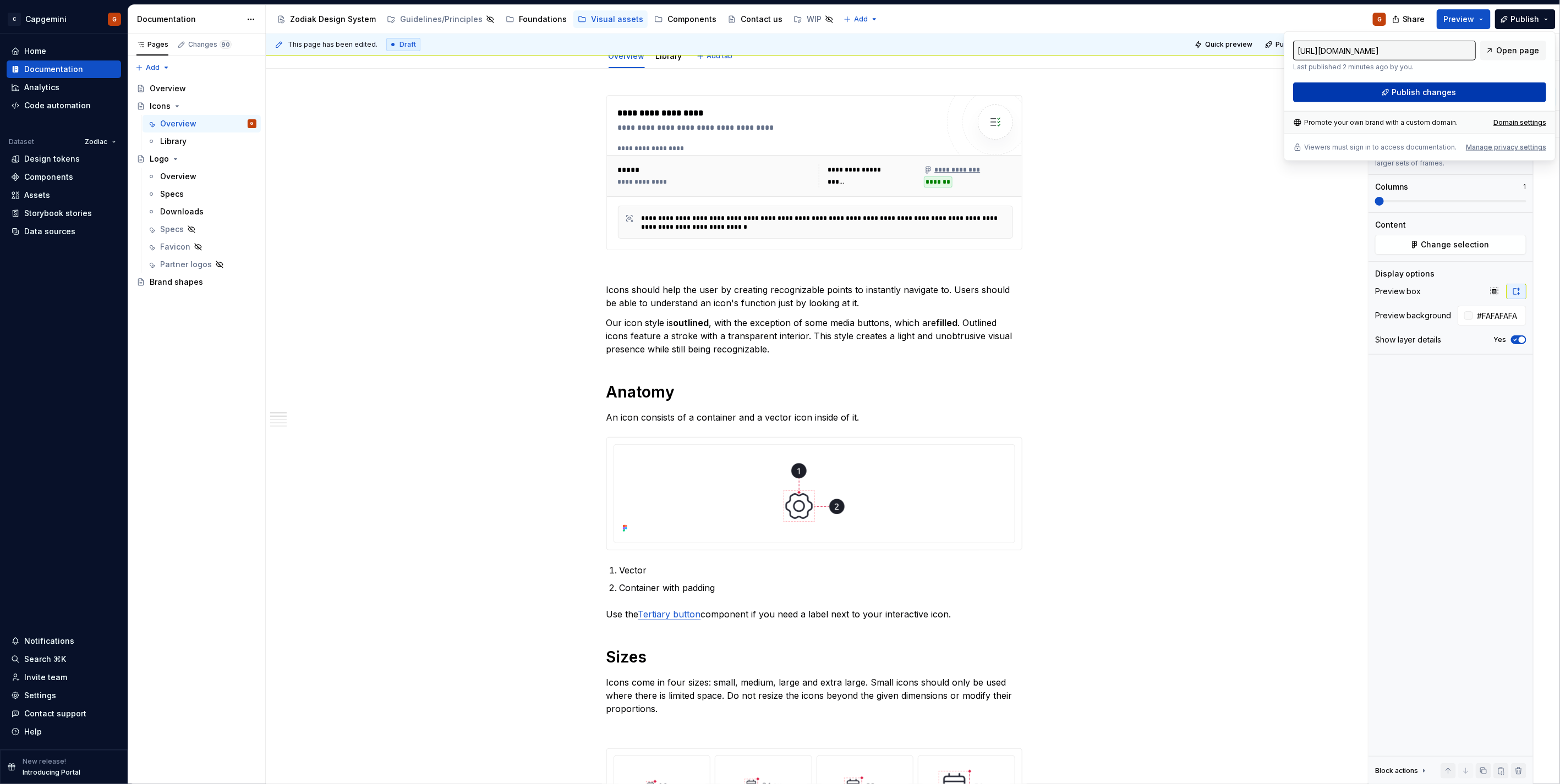
click at [1413, 82] on button "Publish changes" at bounding box center [1420, 92] width 253 height 20
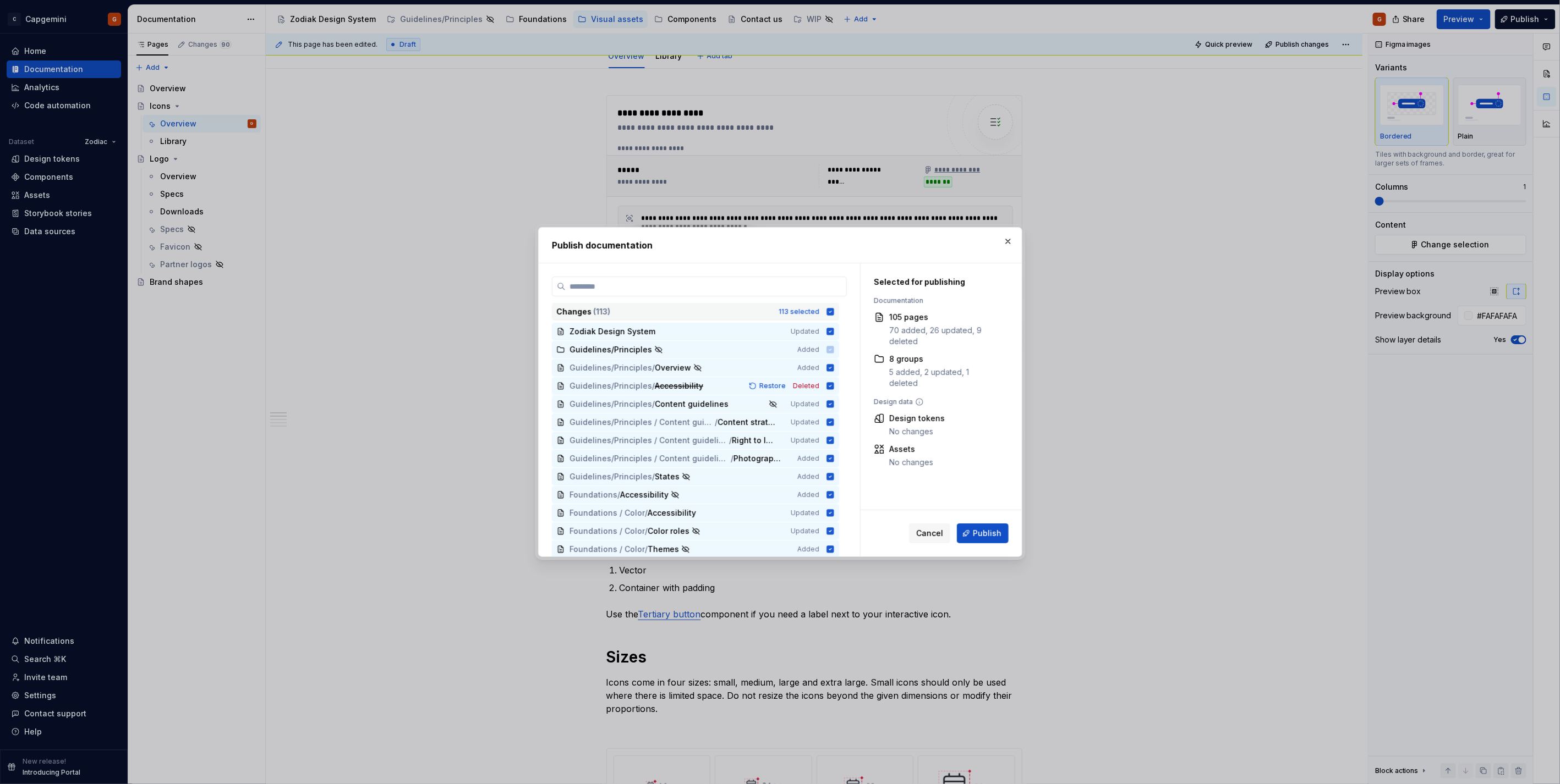
click at [823, 310] on div "Changes ( 113 ) 113 selected" at bounding box center [695, 312] width 287 height 17
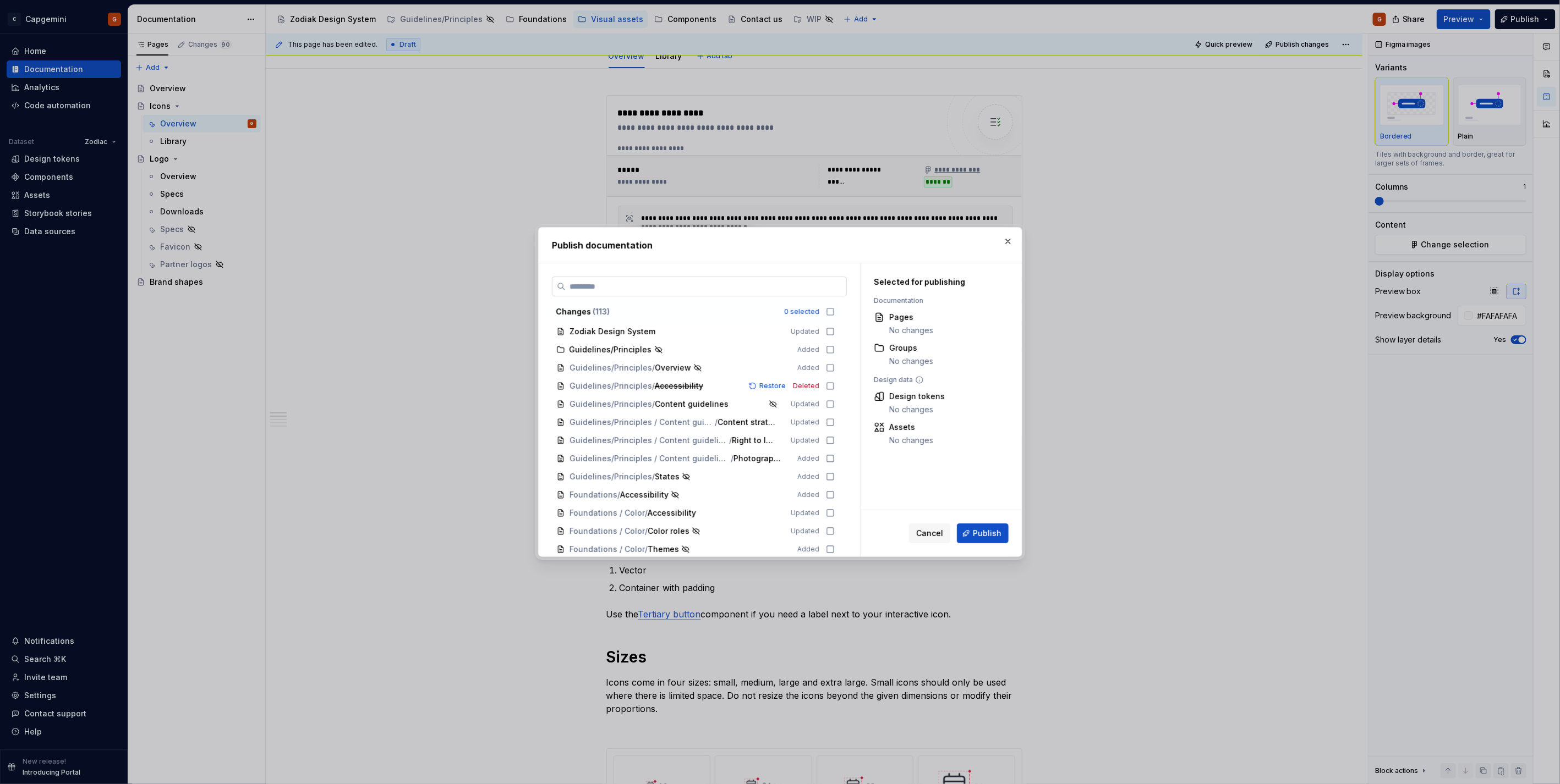
click at [813, 294] on label at bounding box center [699, 287] width 295 height 20
click at [813, 292] on input "search" at bounding box center [706, 287] width 280 height 11
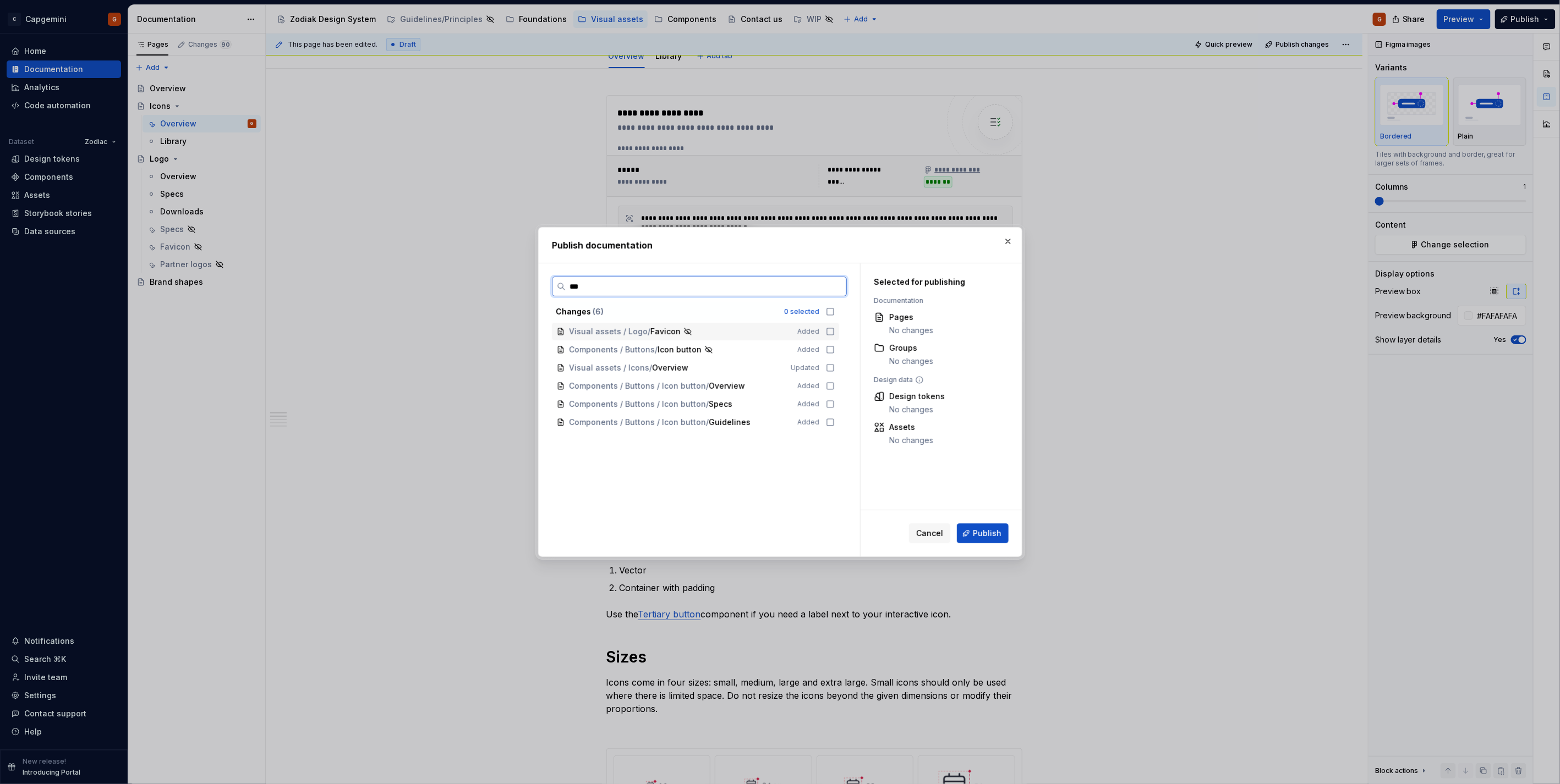
type input "****"
click at [816, 343] on div "Components / Buttons / Icon button Added" at bounding box center [695, 350] width 287 height 17
click at [752, 354] on div "Components / Buttons / Icon button" at bounding box center [677, 350] width 215 height 11
click at [752, 370] on div "Visual assets / Icons / Overview" at bounding box center [673, 368] width 208 height 11
click at [992, 535] on span "Publish" at bounding box center [987, 533] width 29 height 11
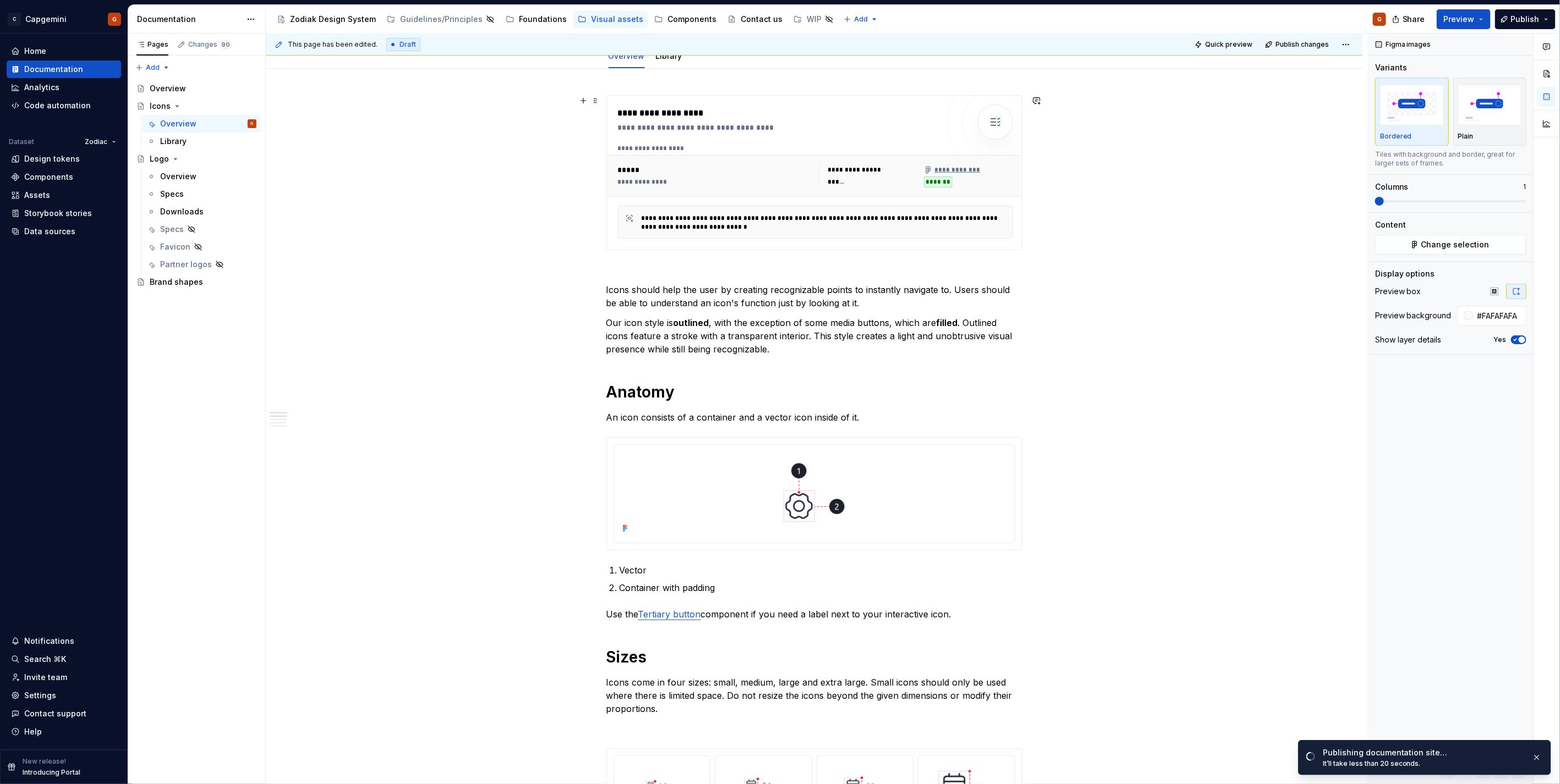
click at [747, 148] on div "**********" at bounding box center [815, 148] width 395 height 9
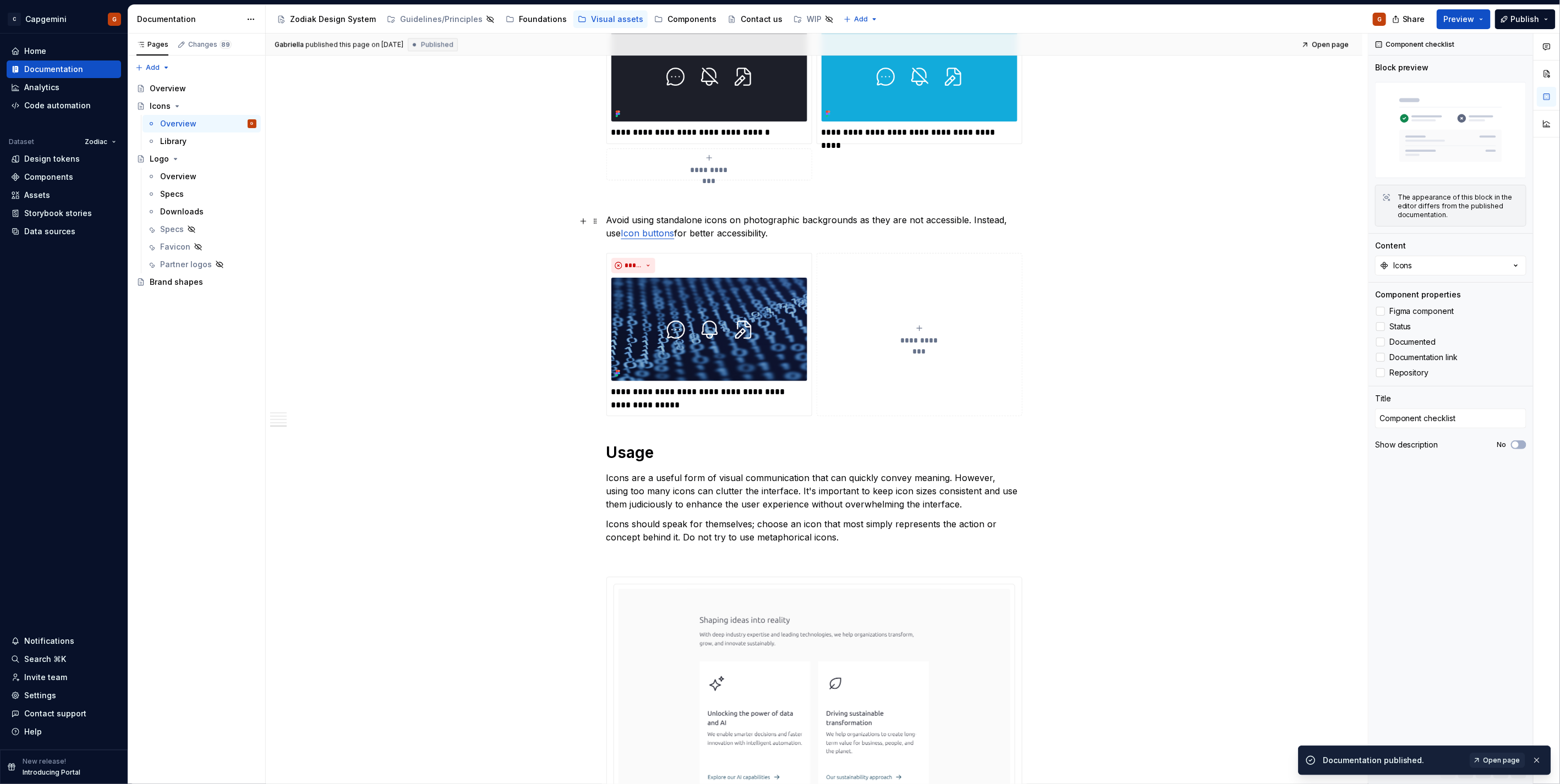
scroll to position [1894, 0]
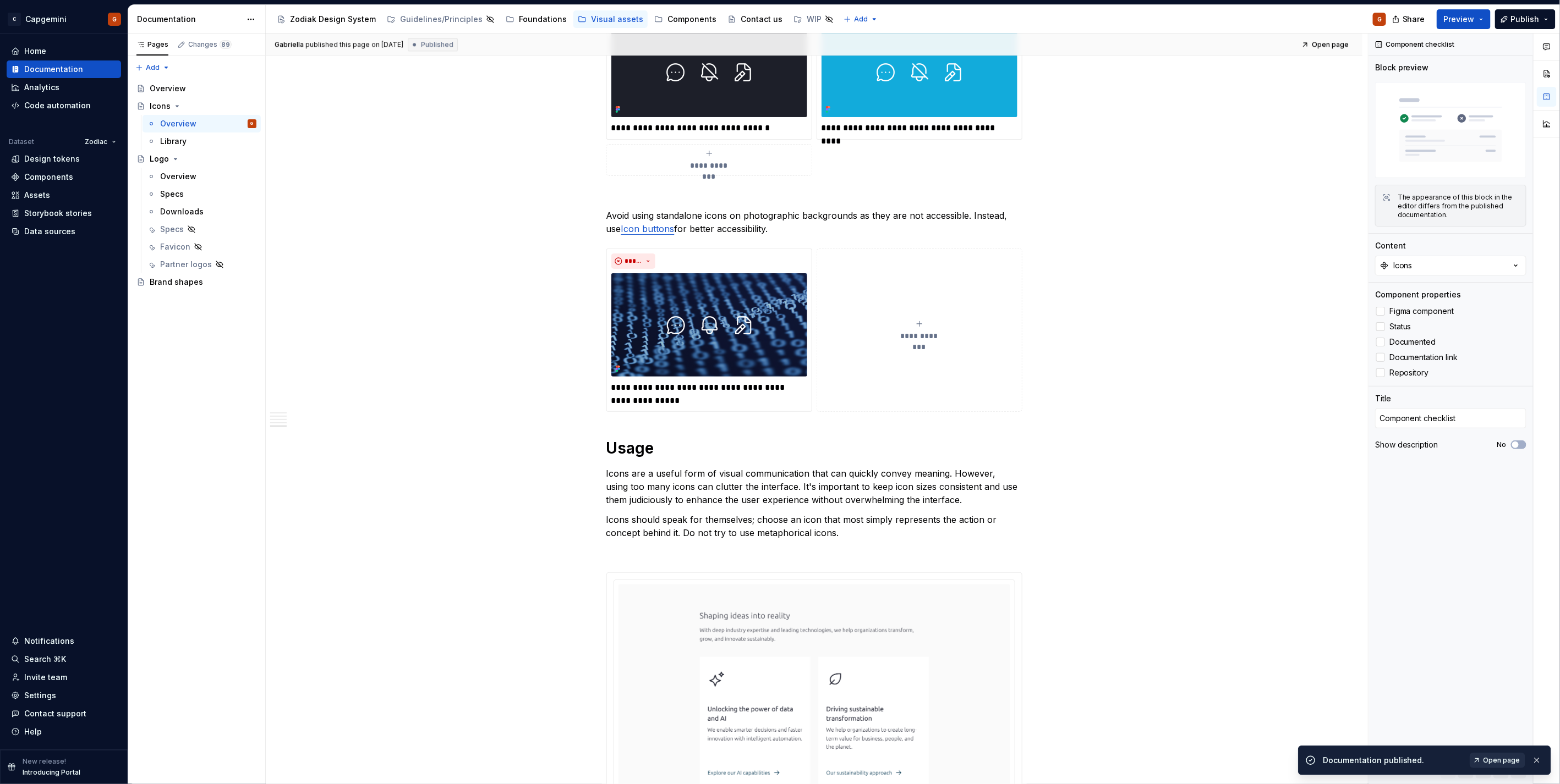
click at [1497, 755] on link "Open page" at bounding box center [1497, 760] width 56 height 16
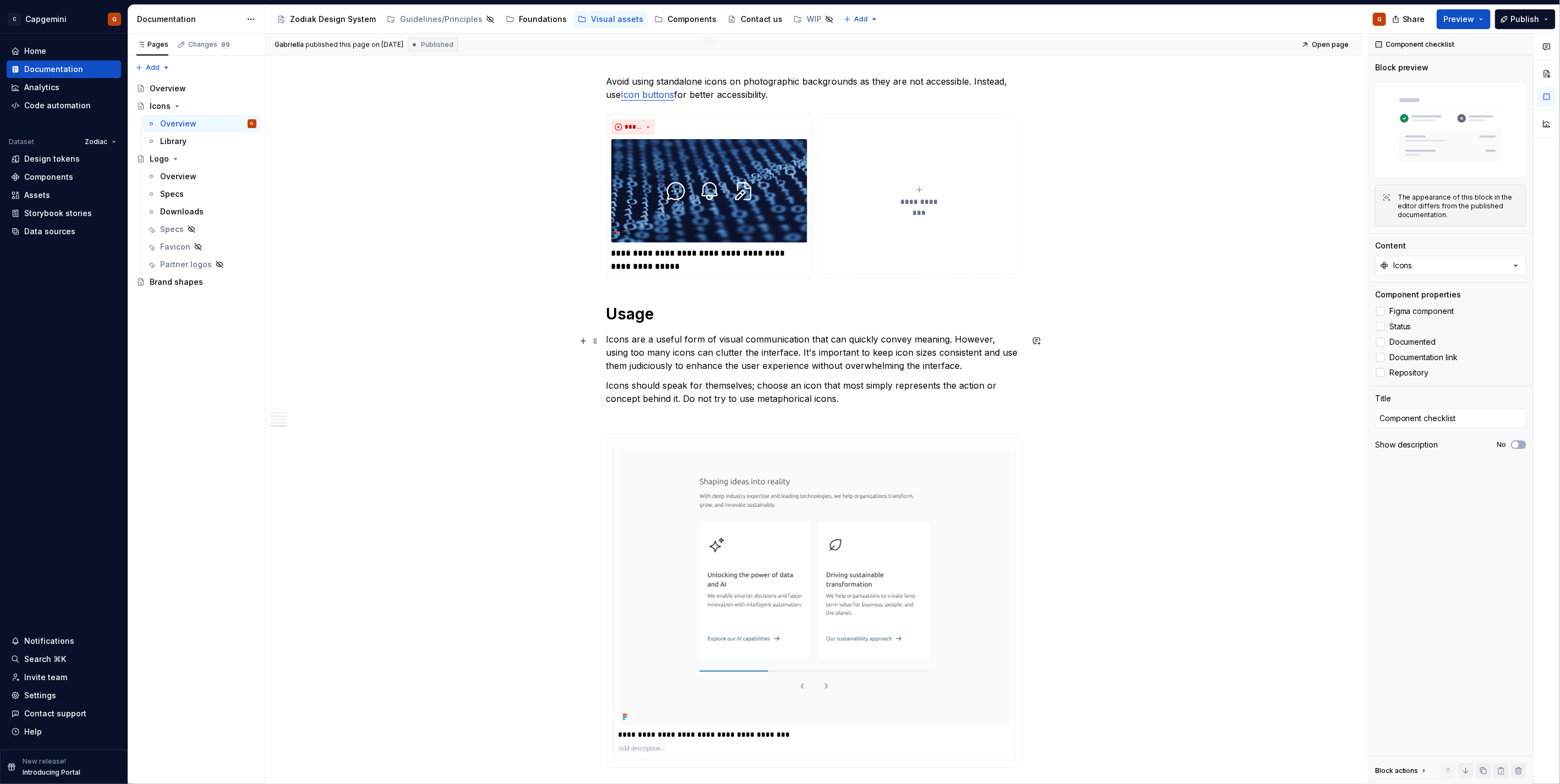
scroll to position [2200, 0]
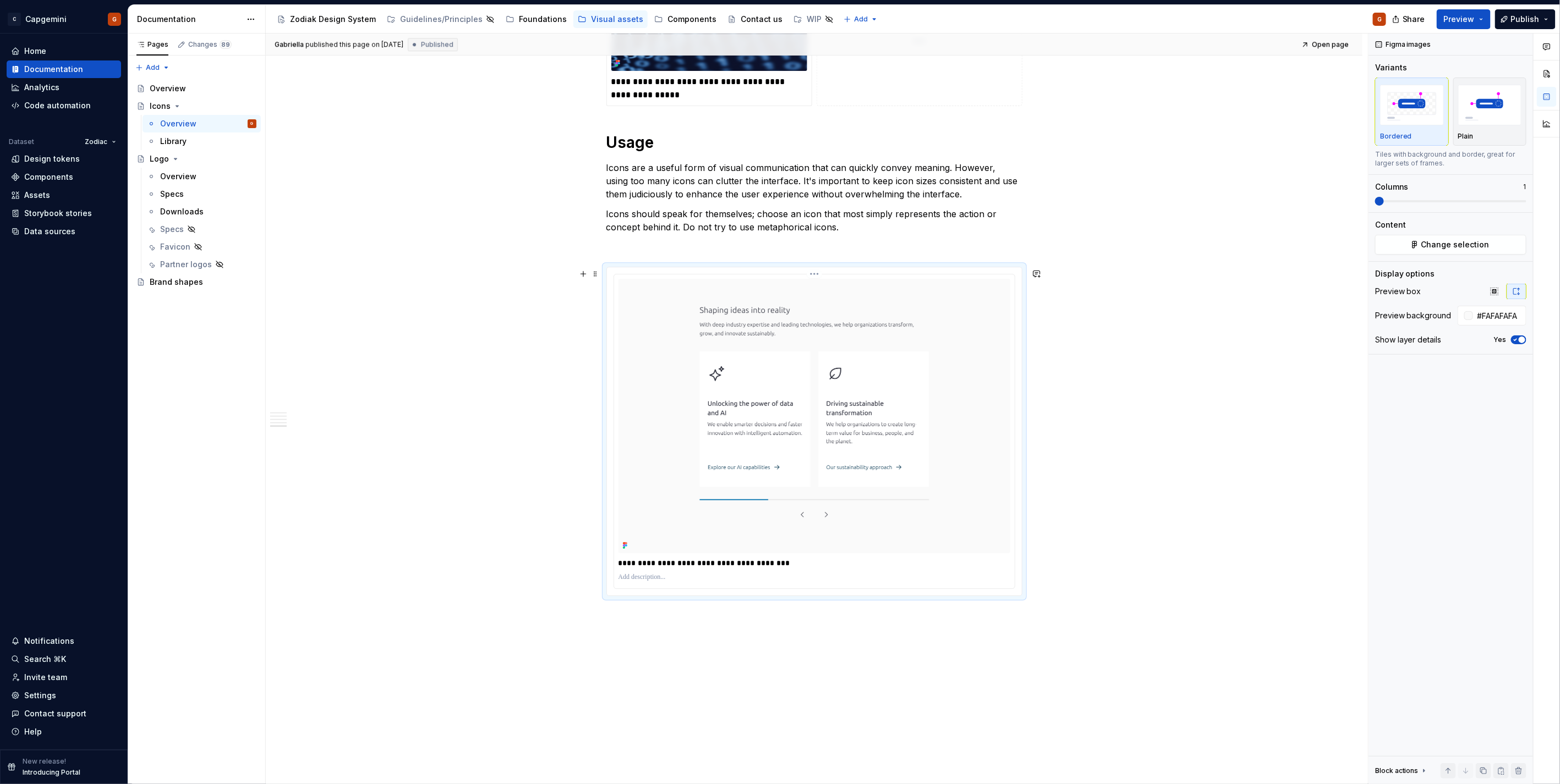
click at [1010, 408] on div "**********" at bounding box center [814, 431] width 400 height 314
click at [807, 274] on html "C Capgemini G Home Documentation Analytics Code automation Dataset Zodiac Desig…" at bounding box center [780, 392] width 1560 height 784
click at [858, 328] on div "Update Figma image" at bounding box center [873, 334] width 92 height 11
click at [1469, 23] on span "Preview" at bounding box center [1459, 19] width 31 height 11
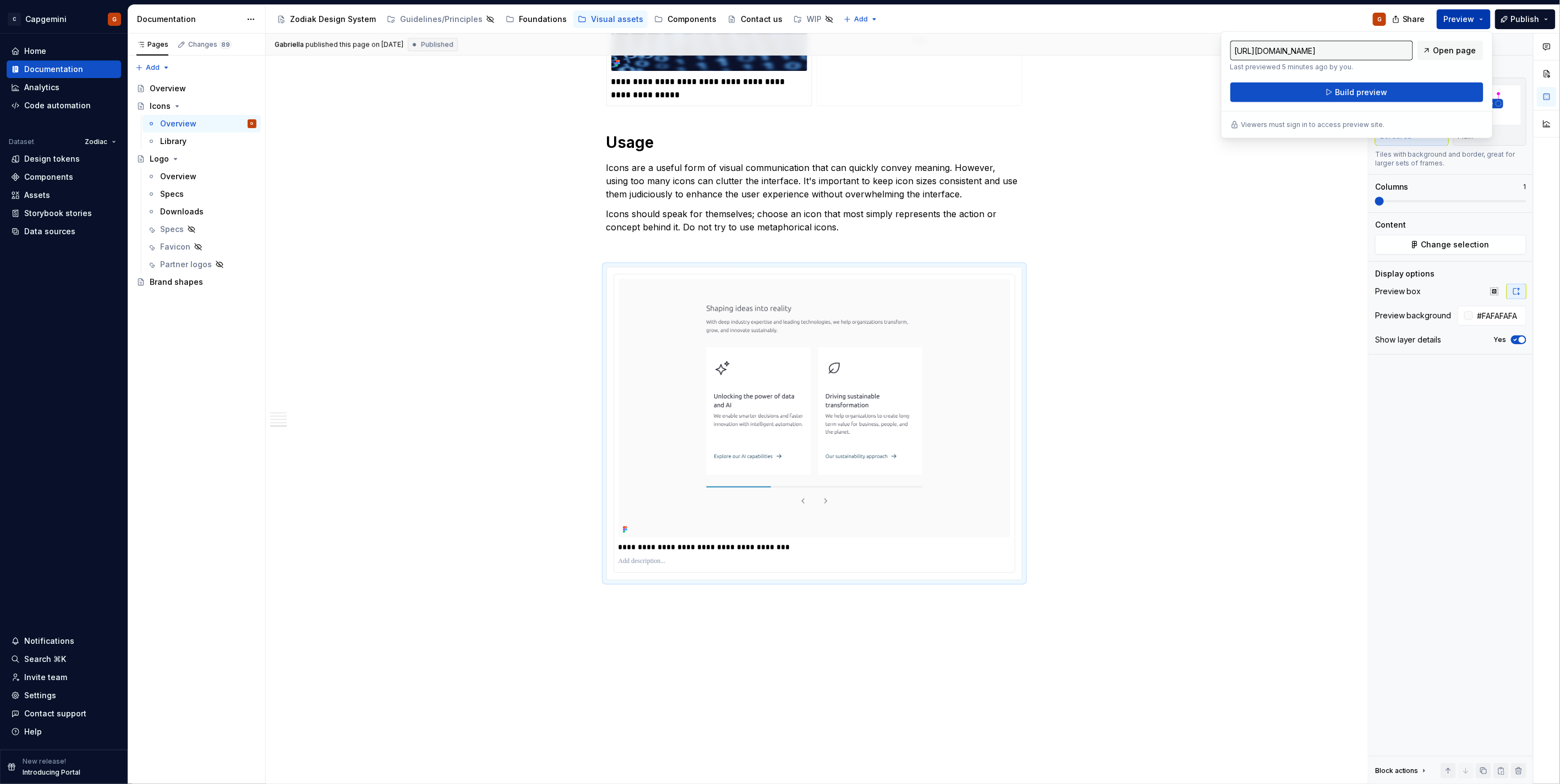
type textarea "*"
drag, startPoint x: 1469, startPoint y: 23, endPoint x: 1340, endPoint y: 11, distance: 129.6
click at [1324, 9] on div "Accessibility guide for tree Page tree. Navigate the tree with the arrow keys. …" at bounding box center [830, 19] width 1129 height 29
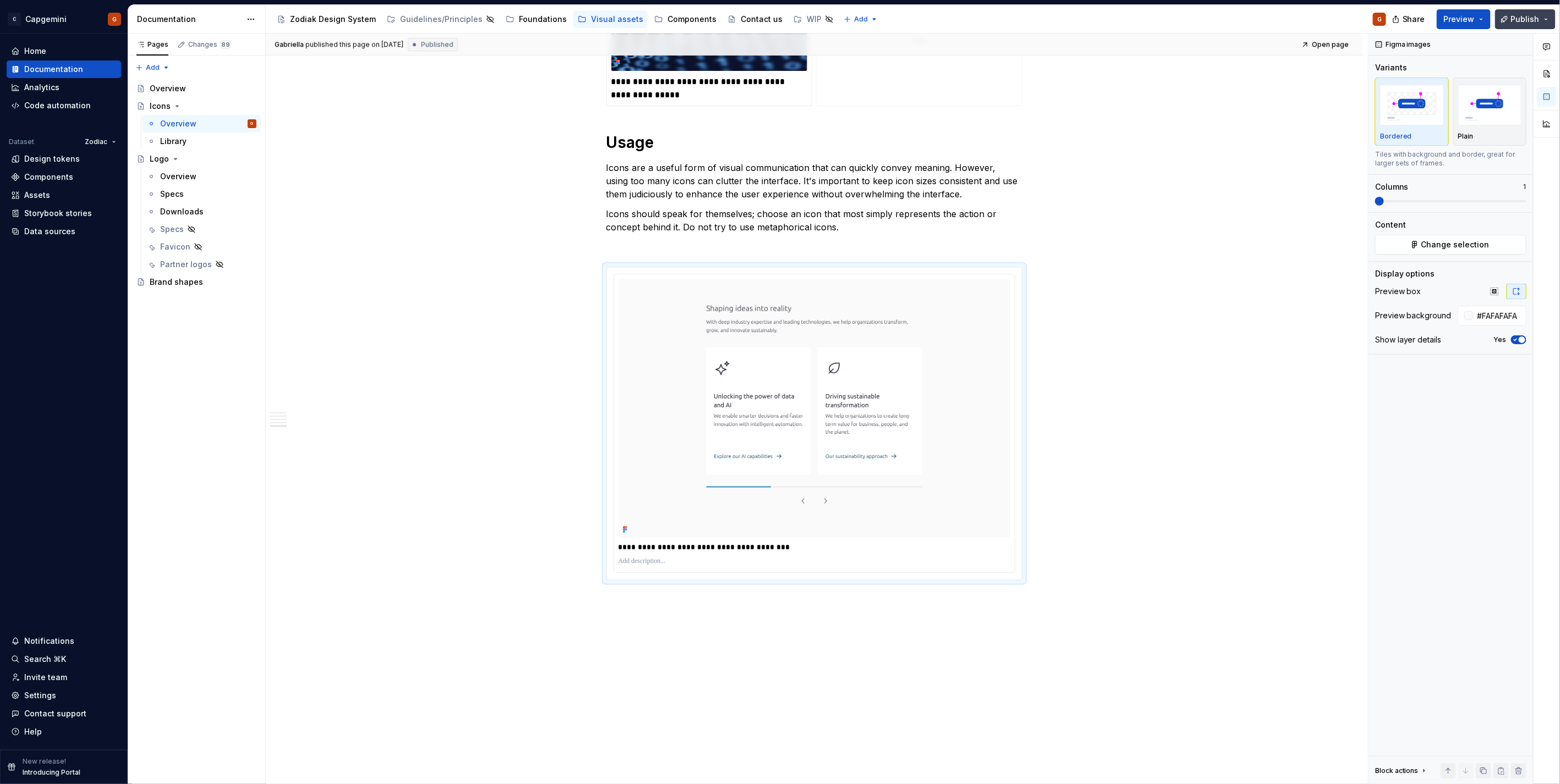
click at [1533, 20] on span "Publish" at bounding box center [1525, 19] width 29 height 11
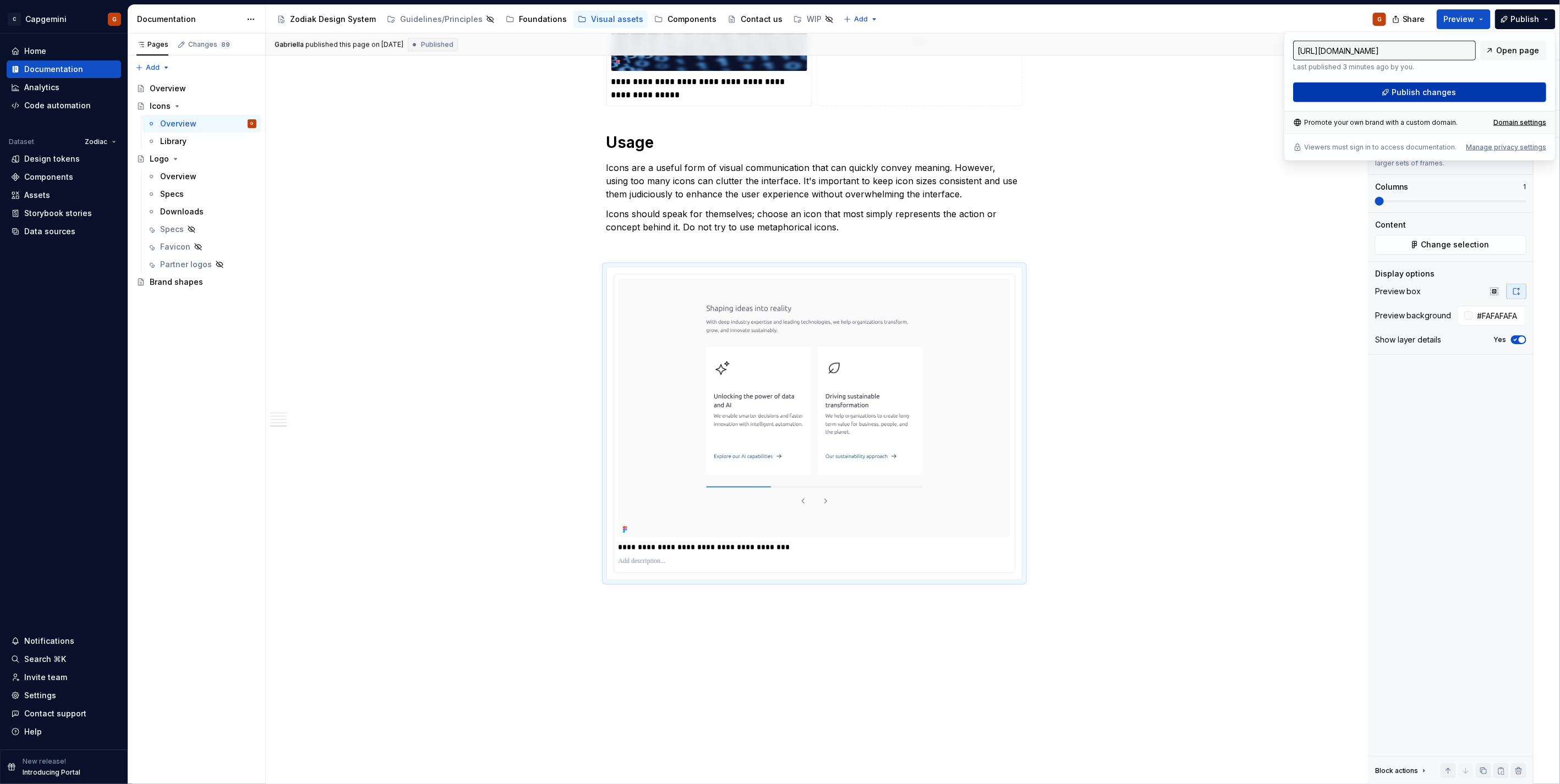
drag, startPoint x: 1533, startPoint y: 20, endPoint x: 1467, endPoint y: 86, distance: 93.3
click at [1467, 86] on button "Publish changes" at bounding box center [1420, 92] width 253 height 20
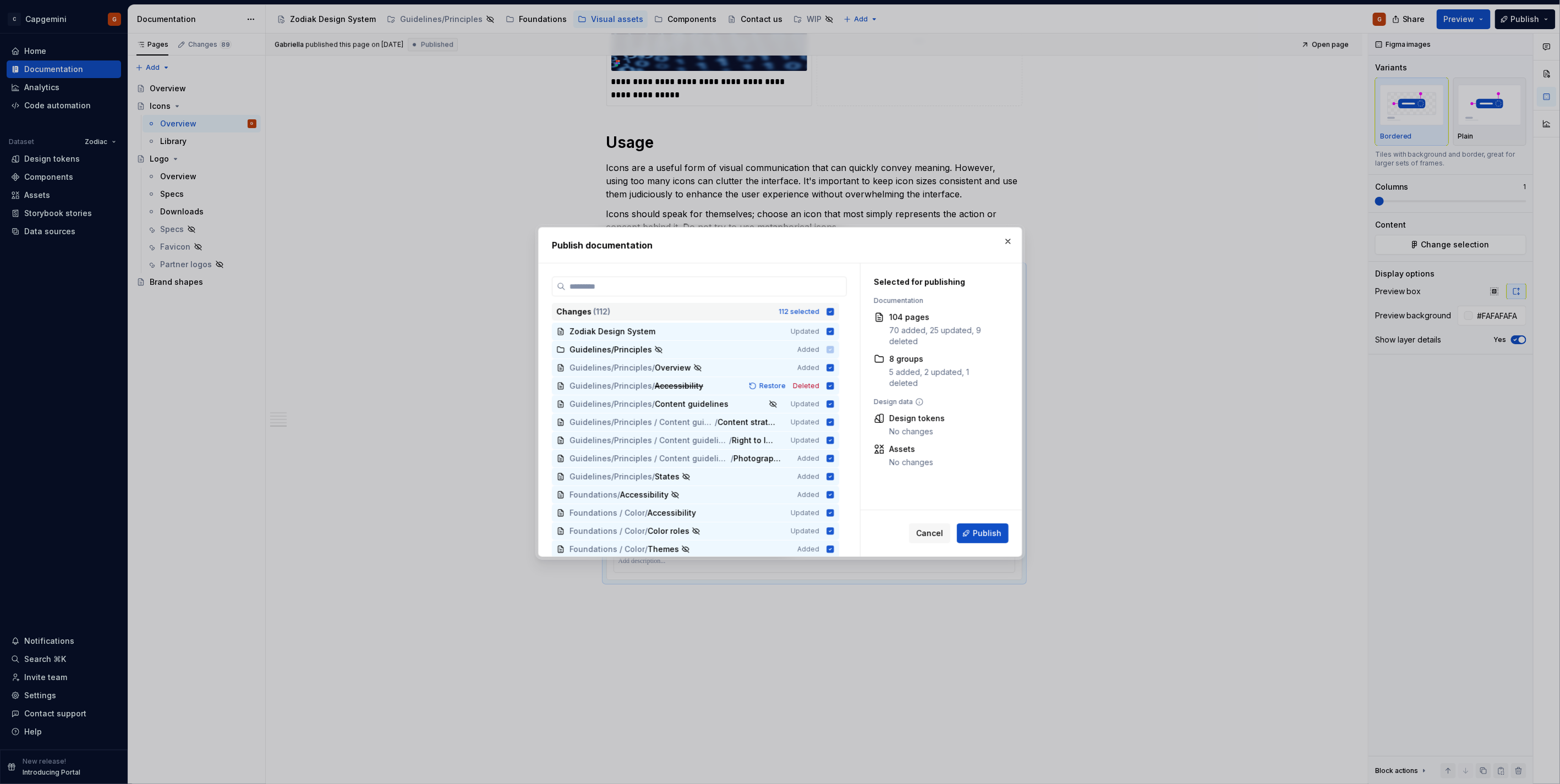
click at [831, 313] on icon at bounding box center [830, 312] width 7 height 7
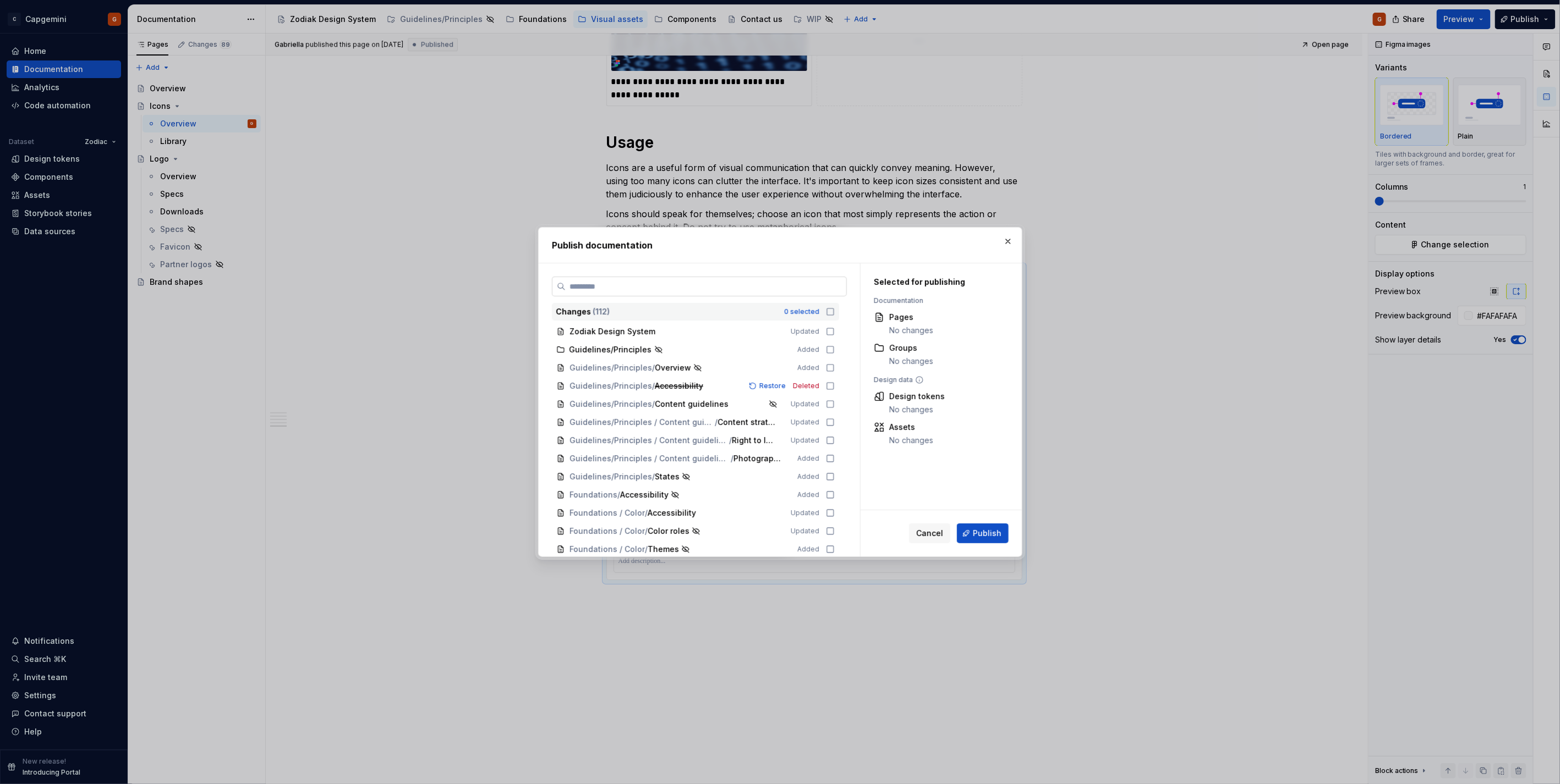
click at [823, 295] on label at bounding box center [699, 287] width 295 height 20
click at [823, 292] on input "search" at bounding box center [706, 287] width 280 height 11
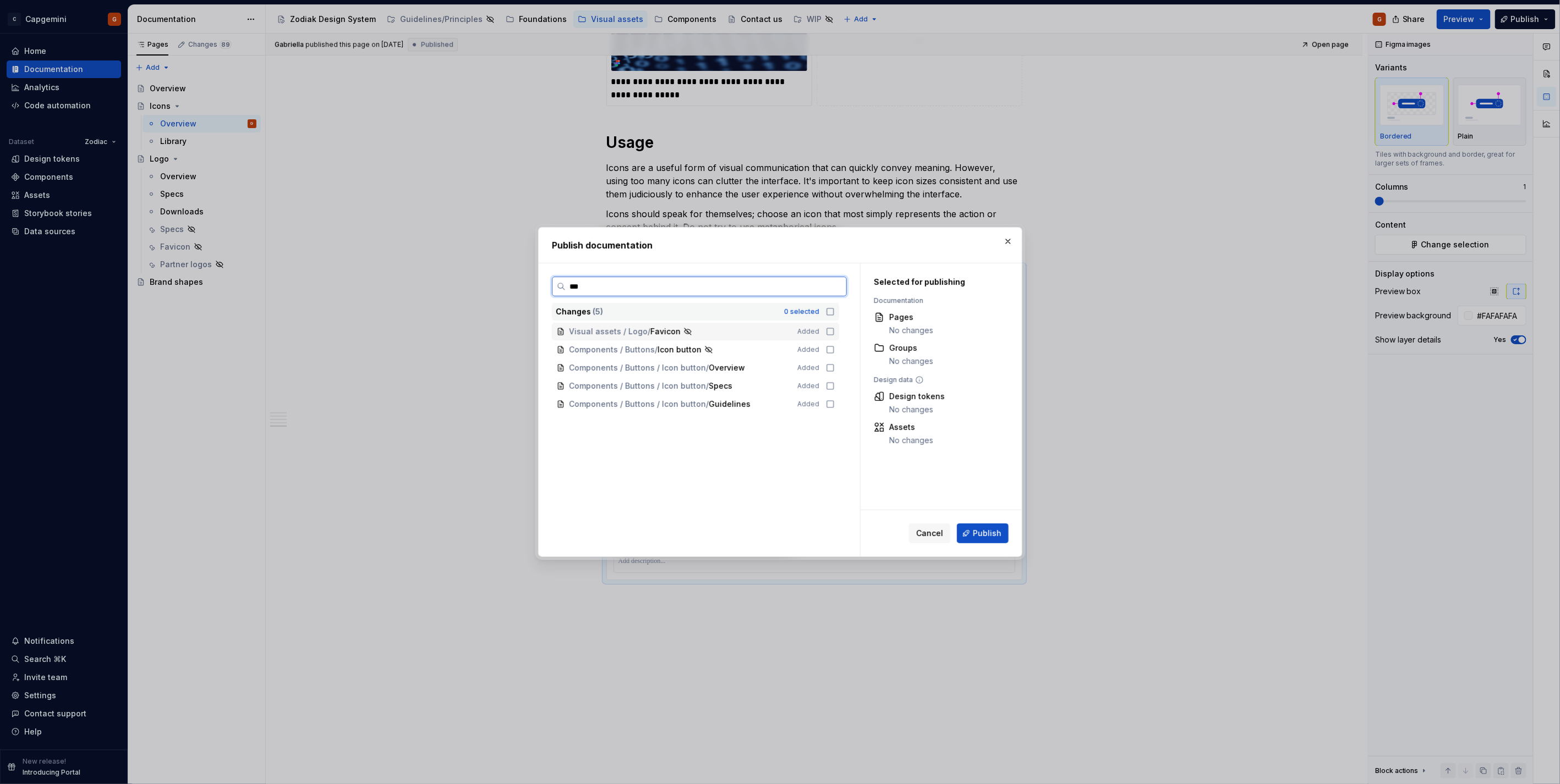
scroll to position [0, 0]
type input "****"
click at [1012, 240] on button "button" at bounding box center [1008, 241] width 16 height 16
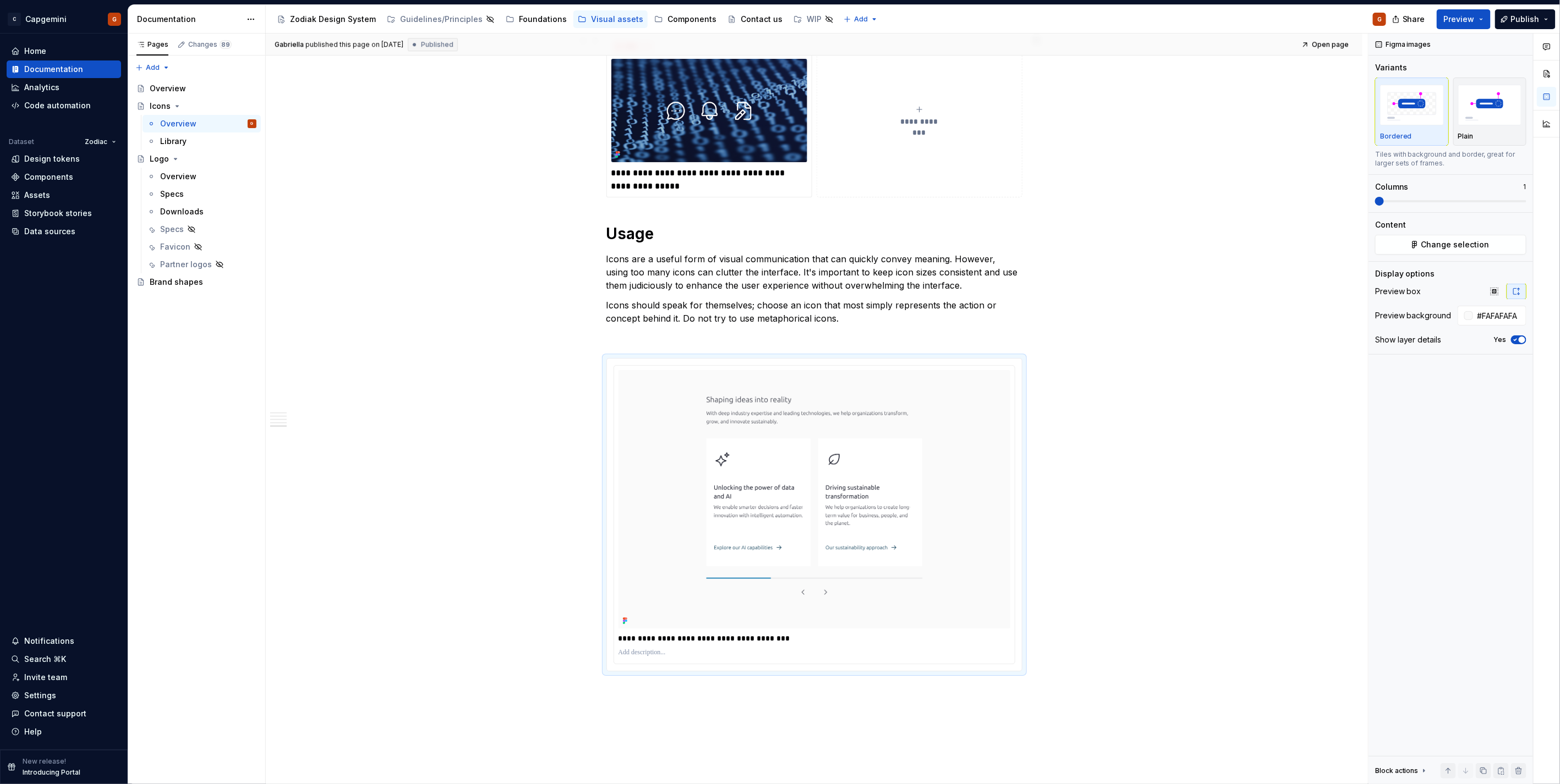
scroll to position [1955, 0]
